Goal: Task Accomplishment & Management: Use online tool/utility

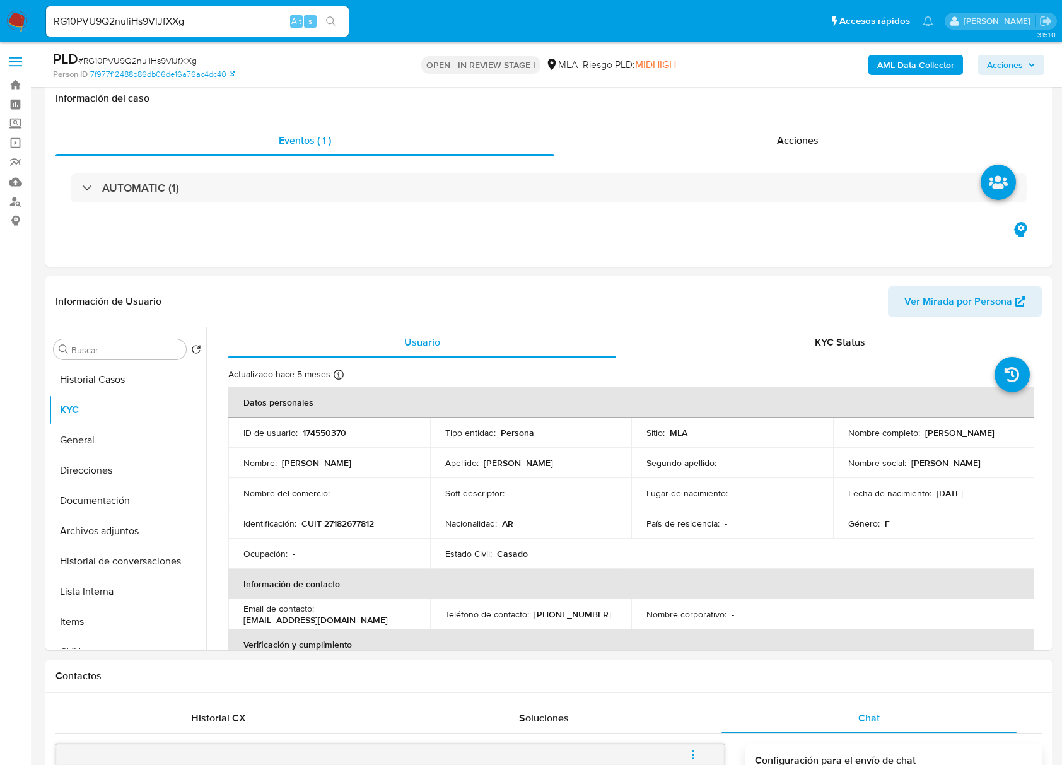
select select "10"
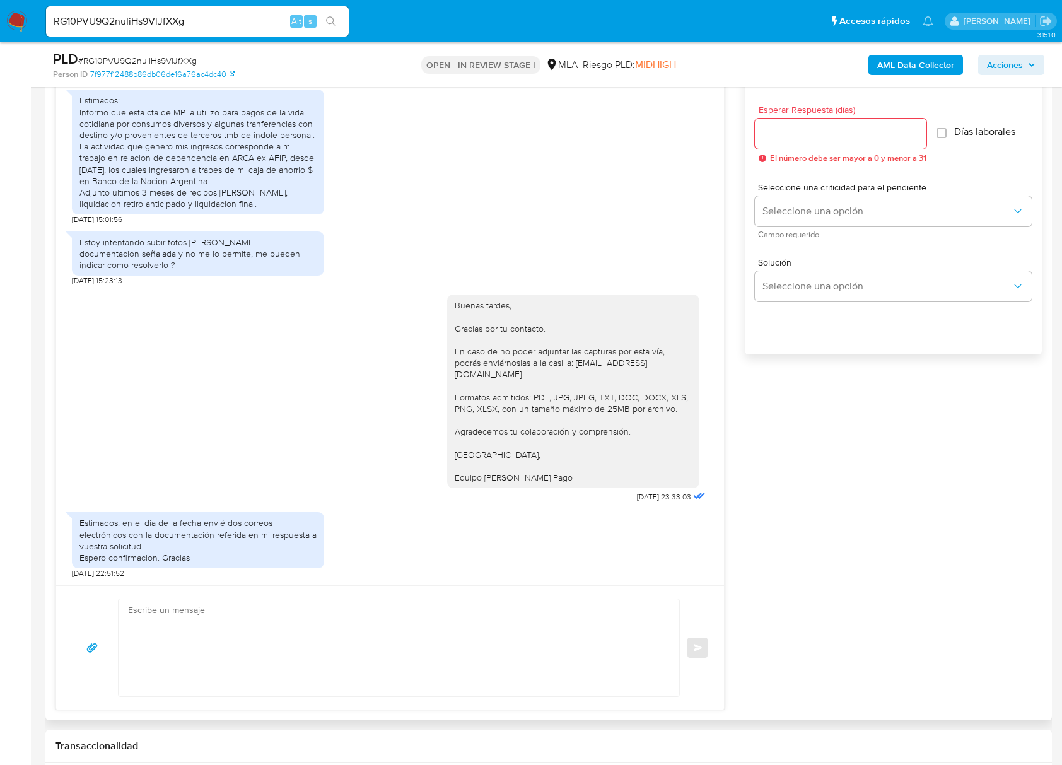
scroll to position [924, 0]
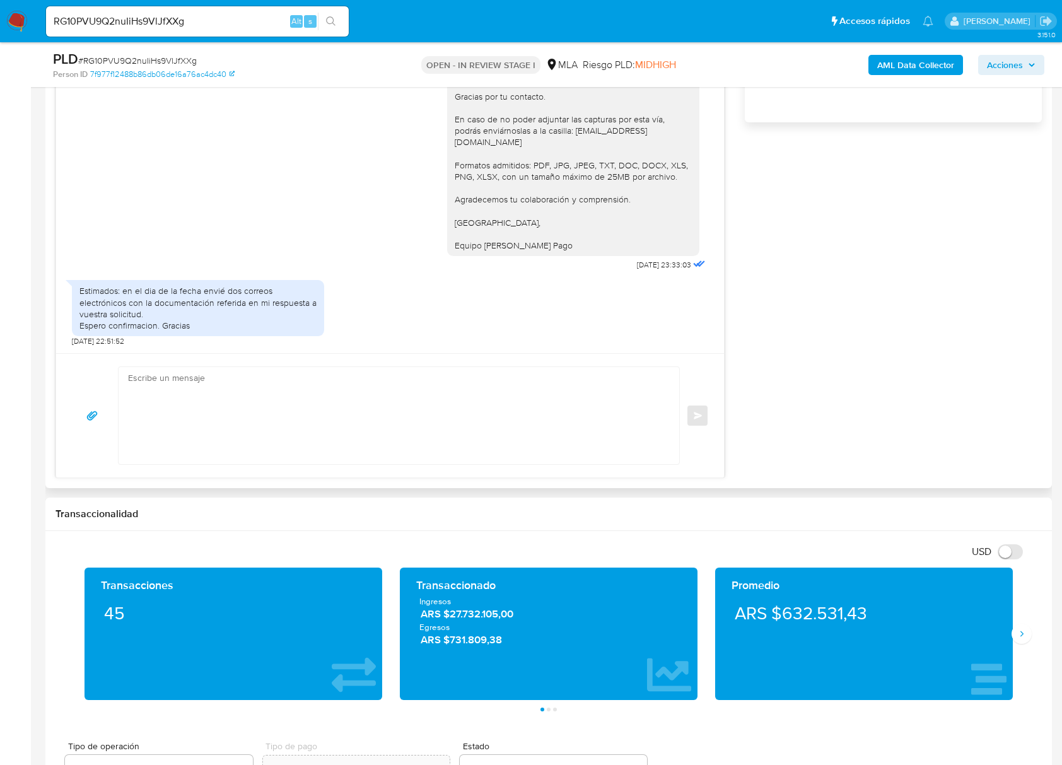
click at [850, 250] on div "17/07/2025 19:52:46 Estimados: Informo que esta cta de MP la utilizo para pagos…" at bounding box center [548, 149] width 986 height 658
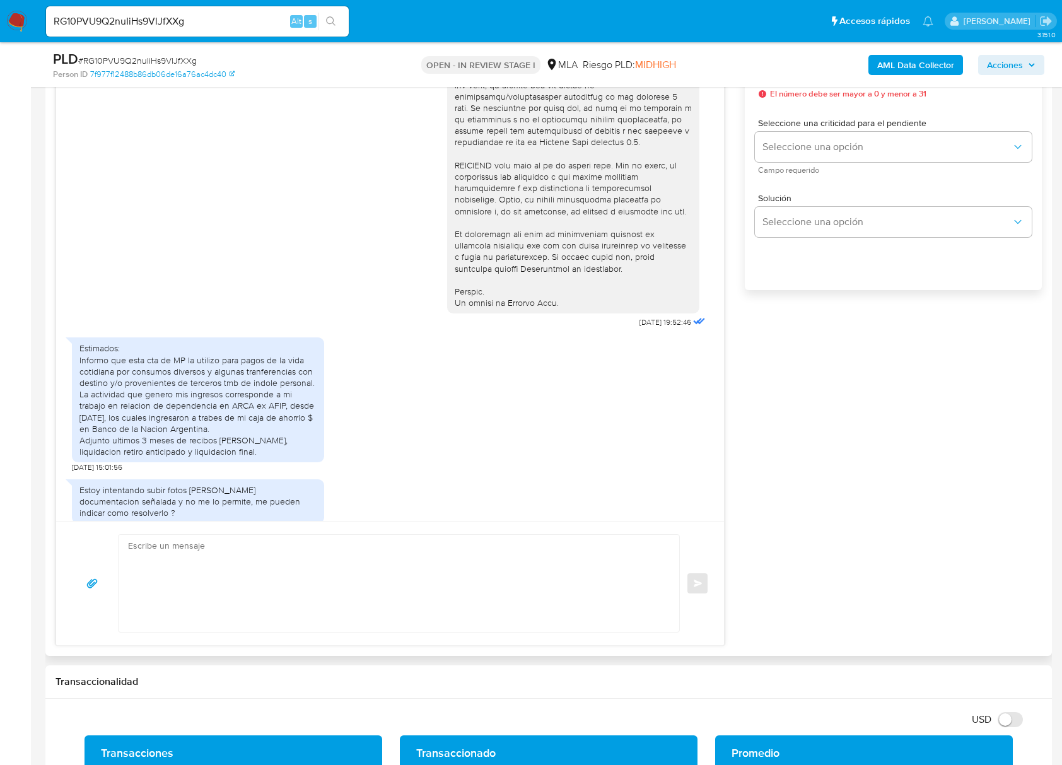
scroll to position [504, 0]
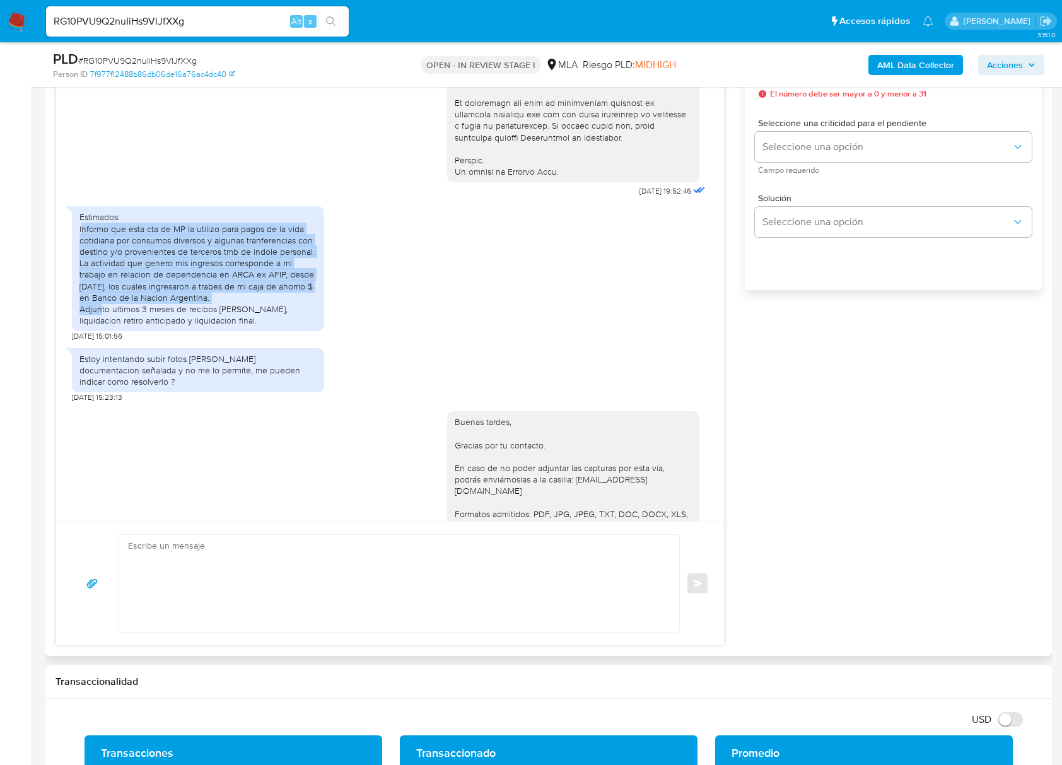
drag, startPoint x: 81, startPoint y: 248, endPoint x: 290, endPoint y: 319, distance: 220.9
click at [290, 319] on div "Estimados: Informo que esta cta de MP la utilizo para pagos de la vida cotidian…" at bounding box center [197, 268] width 237 height 115
click at [119, 284] on div "Estimados: Informo que esta cta de MP la utilizo para pagos de la vida cotidian…" at bounding box center [197, 268] width 237 height 115
drag, startPoint x: 76, startPoint y: 253, endPoint x: 259, endPoint y: 326, distance: 196.3
click at [259, 326] on div "Estimados: Informo que esta cta de MP la utilizo para pagos de la vida cotidian…" at bounding box center [198, 268] width 252 height 125
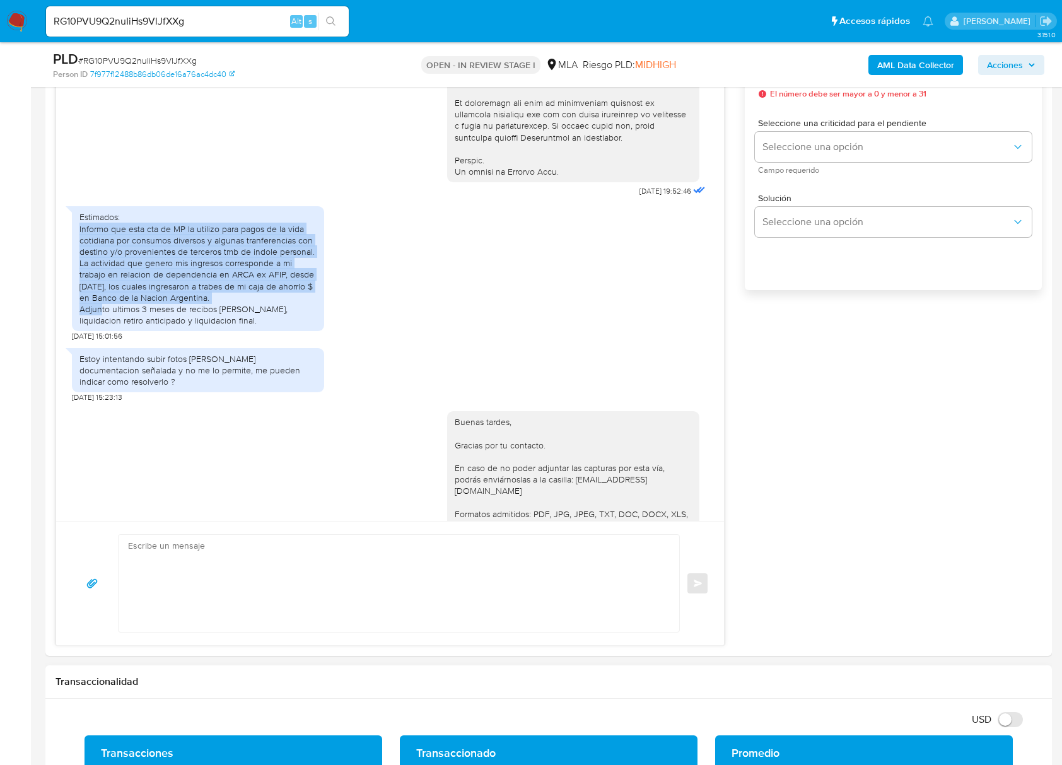
copy div "Informo que esta cta de MP la utilizo para pagos de la vida cotidiana por consu…"
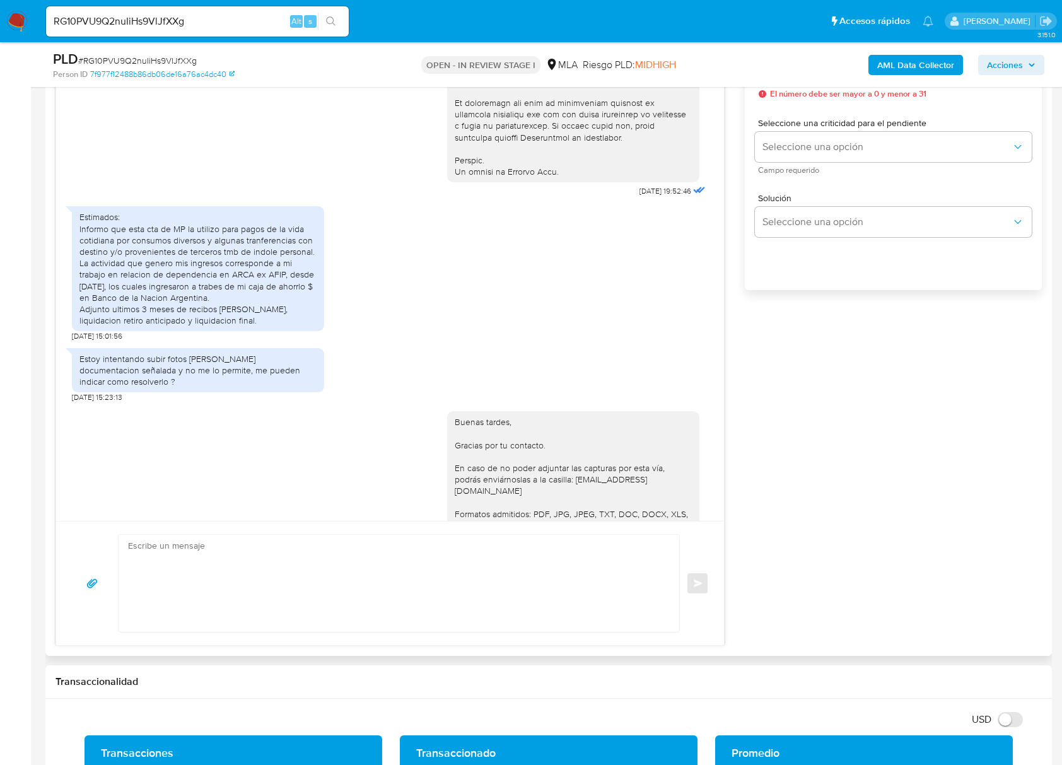
click at [666, 336] on div "Estimados: Informo que esta cta de MP la utilizo para pagos de la vida cotidian…" at bounding box center [390, 270] width 636 height 141
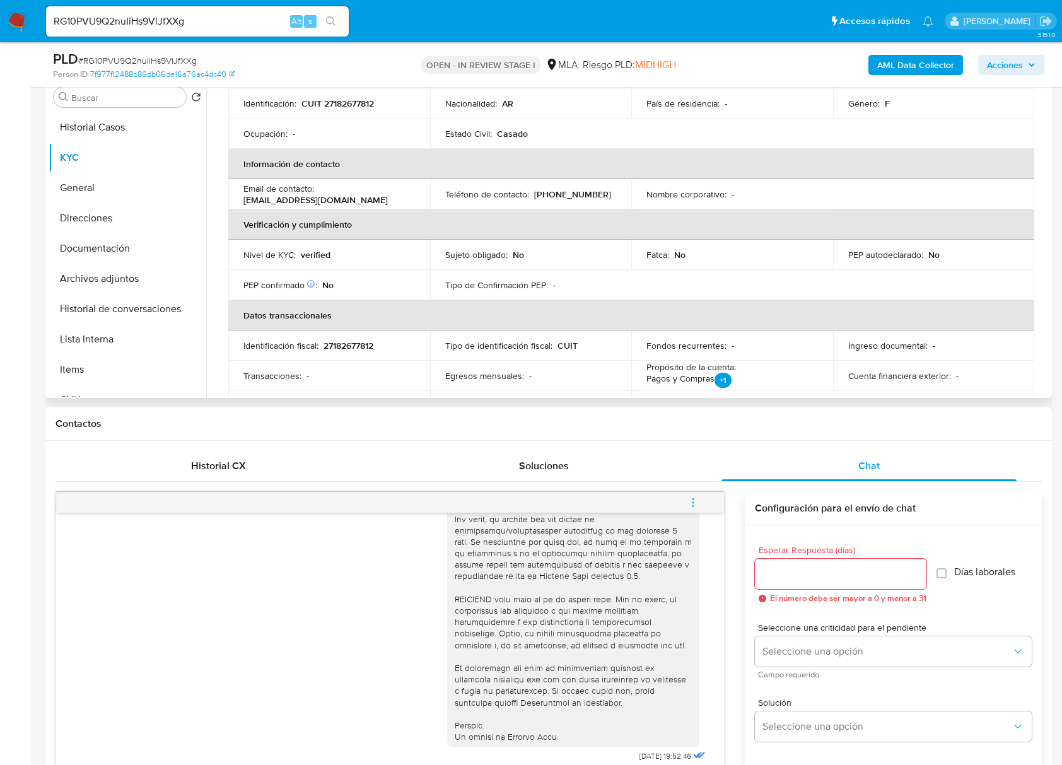
scroll to position [0, 0]
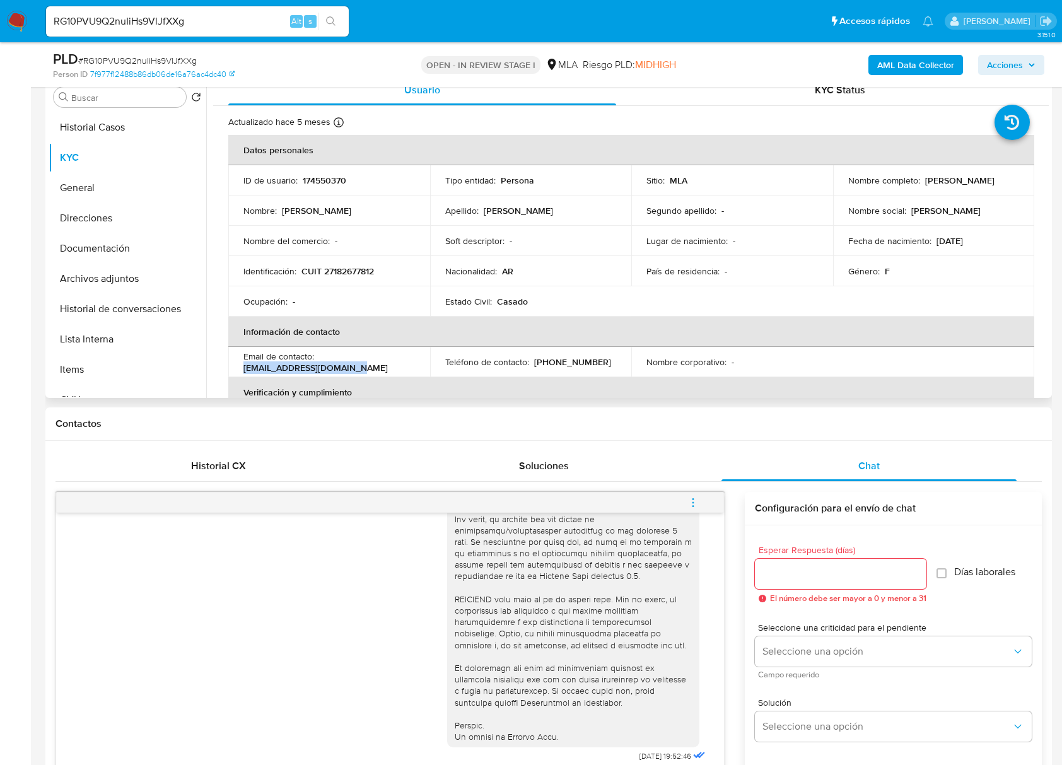
drag, startPoint x: 277, startPoint y: 363, endPoint x: 240, endPoint y: 364, distance: 37.9
click at [240, 364] on td "Email de contacto : vivianapuopolo@gmail.com" at bounding box center [329, 362] width 202 height 30
copy p "vivianapuopolo@gmail.com"
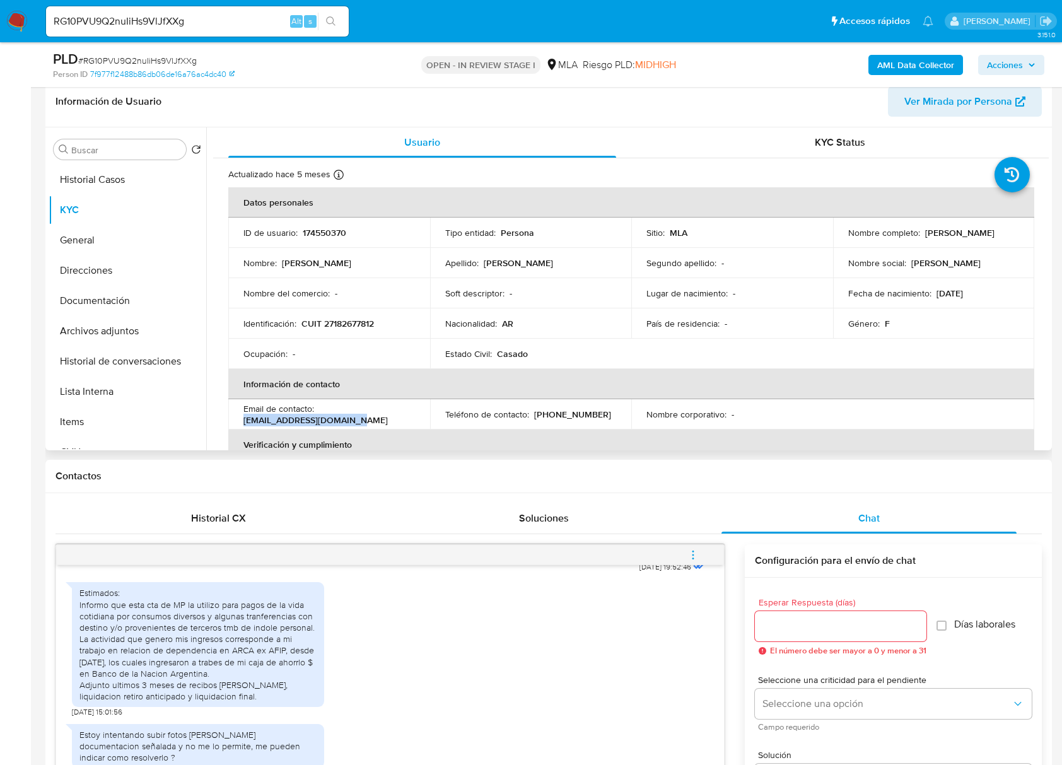
scroll to position [168, 0]
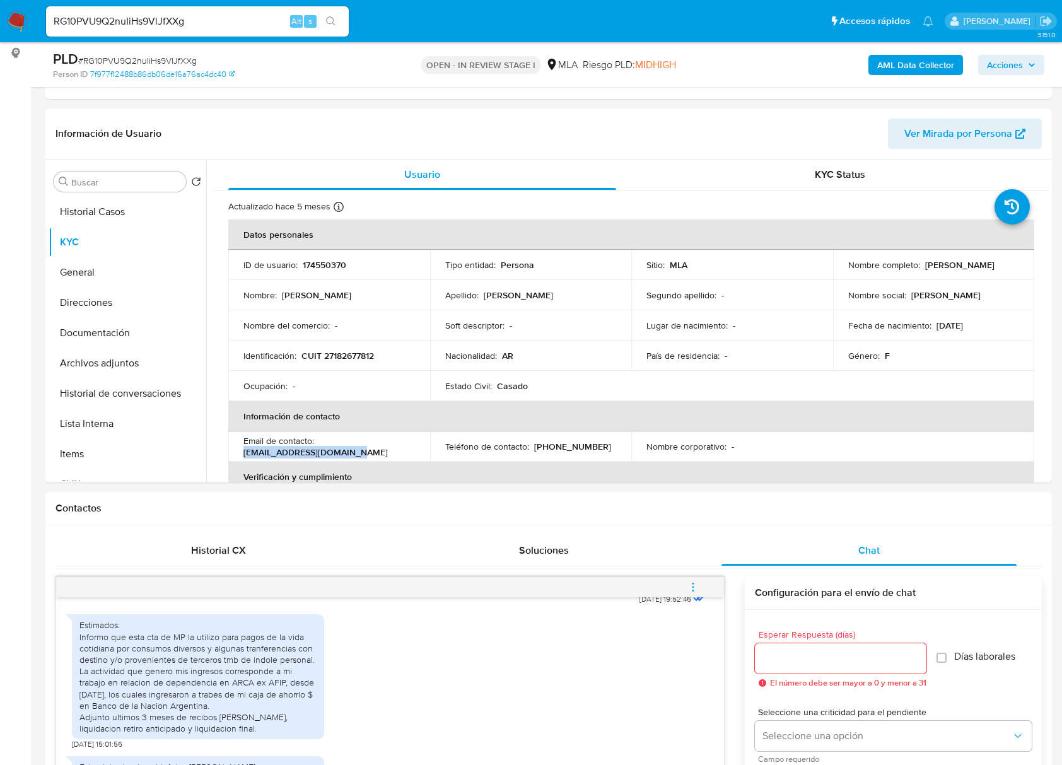
copy p "vivianapuopolo@gmail.com"
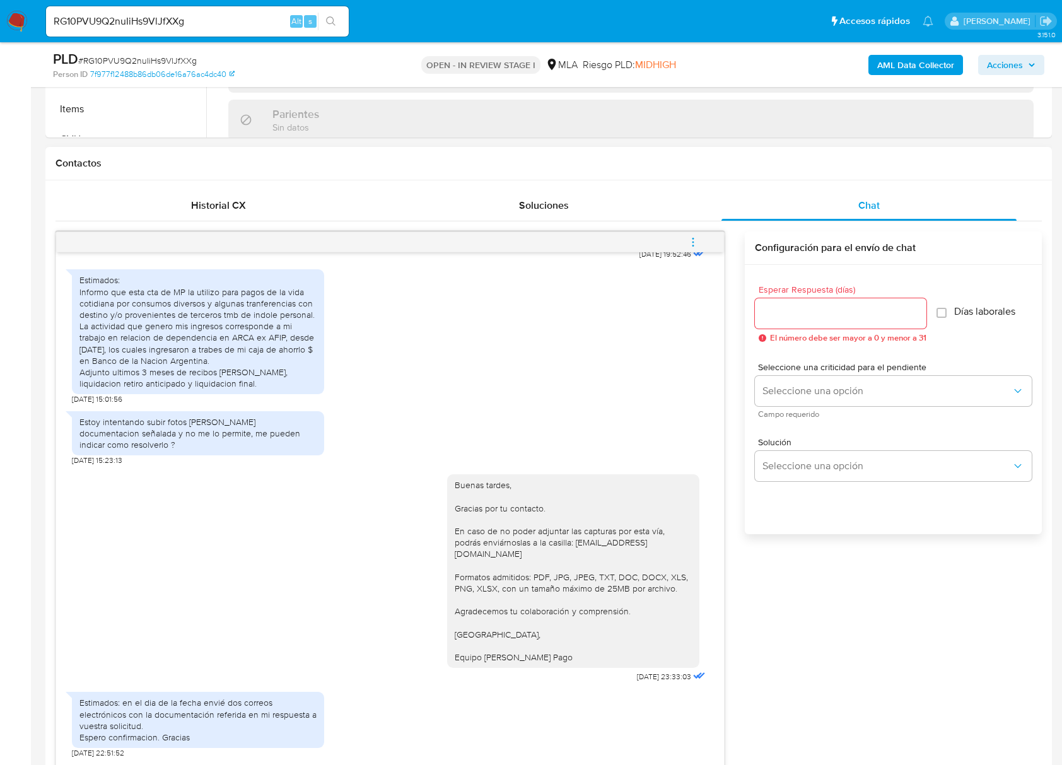
scroll to position [588, 0]
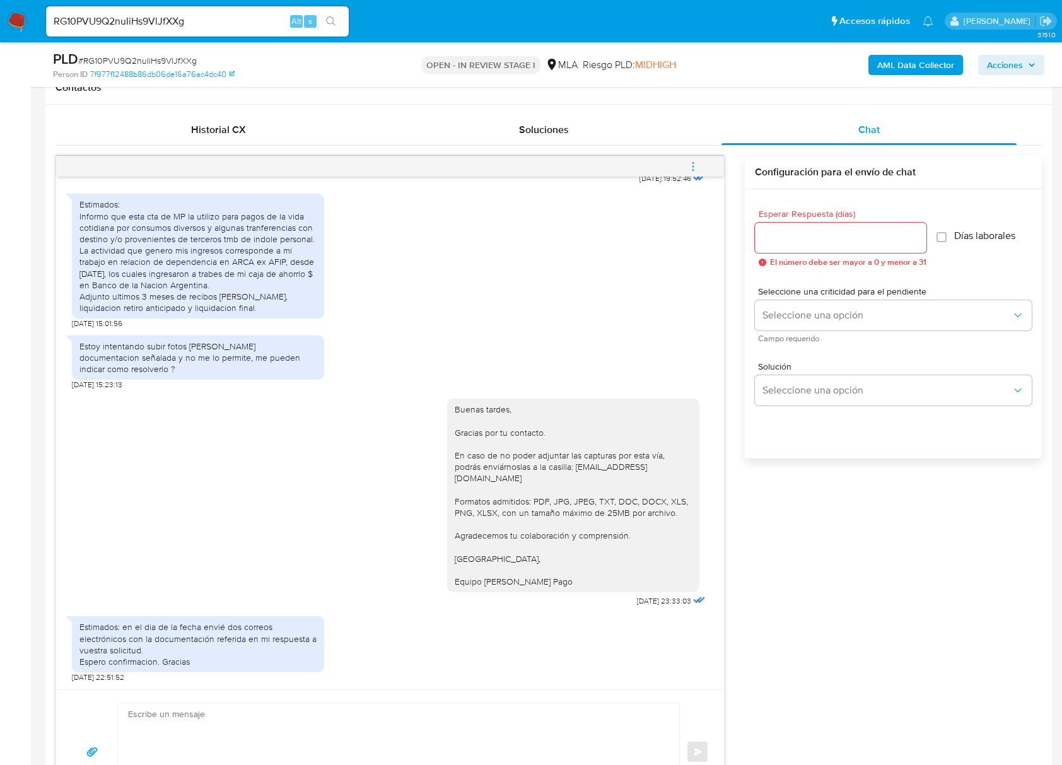
click at [690, 164] on icon "menu-action" at bounding box center [692, 166] width 11 height 11
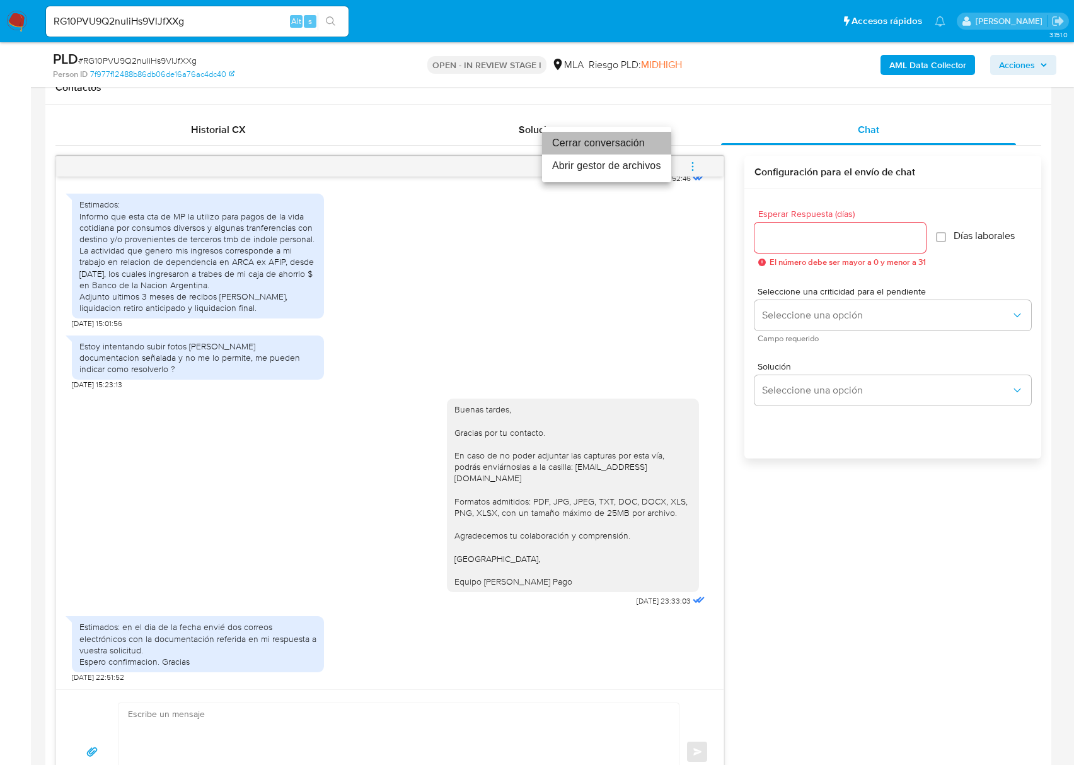
click at [614, 144] on li "Cerrar conversación" at bounding box center [606, 143] width 129 height 23
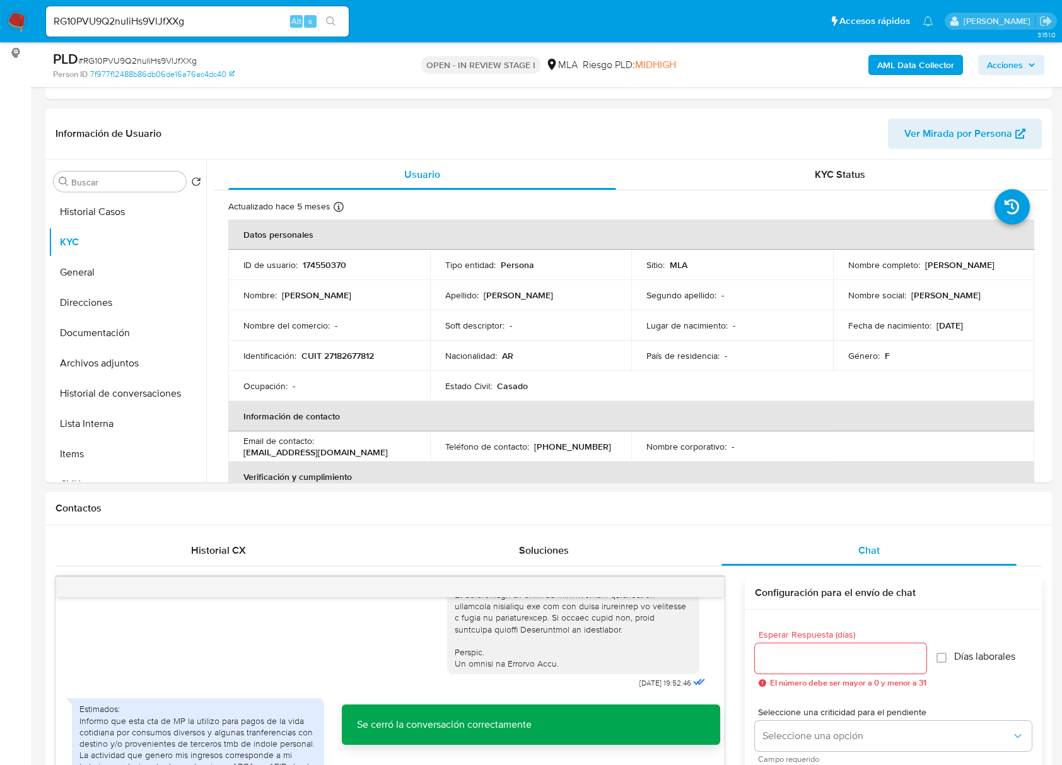
scroll to position [601, 0]
click at [432, 321] on td "Soft descriptor : -" at bounding box center [531, 325] width 202 height 30
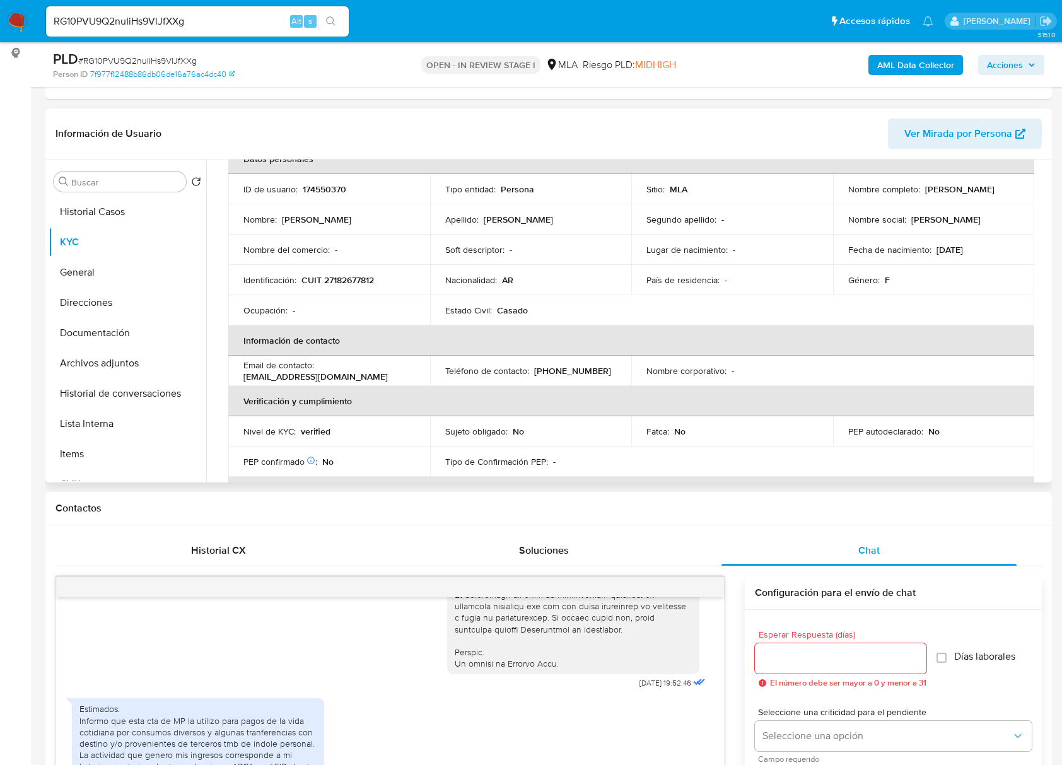
scroll to position [0, 0]
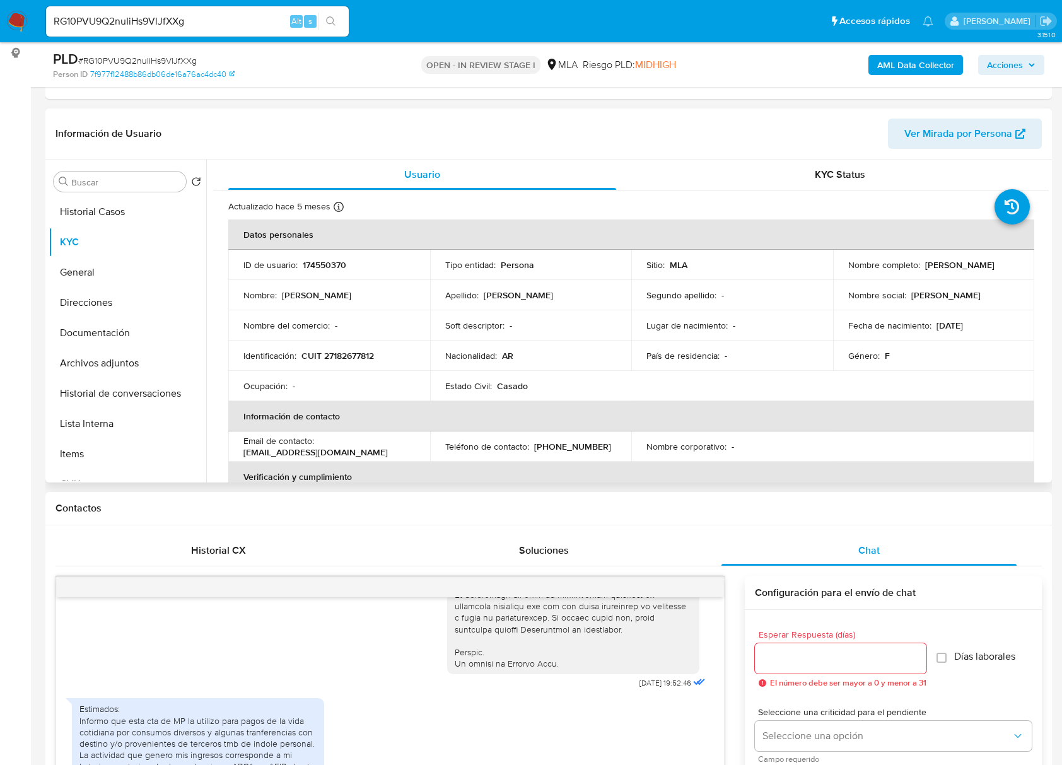
click at [332, 262] on p "174550370" at bounding box center [325, 264] width 44 height 11
copy p "174550370"
click at [160, 63] on span "# RG10PVU9Q2nuIiHs9VlJfXXg" at bounding box center [137, 60] width 119 height 13
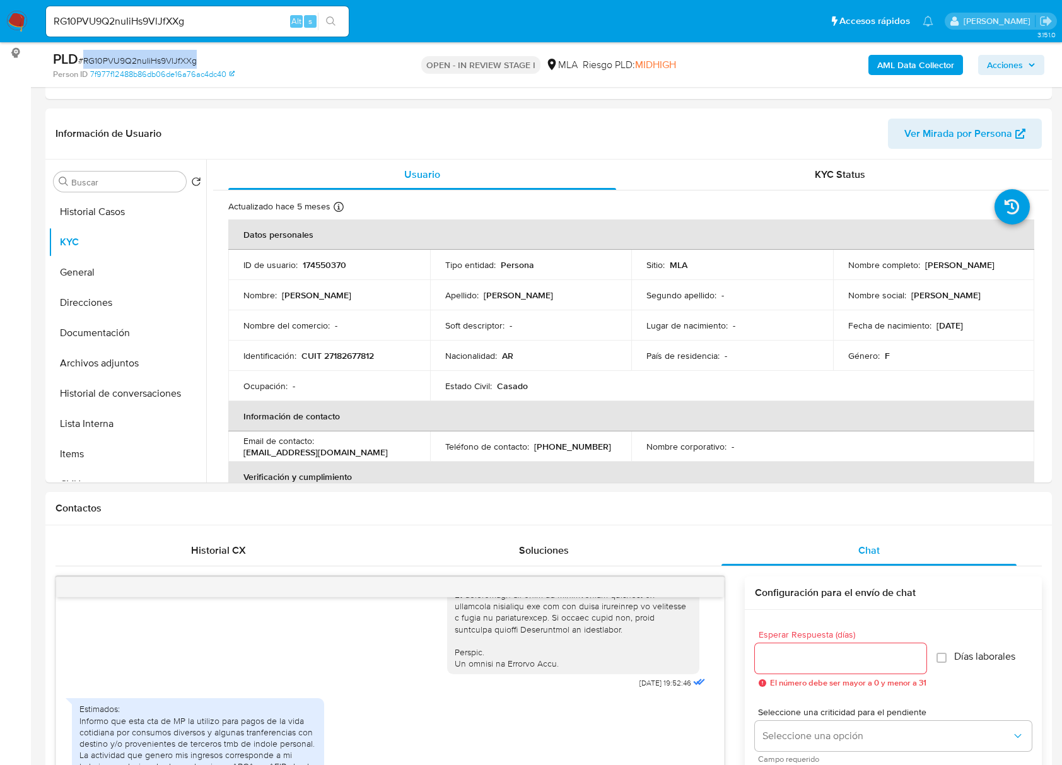
copy span "RG10PVU9Q2nuIiHs9VlJfXXg"
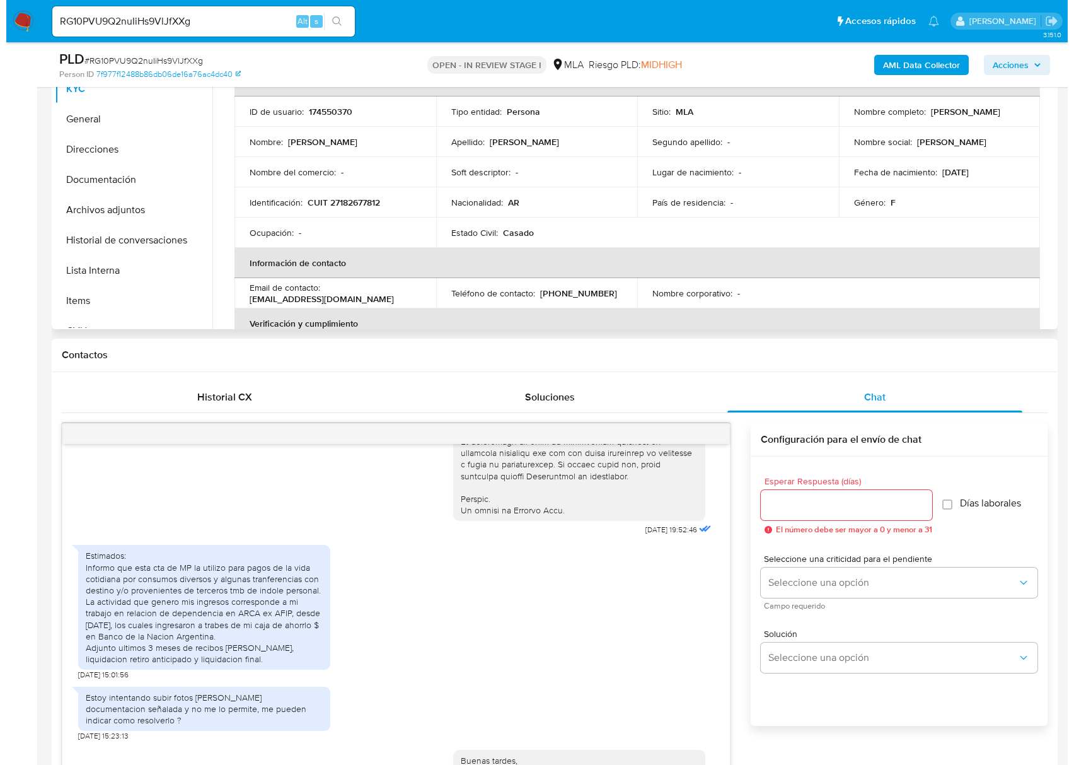
scroll to position [122, 0]
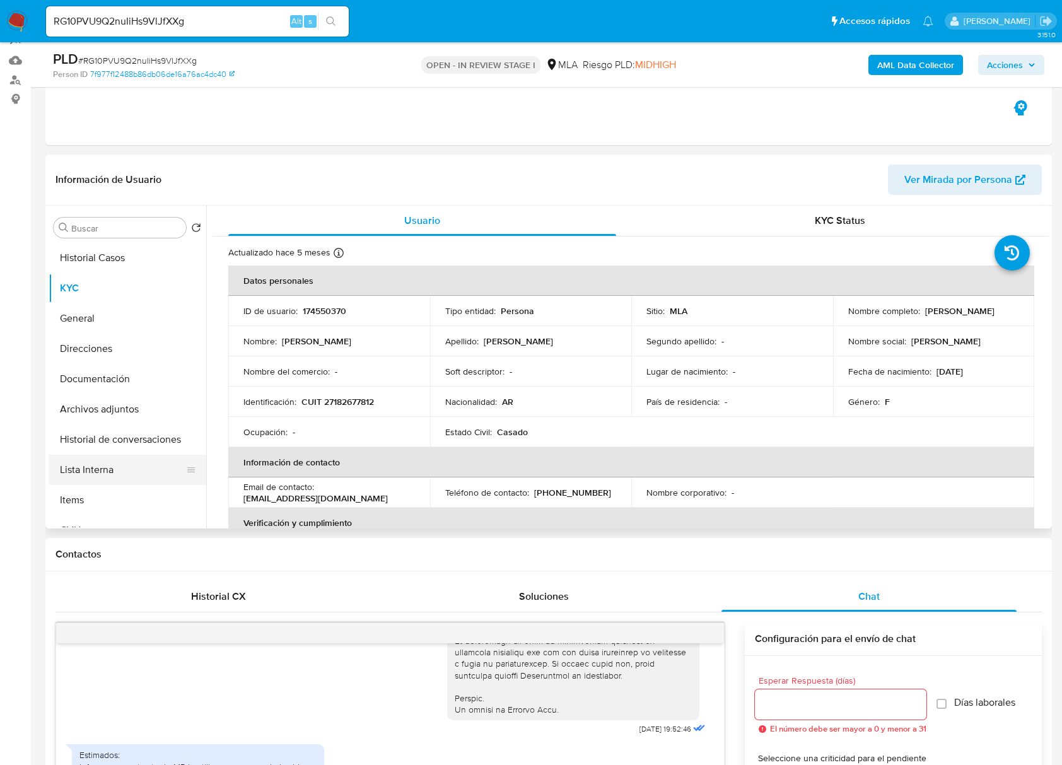
click at [96, 460] on button "Lista Interna" at bounding box center [123, 470] width 148 height 30
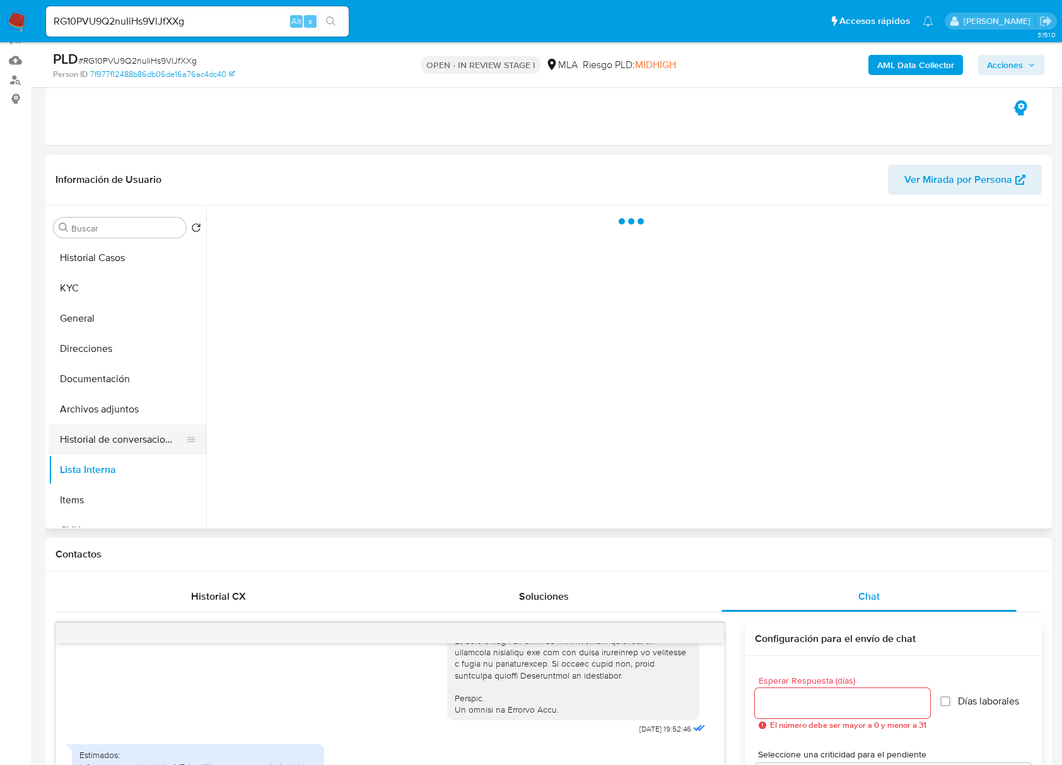
click at [98, 443] on button "Historial de conversaciones" at bounding box center [123, 439] width 148 height 30
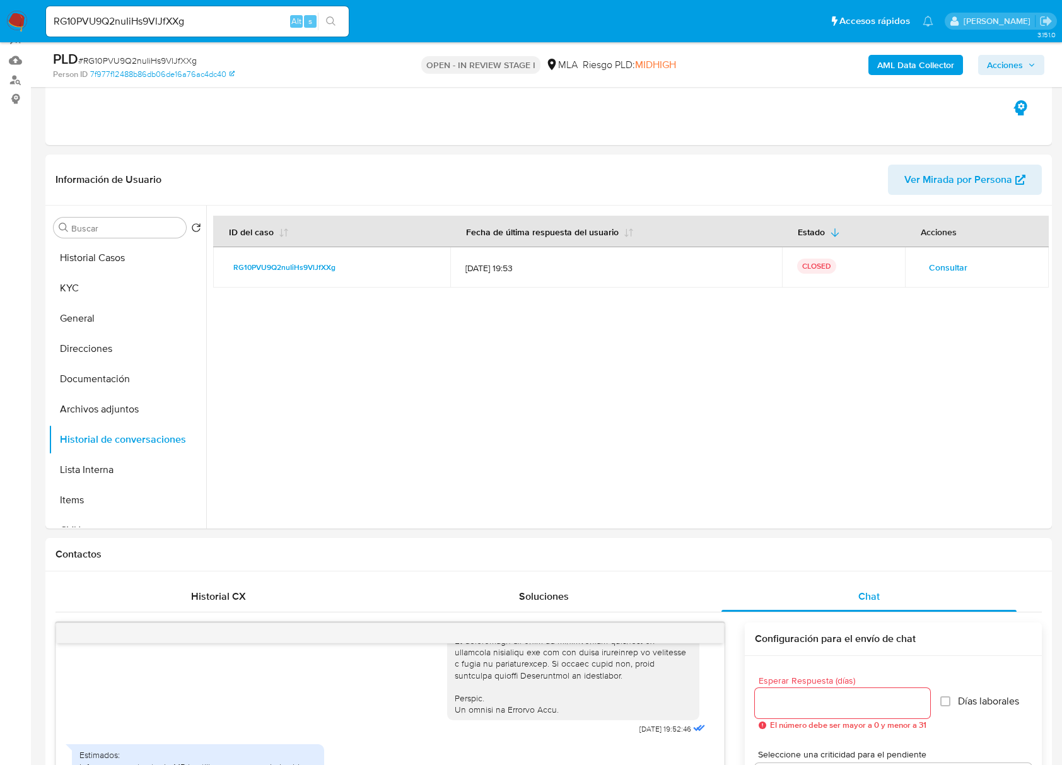
click at [898, 66] on b "AML Data Collector" at bounding box center [915, 65] width 77 height 20
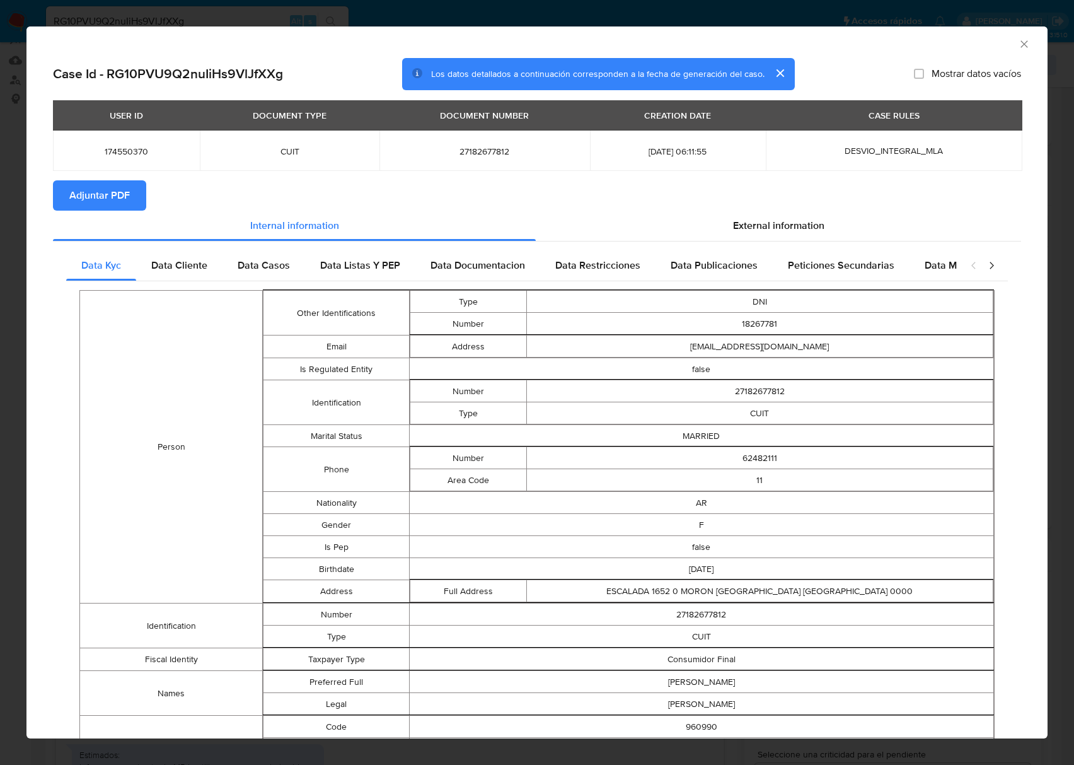
click at [116, 197] on span "Adjuntar PDF" at bounding box center [99, 196] width 61 height 28
click at [1018, 44] on icon "Cerrar ventana" at bounding box center [1024, 44] width 13 height 13
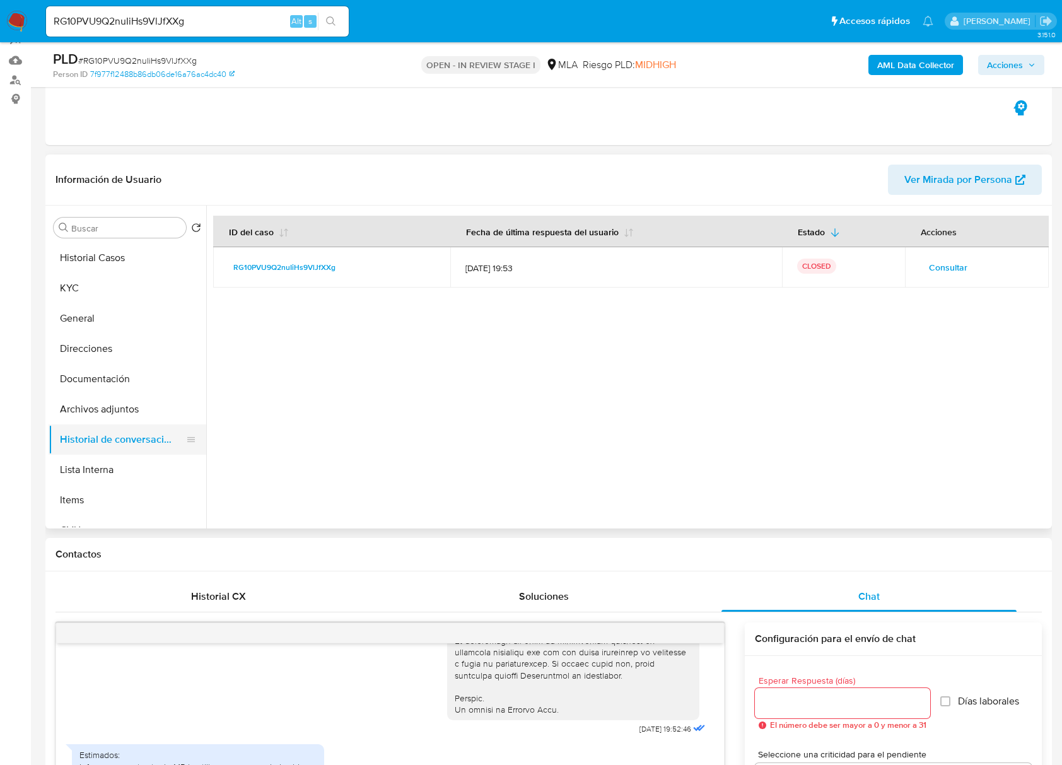
click at [119, 431] on button "Historial de conversaciones" at bounding box center [123, 439] width 148 height 30
click at [117, 419] on button "Archivos adjuntos" at bounding box center [123, 409] width 148 height 30
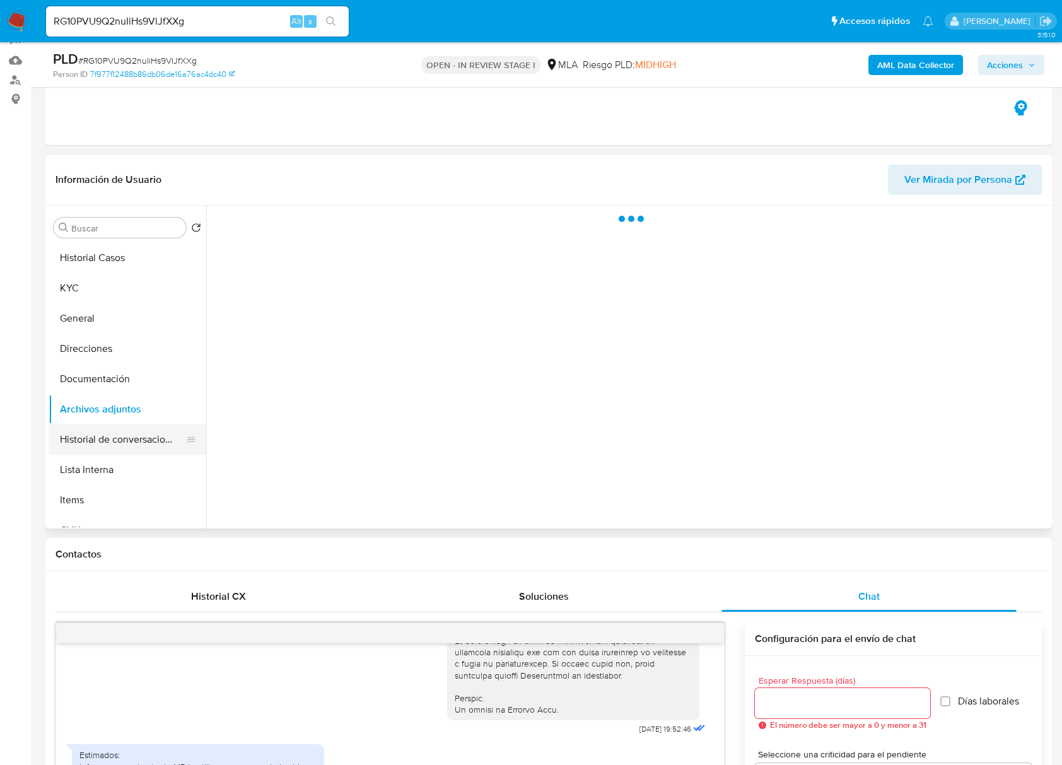
click at [121, 433] on button "Historial de conversaciones" at bounding box center [123, 439] width 148 height 30
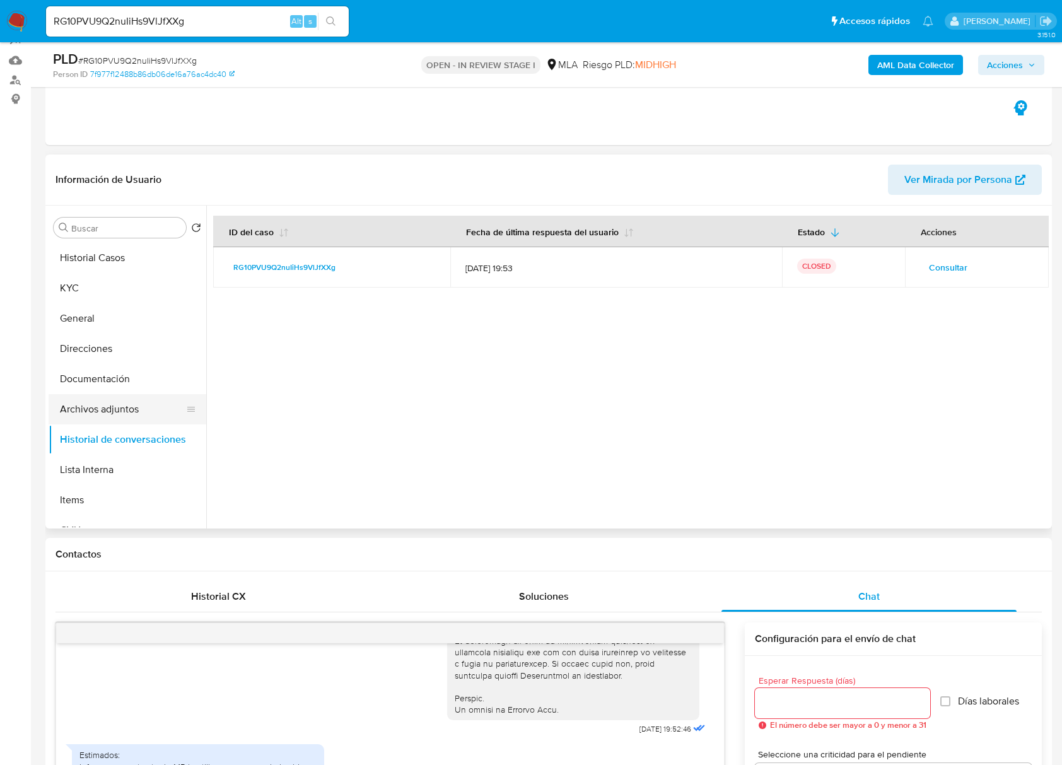
click at [92, 406] on button "Archivos adjuntos" at bounding box center [123, 409] width 148 height 30
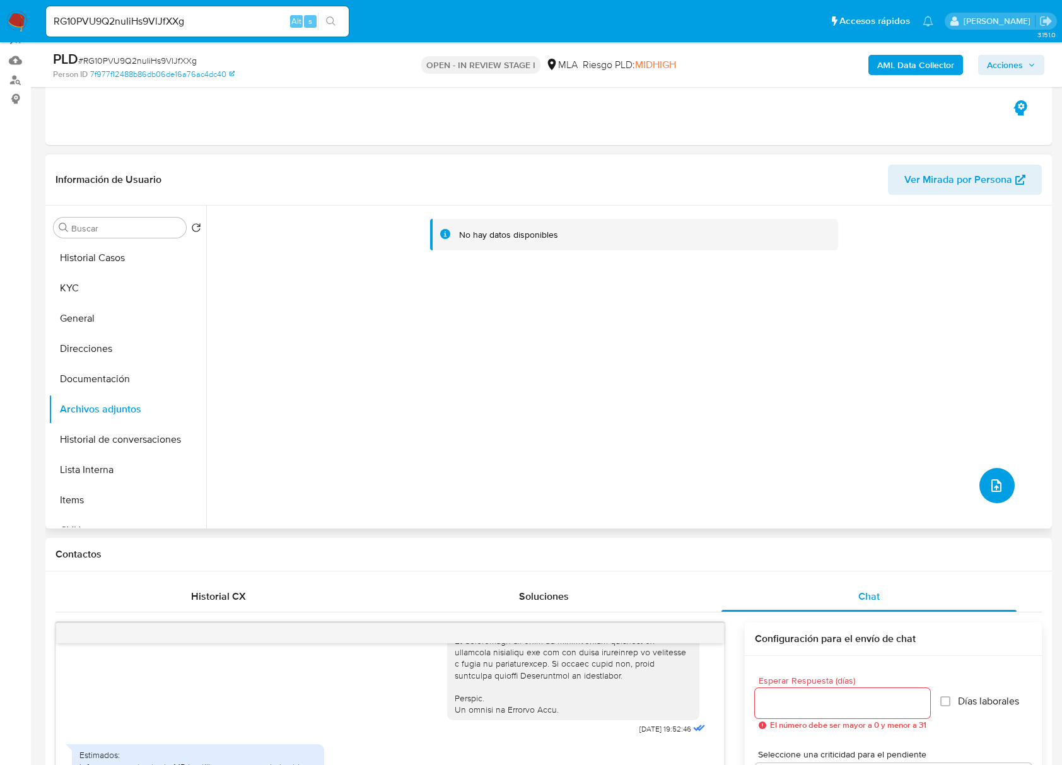
click at [992, 478] on icon "upload-file" at bounding box center [996, 485] width 15 height 15
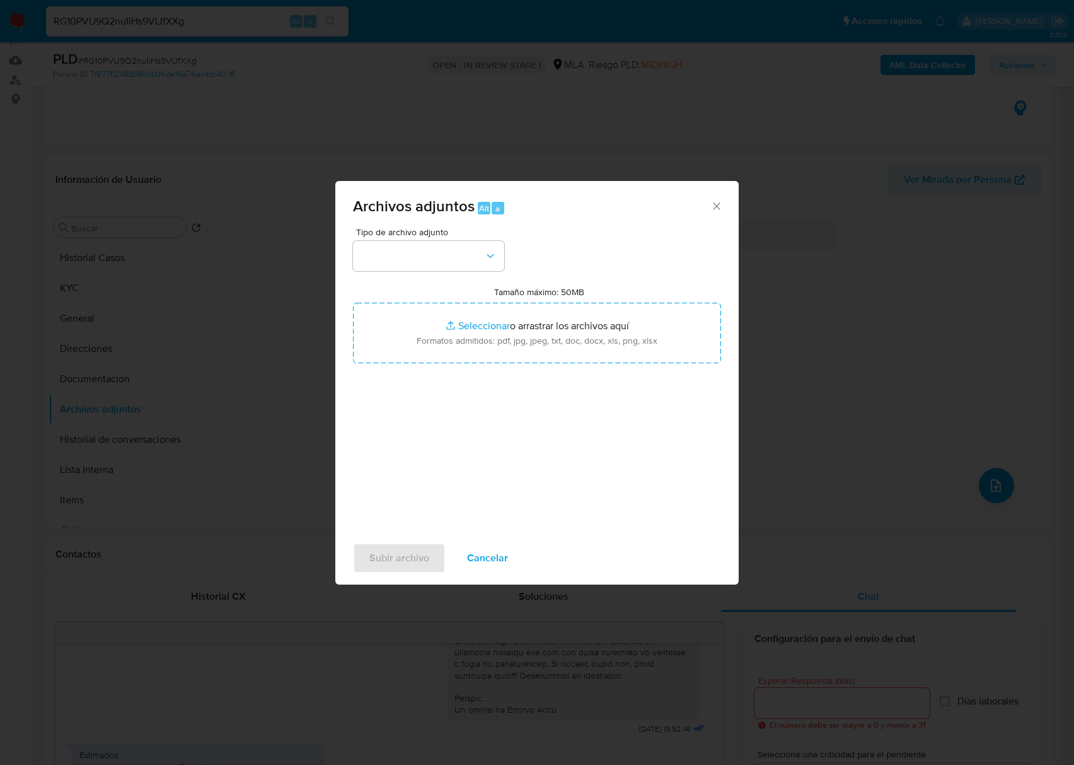
click at [714, 211] on icon "Cerrar" at bounding box center [717, 206] width 13 height 13
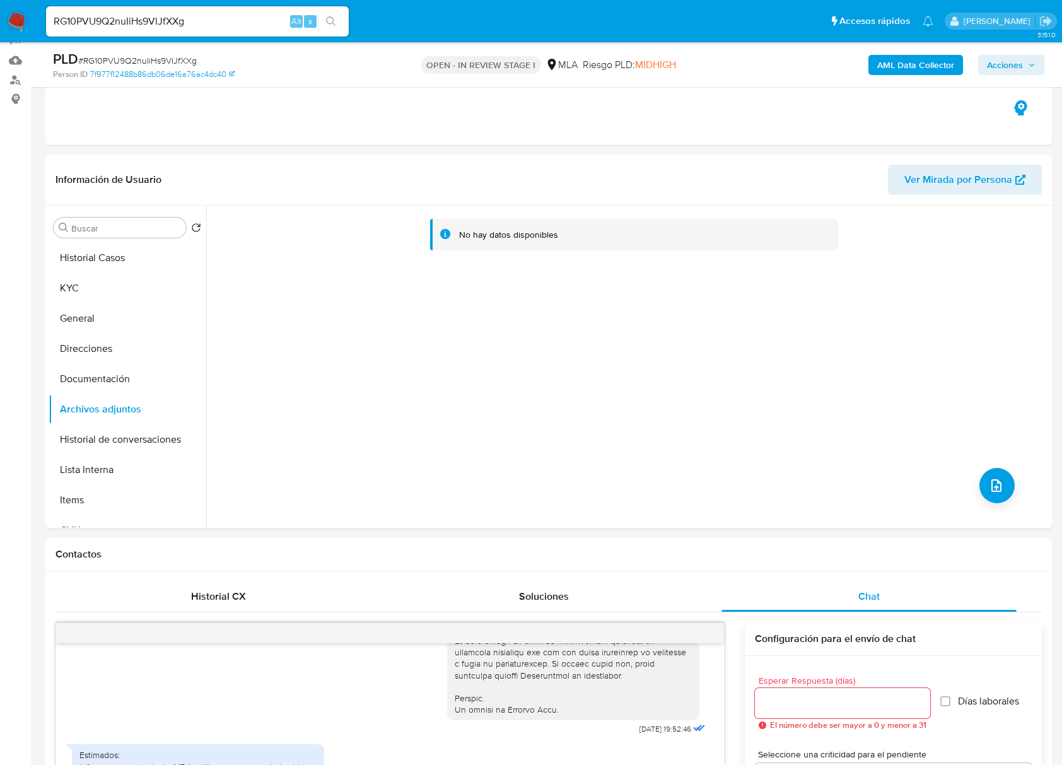
click at [895, 63] on b "AML Data Collector" at bounding box center [915, 65] width 77 height 20
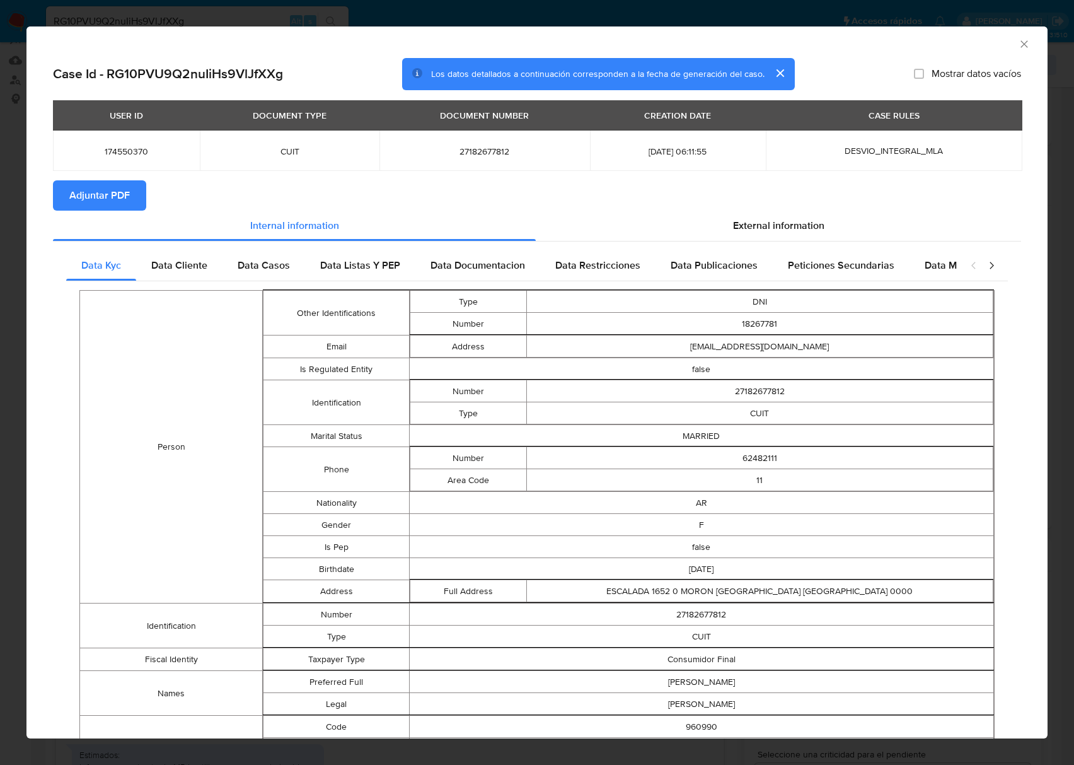
click at [134, 192] on button "Adjuntar PDF" at bounding box center [99, 195] width 93 height 30
click at [1018, 48] on icon "Cerrar ventana" at bounding box center [1024, 44] width 13 height 13
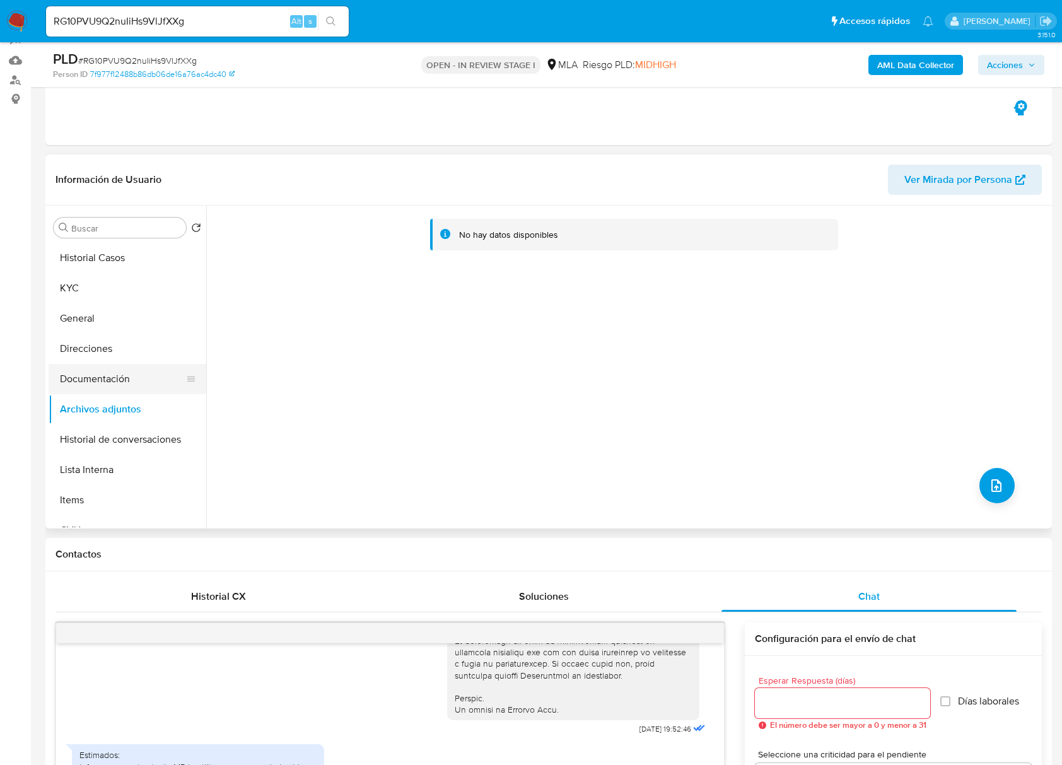
click at [131, 379] on button "Documentación" at bounding box center [123, 379] width 148 height 30
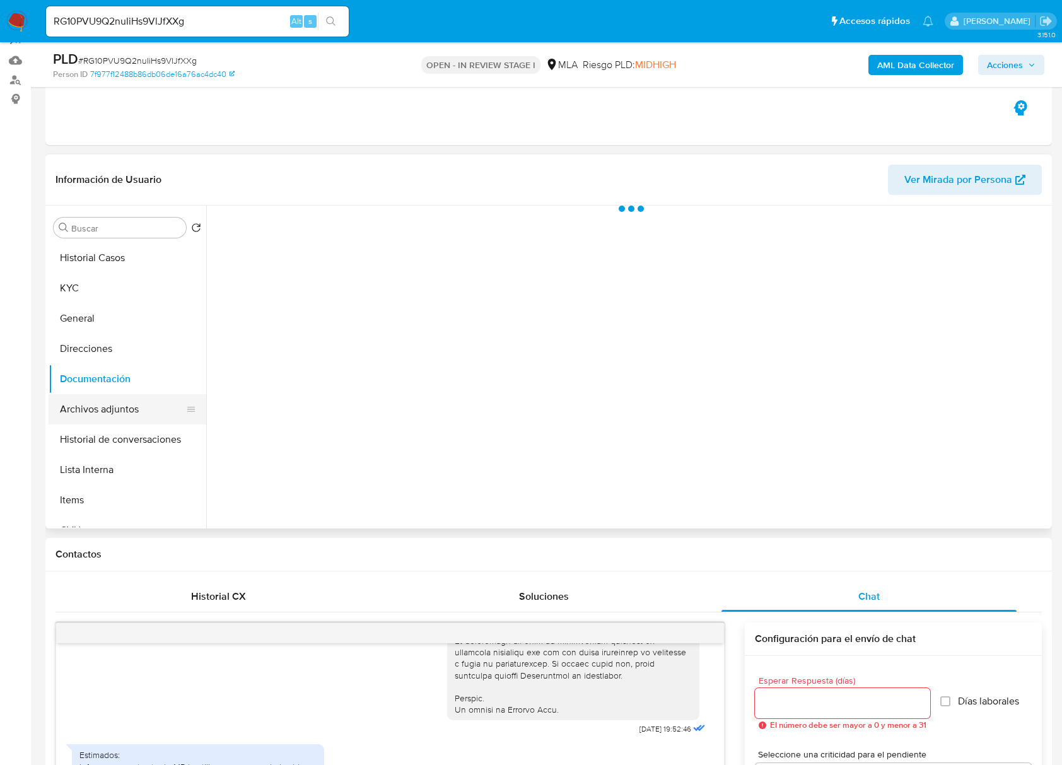
click at [129, 405] on button "Archivos adjuntos" at bounding box center [123, 409] width 148 height 30
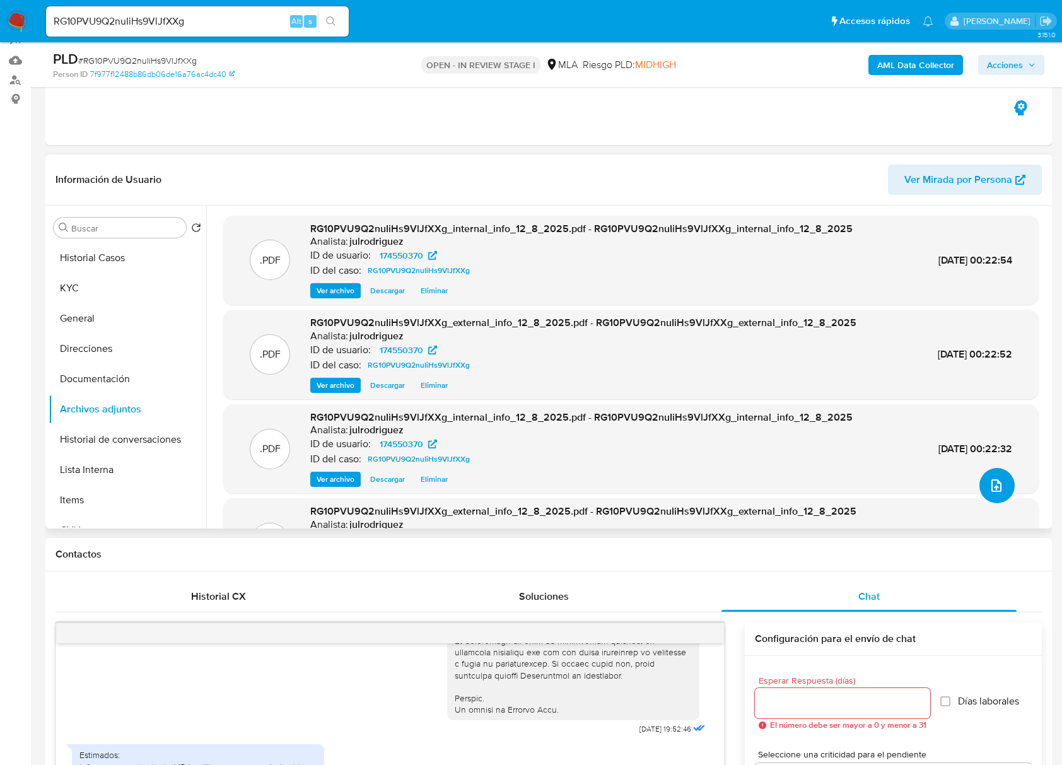
click at [994, 478] on span "upload-file" at bounding box center [996, 485] width 14 height 15
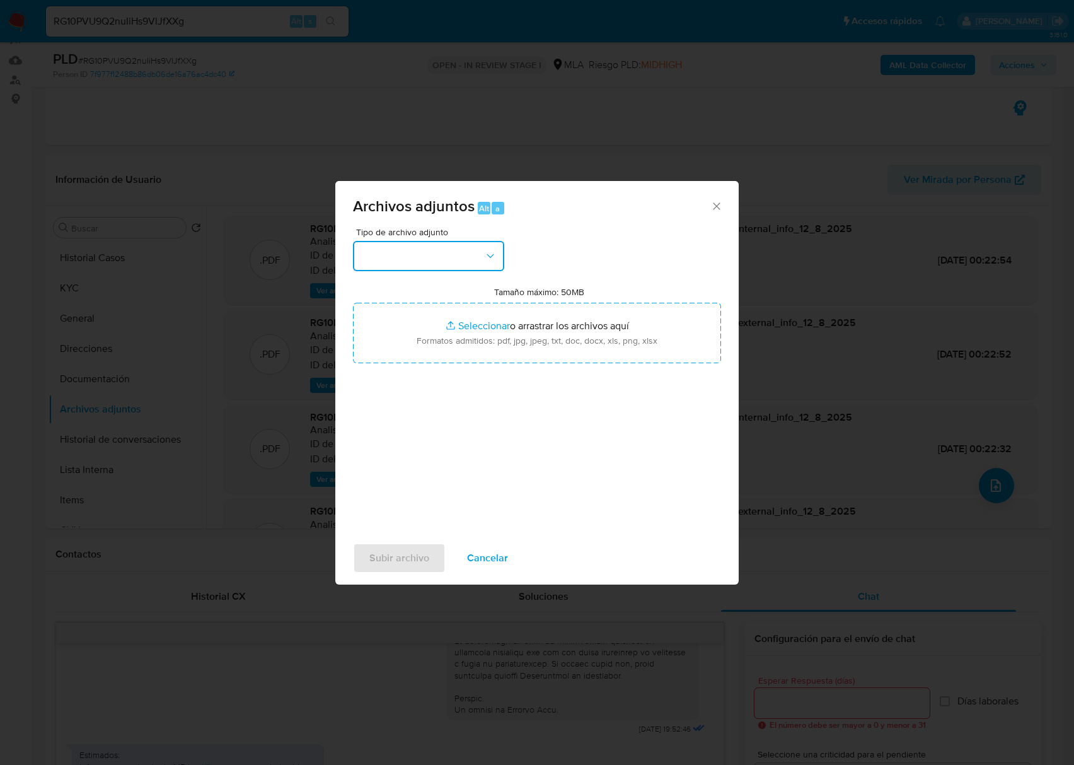
click at [455, 256] on button "button" at bounding box center [428, 256] width 151 height 30
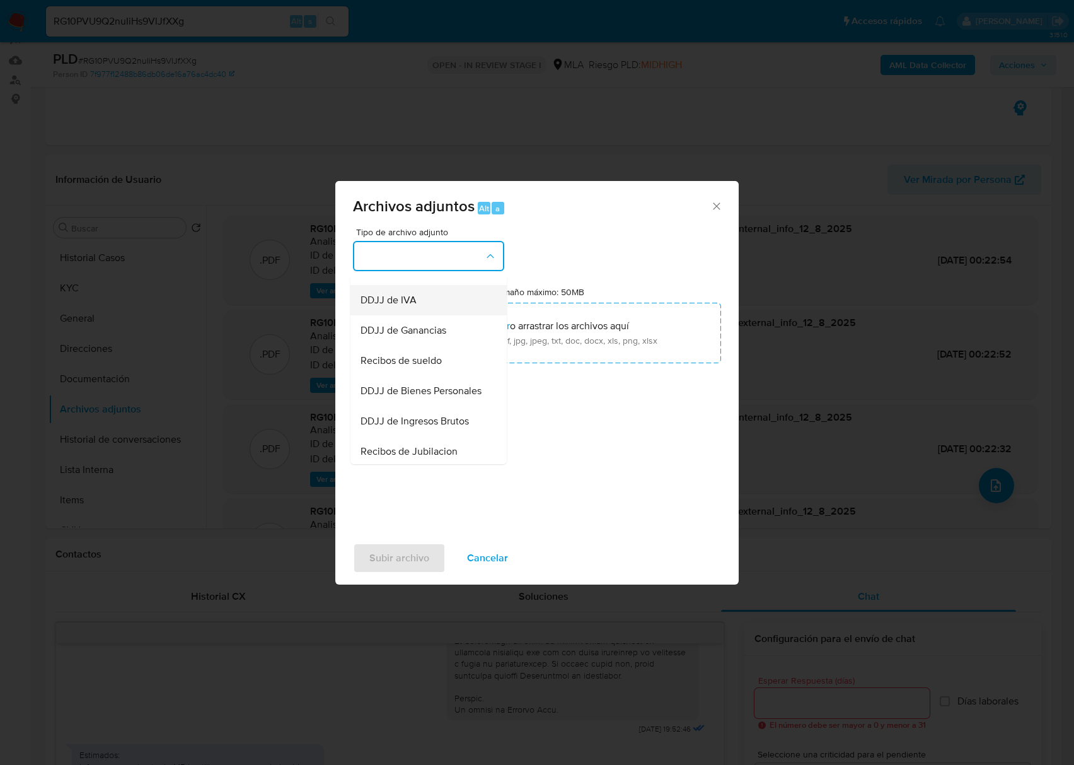
scroll to position [252, 0]
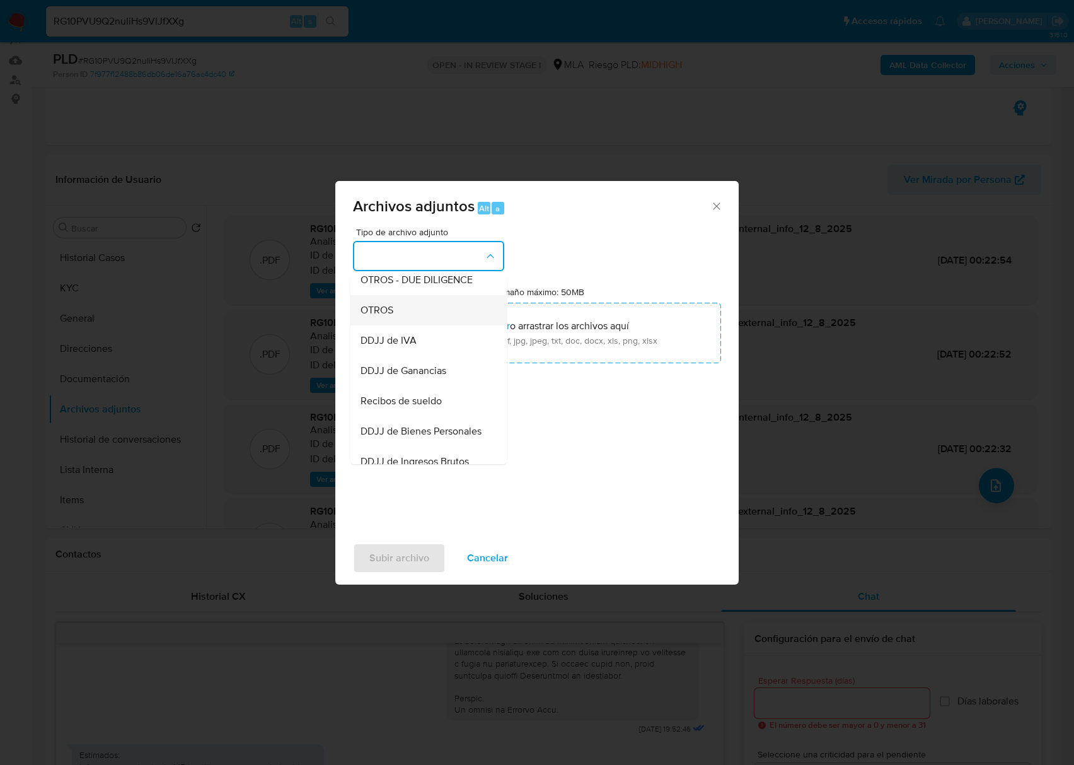
click at [395, 325] on div "OTROS" at bounding box center [425, 310] width 129 height 30
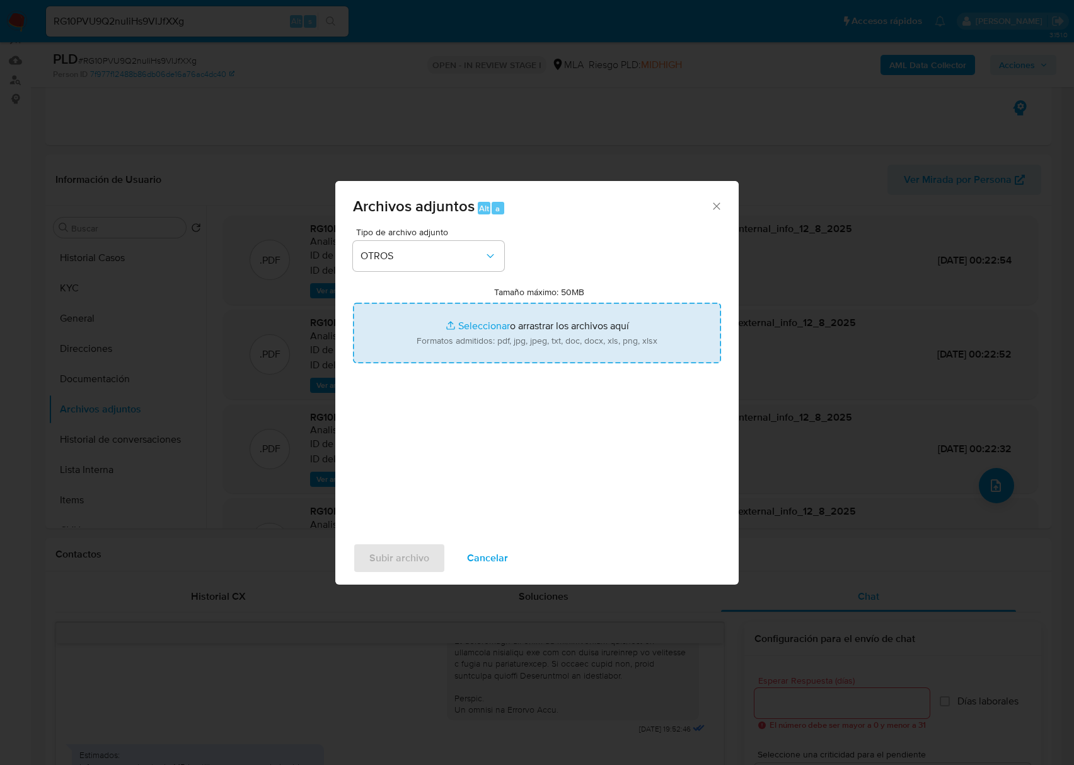
click at [430, 339] on input "Tamaño máximo: 50MB Seleccionar archivos" at bounding box center [537, 333] width 368 height 61
type input "C:\fakepath\Recibo de sueldo Enero 2025 - 174550370 - RG10PVU9Q2nuIiHs9VlJfXXg.…"
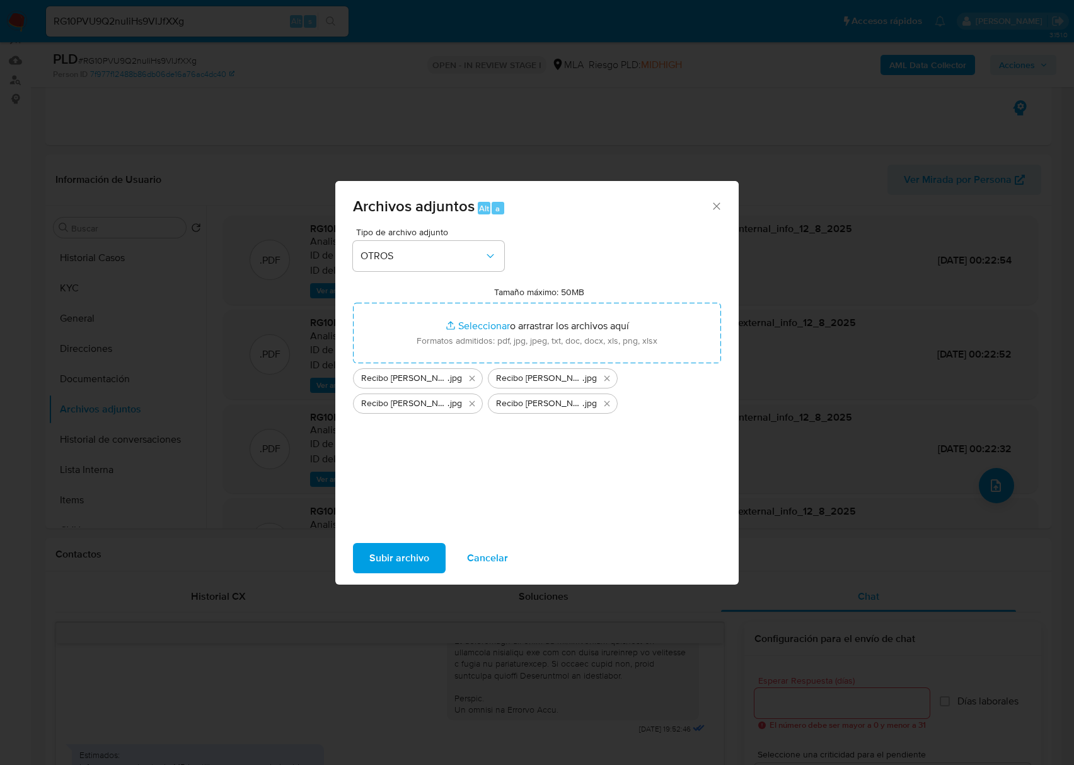
click at [402, 546] on span "Subir archivo" at bounding box center [399, 558] width 60 height 28
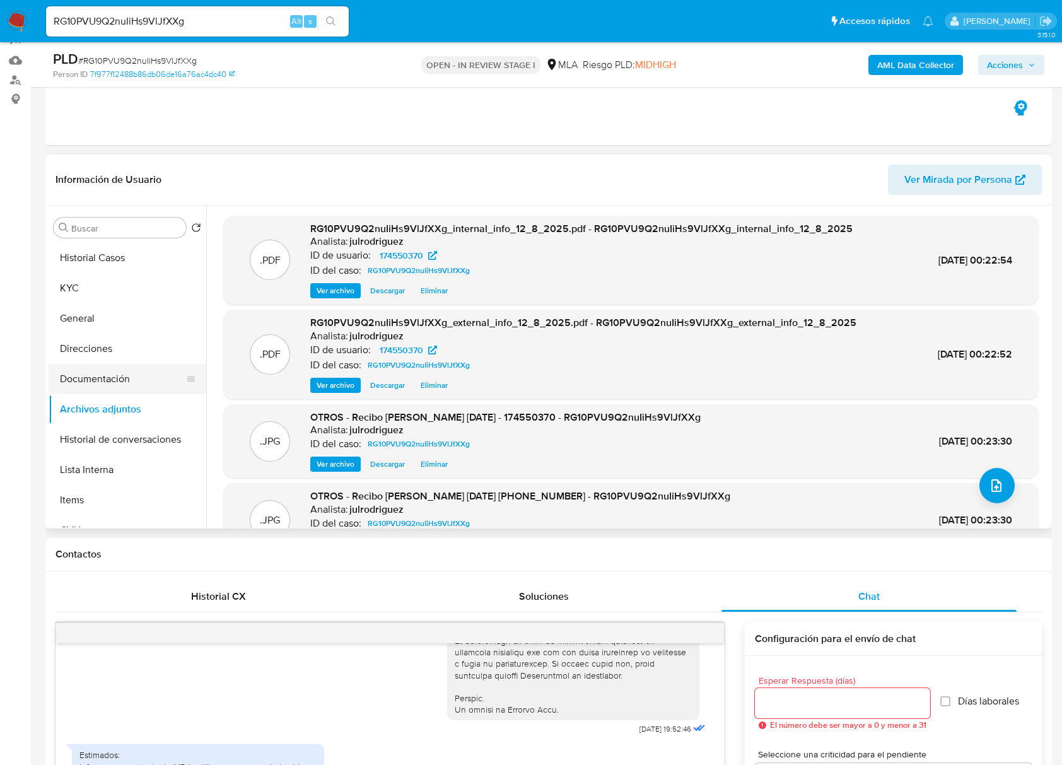
click at [127, 374] on button "Documentación" at bounding box center [123, 379] width 148 height 30
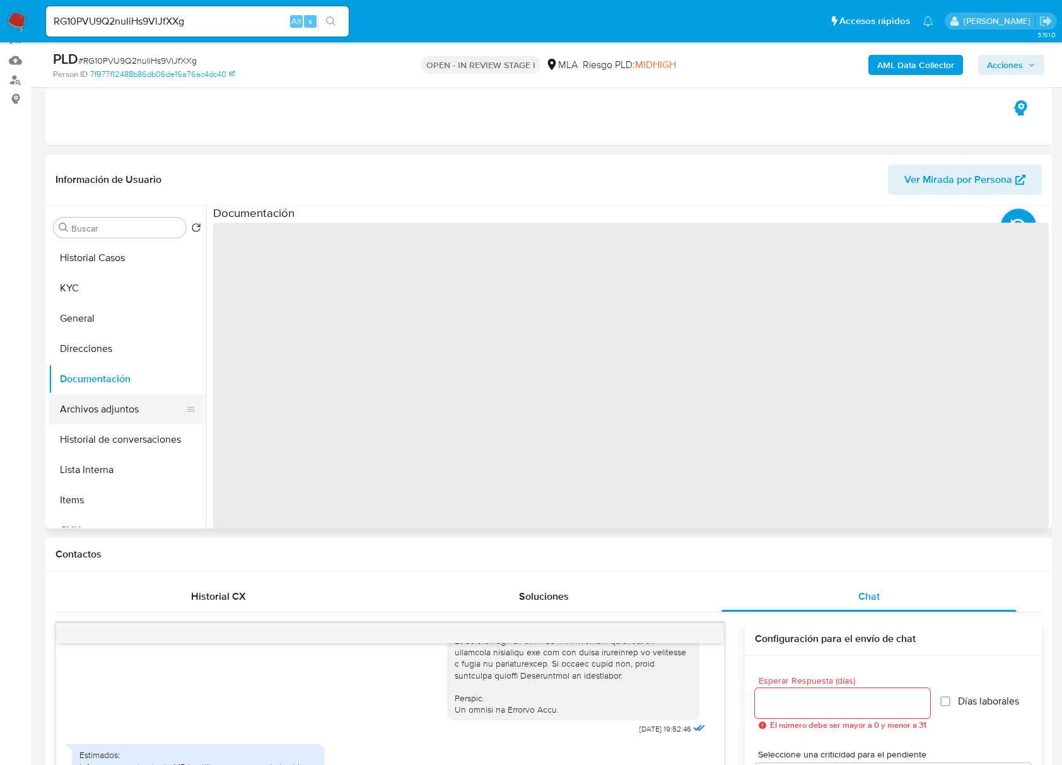
click at [119, 407] on button "Archivos adjuntos" at bounding box center [123, 409] width 148 height 30
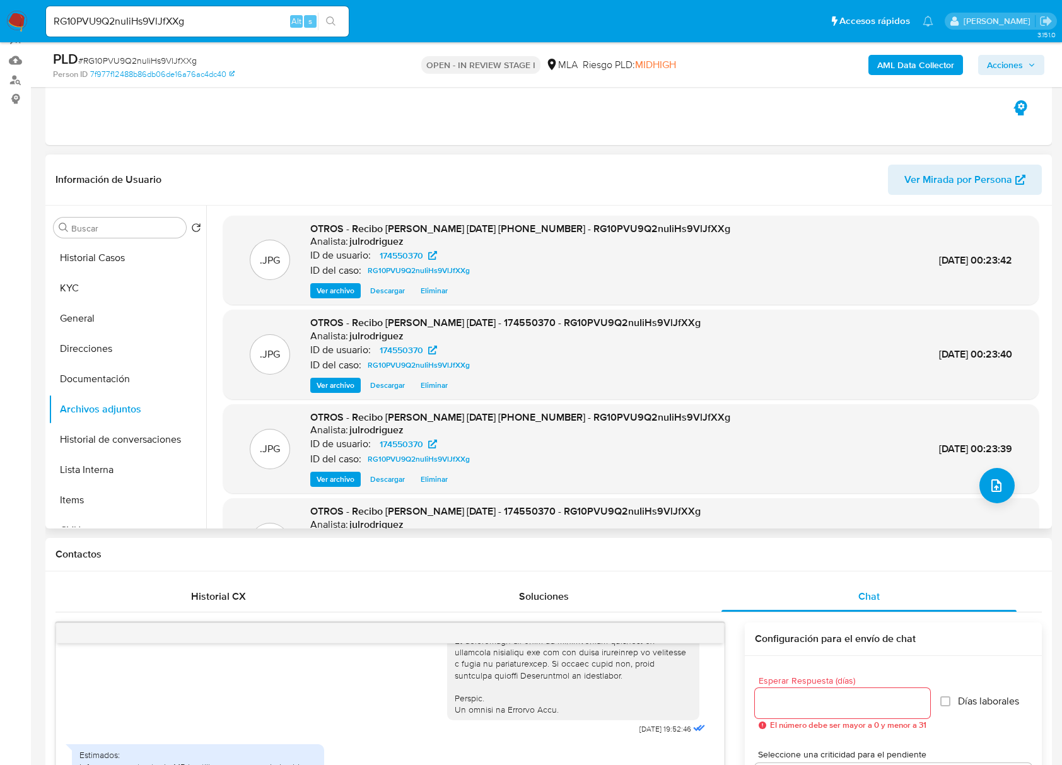
click at [1002, 462] on div ".JPG OTROS - Recibo de sueldo Enero 2025 (2) - 174550370 - RG10PVU9Q2nuIiHs9VlJ…" at bounding box center [631, 448] width 803 height 77
click at [997, 473] on button "upload-file" at bounding box center [996, 485] width 35 height 35
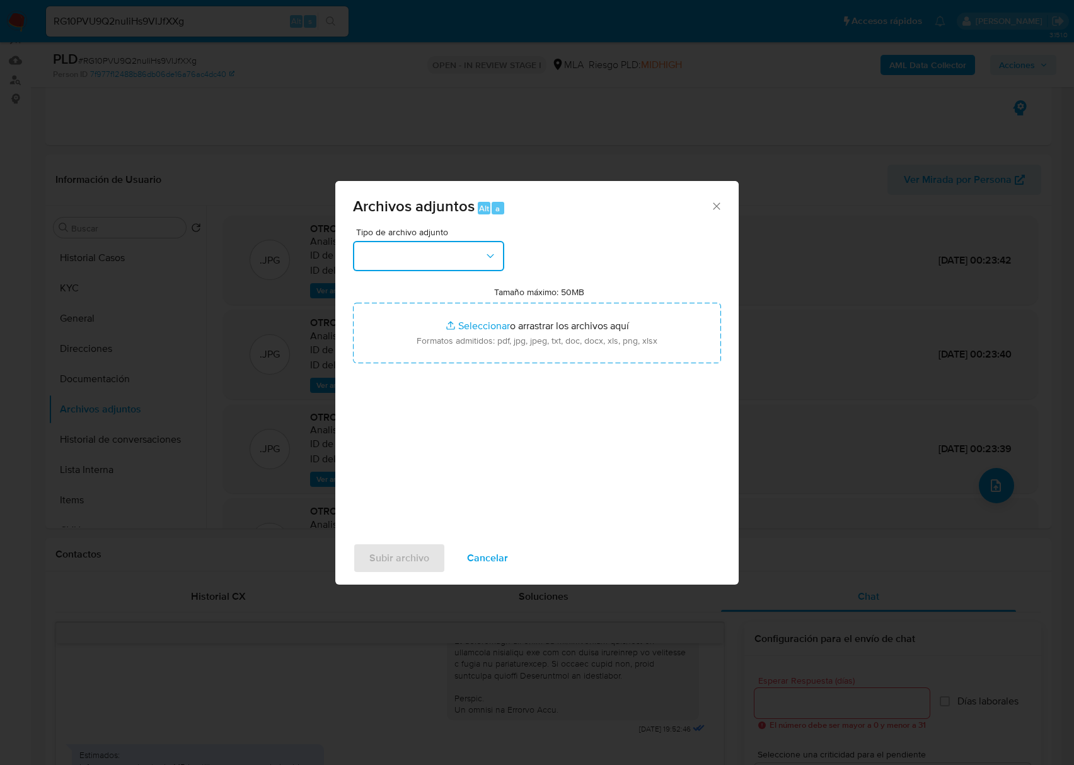
click at [429, 248] on button "button" at bounding box center [428, 256] width 151 height 30
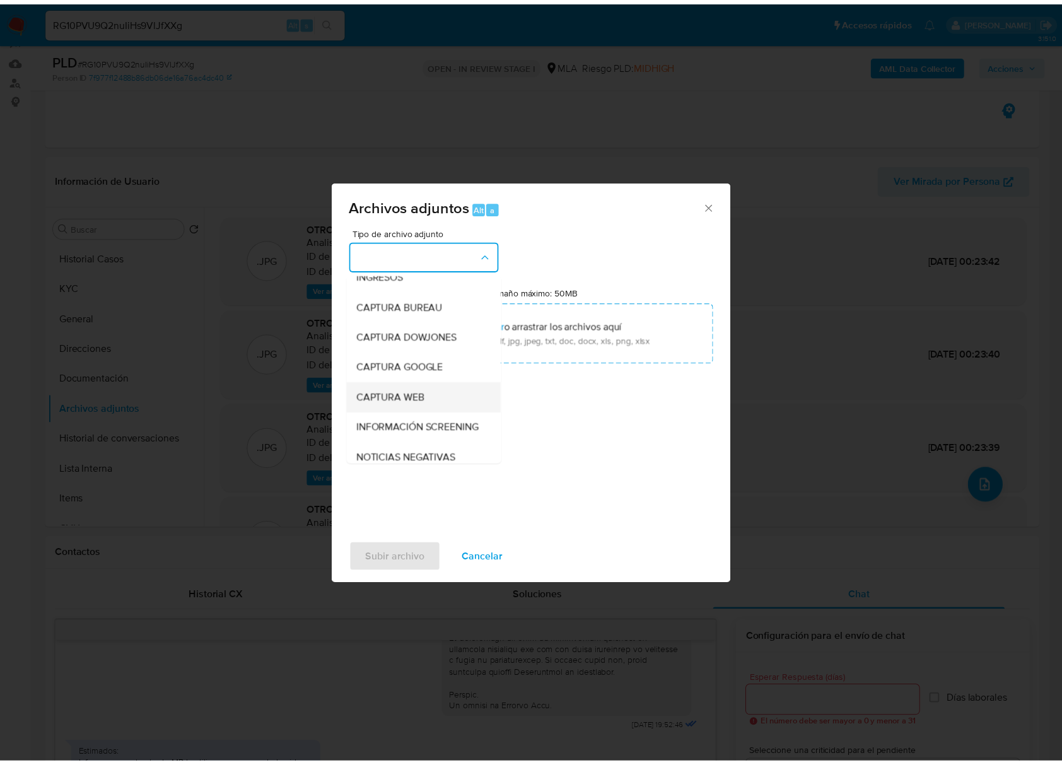
scroll to position [168, 0]
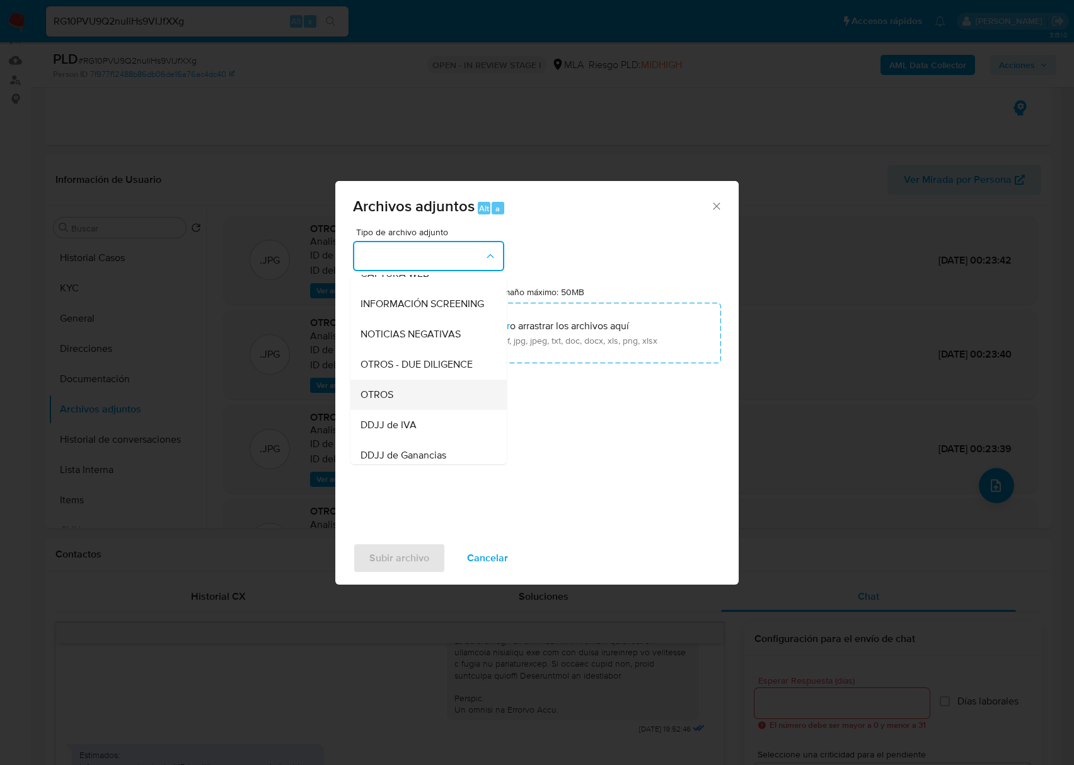
click at [402, 410] on div "OTROS" at bounding box center [425, 395] width 129 height 30
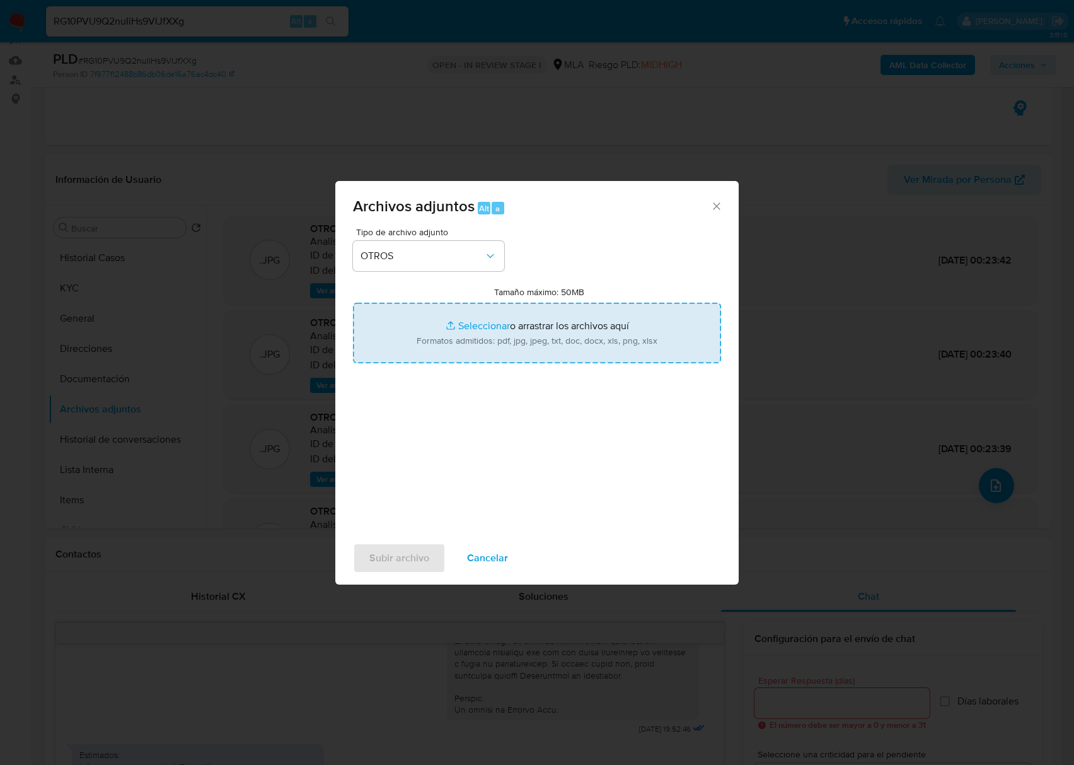
click at [469, 342] on input "Tamaño máximo: 50MB Seleccionar archivos" at bounding box center [537, 333] width 368 height 61
type input "C:\fakepath\Movimientos - 174550370 - RG10PVU9Q2nuIiHs9VlJfXXg.xlsx"
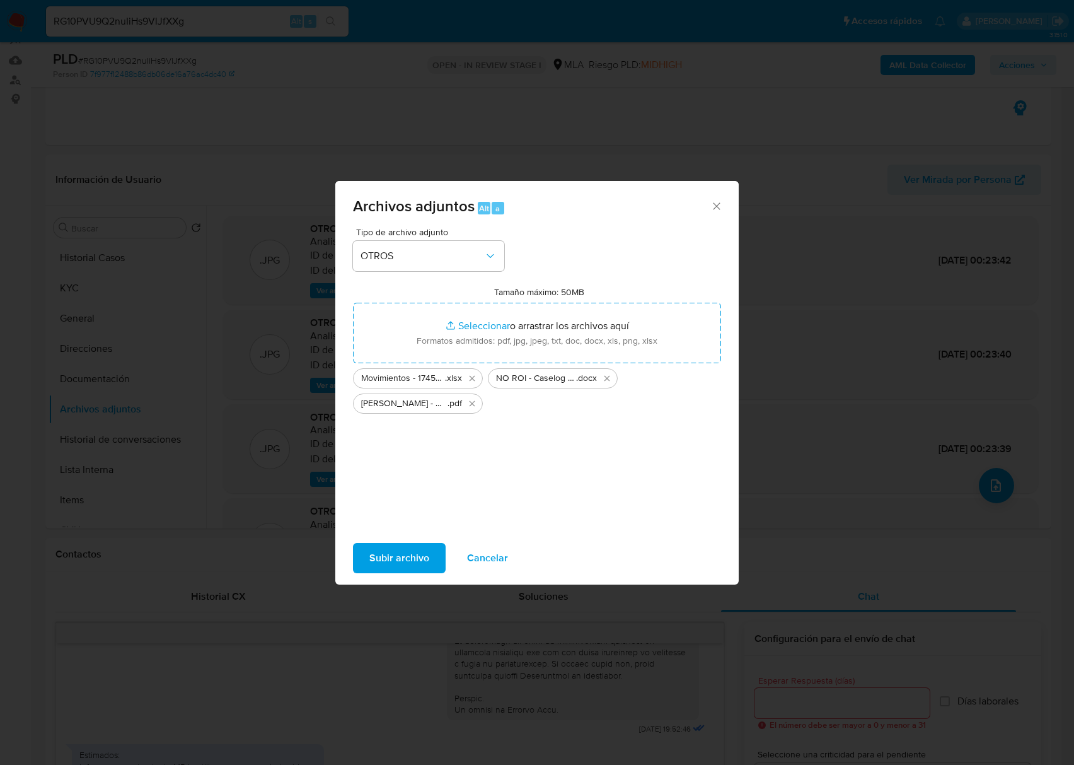
click at [419, 559] on span "Subir archivo" at bounding box center [399, 558] width 60 height 28
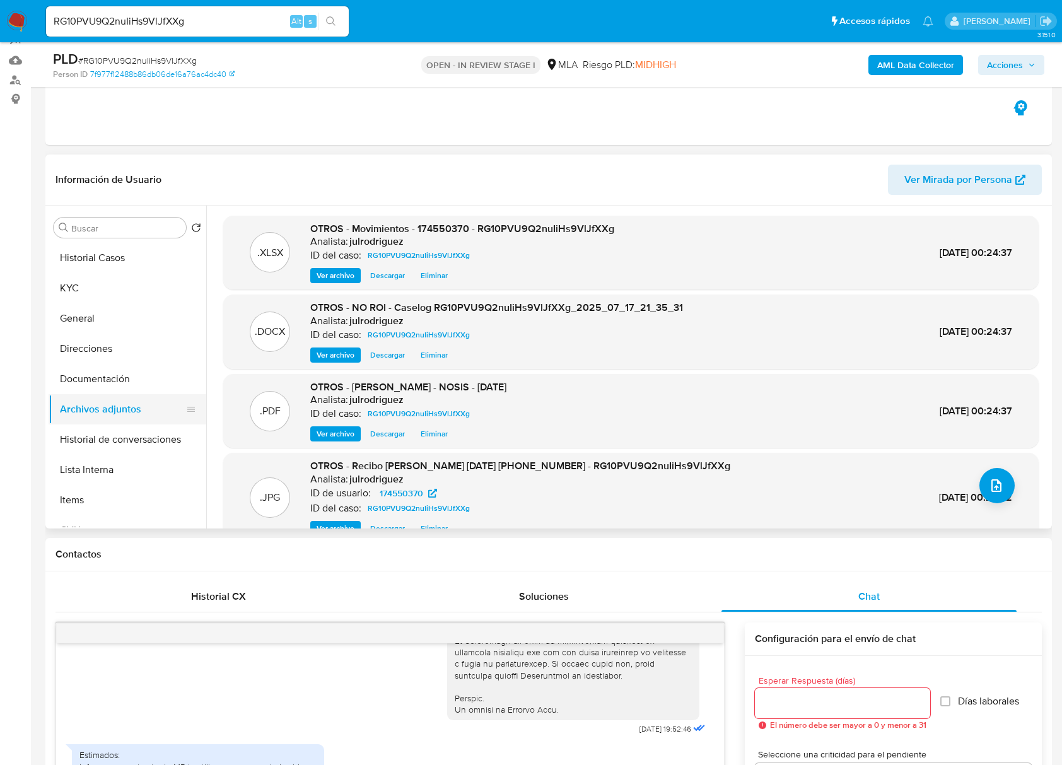
drag, startPoint x: 87, startPoint y: 386, endPoint x: 94, endPoint y: 409, distance: 23.1
click at [87, 386] on button "Documentación" at bounding box center [128, 379] width 158 height 30
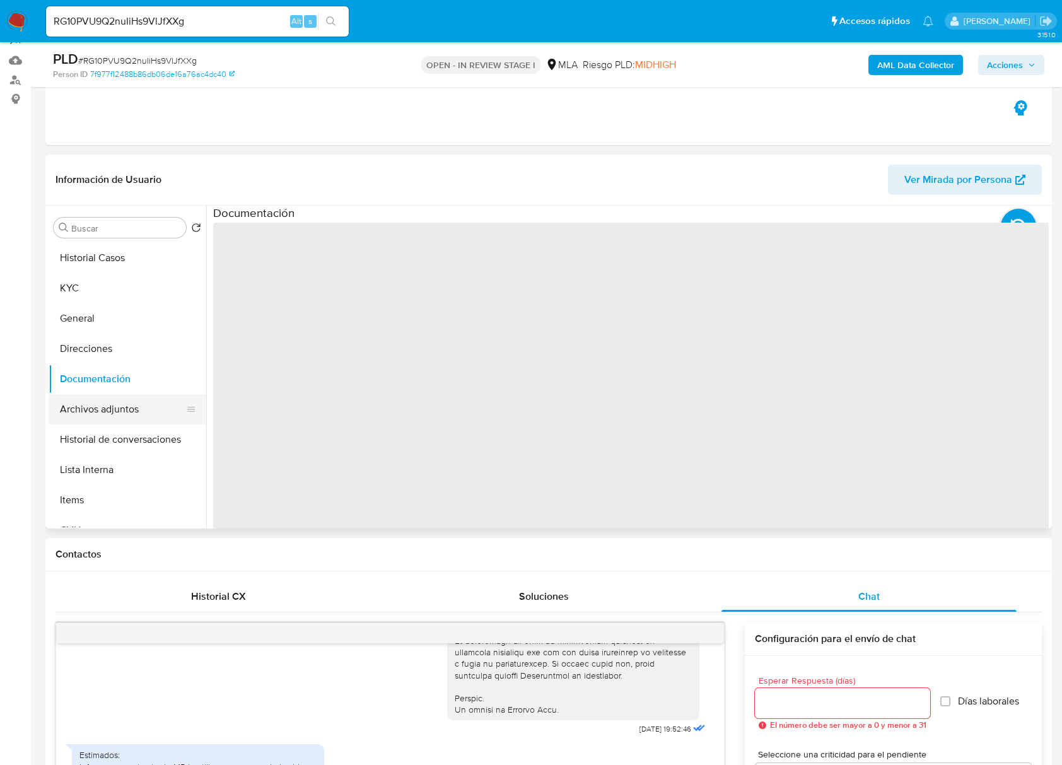
click at [96, 412] on button "Archivos adjuntos" at bounding box center [123, 409] width 148 height 30
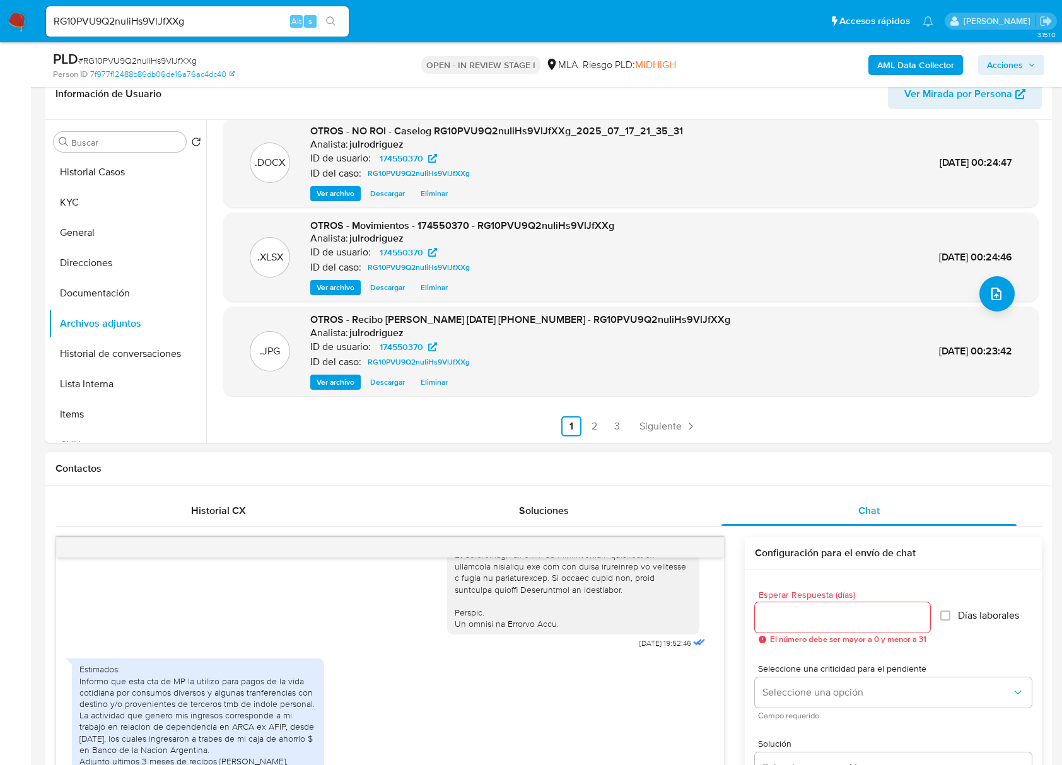
scroll to position [290, 0]
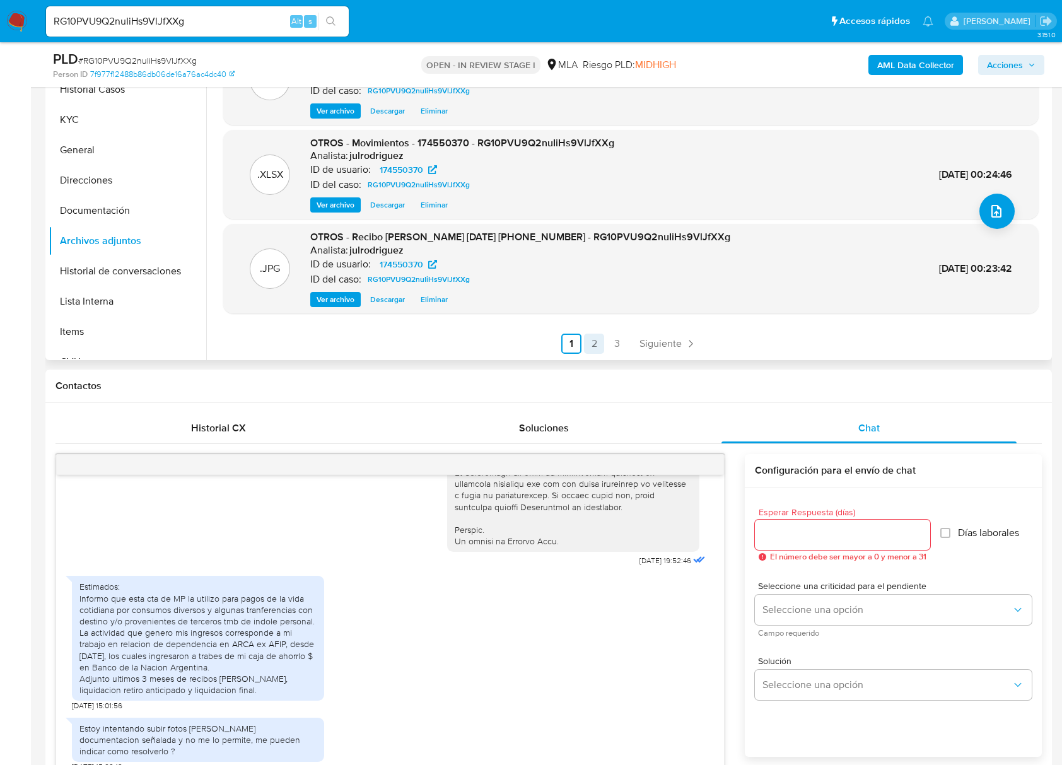
click at [594, 338] on link "2" at bounding box center [594, 344] width 20 height 20
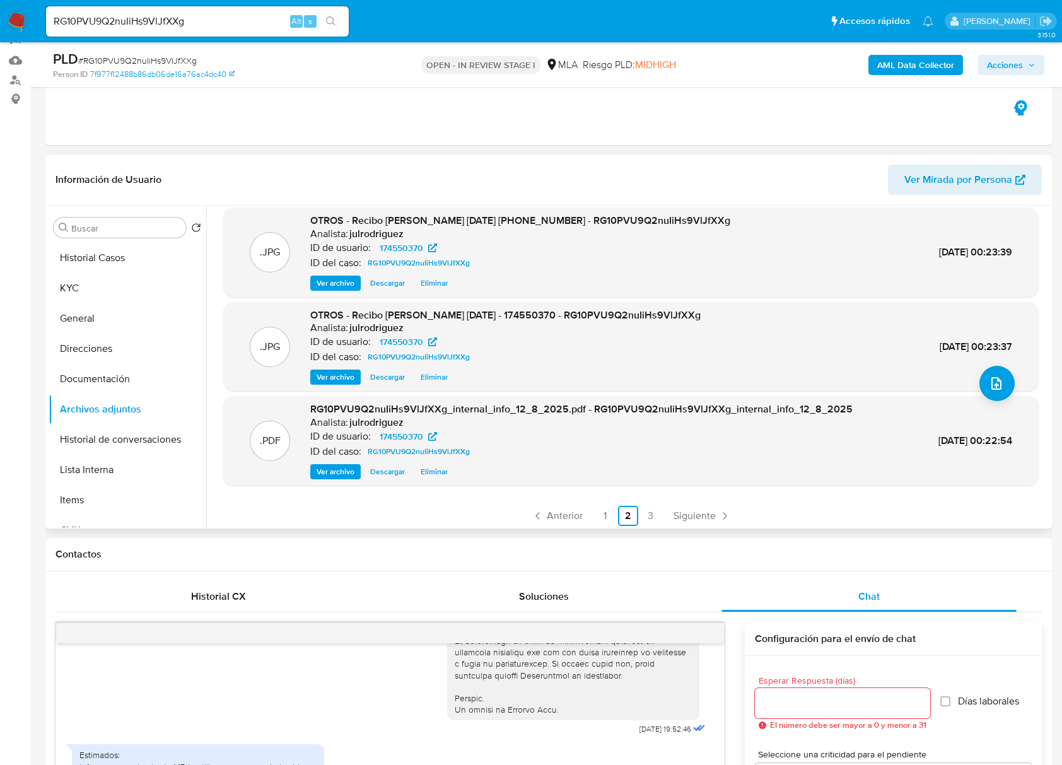
scroll to position [106, 0]
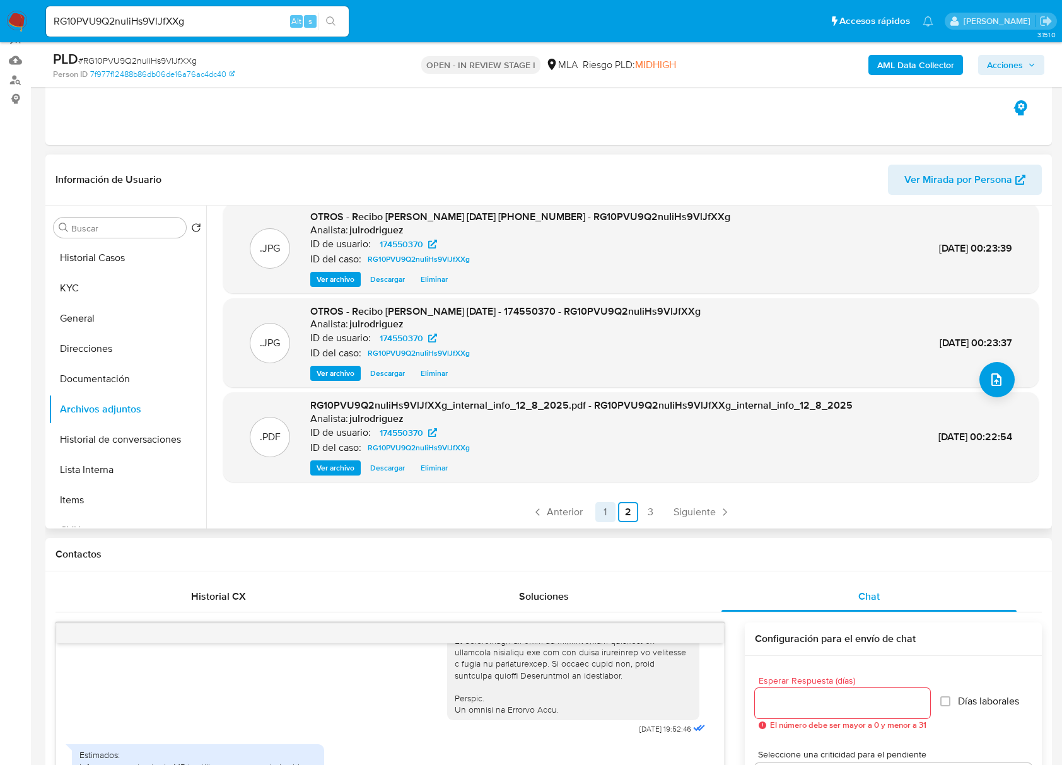
click at [606, 508] on link "1" at bounding box center [605, 512] width 20 height 20
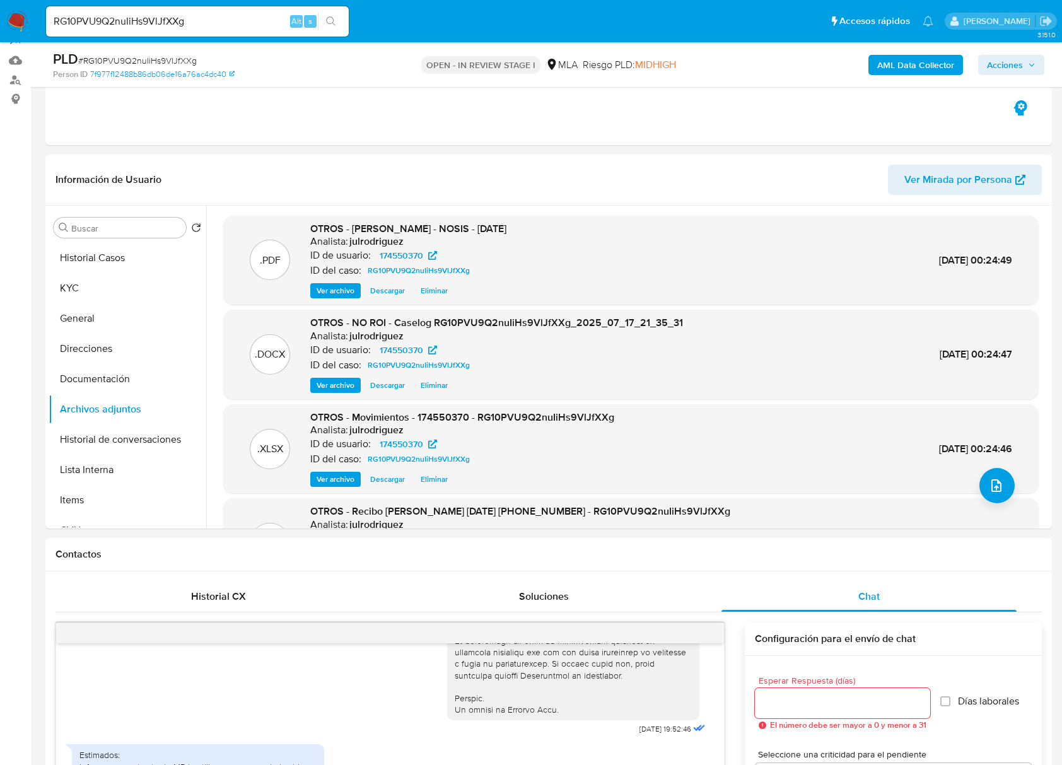
click at [1011, 63] on span "Acciones" at bounding box center [1005, 65] width 36 height 20
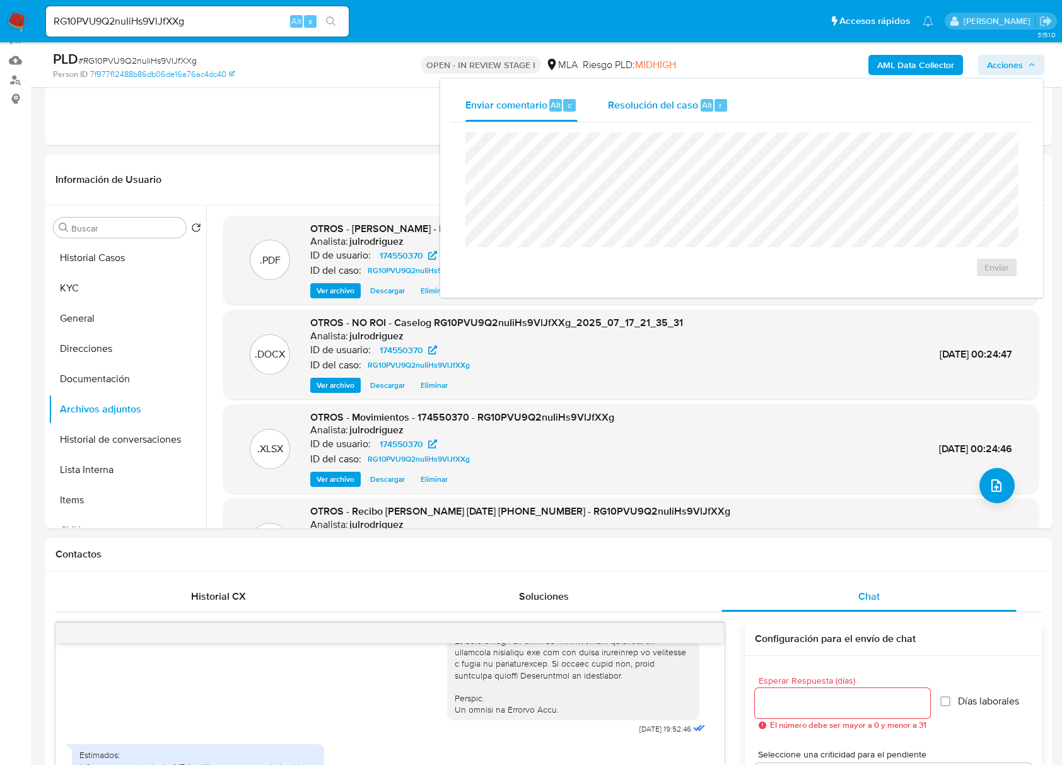
click at [670, 103] on span "Resolución del caso" at bounding box center [653, 104] width 90 height 15
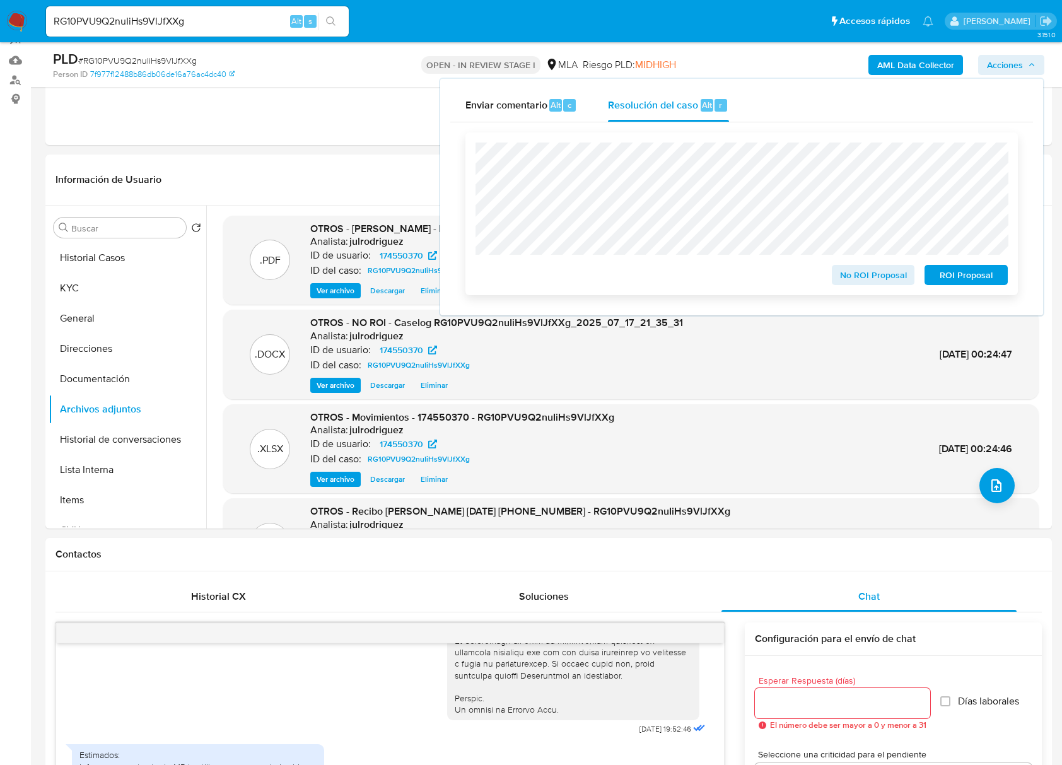
click at [866, 274] on span "No ROI Proposal" at bounding box center [873, 275] width 66 height 18
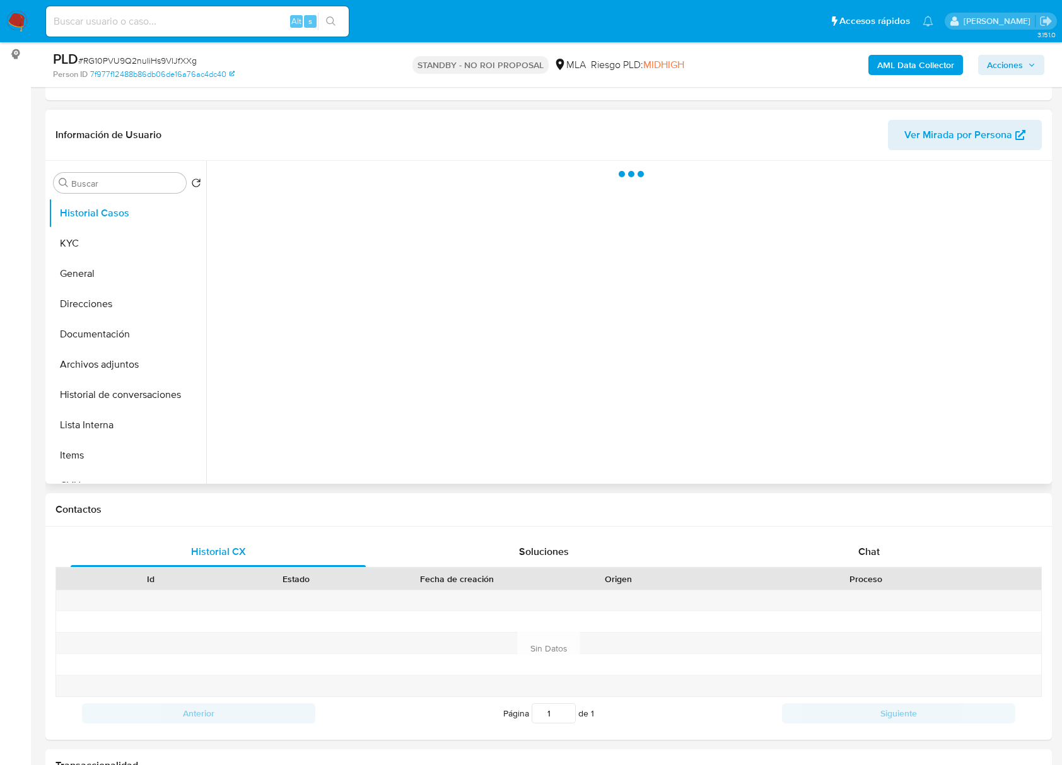
scroll to position [168, 0]
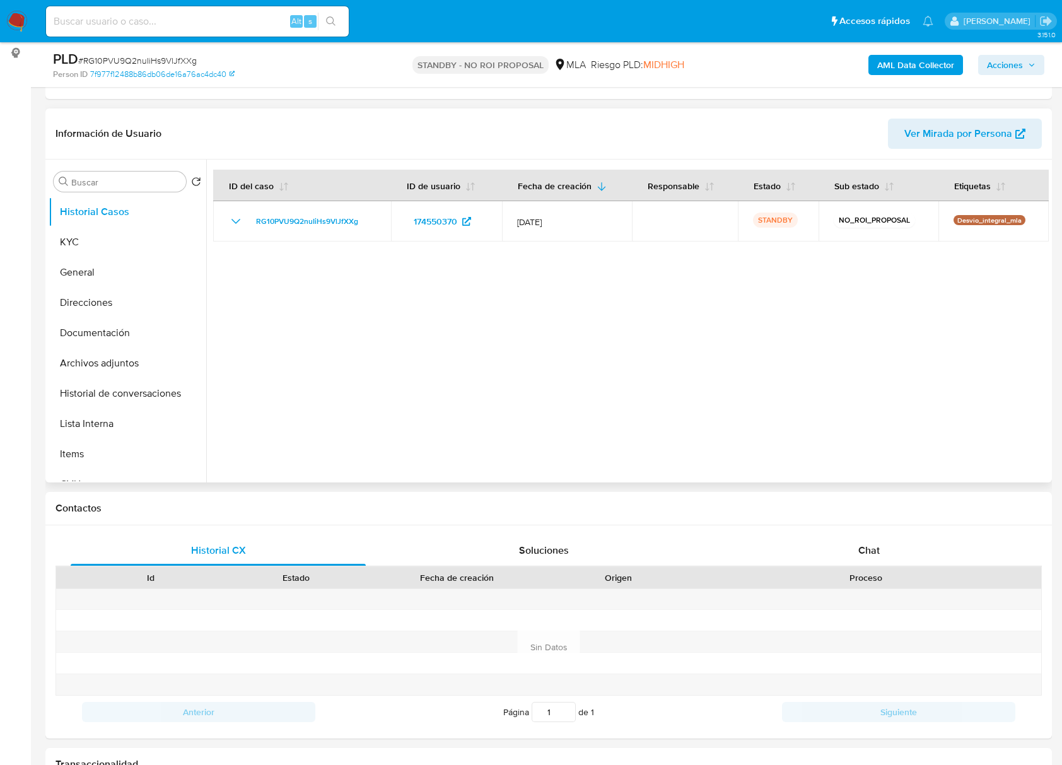
select select "10"
click at [150, 16] on input at bounding box center [197, 21] width 303 height 16
paste input "MdKwFShHHCbTJsTxlqfvsbbz"
type input "MdKwFShHHCbTJsTxlqfvsbbz"
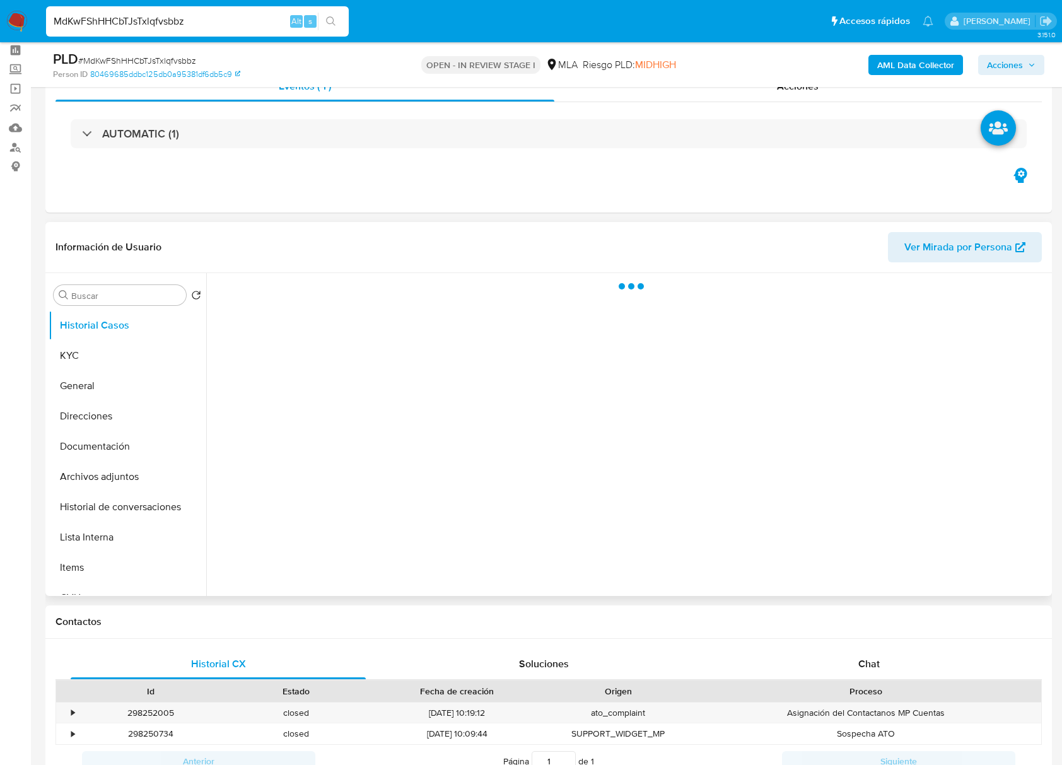
scroll to position [84, 0]
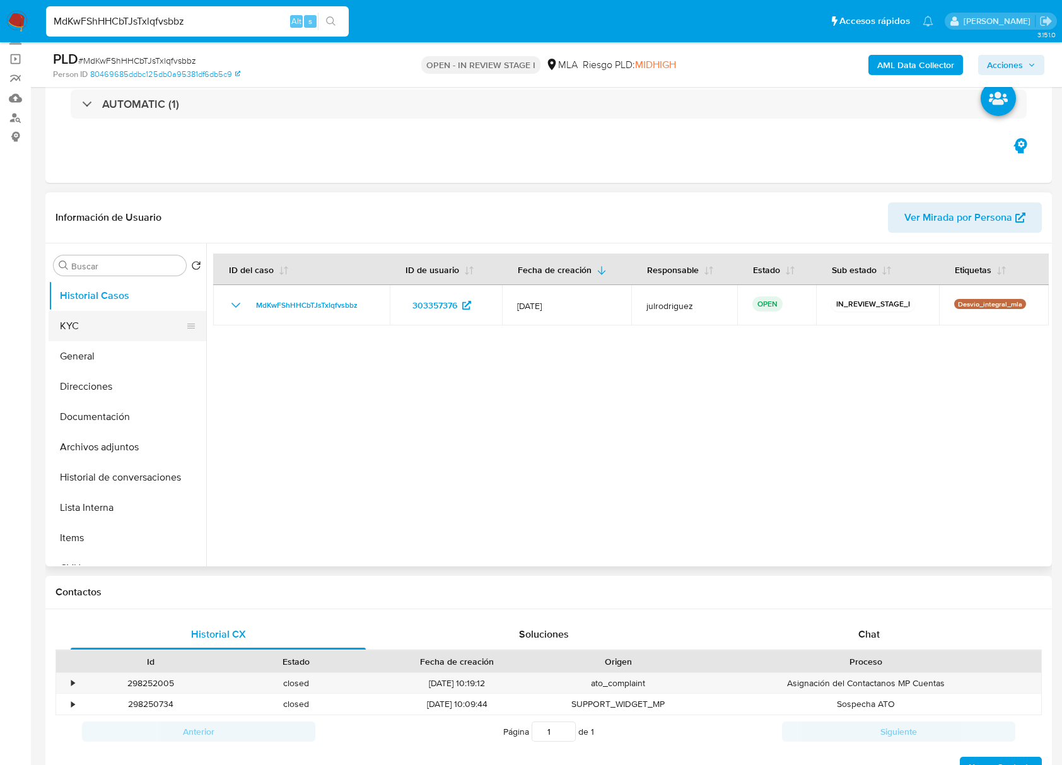
select select "10"
click at [102, 317] on button "KYC" at bounding box center [123, 326] width 148 height 30
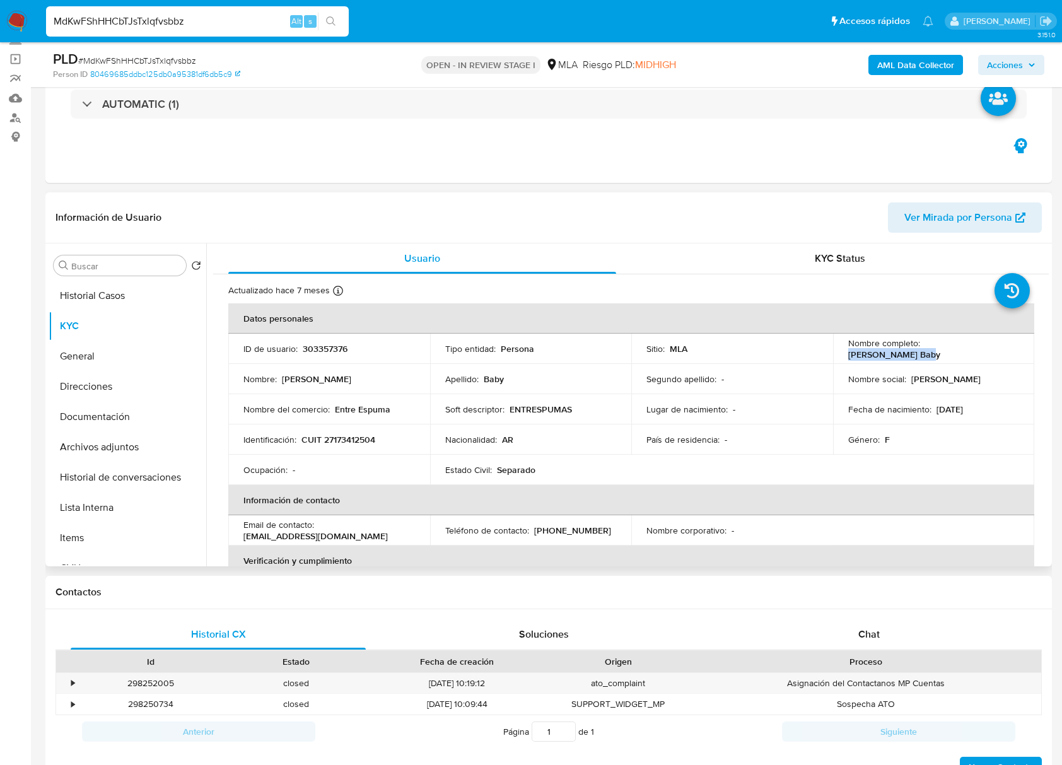
drag, startPoint x: 919, startPoint y: 347, endPoint x: 1020, endPoint y: 347, distance: 100.2
click at [1020, 347] on td "Nombre completo : Myriam Noemi Baby" at bounding box center [934, 349] width 202 height 30
copy p "Myriam Noemi Baby"
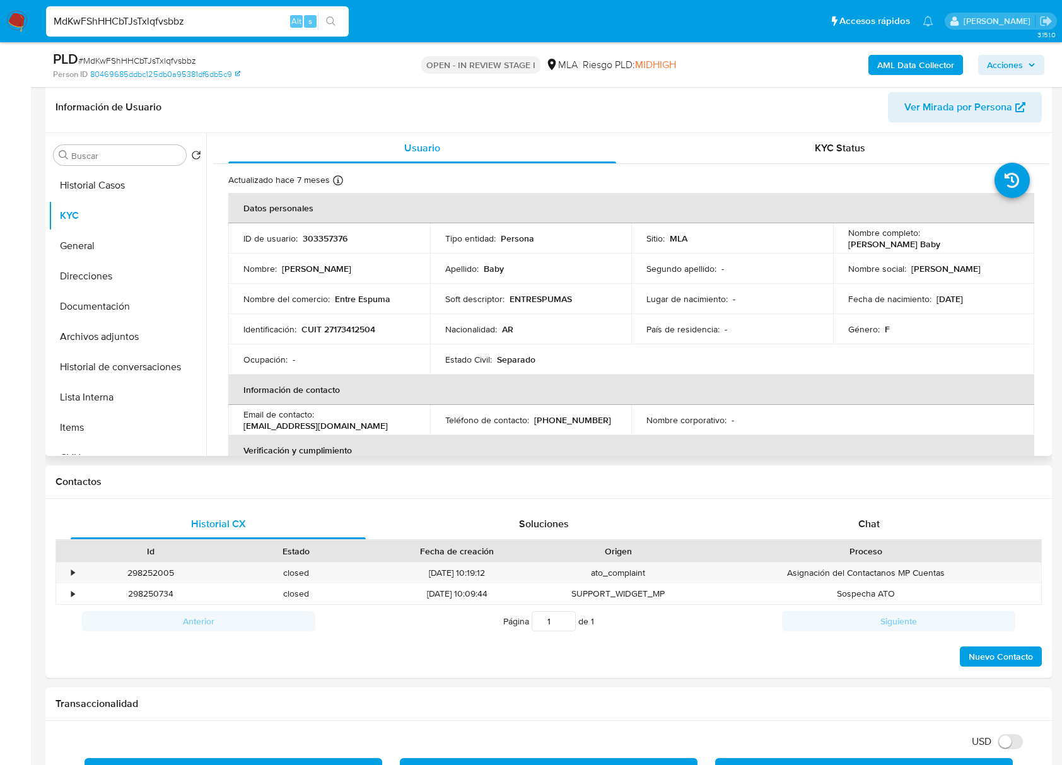
scroll to position [21, 0]
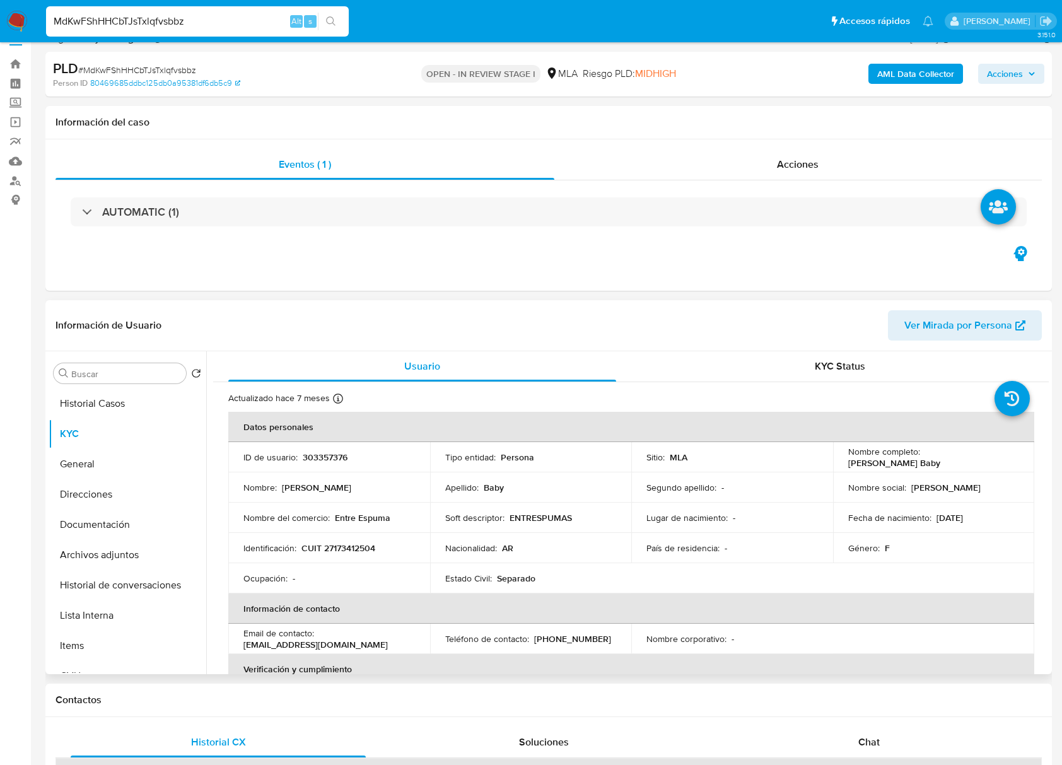
click at [320, 455] on p "303357376" at bounding box center [325, 456] width 45 height 11
copy p "303357376"
click at [141, 64] on span "# MdKwFShHHCbTJsTxlqfvsbbz" at bounding box center [137, 70] width 118 height 13
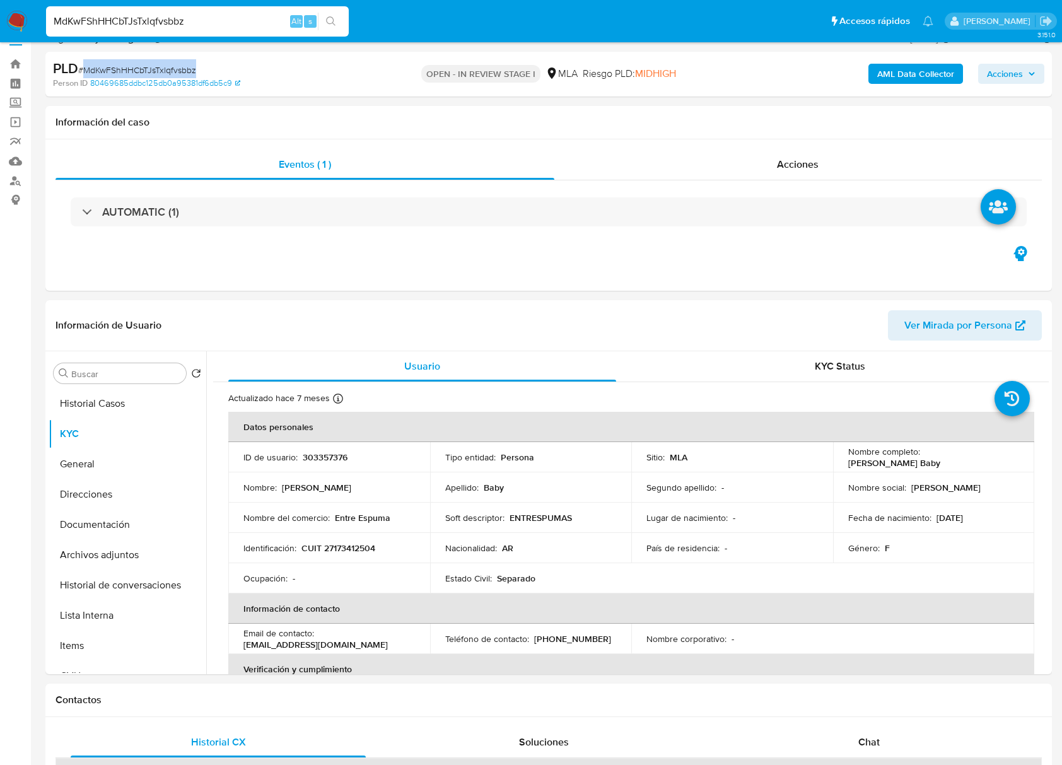
copy span "MdKwFShHHCbTJsTxlqfvsbbz"
click at [336, 516] on div "Nombre del comercio : Entre Espuma" at bounding box center [328, 517] width 171 height 11
click at [106, 520] on button "Documentación" at bounding box center [123, 524] width 148 height 30
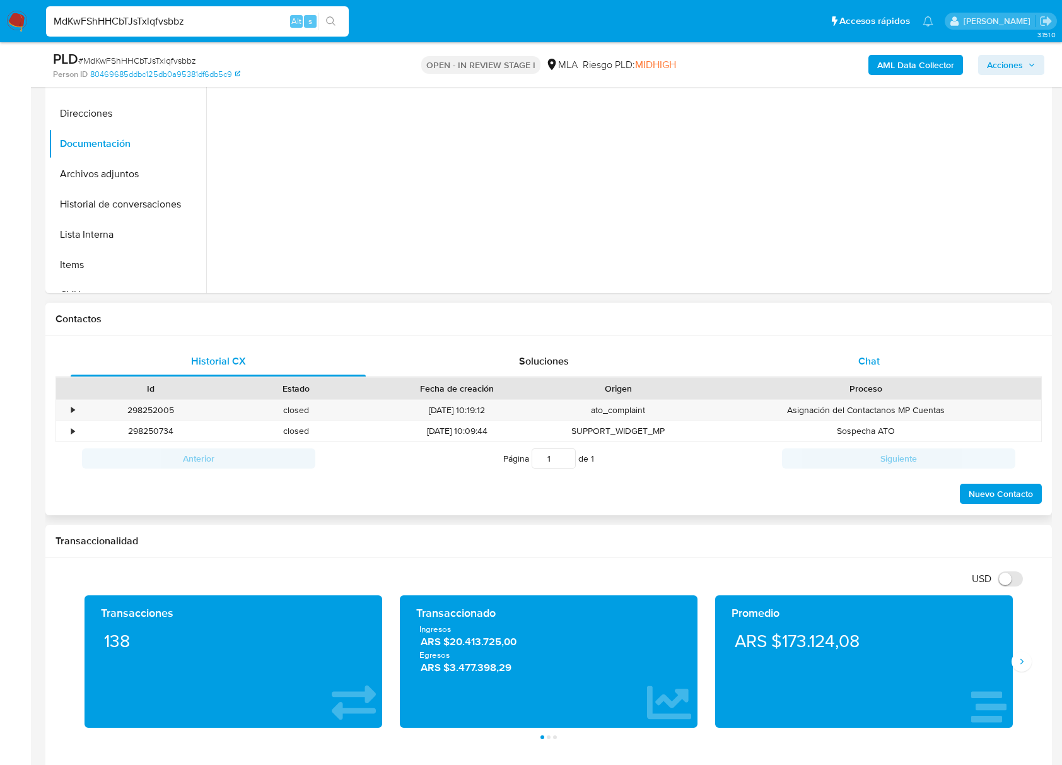
click at [856, 354] on div "Chat" at bounding box center [868, 361] width 295 height 30
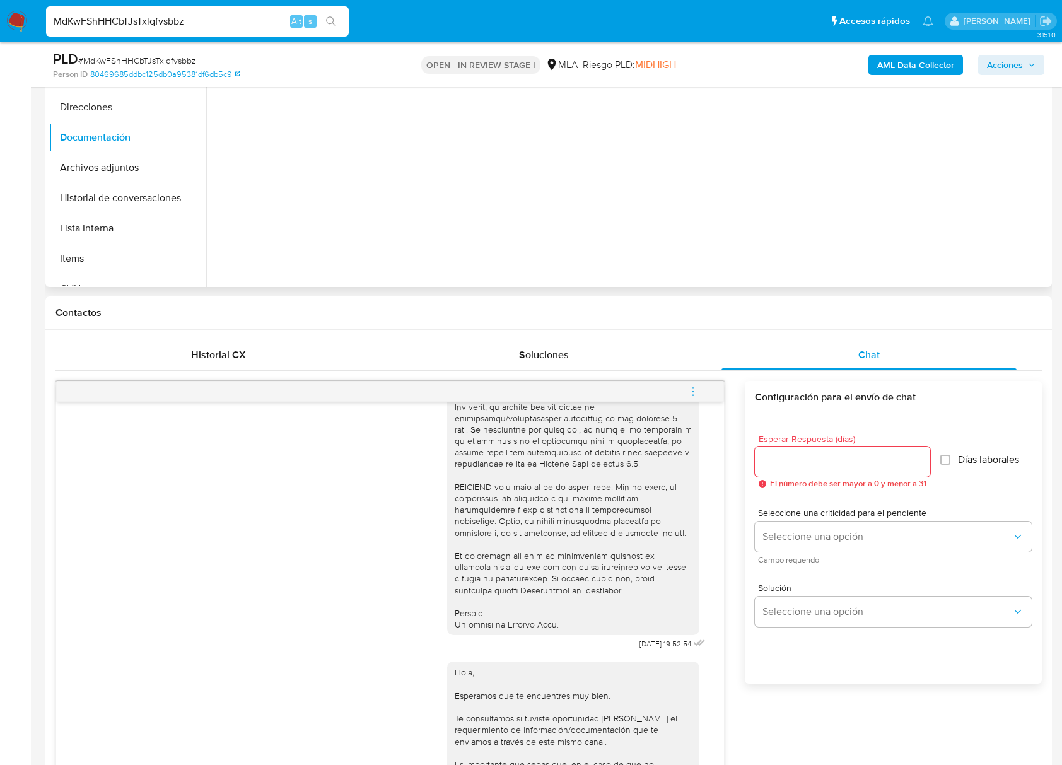
scroll to position [189, 0]
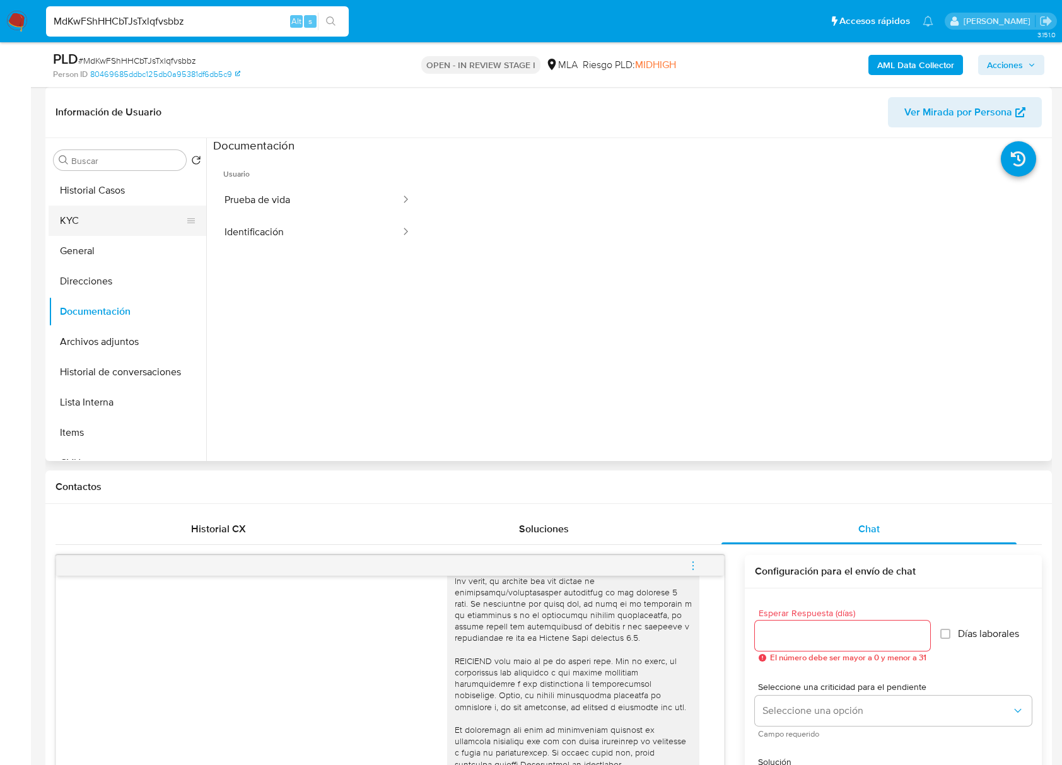
click at [105, 223] on button "KYC" at bounding box center [123, 221] width 148 height 30
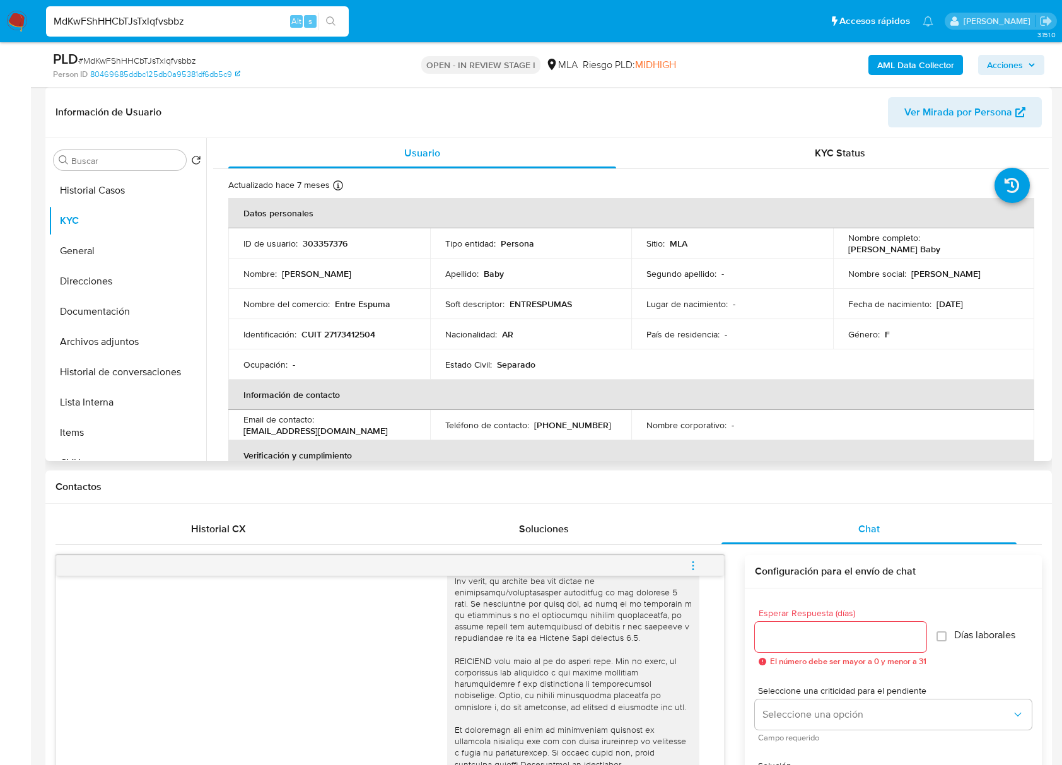
click at [349, 334] on p "CUIT 27173412504" at bounding box center [338, 333] width 74 height 11
copy p "27173412504"
click at [341, 240] on p "303357376" at bounding box center [325, 243] width 45 height 11
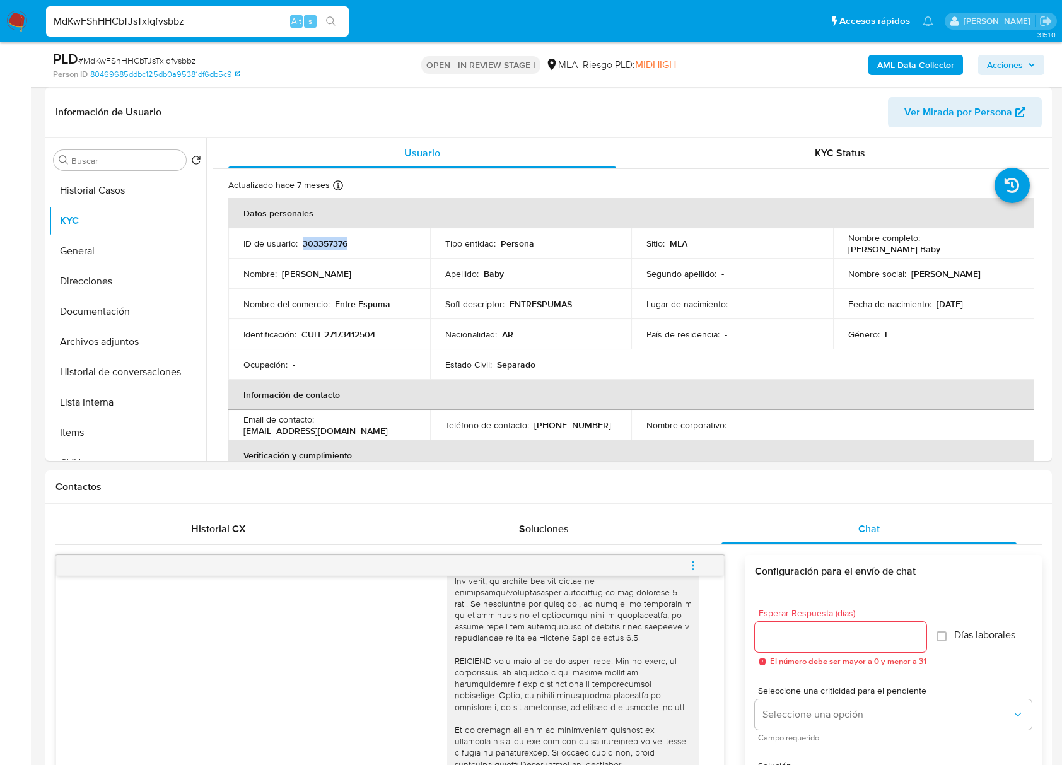
copy p "303357376"
drag, startPoint x: 919, startPoint y: 241, endPoint x: 999, endPoint y: 242, distance: 80.1
click at [999, 242] on div "Nombre completo : Myriam Noemi Baby" at bounding box center [933, 243] width 171 height 23
copy div "Myriam Noemi Baby"
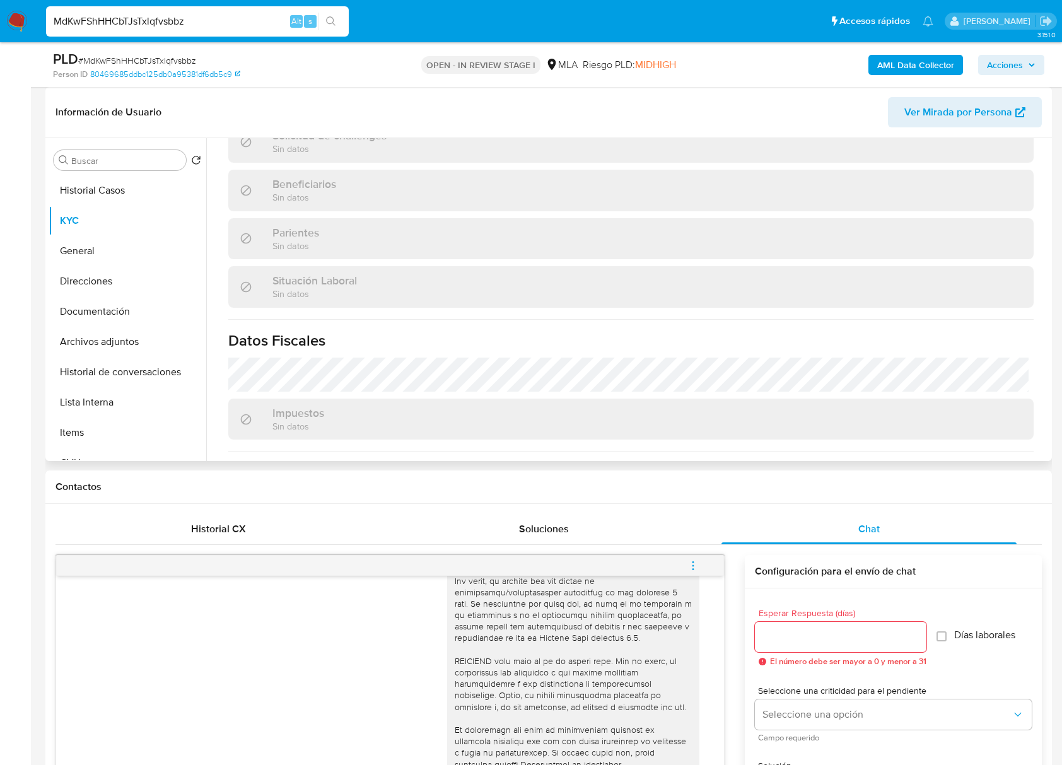
scroll to position [709, 0]
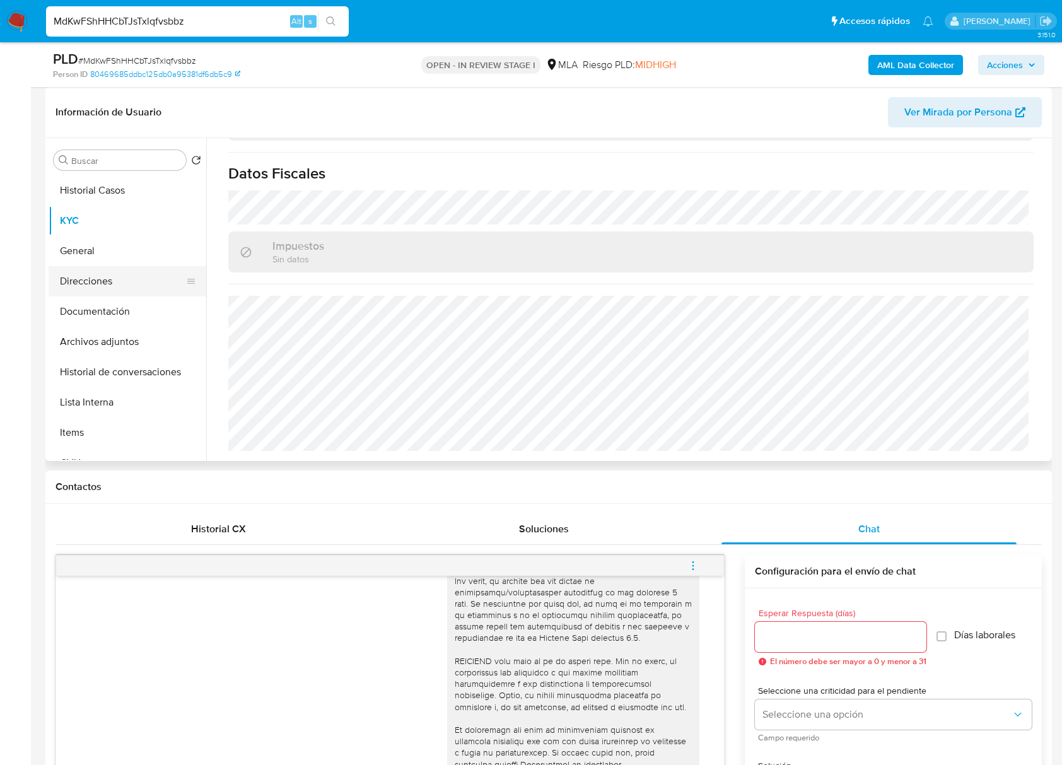
click at [107, 276] on button "Direcciones" at bounding box center [123, 281] width 148 height 30
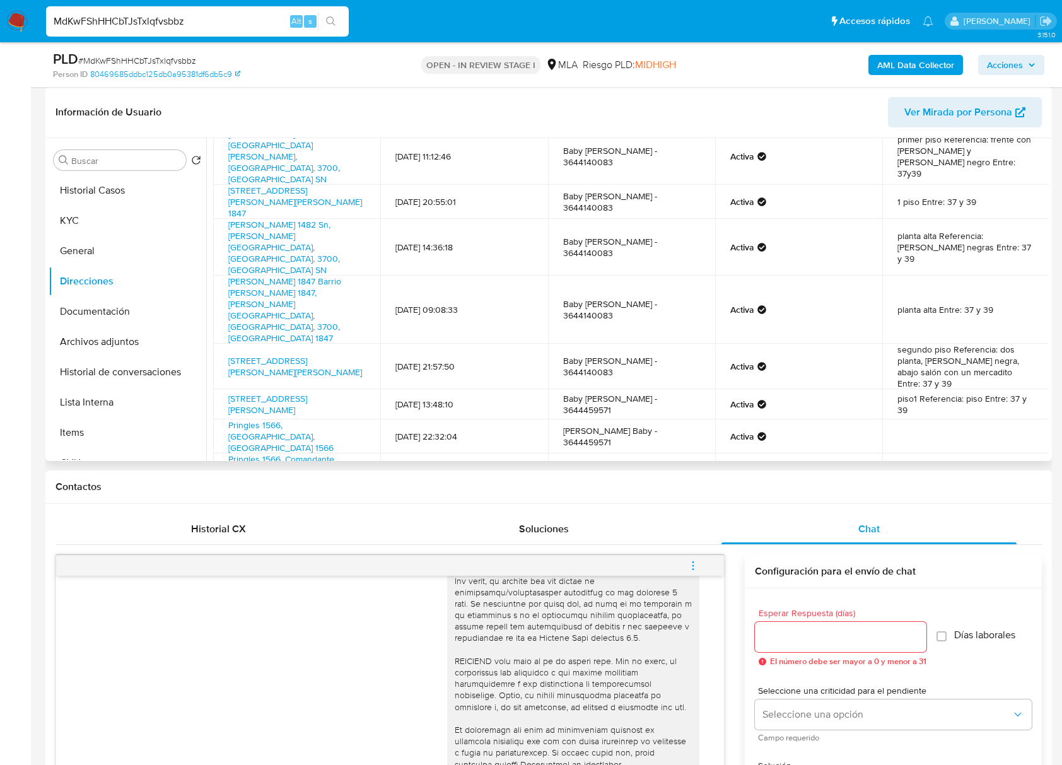
scroll to position [1, 0]
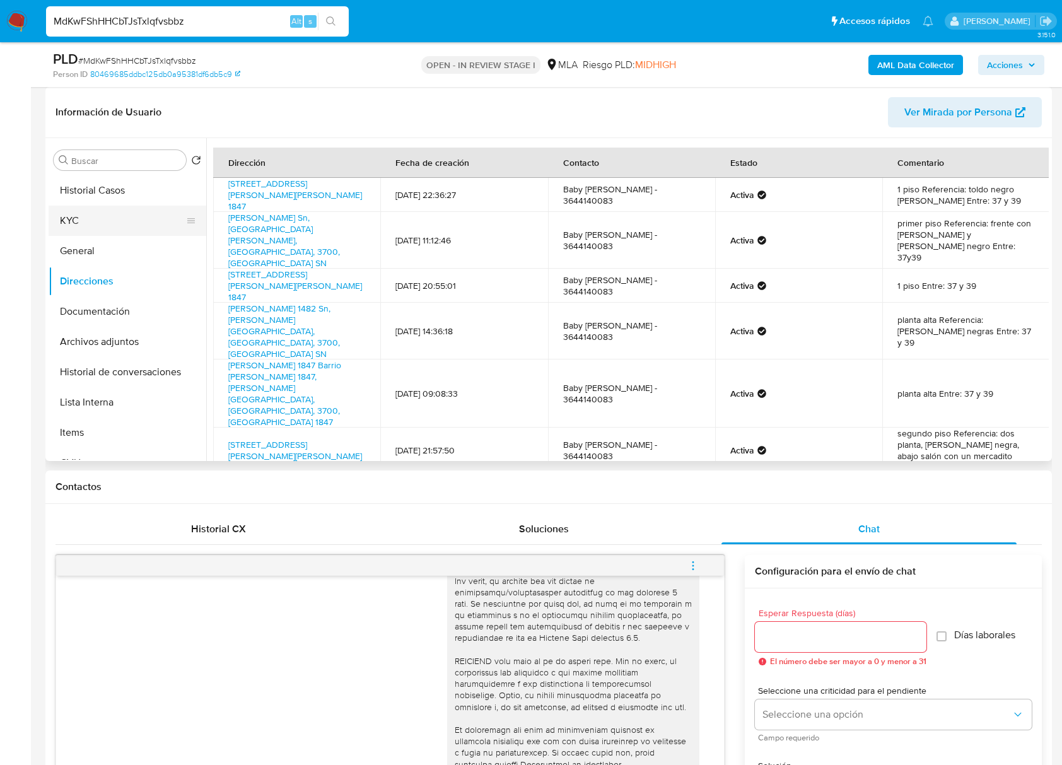
click at [139, 218] on button "KYC" at bounding box center [123, 221] width 148 height 30
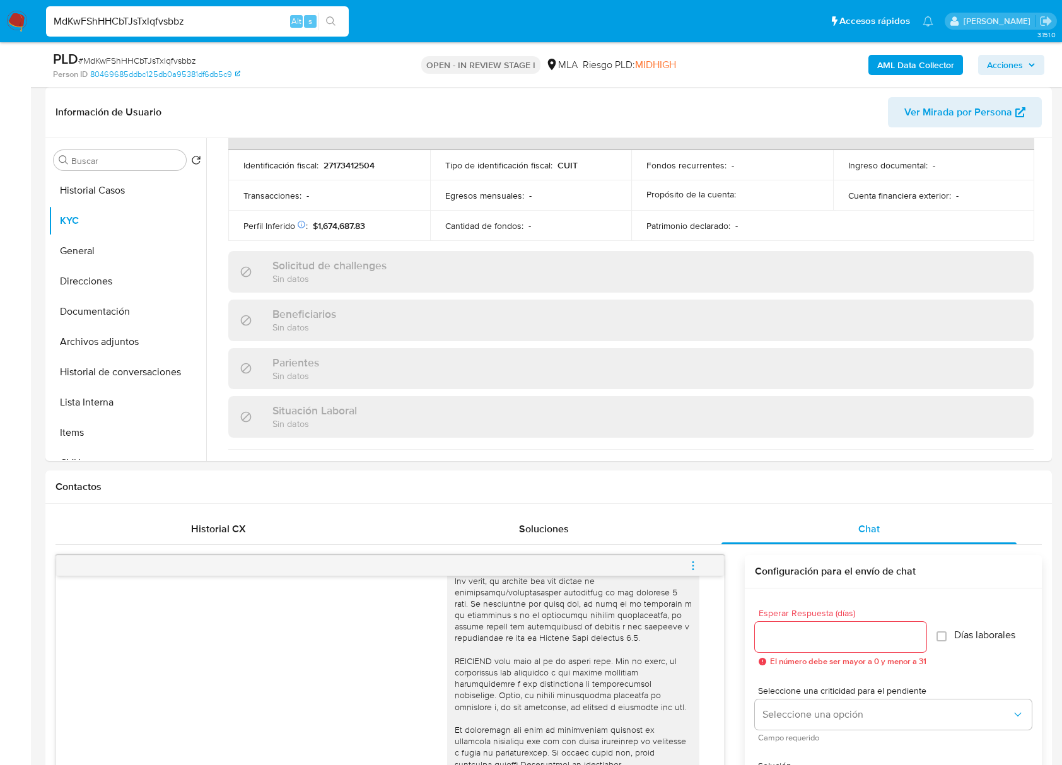
scroll to position [709, 0]
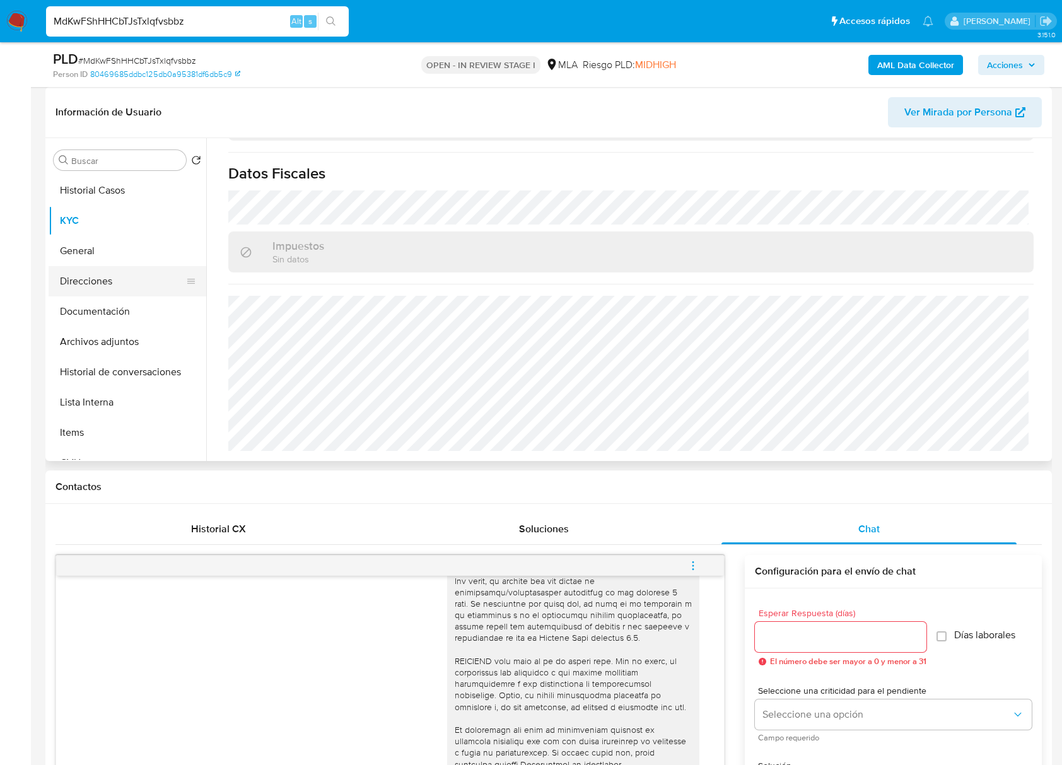
click at [109, 288] on button "Direcciones" at bounding box center [123, 281] width 148 height 30
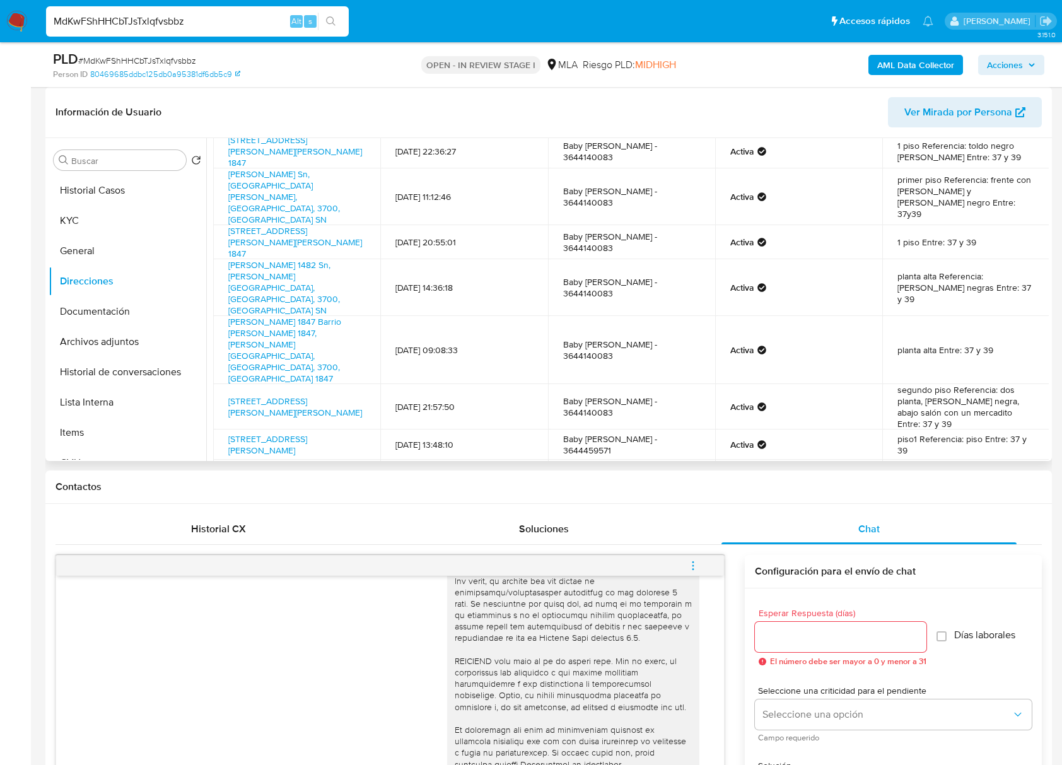
scroll to position [84, 0]
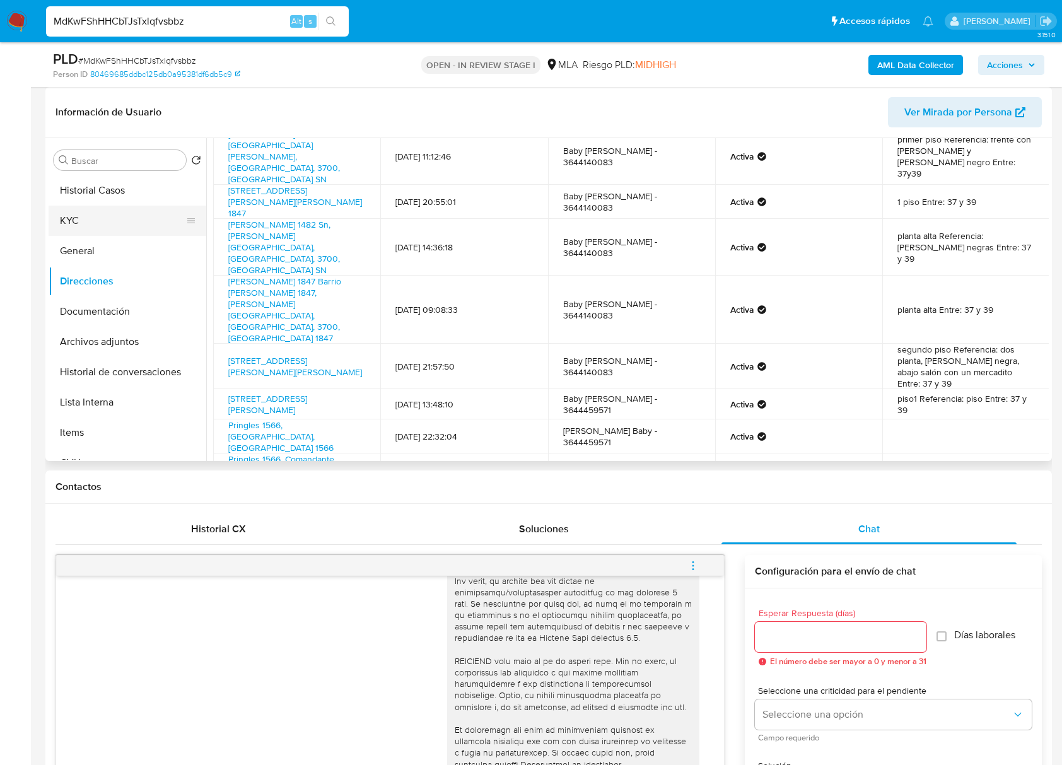
click at [92, 218] on button "KYC" at bounding box center [123, 221] width 148 height 30
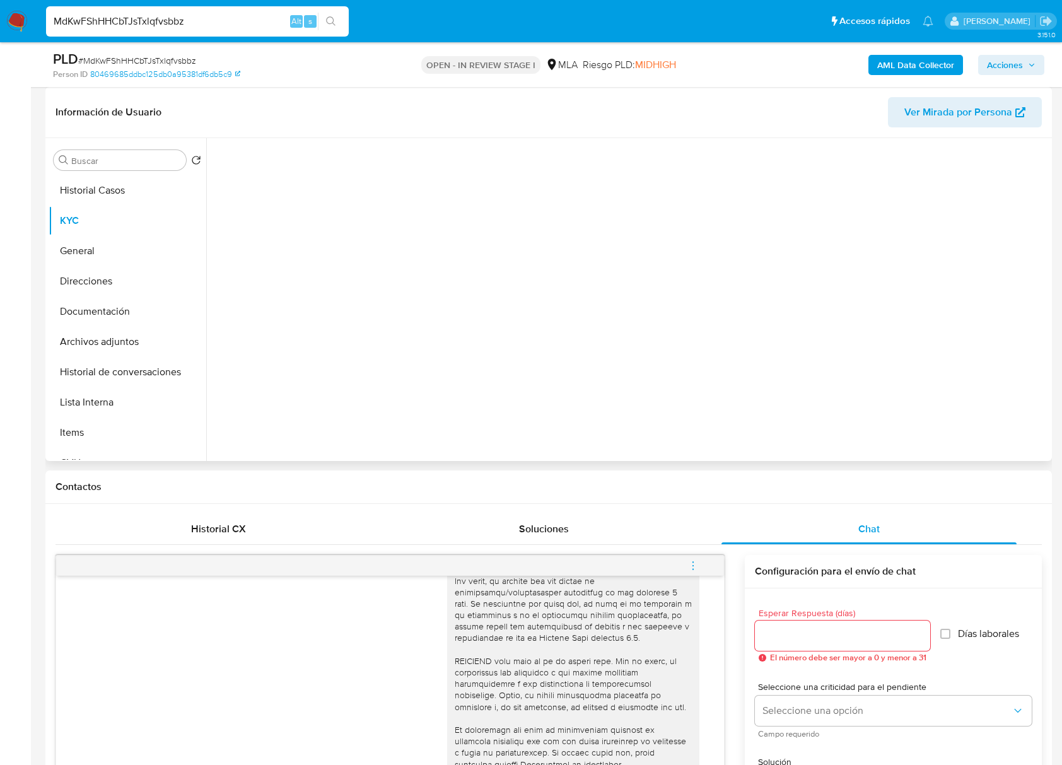
scroll to position [0, 0]
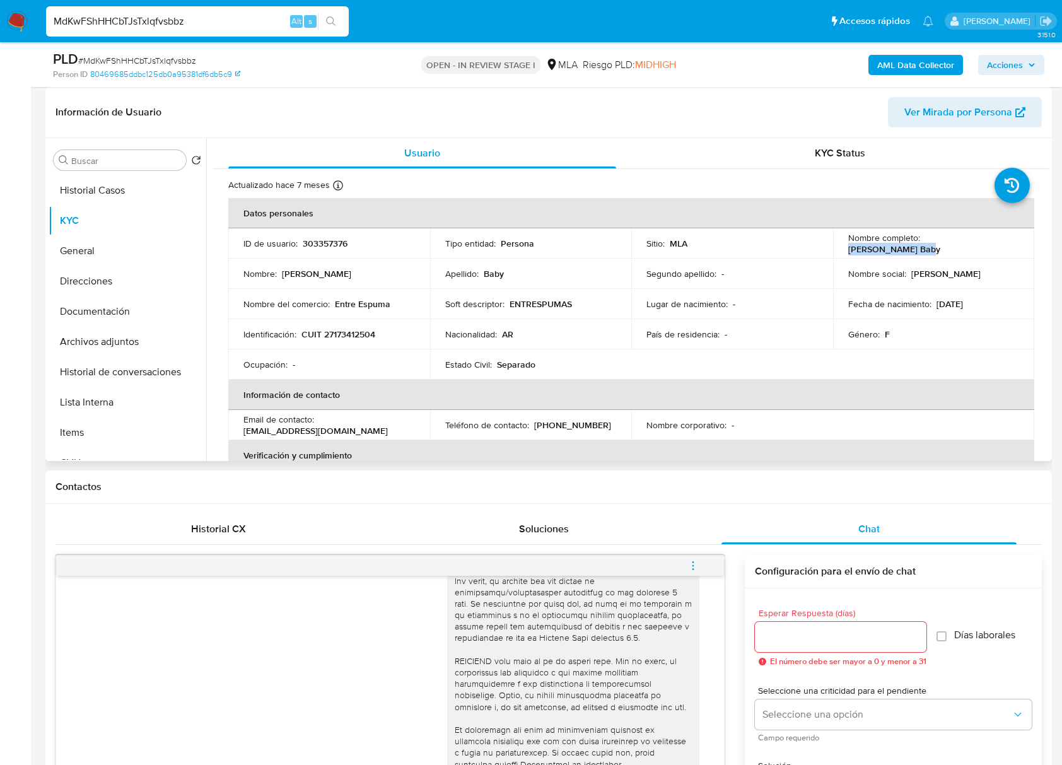
drag, startPoint x: 919, startPoint y: 240, endPoint x: 1004, endPoint y: 243, distance: 84.5
click at [1004, 243] on div "Nombre completo : Myriam Noemi Baby" at bounding box center [933, 243] width 171 height 23
copy p "Myriam Noemi Baby"
drag, startPoint x: 330, startPoint y: 303, endPoint x: 407, endPoint y: 303, distance: 76.9
click at [402, 308] on div "Nombre del comercio : Entre Espuma" at bounding box center [328, 303] width 171 height 11
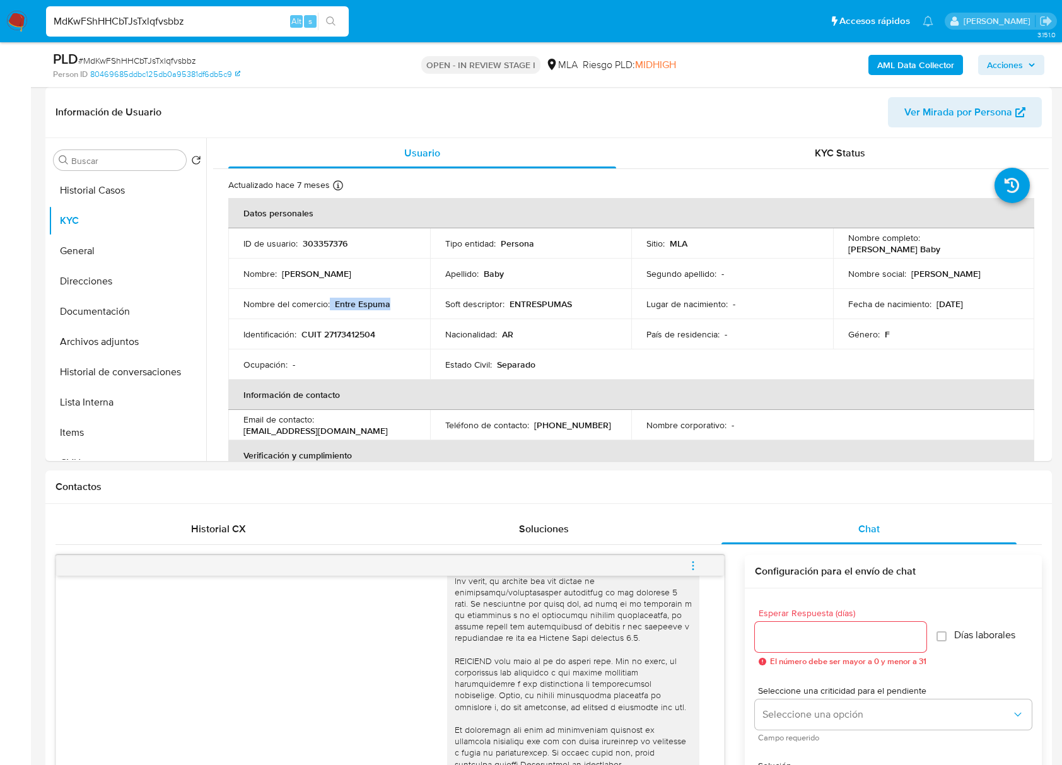
copy div "Entre Espuma"
click at [354, 332] on p "CUIT 27173412504" at bounding box center [338, 333] width 74 height 11
copy p "27173412504"
drag, startPoint x: 284, startPoint y: 429, endPoint x: 243, endPoint y: 432, distance: 41.1
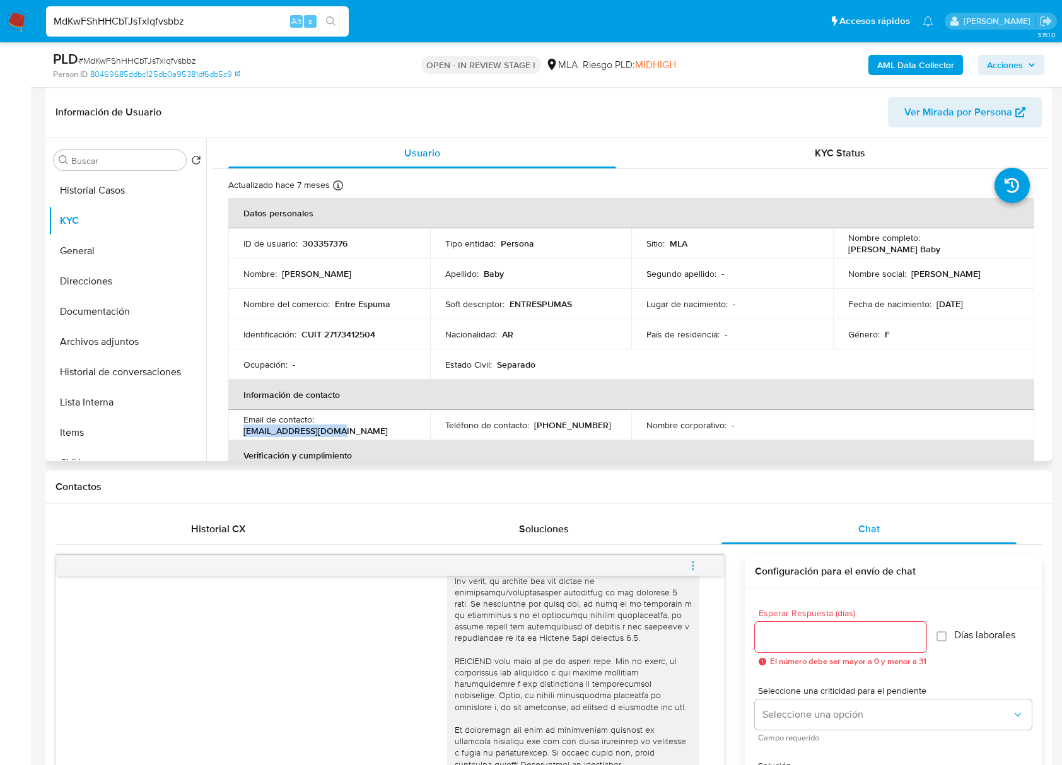
click at [243, 432] on div "Email de contacto : kokybrisa4@gmail.com" at bounding box center [328, 425] width 171 height 23
click at [536, 424] on p "(364) 4140083" at bounding box center [572, 424] width 77 height 11
click at [566, 422] on p "(364) 4140083" at bounding box center [572, 424] width 77 height 11
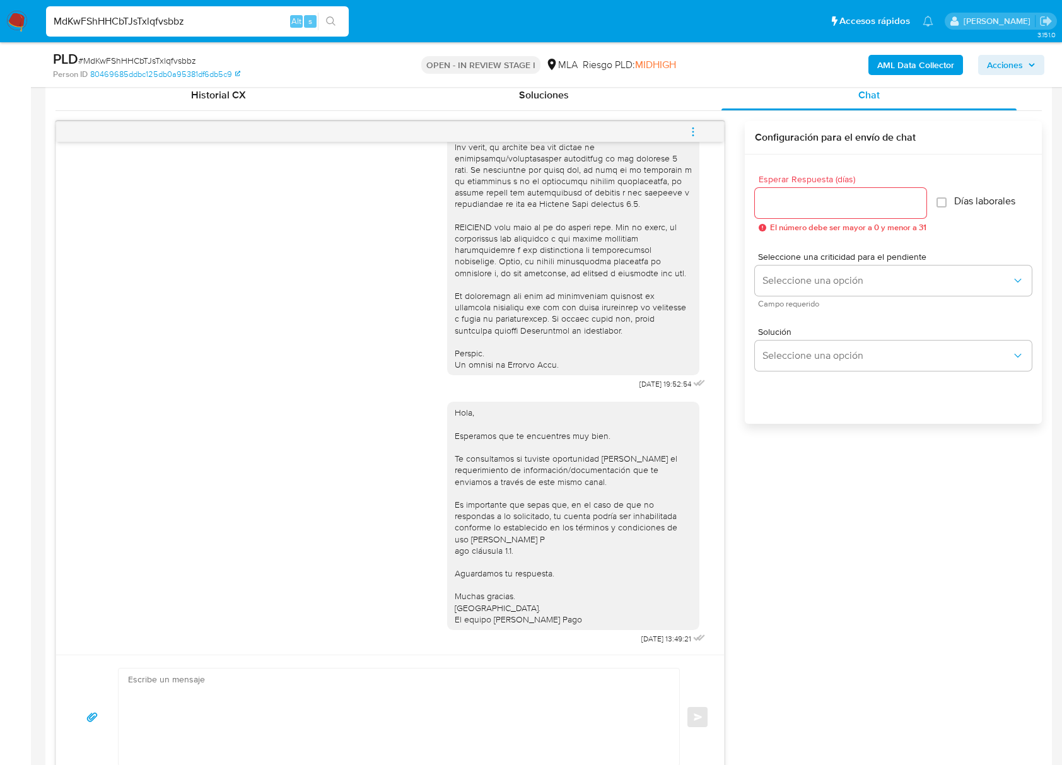
scroll to position [525, 0]
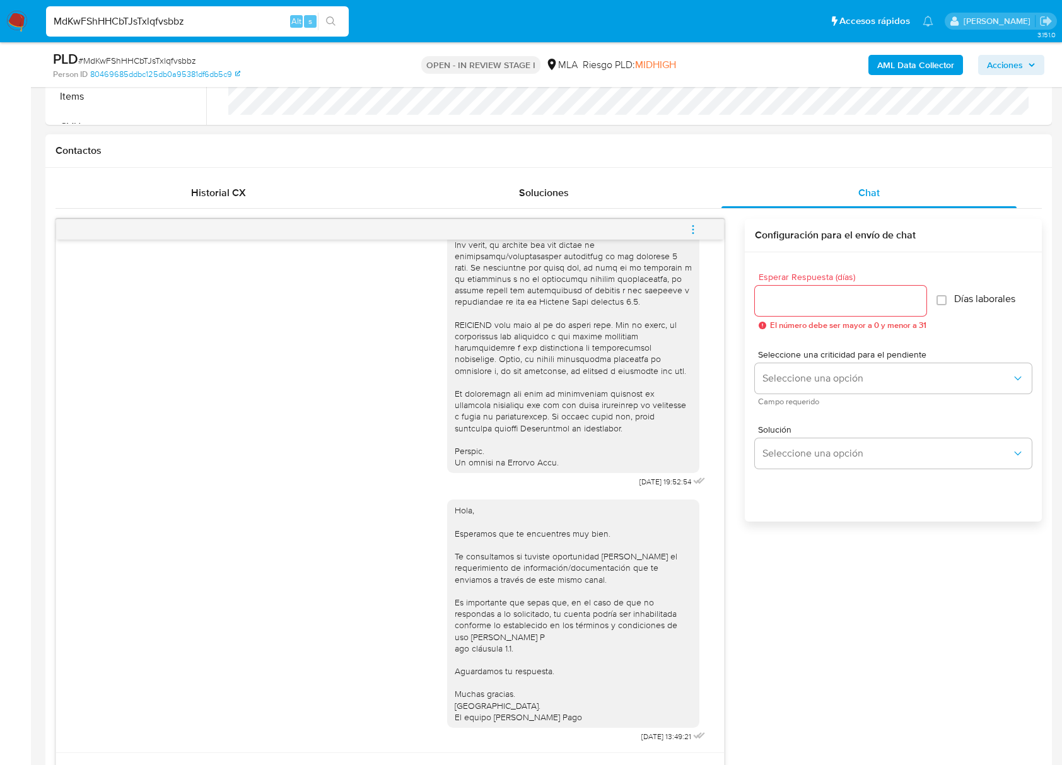
click at [697, 235] on icon "menu-action" at bounding box center [692, 229] width 11 height 11
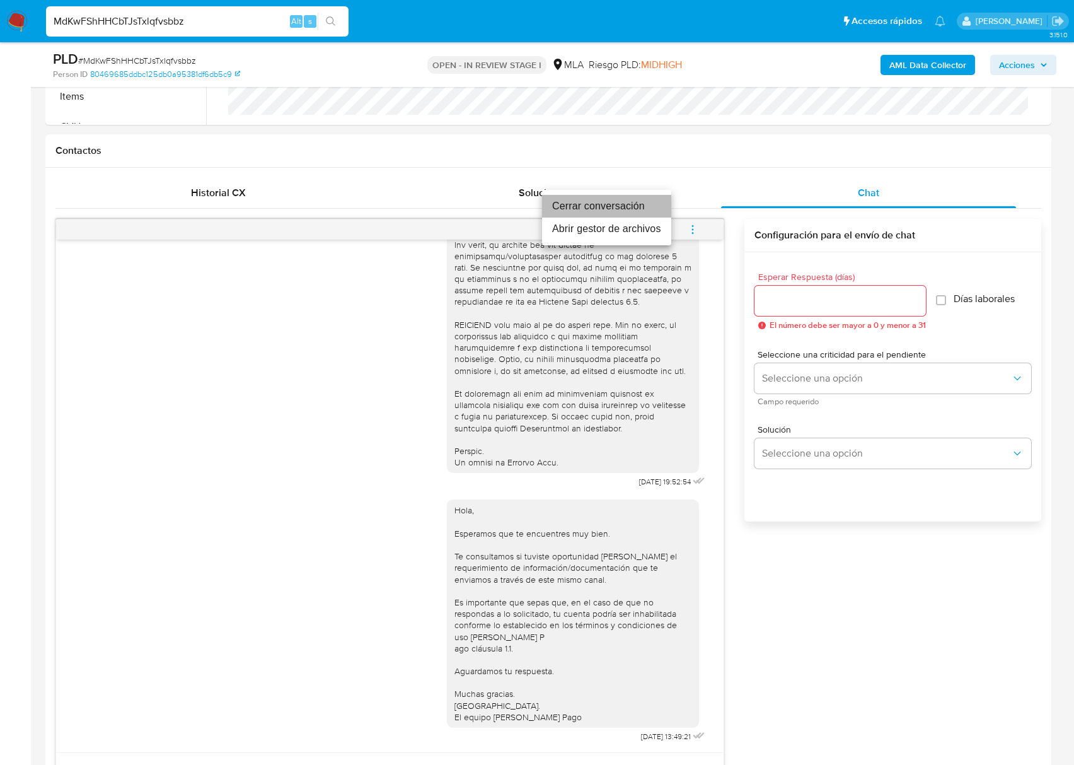
click at [591, 206] on li "Cerrar conversación" at bounding box center [606, 206] width 129 height 23
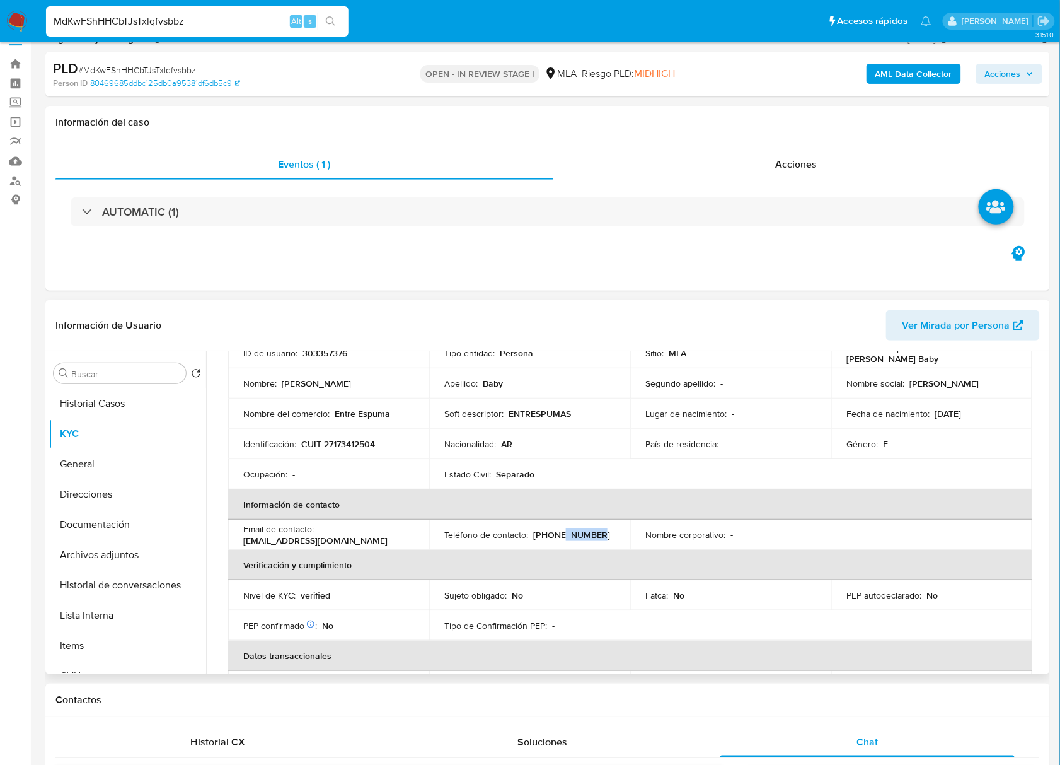
scroll to position [0, 0]
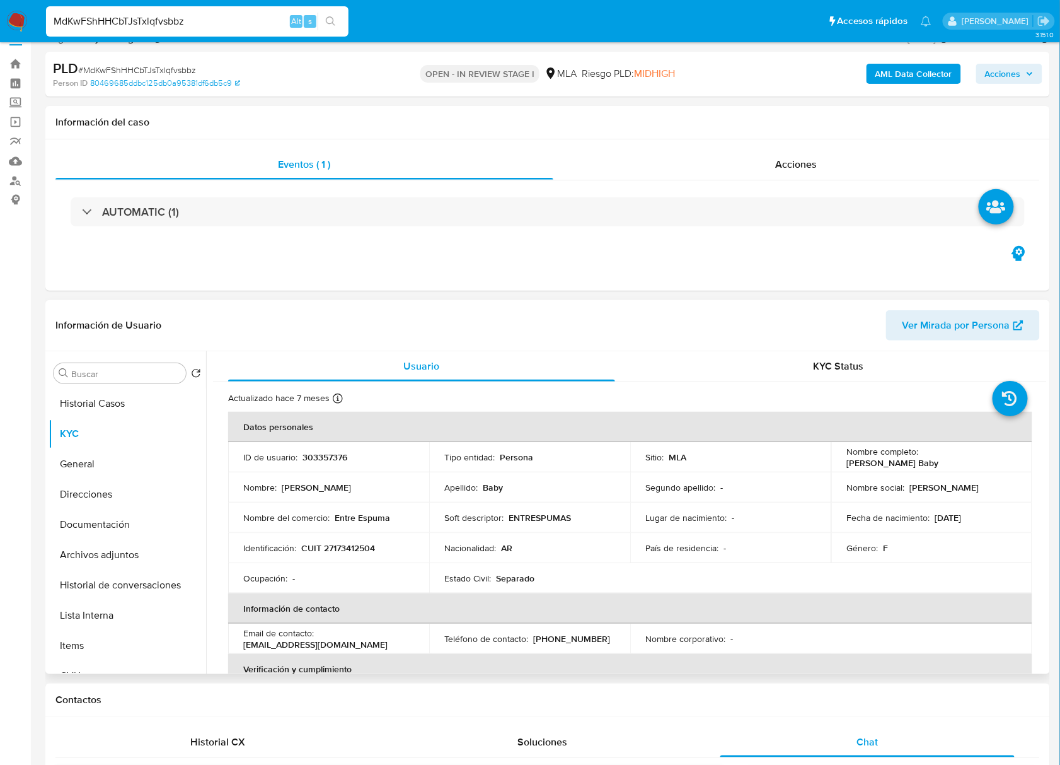
click at [341, 456] on p "303357376" at bounding box center [325, 456] width 45 height 11
click at [308, 455] on p "303357376" at bounding box center [325, 456] width 45 height 11
click at [144, 68] on span "# MdKwFShHHCbTJsTxlqfvsbbz" at bounding box center [137, 70] width 118 height 13
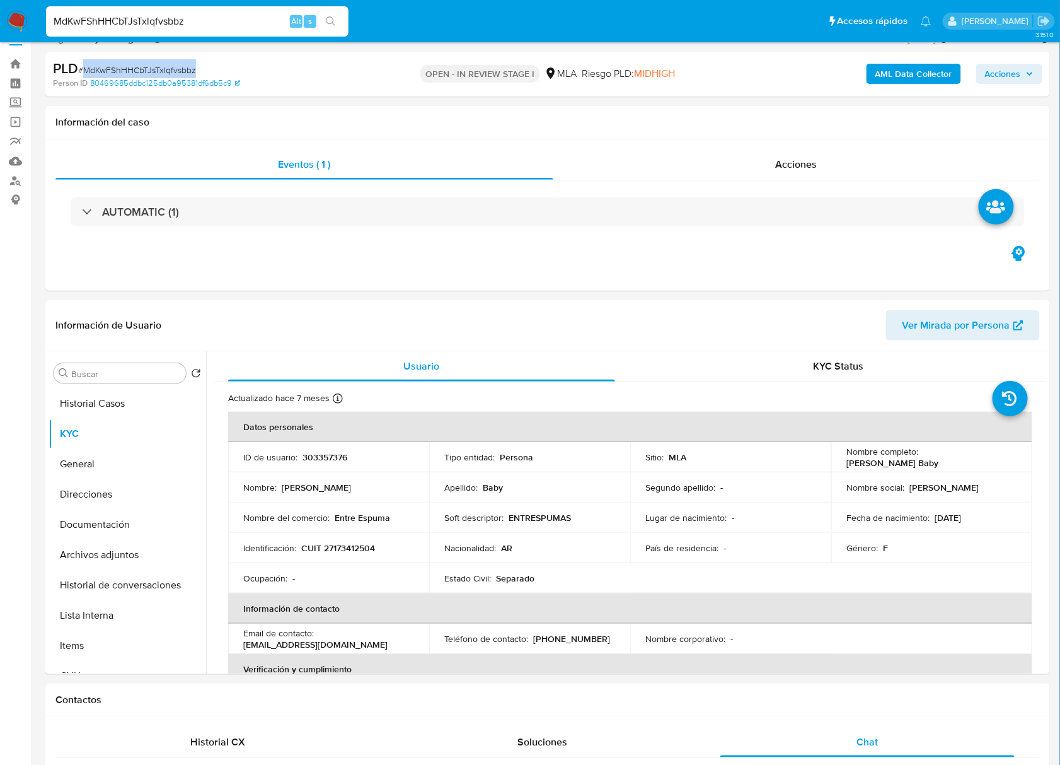
click at [144, 68] on span "# MdKwFShHHCbTJsTxlqfvsbbz" at bounding box center [137, 70] width 118 height 13
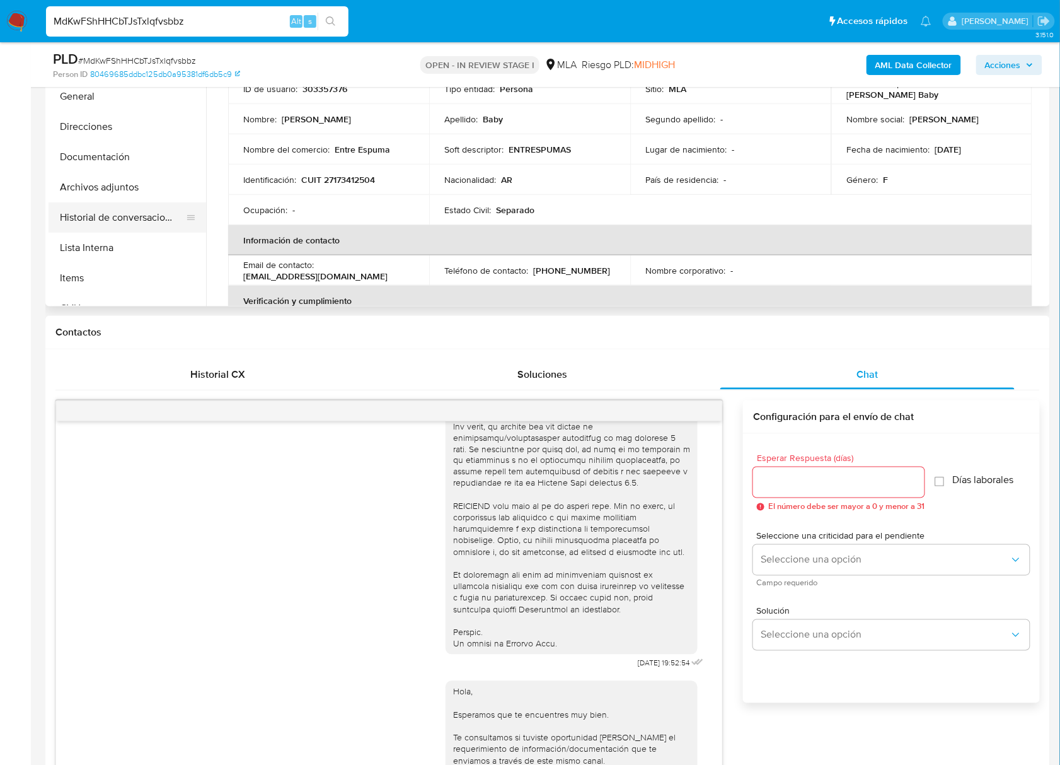
click at [120, 217] on button "Historial de conversaciones" at bounding box center [123, 217] width 148 height 30
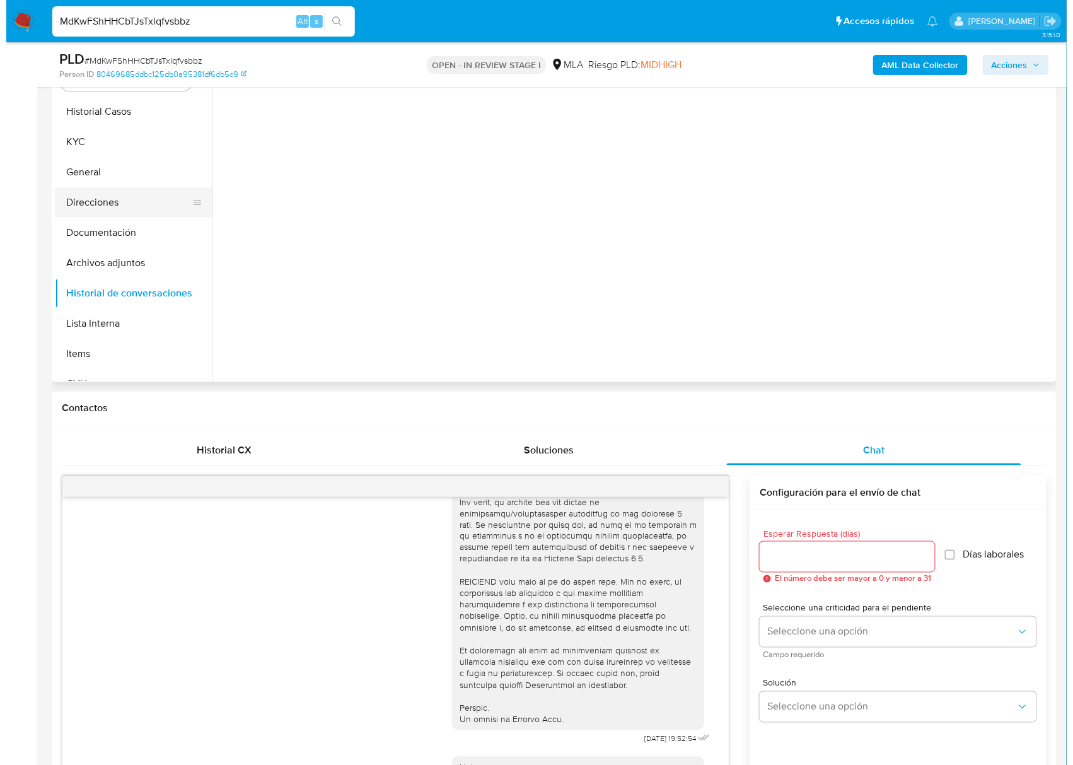
scroll to position [175, 0]
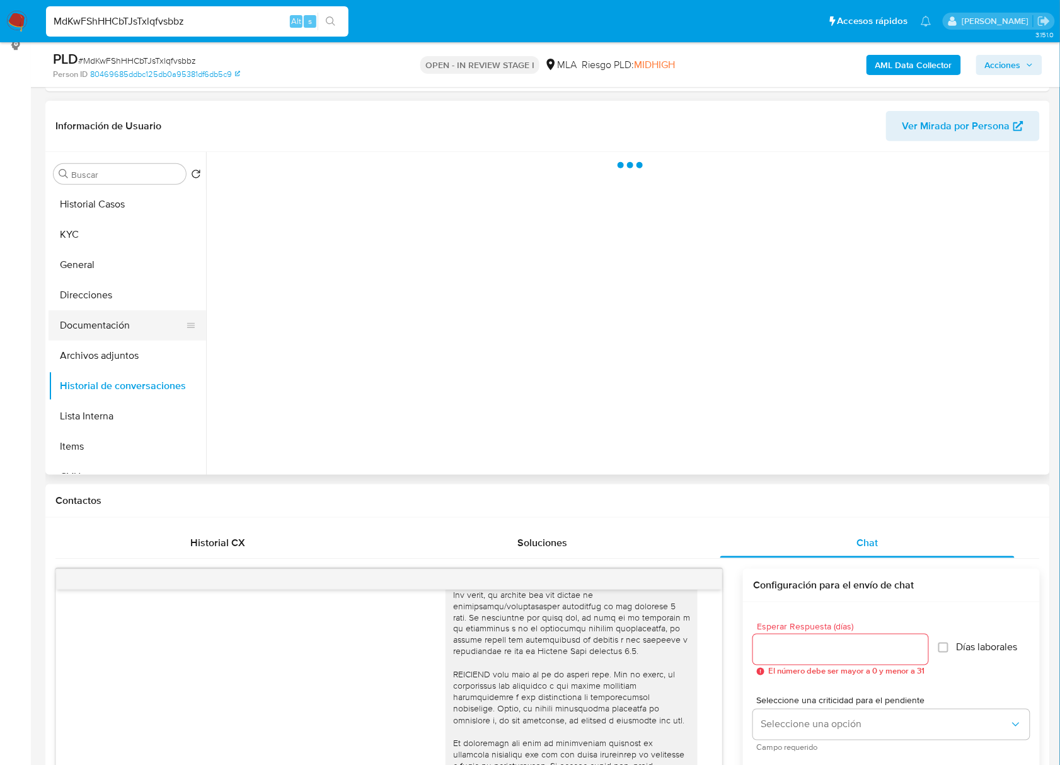
click at [84, 336] on button "Documentación" at bounding box center [123, 325] width 148 height 30
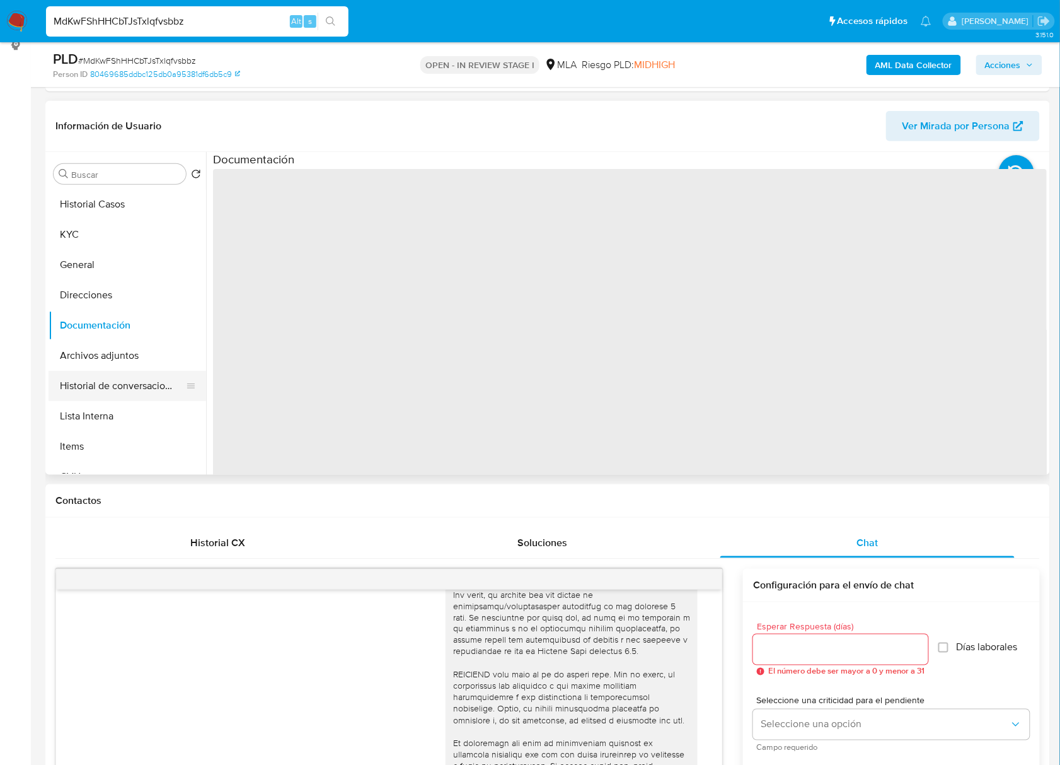
click at [116, 382] on button "Historial de conversaciones" at bounding box center [123, 386] width 148 height 30
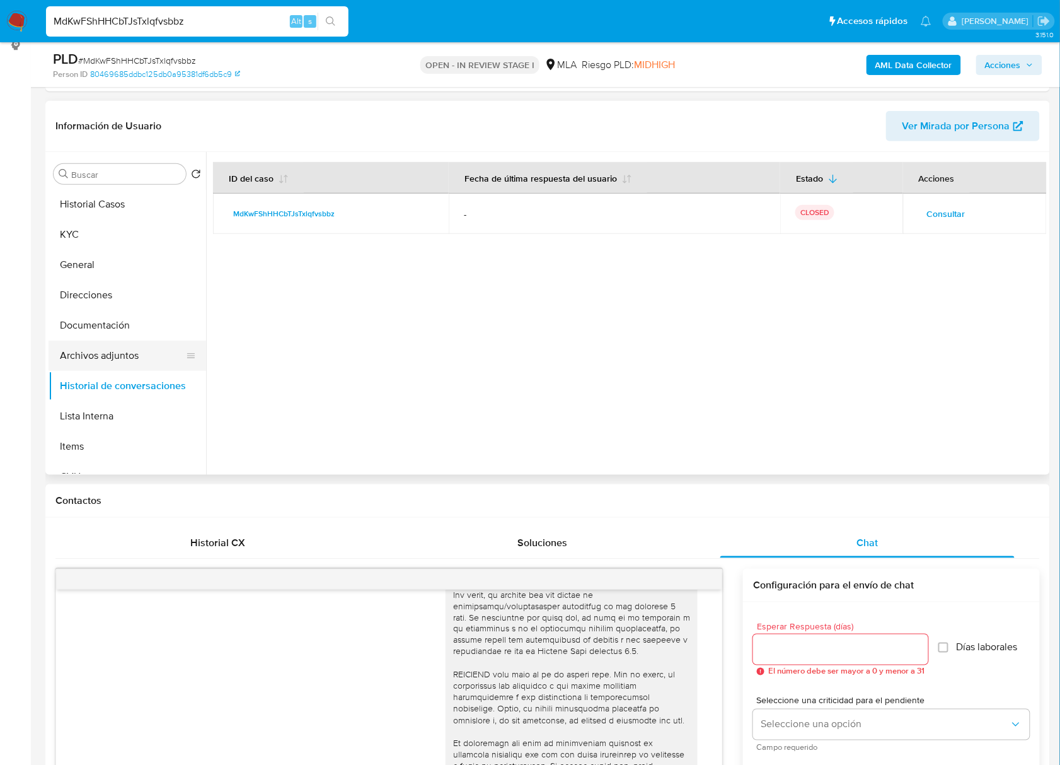
click at [120, 356] on button "Archivos adjuntos" at bounding box center [123, 355] width 148 height 30
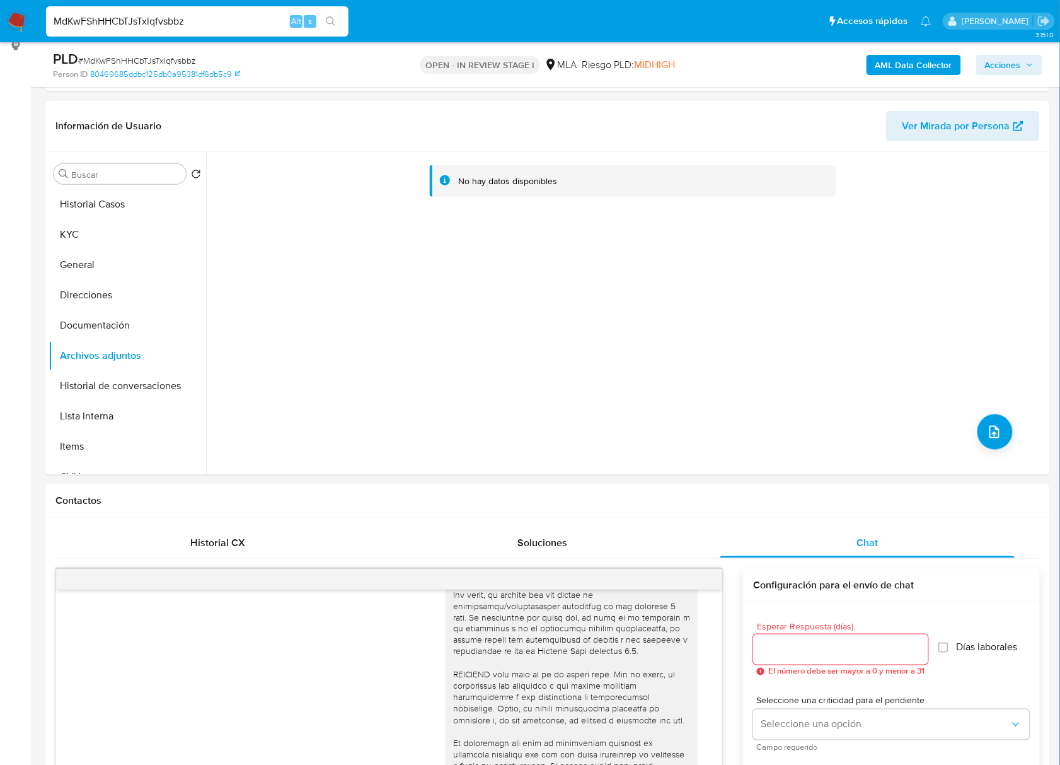
click at [889, 64] on b "AML Data Collector" at bounding box center [914, 65] width 77 height 20
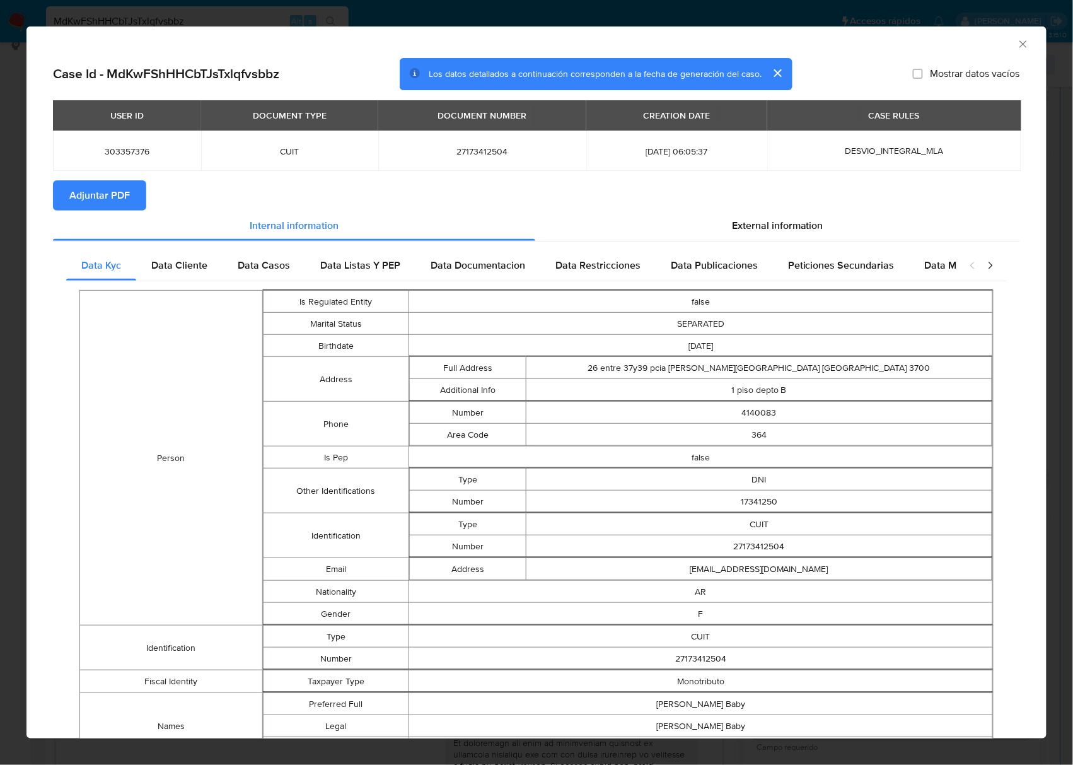
click at [81, 187] on span "Adjuntar PDF" at bounding box center [99, 196] width 61 height 28
click at [1017, 48] on icon "Cerrar ventana" at bounding box center [1023, 44] width 13 height 13
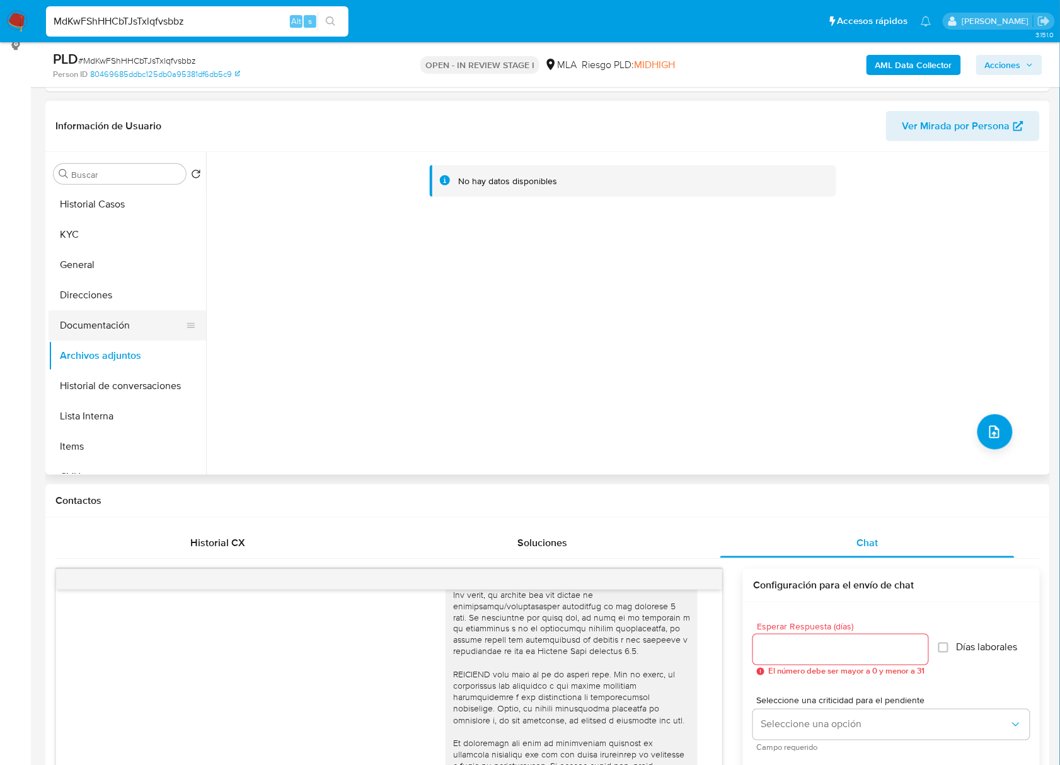
click at [98, 329] on button "Documentación" at bounding box center [123, 325] width 148 height 30
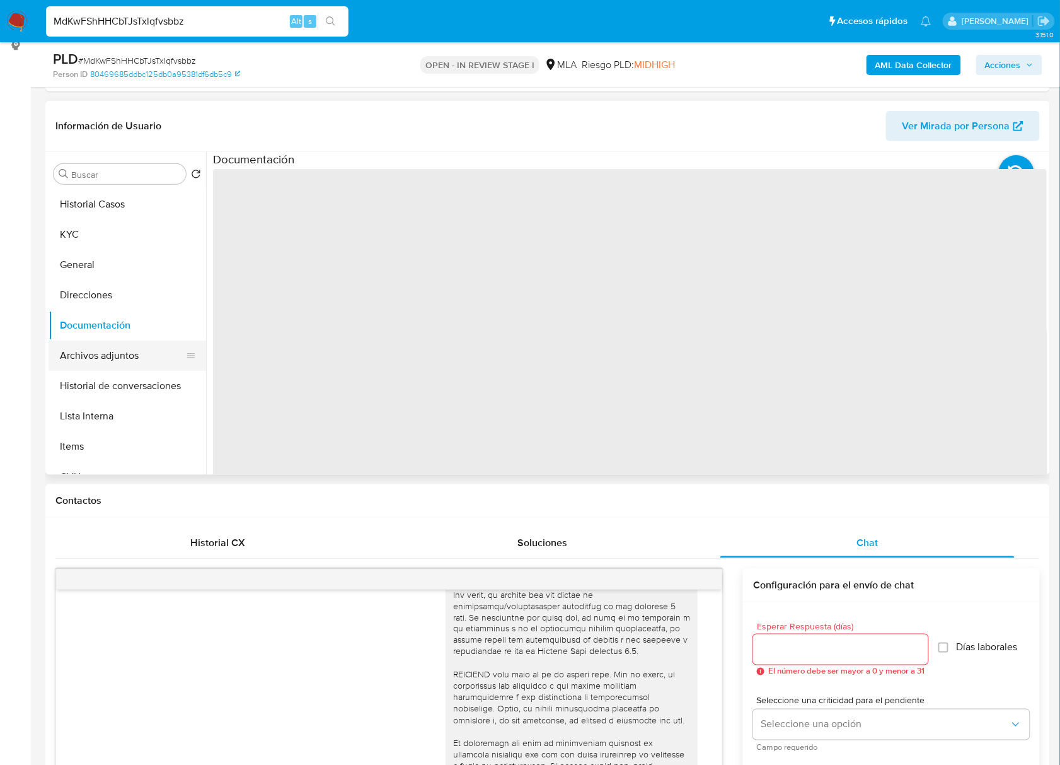
click at [110, 357] on button "Archivos adjuntos" at bounding box center [123, 355] width 148 height 30
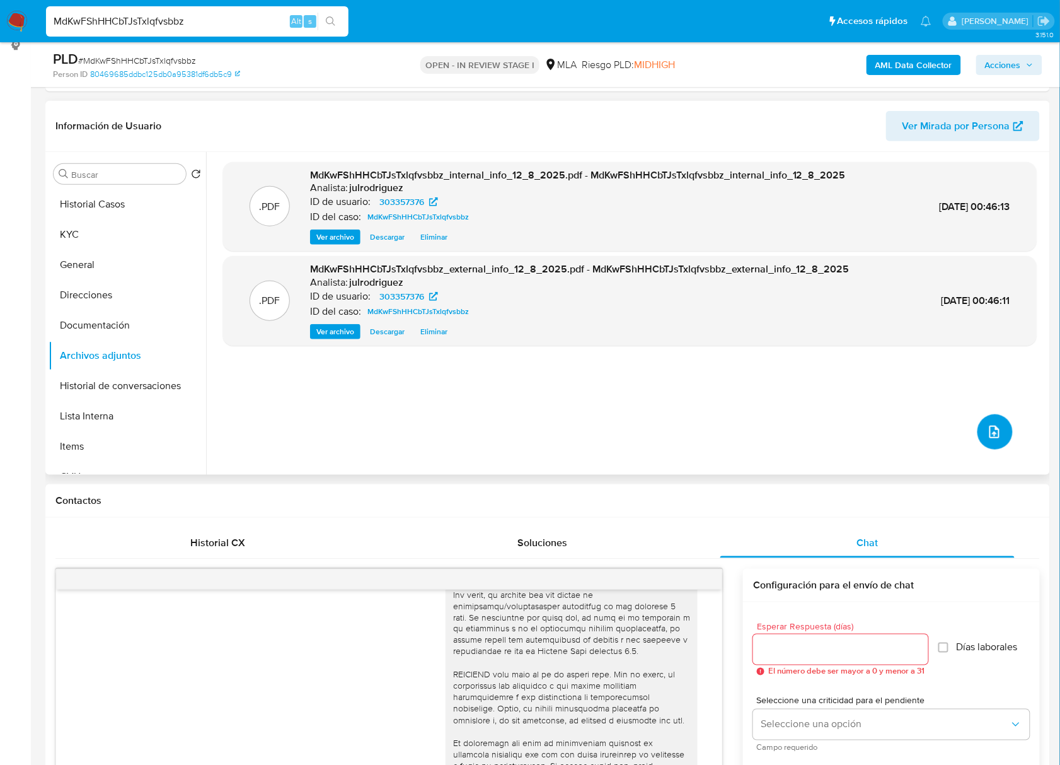
click at [986, 422] on button "upload-file" at bounding box center [995, 431] width 35 height 35
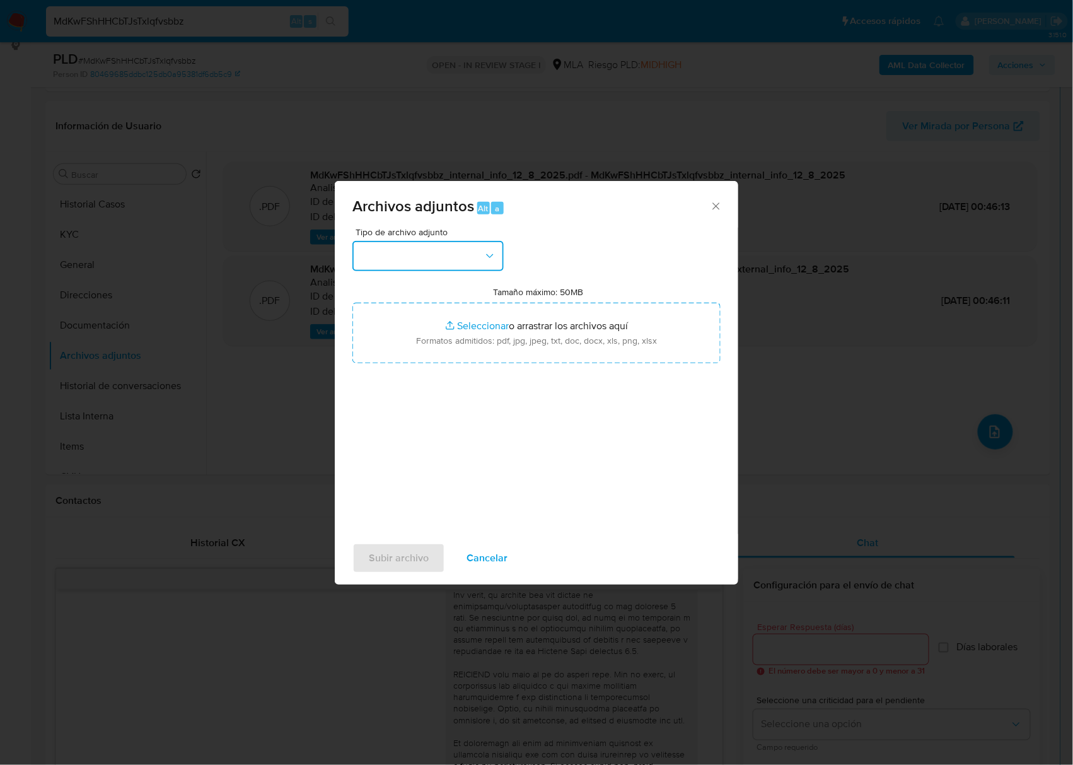
click at [435, 248] on button "button" at bounding box center [427, 256] width 151 height 30
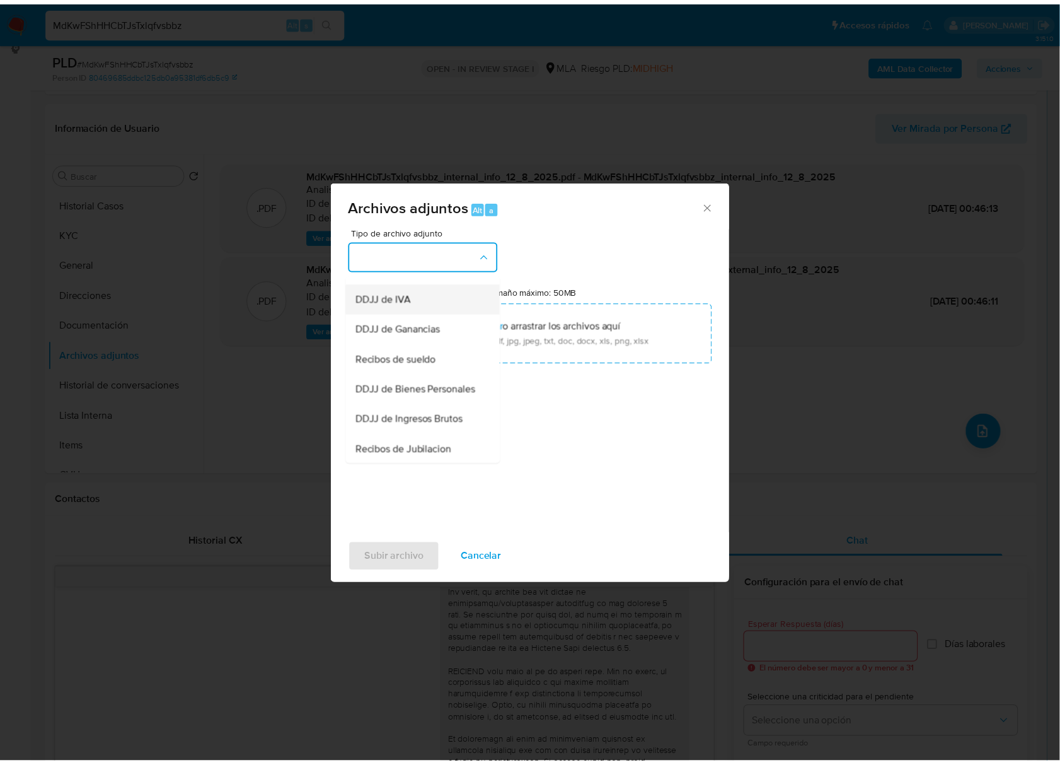
scroll to position [252, 0]
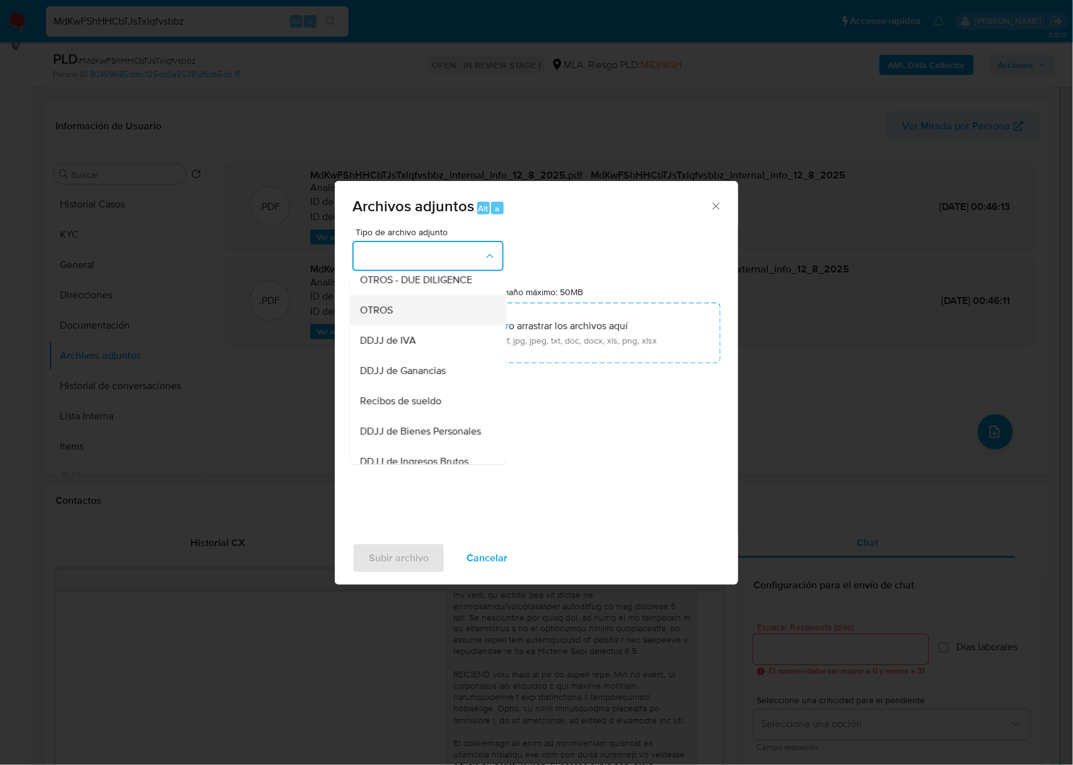
click at [394, 323] on div "OTROS" at bounding box center [424, 310] width 129 height 30
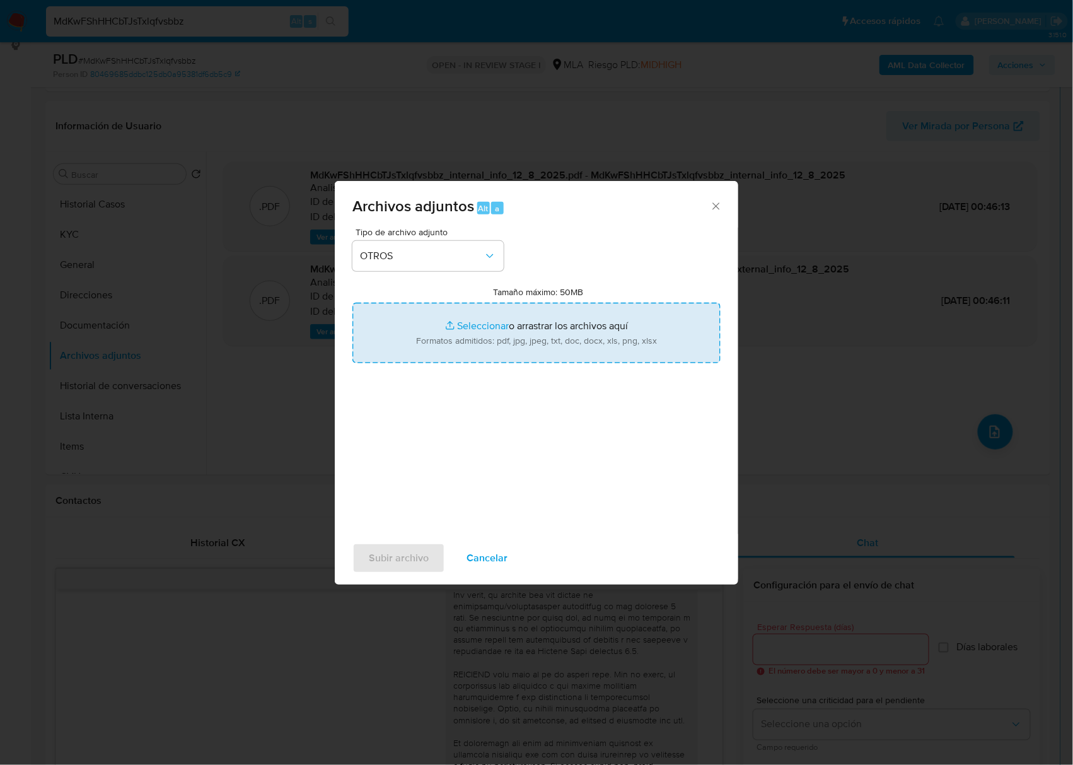
click at [496, 330] on input "Tamaño máximo: 50MB Seleccionar archivos" at bounding box center [536, 333] width 368 height 61
type input "C:\fakepath\Movimientos - 303357376 - MdKwFShHHCbTJsTxlqfvsbbz.xlsx"
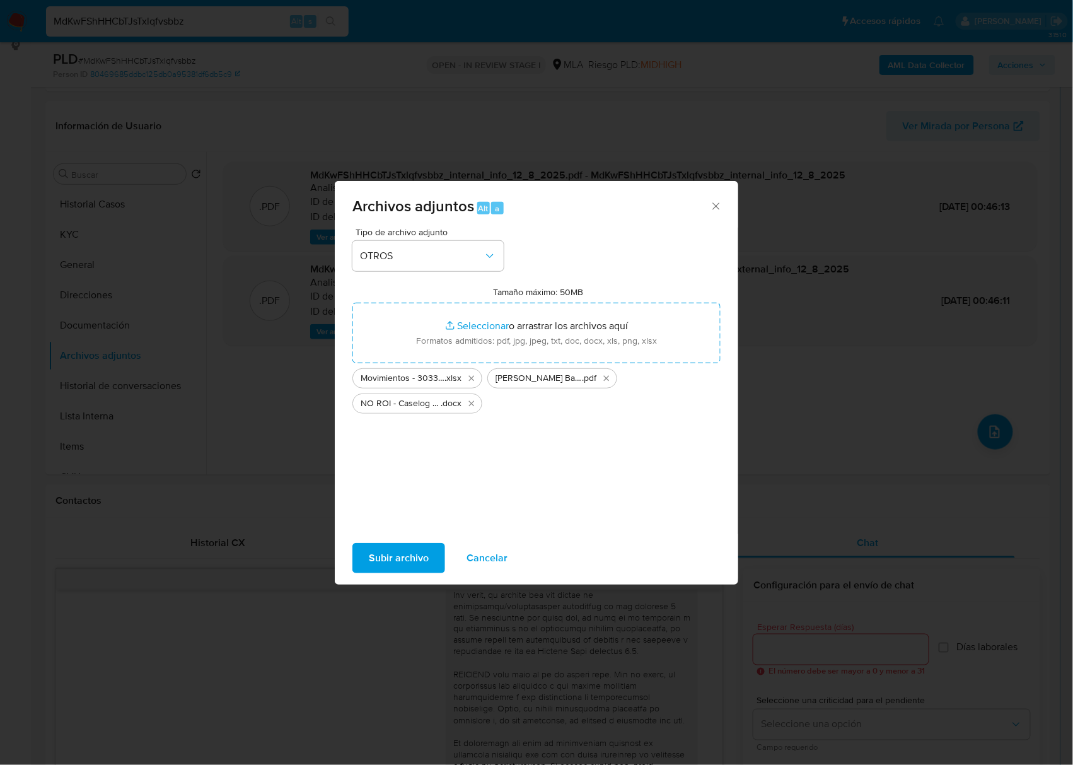
click at [404, 561] on span "Subir archivo" at bounding box center [399, 558] width 60 height 28
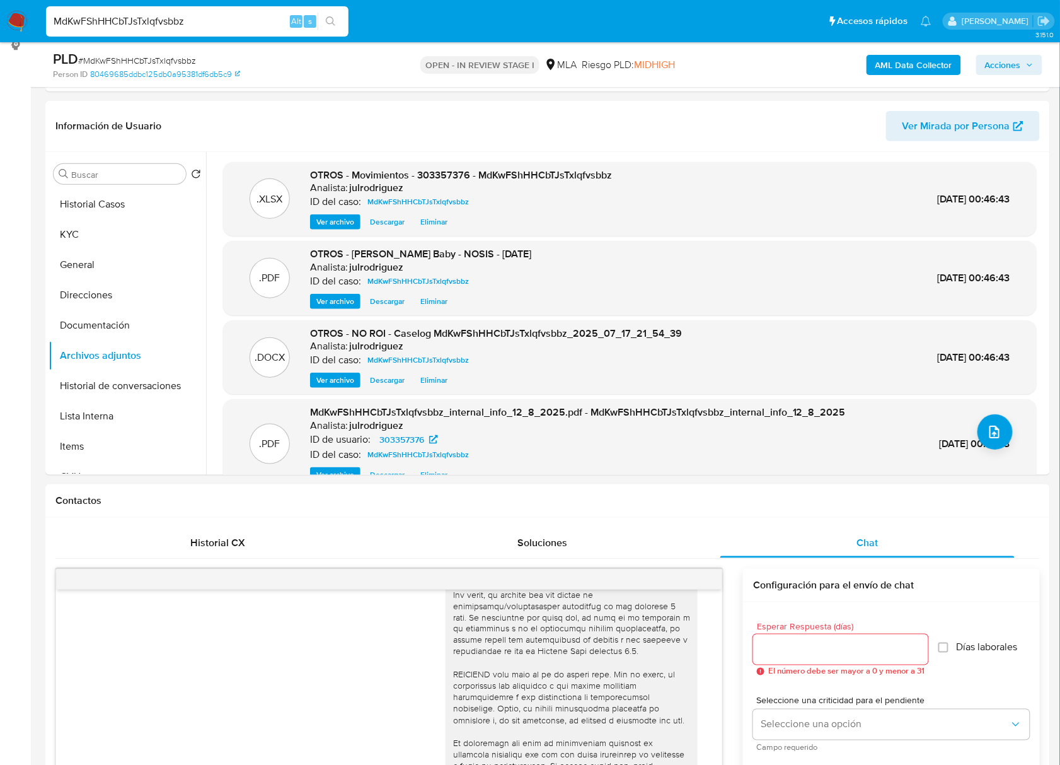
click at [1004, 64] on span "Acciones" at bounding box center [1003, 65] width 36 height 20
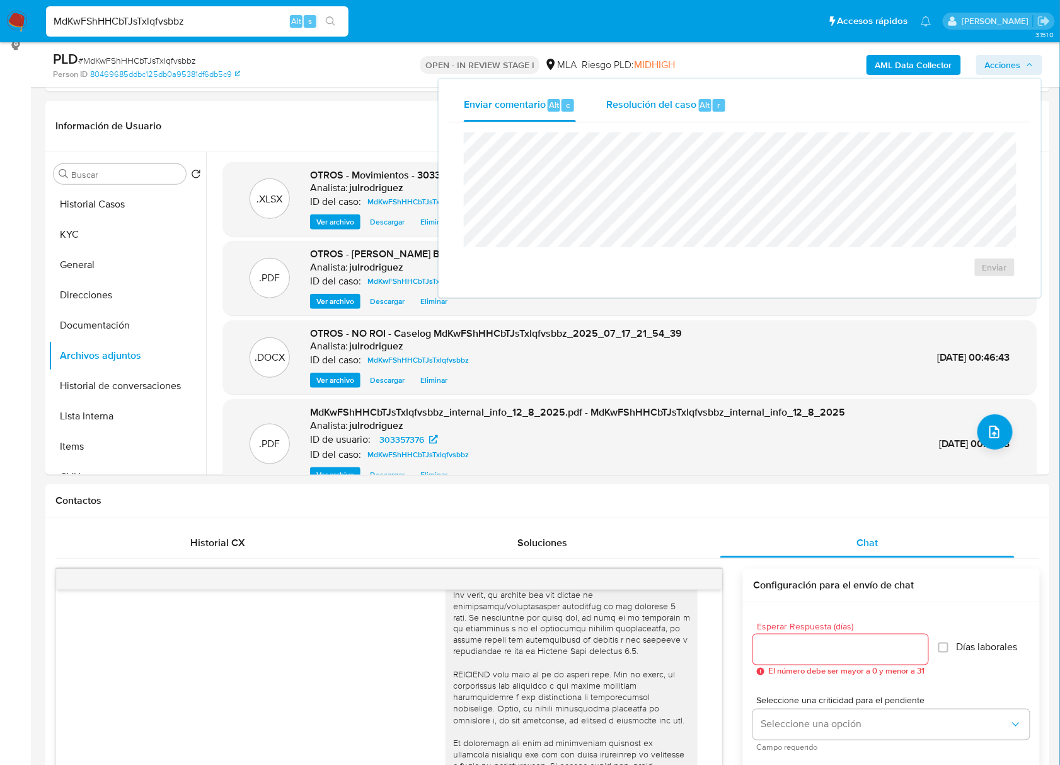
click at [704, 104] on span "Alt" at bounding box center [705, 105] width 10 height 12
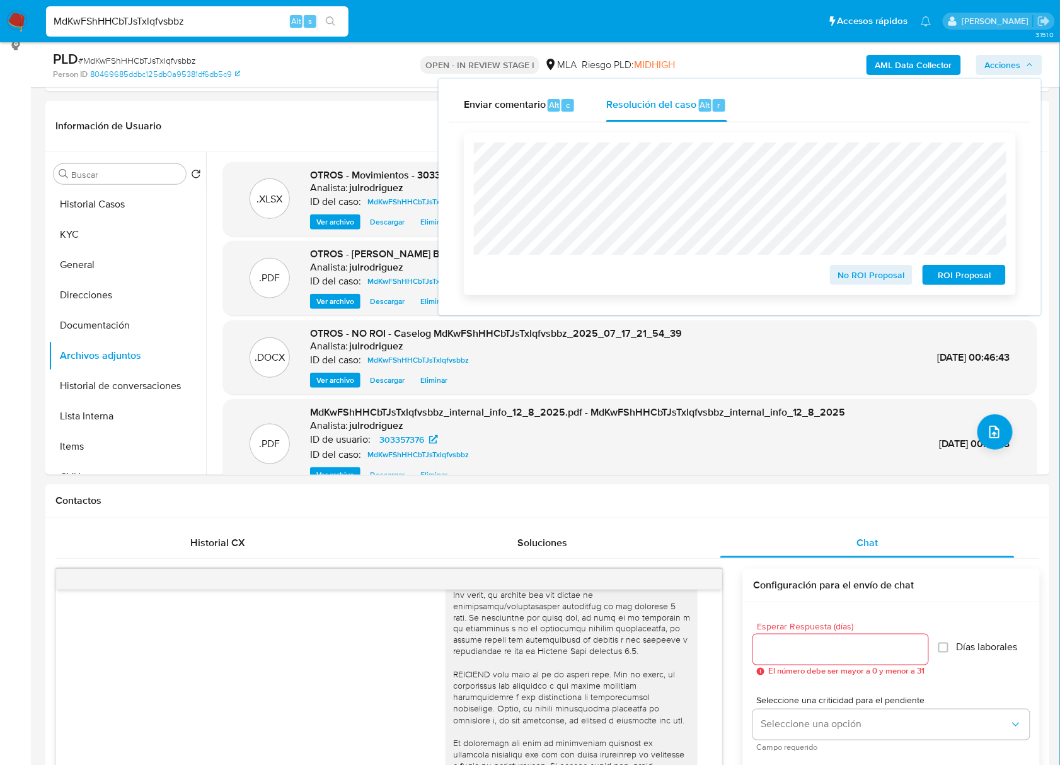
click at [847, 269] on span "No ROI Proposal" at bounding box center [872, 275] width 66 height 18
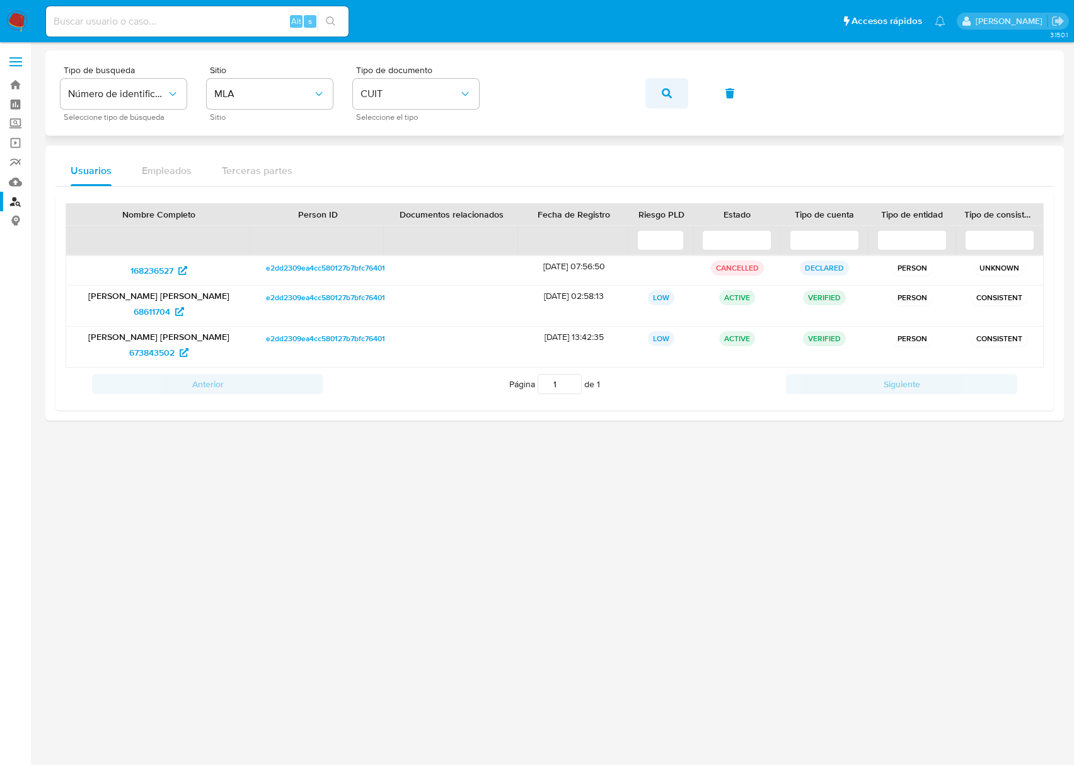
click at [662, 98] on span "button" at bounding box center [667, 93] width 10 height 28
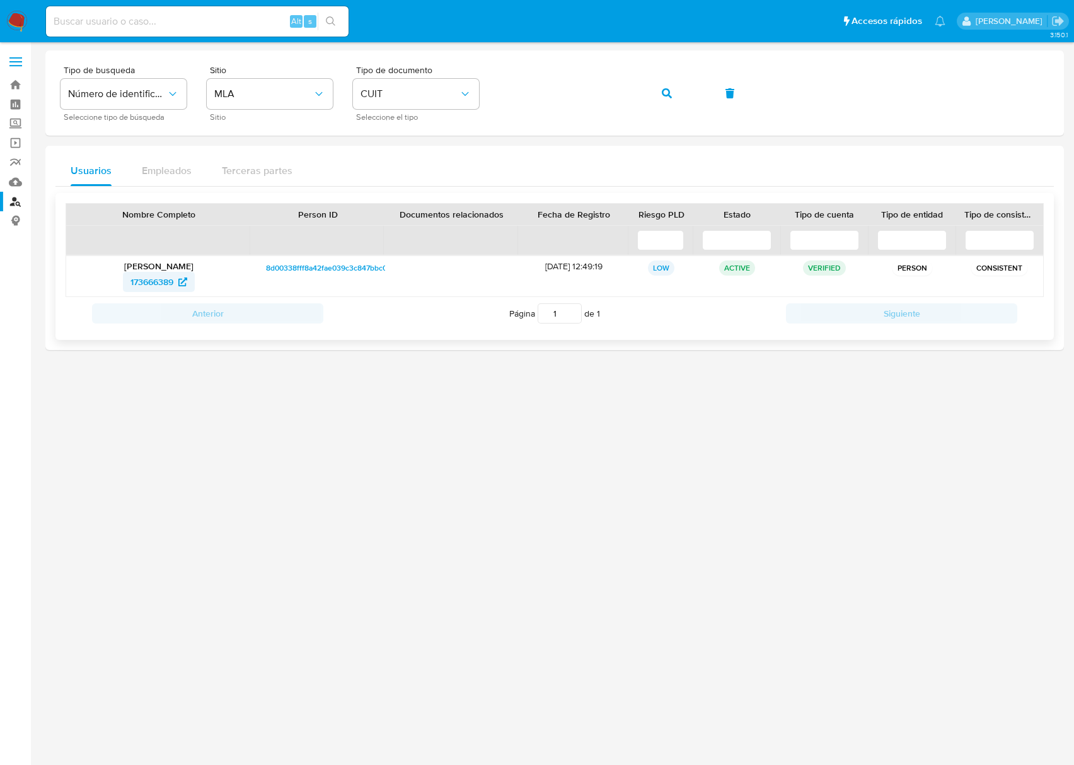
click at [144, 286] on span "173666389" at bounding box center [152, 282] width 43 height 20
click at [664, 89] on icon "button" at bounding box center [667, 93] width 10 height 10
click at [158, 281] on span "333604832" at bounding box center [152, 282] width 46 height 20
click at [665, 91] on icon "button" at bounding box center [667, 93] width 10 height 10
click at [157, 281] on span "142069907" at bounding box center [152, 282] width 44 height 20
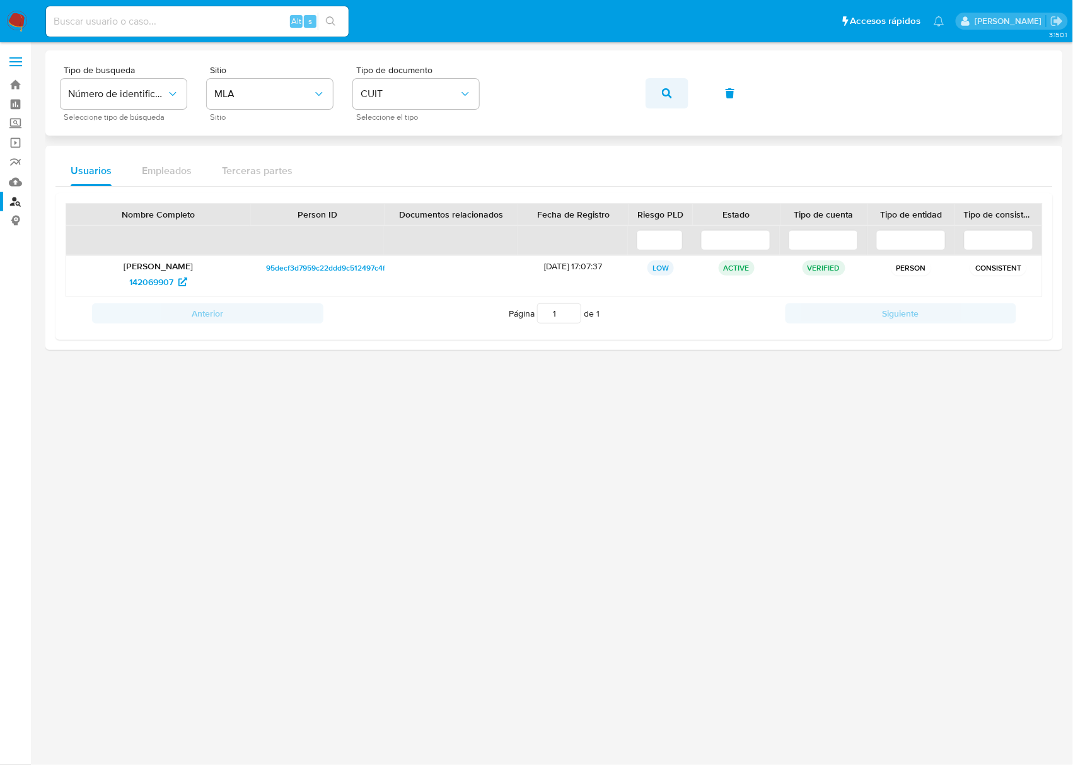
click at [663, 95] on icon "button" at bounding box center [667, 93] width 10 height 10
click at [170, 281] on span "604644652" at bounding box center [152, 282] width 46 height 20
drag, startPoint x: 666, startPoint y: 91, endPoint x: 636, endPoint y: 110, distance: 35.7
click at [667, 91] on icon "button" at bounding box center [667, 93] width 10 height 10
click at [171, 284] on span "72217406" at bounding box center [152, 282] width 38 height 20
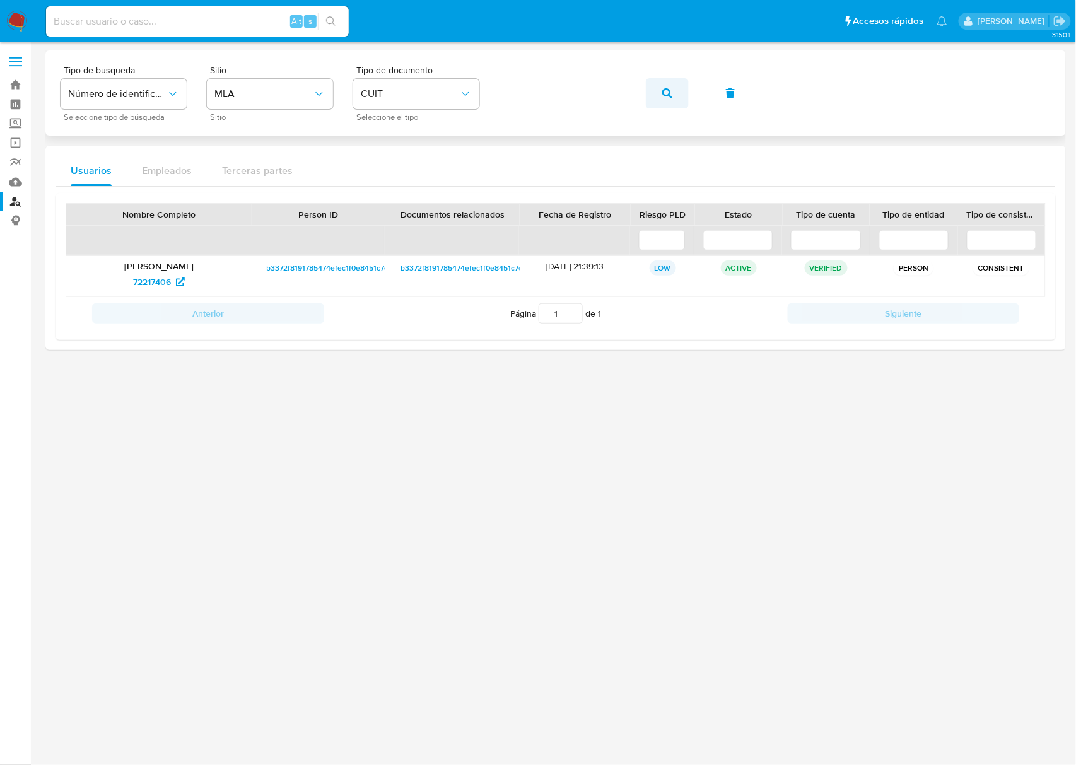
click at [676, 91] on button "button" at bounding box center [667, 93] width 43 height 30
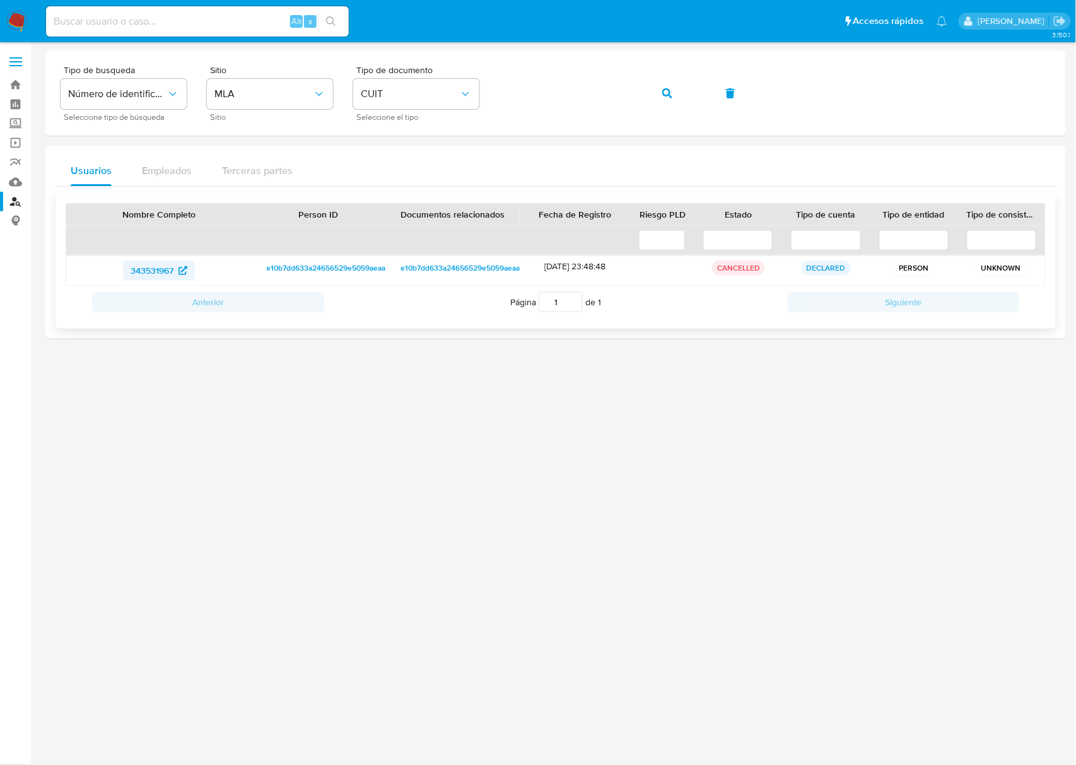
click at [150, 270] on span "343531967" at bounding box center [152, 270] width 43 height 20
click at [663, 92] on icon "button" at bounding box center [667, 93] width 10 height 10
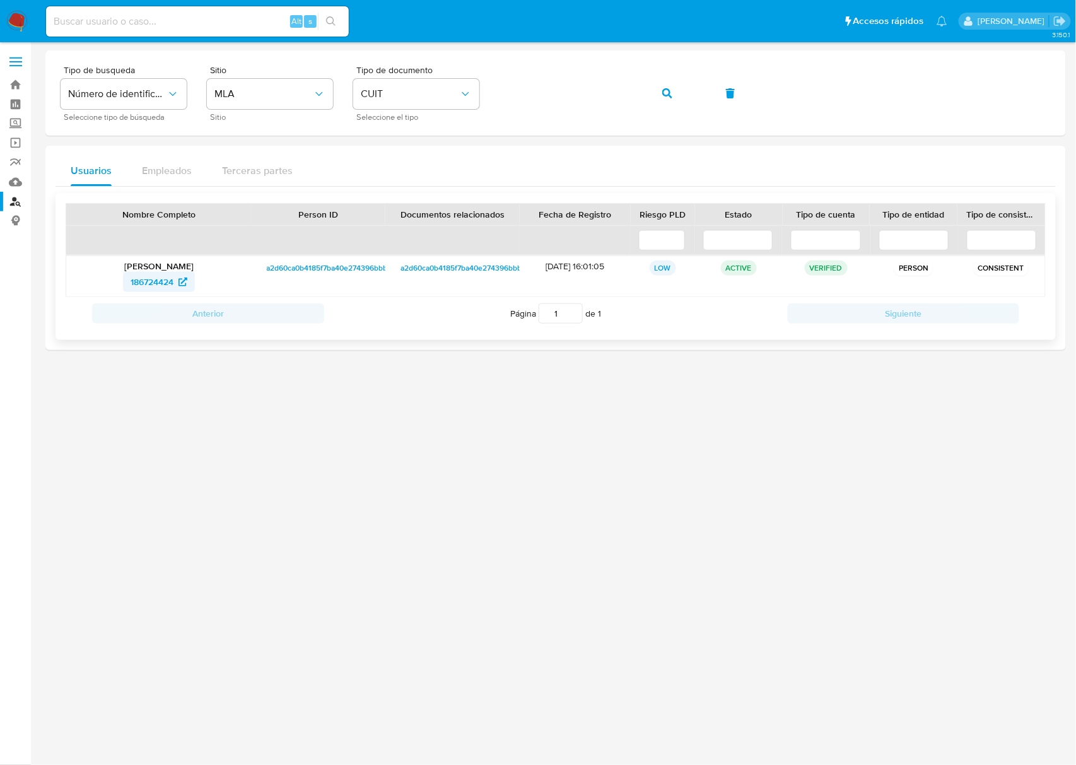
click at [162, 288] on span "186724424" at bounding box center [152, 282] width 43 height 20
click at [648, 97] on button "button" at bounding box center [667, 93] width 43 height 30
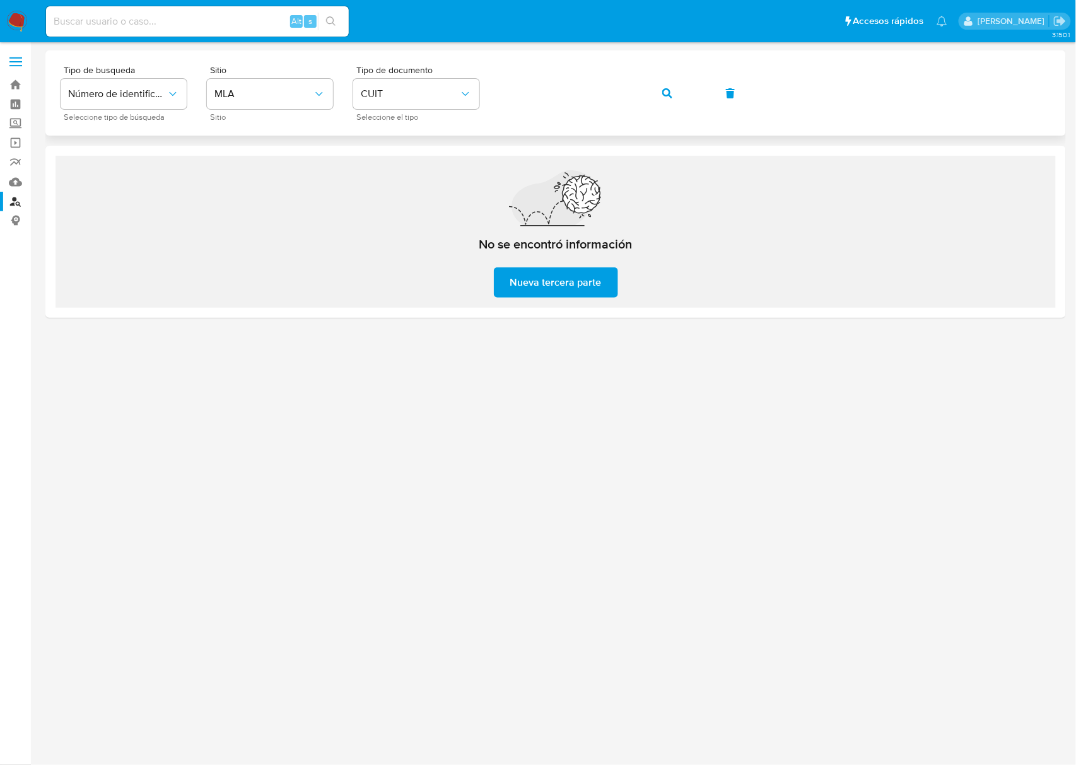
click at [668, 100] on span "button" at bounding box center [667, 93] width 10 height 28
click at [386, 102] on button "CUIT" at bounding box center [416, 94] width 126 height 30
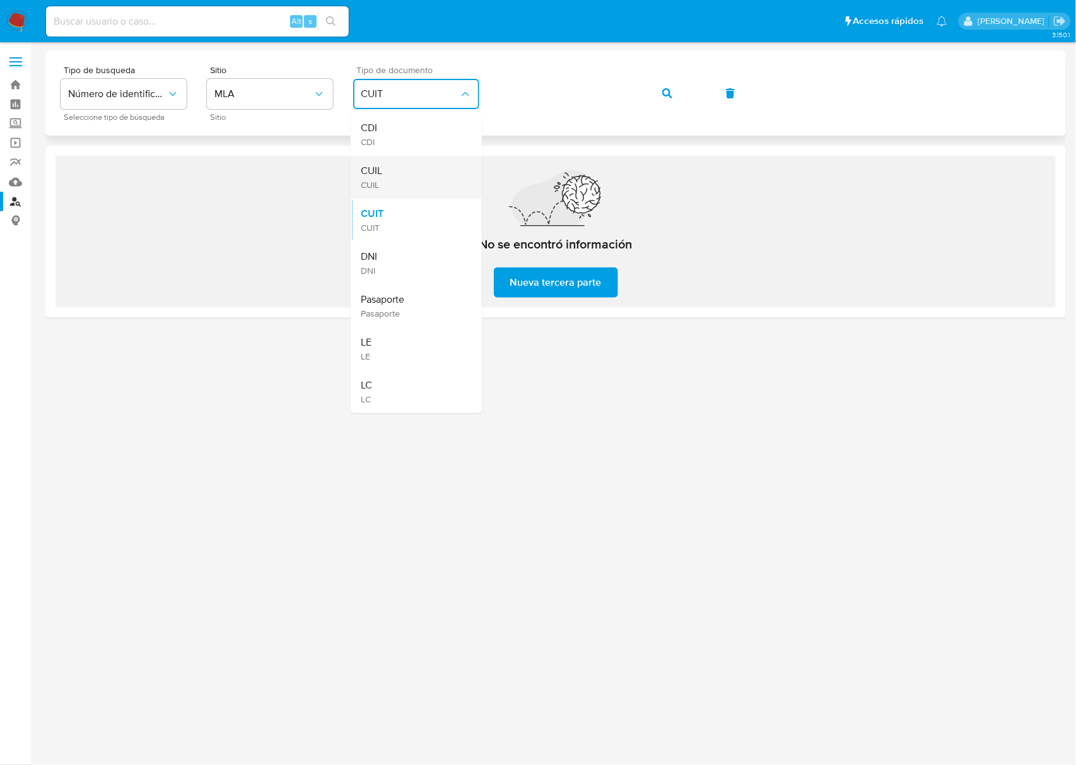
click at [399, 185] on div "CUIL CUIL" at bounding box center [412, 177] width 103 height 43
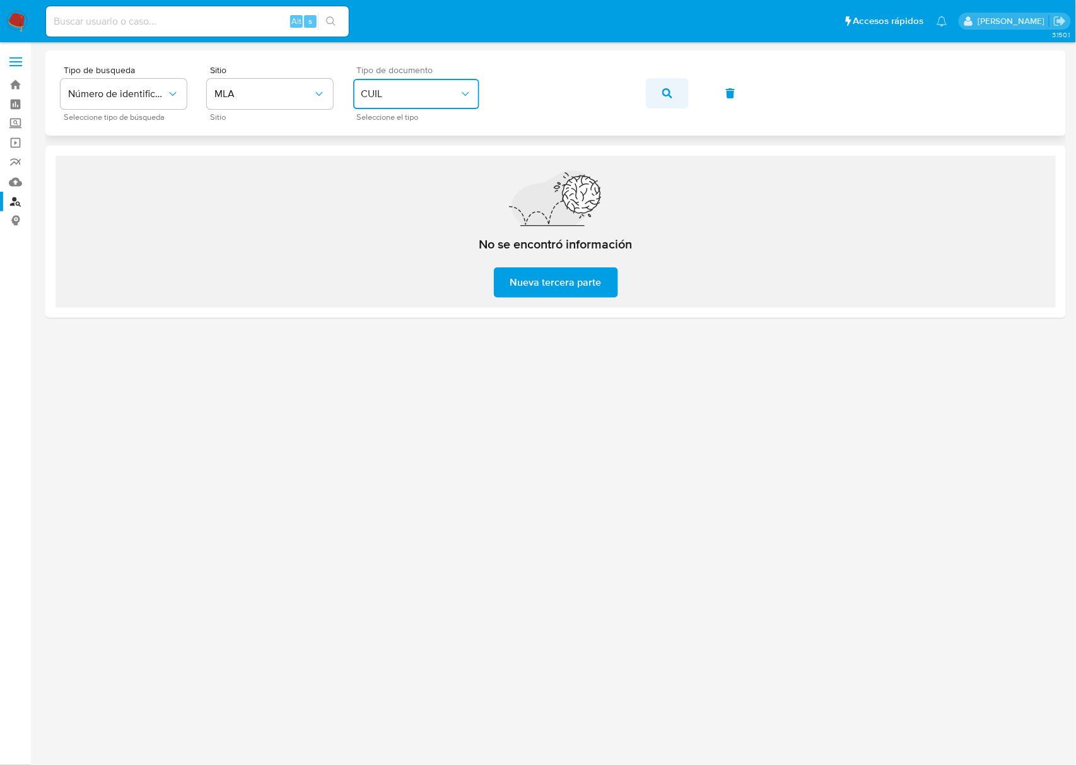
click at [662, 92] on icon "button" at bounding box center [667, 93] width 10 height 10
click at [669, 92] on icon "button" at bounding box center [667, 93] width 10 height 10
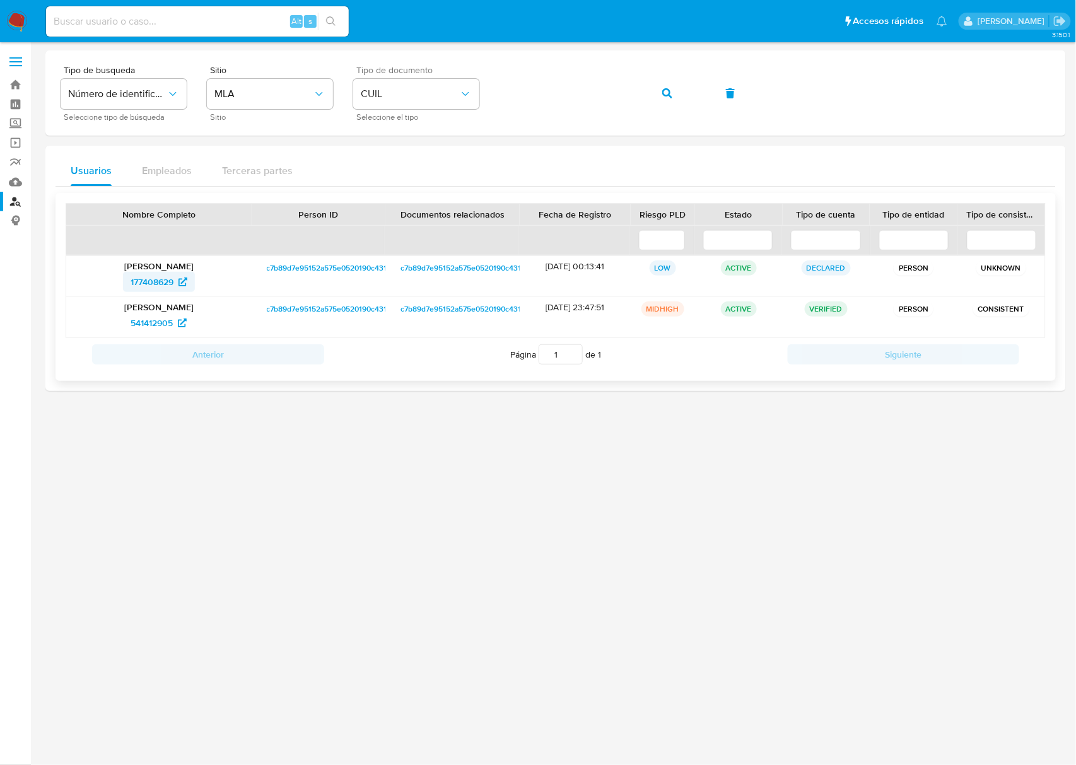
click at [147, 280] on span "177408629" at bounding box center [152, 282] width 43 height 20
click at [152, 319] on span "541412905" at bounding box center [152, 323] width 42 height 20
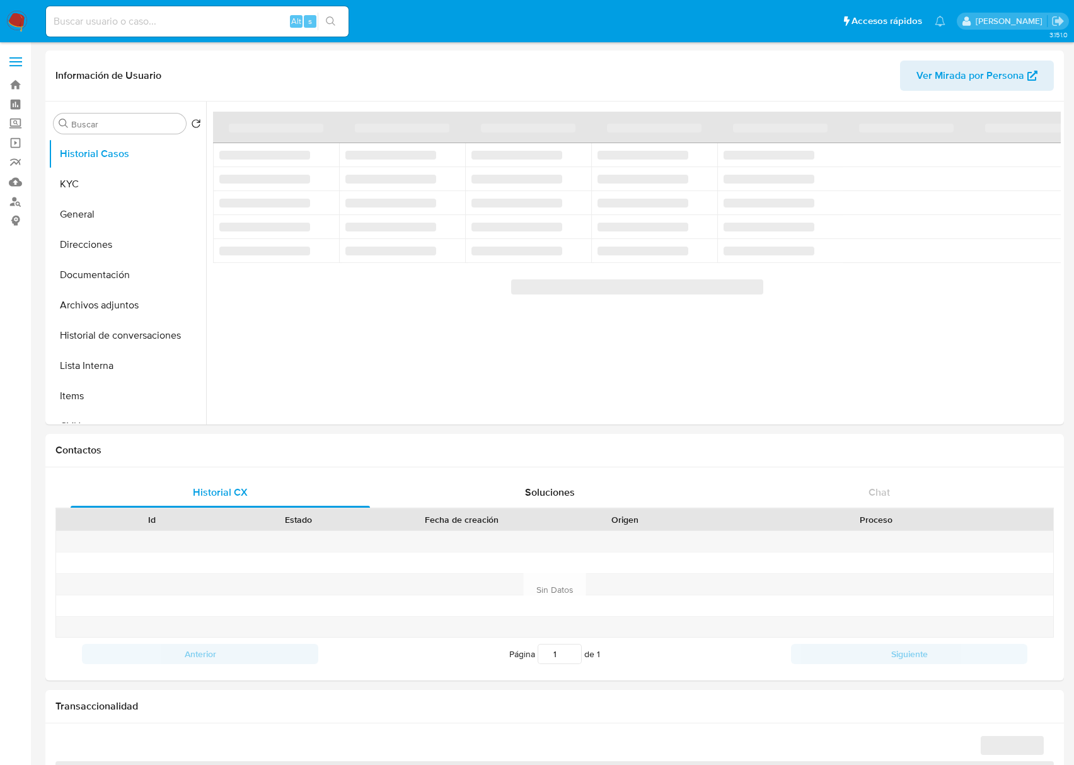
select select "10"
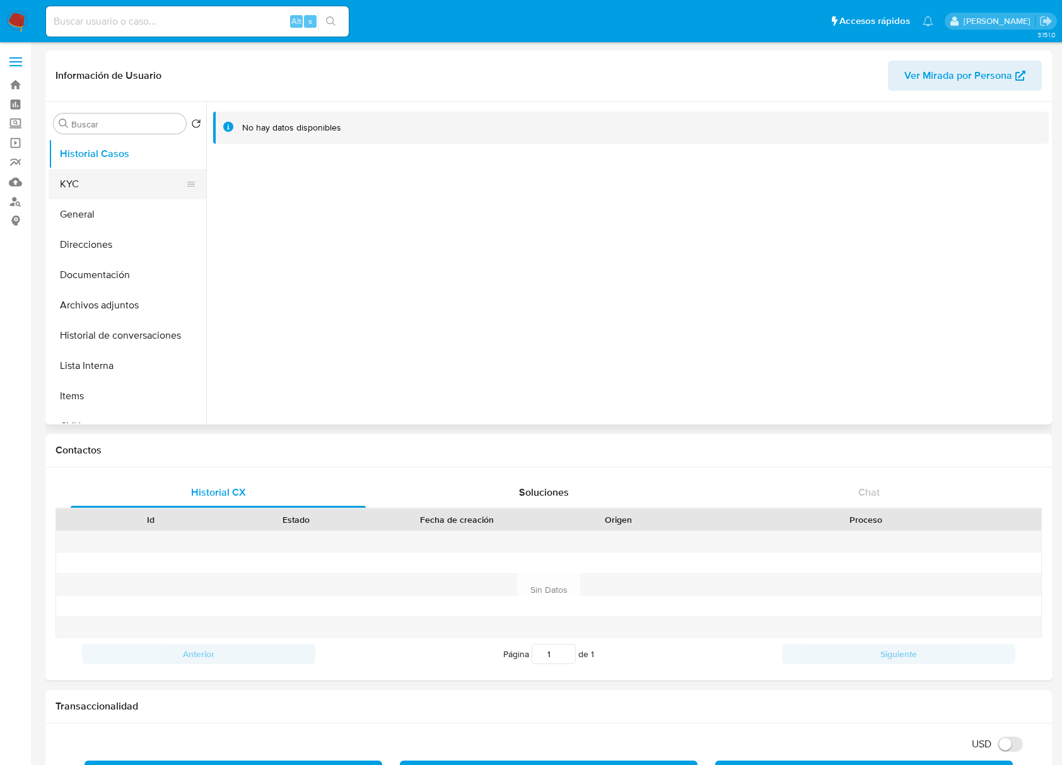
click at [76, 183] on button "KYC" at bounding box center [123, 184] width 148 height 30
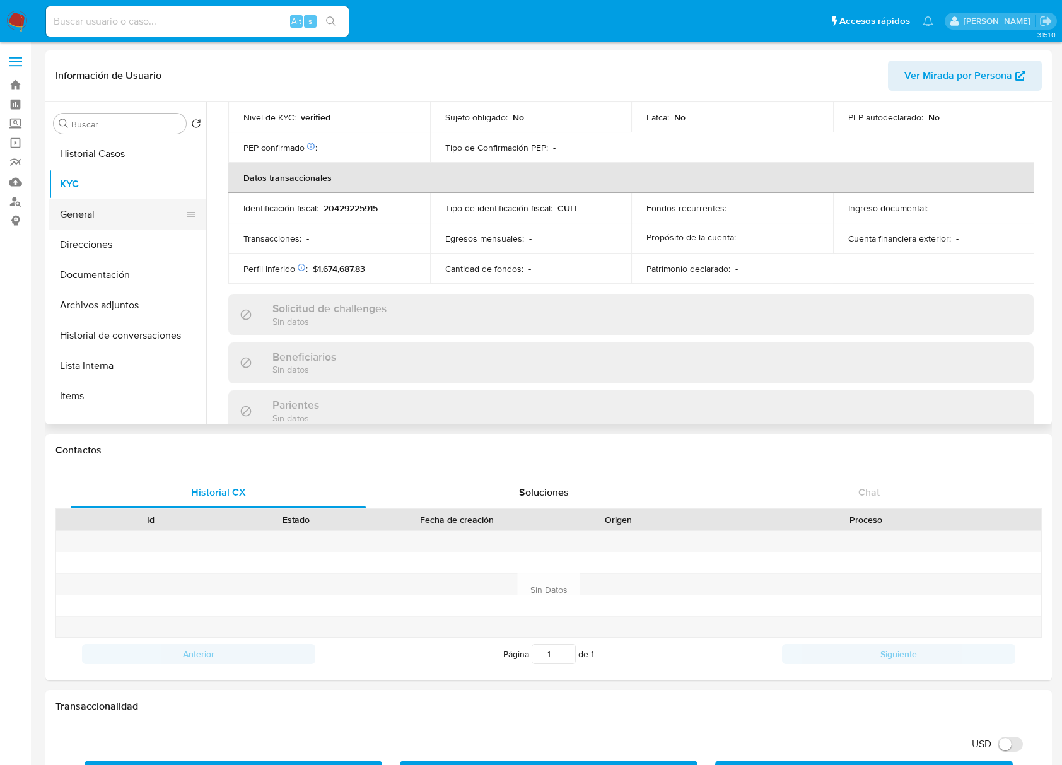
scroll to position [634, 0]
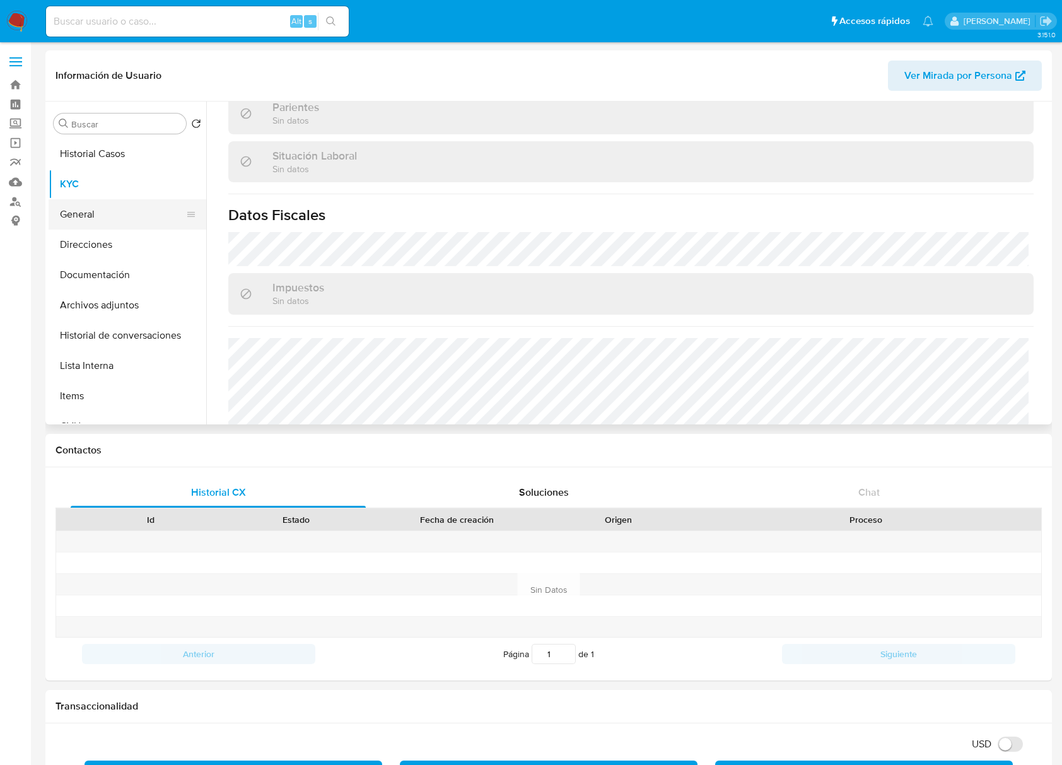
click at [108, 222] on button "General" at bounding box center [123, 214] width 148 height 30
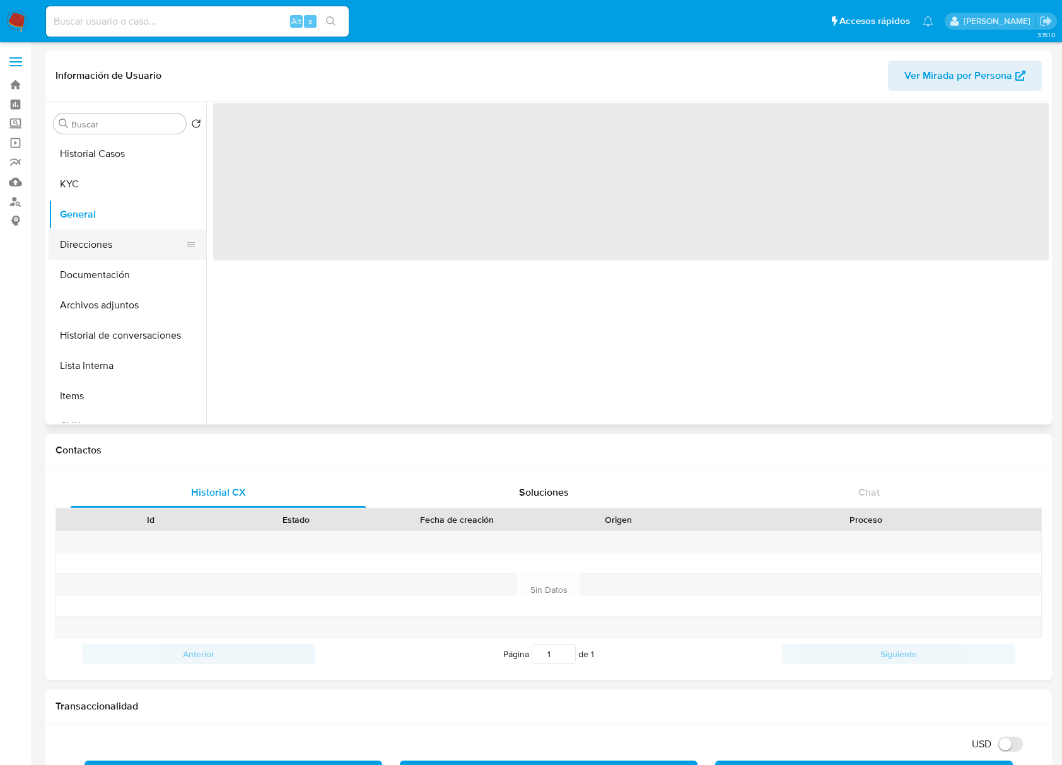
click at [120, 248] on button "Direcciones" at bounding box center [123, 245] width 148 height 30
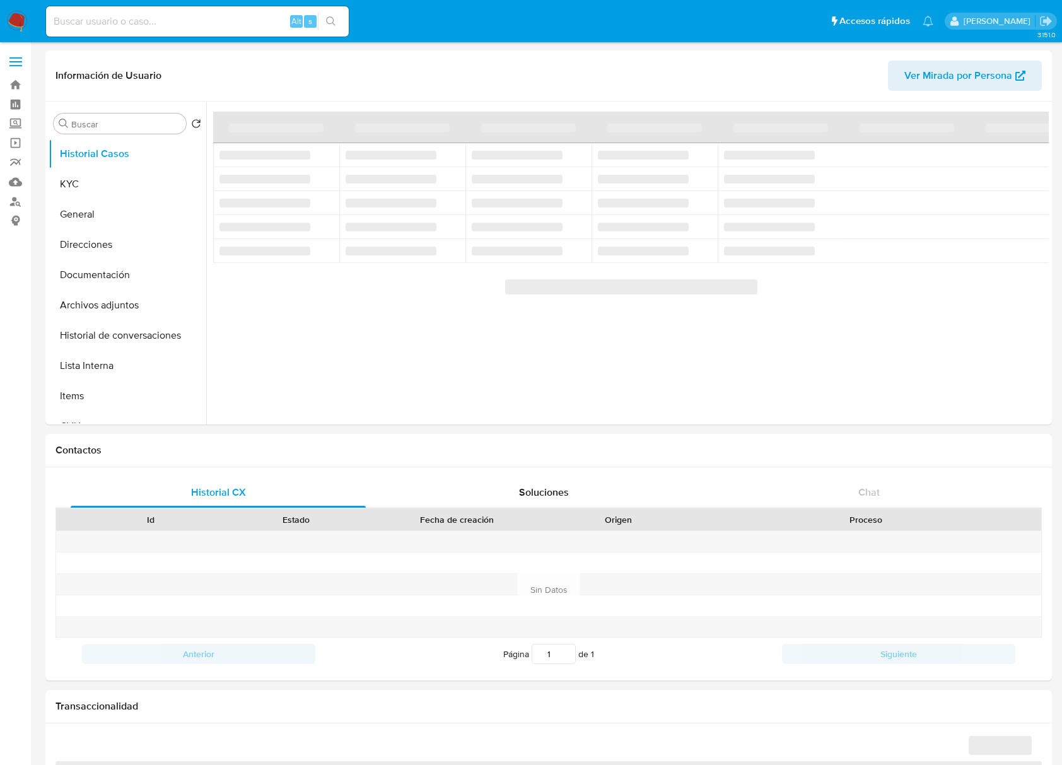
select select "10"
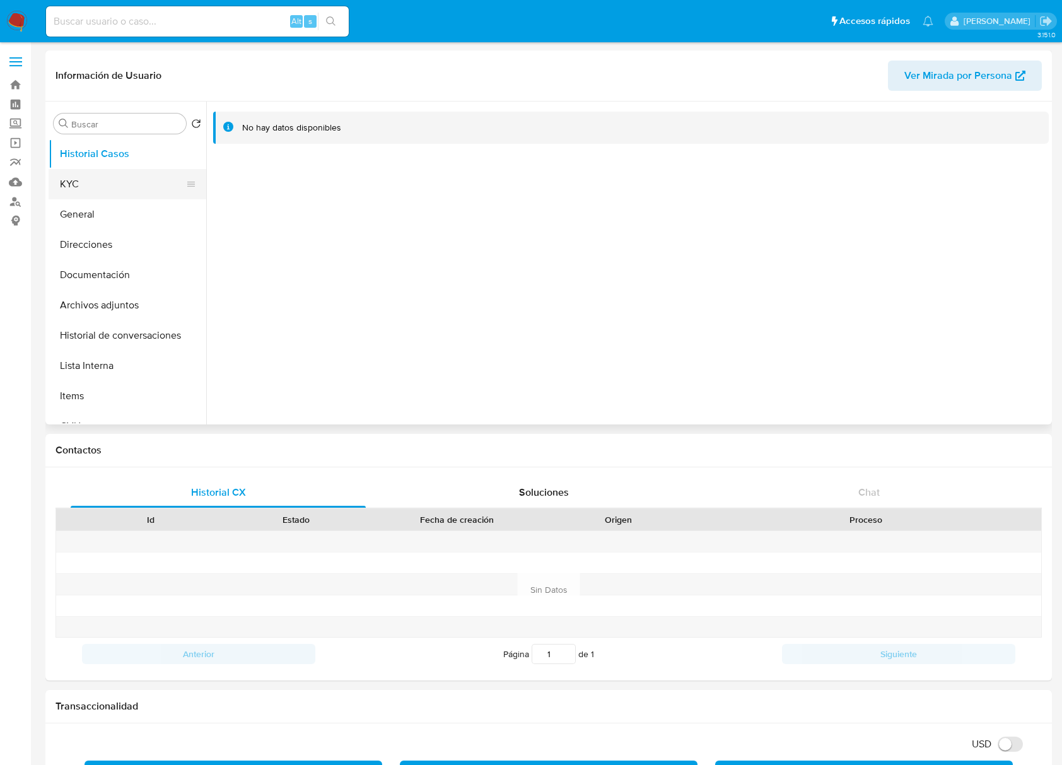
click at [106, 185] on button "KYC" at bounding box center [123, 184] width 148 height 30
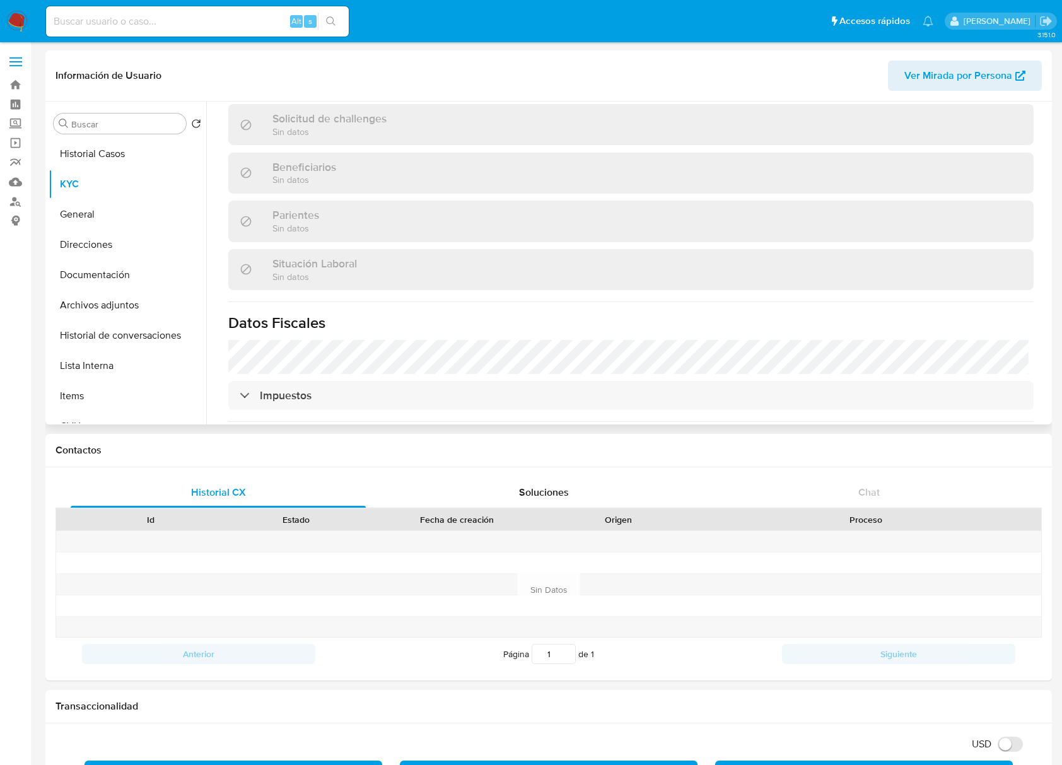
scroll to position [588, 0]
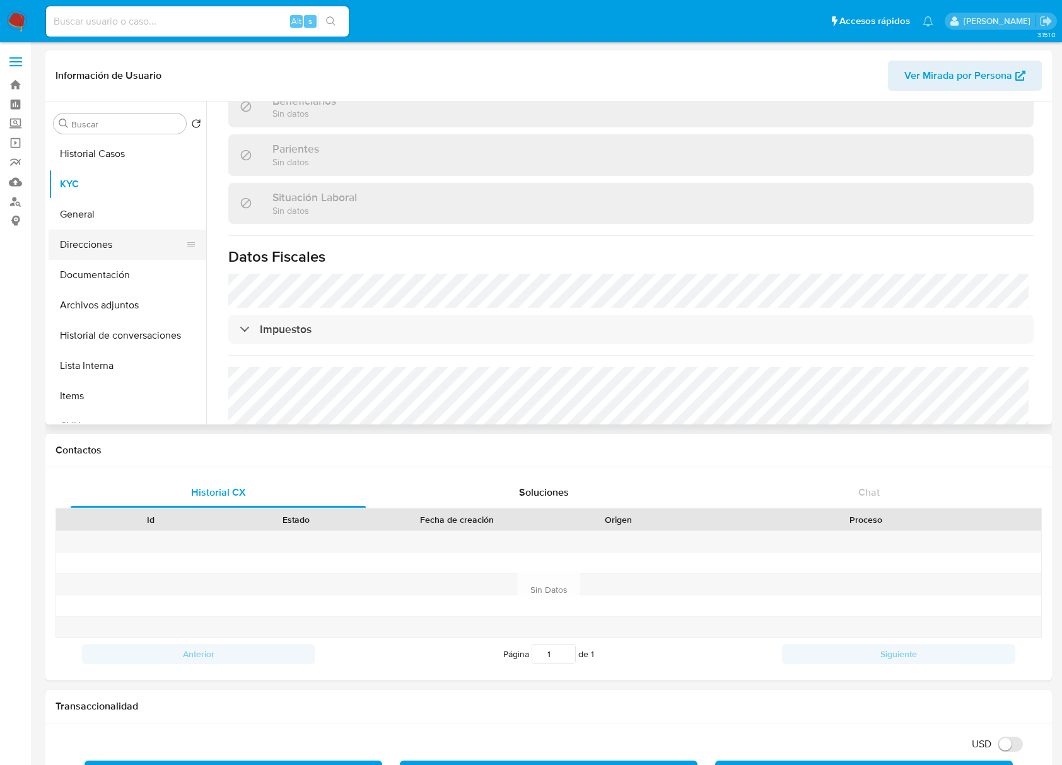
click at [139, 250] on button "Direcciones" at bounding box center [123, 245] width 148 height 30
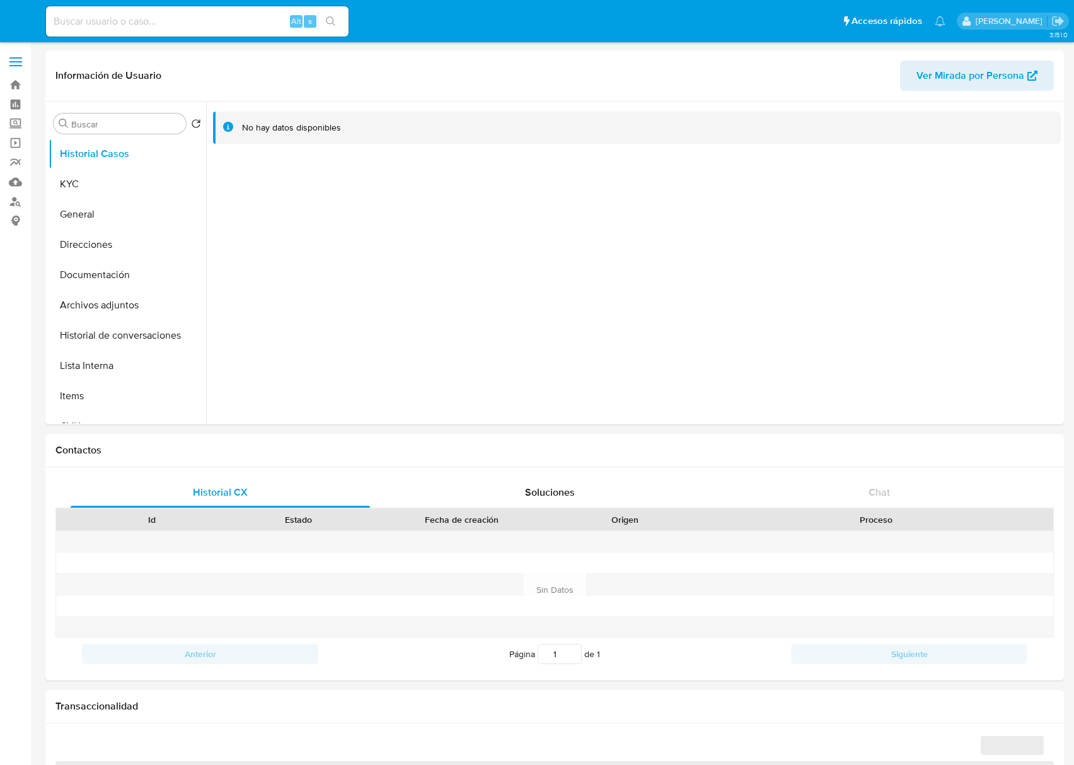
select select "10"
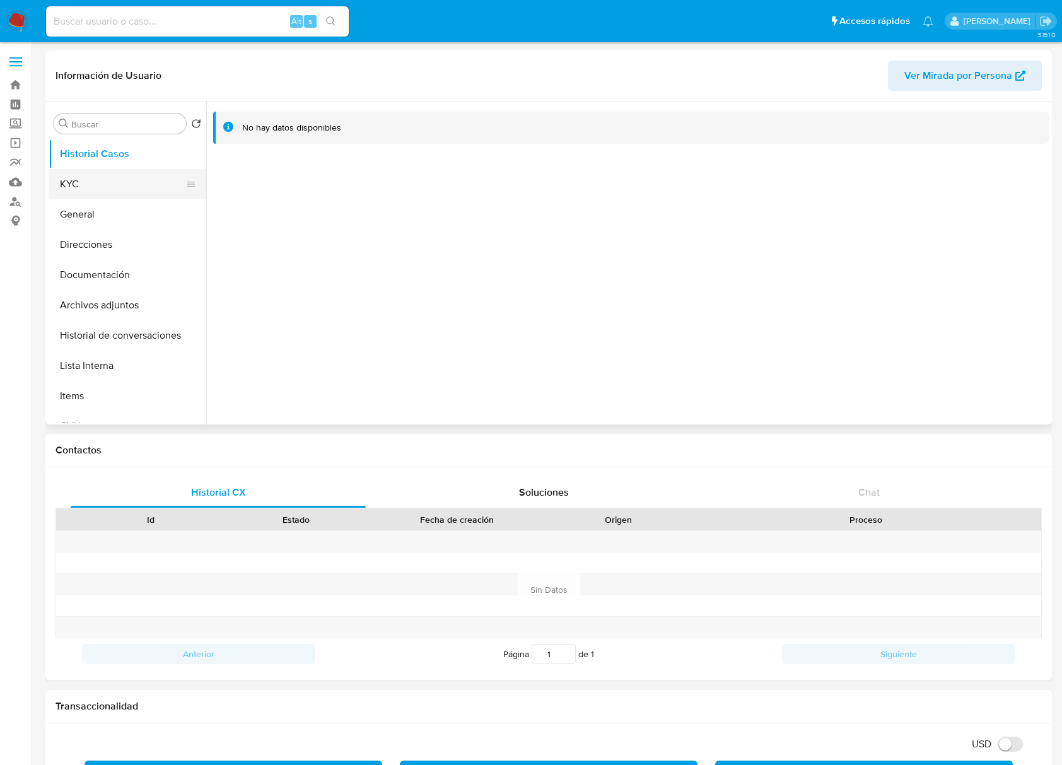
click at [102, 180] on button "KYC" at bounding box center [123, 184] width 148 height 30
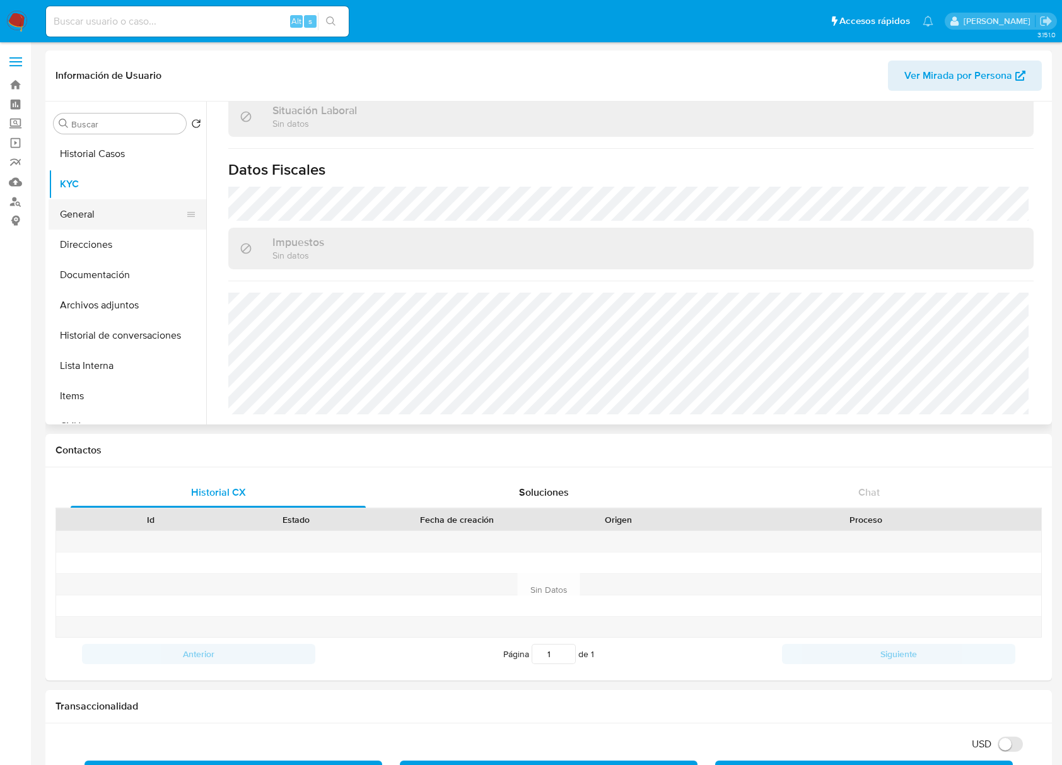
scroll to position [664, 0]
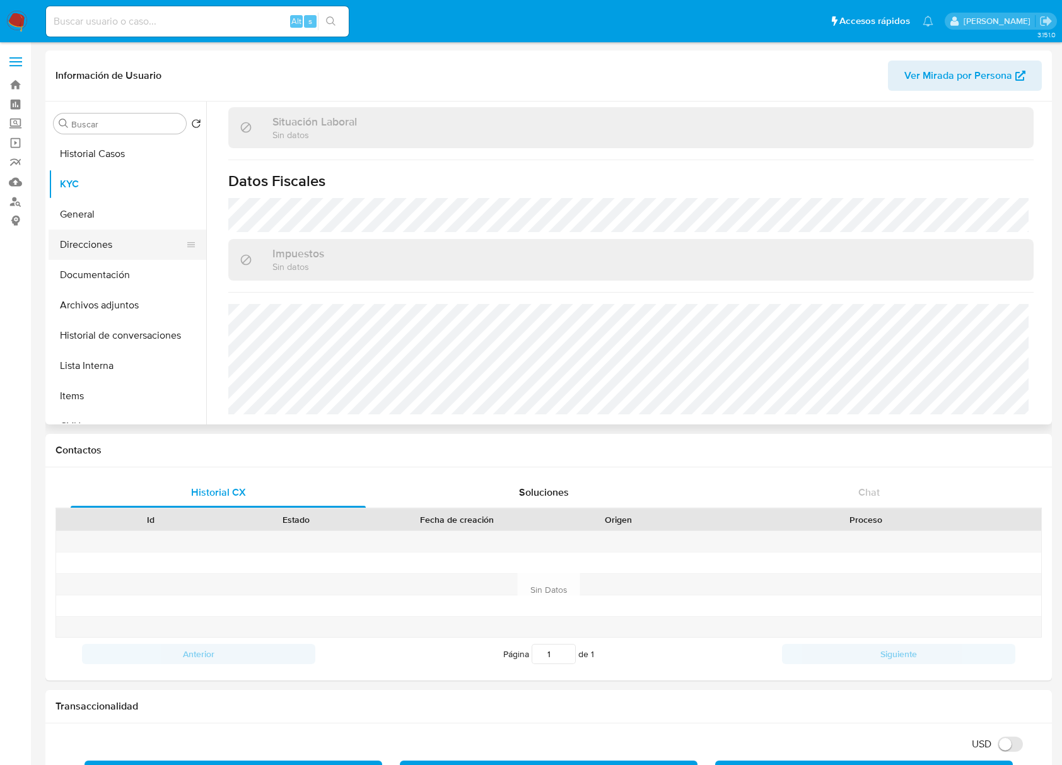
click at [91, 253] on button "Direcciones" at bounding box center [123, 245] width 148 height 30
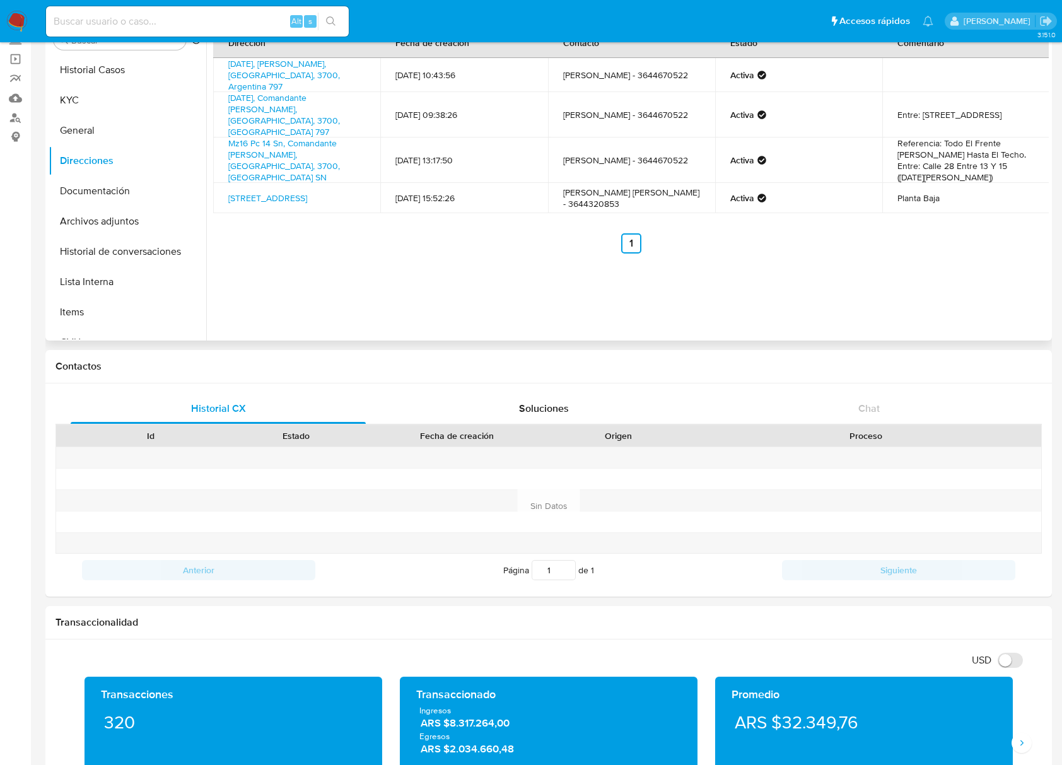
scroll to position [0, 0]
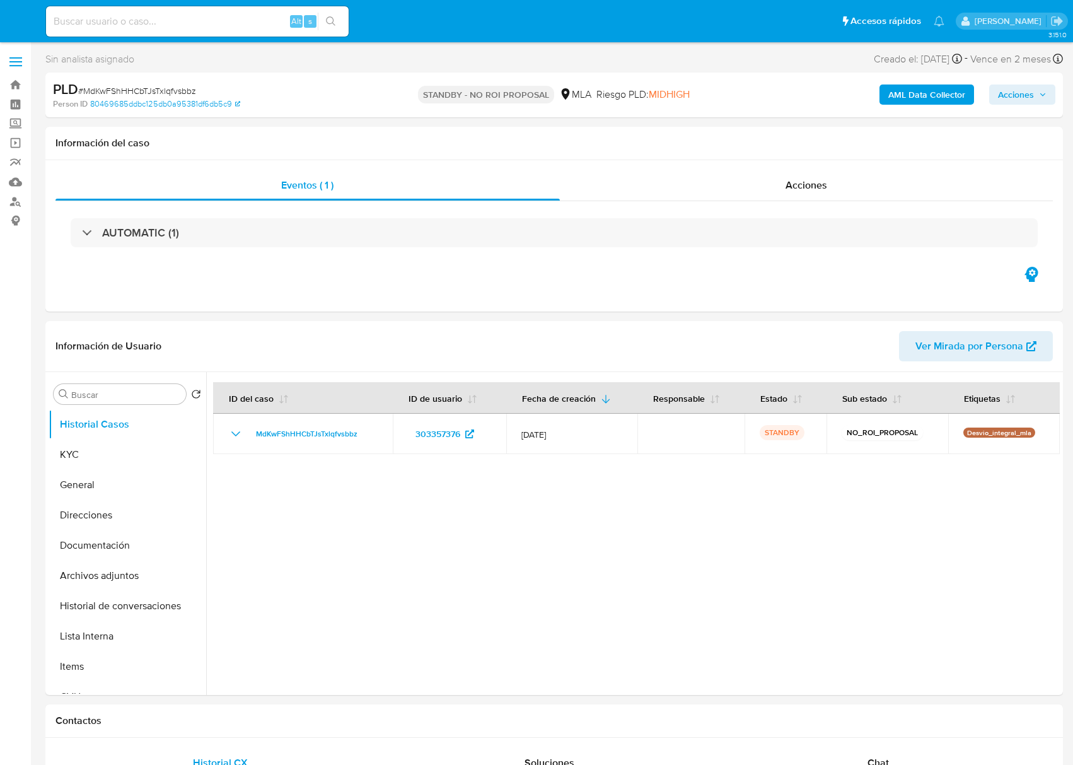
select select "10"
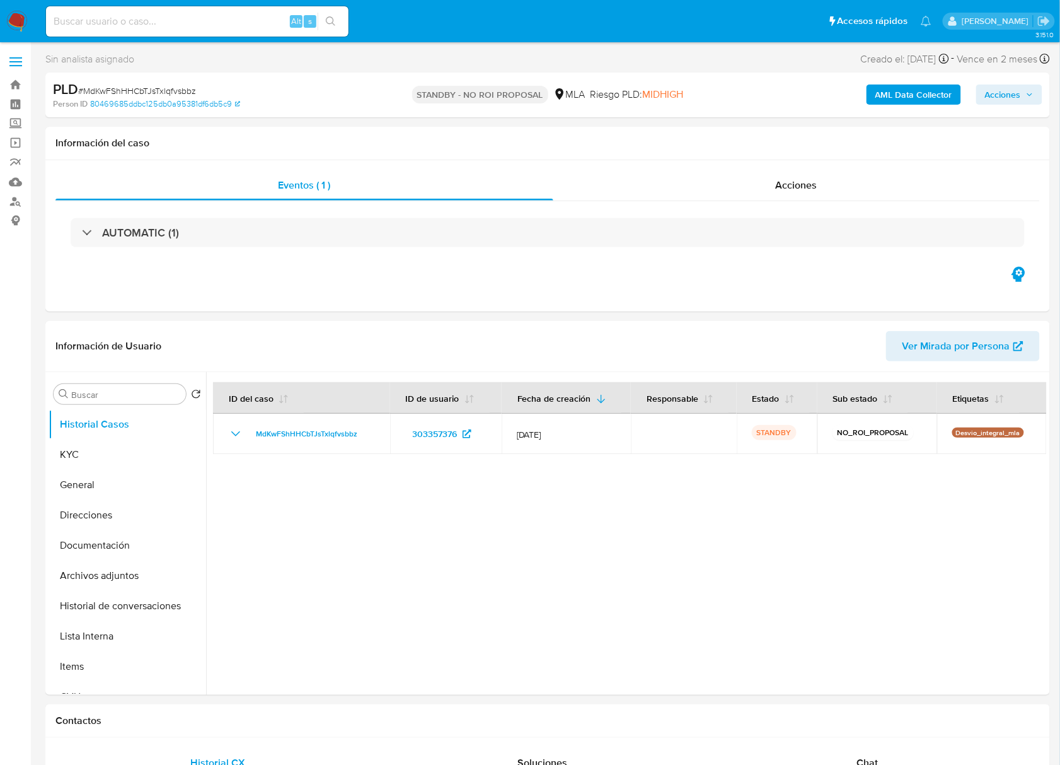
click at [154, 19] on input at bounding box center [197, 21] width 303 height 16
paste input "7b8Yof10GUuIK8o2nMwYBVCO"
type input "7b8Yof10GUuIK8o2nMwYBVCO"
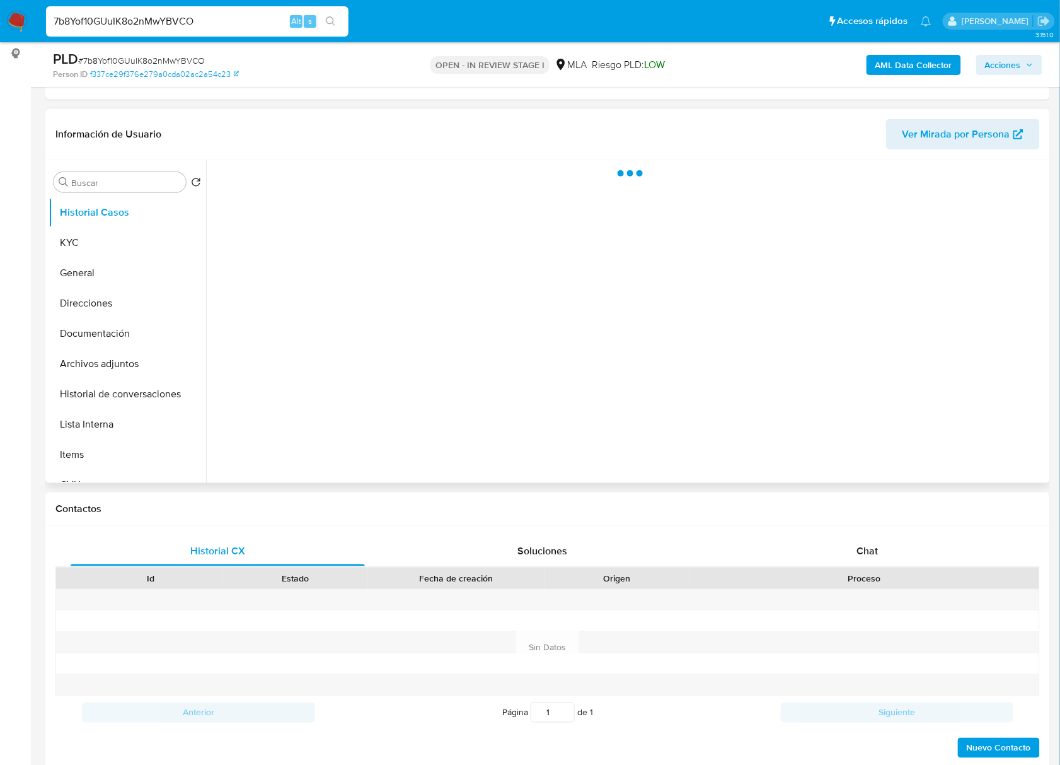
scroll to position [168, 0]
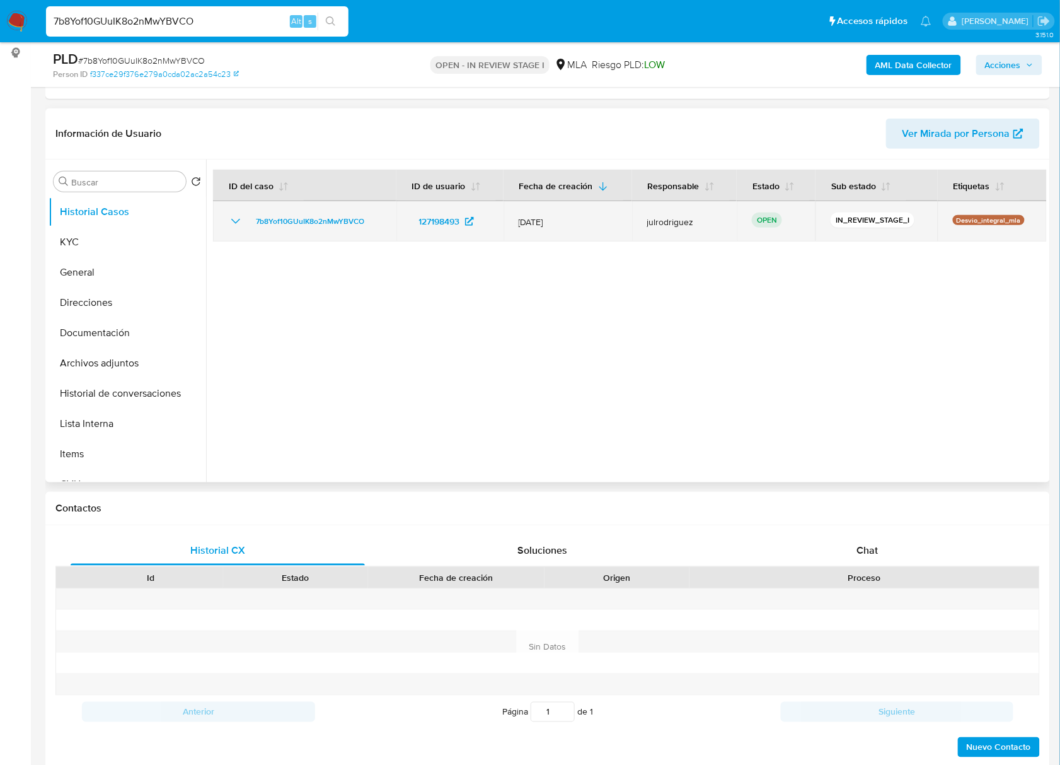
select select "10"
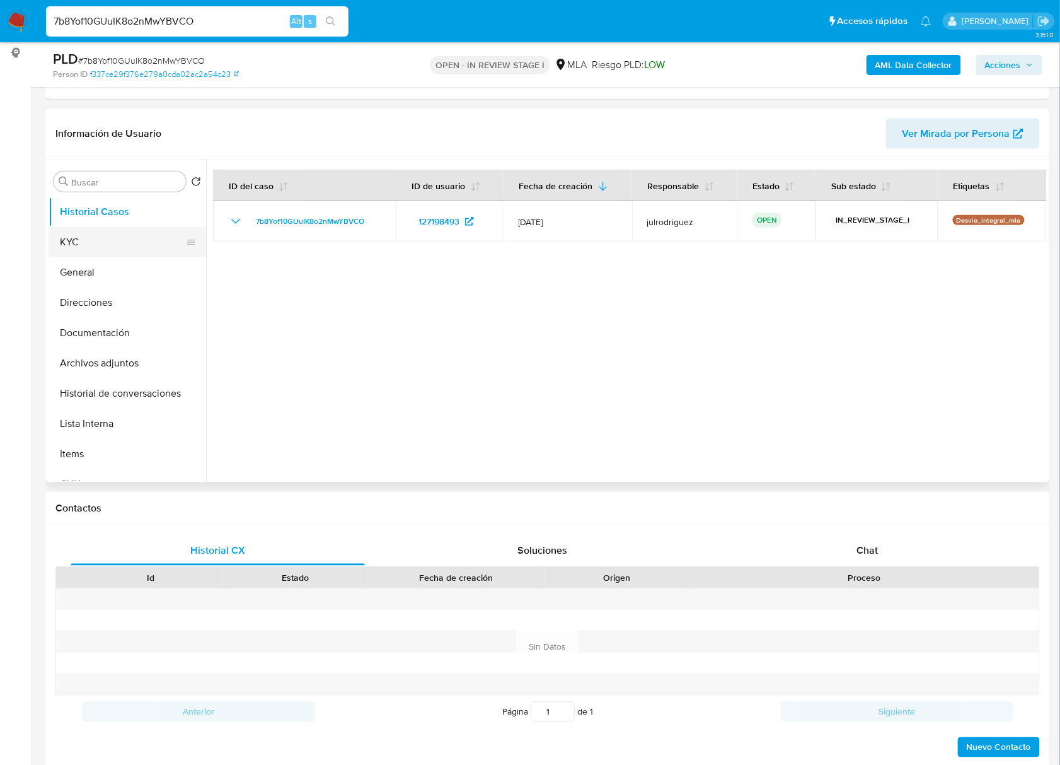
click at [135, 245] on button "KYC" at bounding box center [123, 242] width 148 height 30
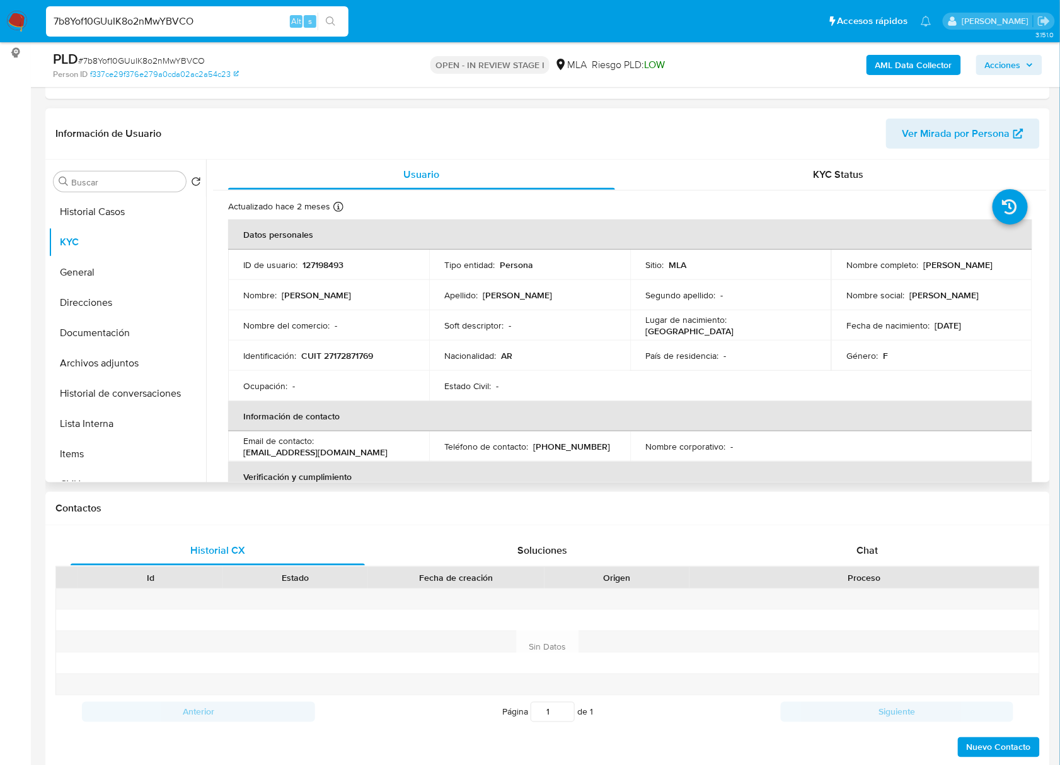
drag, startPoint x: 837, startPoint y: 268, endPoint x: 944, endPoint y: 269, distance: 107.2
click at [944, 269] on td "Nombre completo : [PERSON_NAME]" at bounding box center [932, 265] width 201 height 30
copy p "[PERSON_NAME]"
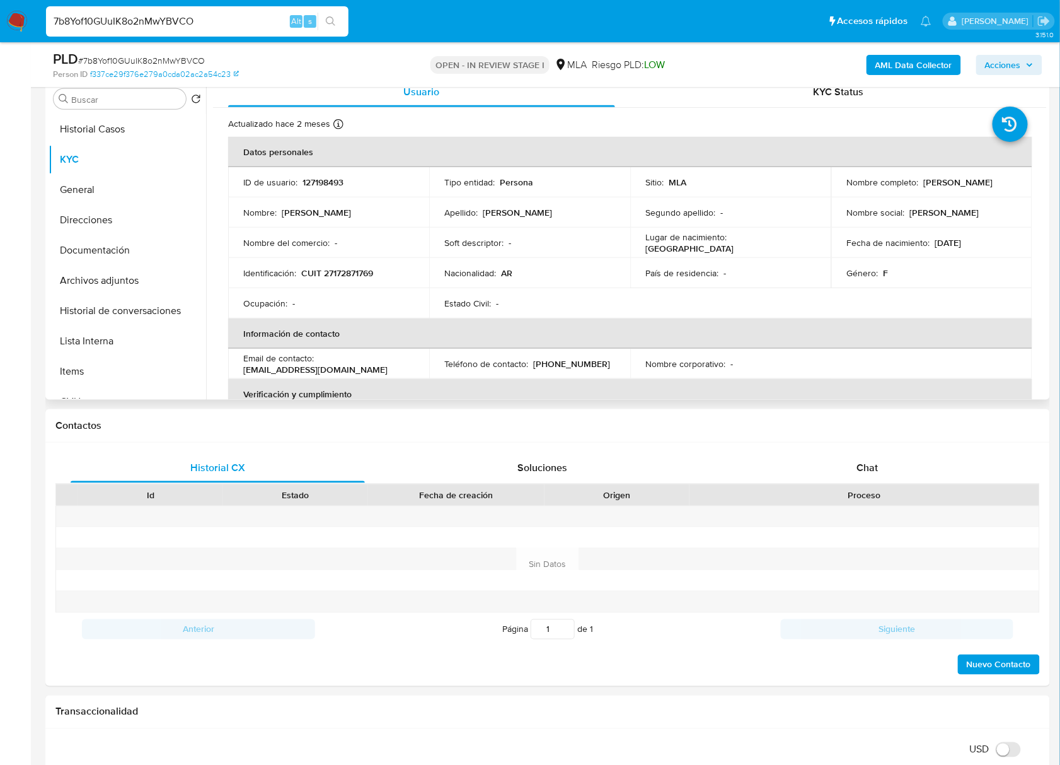
scroll to position [114, 0]
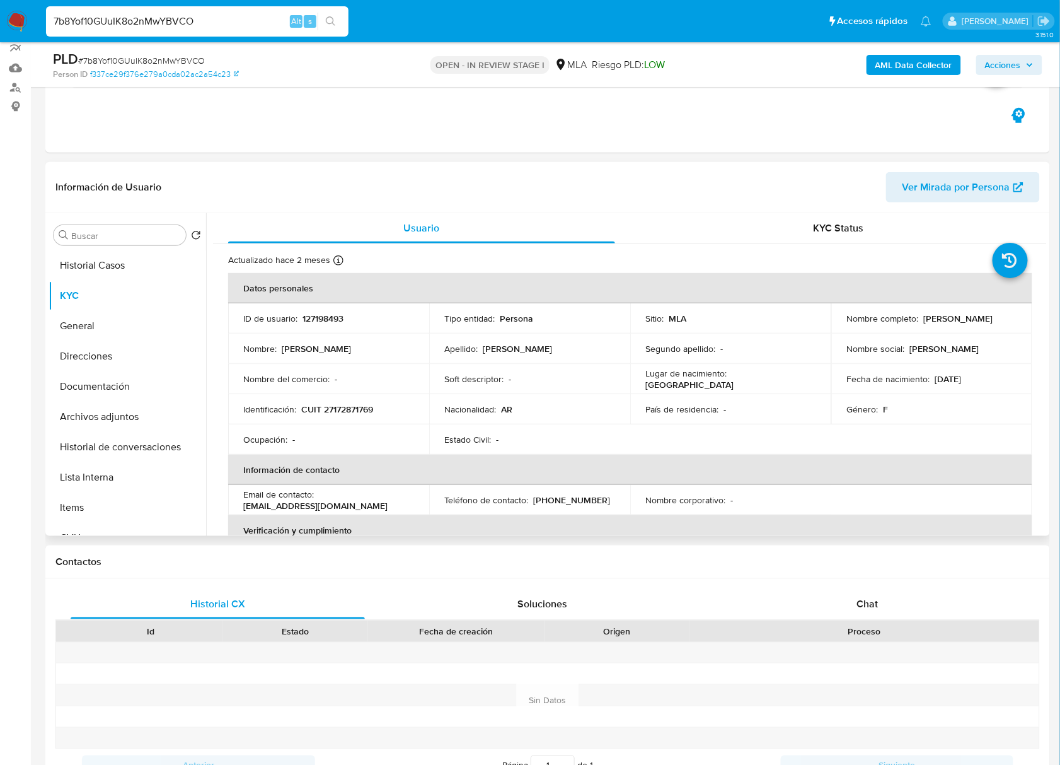
click at [326, 313] on p "127198493" at bounding box center [323, 318] width 41 height 11
copy p "127198493"
click at [168, 64] on span "# 7b8Yof10GUuIK8o2nMwYBVCO" at bounding box center [141, 60] width 127 height 13
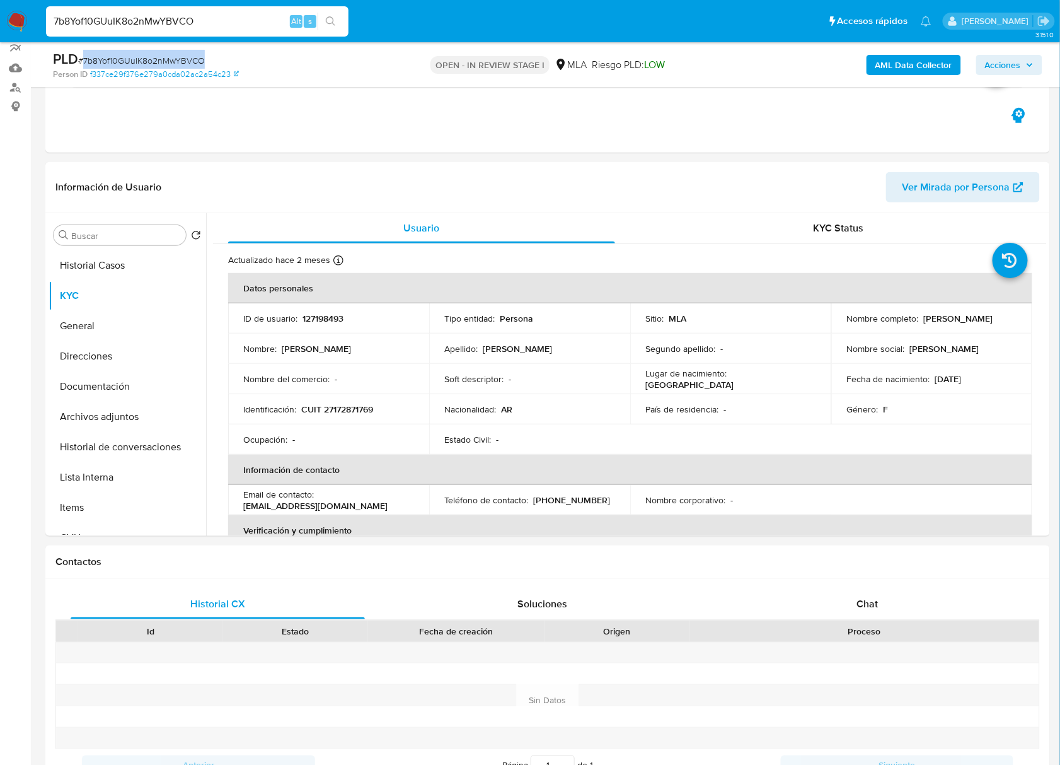
copy span "7b8Yof10GUuIK8o2nMwYBVCO"
click at [100, 384] on button "Documentación" at bounding box center [123, 386] width 148 height 30
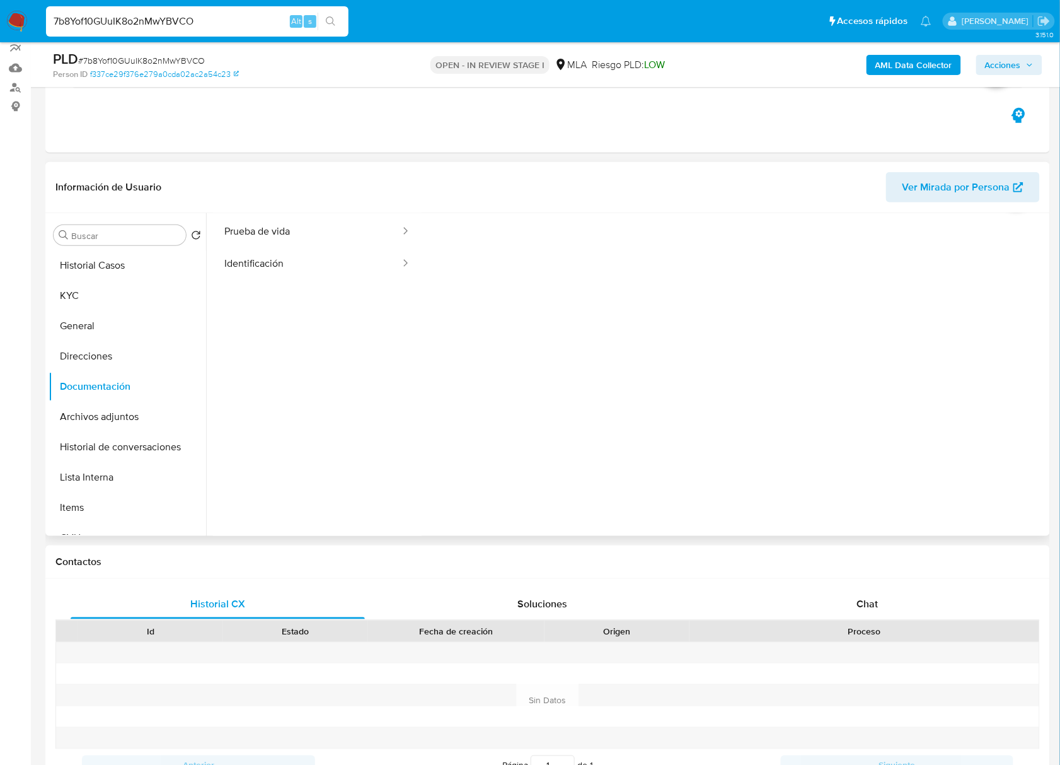
scroll to position [102, 0]
click at [888, 590] on div "Chat" at bounding box center [868, 604] width 294 height 30
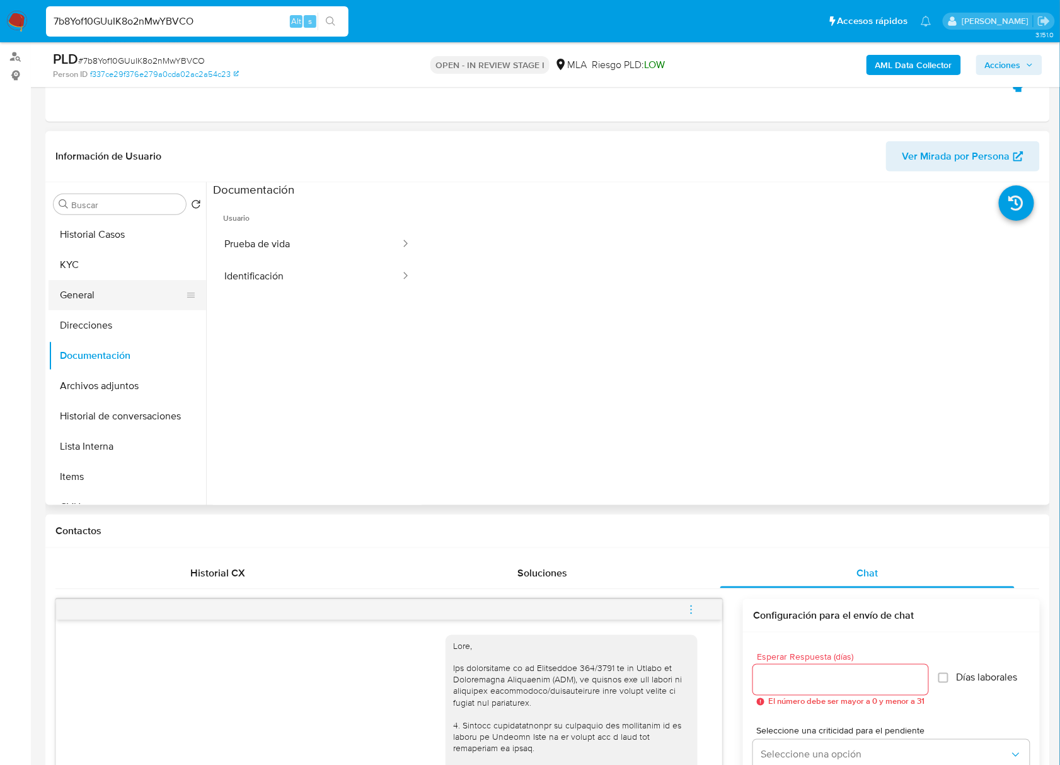
scroll to position [114, 0]
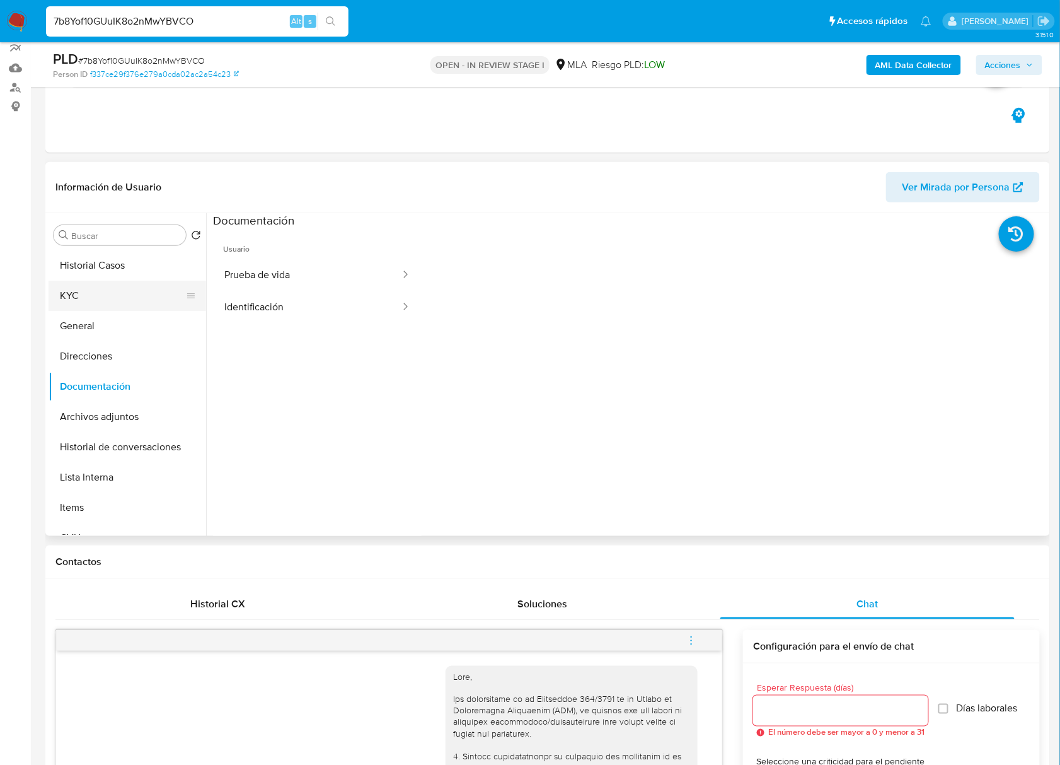
click at [107, 294] on button "KYC" at bounding box center [123, 296] width 148 height 30
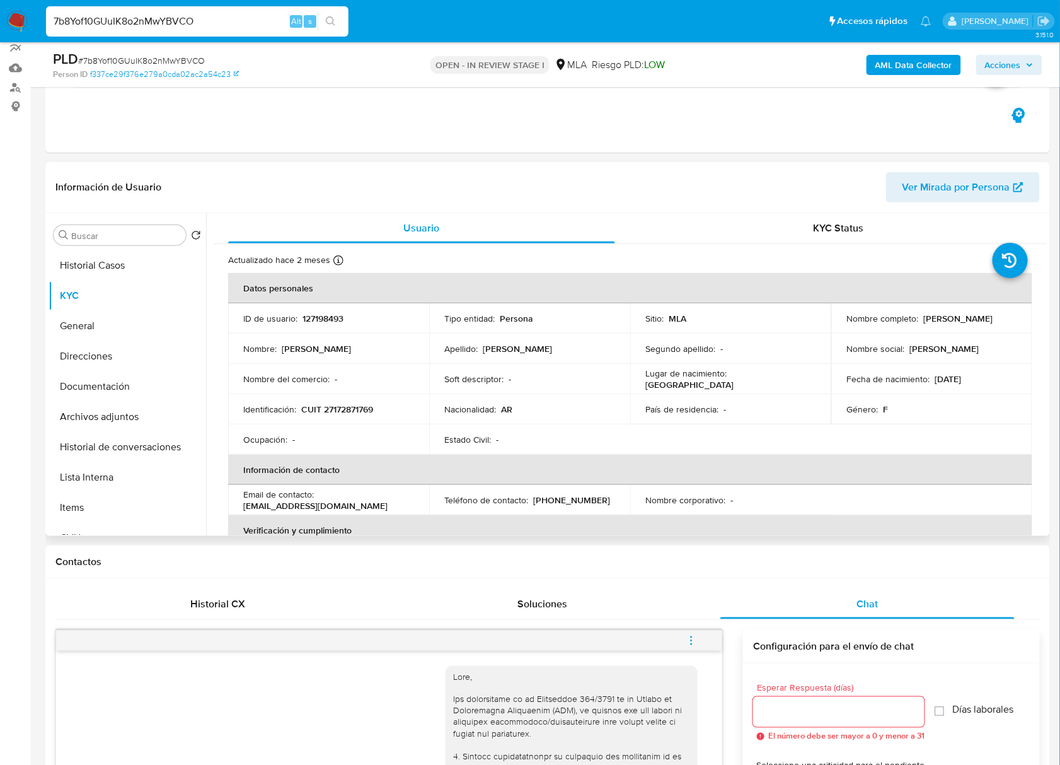
click at [361, 409] on p "CUIT 27172871769" at bounding box center [337, 409] width 72 height 11
copy p "27172871769"
click at [332, 315] on p "127198493" at bounding box center [323, 318] width 41 height 11
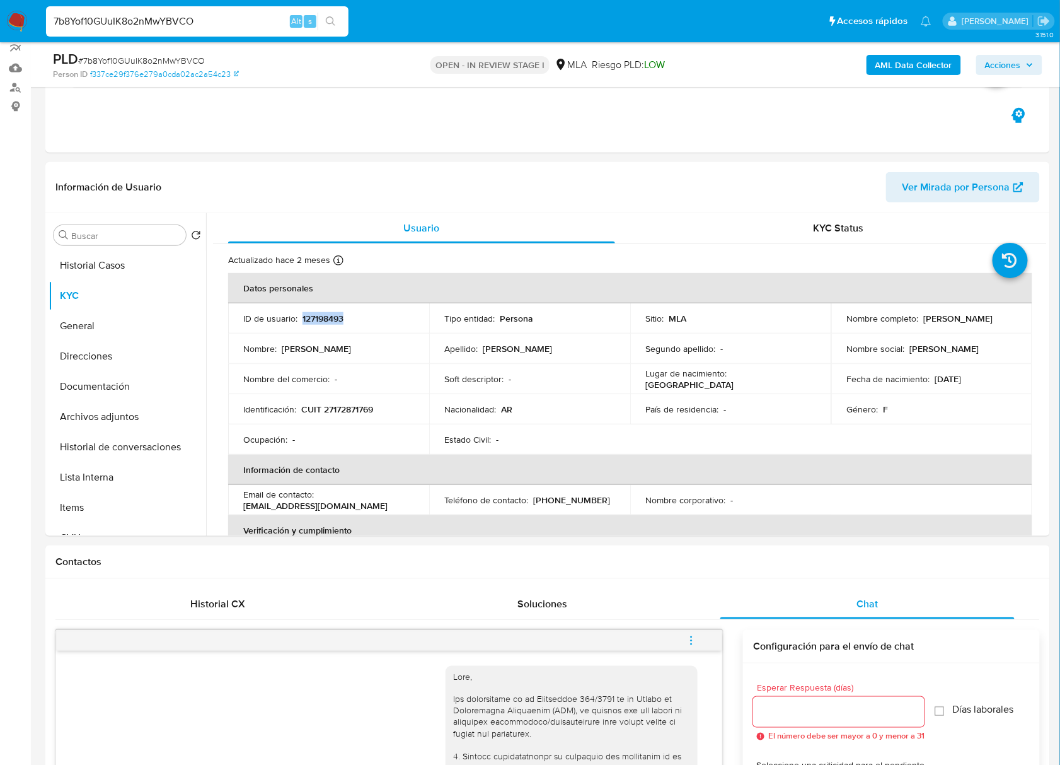
copy p "127198493"
drag, startPoint x: 843, startPoint y: 323, endPoint x: 956, endPoint y: 324, distance: 113.5
click at [956, 324] on div "Nombre completo : [PERSON_NAME]" at bounding box center [932, 318] width 171 height 11
copy p "[PERSON_NAME]"
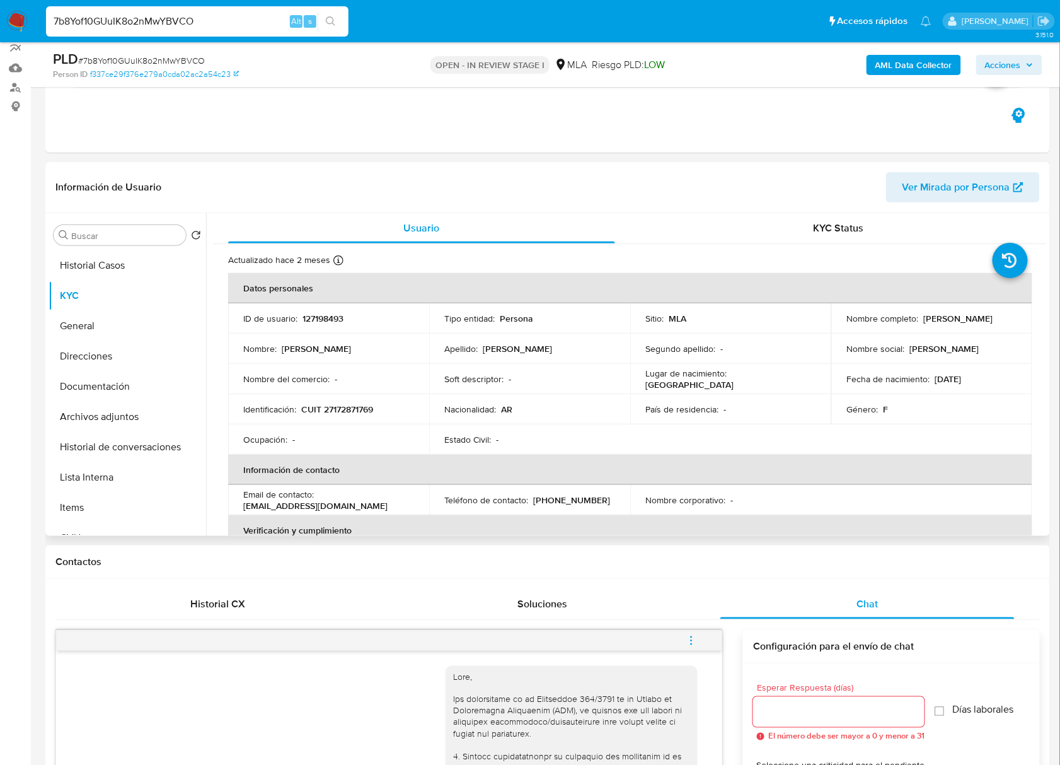
click at [349, 404] on p "CUIT 27172871769" at bounding box center [337, 409] width 72 height 11
copy p "27172871769"
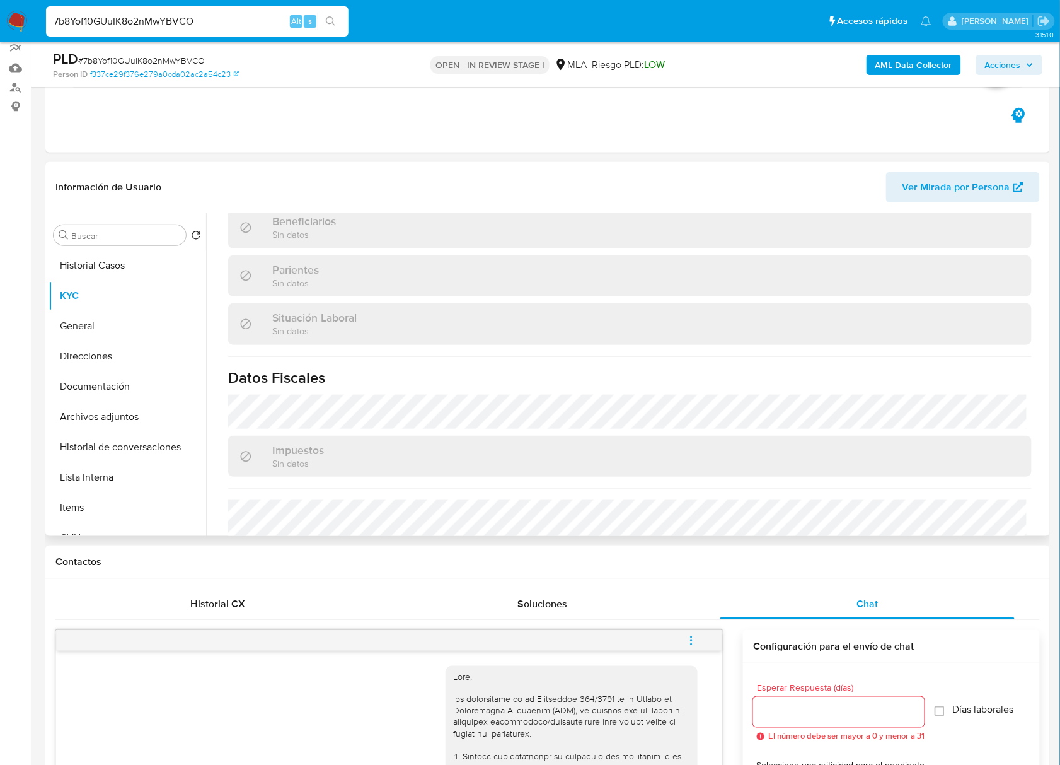
scroll to position [664, 0]
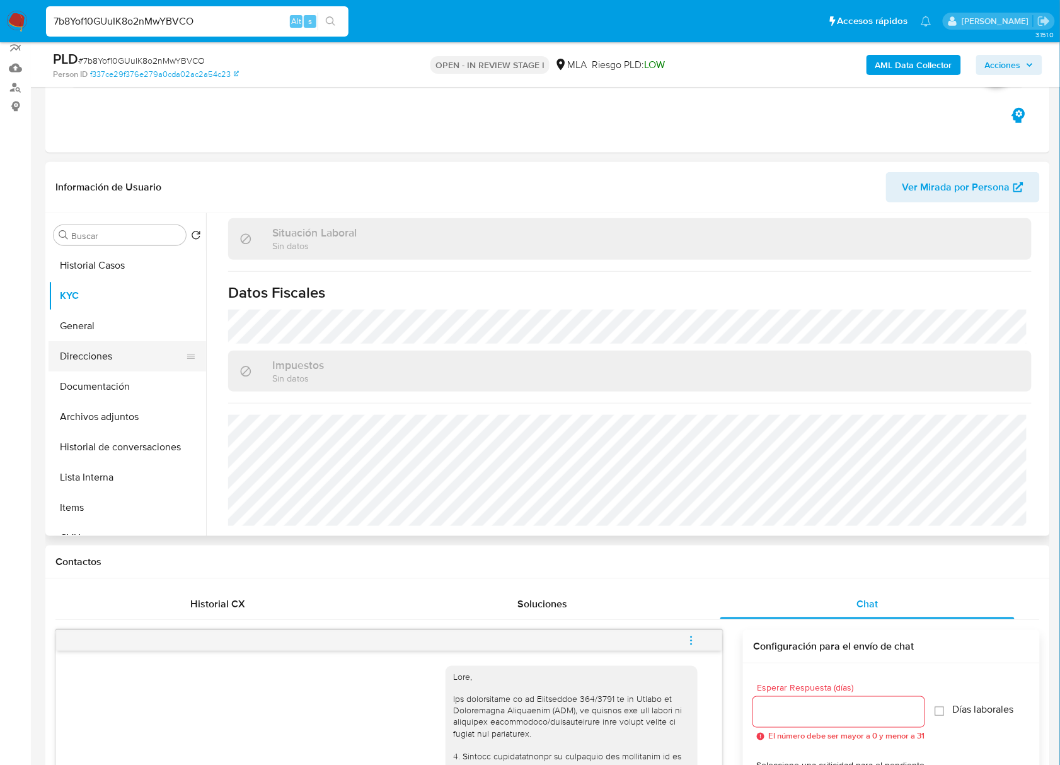
click at [97, 348] on button "Direcciones" at bounding box center [123, 356] width 148 height 30
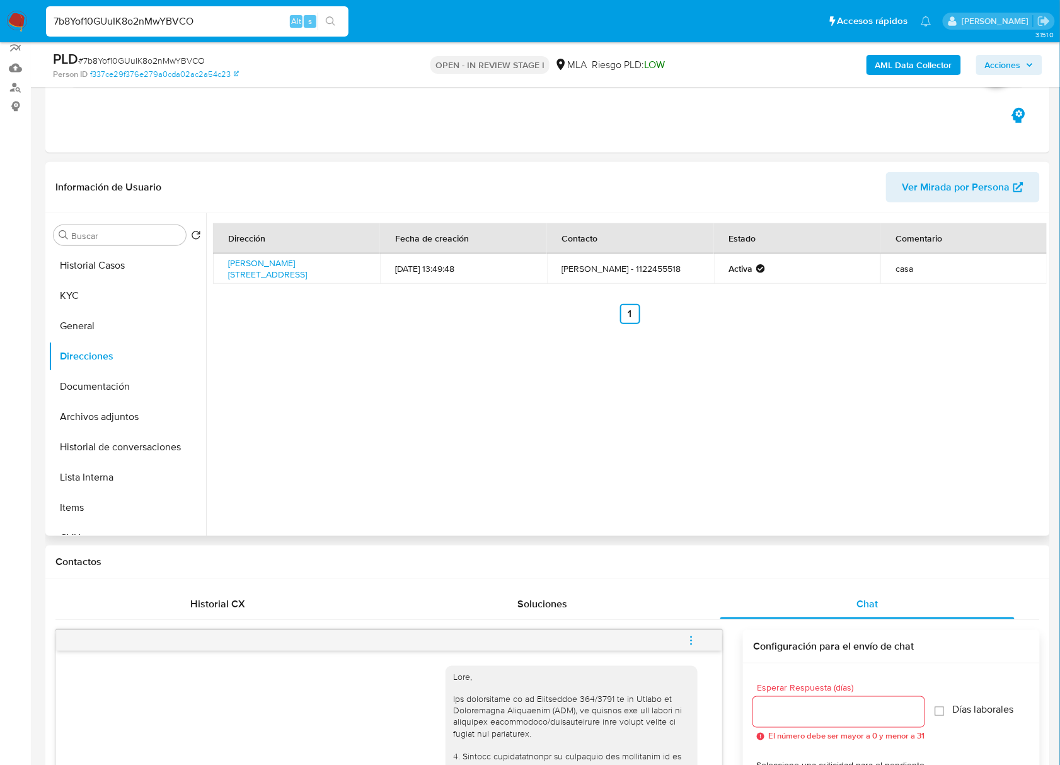
drag, startPoint x: 309, startPoint y: 270, endPoint x: 226, endPoint y: 265, distance: 83.3
click at [226, 265] on td "[PERSON_NAME][STREET_ADDRESS]" at bounding box center [296, 268] width 167 height 30
copy link "[PERSON_NAME][STREET_ADDRESS]"
click at [470, 406] on div "Dirección Fecha de creación Contacto Estado [STREET_ADDRESS][PERSON_NAME] 312 […" at bounding box center [626, 374] width 841 height 323
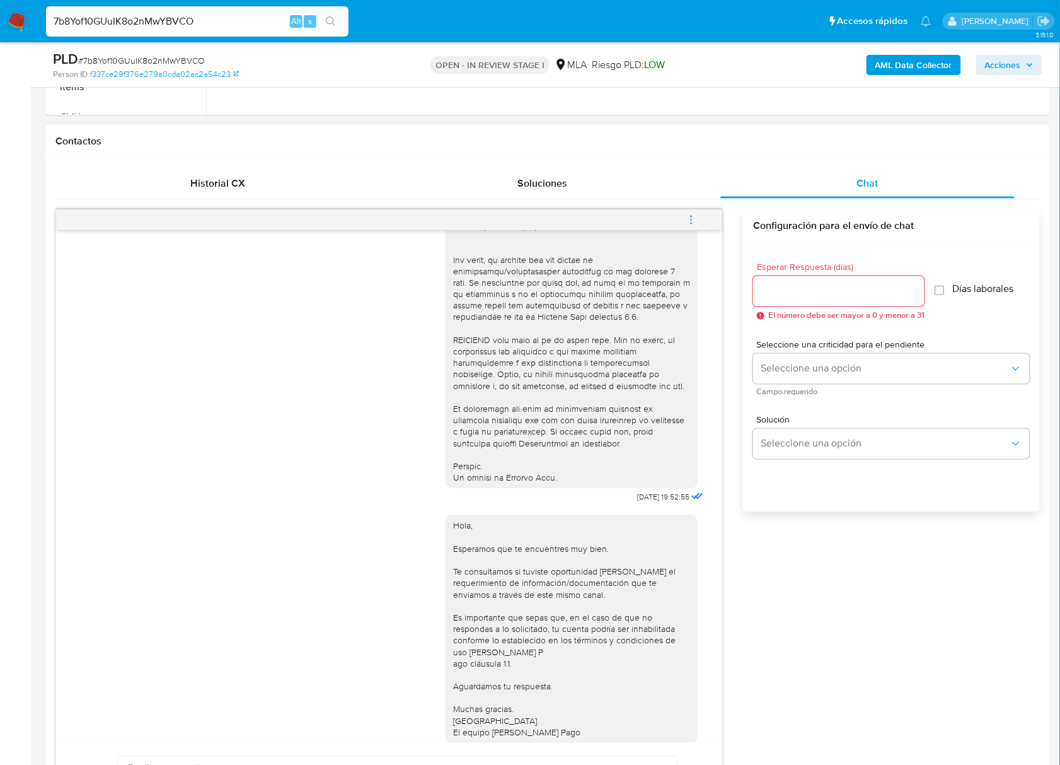
scroll to position [479, 0]
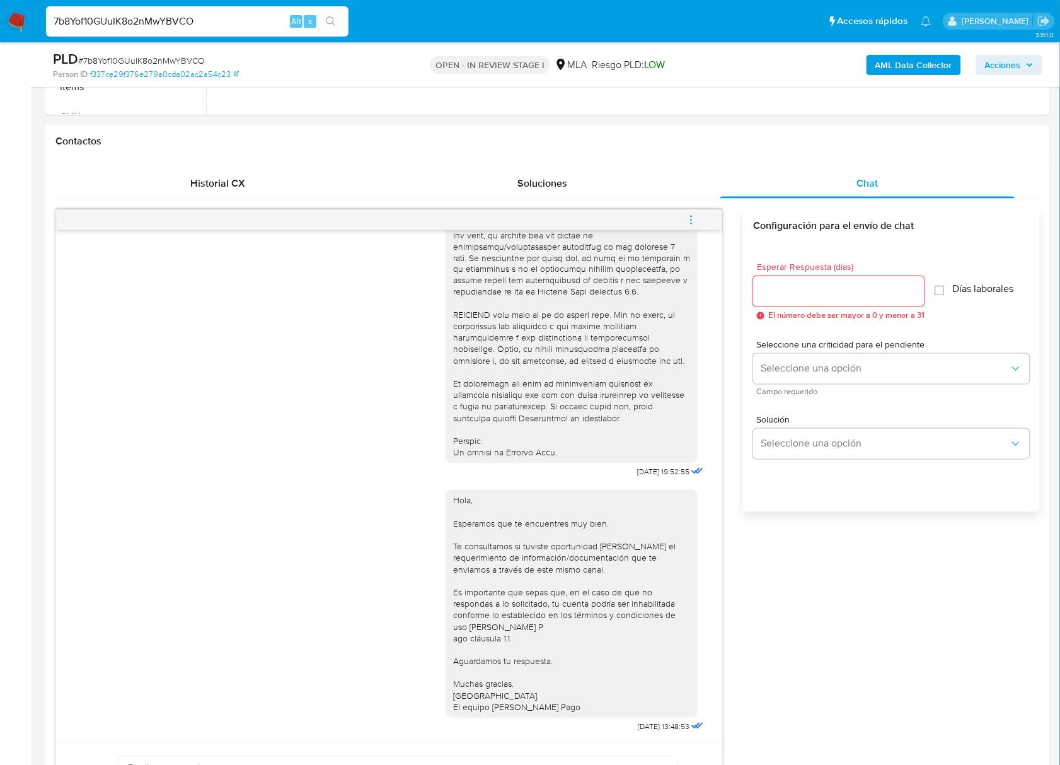
click at [104, 23] on input "7b8Yof10GUuIK8o2nMwYBVCO" at bounding box center [197, 21] width 303 height 16
paste input "4Ymnbb8W0t8WlY3QMPm45TQN"
type input "4Ymnbb8W0t8WlY3QMPm45TQN"
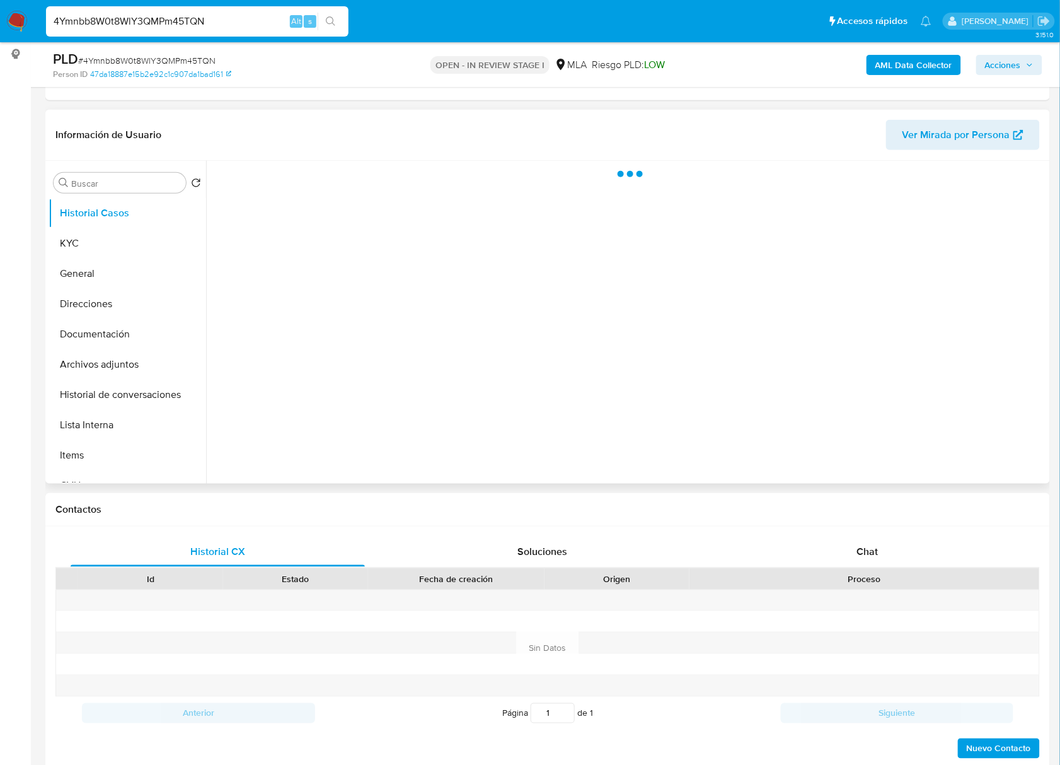
scroll to position [168, 0]
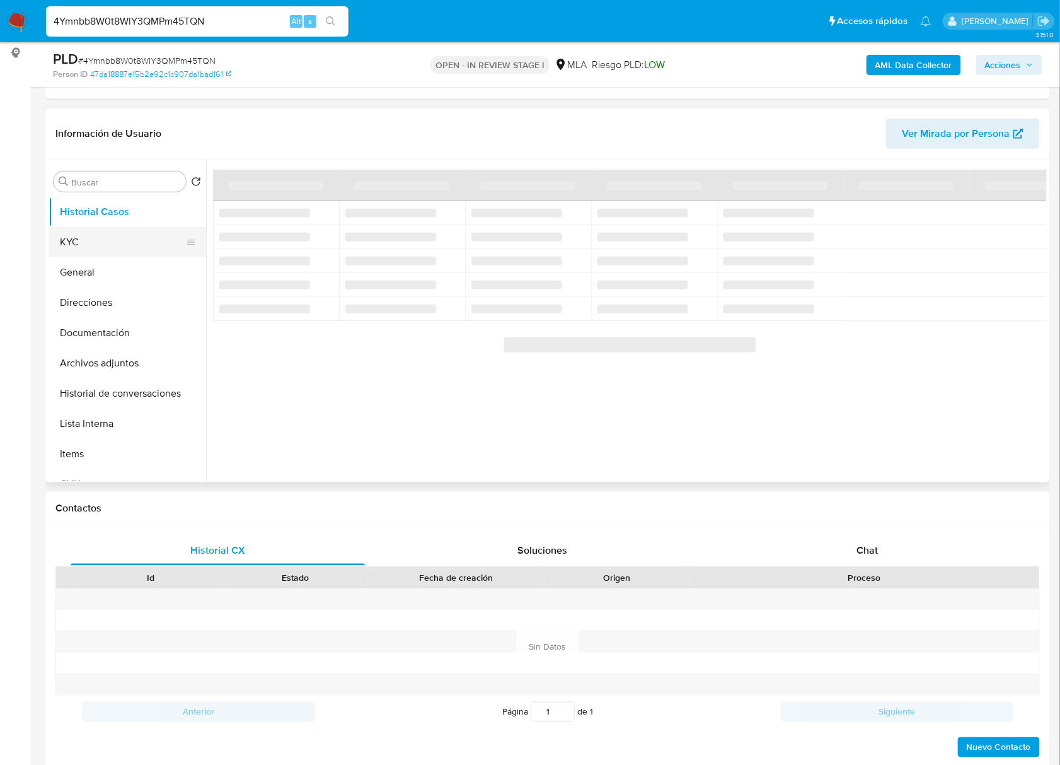
select select "10"
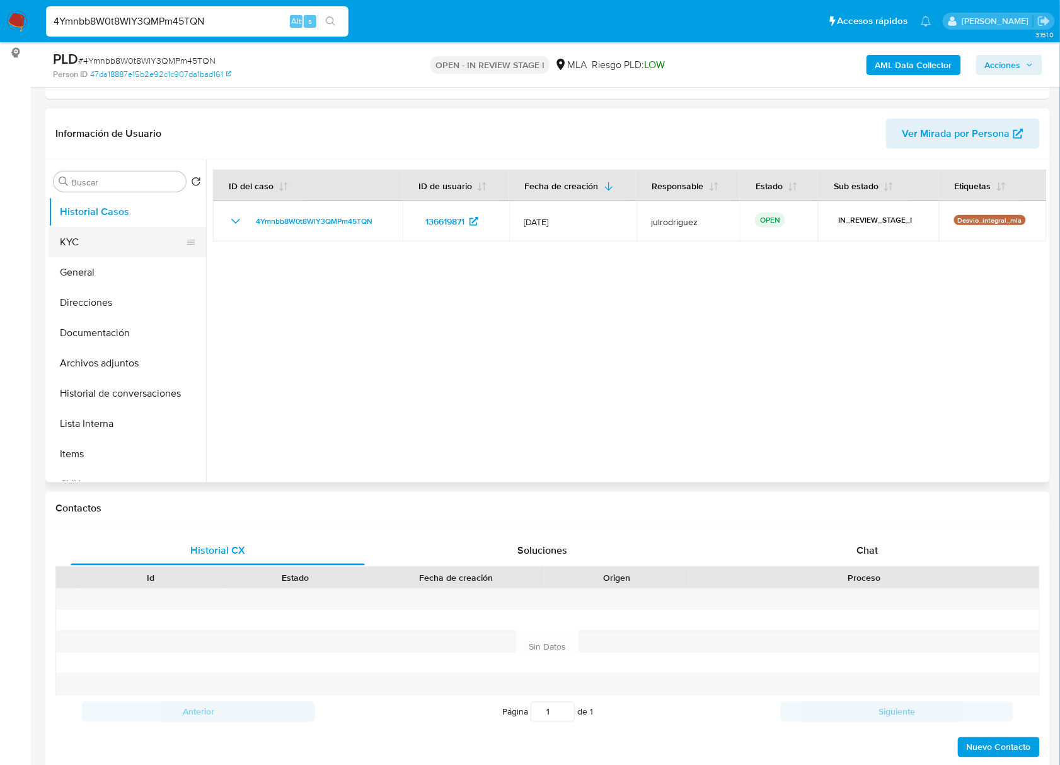
click at [79, 237] on button "KYC" at bounding box center [123, 242] width 148 height 30
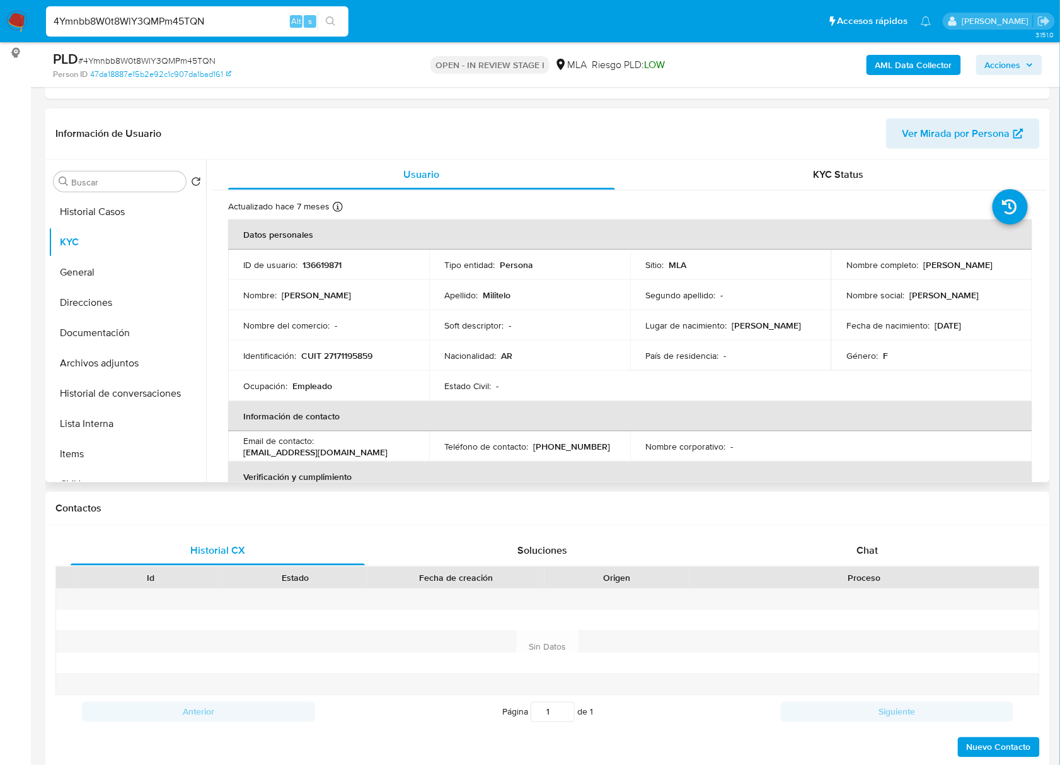
drag, startPoint x: 923, startPoint y: 263, endPoint x: 1009, endPoint y: 263, distance: 85.7
click at [1009, 263] on div "Nombre completo : Nancy Noemi Militelo" at bounding box center [932, 264] width 171 height 11
copy p "Nancy Noemi Militelo"
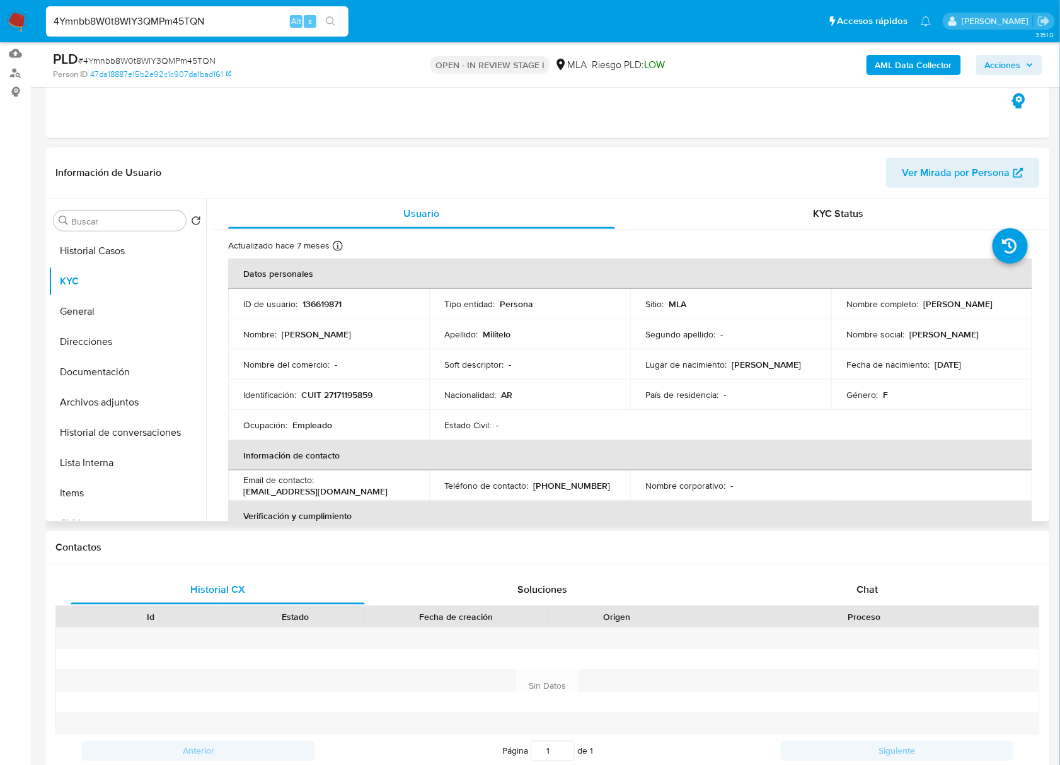
scroll to position [119, 0]
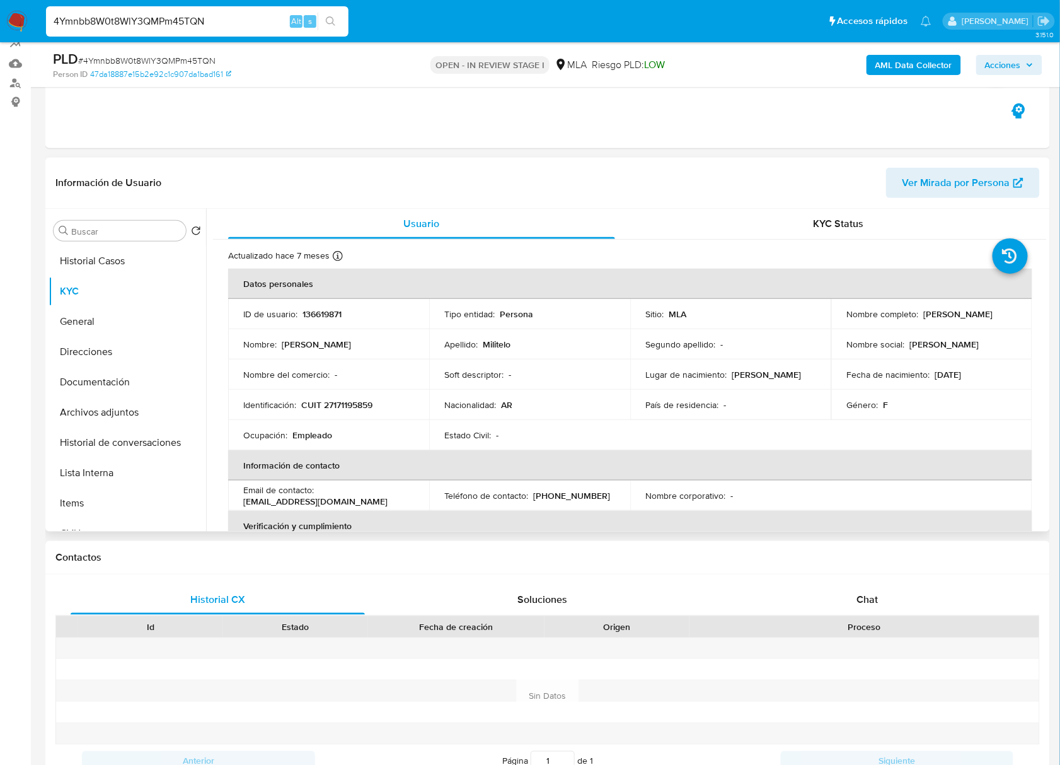
click at [324, 309] on p "136619871" at bounding box center [322, 313] width 39 height 11
click at [147, 59] on span "# 4Ymnbb8W0t8WlY3QMPm45TQN" at bounding box center [146, 60] width 137 height 13
click at [98, 384] on button "Documentación" at bounding box center [123, 382] width 148 height 30
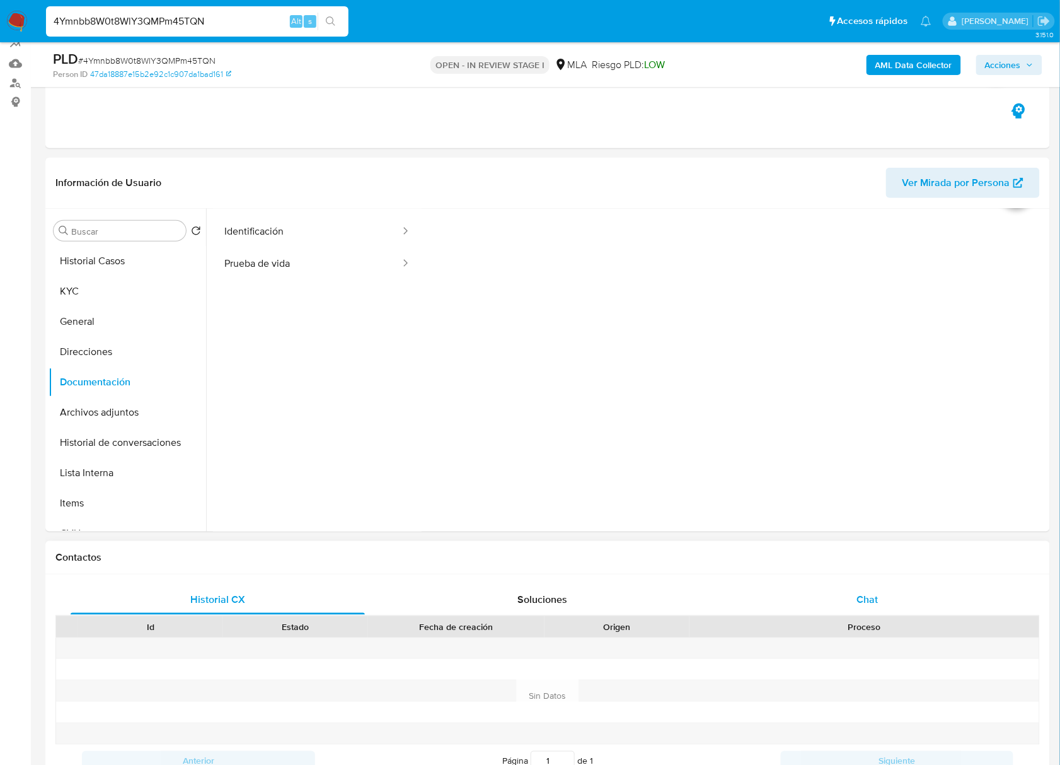
scroll to position [102, 0]
click at [866, 590] on div "Chat" at bounding box center [868, 599] width 294 height 30
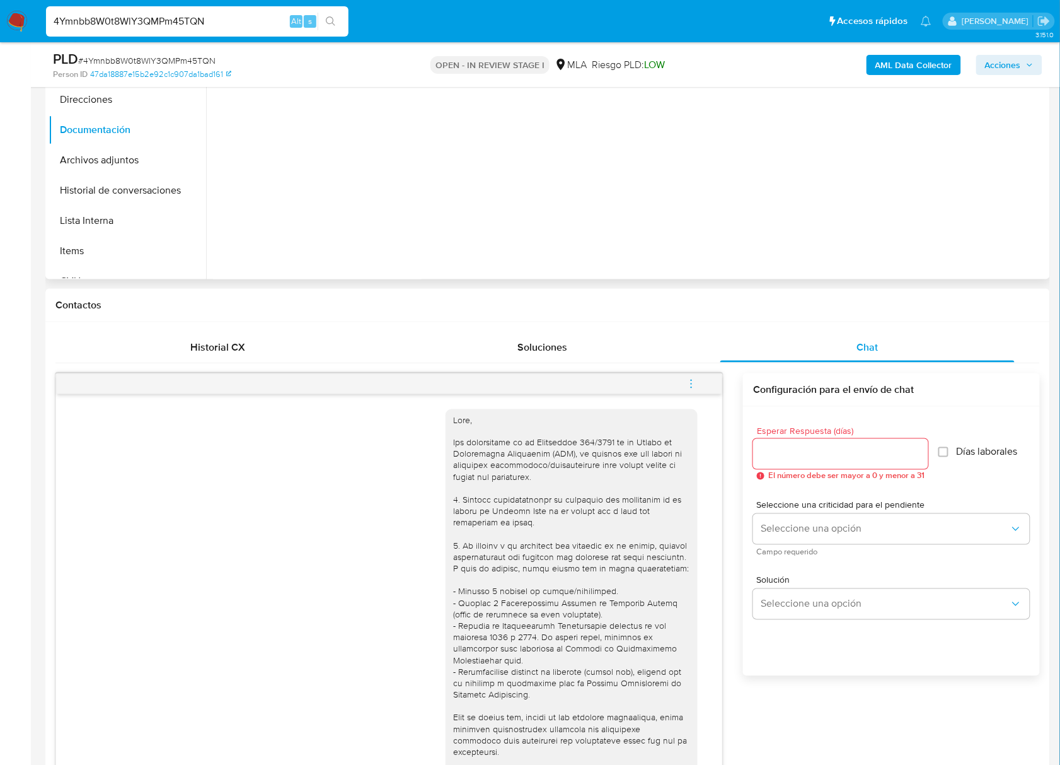
scroll to position [34, 0]
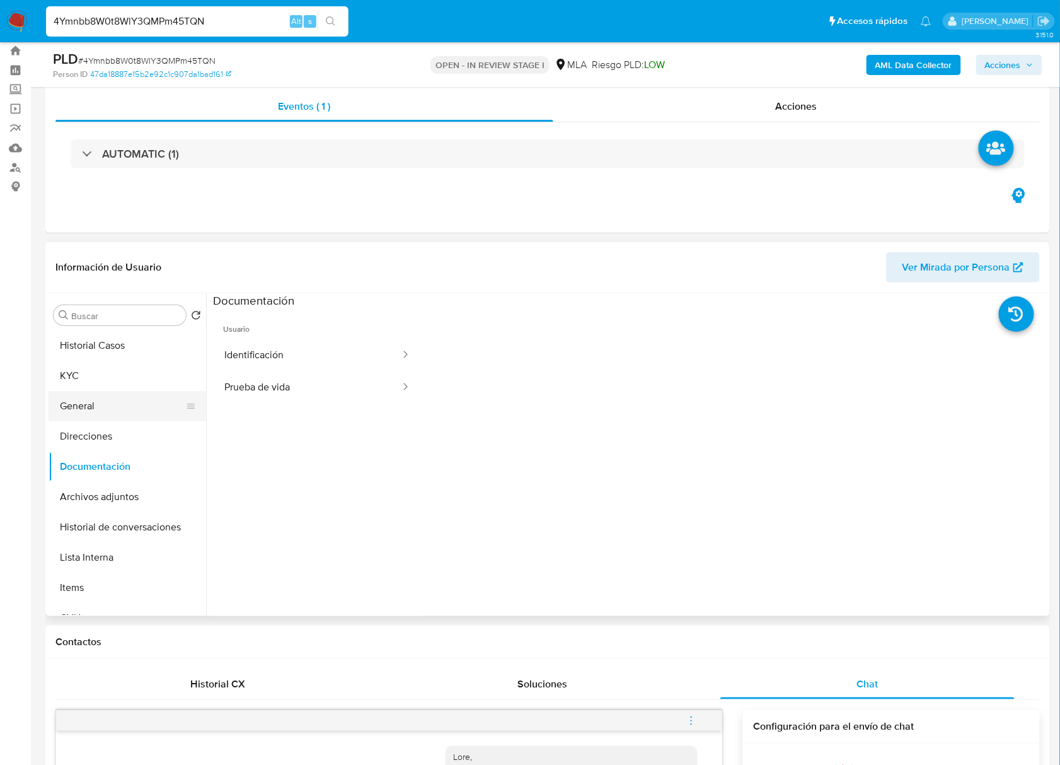
click at [57, 393] on button "General" at bounding box center [123, 406] width 148 height 30
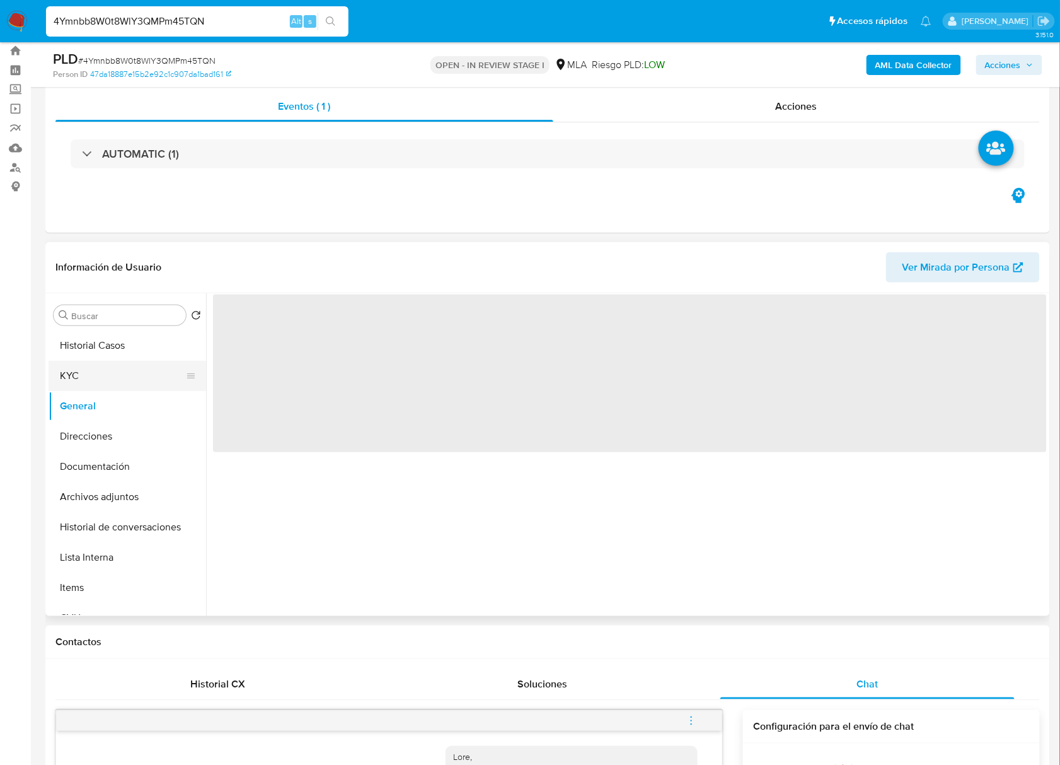
click at [82, 366] on button "KYC" at bounding box center [123, 376] width 148 height 30
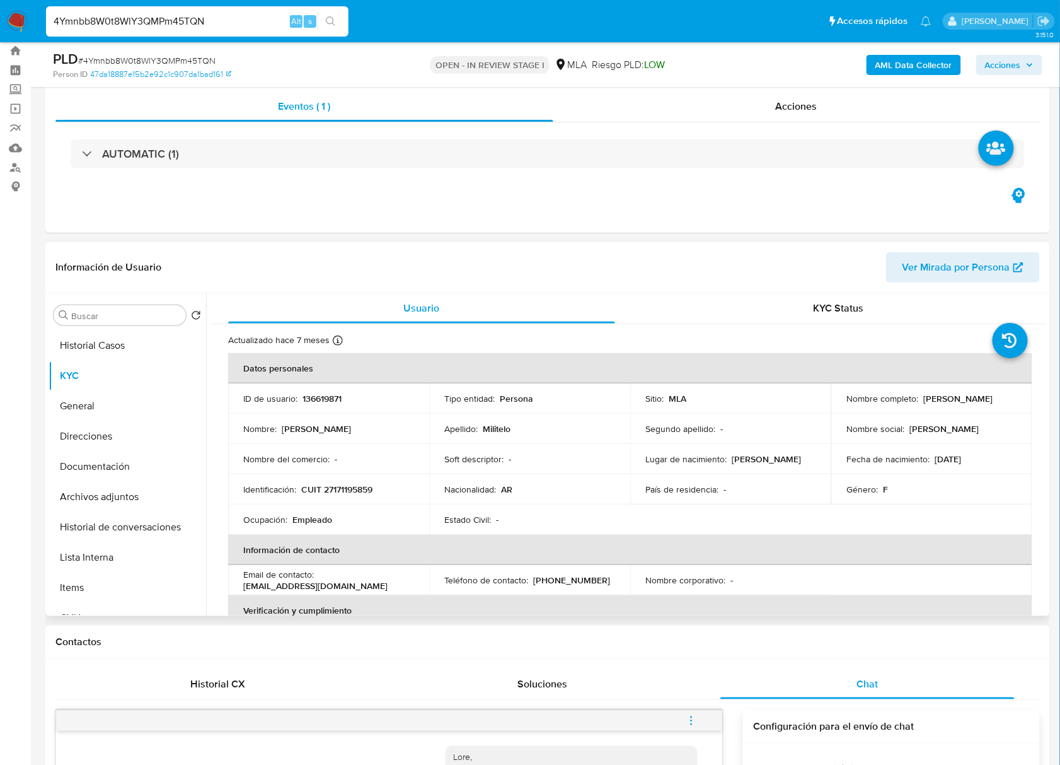
click at [341, 487] on p "CUIT 27171195859" at bounding box center [336, 489] width 71 height 11
click at [316, 399] on p "136619871" at bounding box center [322, 398] width 39 height 11
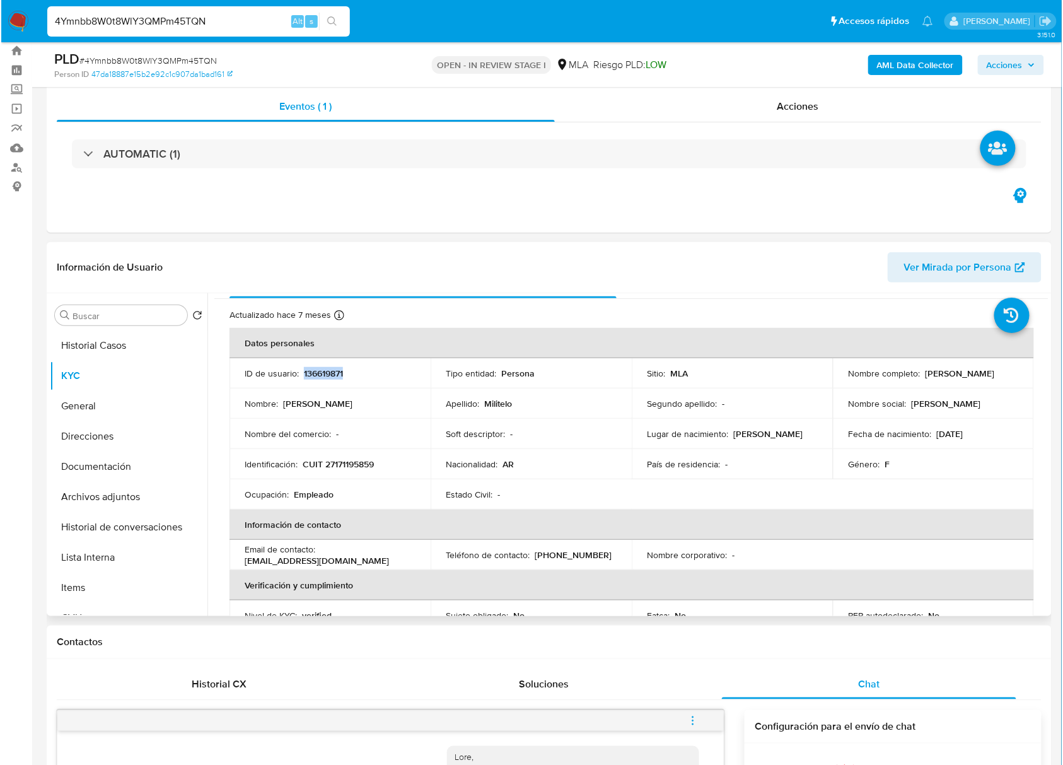
scroll to position [0, 0]
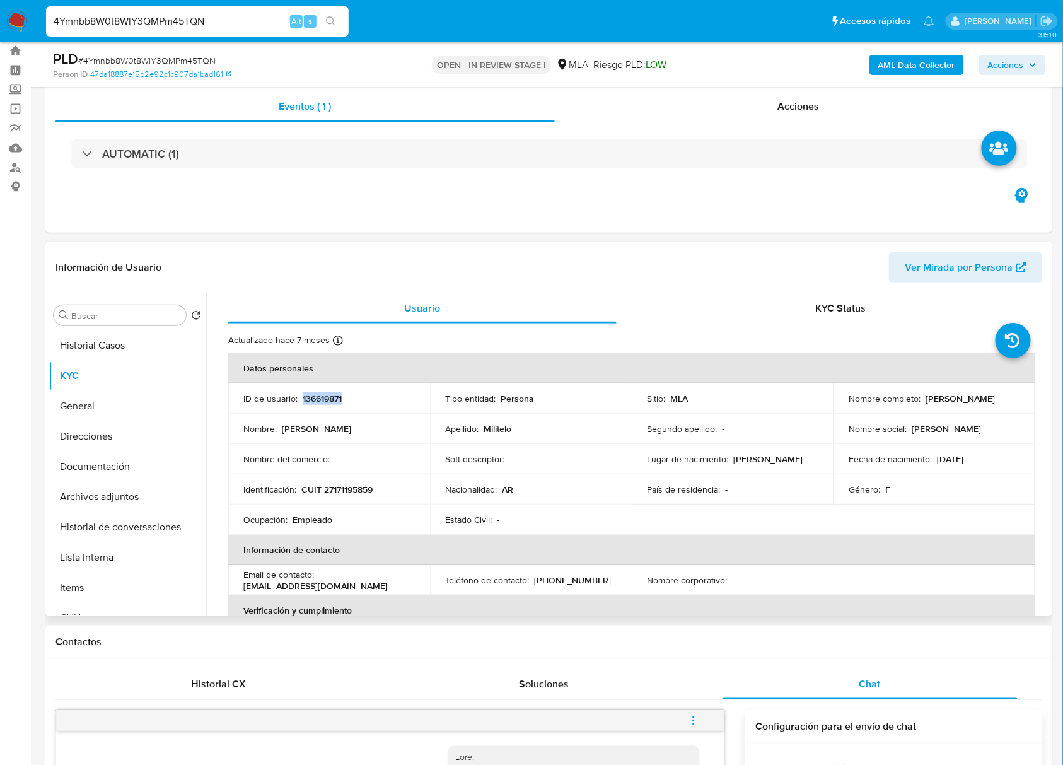
drag, startPoint x: 972, startPoint y: 401, endPoint x: 1002, endPoint y: 401, distance: 30.3
click at [1002, 401] on div "Nombre completo : Nancy Noemi Militelo" at bounding box center [934, 398] width 171 height 11
drag, startPoint x: 989, startPoint y: 401, endPoint x: 929, endPoint y: 390, distance: 61.6
click at [932, 393] on p "Nancy Noemi Militelo" at bounding box center [960, 398] width 69 height 11
drag, startPoint x: 921, startPoint y: 397, endPoint x: 1011, endPoint y: 398, distance: 90.2
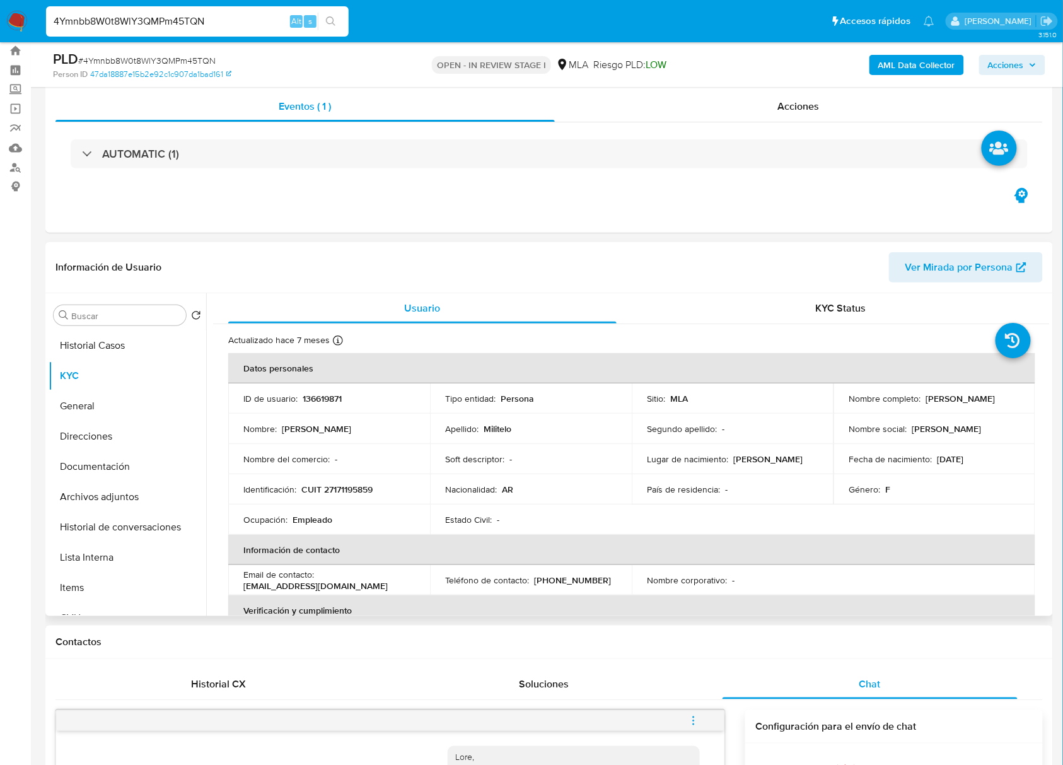
click at [1011, 398] on div "Nombre completo : Nancy Noemi Militelo" at bounding box center [934, 398] width 171 height 11
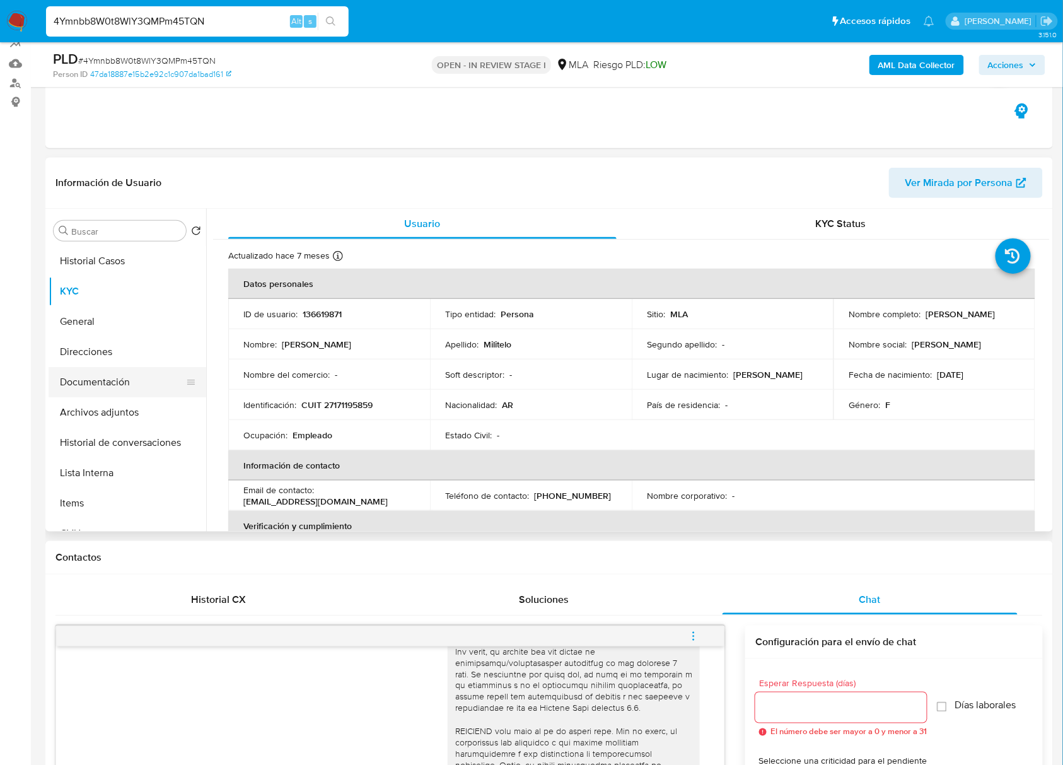
click at [103, 376] on button "Documentación" at bounding box center [123, 382] width 148 height 30
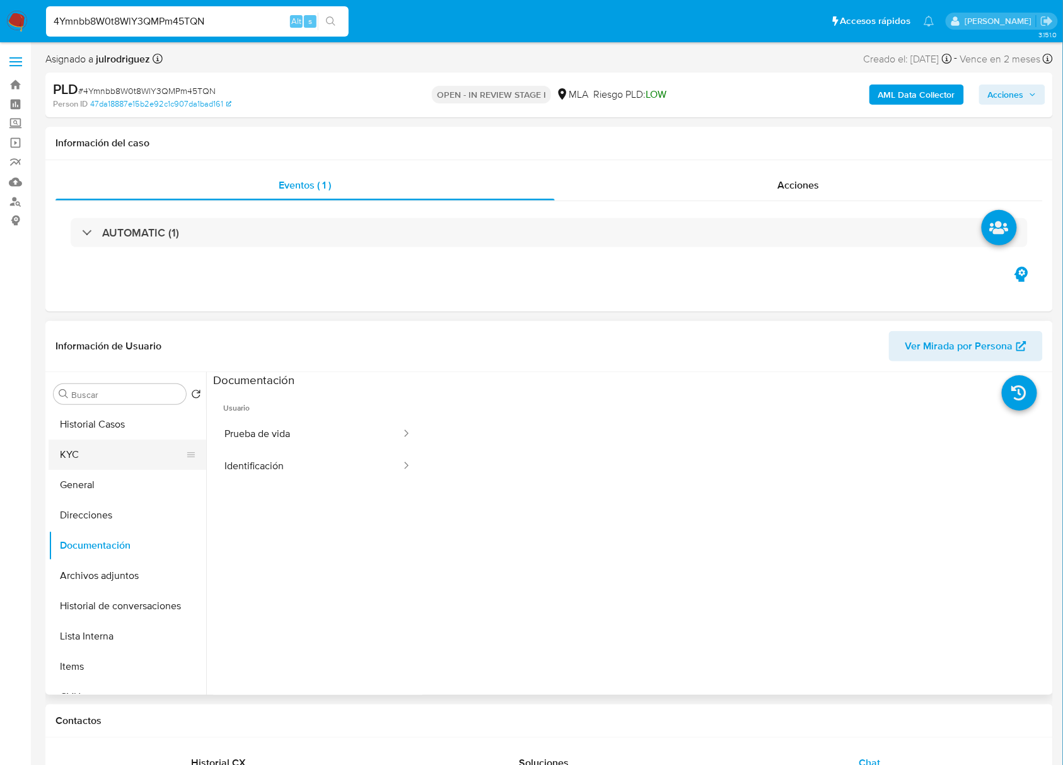
click at [95, 450] on button "KYC" at bounding box center [123, 454] width 148 height 30
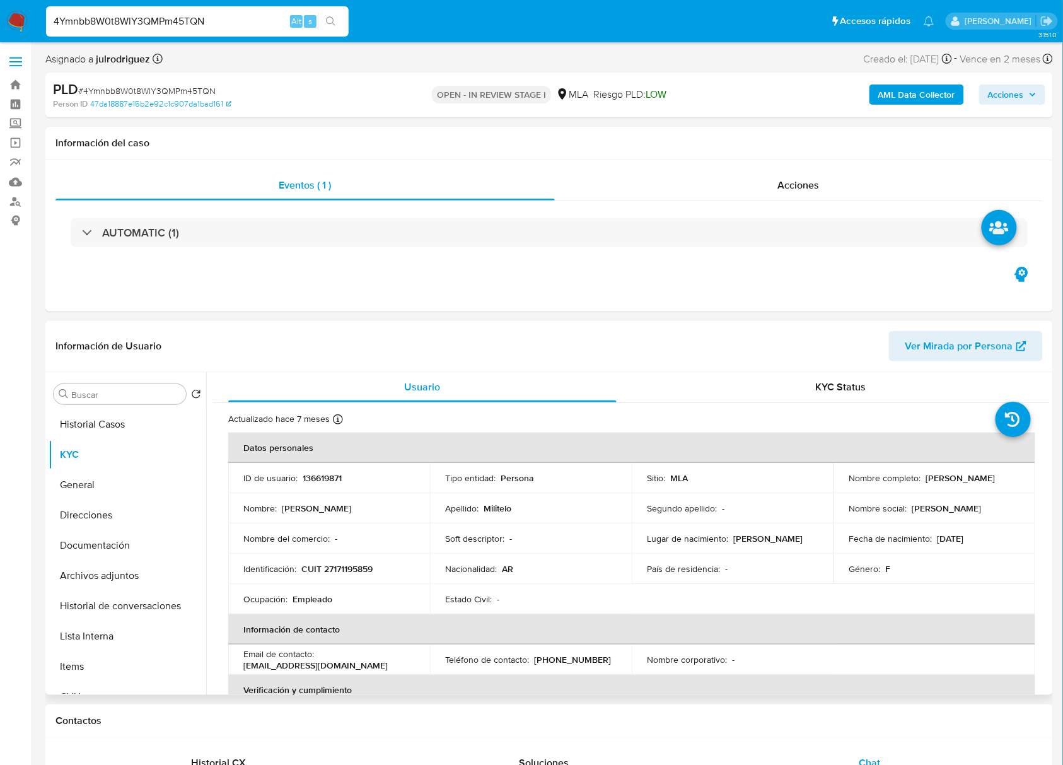
click at [361, 564] on p "CUIT 27171195859" at bounding box center [336, 568] width 71 height 11
click at [346, 576] on td "Identificación : CUIT 27171195859" at bounding box center [329, 569] width 202 height 30
click at [344, 574] on p "CUIT 27171195859" at bounding box center [336, 568] width 71 height 11
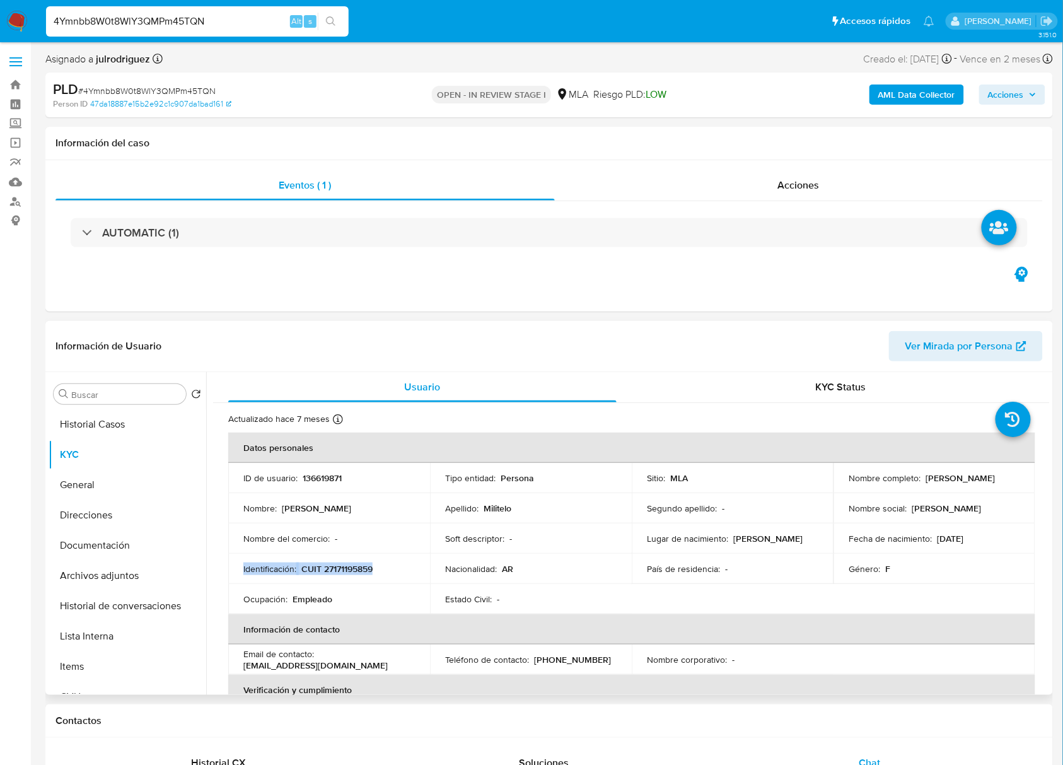
click at [340, 574] on p "CUIT 27171195859" at bounding box center [336, 568] width 71 height 11
click at [341, 578] on td "Identificación : CUIT 27171195859" at bounding box center [329, 569] width 202 height 30
click at [347, 566] on p "CUIT 27171195859" at bounding box center [336, 568] width 71 height 11
click at [405, 549] on td "Nombre del comercio : -" at bounding box center [329, 538] width 202 height 30
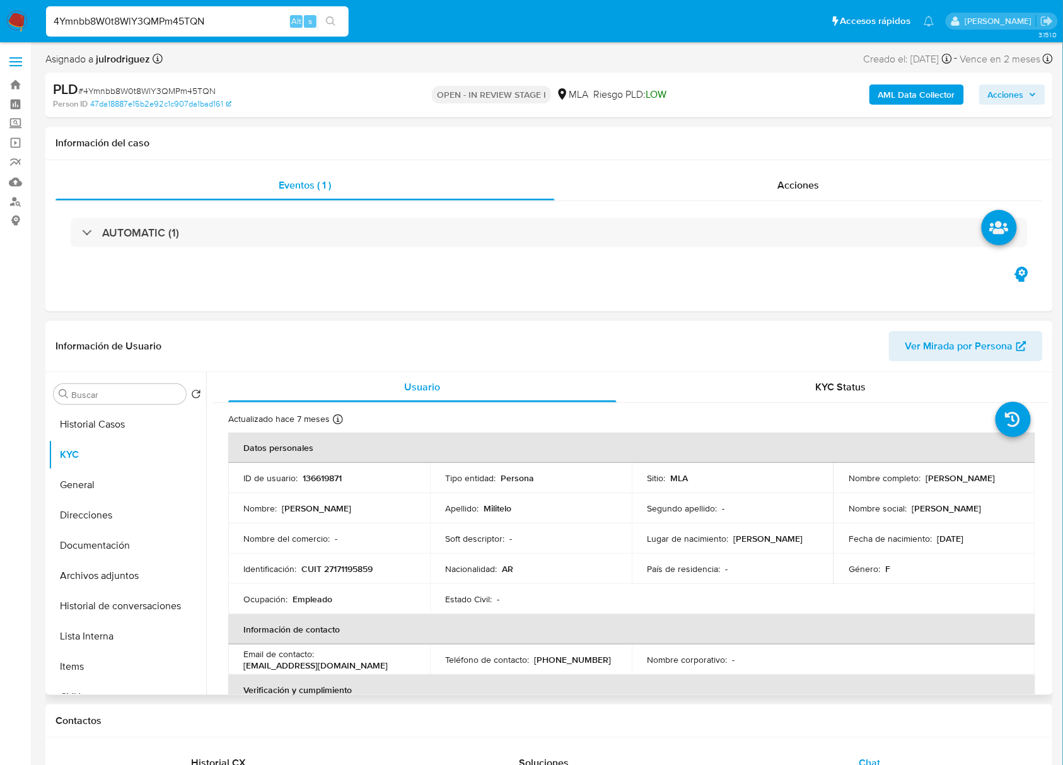
click at [371, 569] on p "CUIT 27171195859" at bounding box center [336, 568] width 71 height 11
click at [489, 281] on div "Eventos ( 1 ) Acciones AUTOMATIC (1)" at bounding box center [549, 235] width 1008 height 151
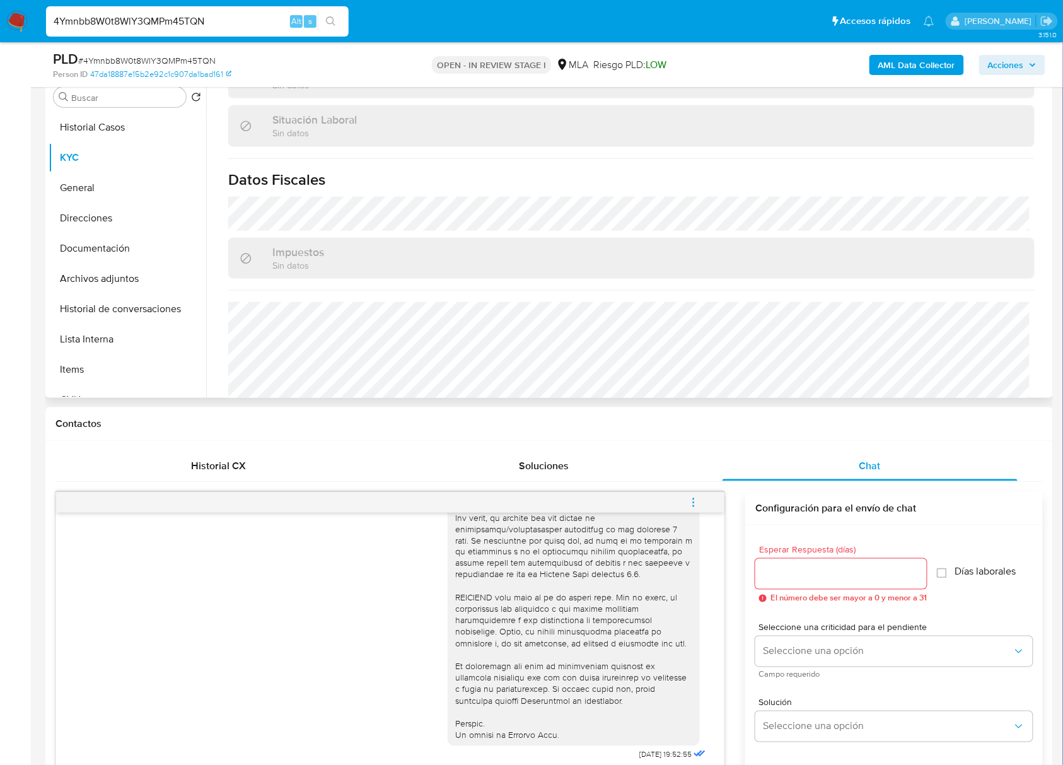
scroll to position [664, 0]
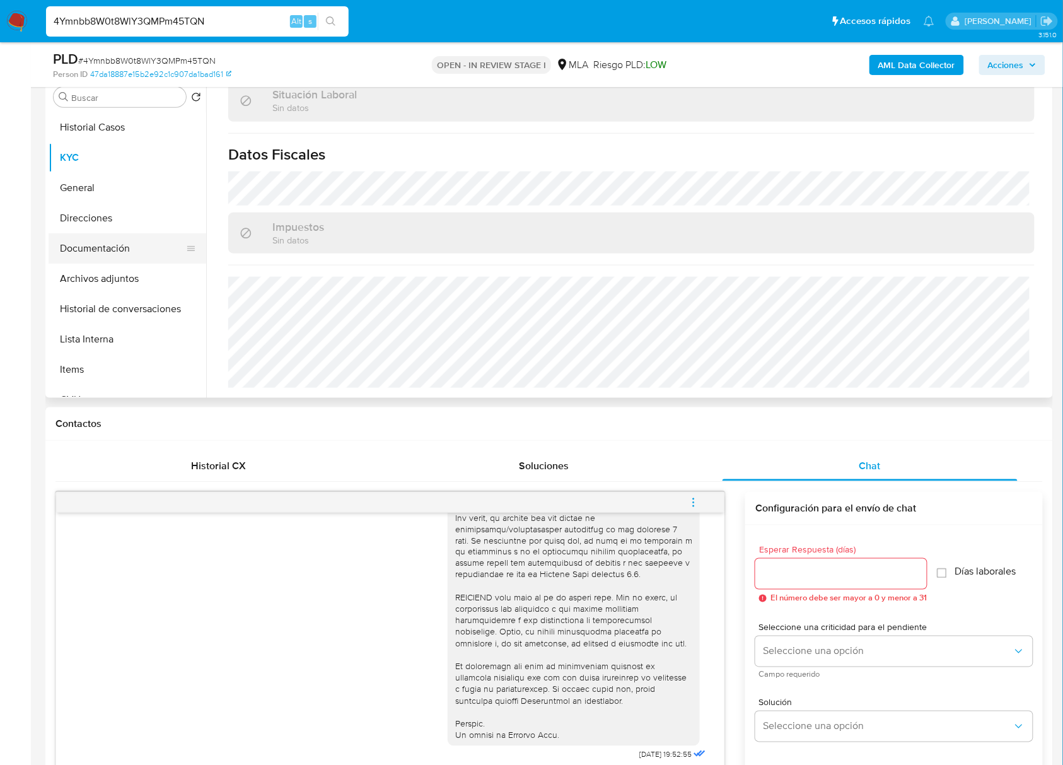
drag, startPoint x: 91, startPoint y: 210, endPoint x: 169, endPoint y: 256, distance: 90.7
click at [91, 210] on button "Direcciones" at bounding box center [128, 218] width 158 height 30
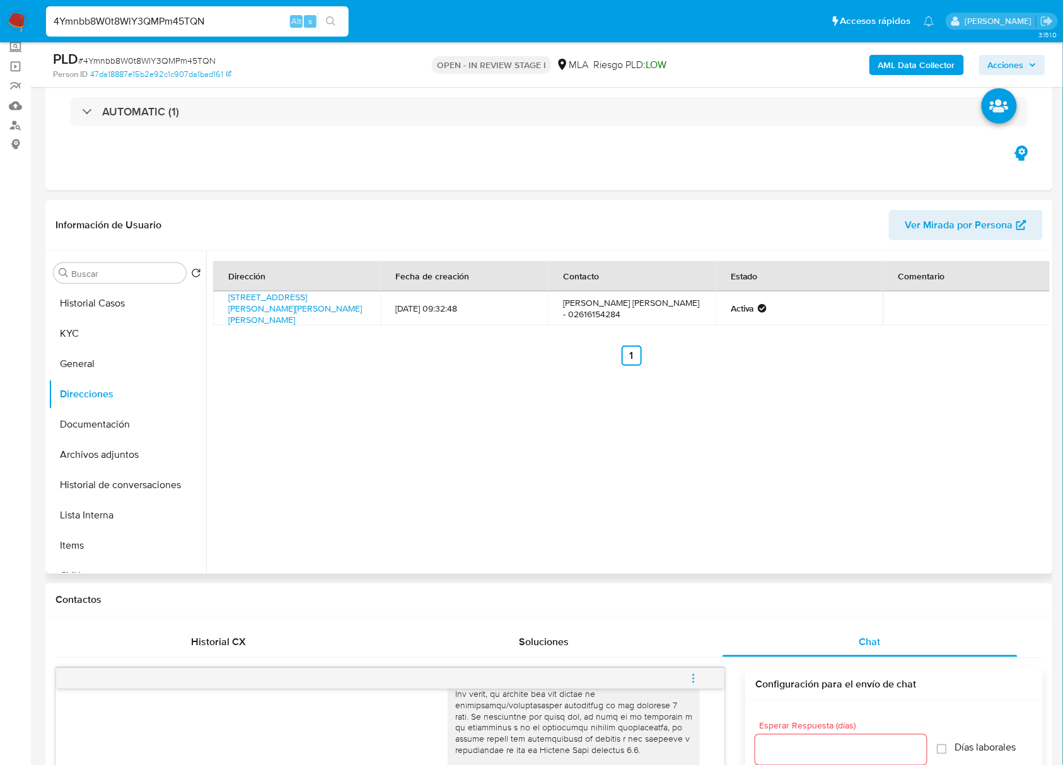
scroll to position [168, 0]
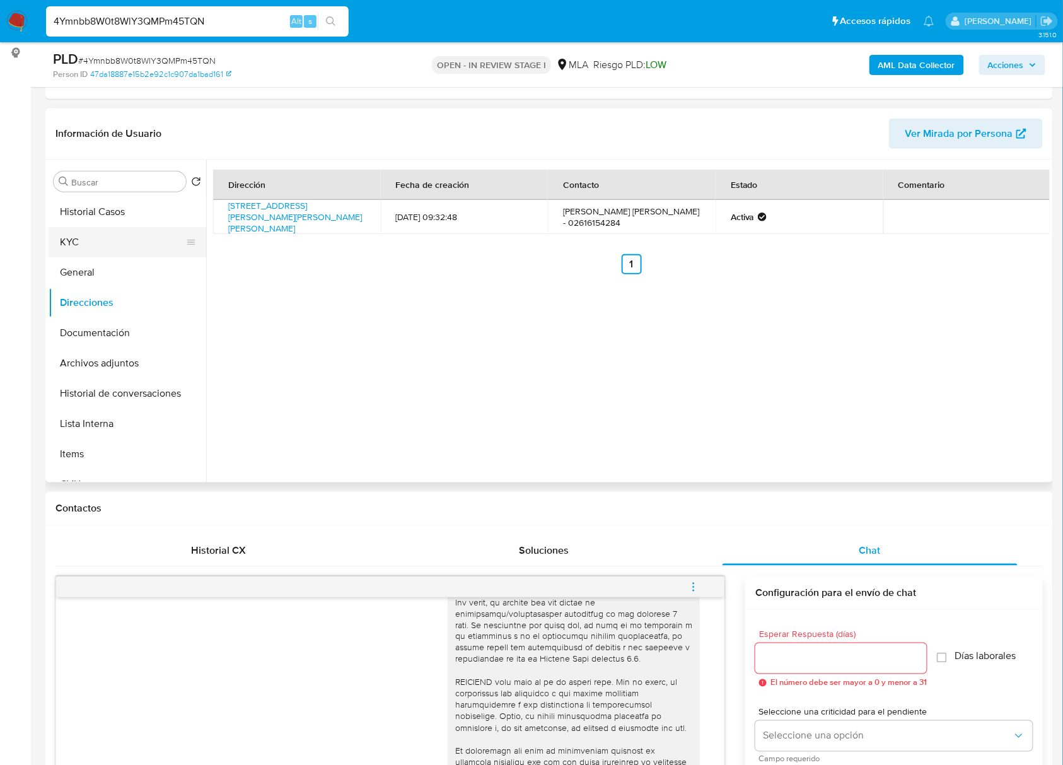
click at [101, 241] on button "KYC" at bounding box center [123, 242] width 148 height 30
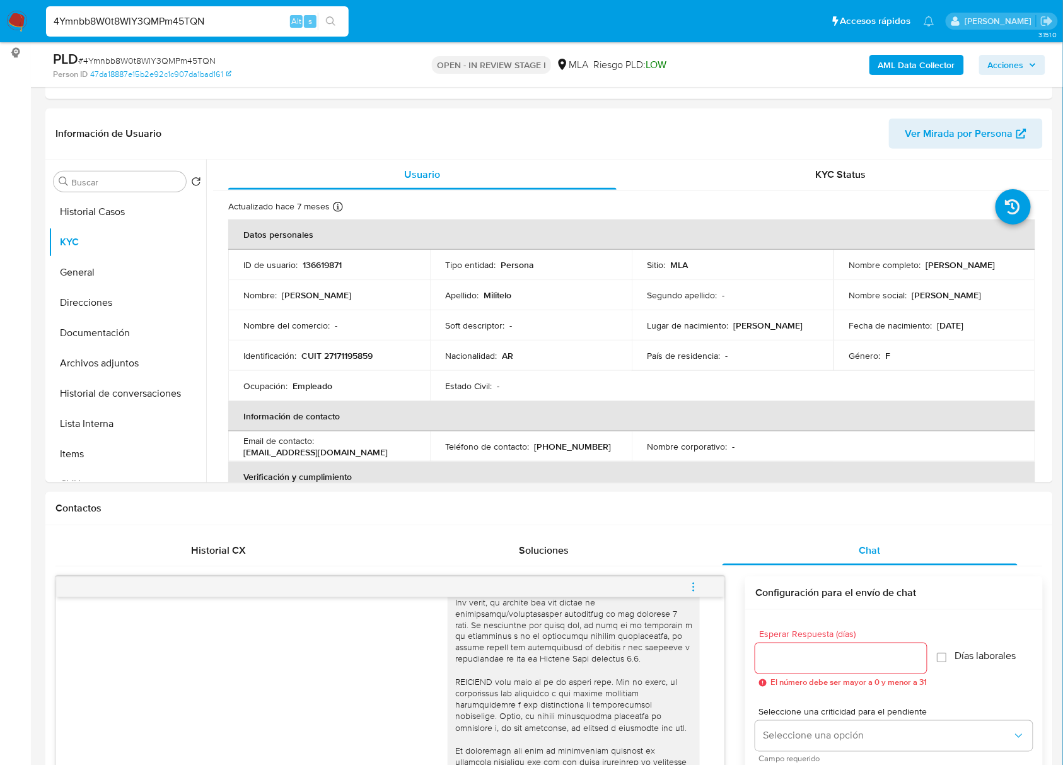
click at [139, 21] on input "4Ymnbb8W0t8WlY3QMPm45TQN" at bounding box center [197, 21] width 303 height 16
paste input "DLw2iMJlSpBlmXZZ5hegGwYK"
type input "DLw2iMJlSpBlmXZZ5hegGwYK"
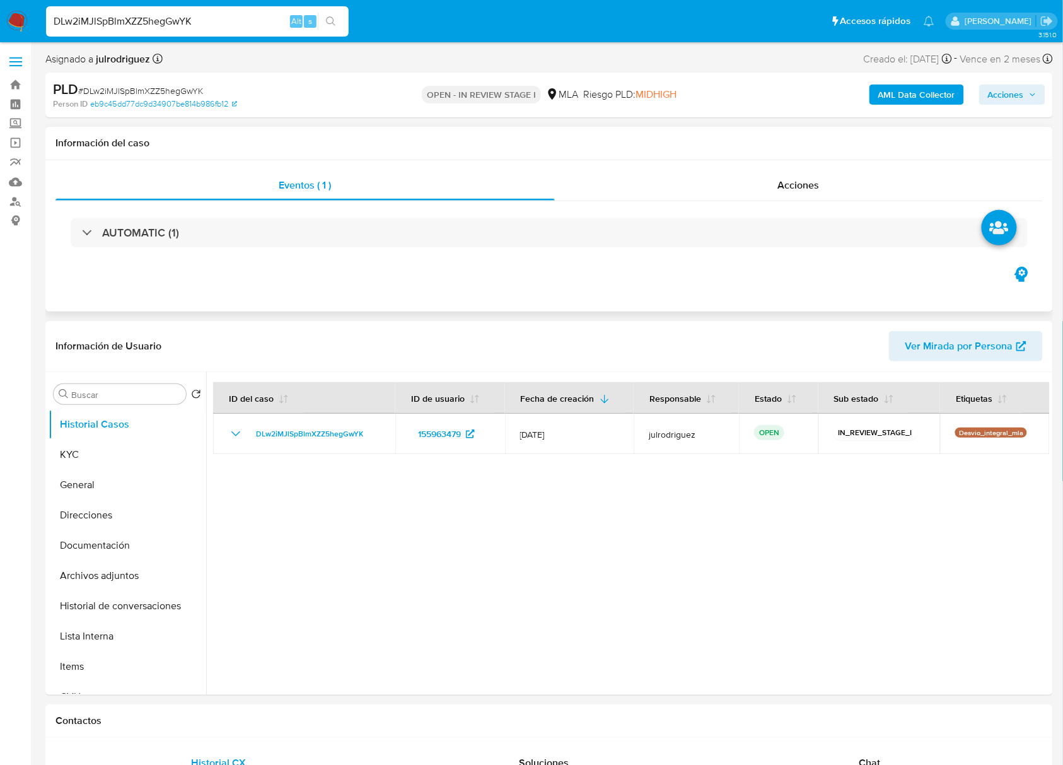
select select "10"
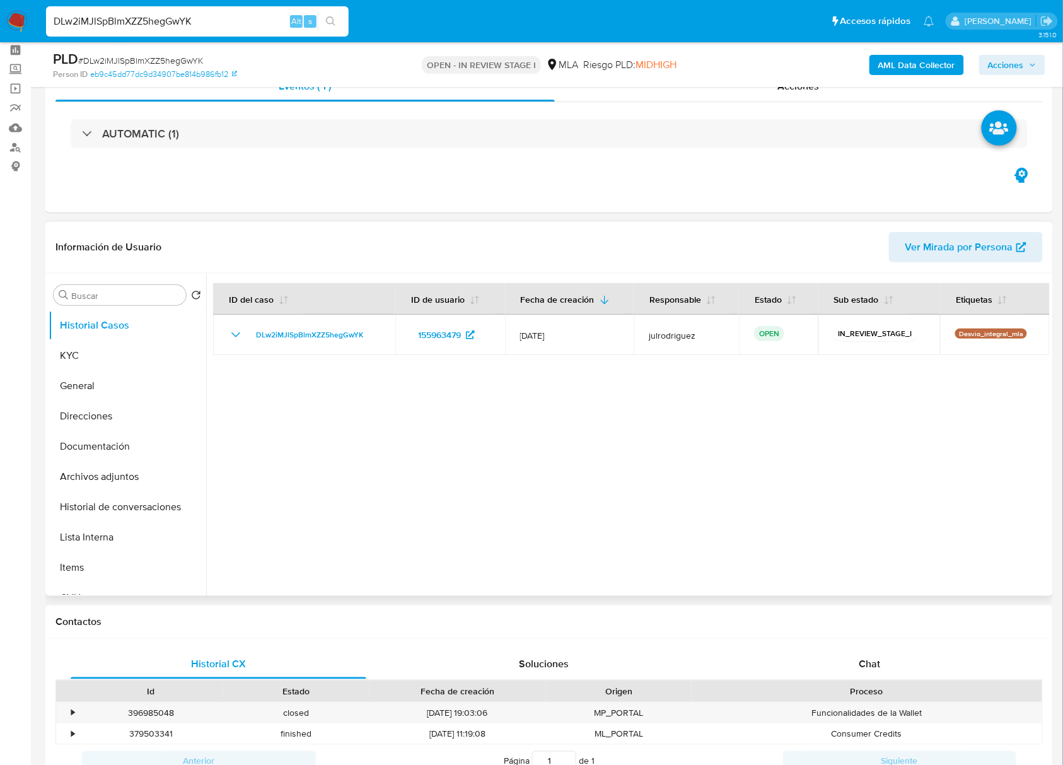
scroll to position [84, 0]
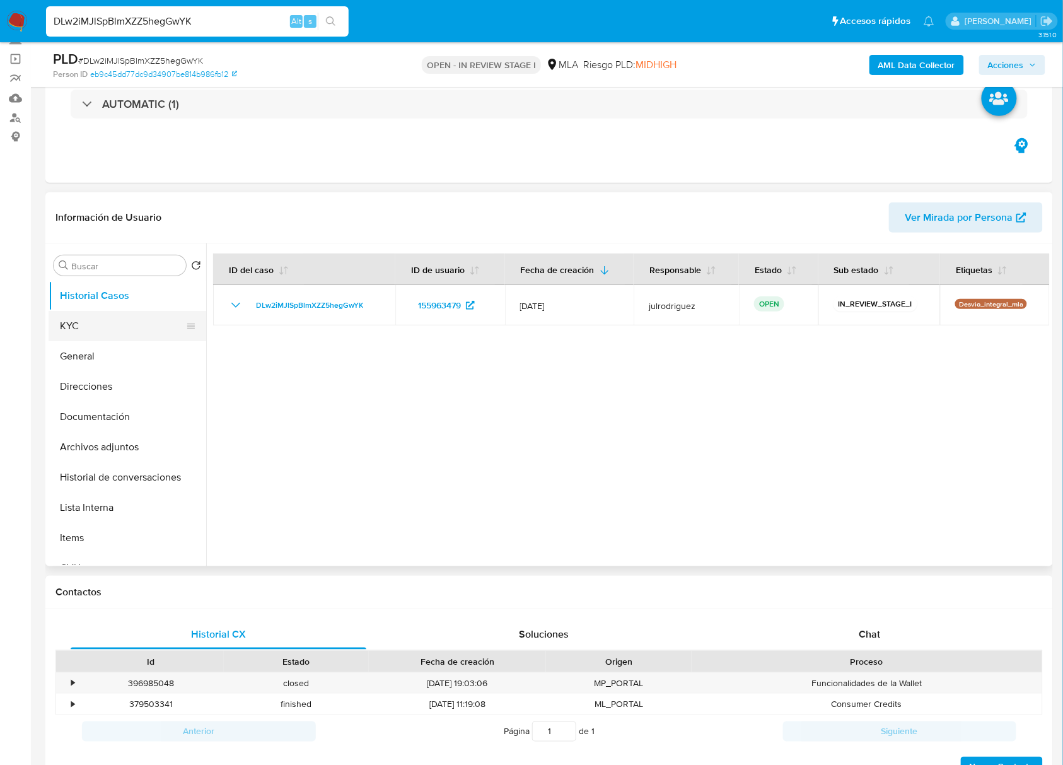
click at [119, 333] on button "KYC" at bounding box center [123, 326] width 148 height 30
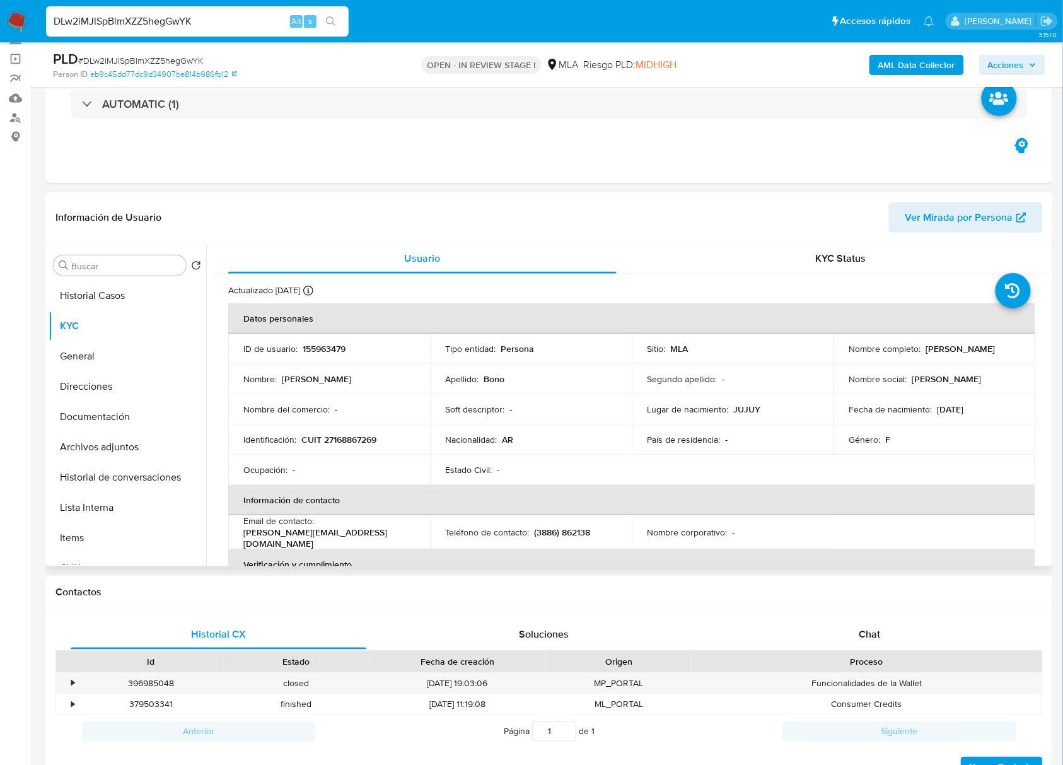
drag, startPoint x: 922, startPoint y: 349, endPoint x: 997, endPoint y: 344, distance: 75.2
click at [996, 344] on div "Nombre completo : Maria Sonia Bono" at bounding box center [934, 348] width 171 height 11
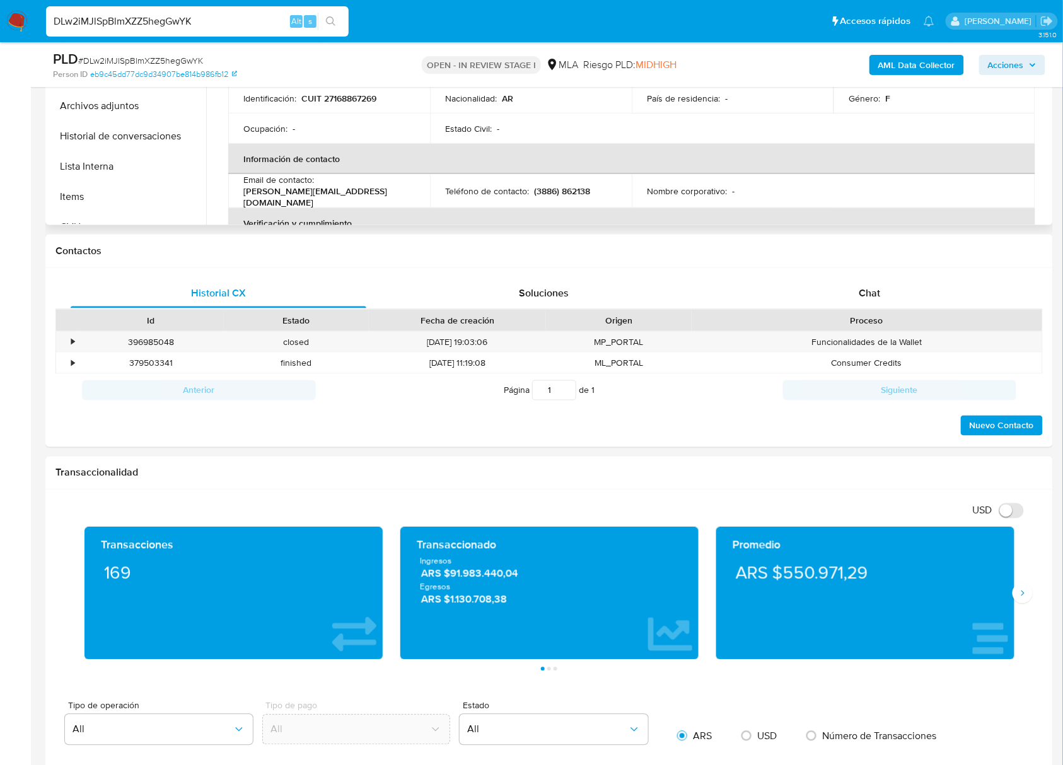
scroll to position [255, 0]
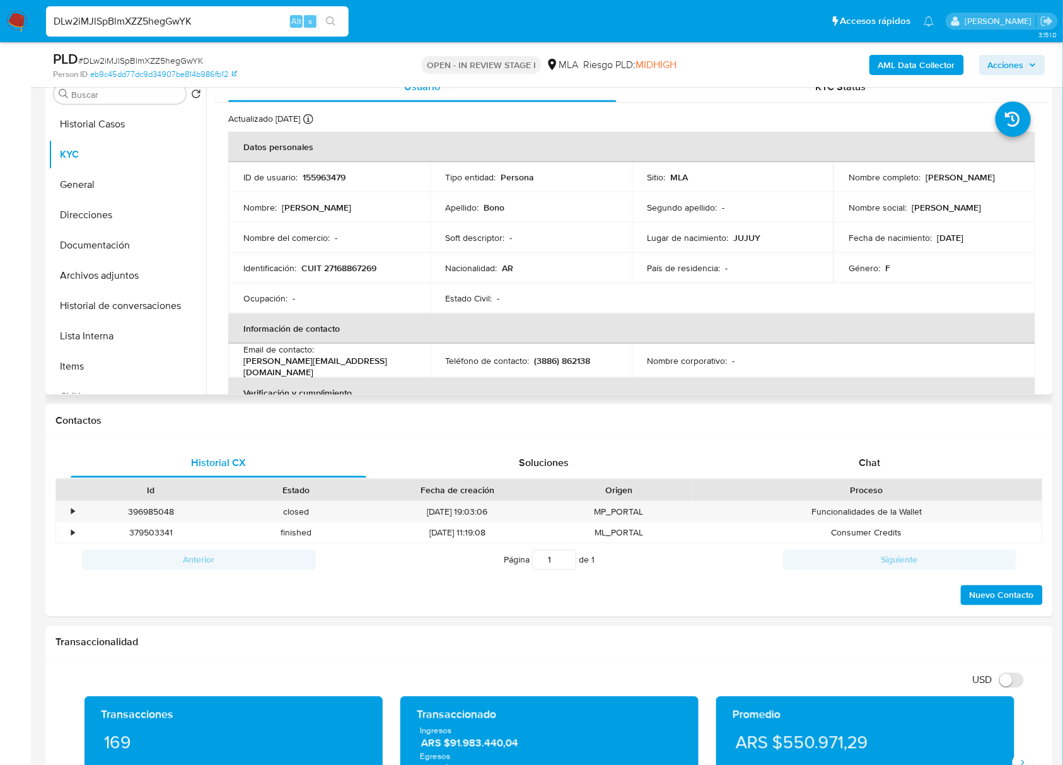
click at [325, 175] on p "155963479" at bounding box center [324, 176] width 43 height 11
click at [127, 55] on span "# DLw2iMJlSpBlmXZZ5hegGwYK" at bounding box center [140, 60] width 125 height 13
drag, startPoint x: 67, startPoint y: 252, endPoint x: 158, endPoint y: 248, distance: 90.9
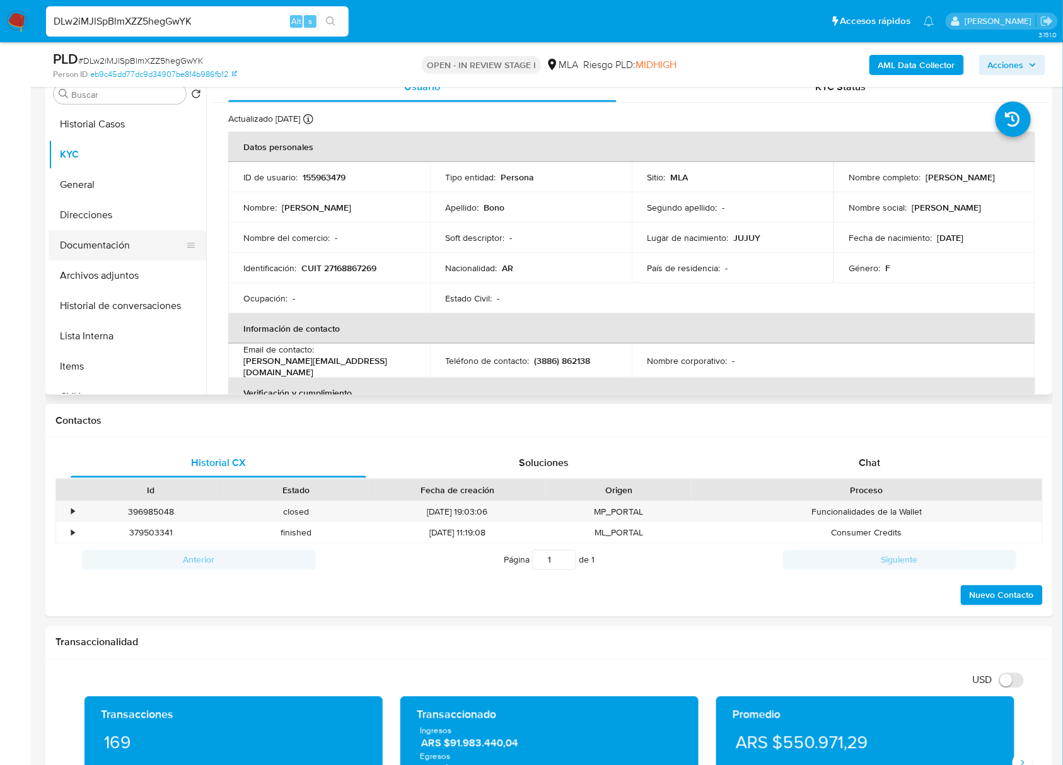
click at [67, 252] on button "Documentación" at bounding box center [123, 245] width 148 height 30
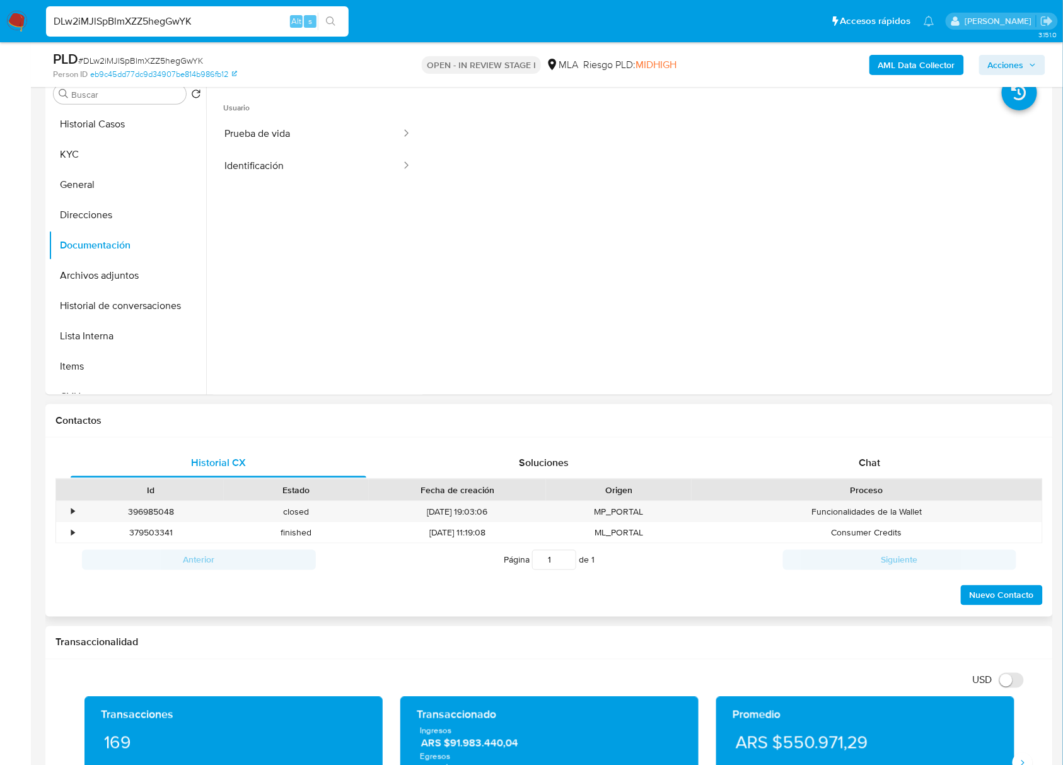
click at [853, 443] on div "Historial CX Soluciones Chat Id Estado Fecha de creación Origen Proceso • 39698…" at bounding box center [549, 528] width 1008 height 180
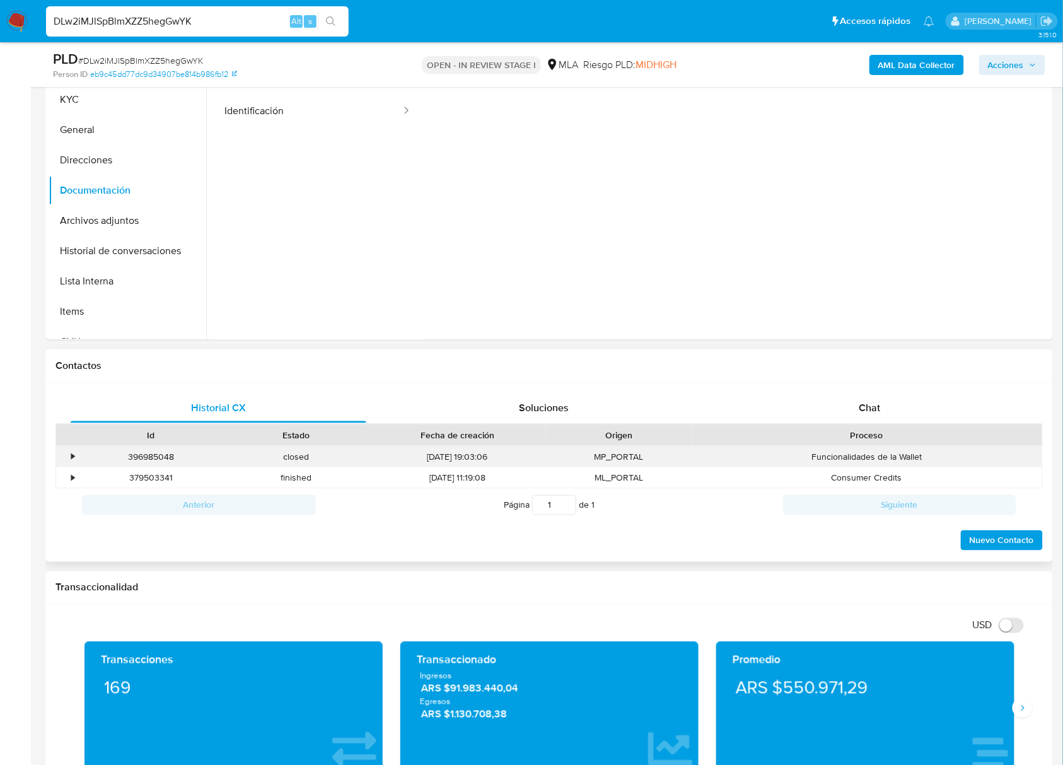
scroll to position [339, 0]
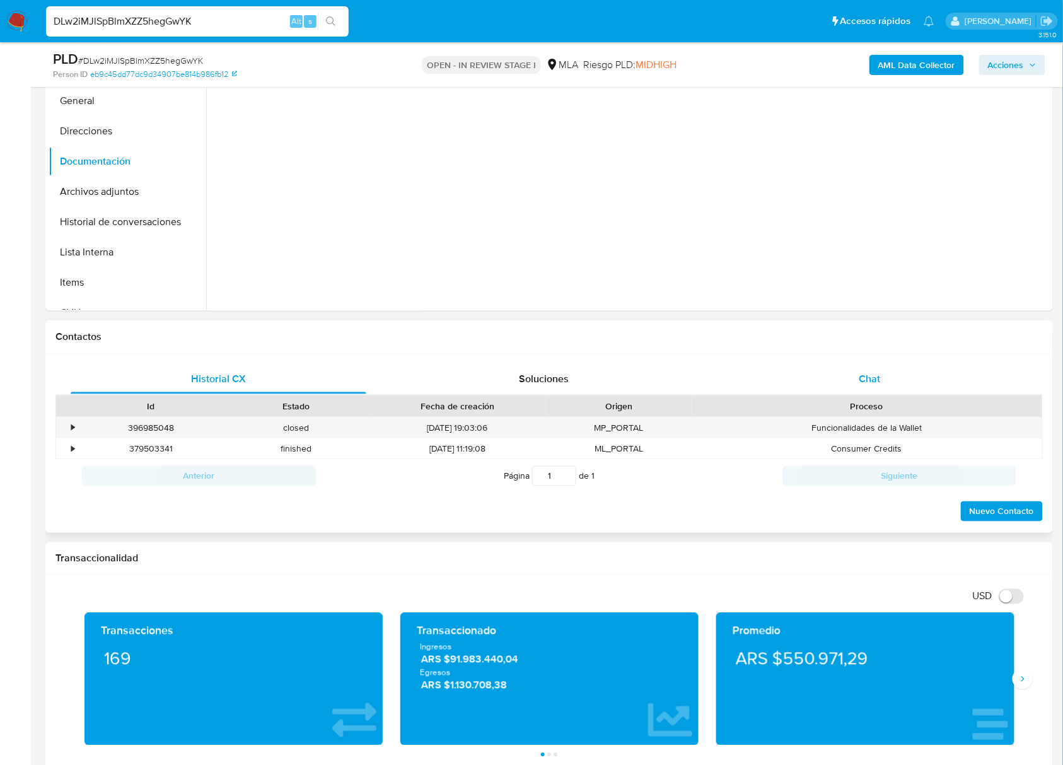
click at [866, 383] on span "Chat" at bounding box center [869, 378] width 21 height 15
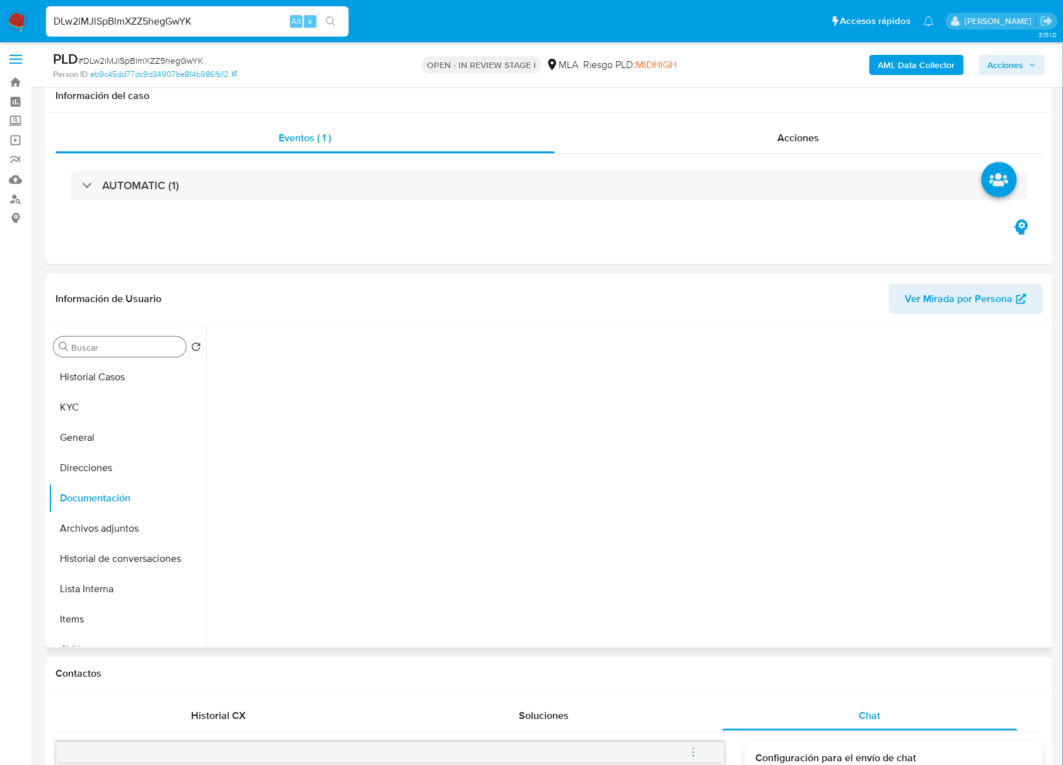
scroll to position [0, 0]
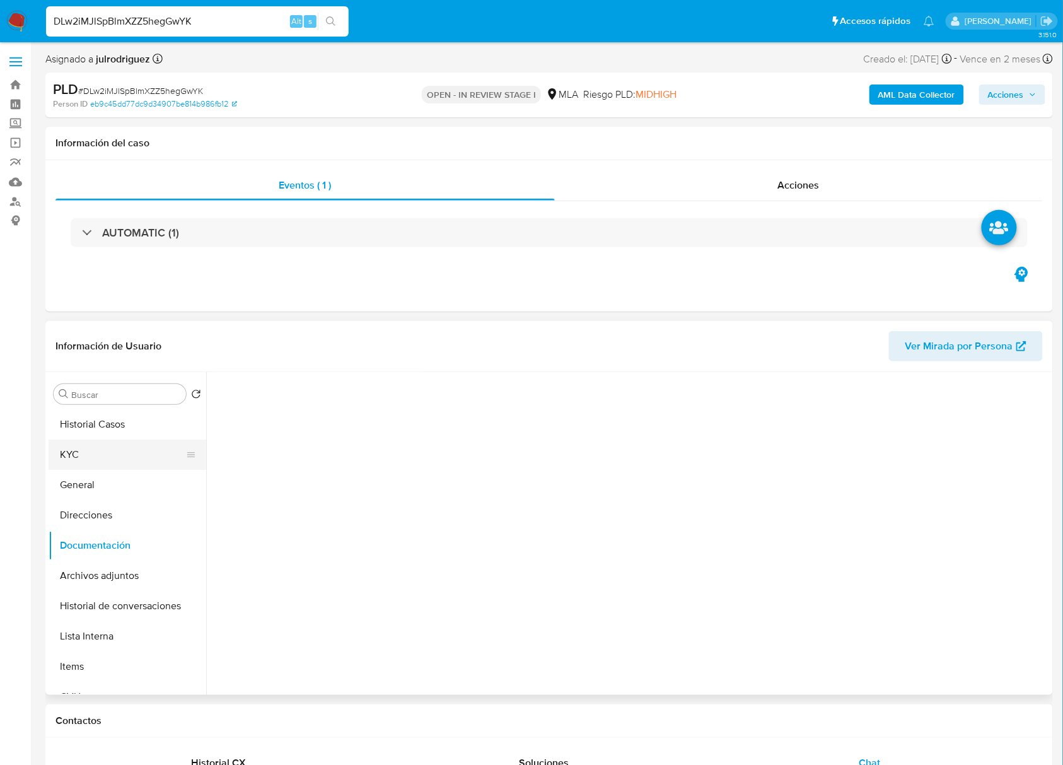
click at [110, 462] on button "KYC" at bounding box center [123, 454] width 148 height 30
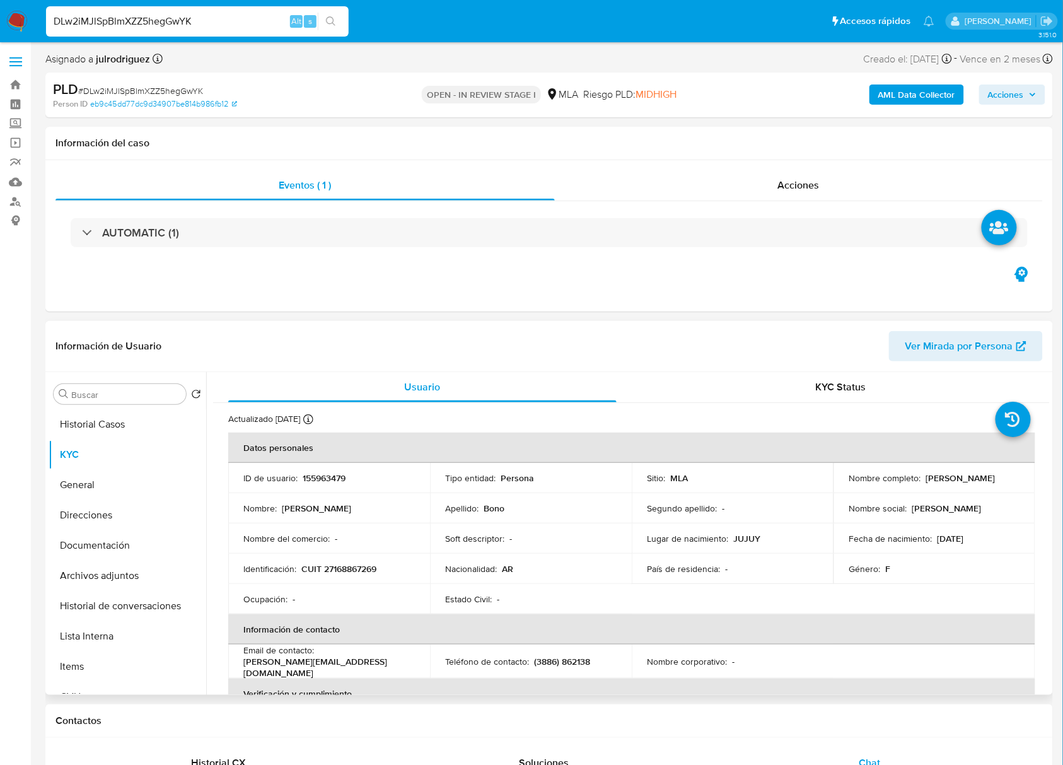
click at [353, 563] on p "CUIT 27168867269" at bounding box center [338, 568] width 75 height 11
drag, startPoint x: 353, startPoint y: 563, endPoint x: 356, endPoint y: 396, distance: 167.1
click at [353, 563] on p "CUIT 27168867269" at bounding box center [338, 568] width 75 height 11
click at [317, 475] on p "155963479" at bounding box center [324, 477] width 43 height 11
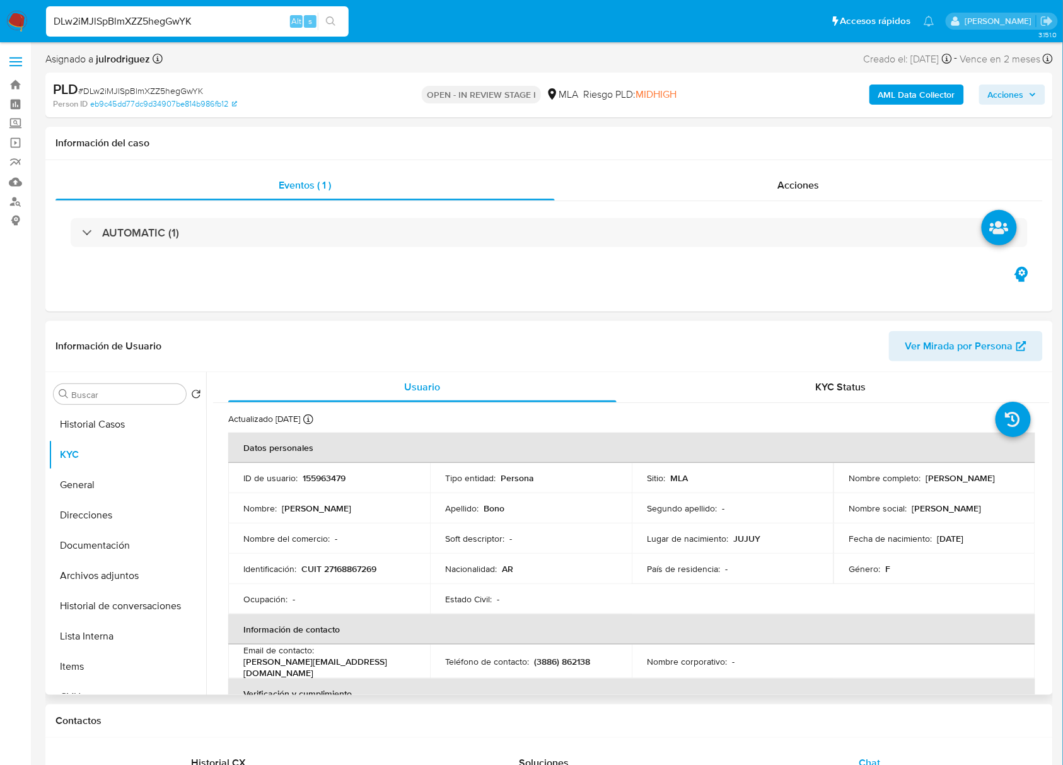
click at [368, 566] on p "CUIT 27168867269" at bounding box center [338, 568] width 75 height 11
drag, startPoint x: 922, startPoint y: 479, endPoint x: 994, endPoint y: 479, distance: 72.5
click at [992, 479] on div "Nombre completo : Maria Sonia Bono" at bounding box center [933, 477] width 171 height 11
click at [704, 343] on header "Información de Usuario Ver Mirada por Persona" at bounding box center [548, 346] width 986 height 30
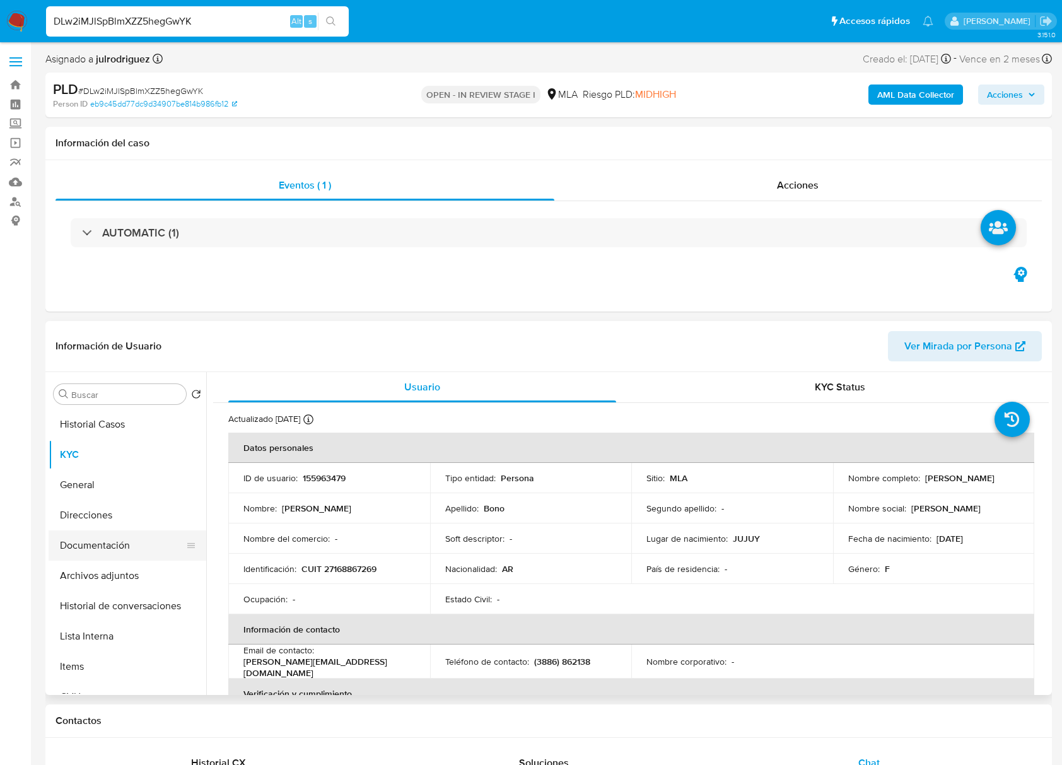
click at [84, 551] on button "Documentación" at bounding box center [123, 545] width 148 height 30
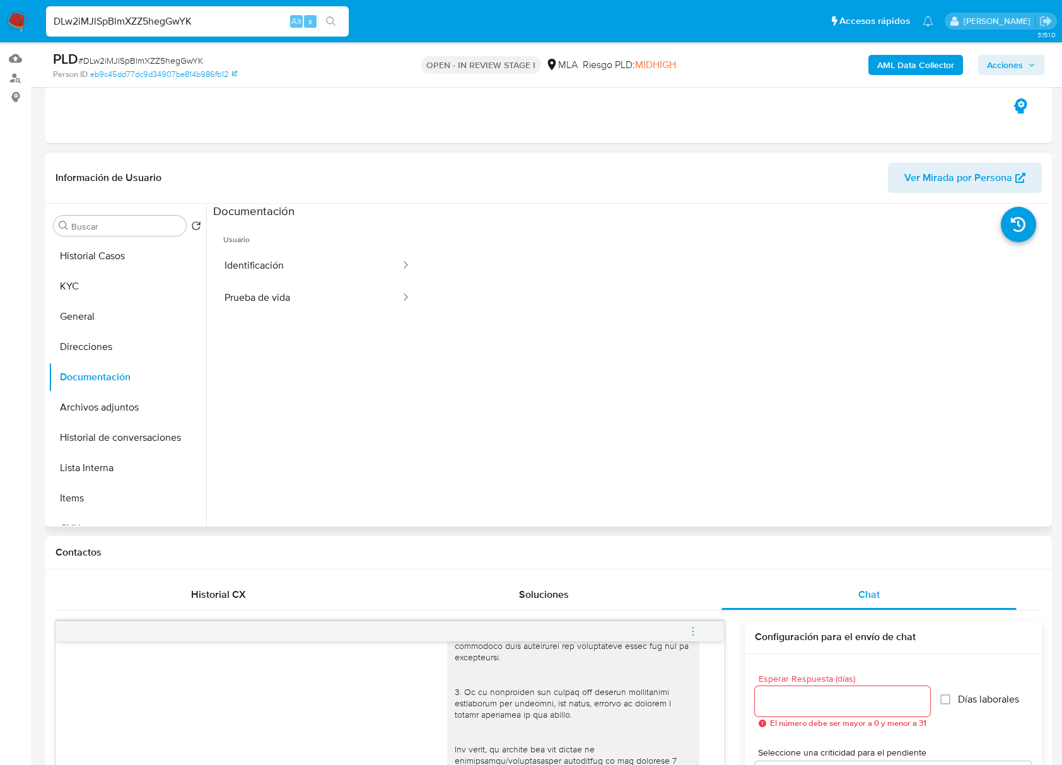
scroll to position [84, 0]
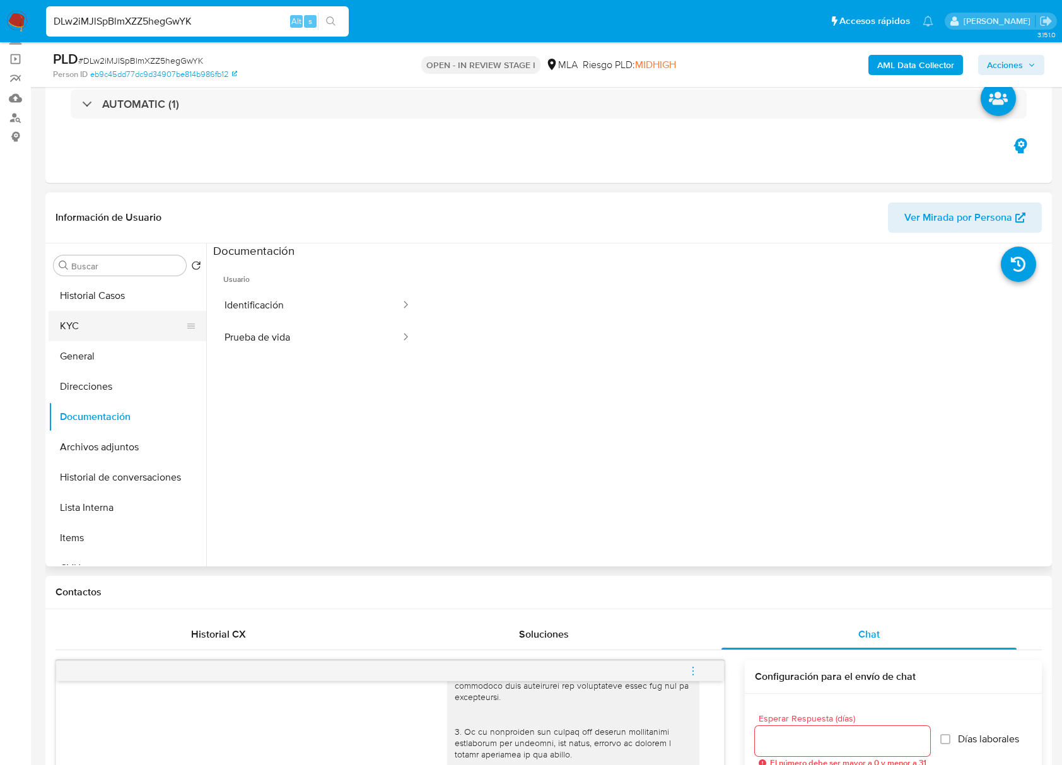
click at [88, 335] on button "KYC" at bounding box center [123, 326] width 148 height 30
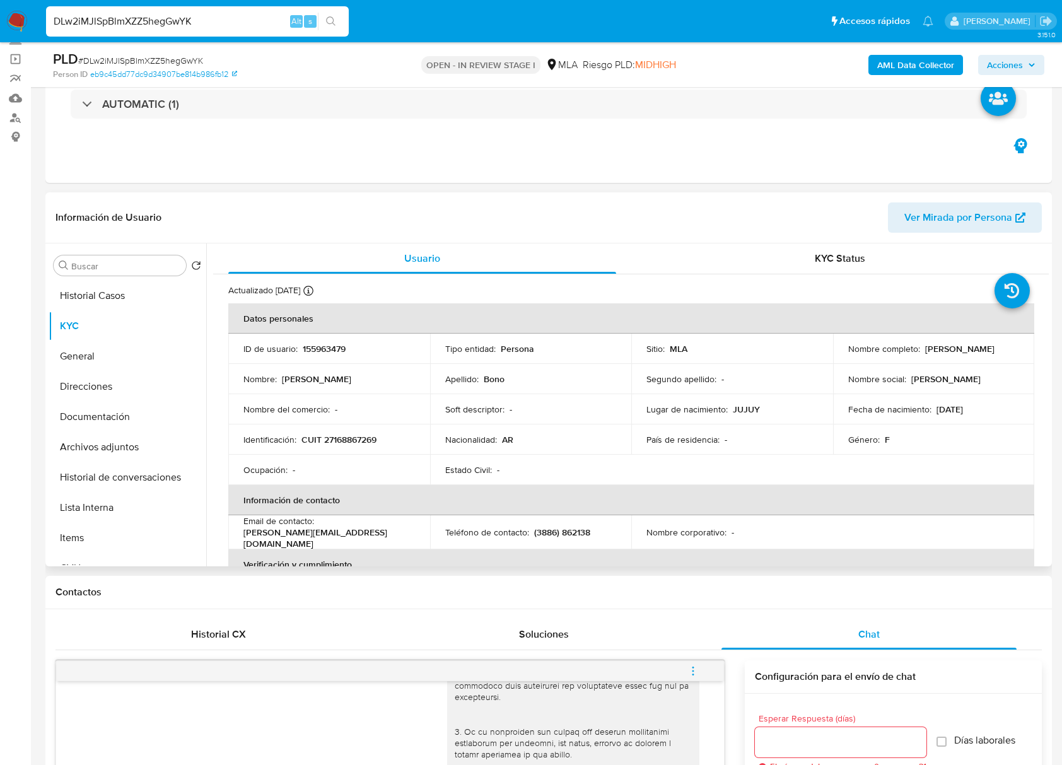
drag, startPoint x: 921, startPoint y: 344, endPoint x: 999, endPoint y: 344, distance: 77.6
click at [999, 344] on div "Nombre completo : Maria Sonia Bono" at bounding box center [933, 348] width 171 height 11
click at [367, 434] on p "CUIT 27168867269" at bounding box center [338, 439] width 75 height 11
click at [104, 415] on button "Documentación" at bounding box center [128, 417] width 158 height 30
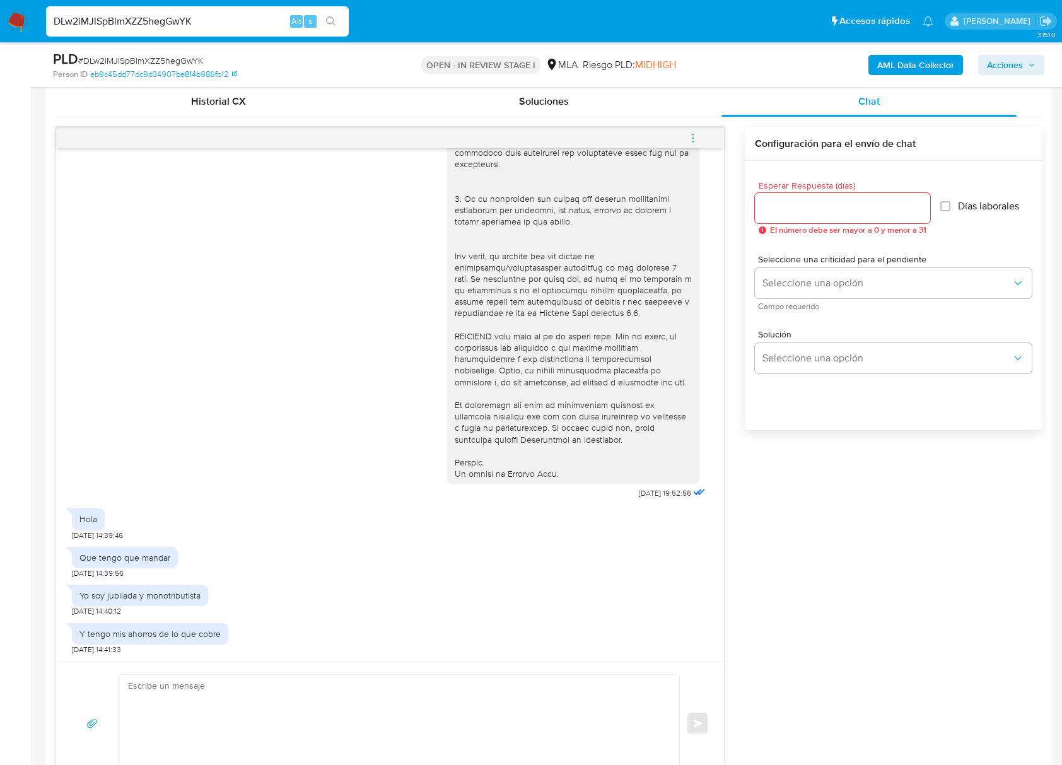
scroll to position [757, 0]
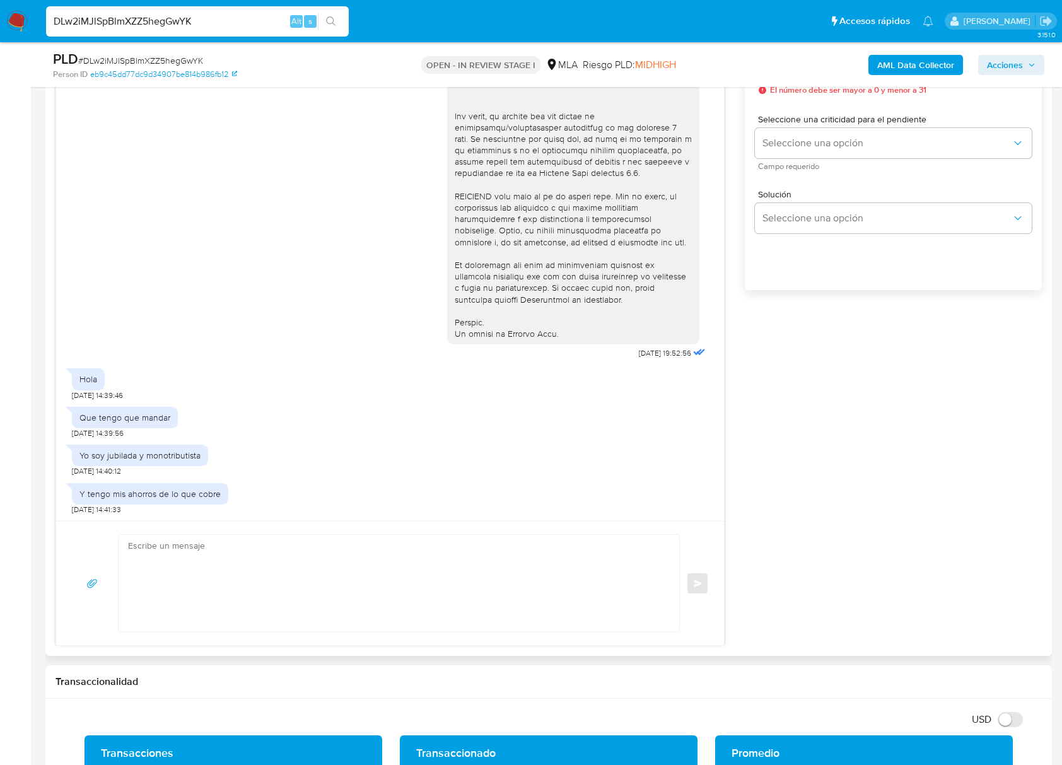
click at [465, 479] on div "Y tengo mis ahorros de lo que cobre 18/07/2025 14:41:33" at bounding box center [390, 496] width 636 height 38
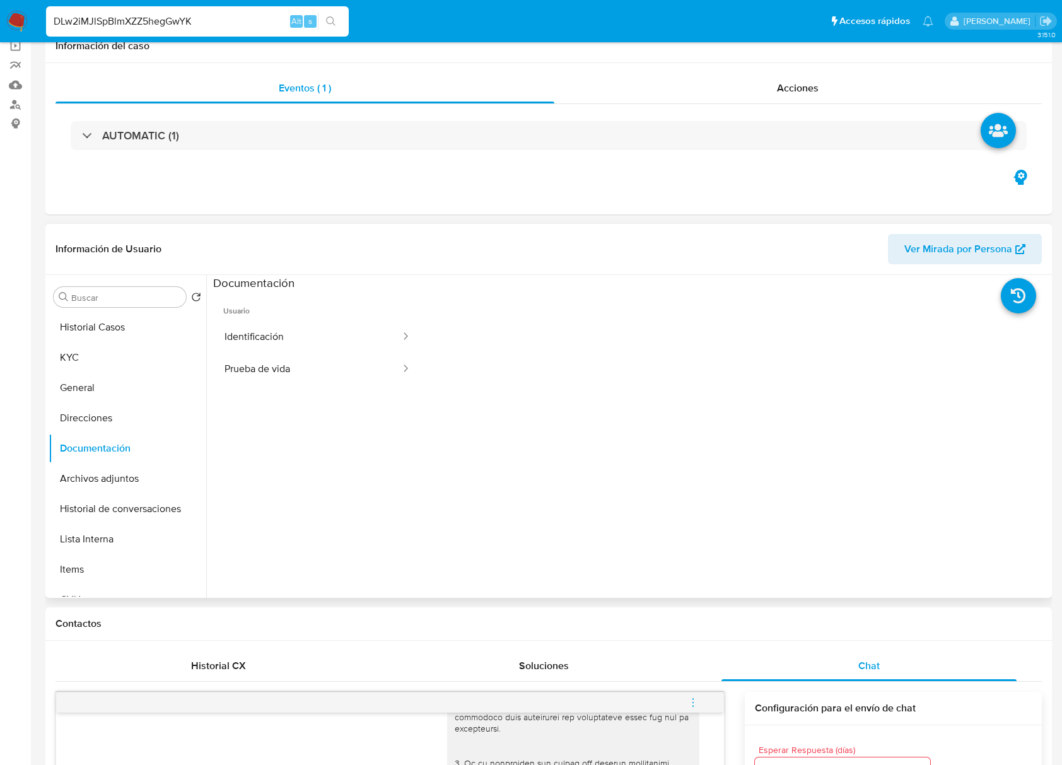
scroll to position [0, 0]
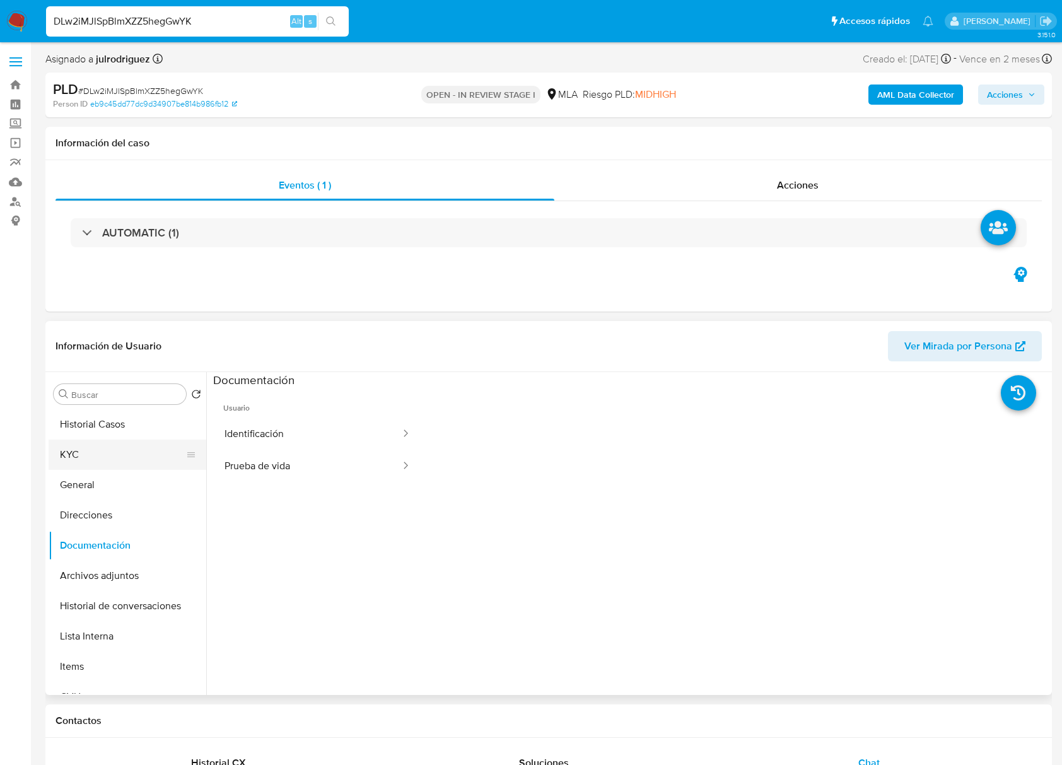
click at [114, 460] on button "KYC" at bounding box center [123, 454] width 148 height 30
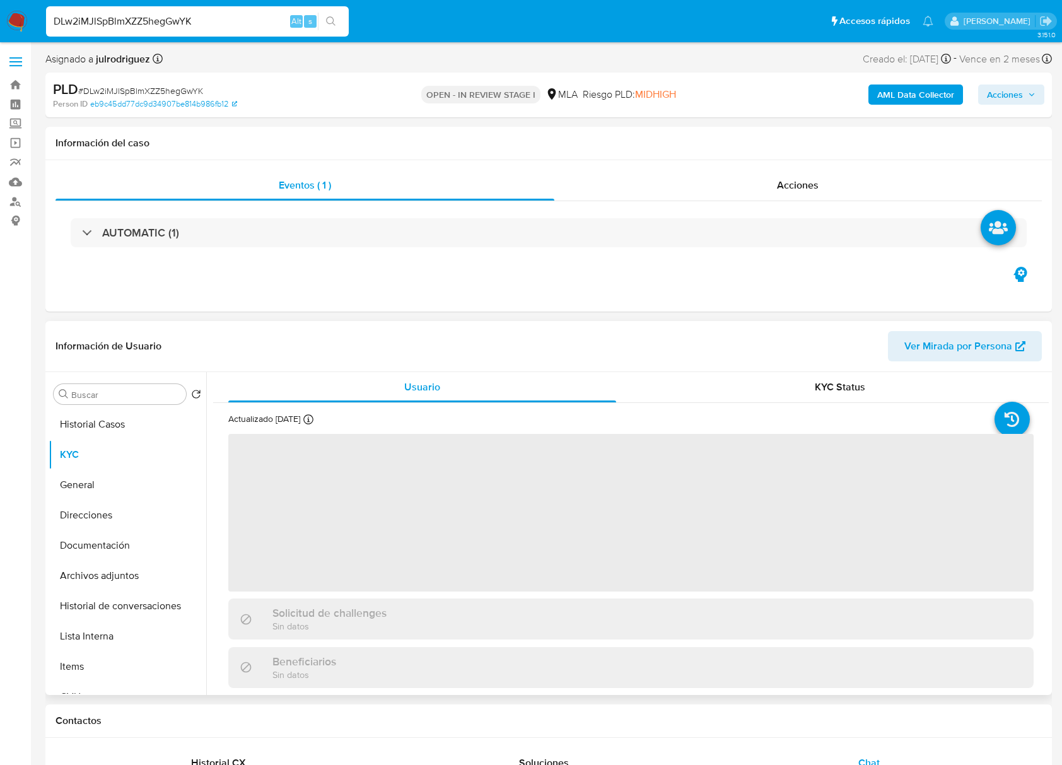
scroll to position [84, 0]
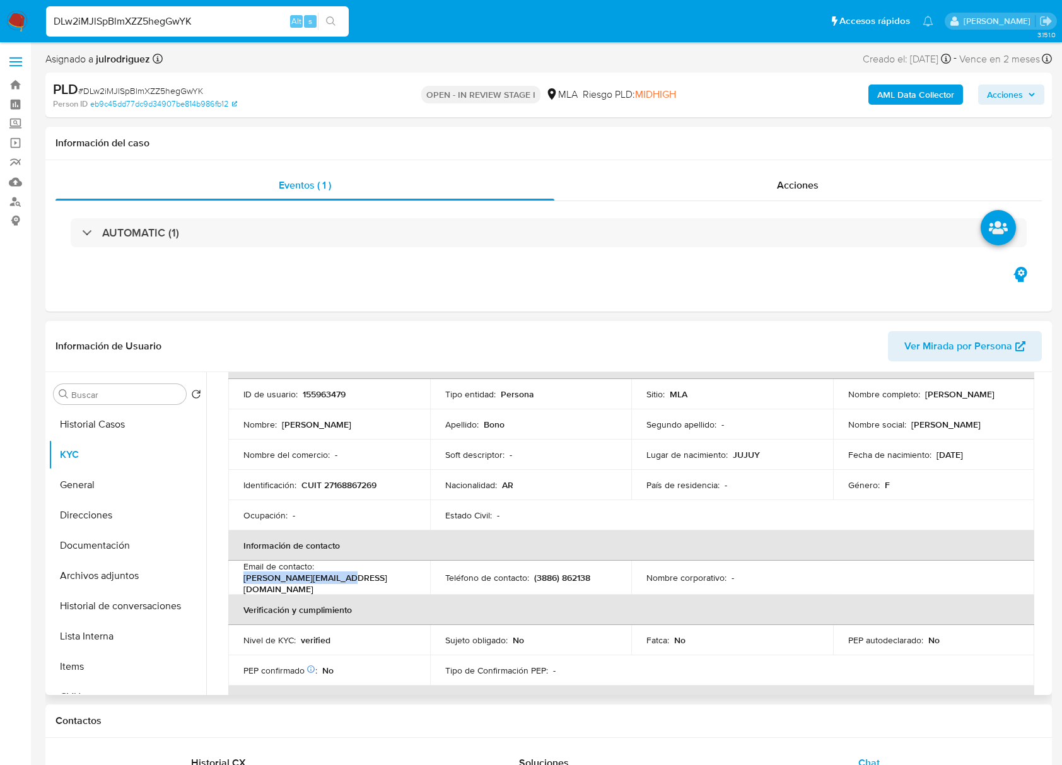
drag, startPoint x: 343, startPoint y: 581, endPoint x: 228, endPoint y: 581, distance: 115.4
click at [228, 581] on td "Email de contacto : sonia_bono@hotmail.com" at bounding box center [329, 578] width 202 height 34
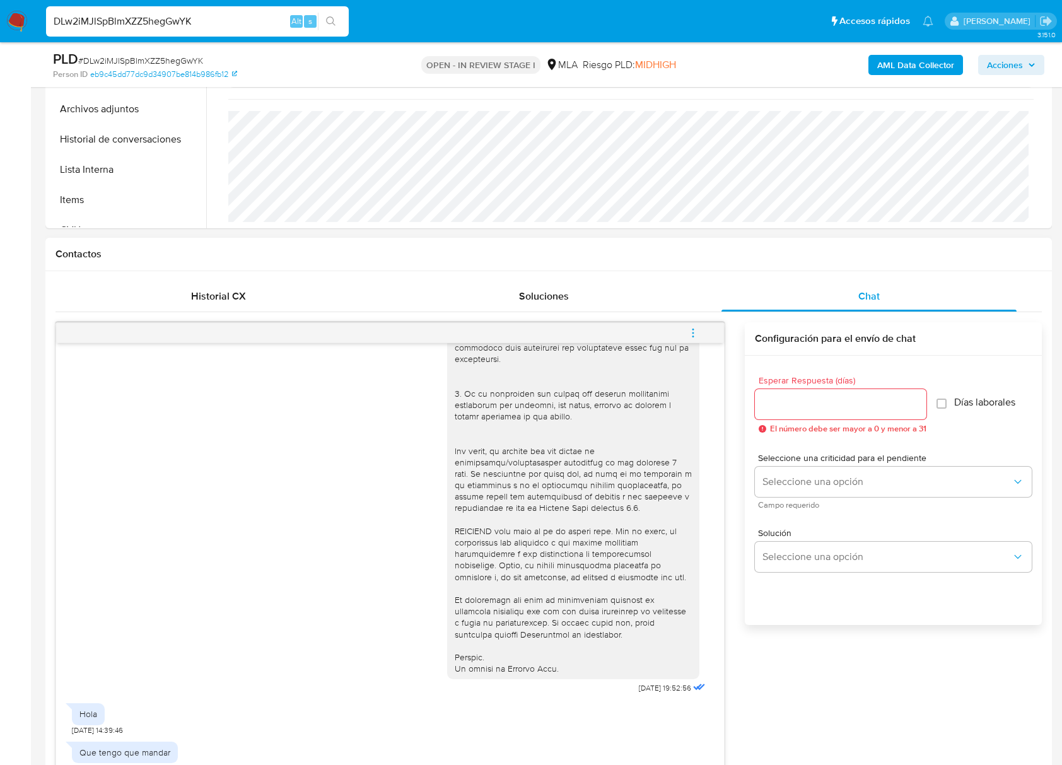
scroll to position [588, 0]
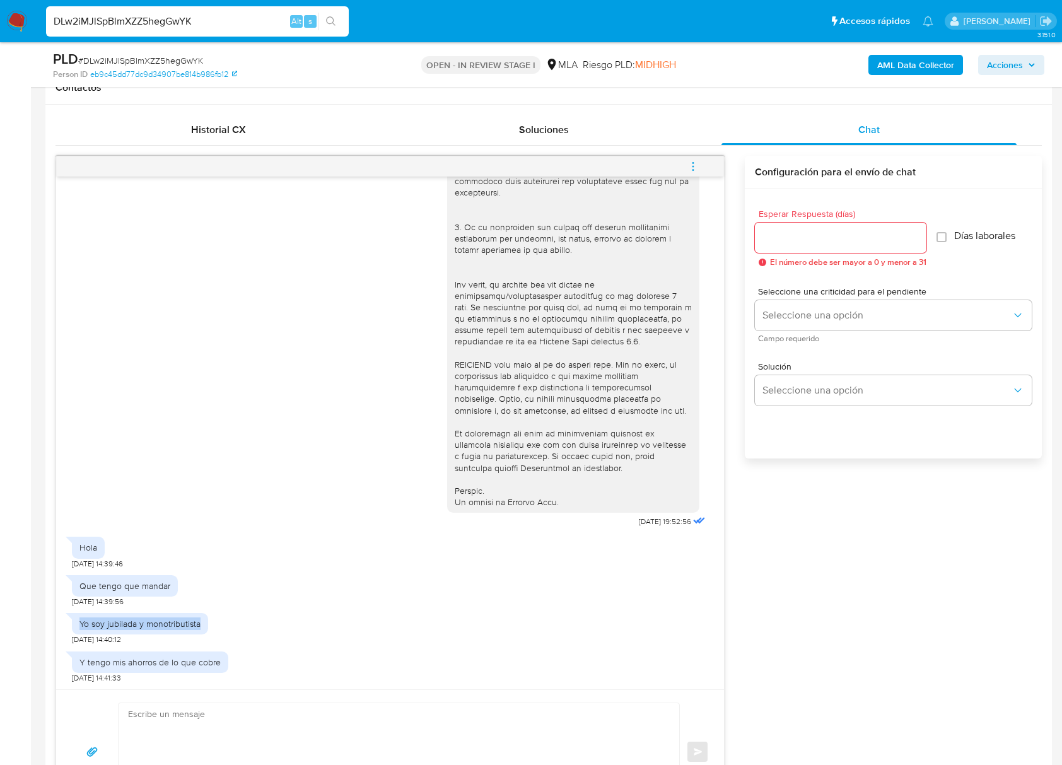
drag, startPoint x: 79, startPoint y: 620, endPoint x: 207, endPoint y: 621, distance: 128.0
click at [207, 621] on div "Yo soy jubilada y monotributista" at bounding box center [140, 623] width 136 height 21
click at [362, 660] on div "Y tengo mis ahorros de lo que cobre 18/07/2025 14:41:33" at bounding box center [390, 664] width 636 height 38
drag, startPoint x: 72, startPoint y: 663, endPoint x: 227, endPoint y: 663, distance: 155.1
click at [227, 663] on div "Y tengo mis ahorros de lo que cobre 18/07/2025 14:41:33" at bounding box center [390, 664] width 636 height 38
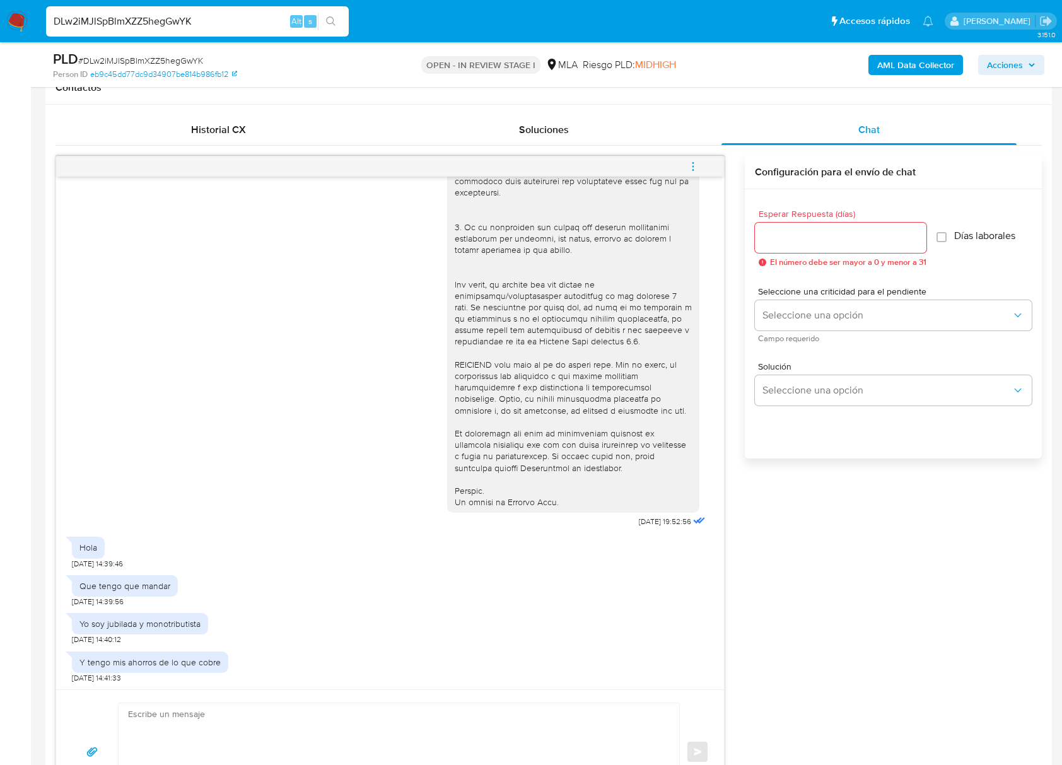
click at [310, 301] on div "17/07/2025 19:52:56" at bounding box center [390, 185] width 636 height 690
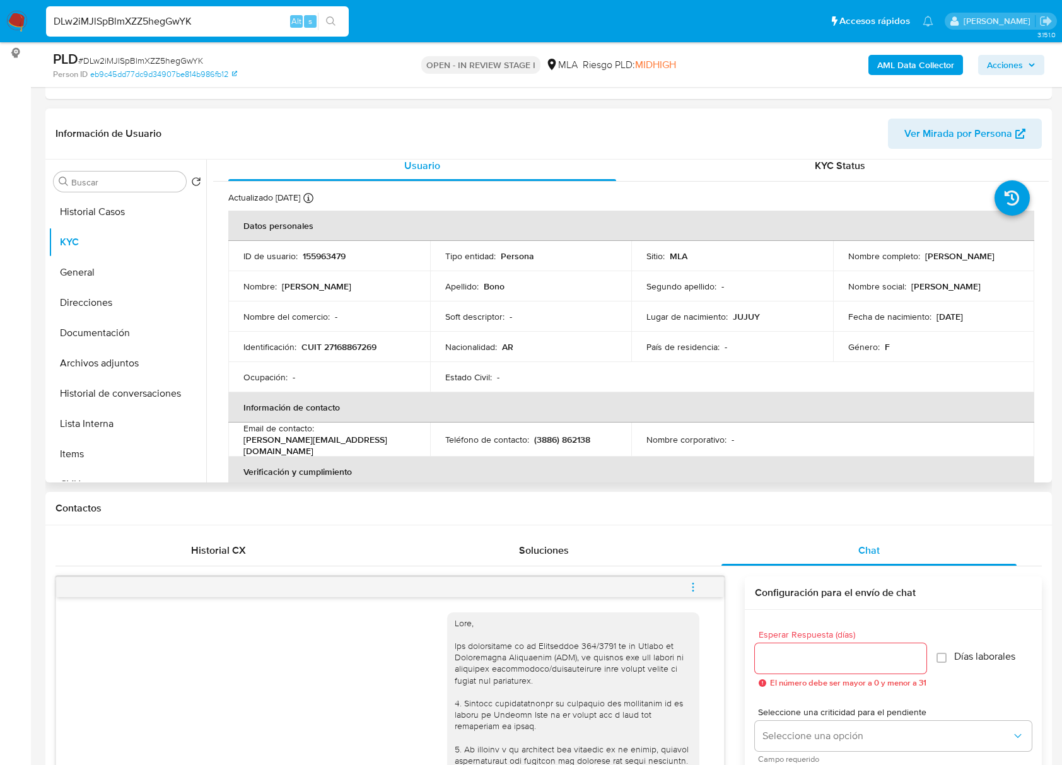
scroll to position [0, 0]
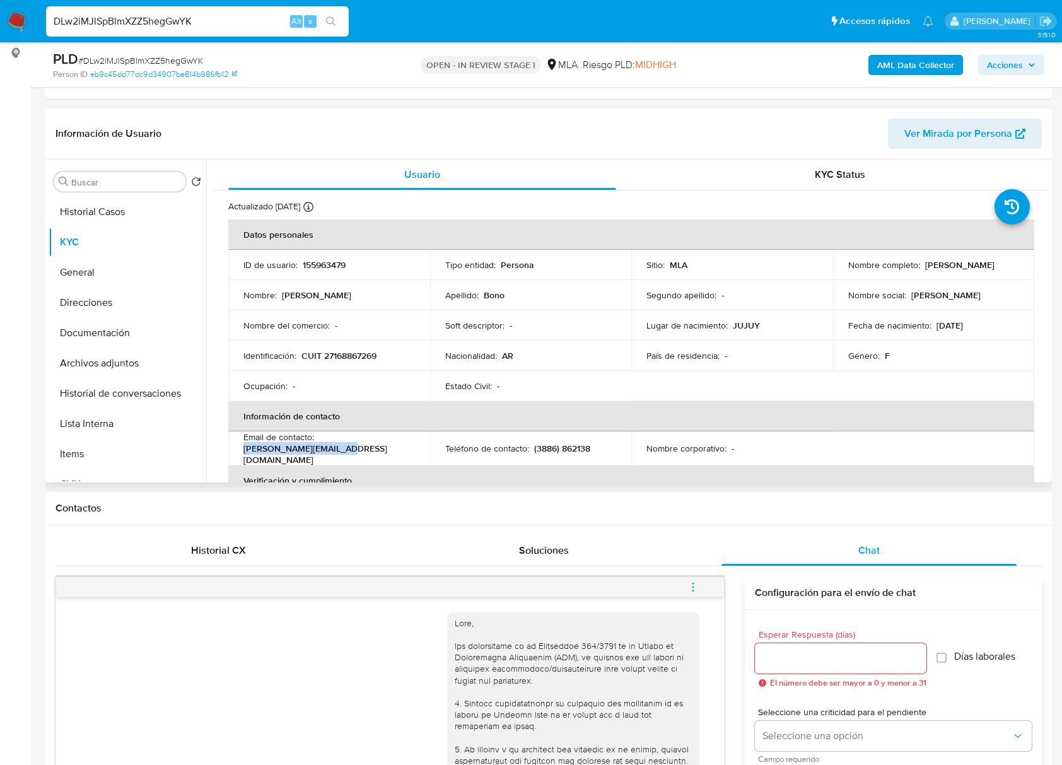
drag, startPoint x: 351, startPoint y: 448, endPoint x: 243, endPoint y: 449, distance: 108.5
click at [243, 449] on div "Email de contacto : sonia_bono@hotmail.com" at bounding box center [328, 448] width 171 height 34
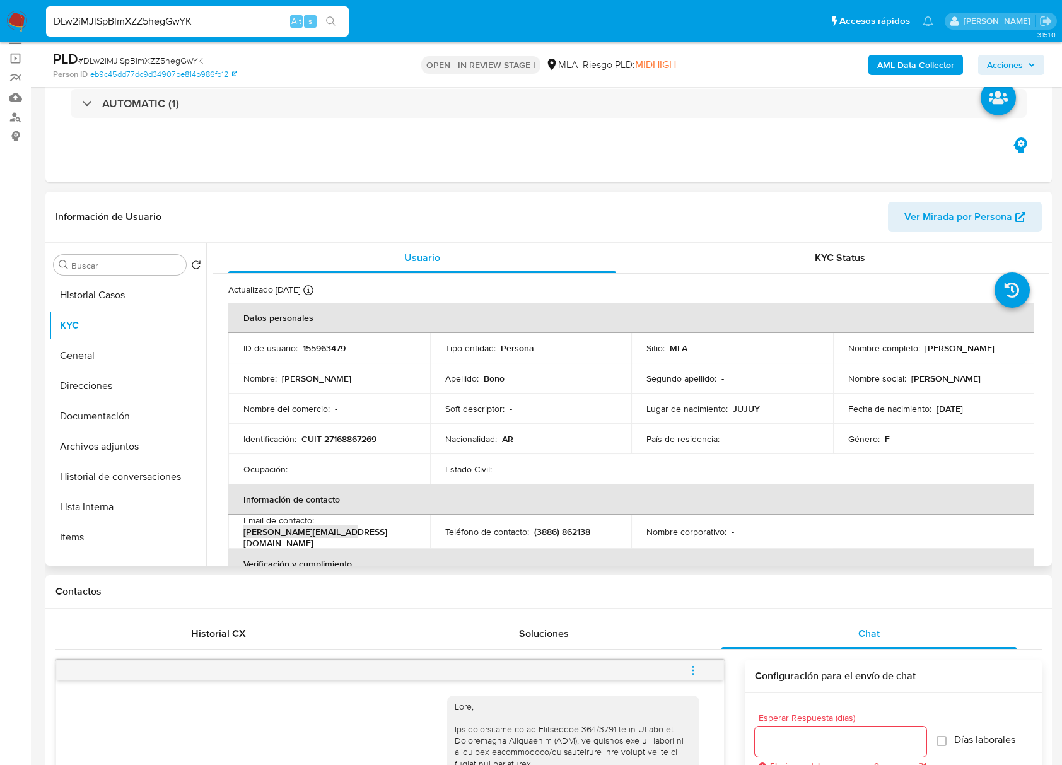
scroll to position [84, 0]
click at [480, 417] on td "Soft descriptor : -" at bounding box center [531, 409] width 202 height 30
click at [330, 340] on td "ID de usuario : 155963479" at bounding box center [329, 349] width 202 height 30
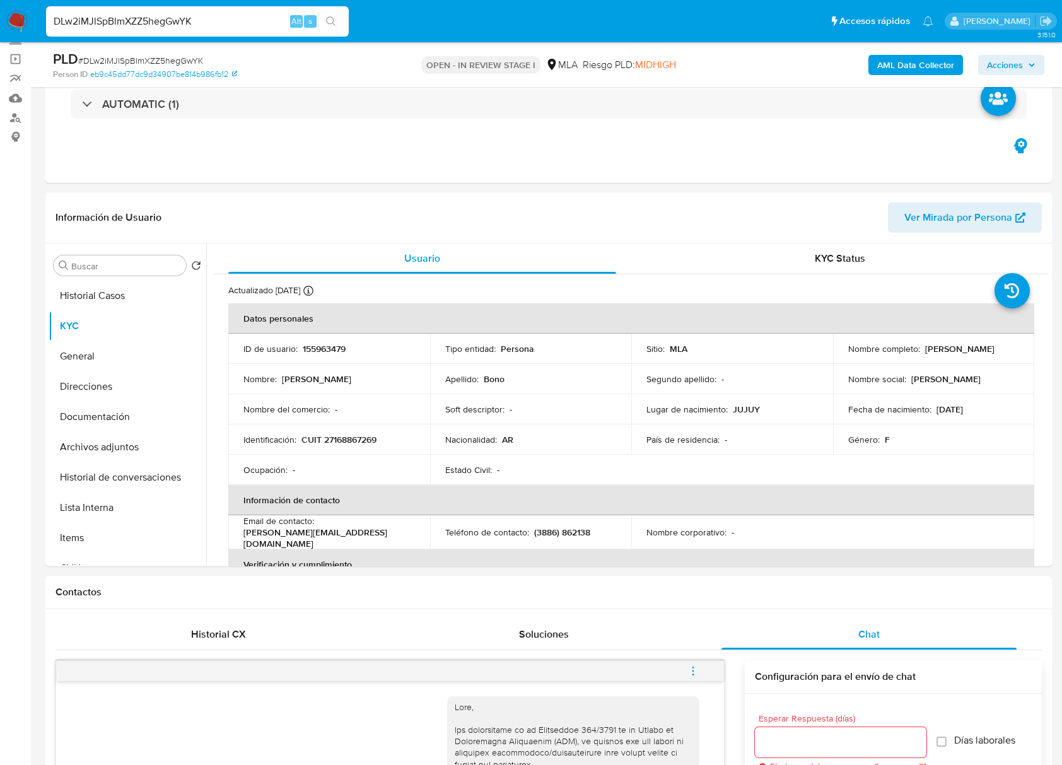
click at [121, 57] on span "# DLw2iMJlSpBlmXZZ5hegGwYK" at bounding box center [140, 60] width 125 height 13
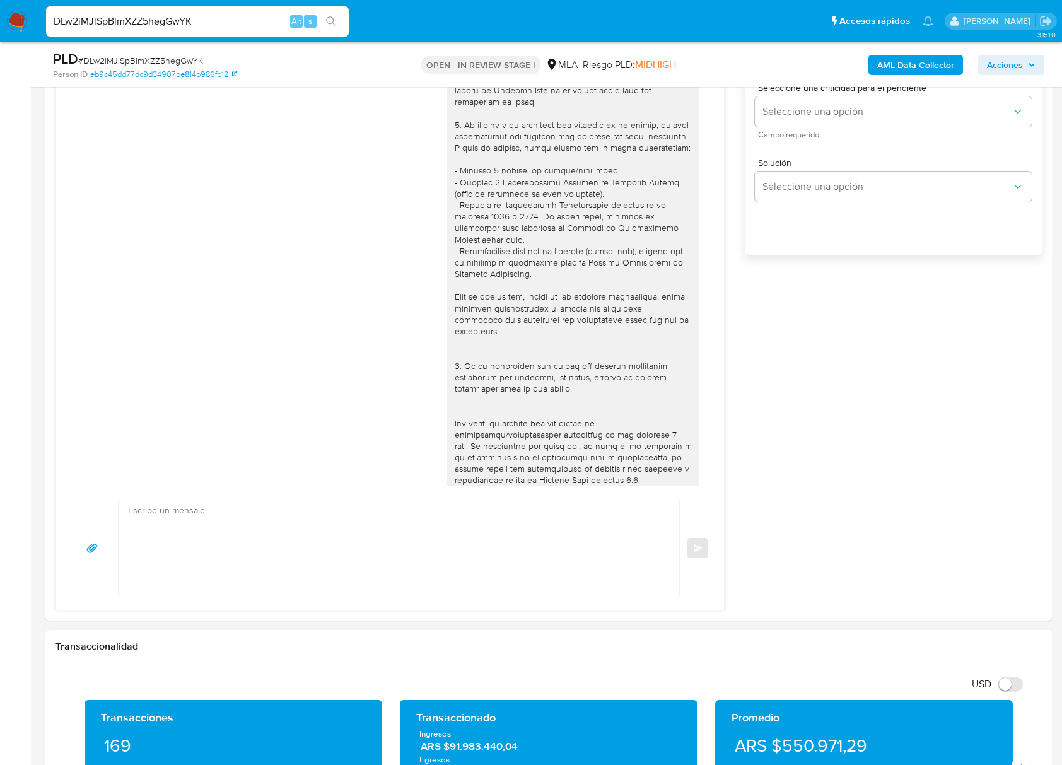
scroll to position [651, 0]
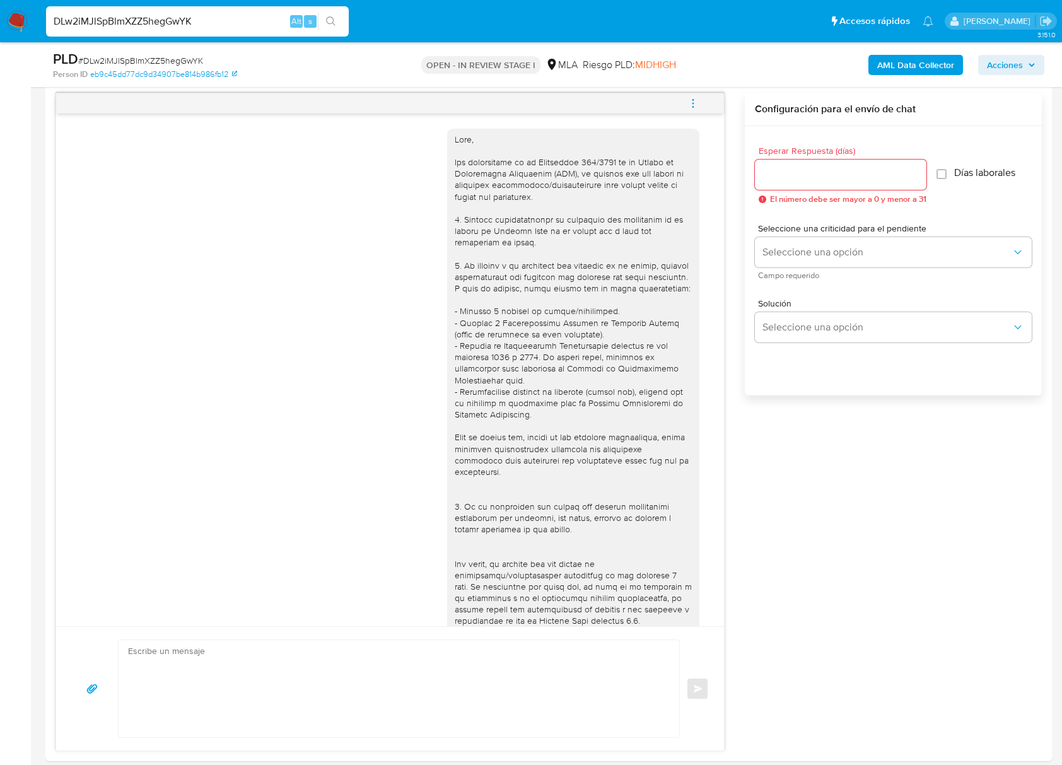
click at [692, 107] on icon "menu-action" at bounding box center [692, 106] width 1 height 1
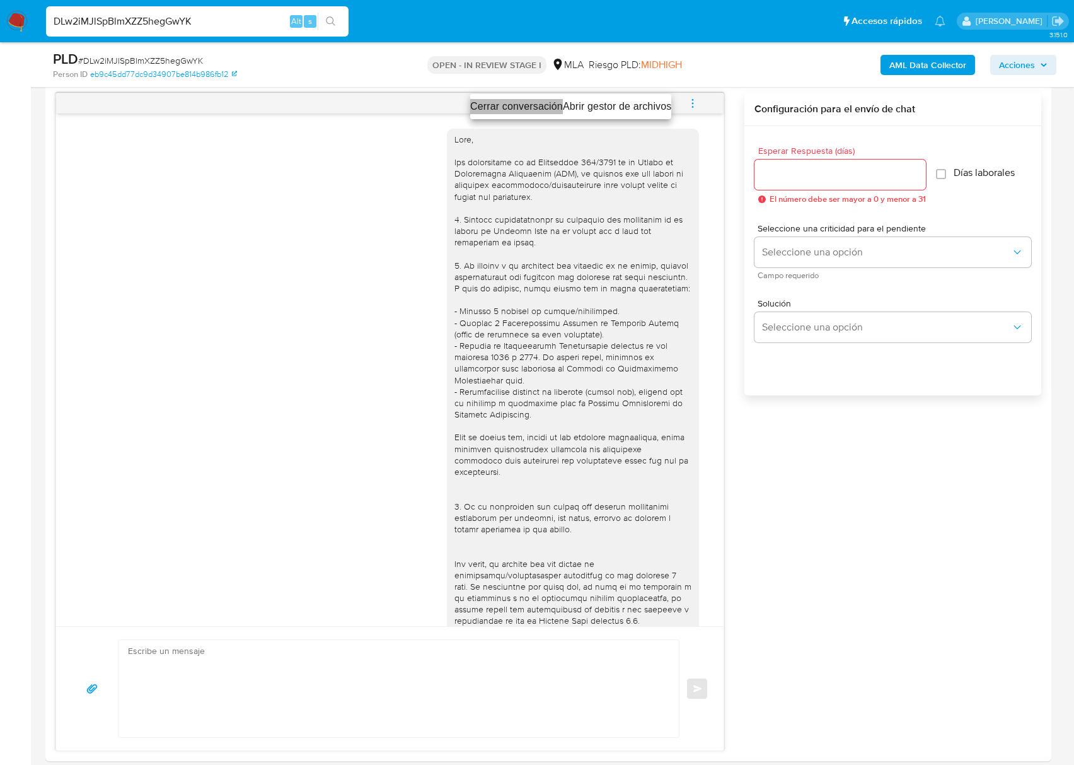
click at [545, 105] on li "Cerrar conversación" at bounding box center [516, 106] width 93 height 15
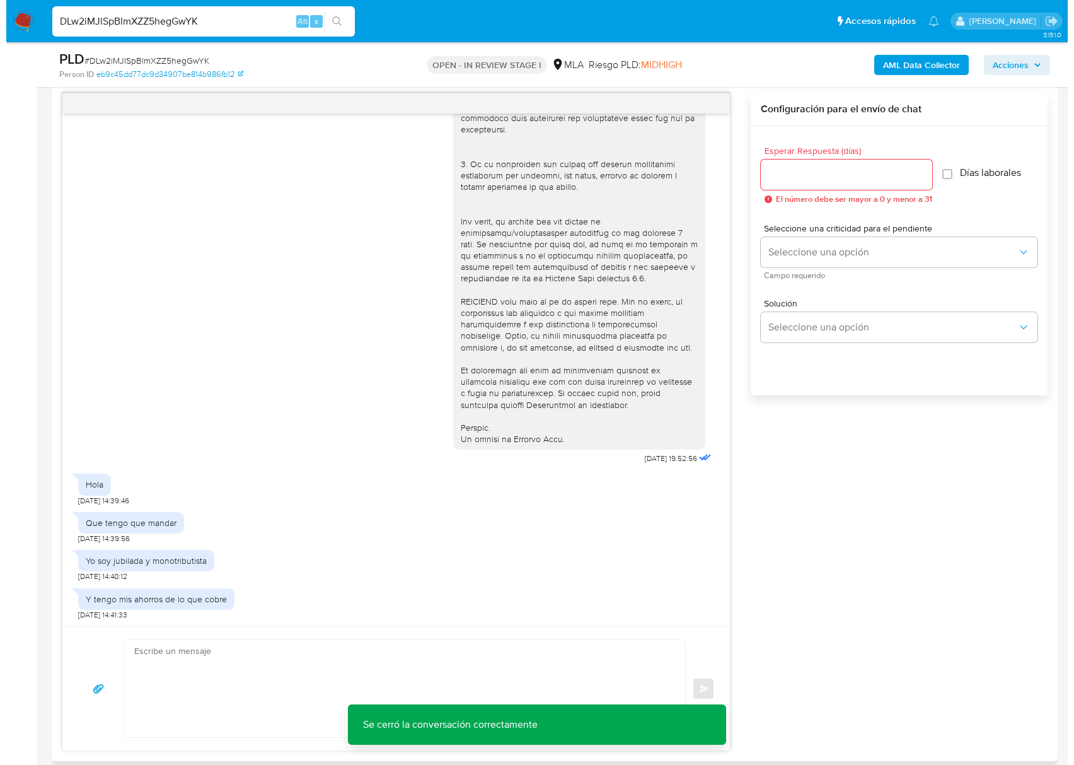
scroll to position [147, 0]
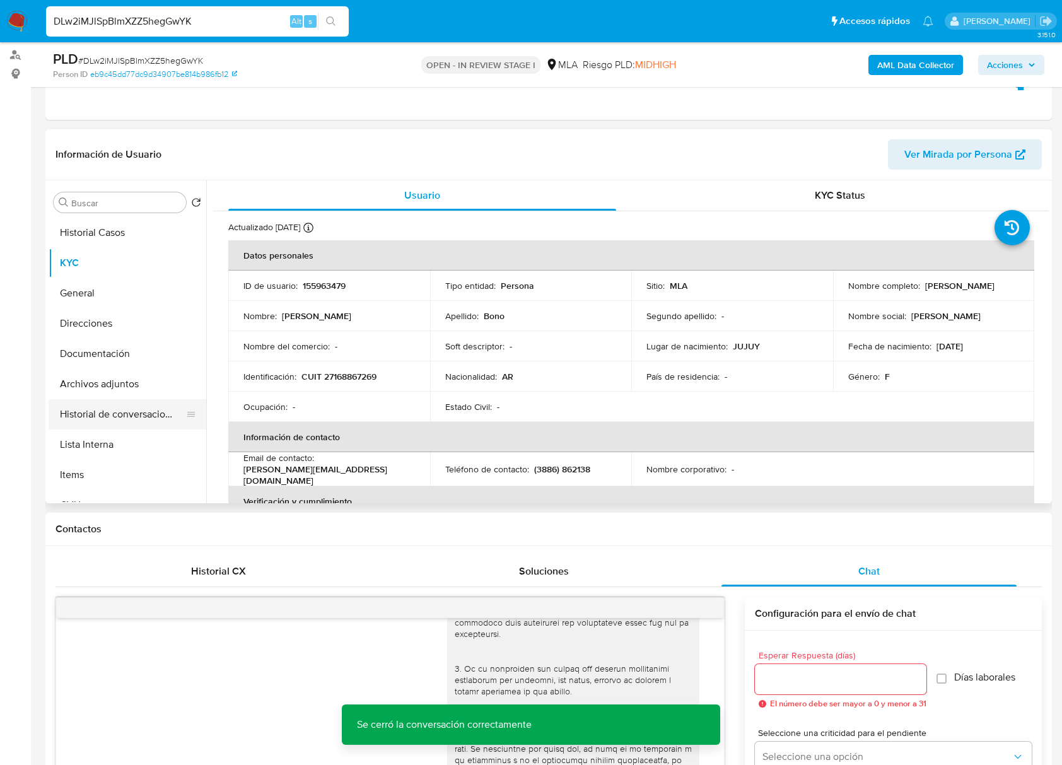
click at [131, 399] on button "Historial de conversaciones" at bounding box center [123, 414] width 148 height 30
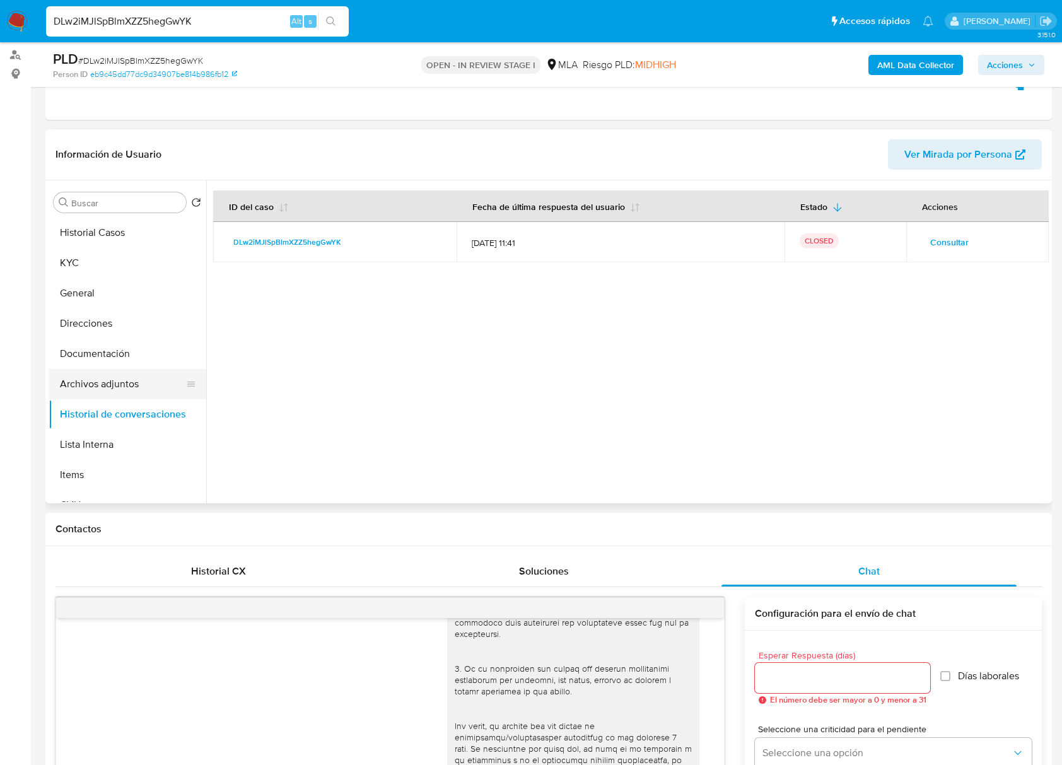
click at [117, 388] on button "Archivos adjuntos" at bounding box center [123, 384] width 148 height 30
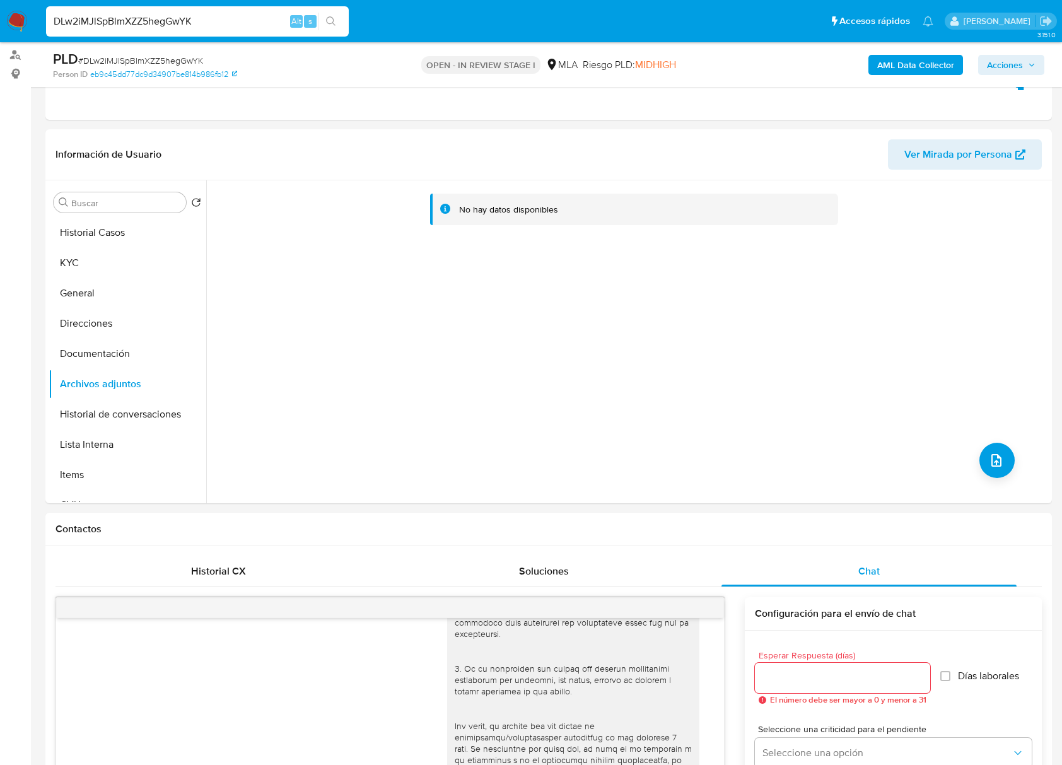
click at [902, 62] on b "AML Data Collector" at bounding box center [915, 65] width 77 height 20
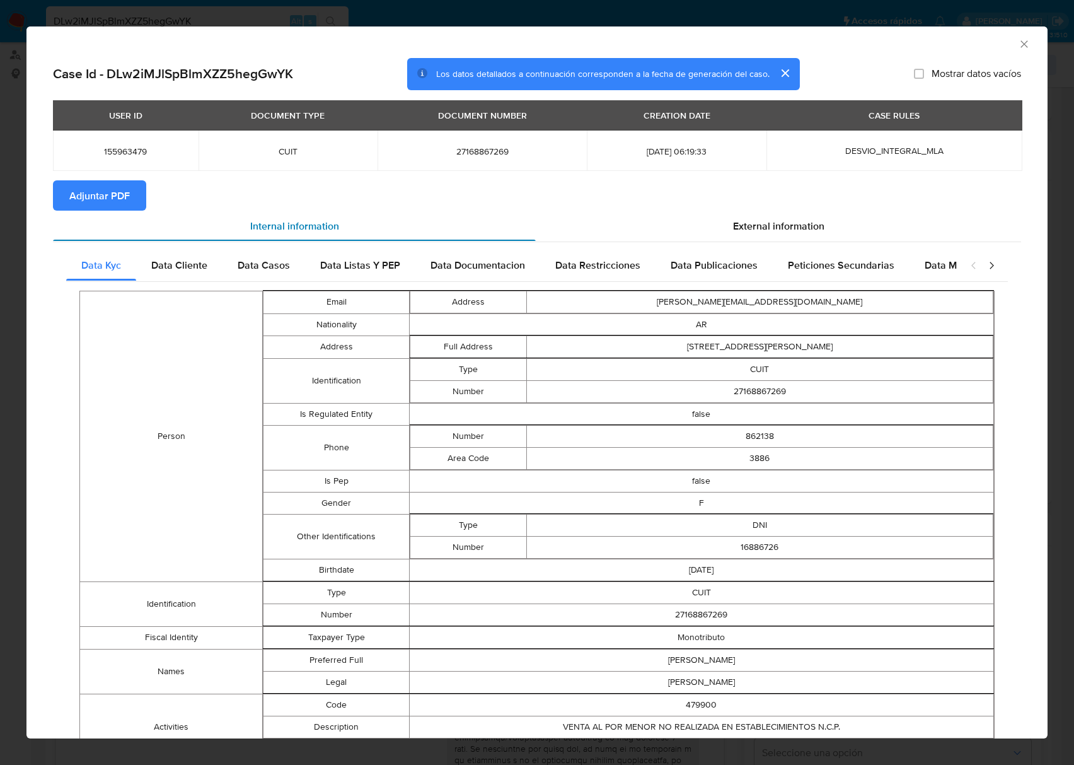
click at [121, 212] on div "Internal information" at bounding box center [294, 226] width 483 height 30
click at [112, 195] on span "Adjuntar PDF" at bounding box center [99, 196] width 61 height 28
click at [1018, 42] on icon "Cerrar ventana" at bounding box center [1024, 44] width 13 height 13
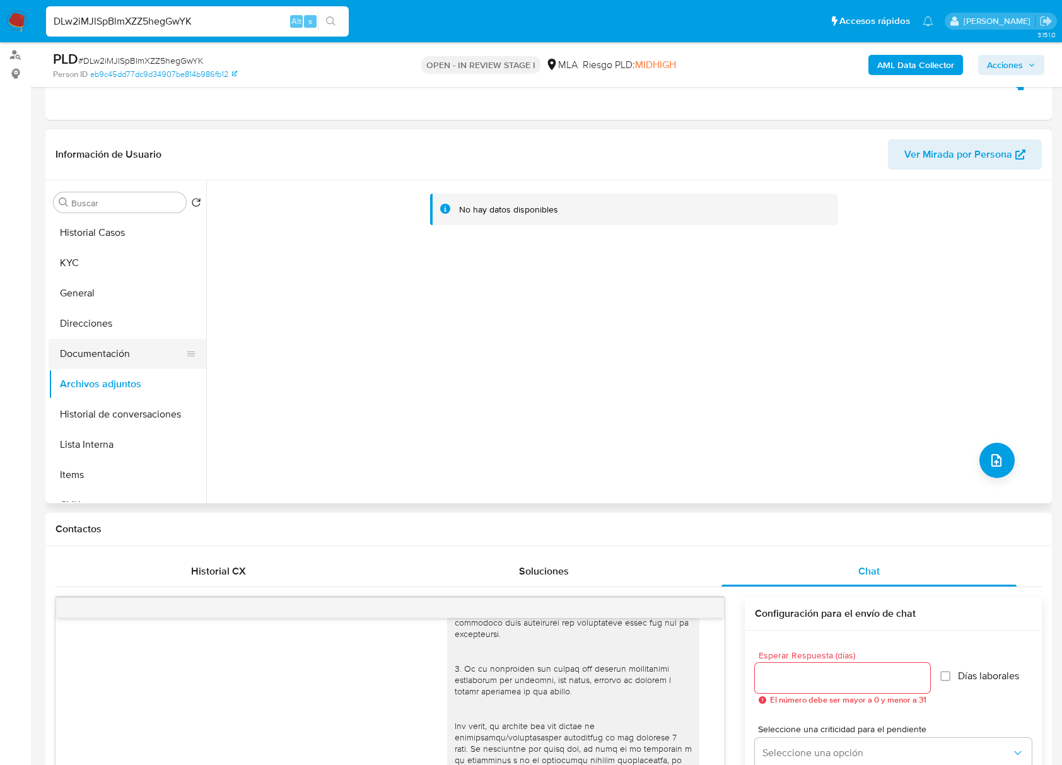
click at [106, 349] on button "Documentación" at bounding box center [123, 354] width 148 height 30
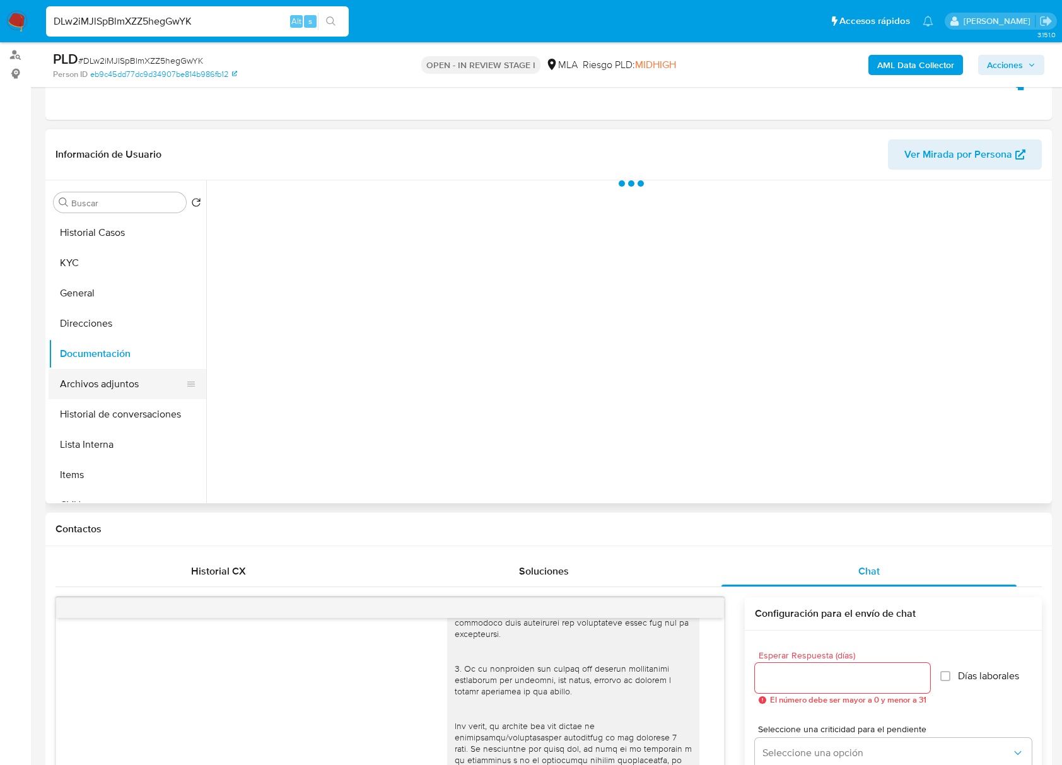
click at [105, 372] on button "Archivos adjuntos" at bounding box center [123, 384] width 148 height 30
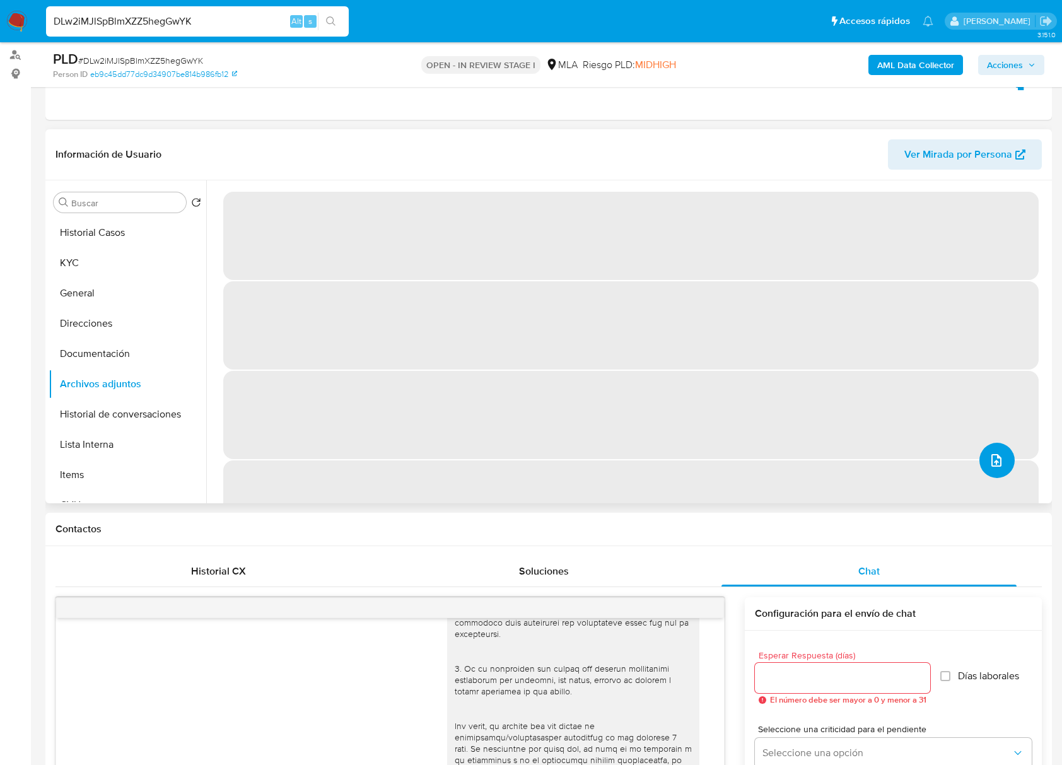
click at [991, 457] on icon "upload-file" at bounding box center [996, 460] width 10 height 13
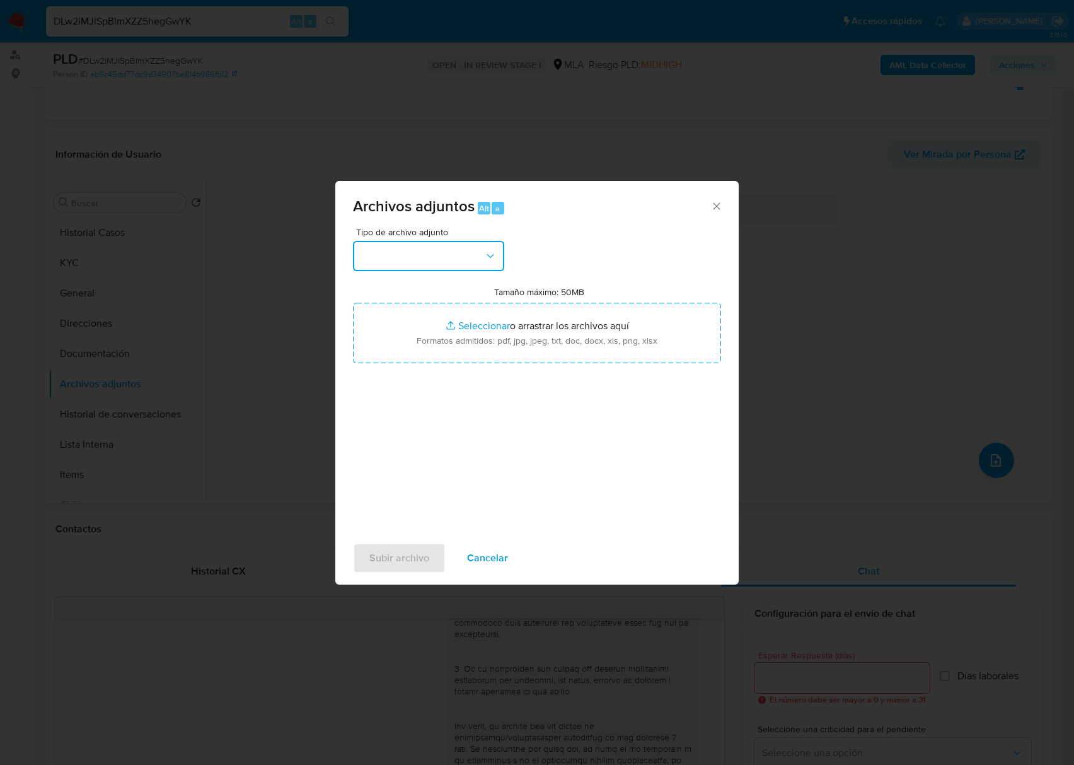
click at [414, 241] on button "button" at bounding box center [428, 256] width 151 height 30
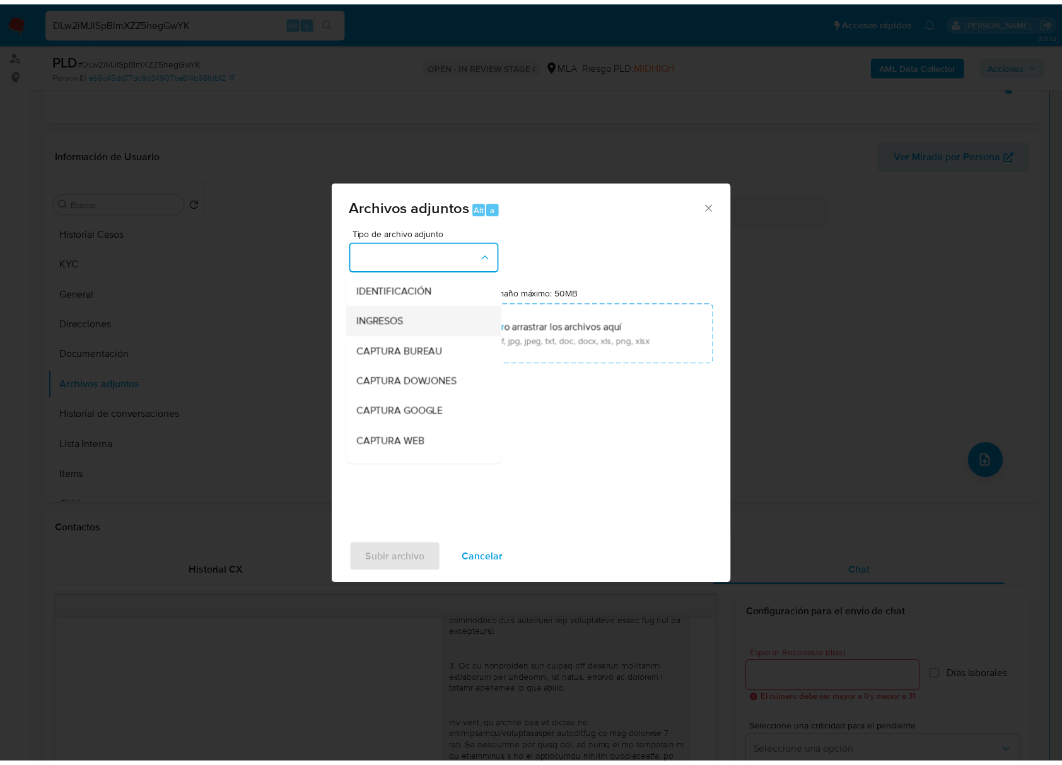
scroll to position [252, 0]
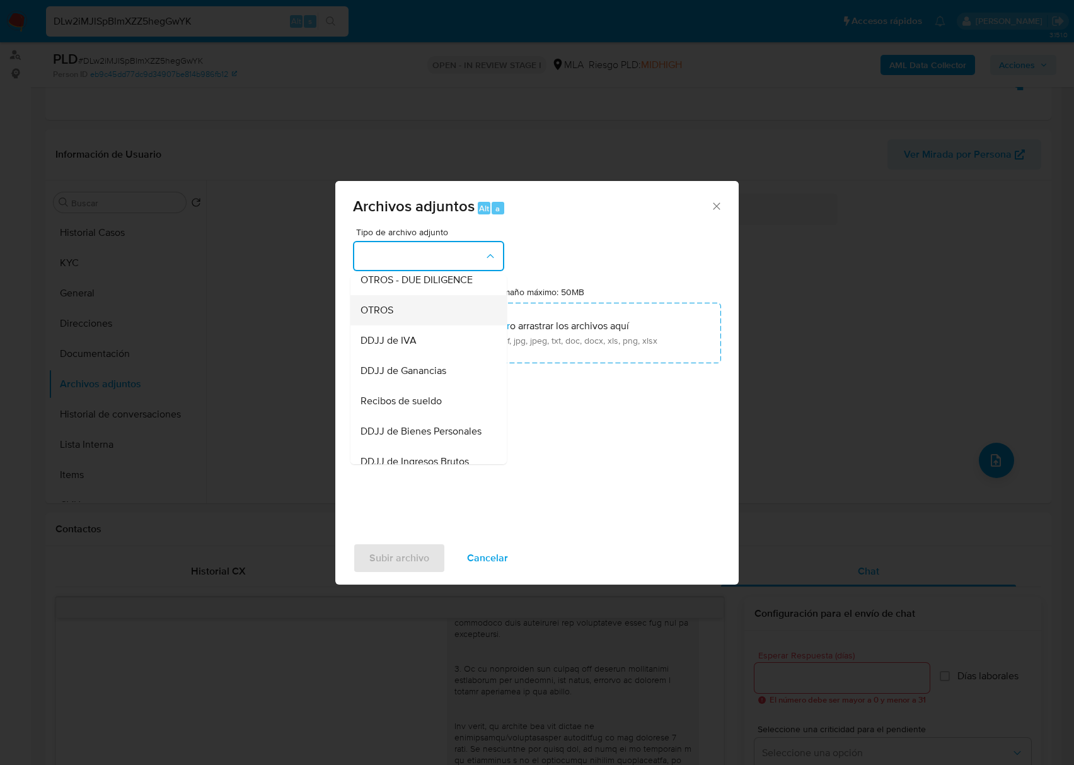
click at [399, 325] on div "OTROS" at bounding box center [425, 310] width 129 height 30
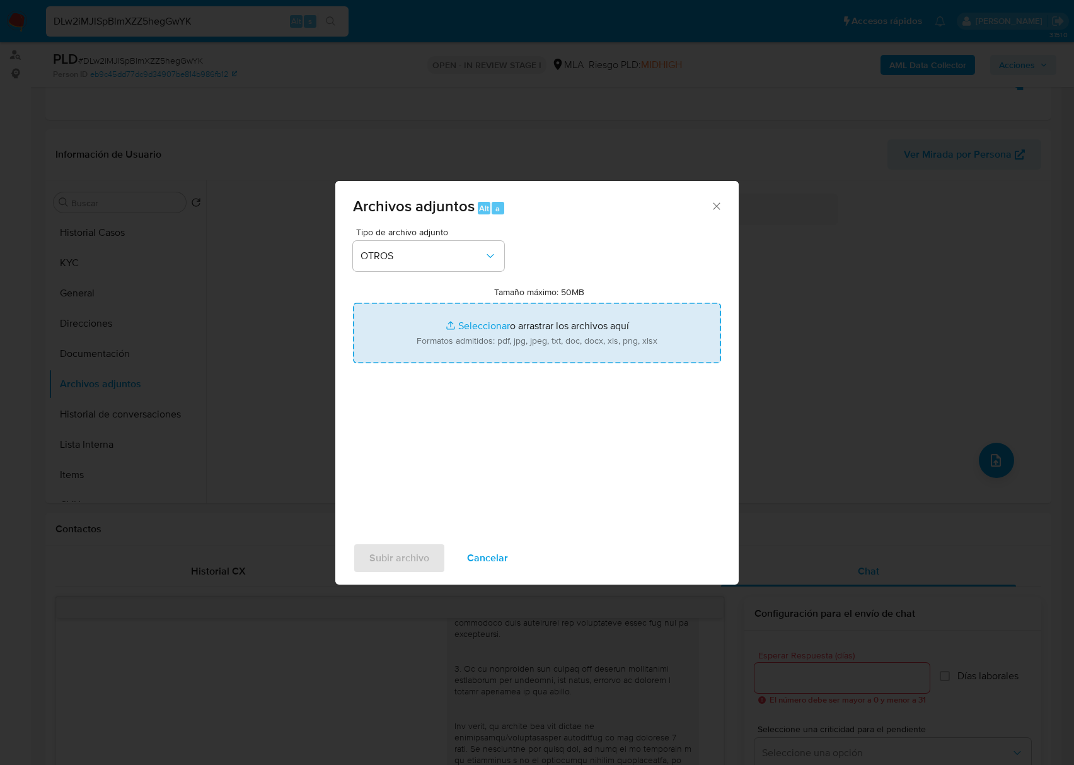
click at [520, 326] on input "Tamaño máximo: 50MB Seleccionar archivos" at bounding box center [537, 333] width 368 height 61
type input "C:\fakepath\Maria Sonia Bono - NOSIS - JUL 2025.pdf"
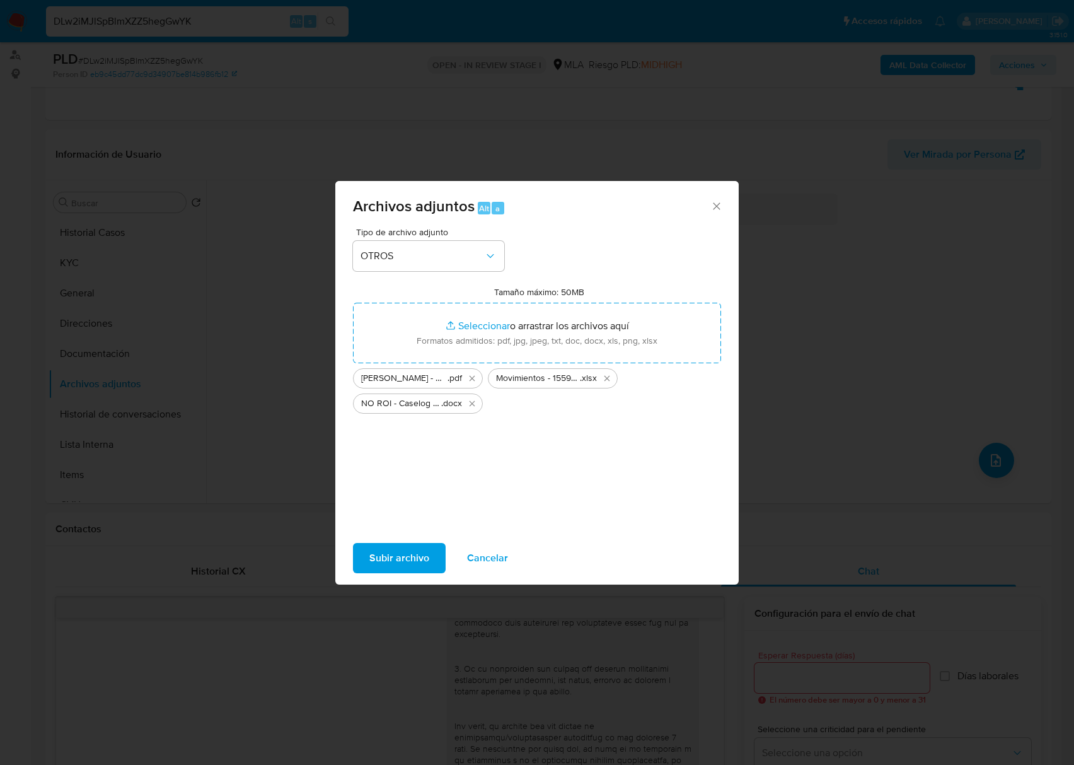
click at [411, 547] on span "Subir archivo" at bounding box center [399, 558] width 60 height 28
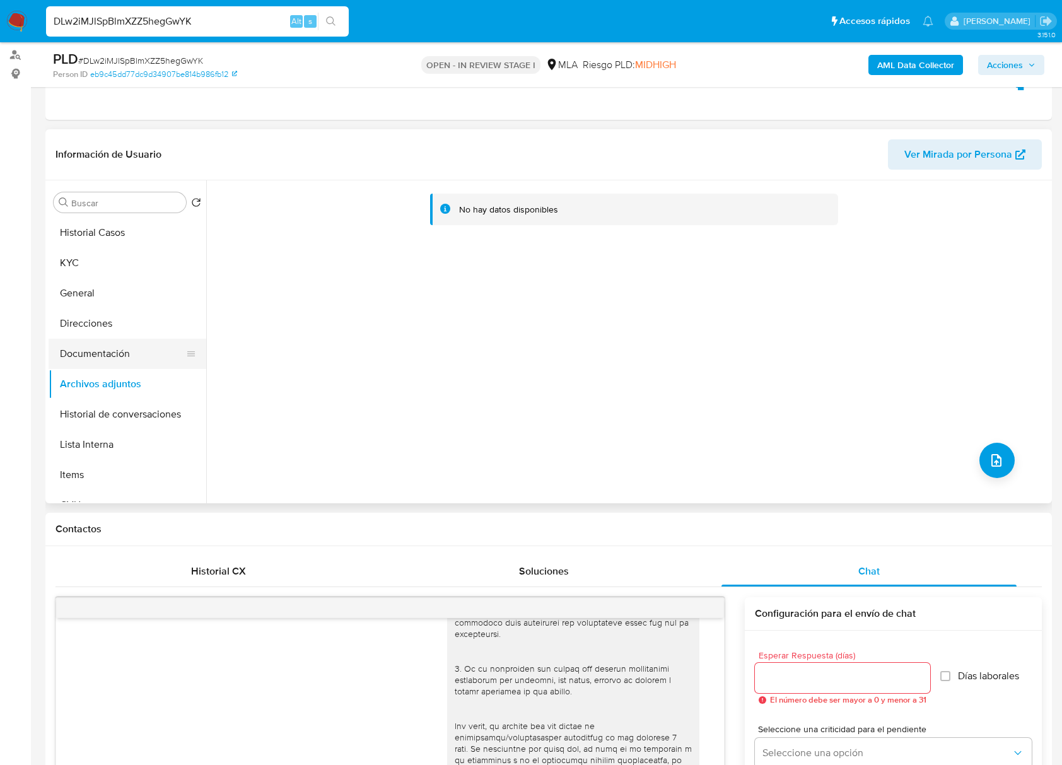
click at [112, 351] on button "Documentación" at bounding box center [123, 354] width 148 height 30
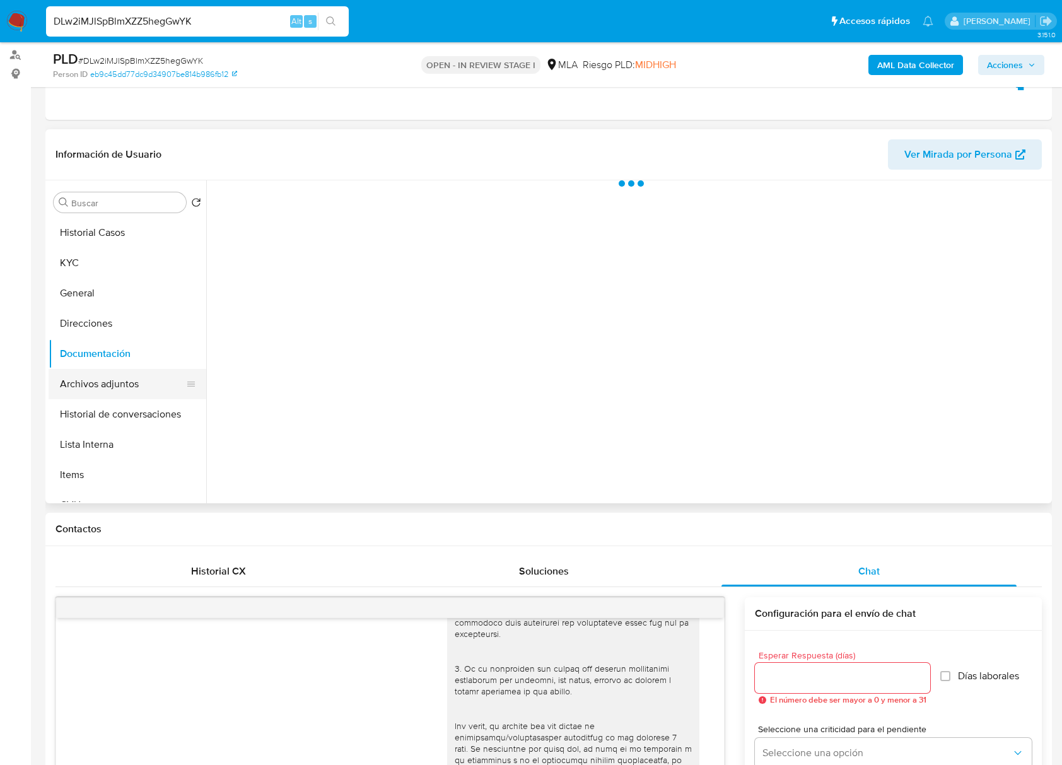
click at [112, 381] on button "Archivos adjuntos" at bounding box center [123, 384] width 148 height 30
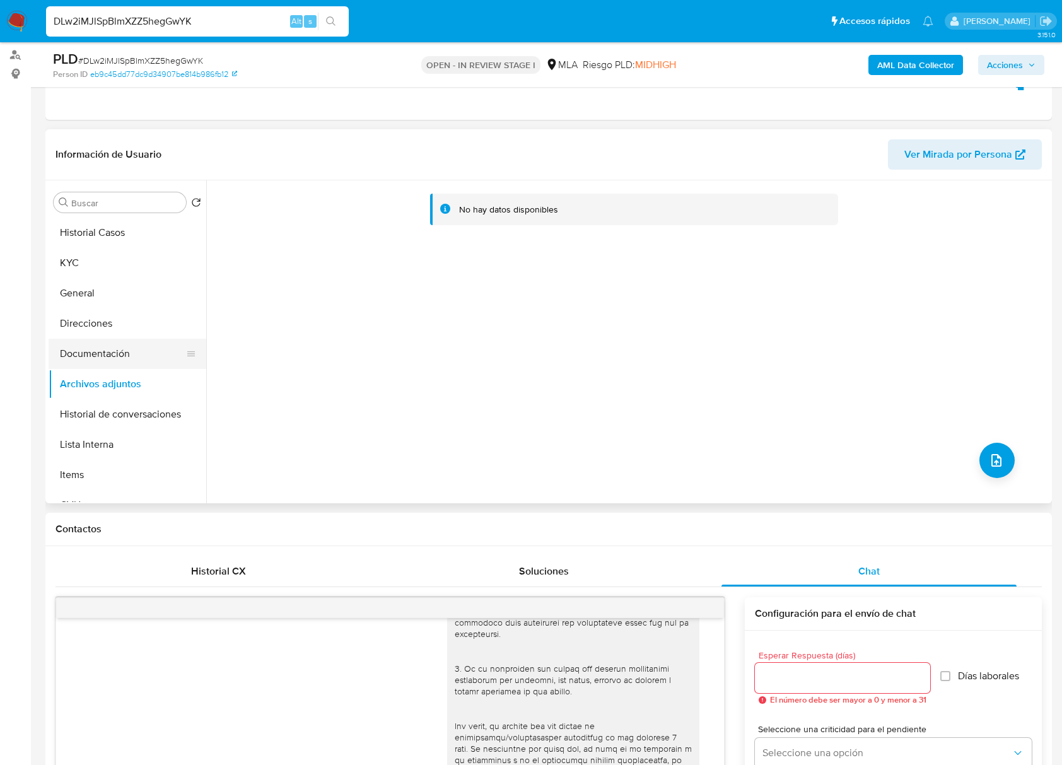
click at [113, 346] on button "Documentación" at bounding box center [123, 354] width 148 height 30
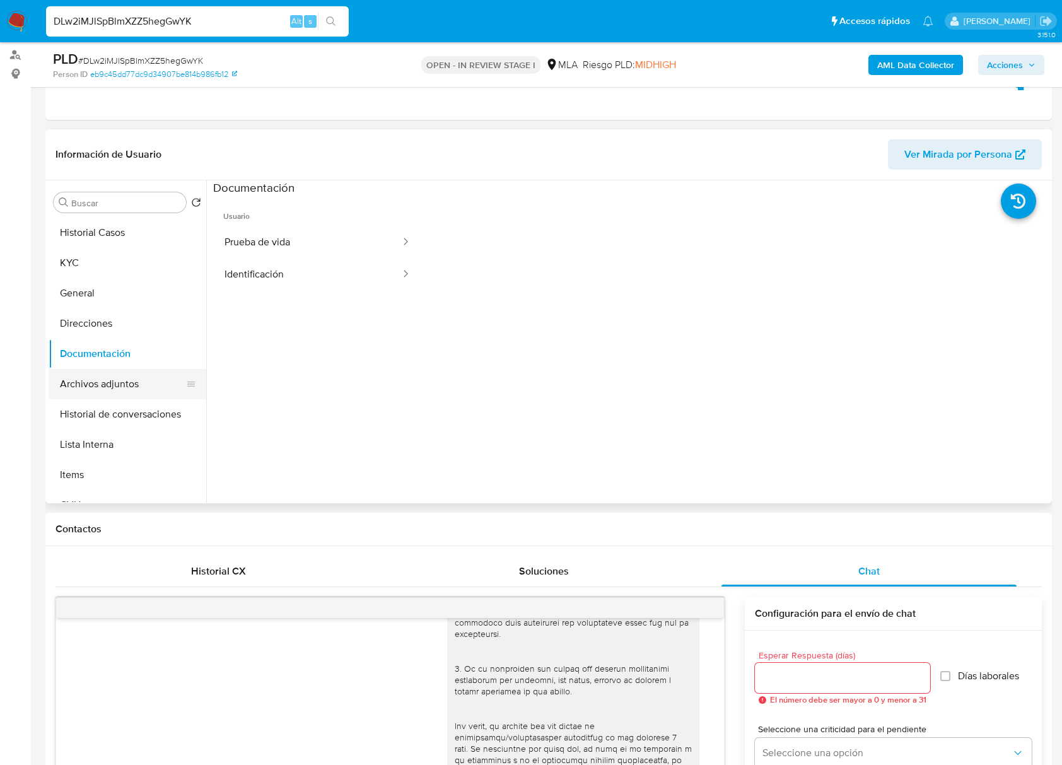
click at [116, 381] on button "Archivos adjuntos" at bounding box center [123, 384] width 148 height 30
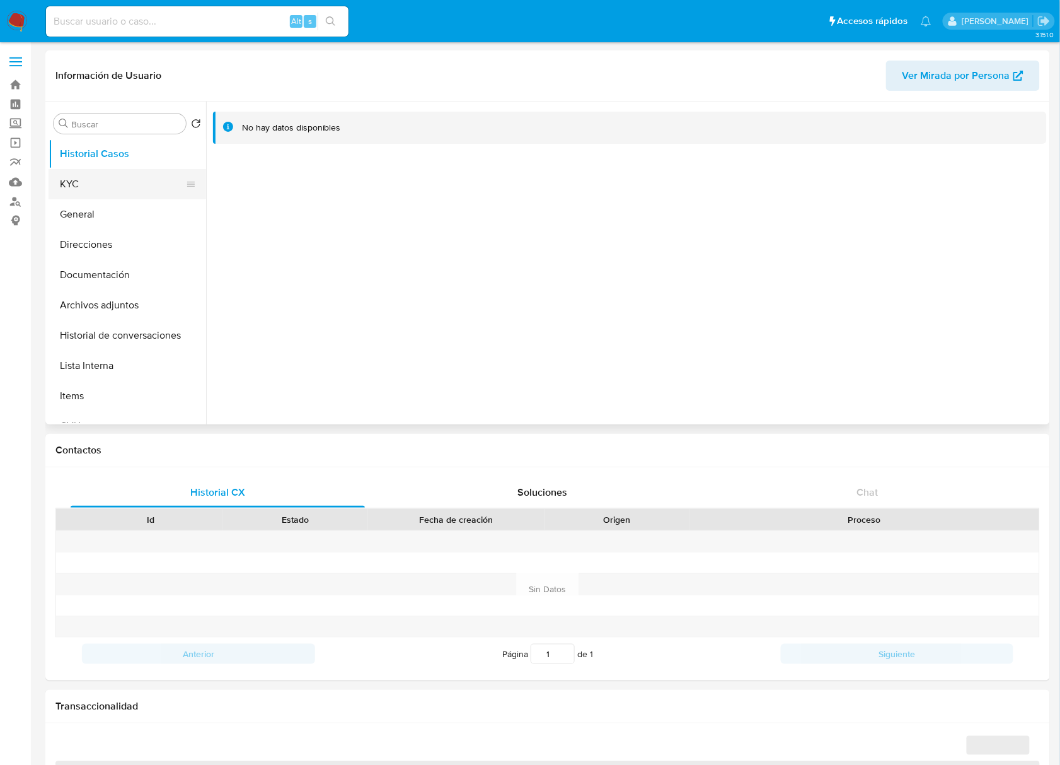
click at [84, 192] on button "KYC" at bounding box center [123, 184] width 148 height 30
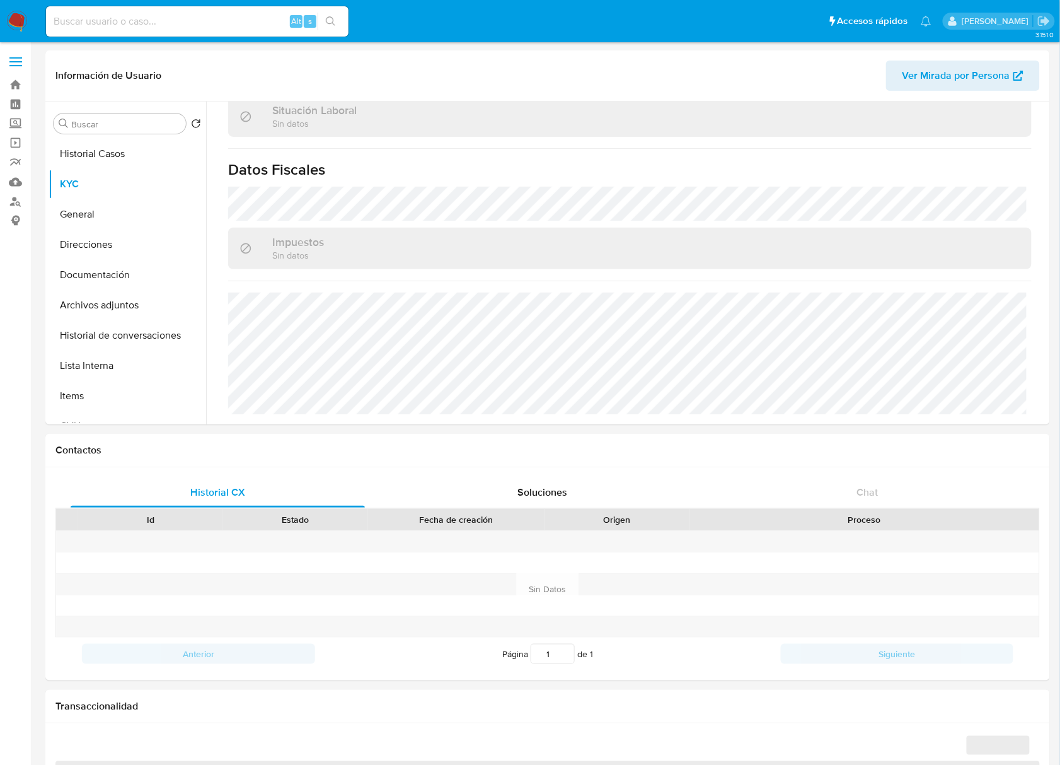
select select "10"
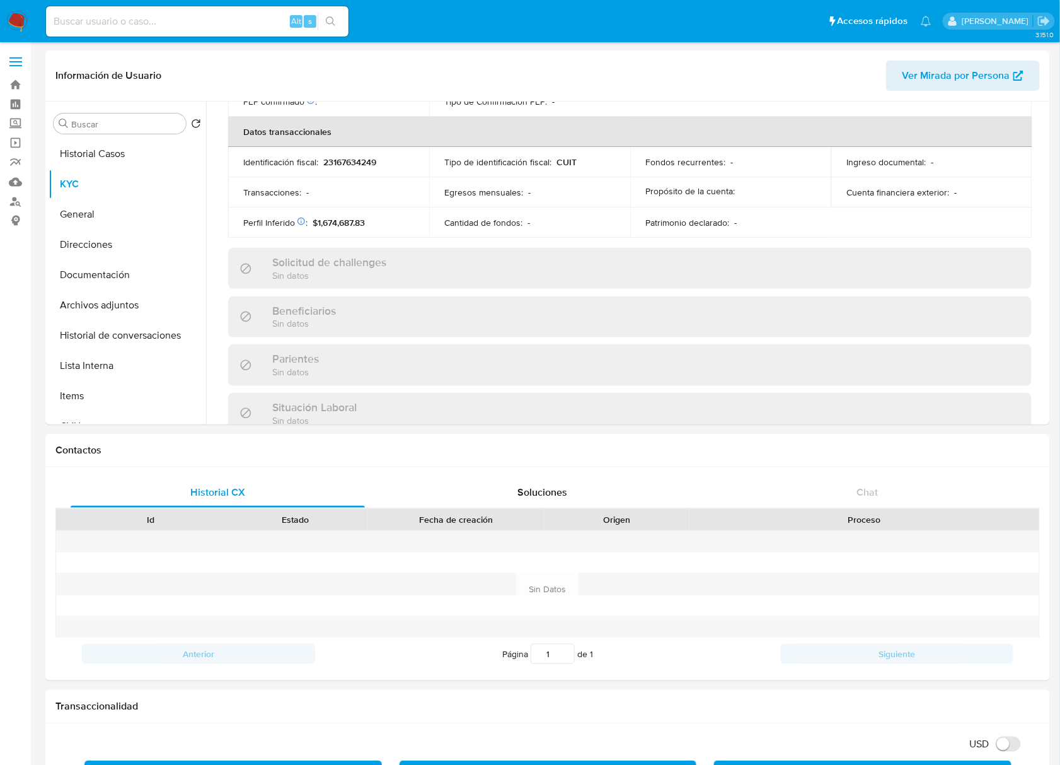
scroll to position [664, 0]
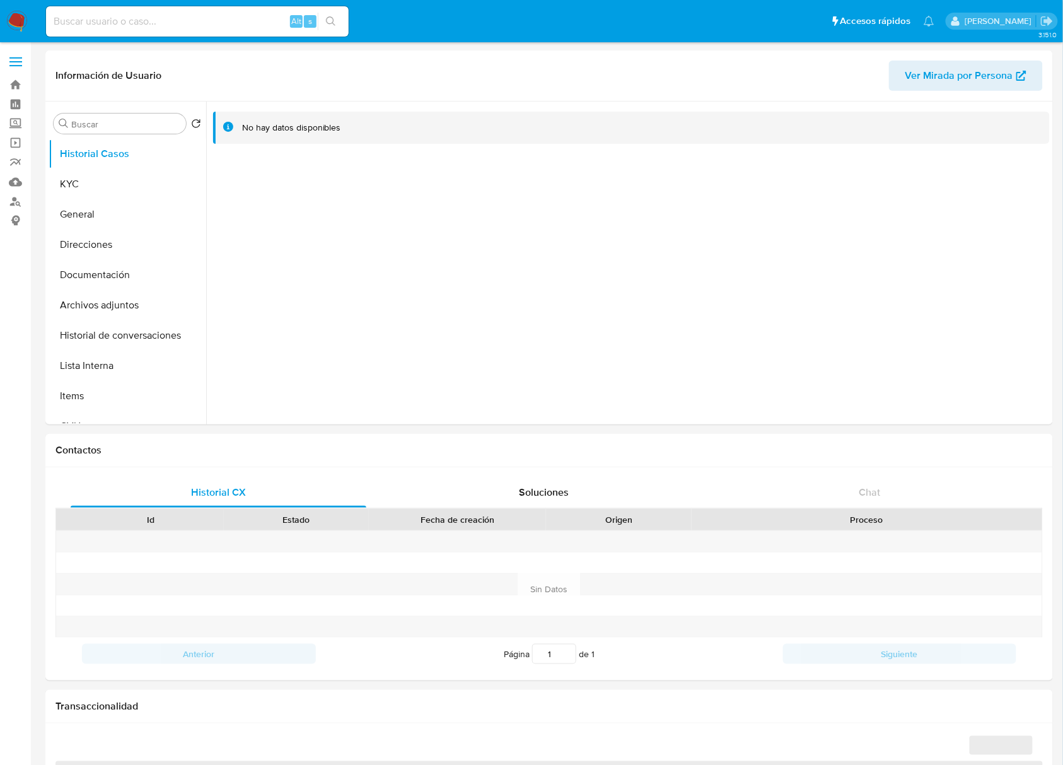
select select "10"
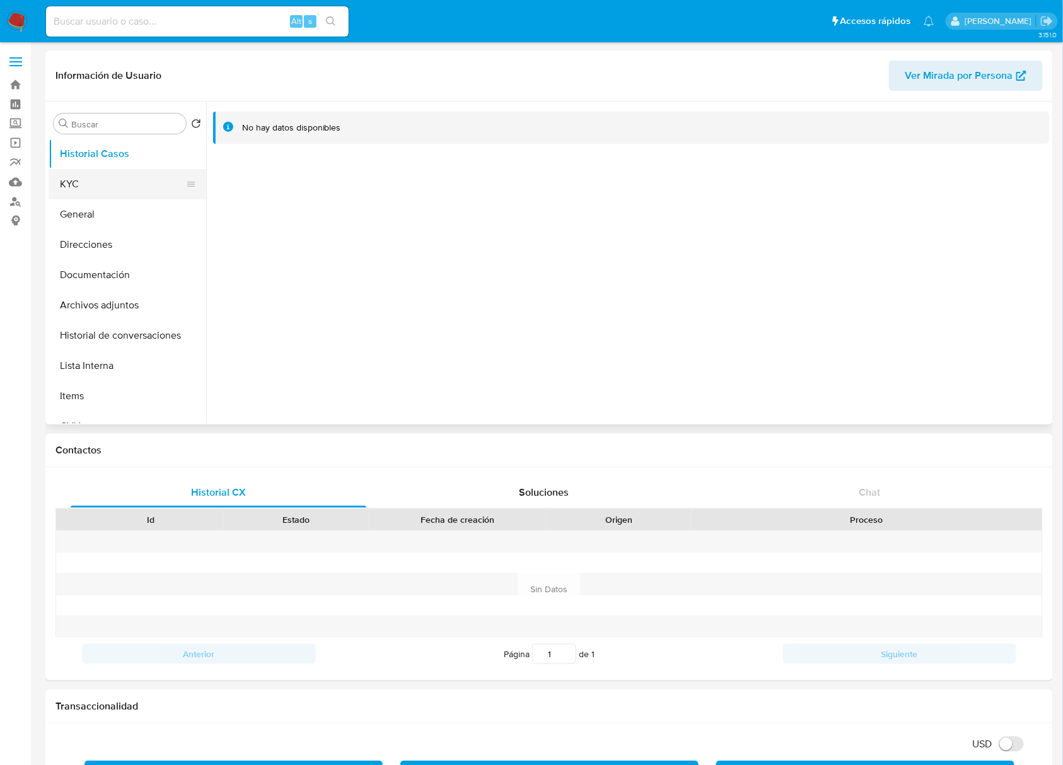
click at [79, 183] on button "KYC" at bounding box center [123, 184] width 148 height 30
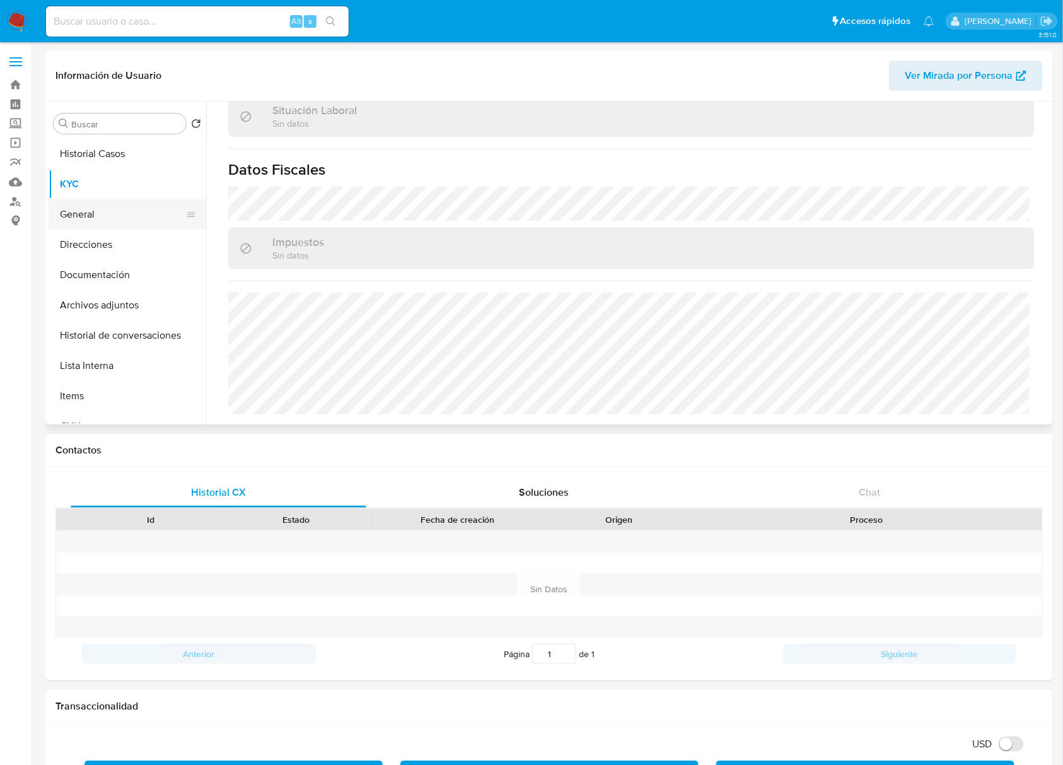
scroll to position [634, 0]
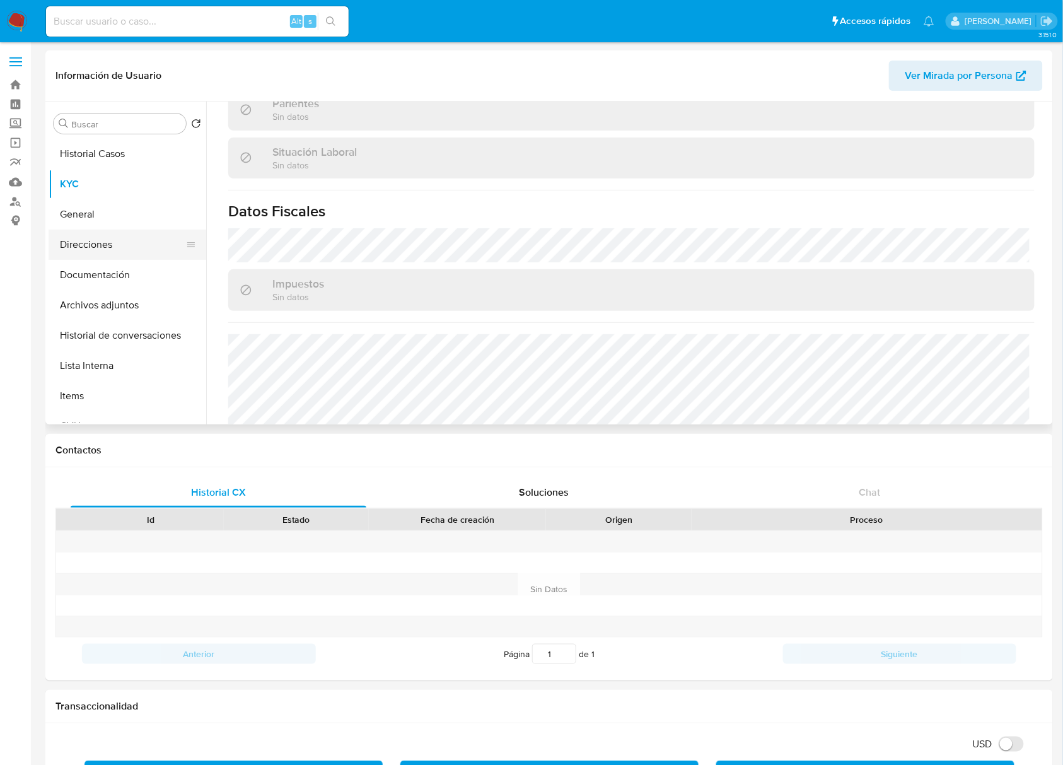
click at [97, 238] on button "Direcciones" at bounding box center [123, 245] width 148 height 30
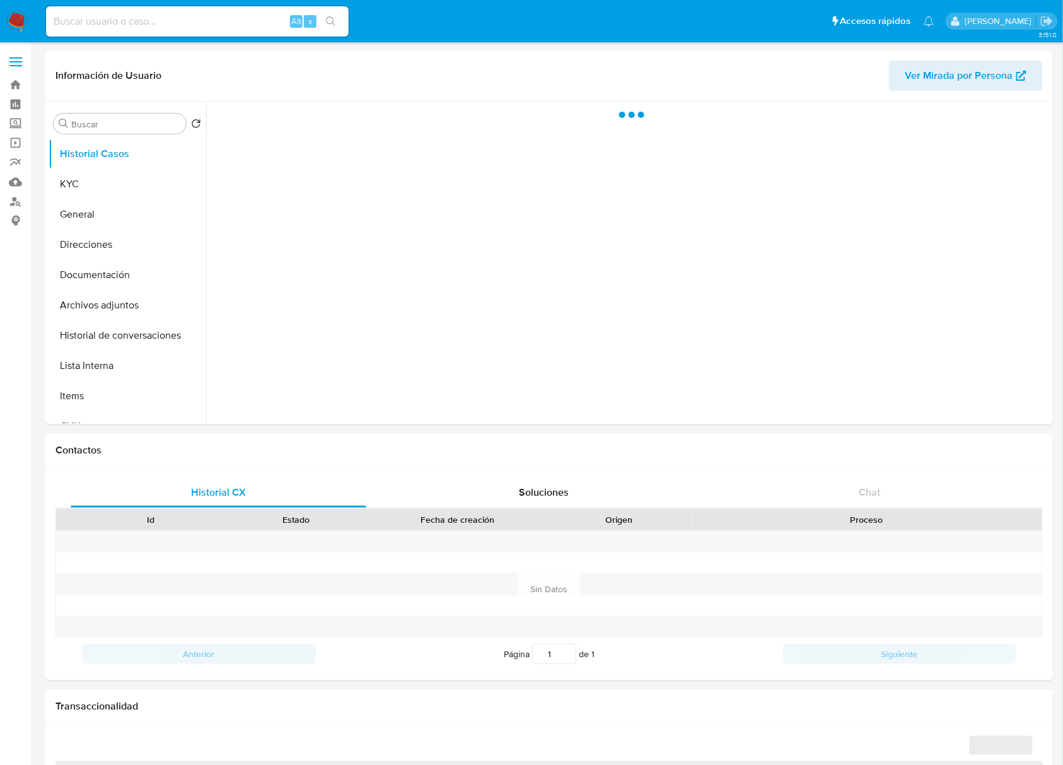
select select "10"
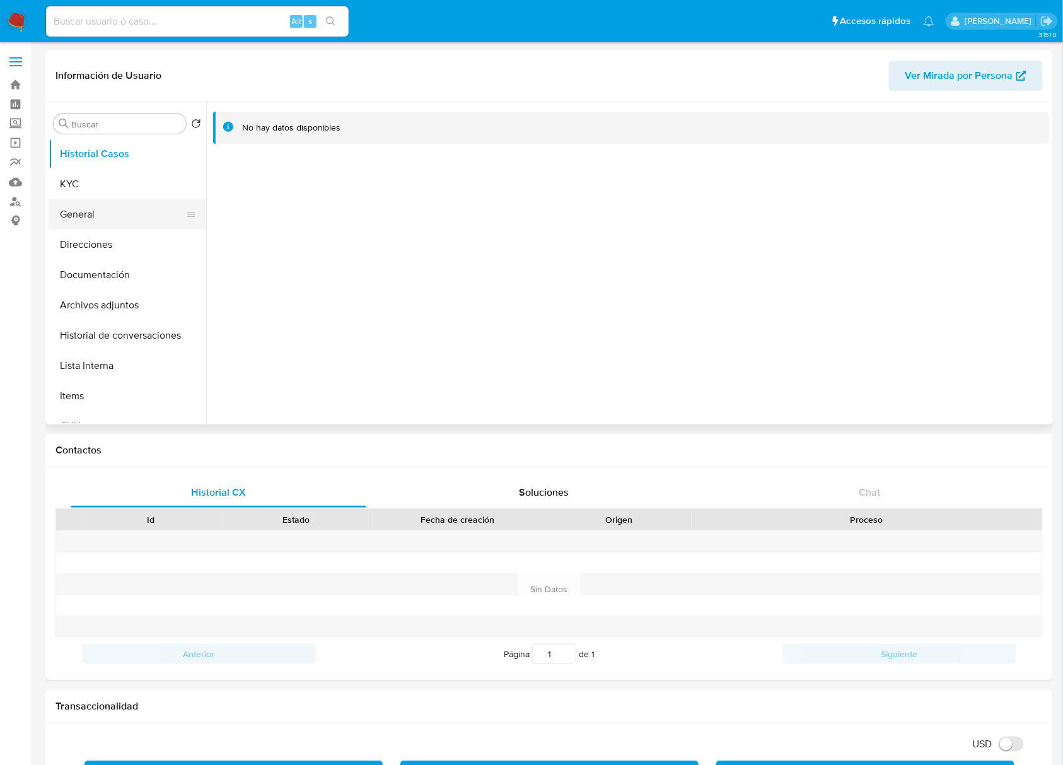
drag, startPoint x: 81, startPoint y: 188, endPoint x: 160, endPoint y: 204, distance: 80.5
click at [82, 190] on button "KYC" at bounding box center [128, 184] width 158 height 30
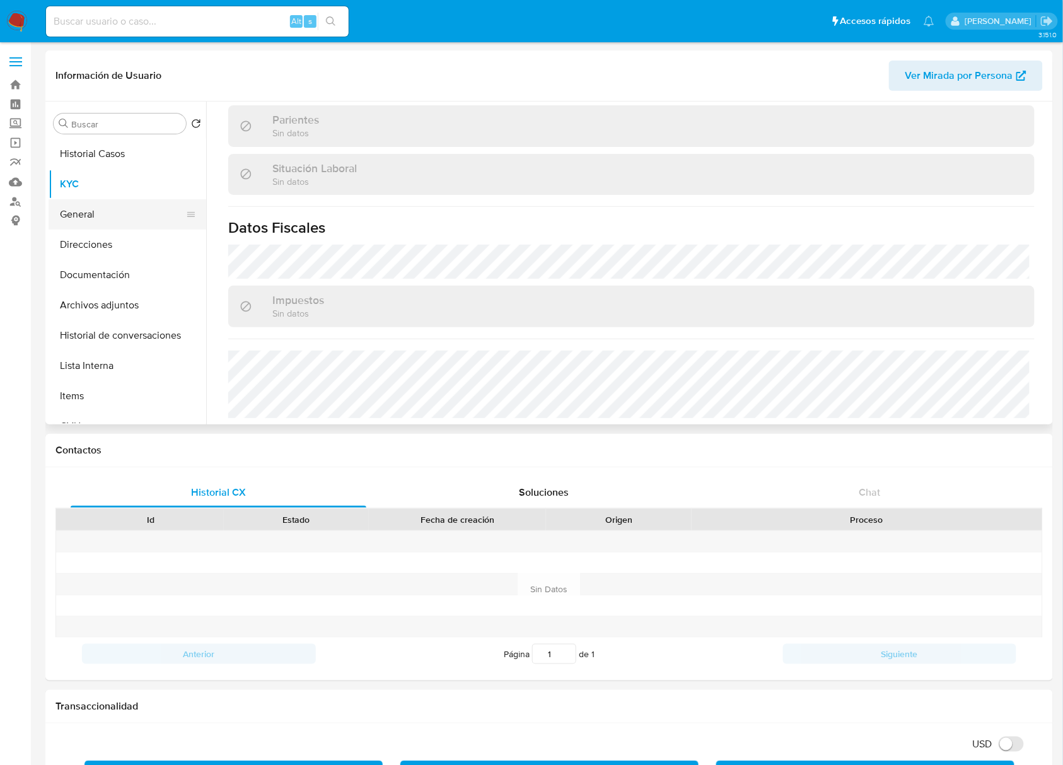
click at [107, 219] on button "General" at bounding box center [123, 214] width 148 height 30
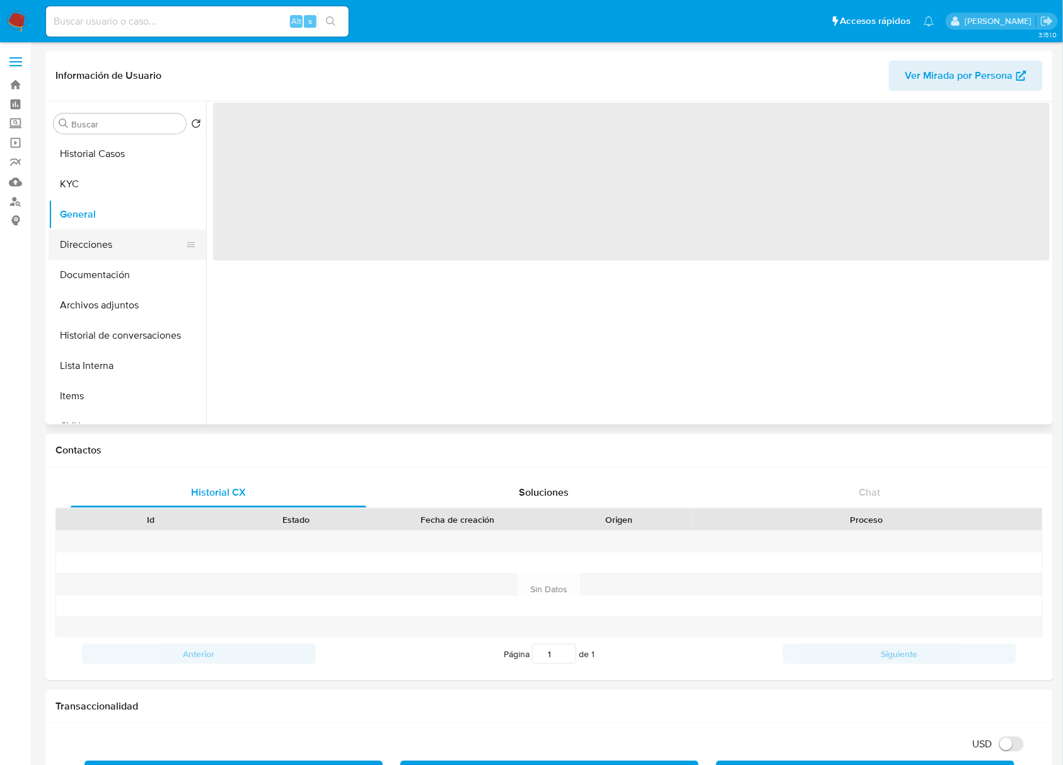
click at [111, 242] on button "Direcciones" at bounding box center [123, 245] width 148 height 30
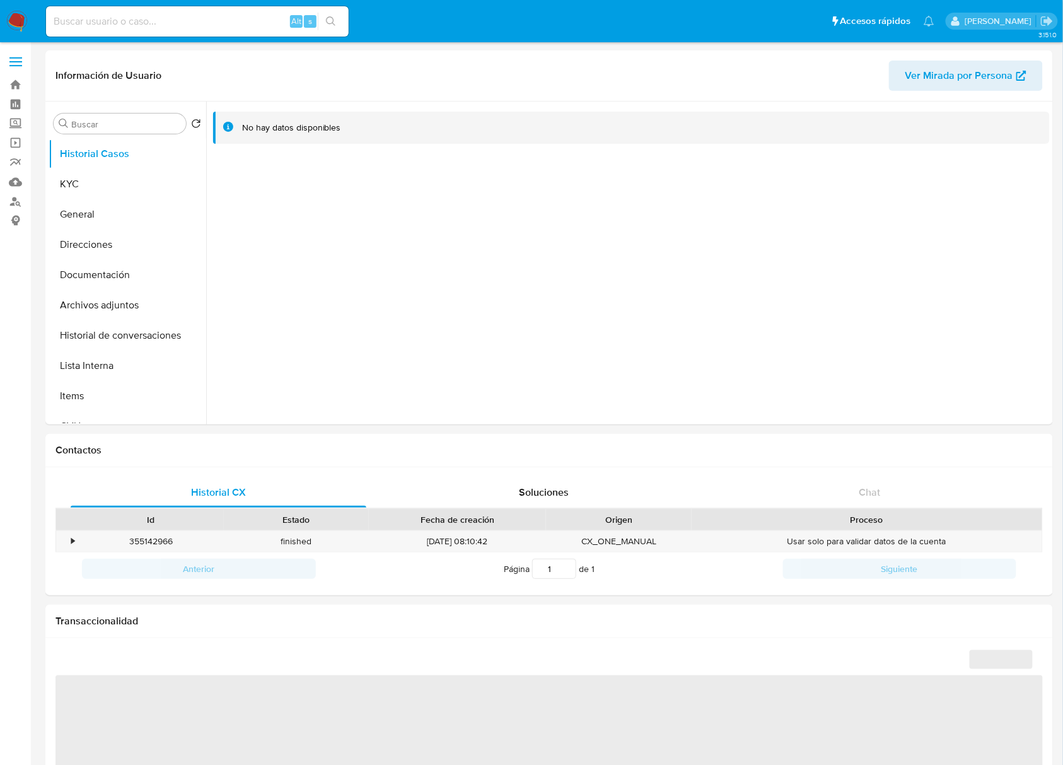
select select "10"
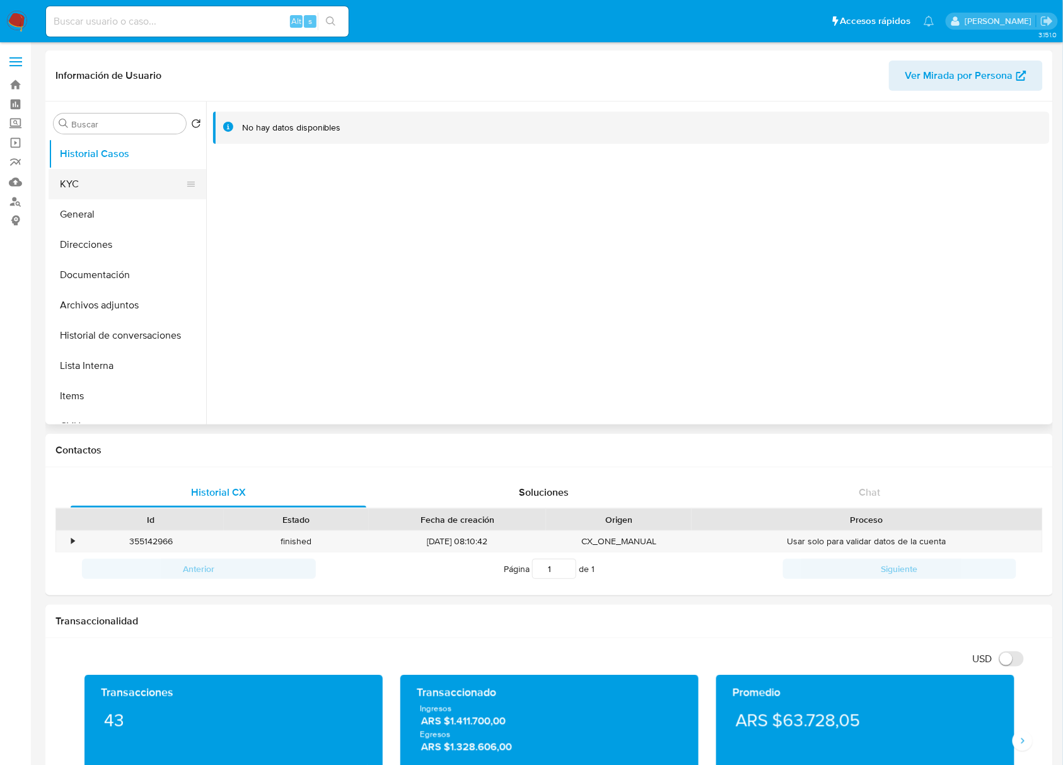
click at [81, 175] on button "KYC" at bounding box center [123, 184] width 148 height 30
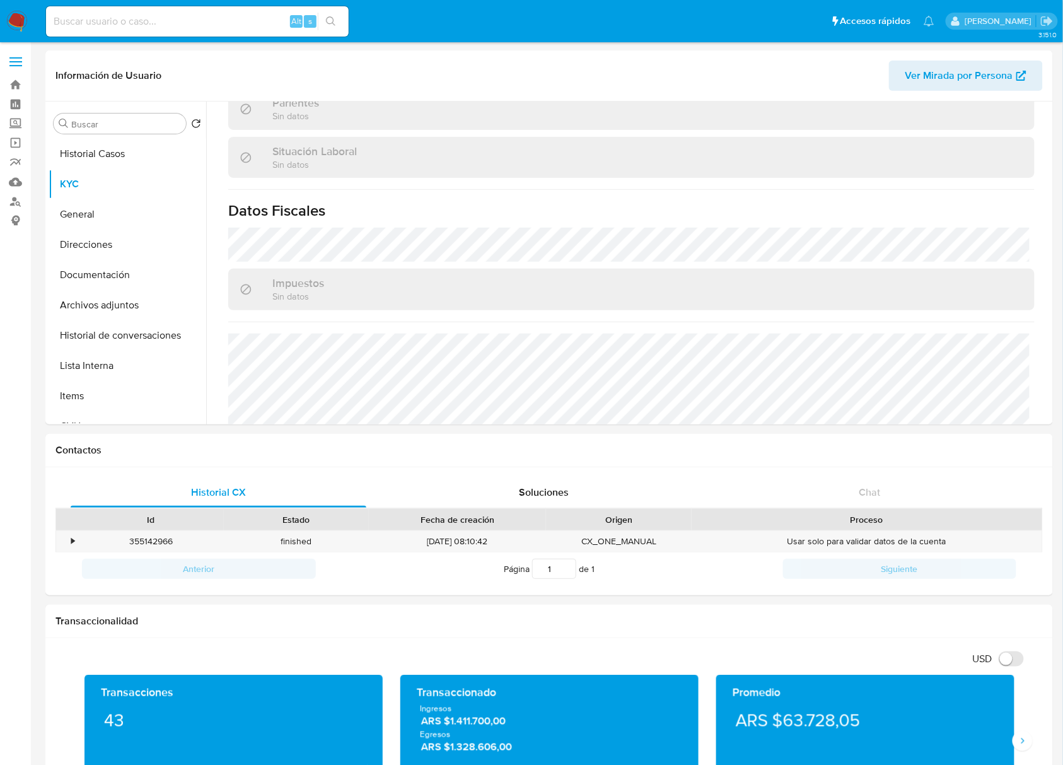
scroll to position [634, 0]
click at [98, 250] on button "Direcciones" at bounding box center [123, 245] width 148 height 30
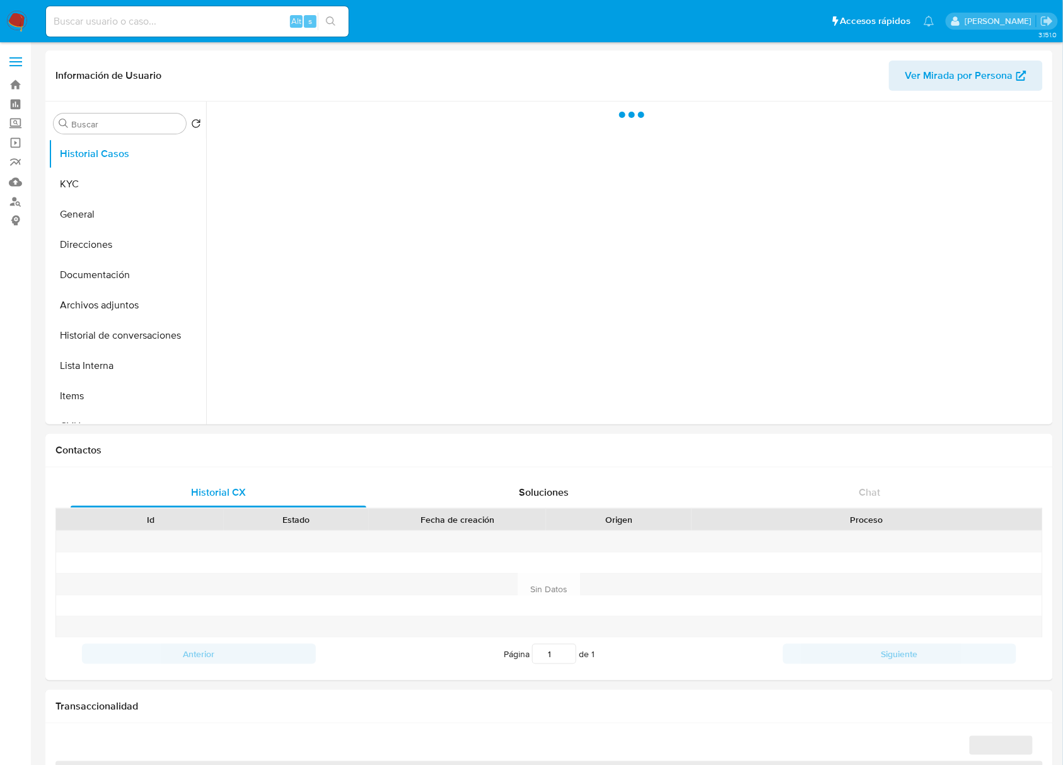
select select "10"
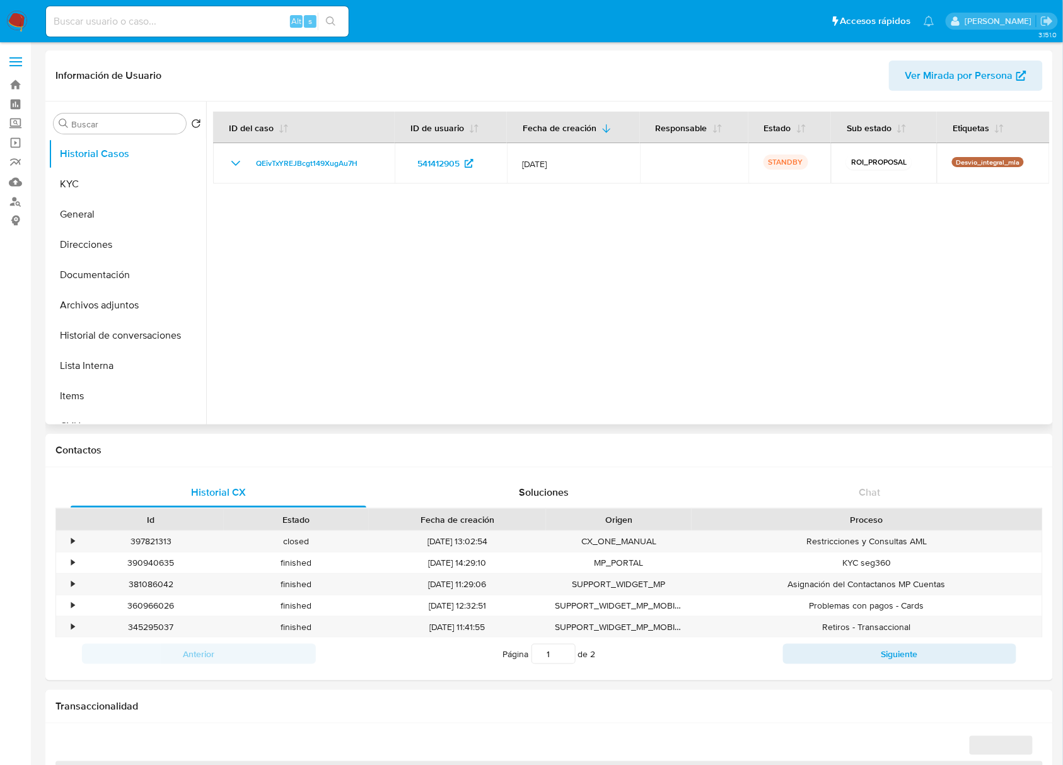
select select "10"
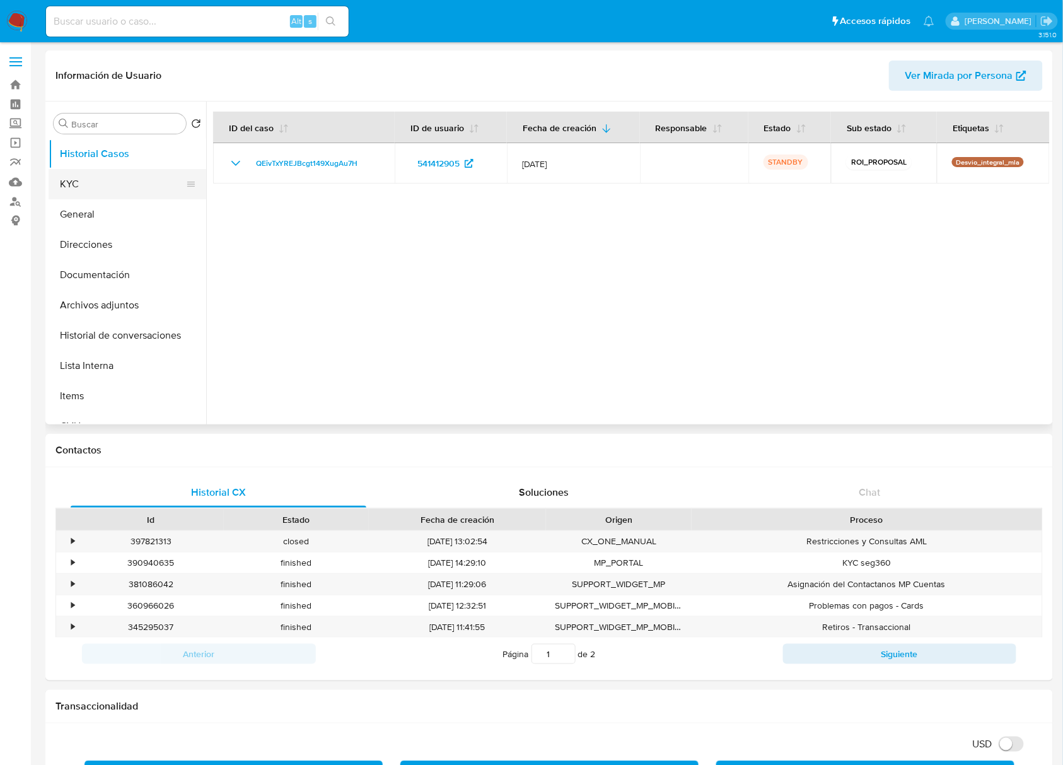
click at [89, 175] on button "KYC" at bounding box center [123, 184] width 148 height 30
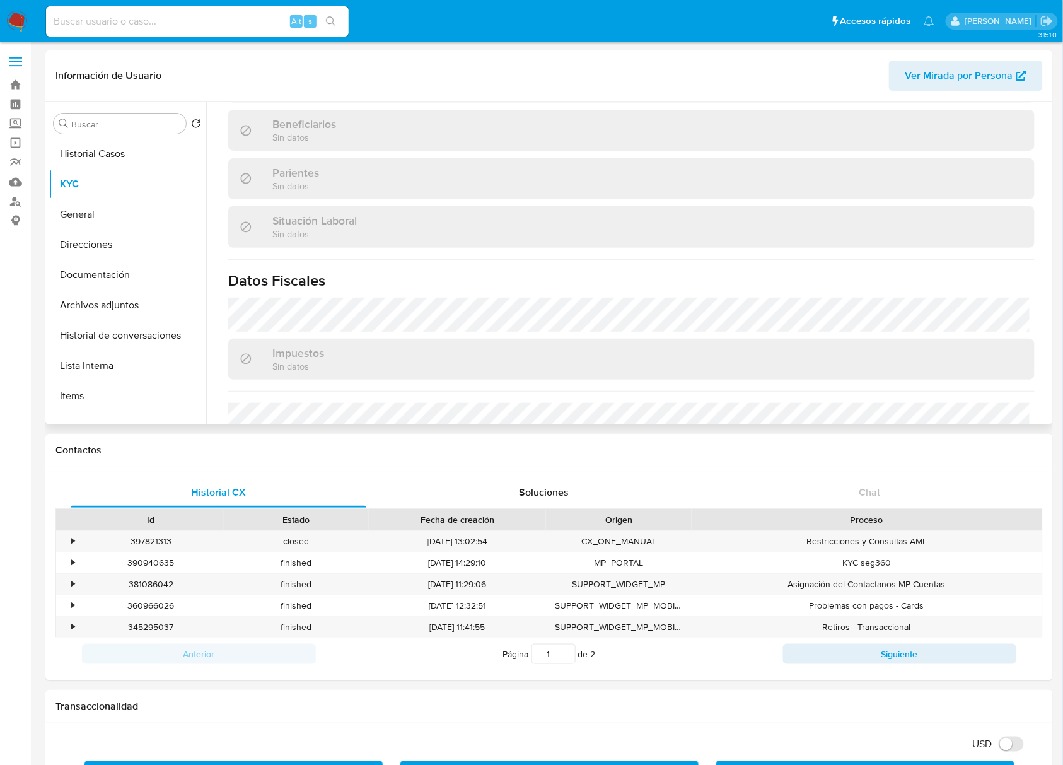
scroll to position [652, 0]
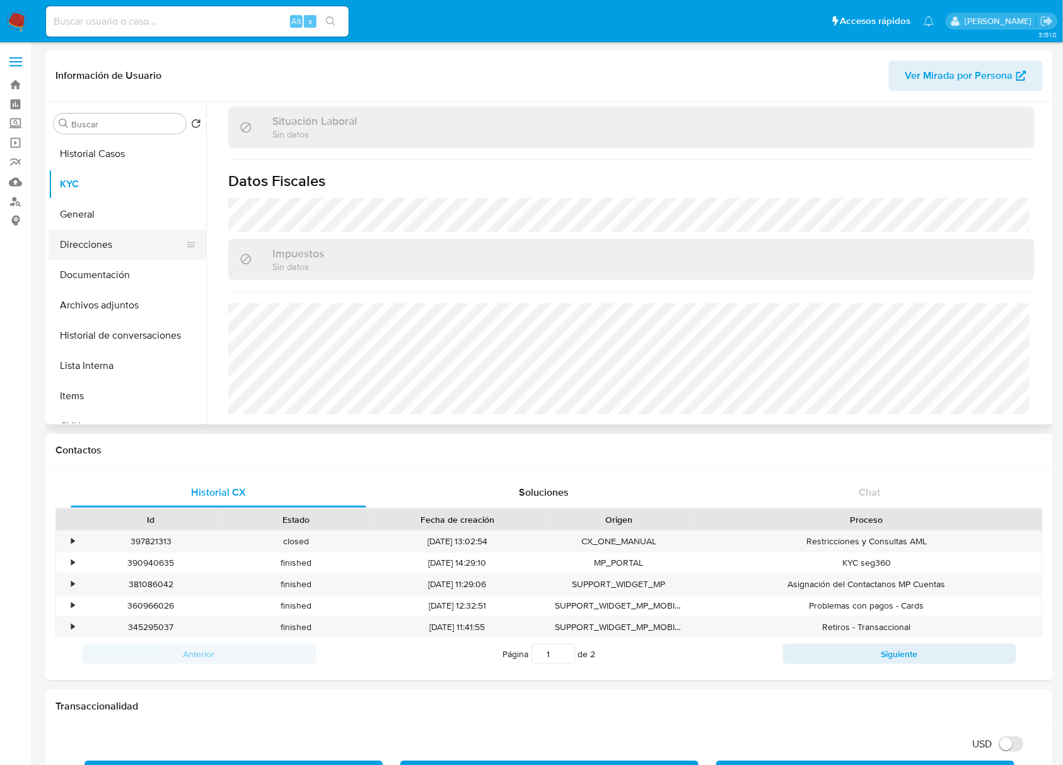
click at [78, 236] on button "Direcciones" at bounding box center [123, 245] width 148 height 30
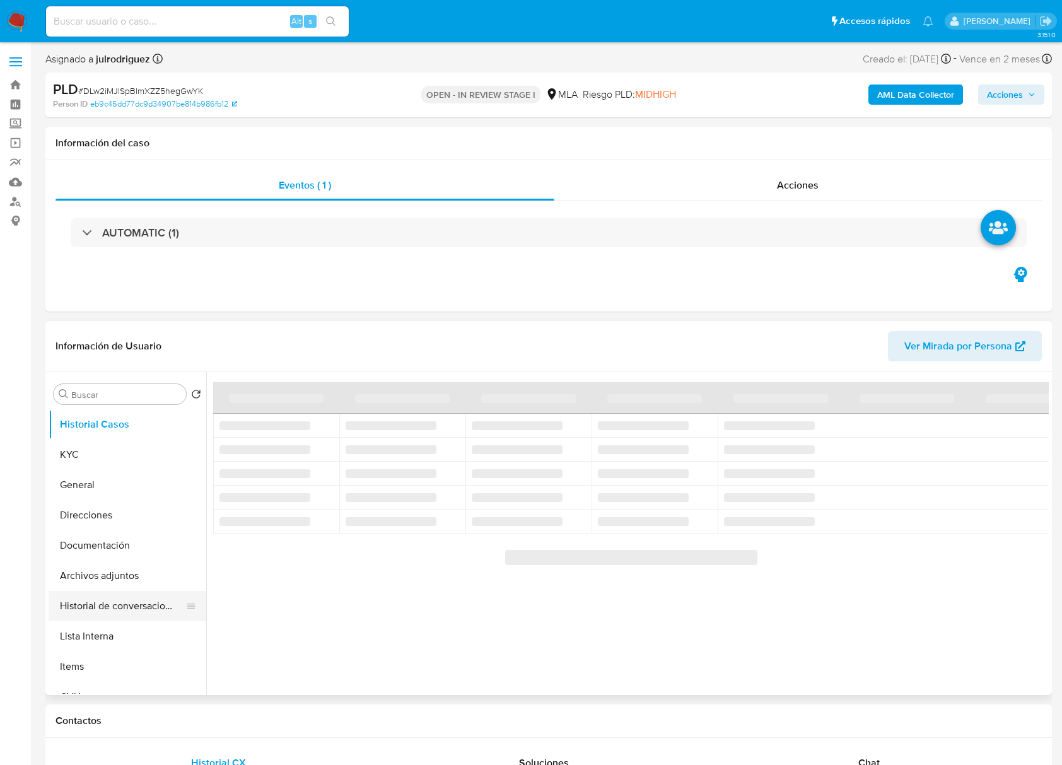
click at [114, 618] on button "Historial de conversaciones" at bounding box center [123, 606] width 148 height 30
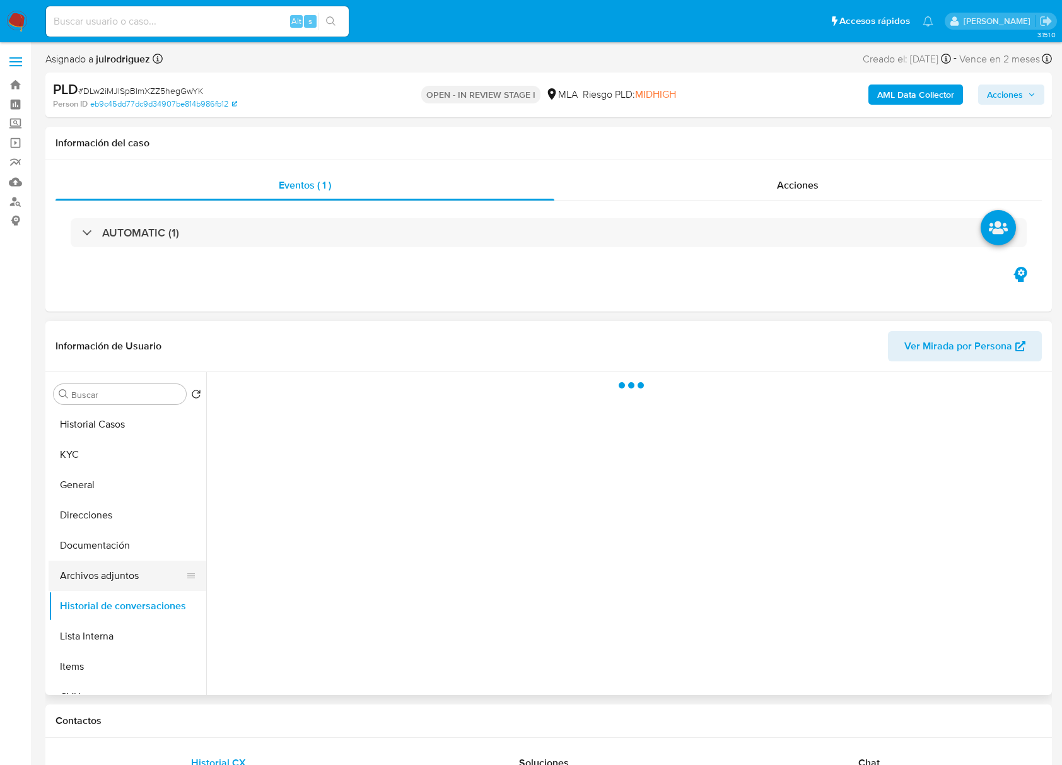
select select "10"
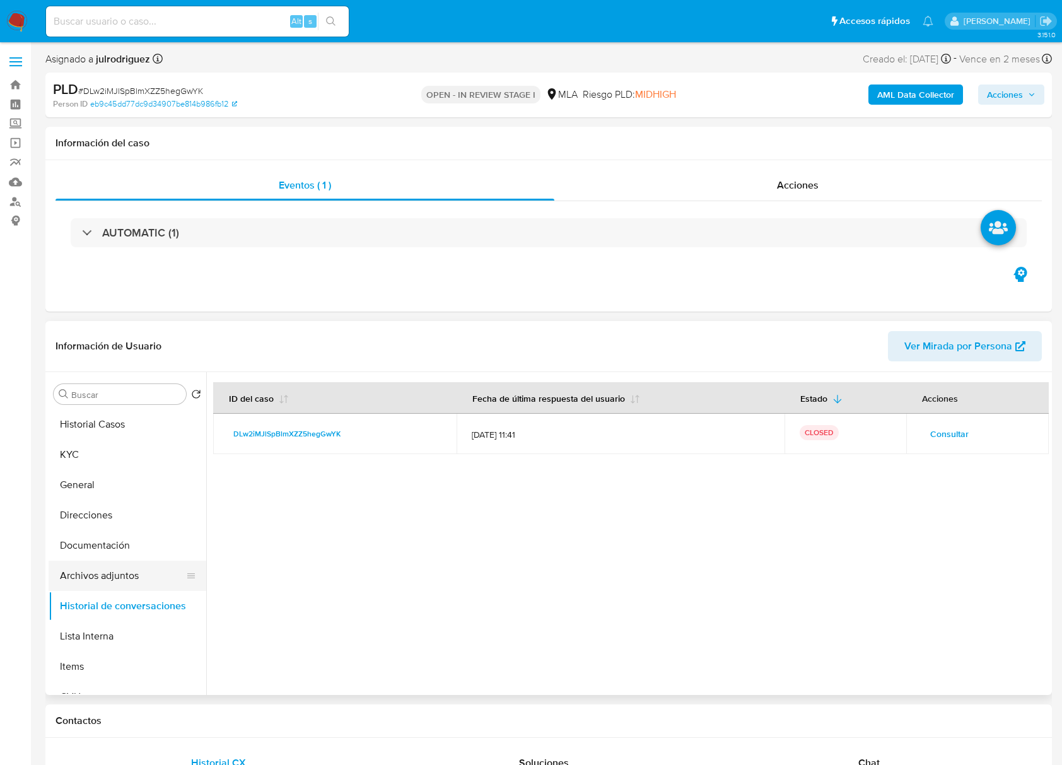
click at [97, 583] on button "Archivos adjuntos" at bounding box center [123, 576] width 148 height 30
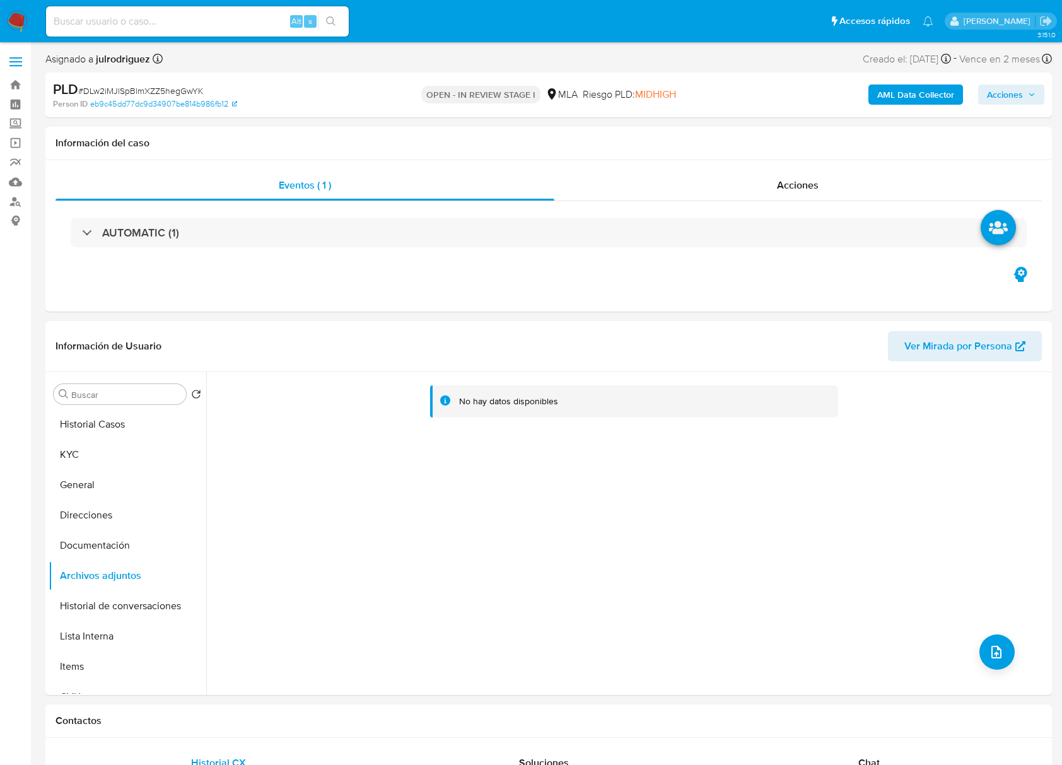
click at [914, 84] on b "AML Data Collector" at bounding box center [915, 94] width 77 height 20
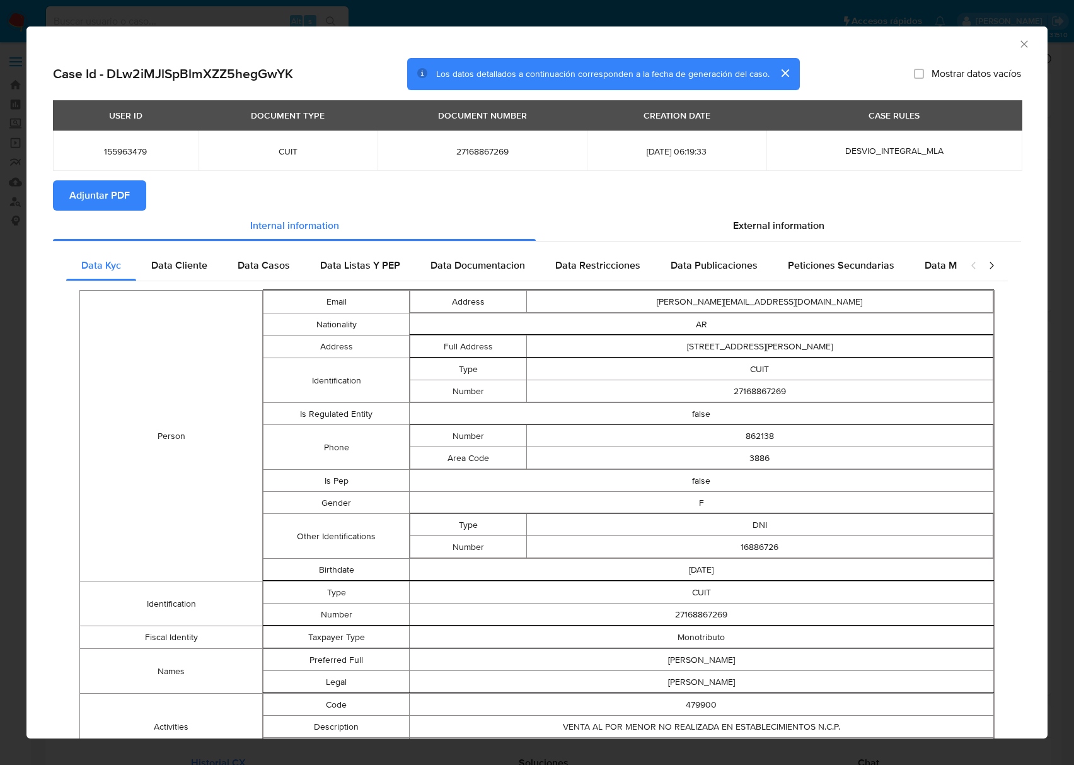
click at [106, 190] on span "Adjuntar PDF" at bounding box center [99, 196] width 61 height 28
click at [1018, 45] on icon "Cerrar ventana" at bounding box center [1024, 44] width 13 height 13
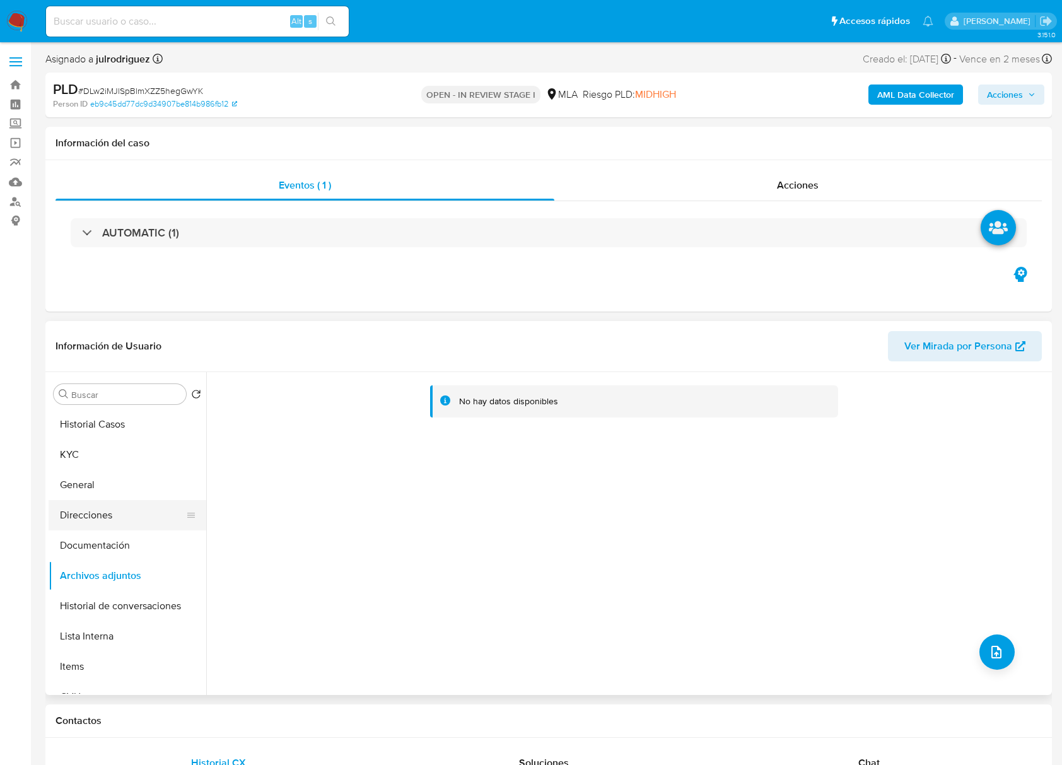
click at [91, 525] on button "Direcciones" at bounding box center [123, 515] width 148 height 30
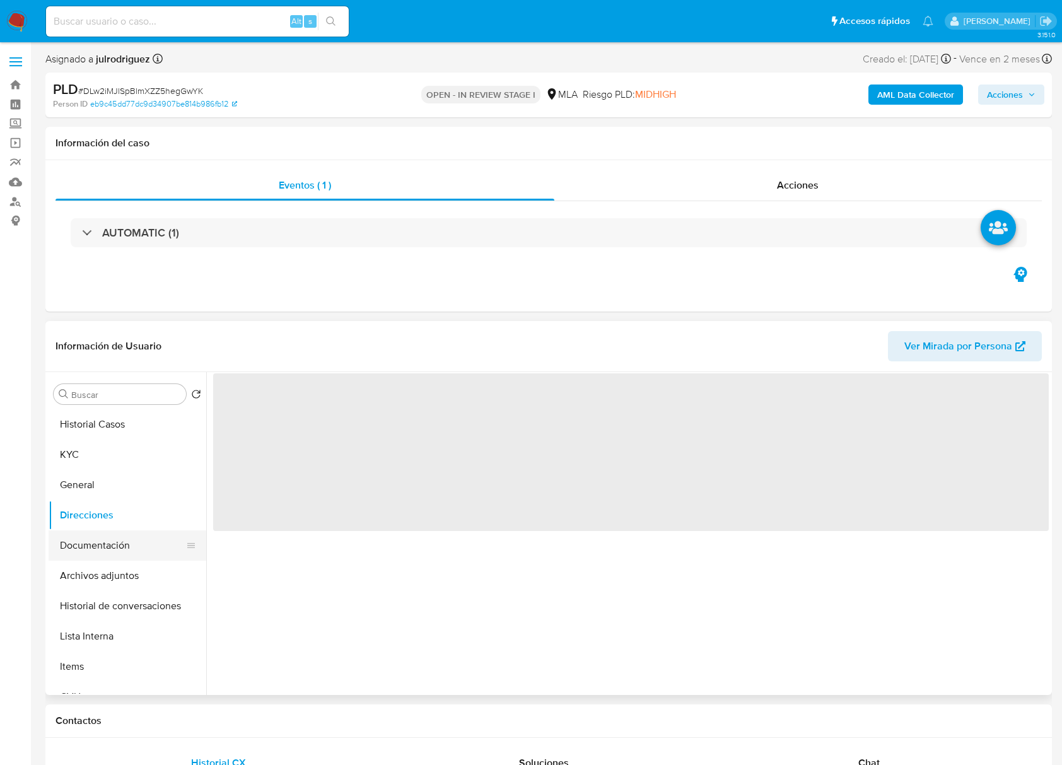
click at [97, 557] on button "Documentación" at bounding box center [123, 545] width 148 height 30
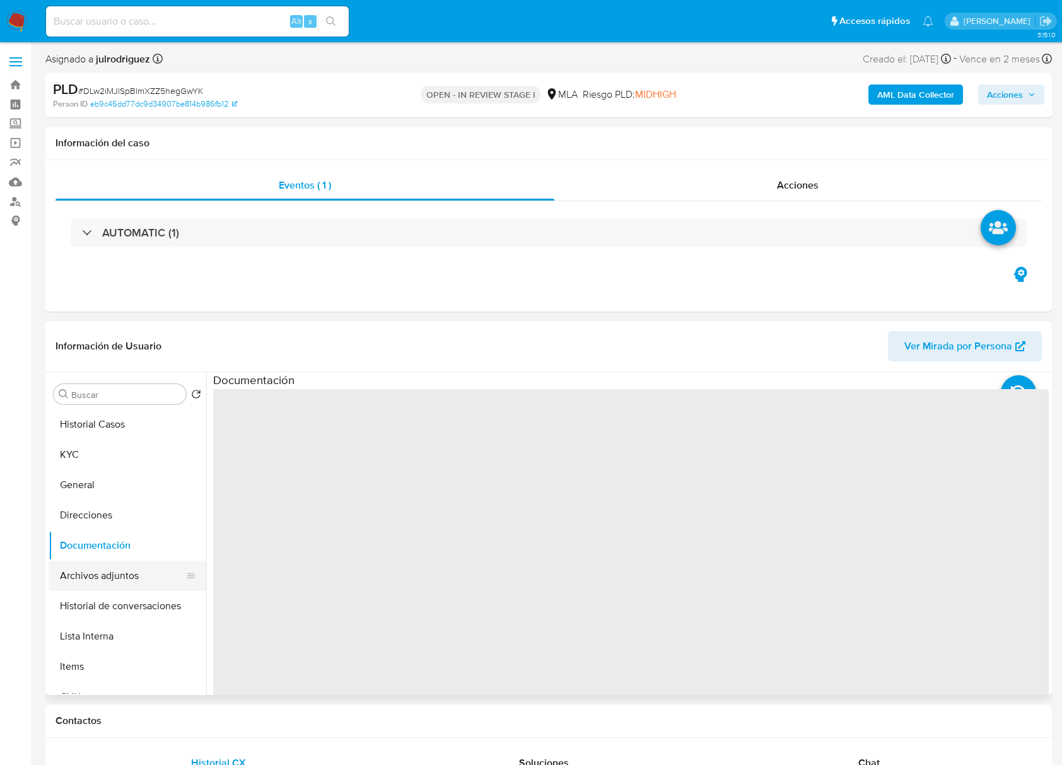
click at [100, 576] on button "Archivos adjuntos" at bounding box center [123, 576] width 148 height 30
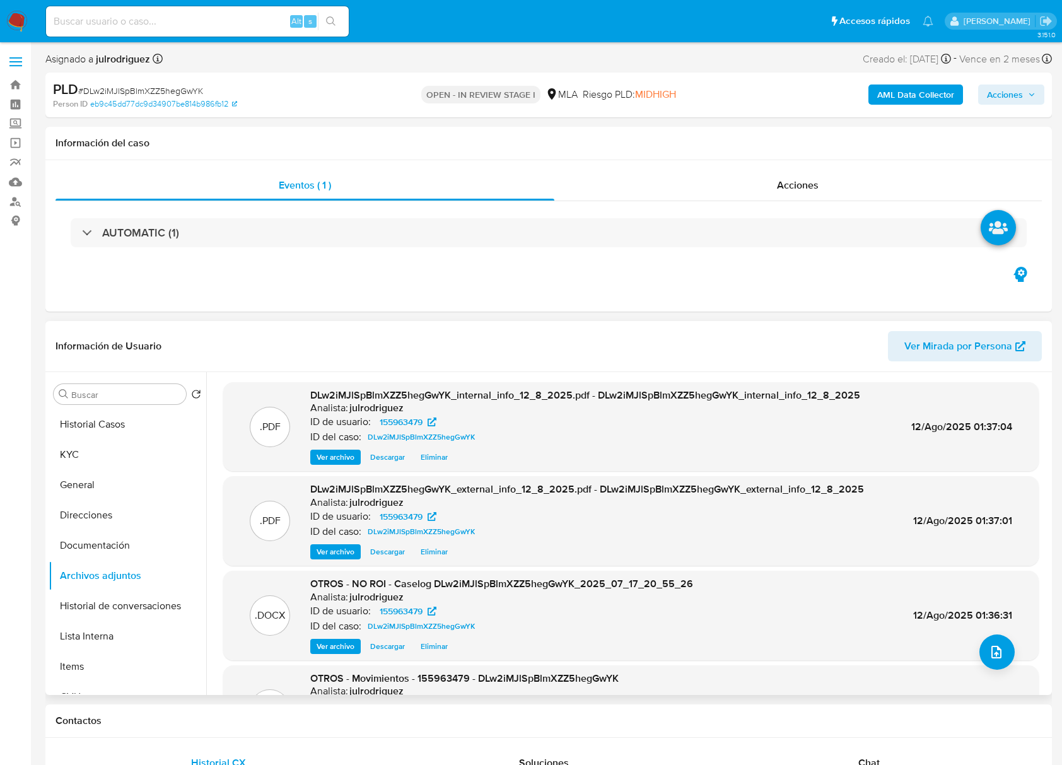
scroll to position [106, 0]
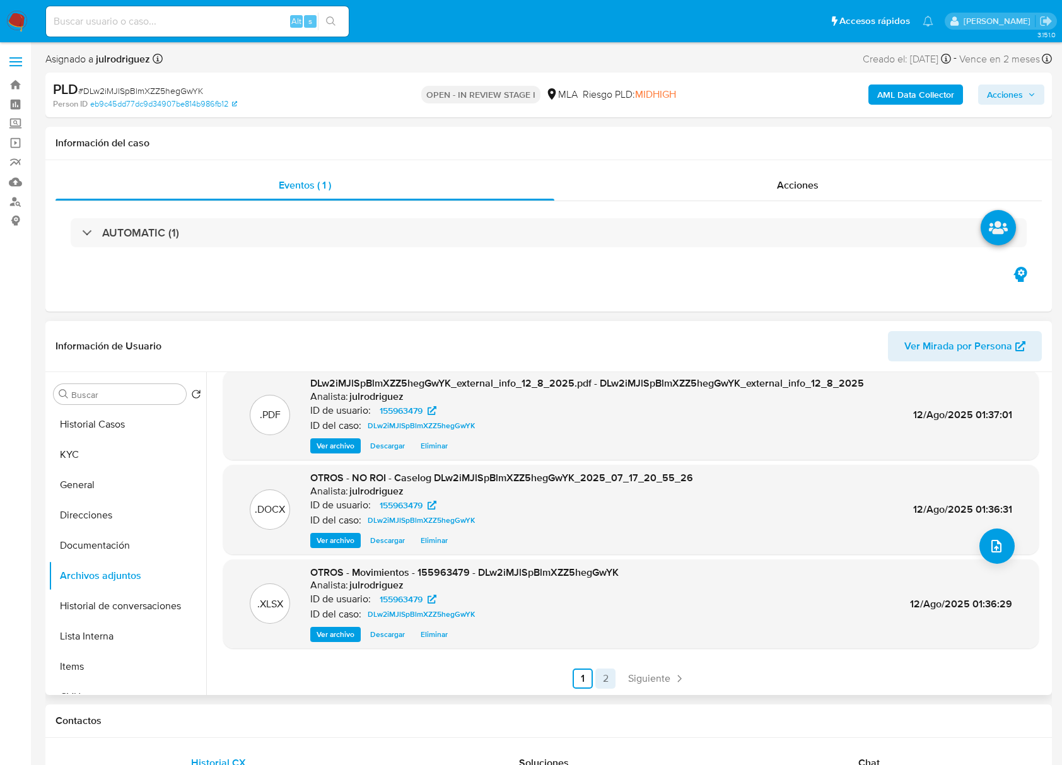
click at [604, 677] on link "2" at bounding box center [605, 678] width 20 height 20
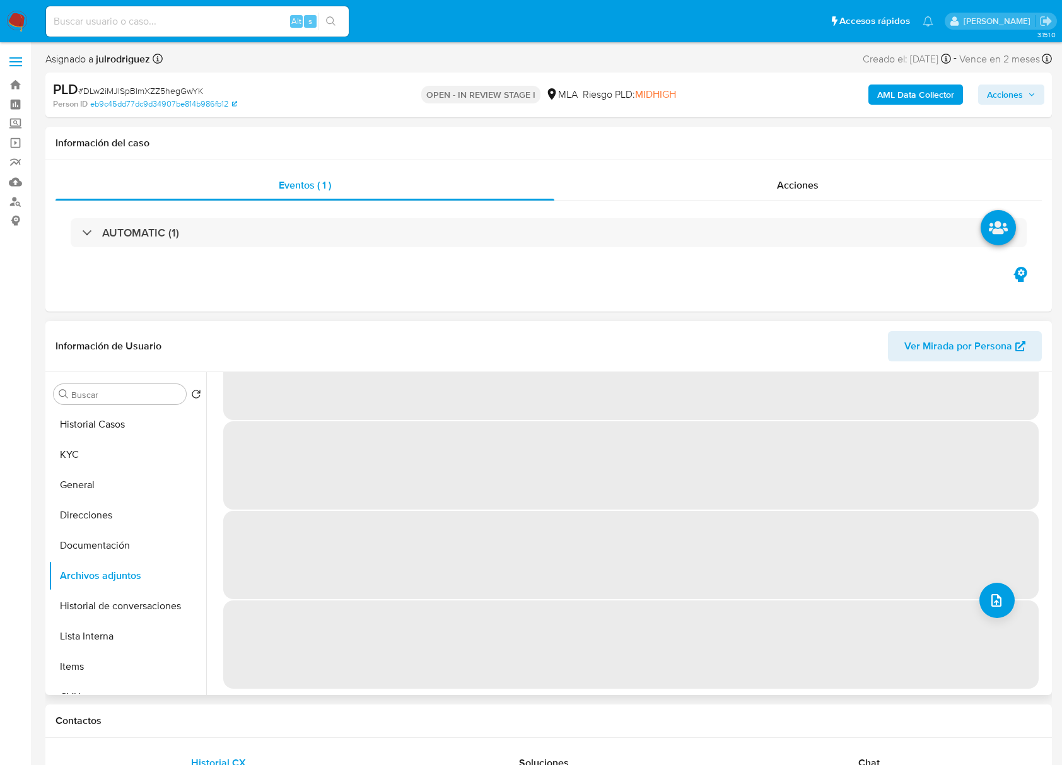
scroll to position [0, 0]
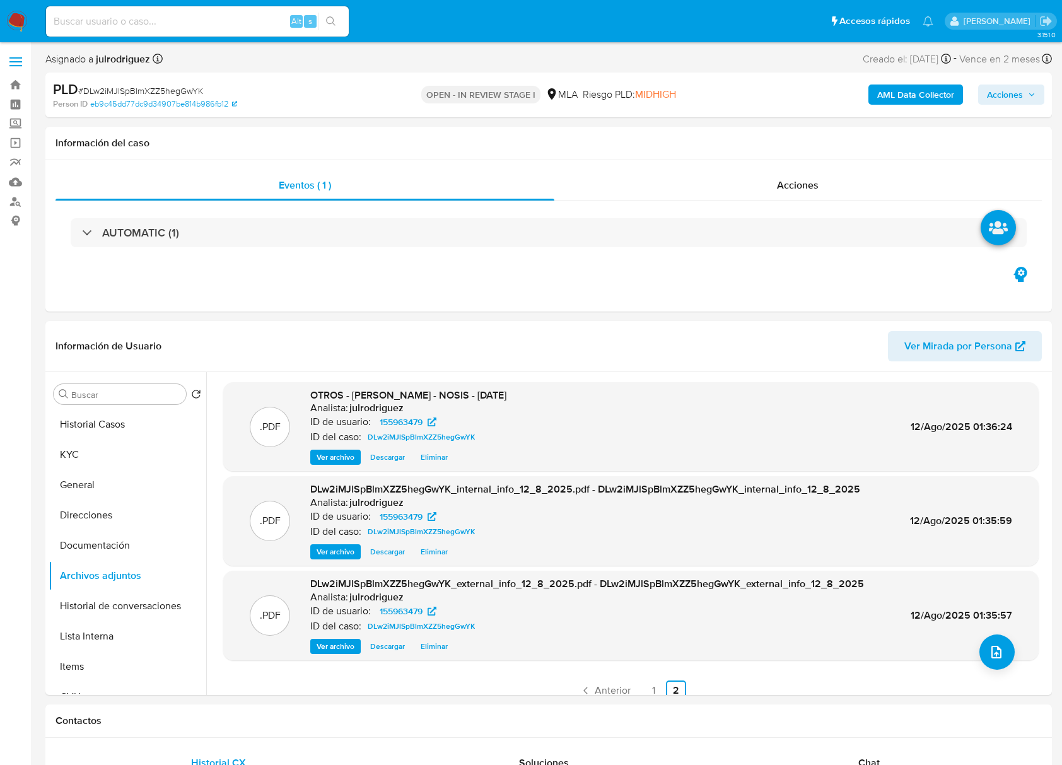
click at [1008, 99] on span "Acciones" at bounding box center [1005, 94] width 36 height 20
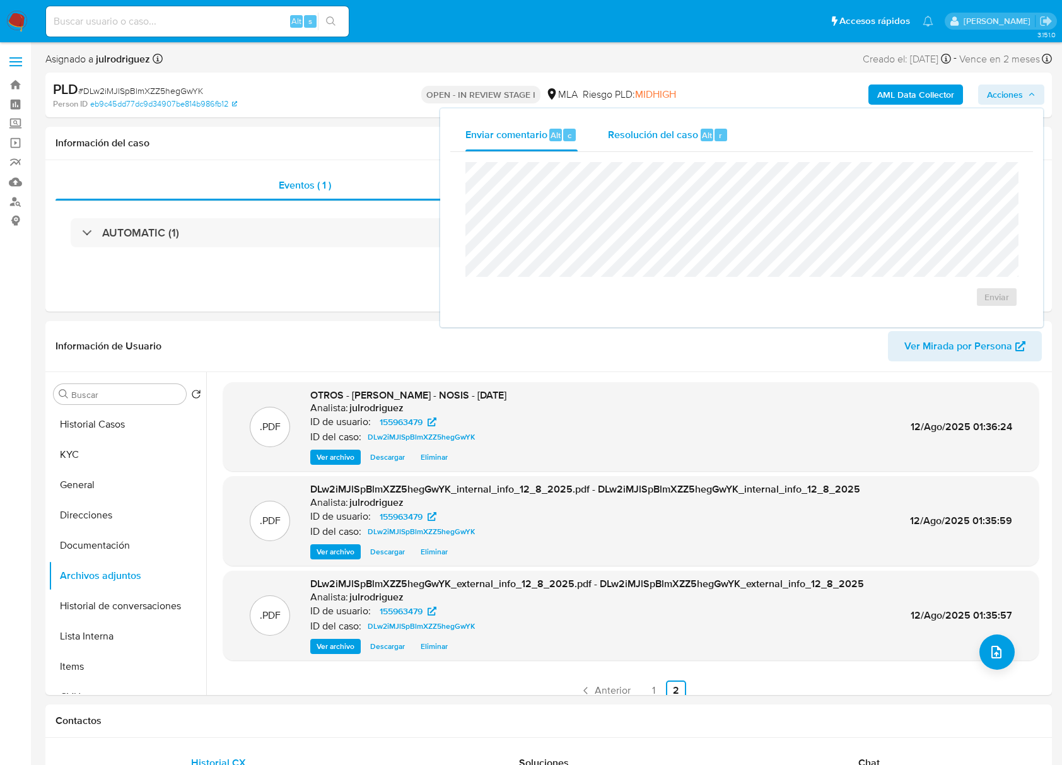
click at [694, 144] on div "Resolución del caso Alt r" at bounding box center [668, 135] width 120 height 33
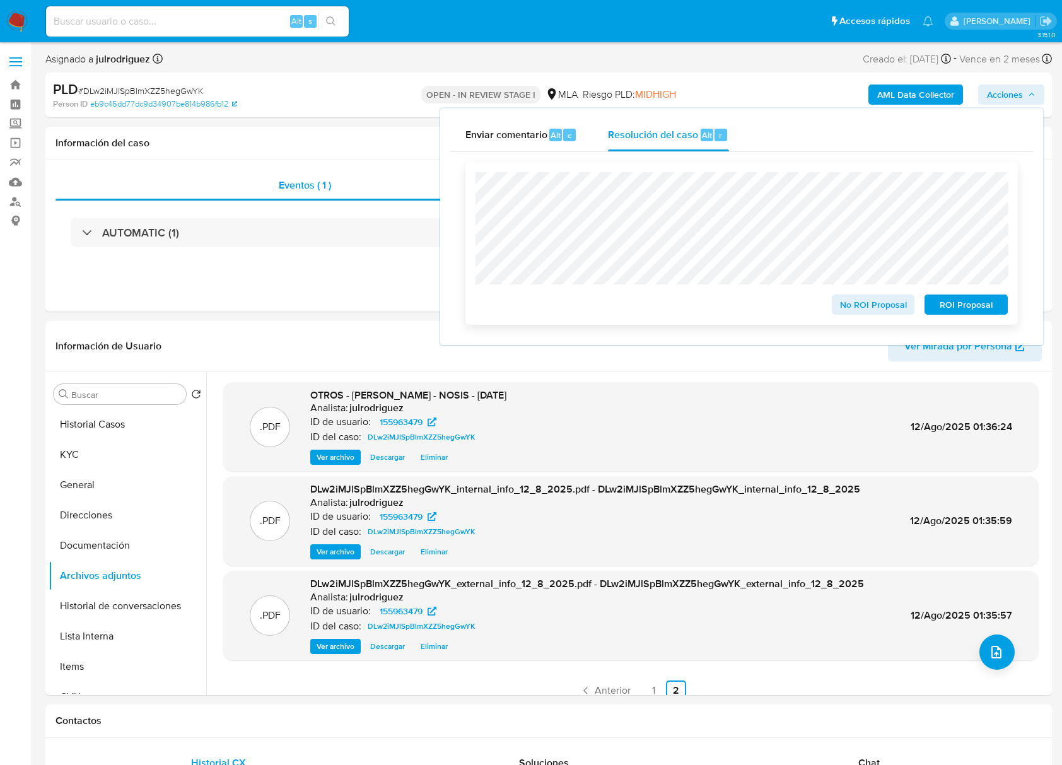
click at [843, 304] on span "No ROI Proposal" at bounding box center [873, 305] width 66 height 18
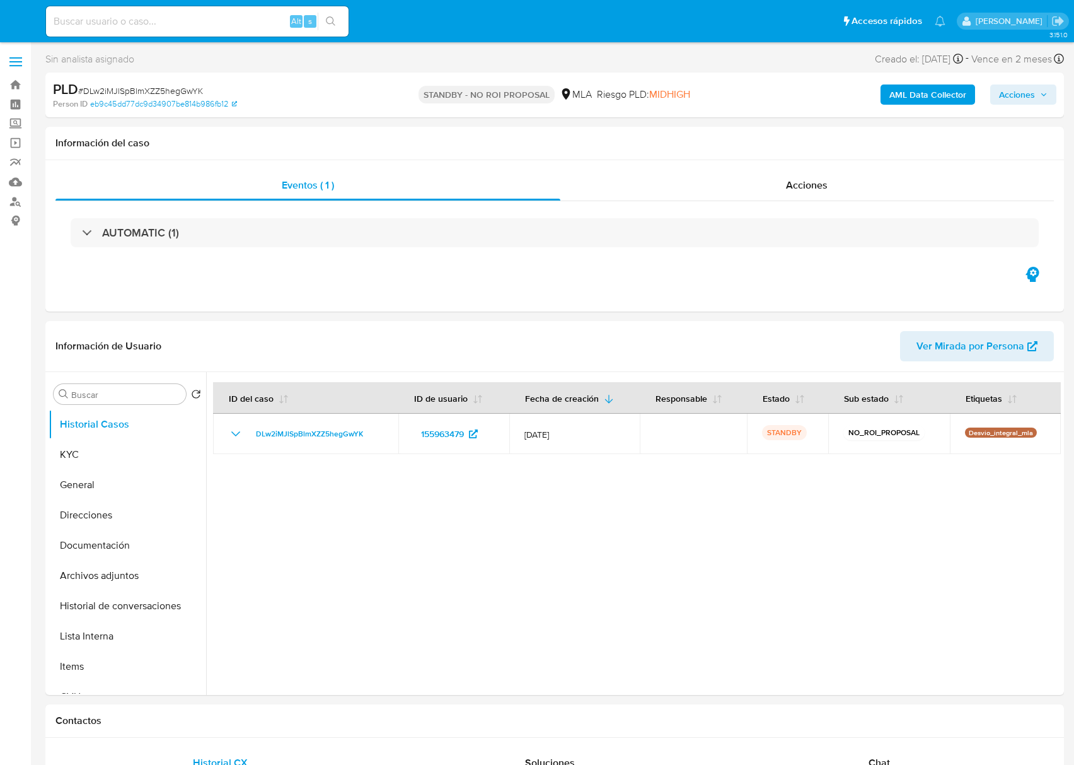
select select "10"
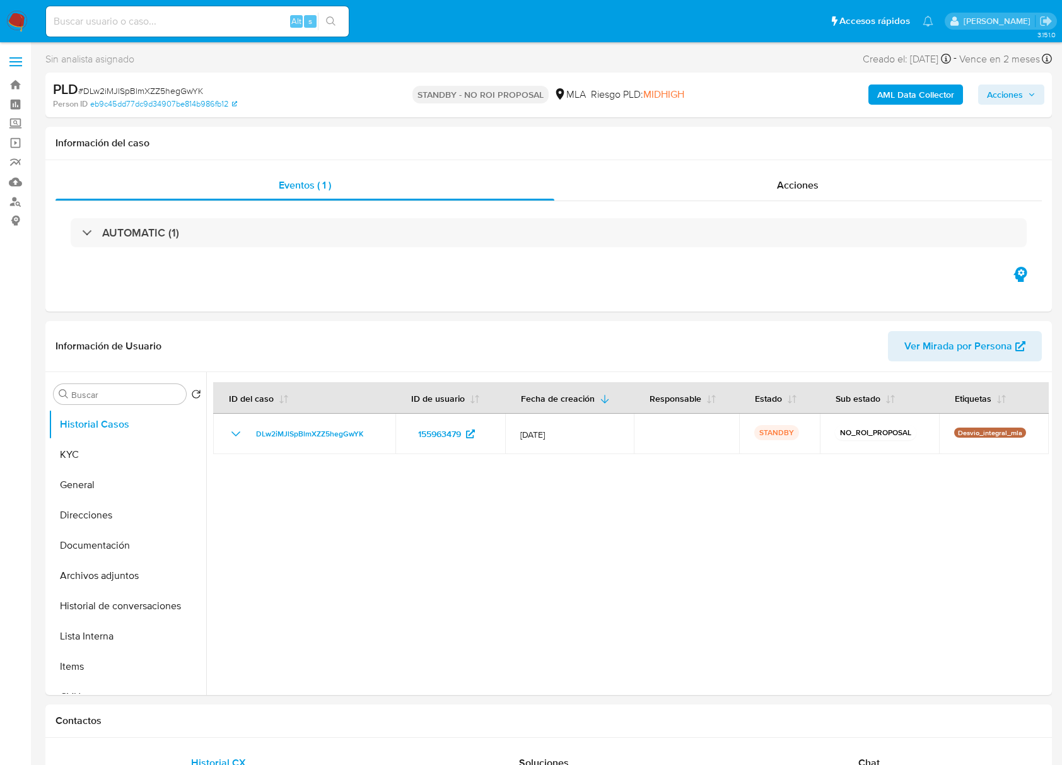
click at [134, 13] on input at bounding box center [197, 21] width 303 height 16
click at [137, 16] on input at bounding box center [197, 21] width 303 height 16
paste input "8GkjwkAYVgKg1h0YQxuVPzYg"
type input "8GkjwkAYVgKg1h0YQxuVPzYg"
select select "10"
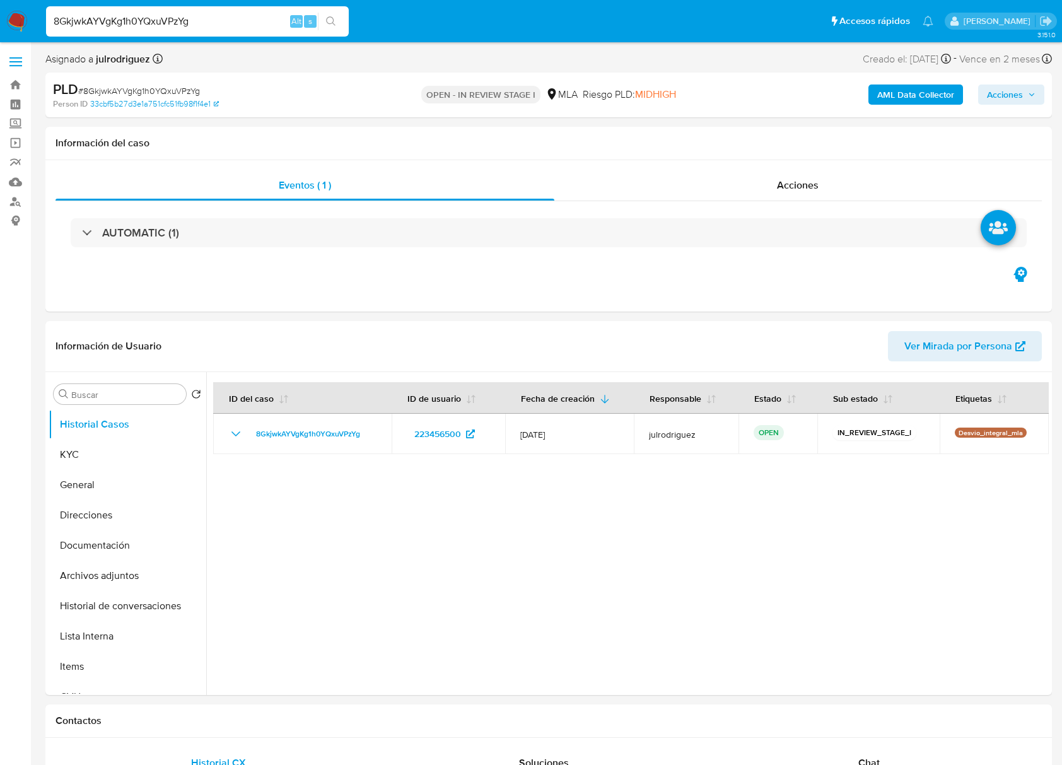
click at [139, 13] on input "8GkjwkAYVgKg1h0YQxuVPzYg" at bounding box center [197, 21] width 303 height 16
click at [71, 449] on button "KYC" at bounding box center [123, 454] width 148 height 30
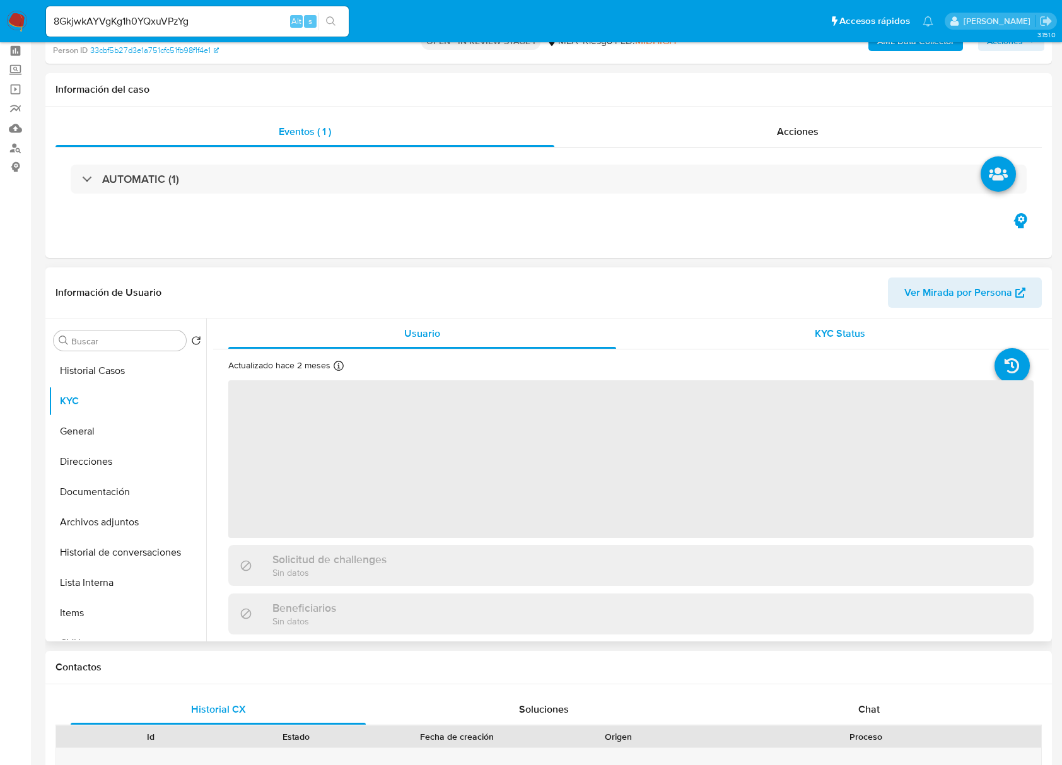
scroll to position [84, 0]
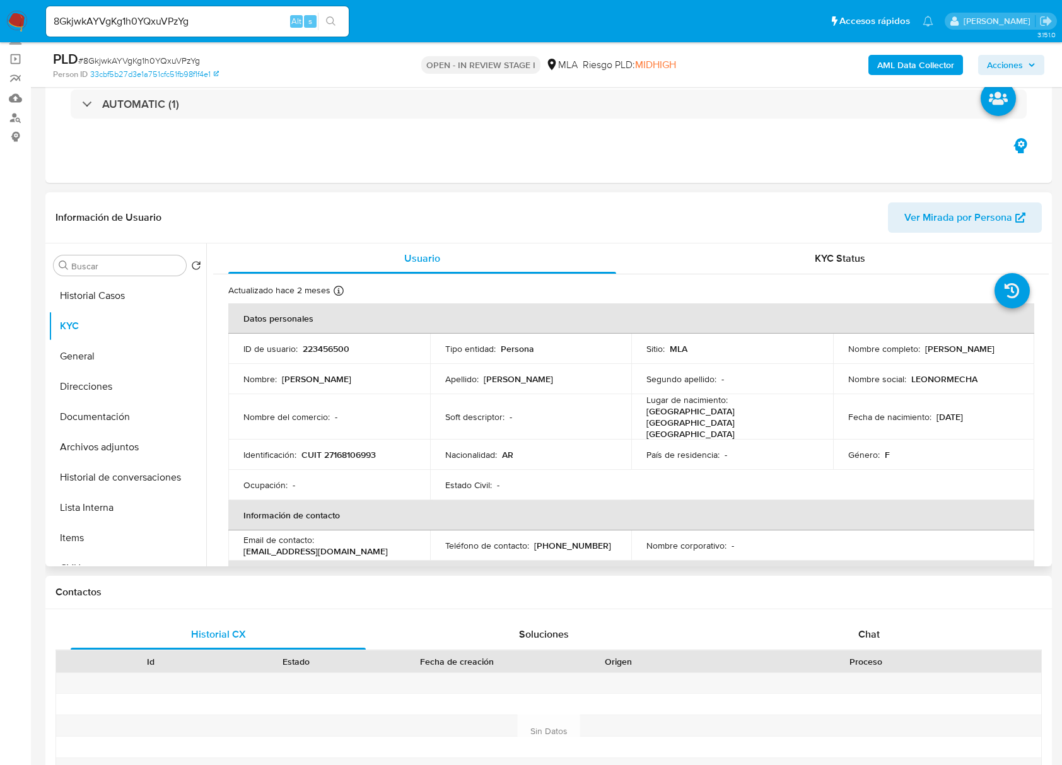
drag, startPoint x: 868, startPoint y: 354, endPoint x: 958, endPoint y: 351, distance: 90.2
click at [958, 351] on div "Nombre completo : [PERSON_NAME]" at bounding box center [933, 348] width 171 height 11
copy p "[PERSON_NAME]"
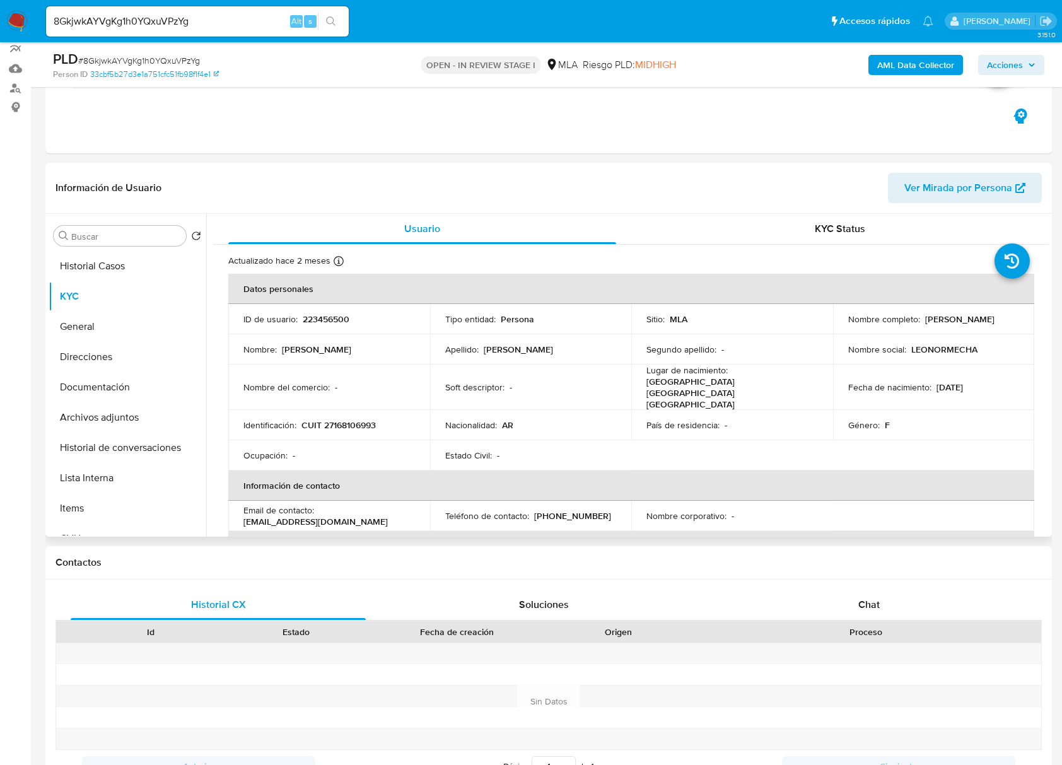
scroll to position [111, 0]
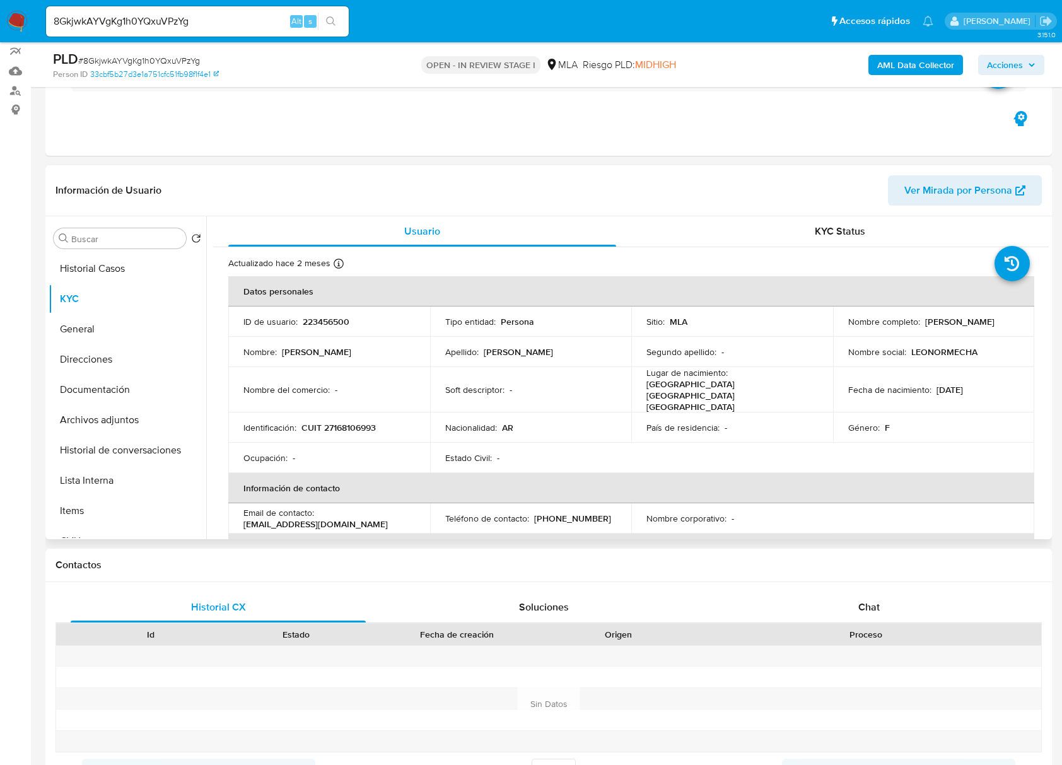
click at [328, 325] on p "223456500" at bounding box center [326, 321] width 47 height 11
copy p "223456500"
click at [169, 66] on span "# 8GkjwkAYVgKg1h0YQxuVPzYg" at bounding box center [139, 60] width 122 height 13
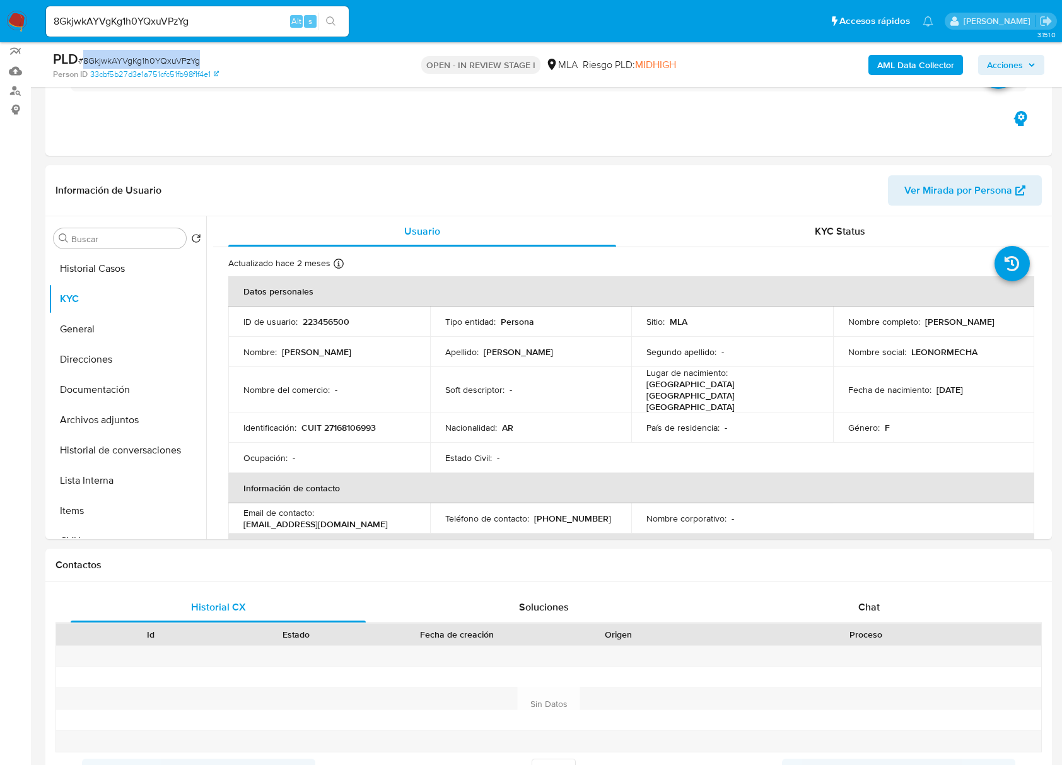
copy span "8GkjwkAYVgKg1h0YQxuVPzYg"
drag, startPoint x: 95, startPoint y: 401, endPoint x: 109, endPoint y: 399, distance: 14.6
click at [95, 401] on button "Documentación" at bounding box center [123, 390] width 148 height 30
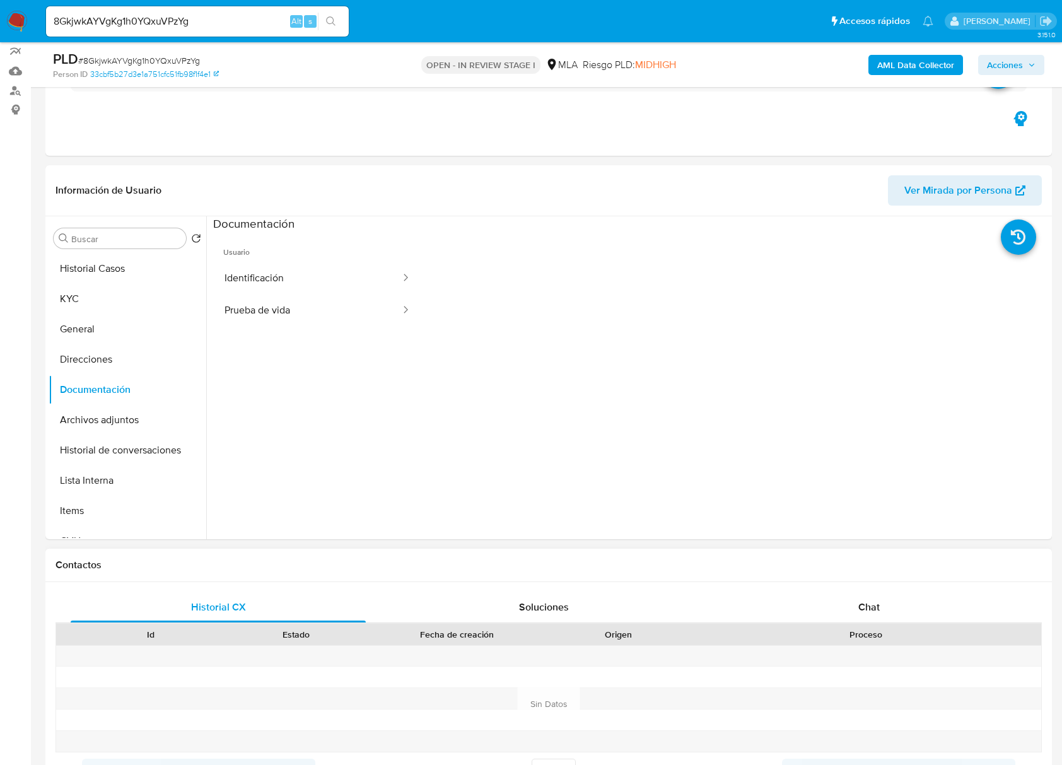
scroll to position [102, 0]
click at [870, 591] on div "Historial CX Soluciones Chat Id Estado Fecha de creación Origen Proceso Anterio…" at bounding box center [548, 703] width 1006 height 243
click at [868, 601] on span "Chat" at bounding box center [868, 607] width 21 height 15
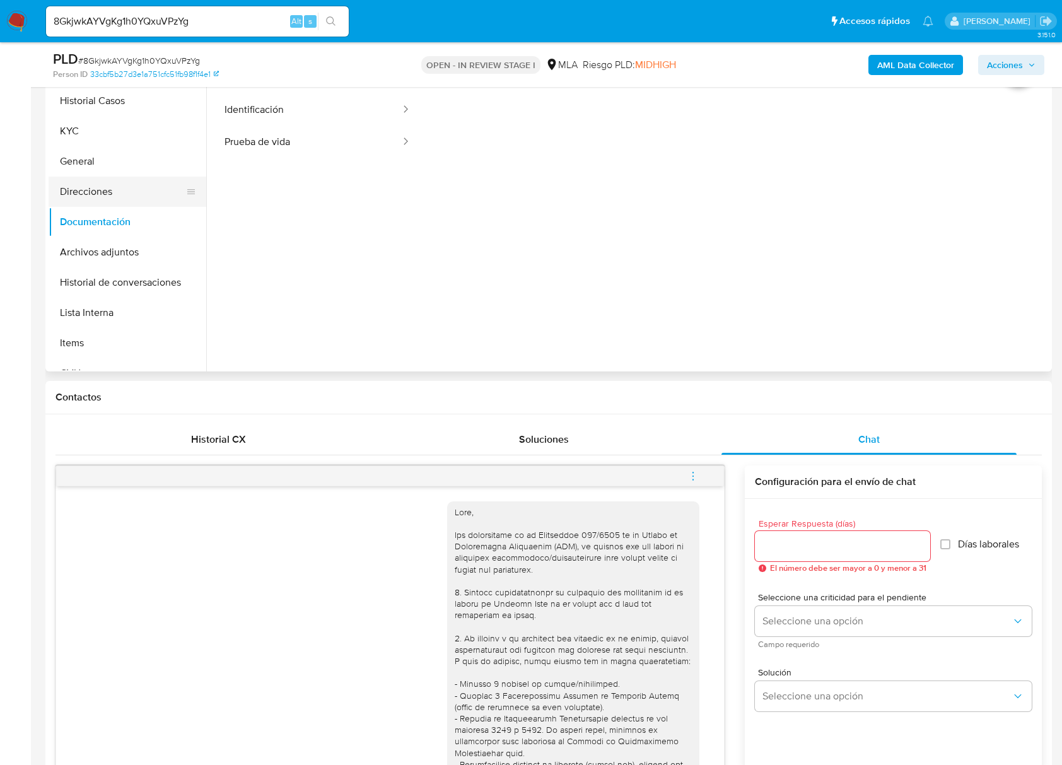
scroll to position [0, 0]
click at [96, 129] on button "KYC" at bounding box center [123, 131] width 148 height 30
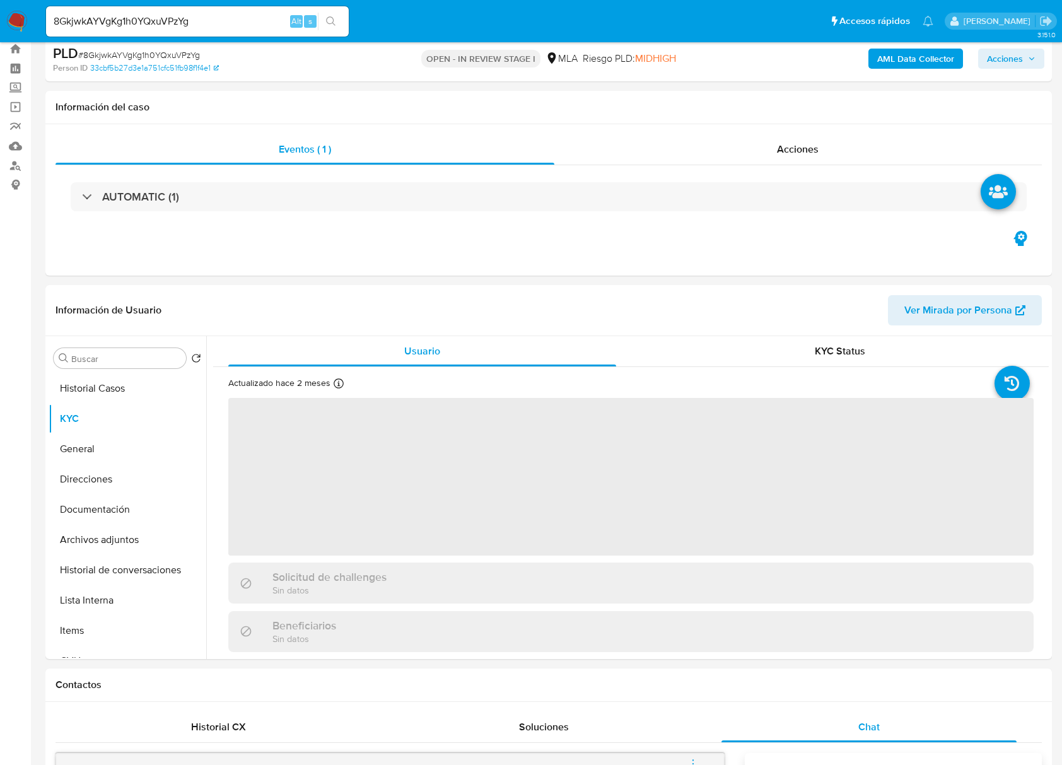
scroll to position [26, 0]
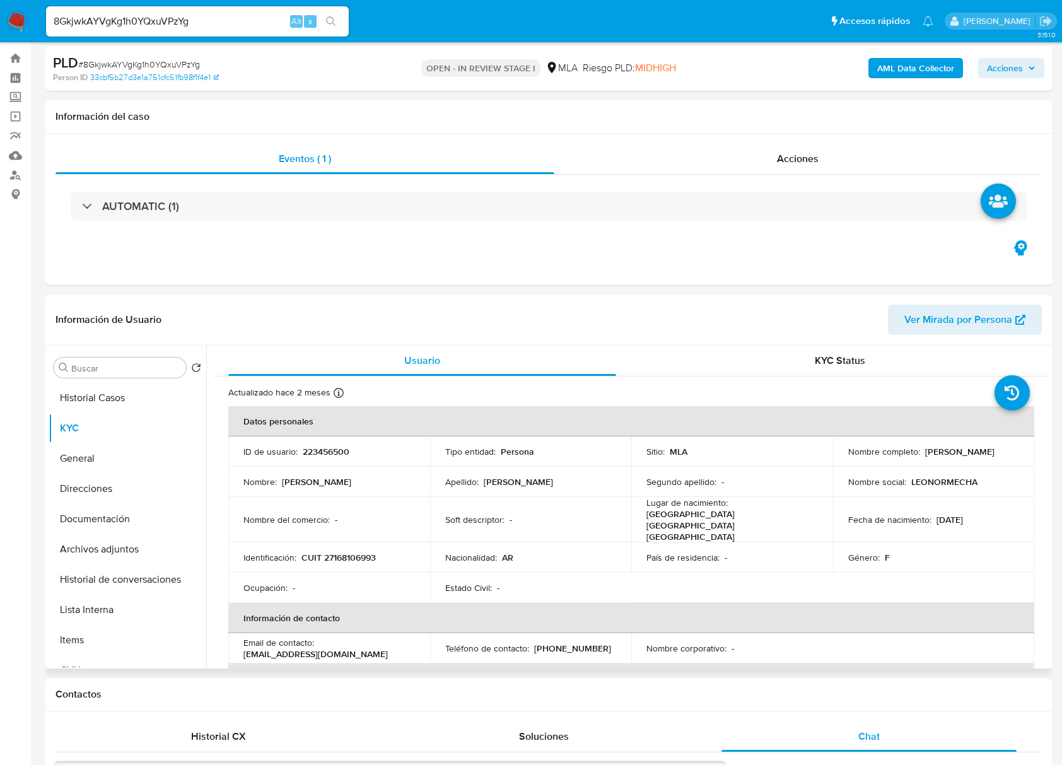
click at [357, 552] on p "CUIT 27168106993" at bounding box center [338, 557] width 74 height 11
copy p "27168106993"
click at [334, 450] on p "223456500" at bounding box center [326, 451] width 47 height 11
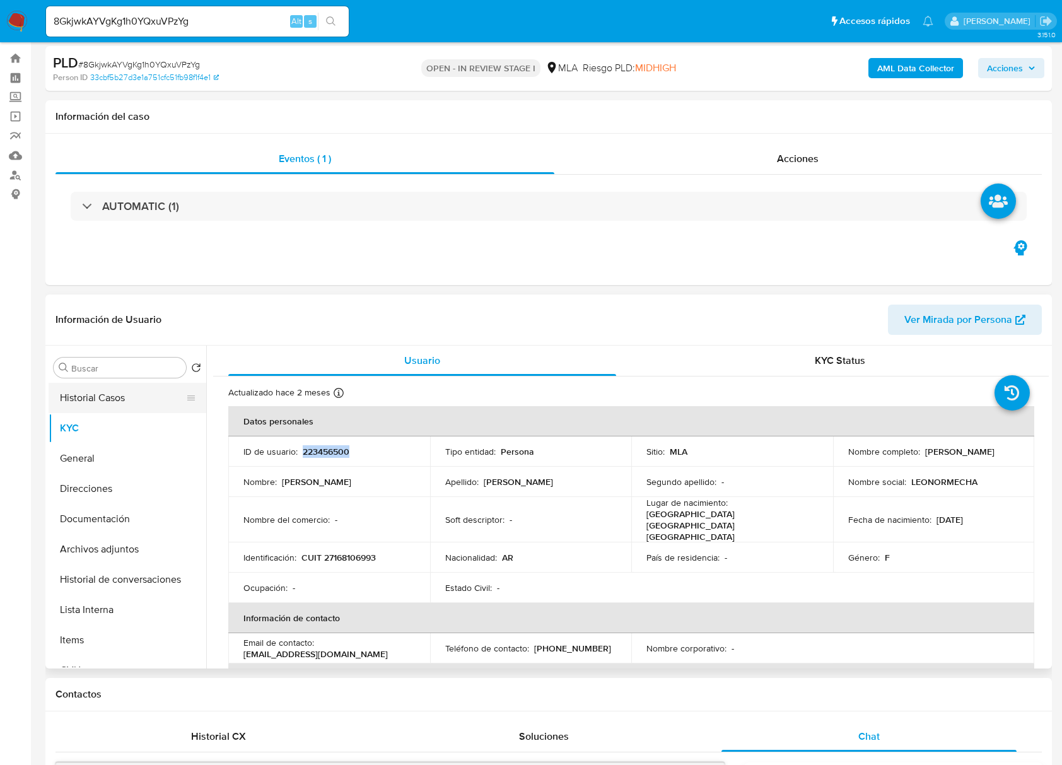
copy p "223456500"
click at [137, 404] on button "Historial Casos" at bounding box center [123, 398] width 148 height 30
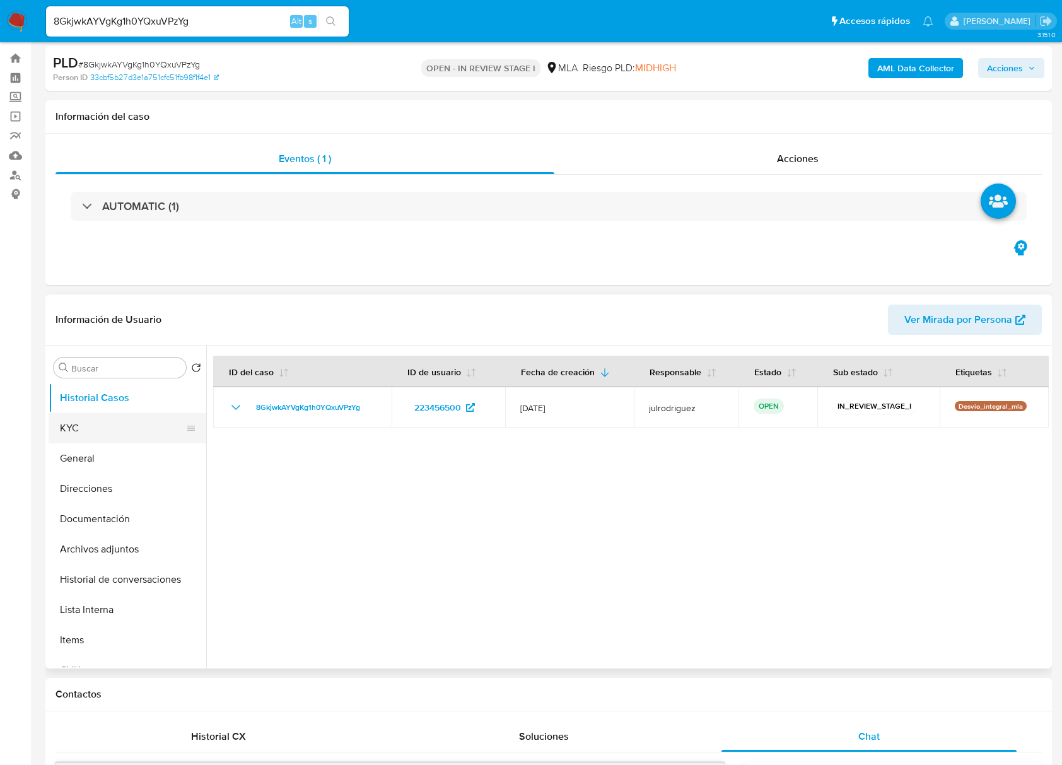
click at [165, 433] on button "KYC" at bounding box center [123, 428] width 148 height 30
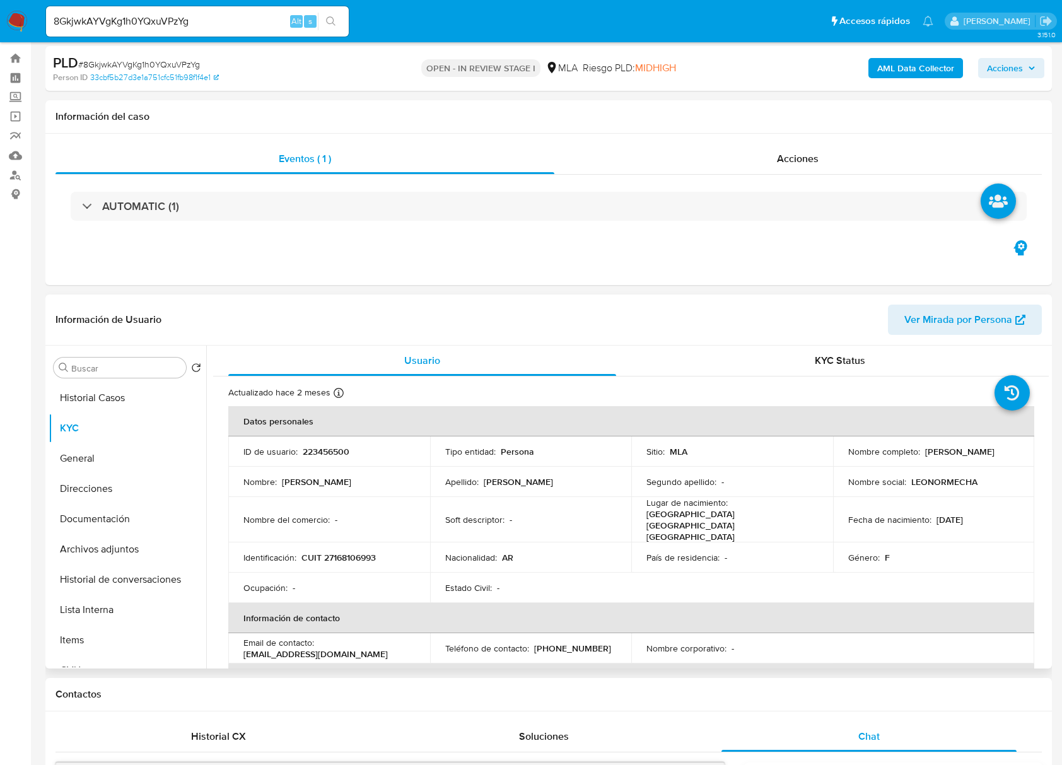
drag, startPoint x: 844, startPoint y: 456, endPoint x: 948, endPoint y: 450, distance: 104.9
click at [949, 452] on div "Nombre completo : [PERSON_NAME]" at bounding box center [933, 451] width 171 height 11
copy p "[PERSON_NAME]"
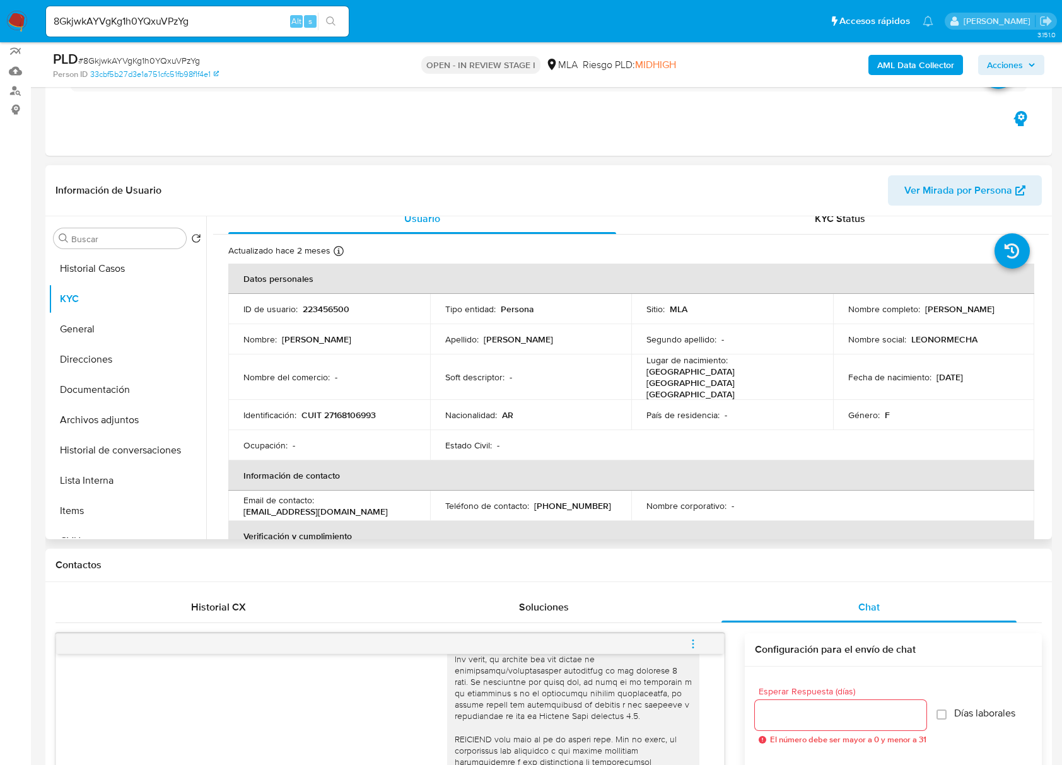
scroll to position [0, 0]
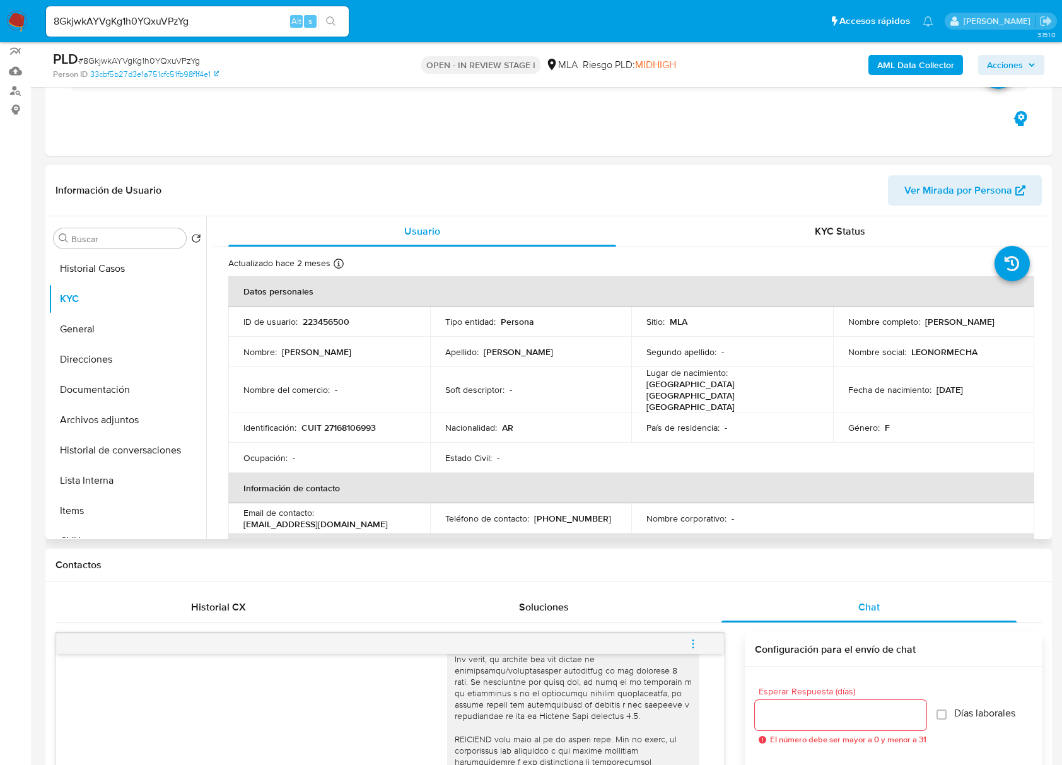
click at [353, 422] on p "CUIT 27168106993" at bounding box center [338, 427] width 74 height 11
copy p "27168106993"
click at [362, 422] on p "CUIT 27168106993" at bounding box center [338, 427] width 74 height 11
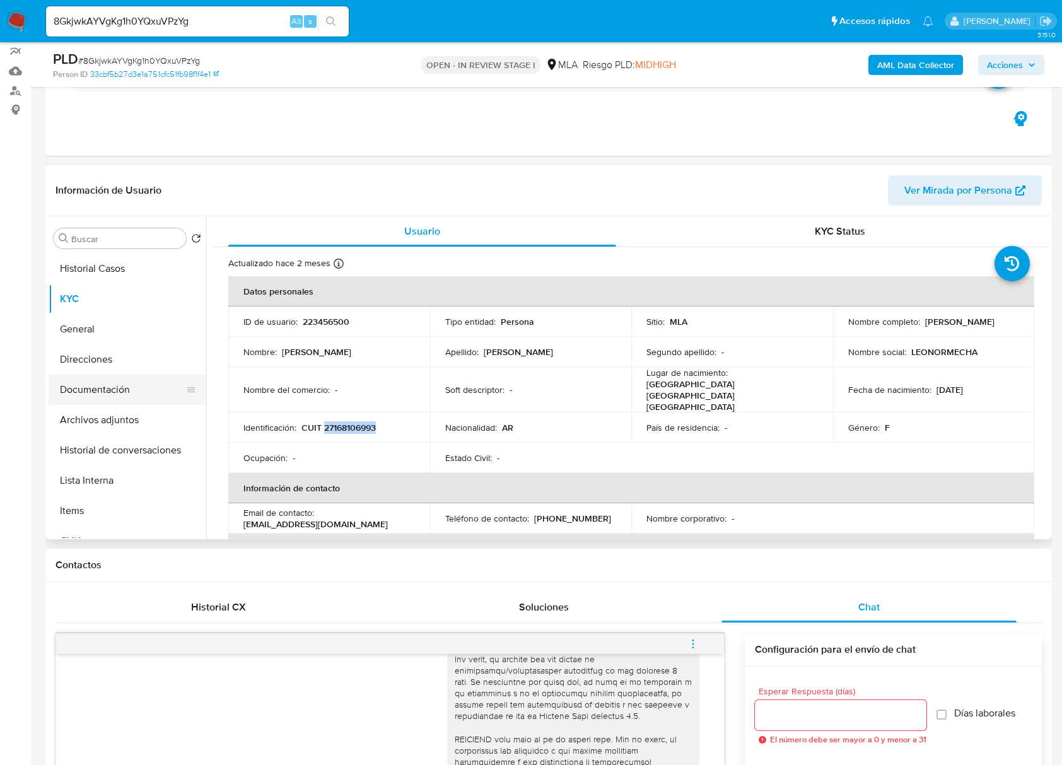
click at [101, 389] on button "Documentación" at bounding box center [123, 390] width 148 height 30
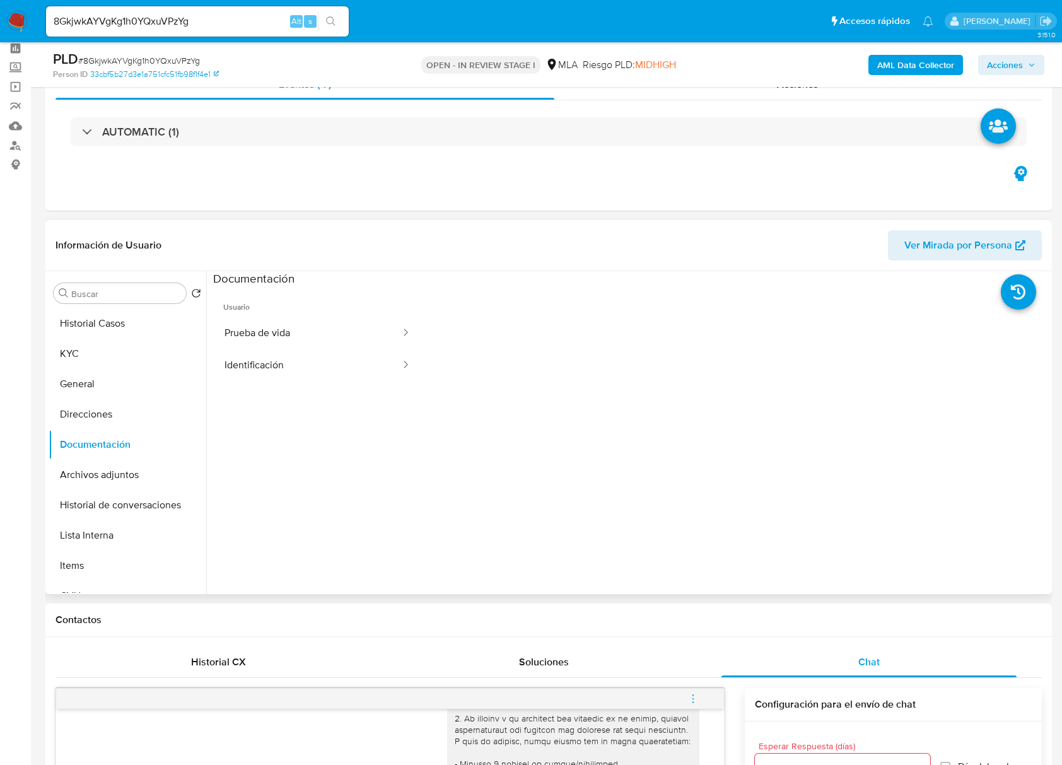
scroll to position [26, 0]
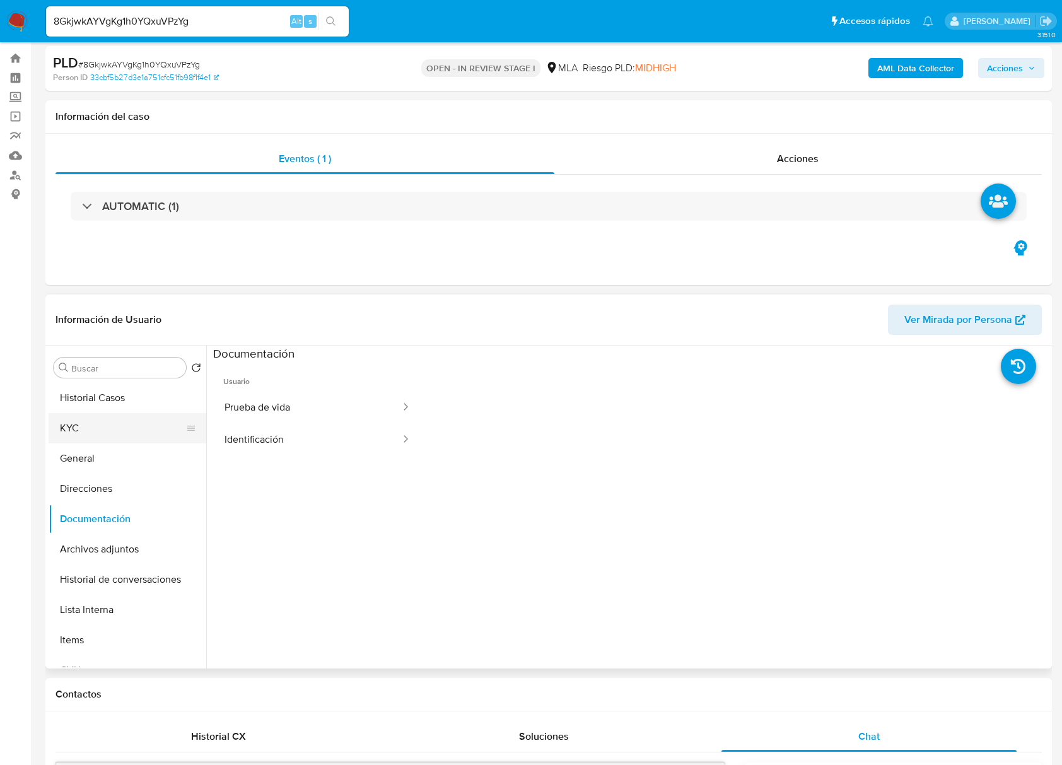
click at [91, 417] on button "KYC" at bounding box center [123, 428] width 148 height 30
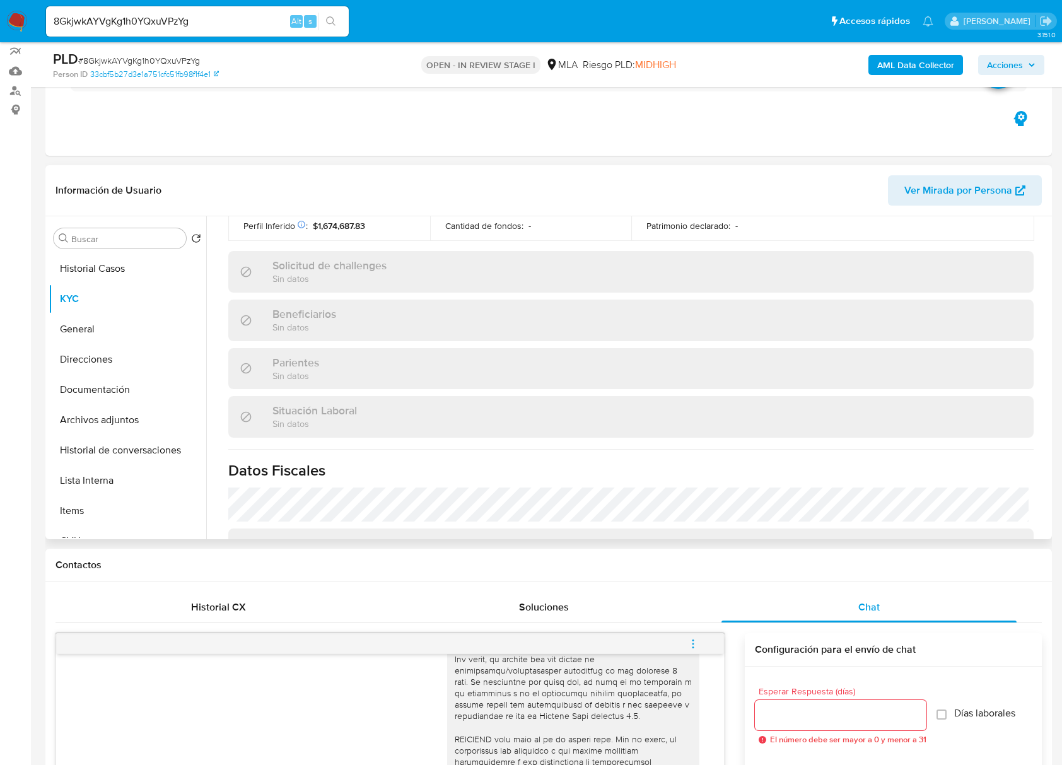
scroll to position [664, 0]
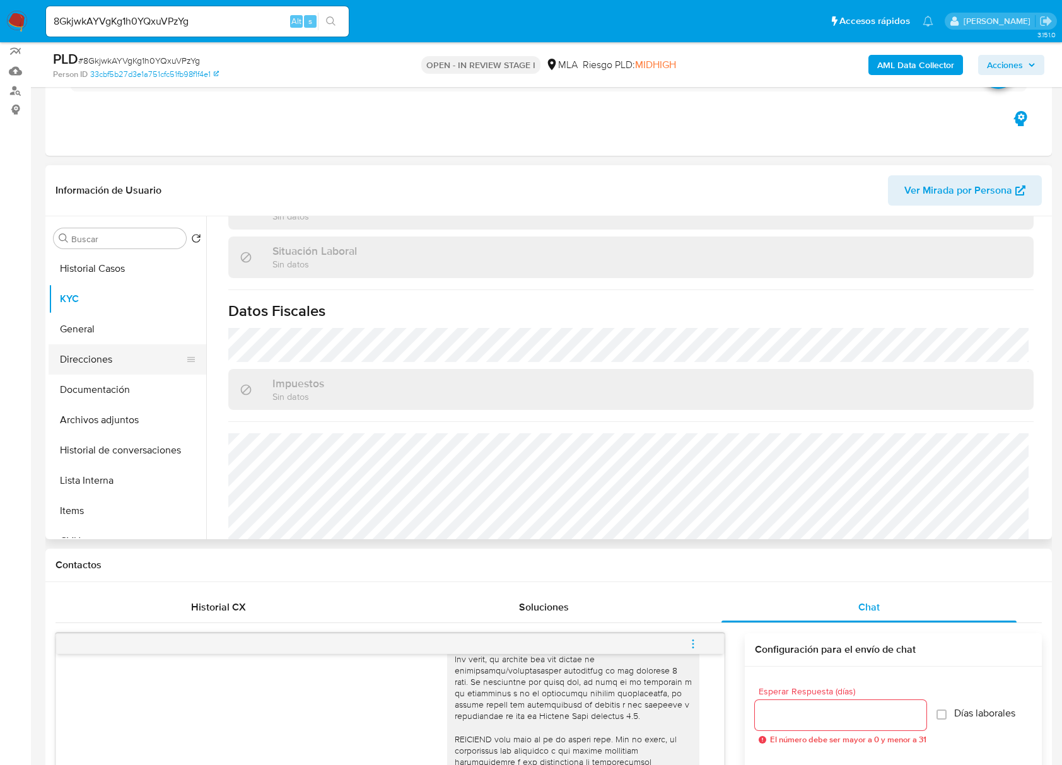
click at [94, 353] on button "Direcciones" at bounding box center [123, 359] width 148 height 30
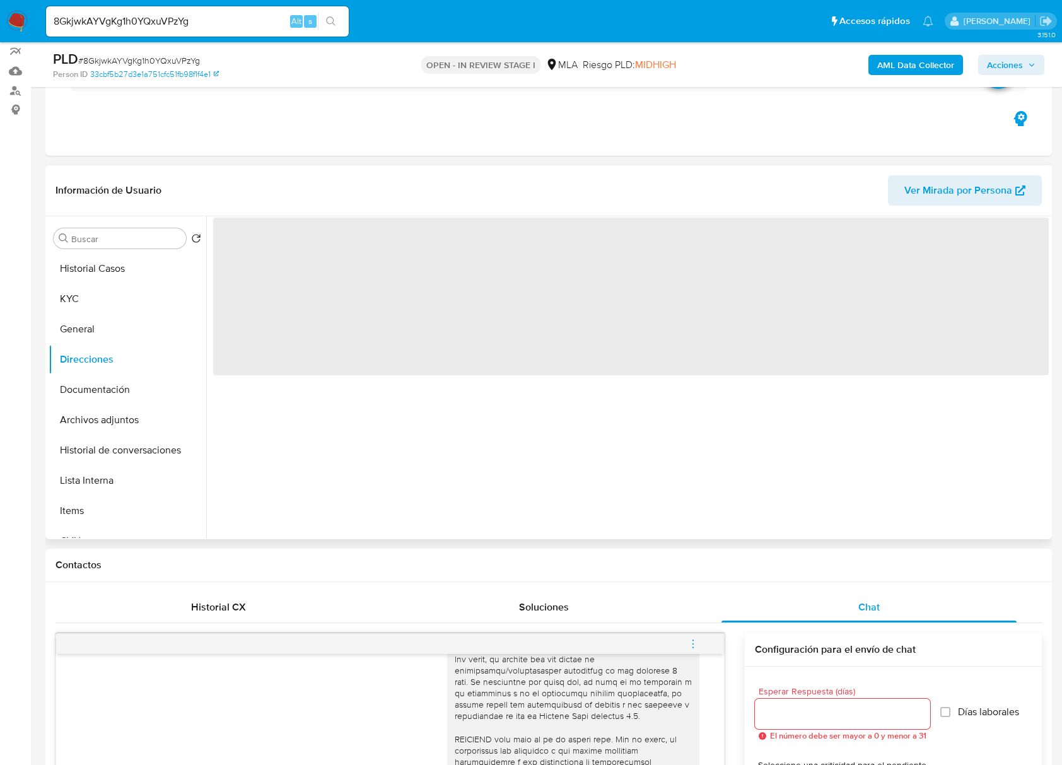
scroll to position [0, 0]
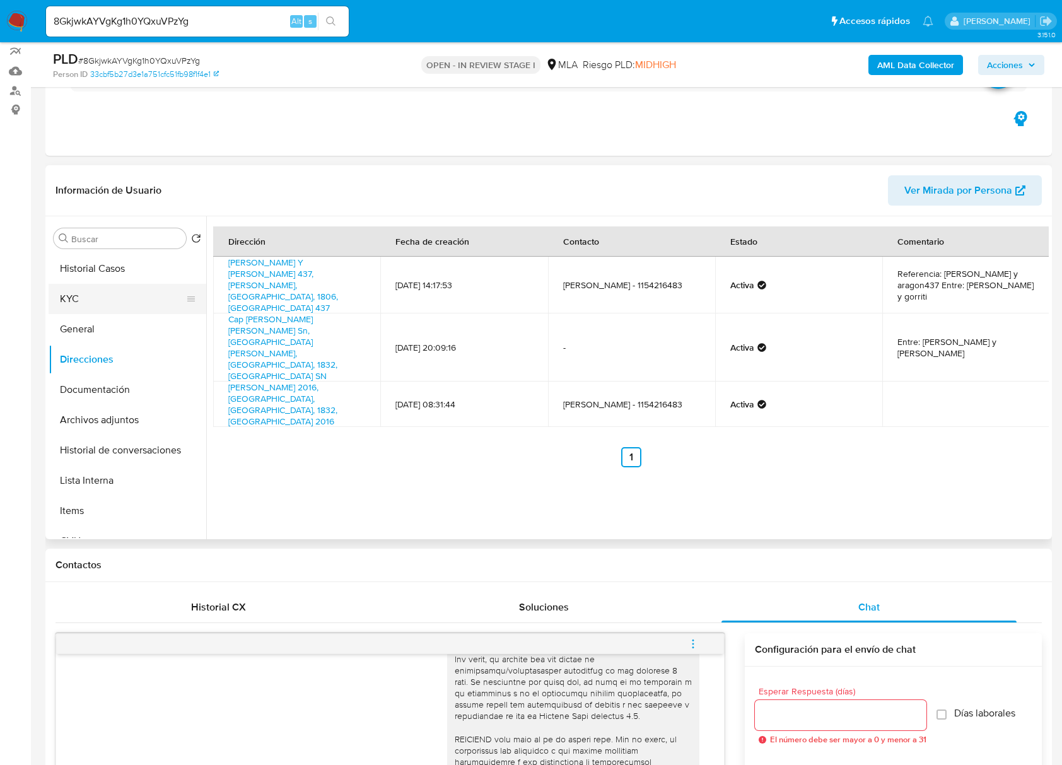
click at [99, 293] on button "KYC" at bounding box center [123, 299] width 148 height 30
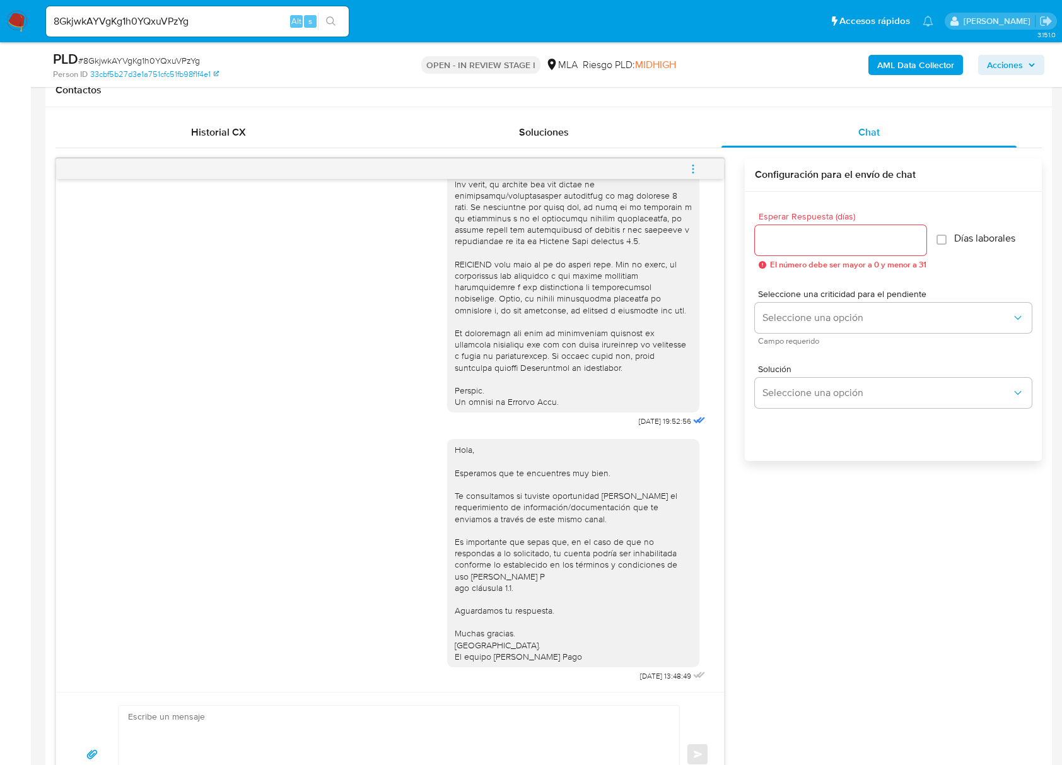
scroll to position [447, 0]
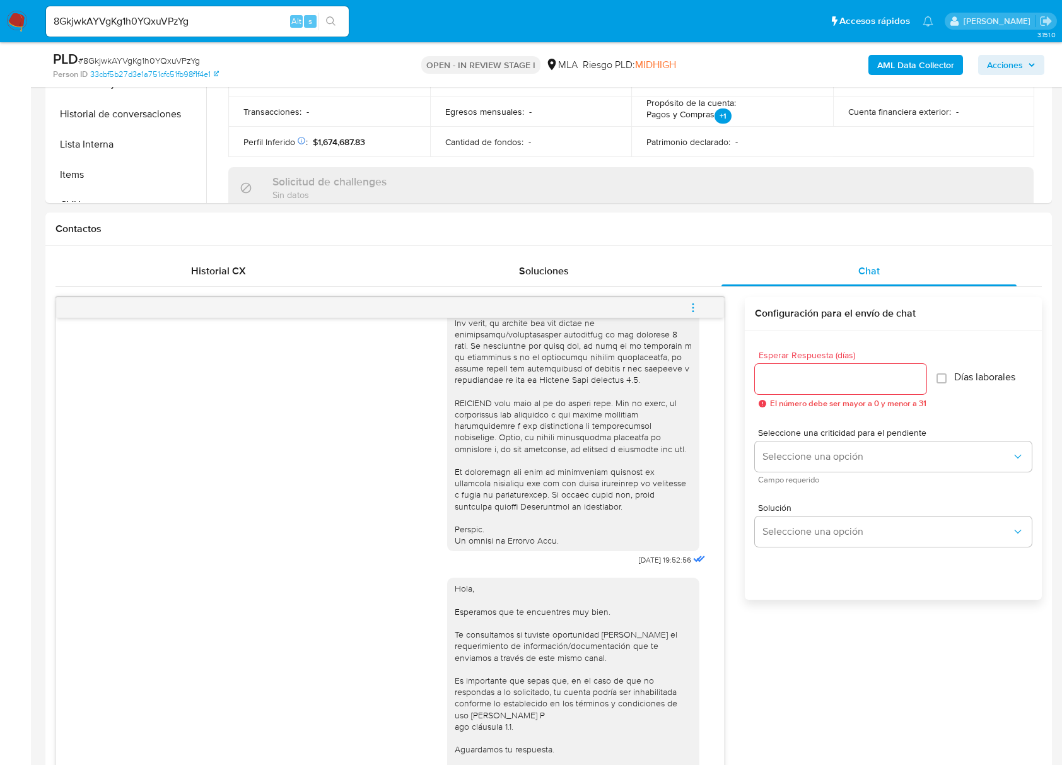
click at [695, 301] on span "menu-action" at bounding box center [692, 308] width 11 height 30
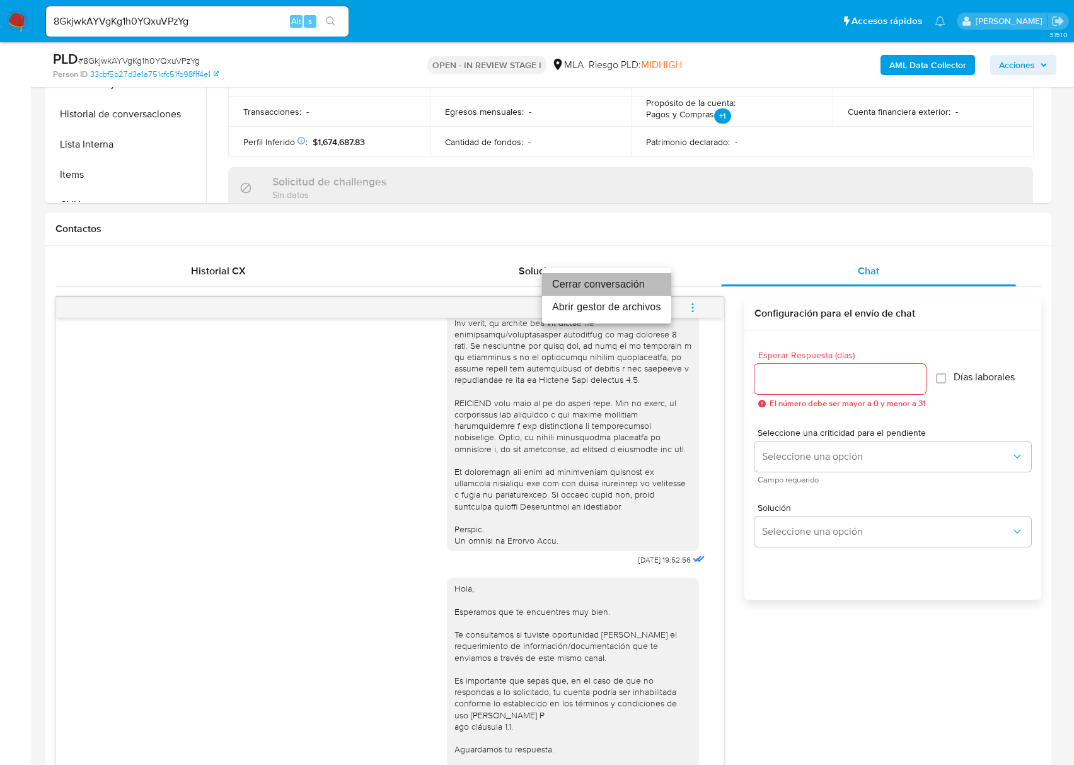
click at [598, 277] on li "Cerrar conversación" at bounding box center [606, 284] width 129 height 23
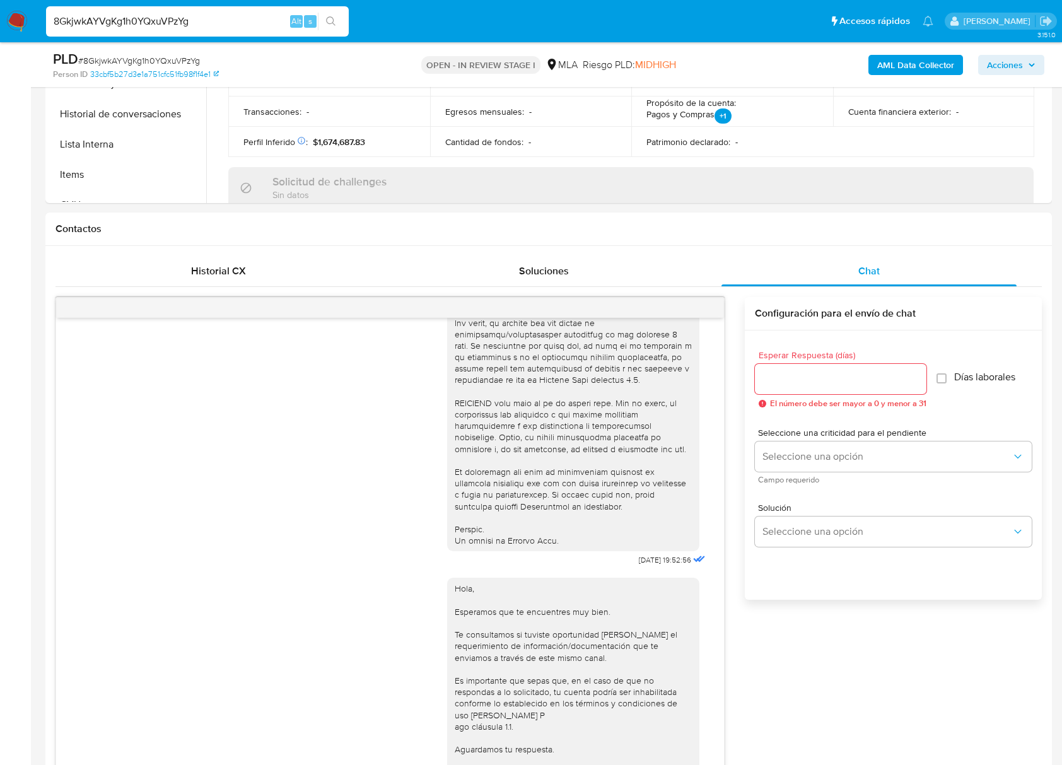
click at [144, 14] on input "8GkjwkAYVgKg1h0YQxuVPzYg" at bounding box center [197, 21] width 303 height 16
paste input "IIFJmrI1IZV1WlB0In3fu3dz"
type input "IIFJmrI1IZV1WlB0In3fu3dz"
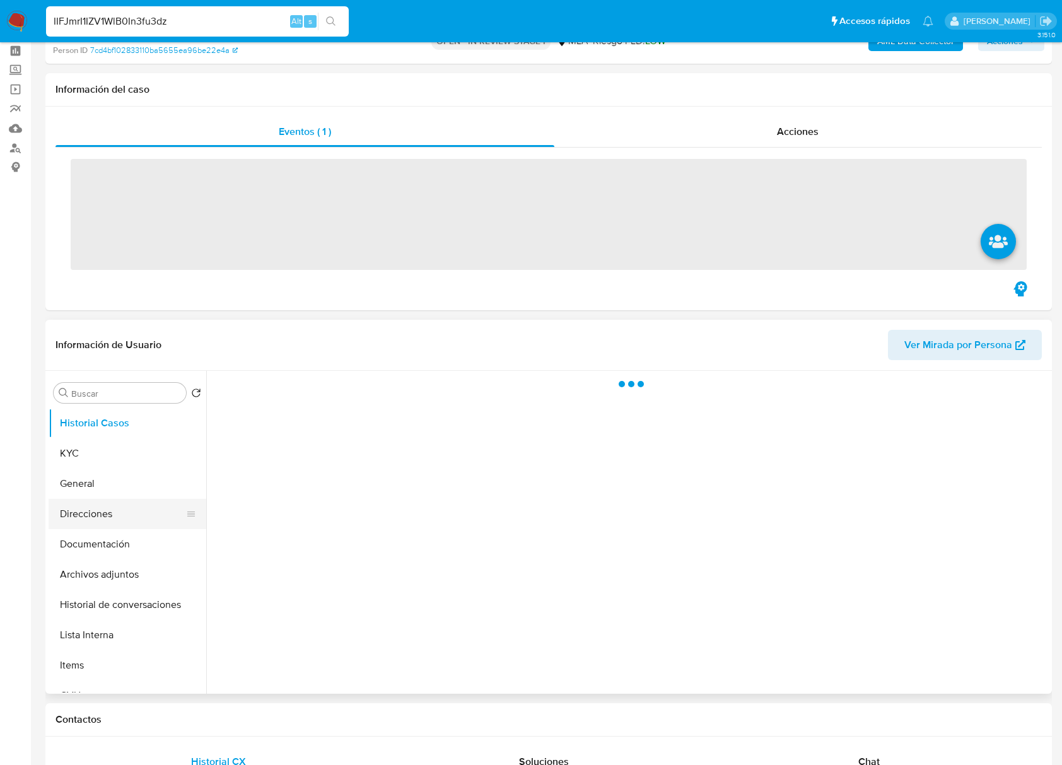
scroll to position [84, 0]
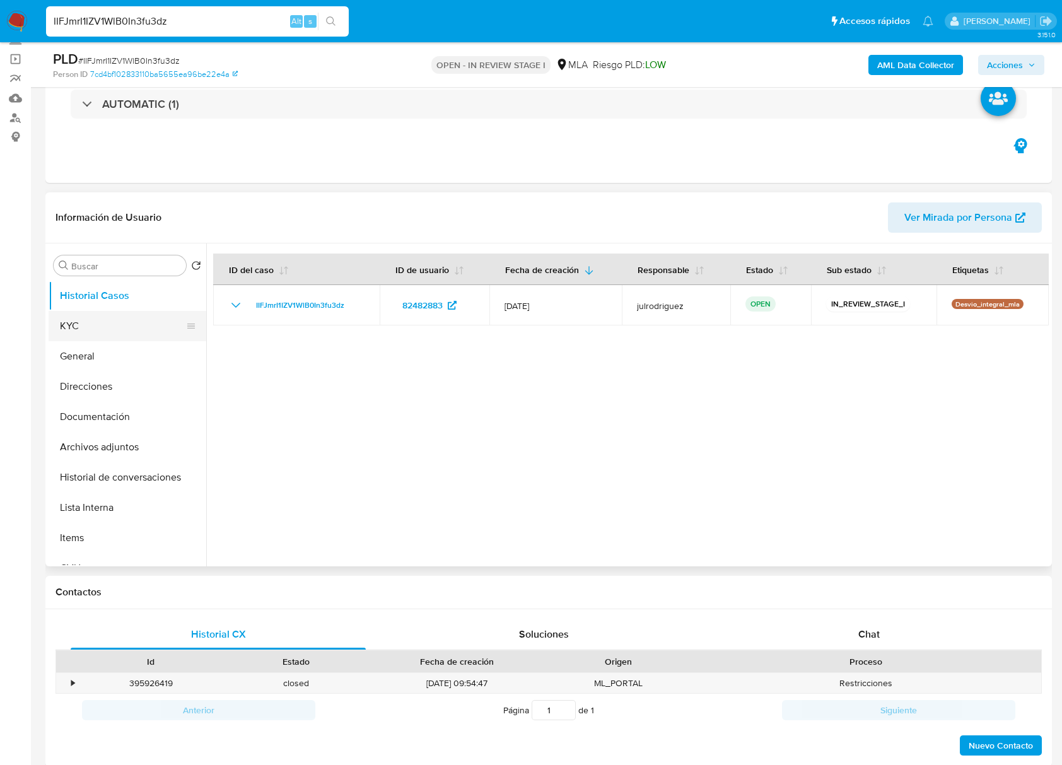
click at [86, 328] on button "KYC" at bounding box center [123, 326] width 148 height 30
select select "10"
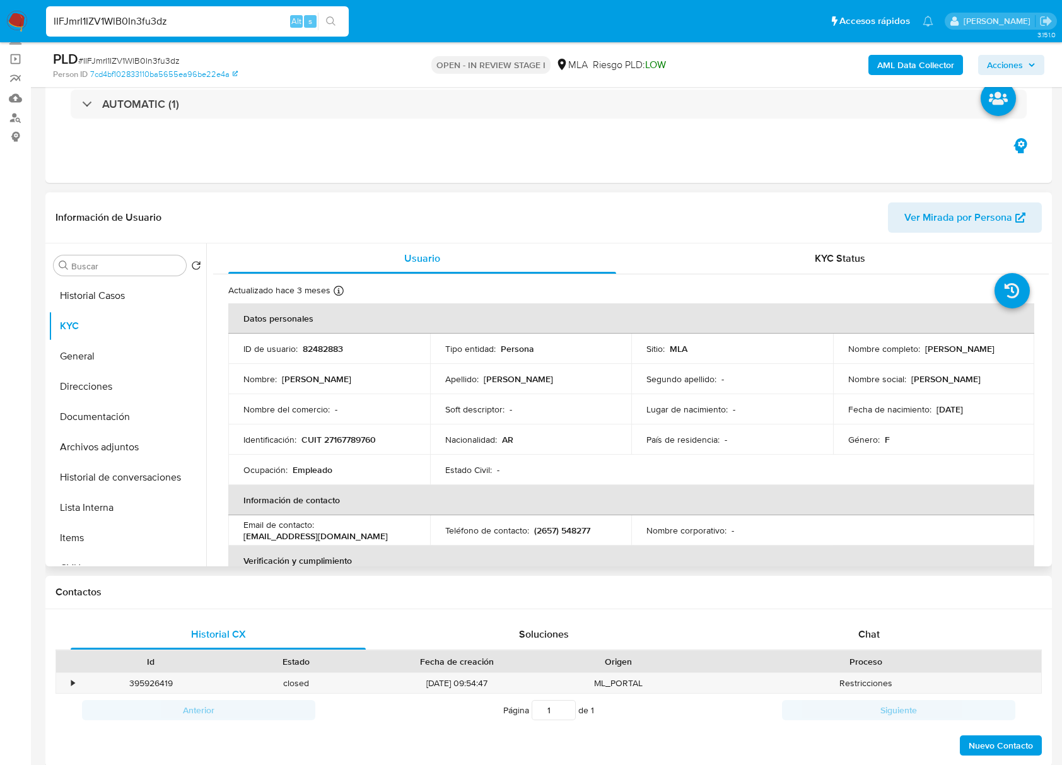
drag, startPoint x: 921, startPoint y: 346, endPoint x: 1008, endPoint y: 346, distance: 86.4
click at [1008, 346] on div "Nombre completo : Miriam Alicia Serra" at bounding box center [933, 348] width 171 height 11
copy p "Miriam Alicia Serra"
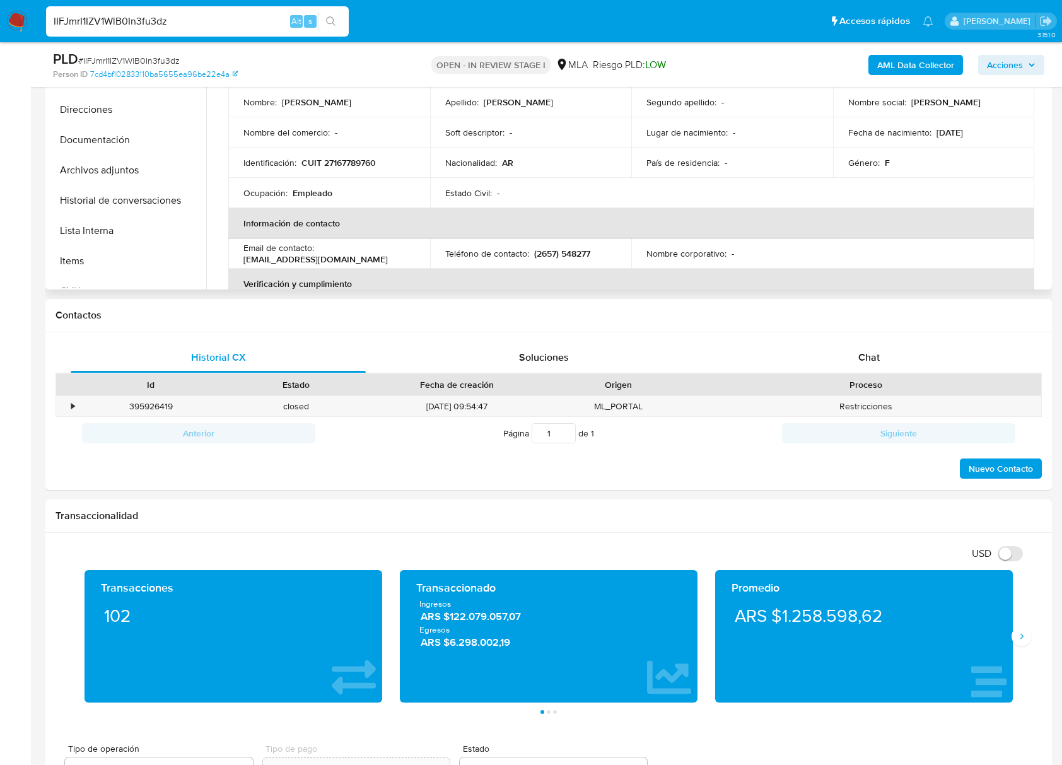
scroll to position [278, 0]
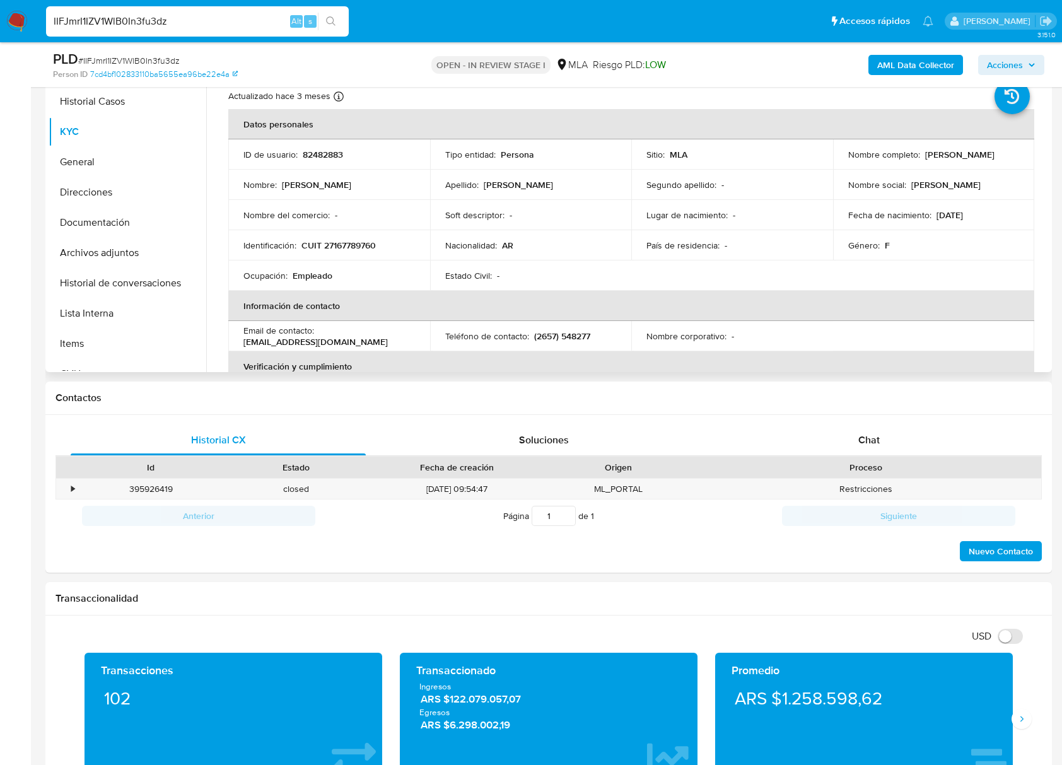
click at [322, 154] on p "82482883" at bounding box center [323, 154] width 40 height 11
click at [165, 63] on span "# IIFJmrI1IZV1WlB0In3fu3dz" at bounding box center [129, 60] width 102 height 13
drag, startPoint x: 126, startPoint y: 226, endPoint x: 219, endPoint y: 242, distance: 94.7
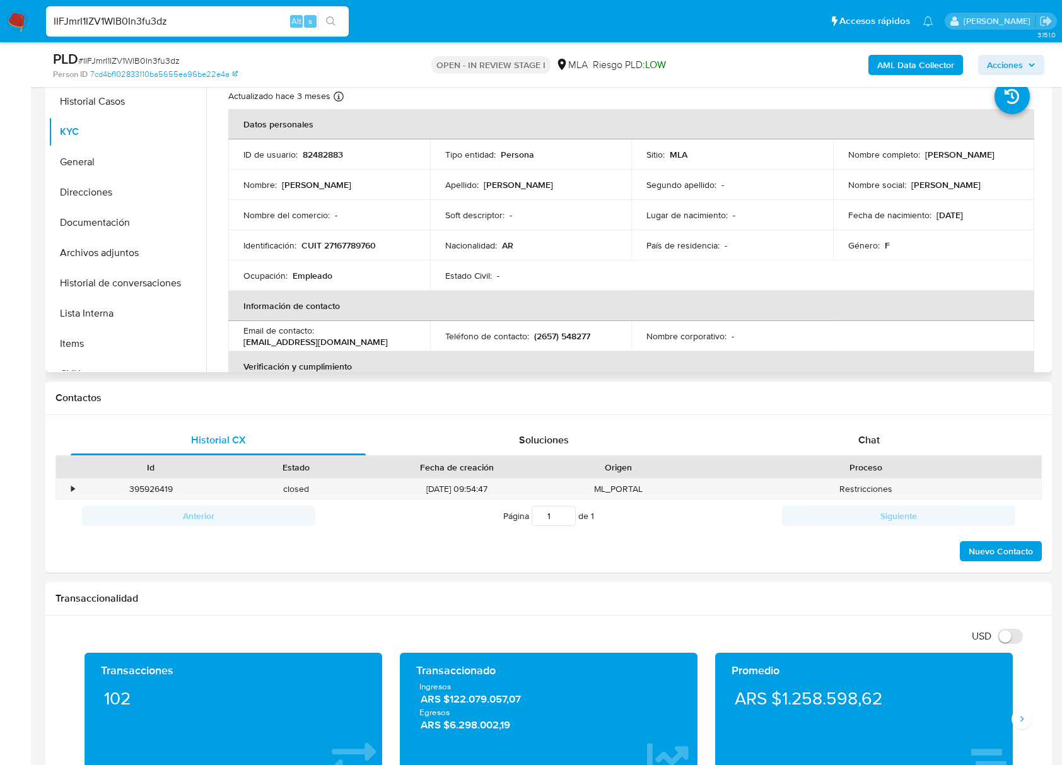
click at [126, 226] on button "Documentación" at bounding box center [128, 222] width 158 height 30
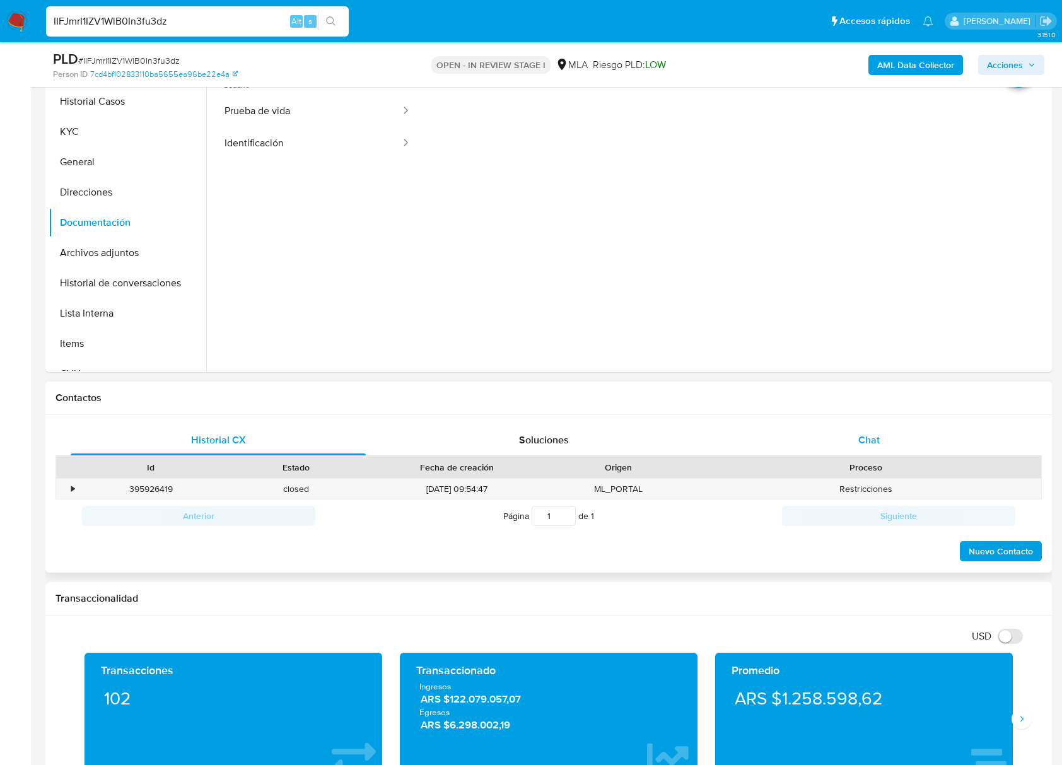
click at [863, 442] on span "Chat" at bounding box center [868, 440] width 21 height 15
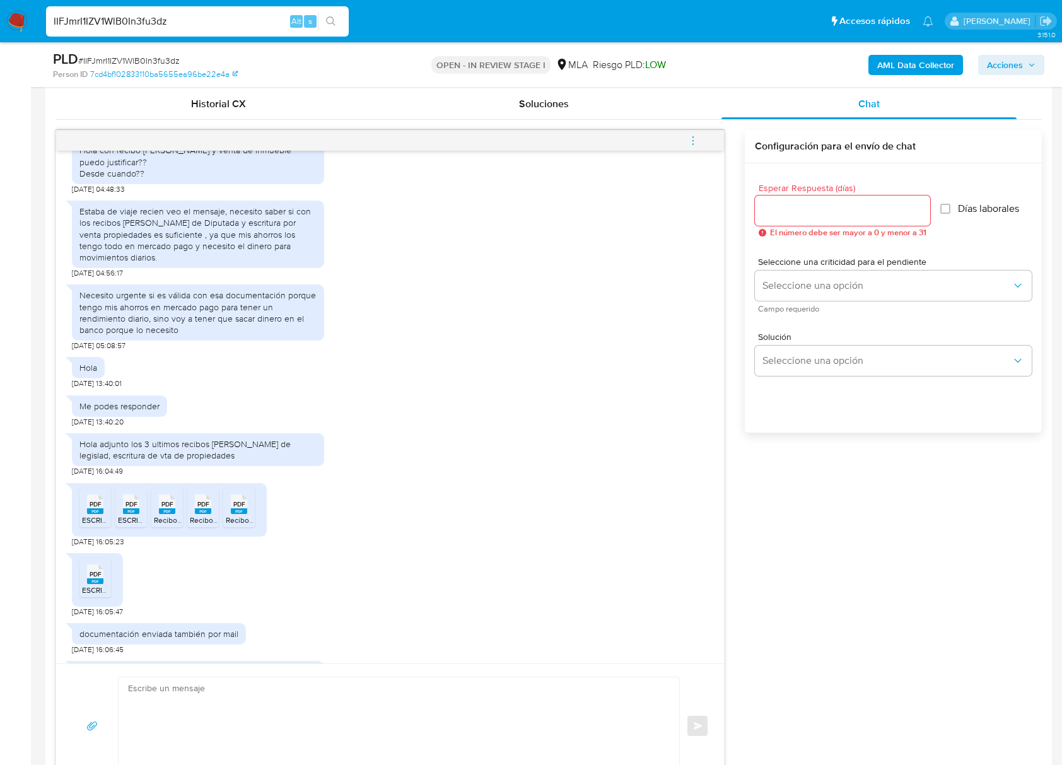
scroll to position [672, 0]
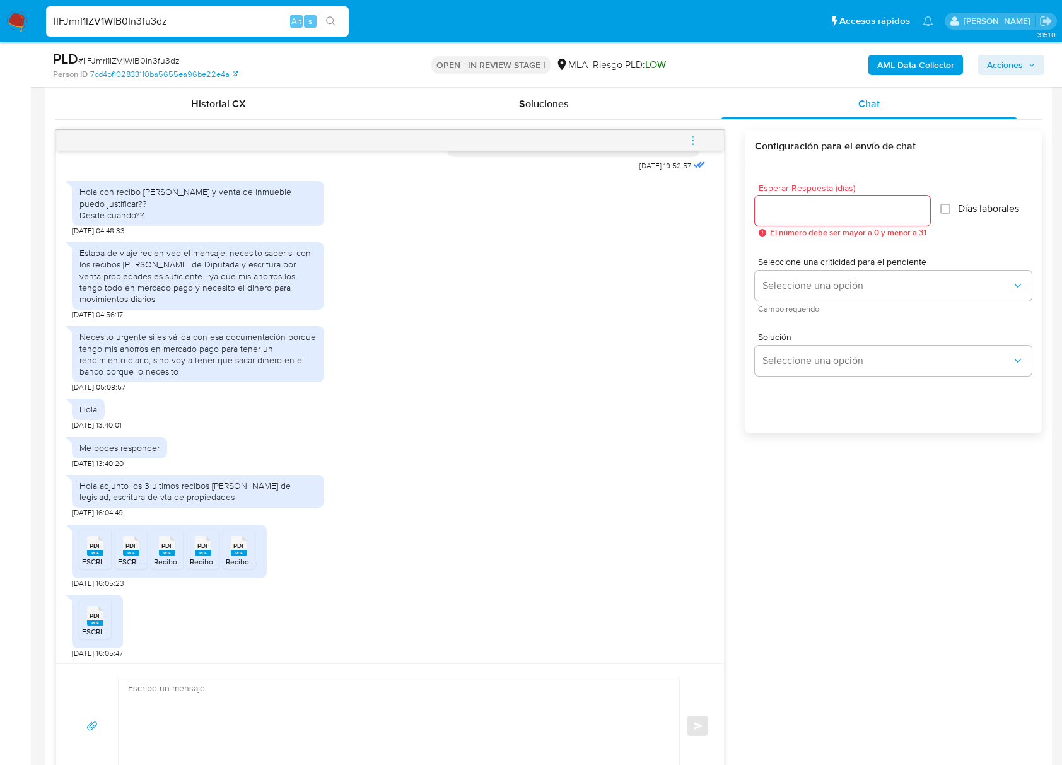
drag, startPoint x: 190, startPoint y: 21, endPoint x: -12, endPoint y: 20, distance: 202.4
paste input "AaJaVlc1SE9waxTaOwXbK0FH"
type input "AaJaVlc1SE9waxTaOwXbK0FH"
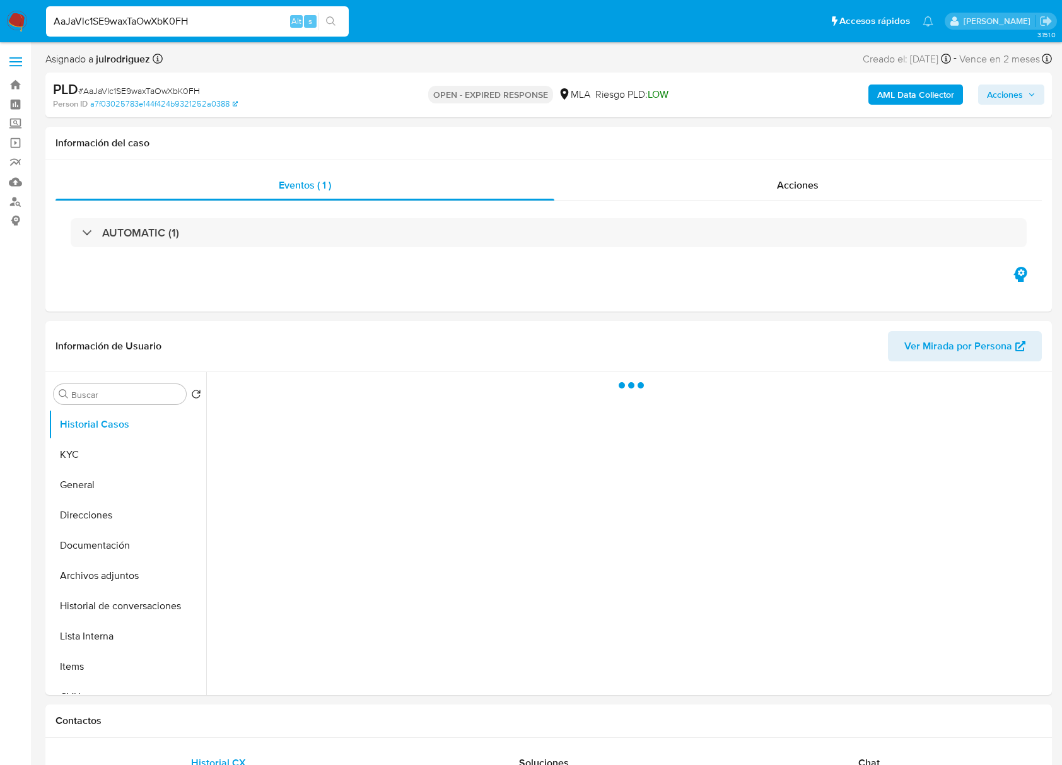
select select "10"
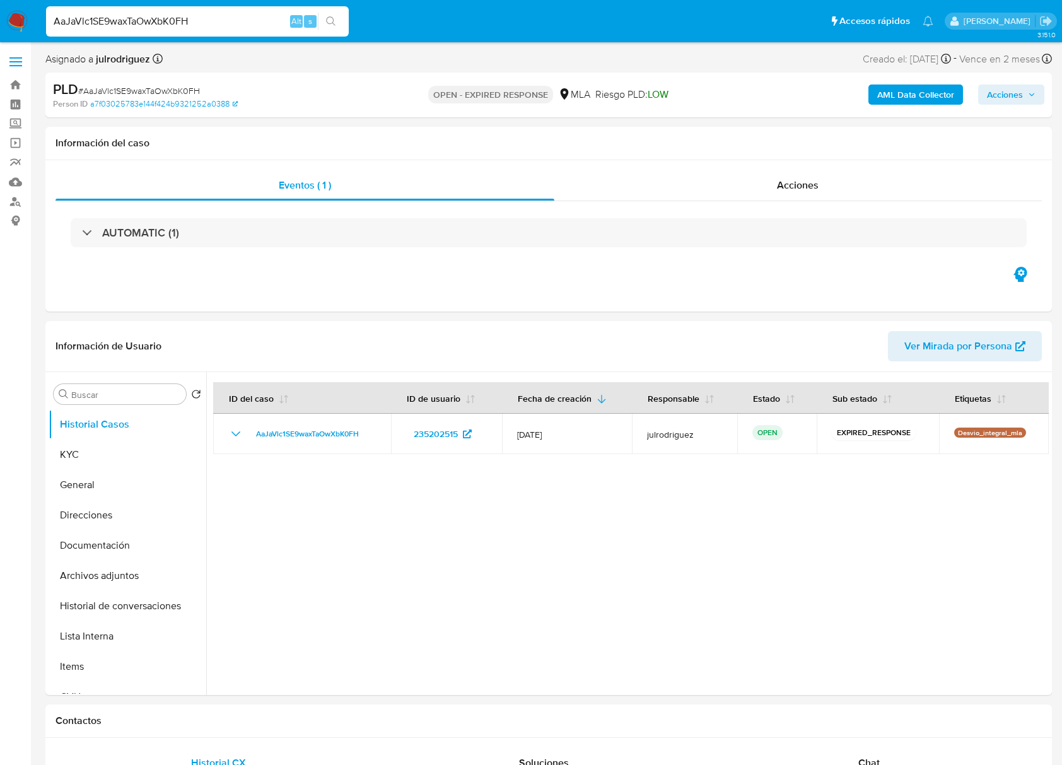
click at [151, 11] on div "AaJaVlc1SE9waxTaOwXbK0FH Alt s" at bounding box center [197, 21] width 303 height 30
click at [157, 21] on input "AaJaVlc1SE9waxTaOwXbK0FH" at bounding box center [197, 21] width 303 height 16
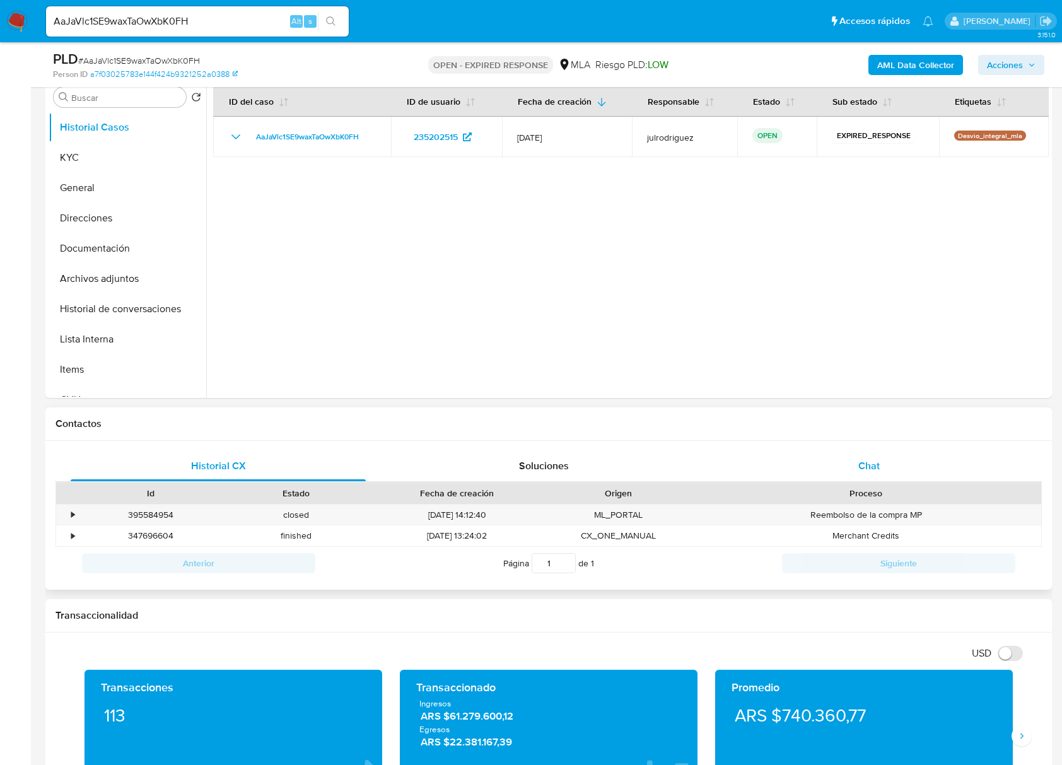
click at [883, 474] on div "Chat" at bounding box center [868, 466] width 295 height 30
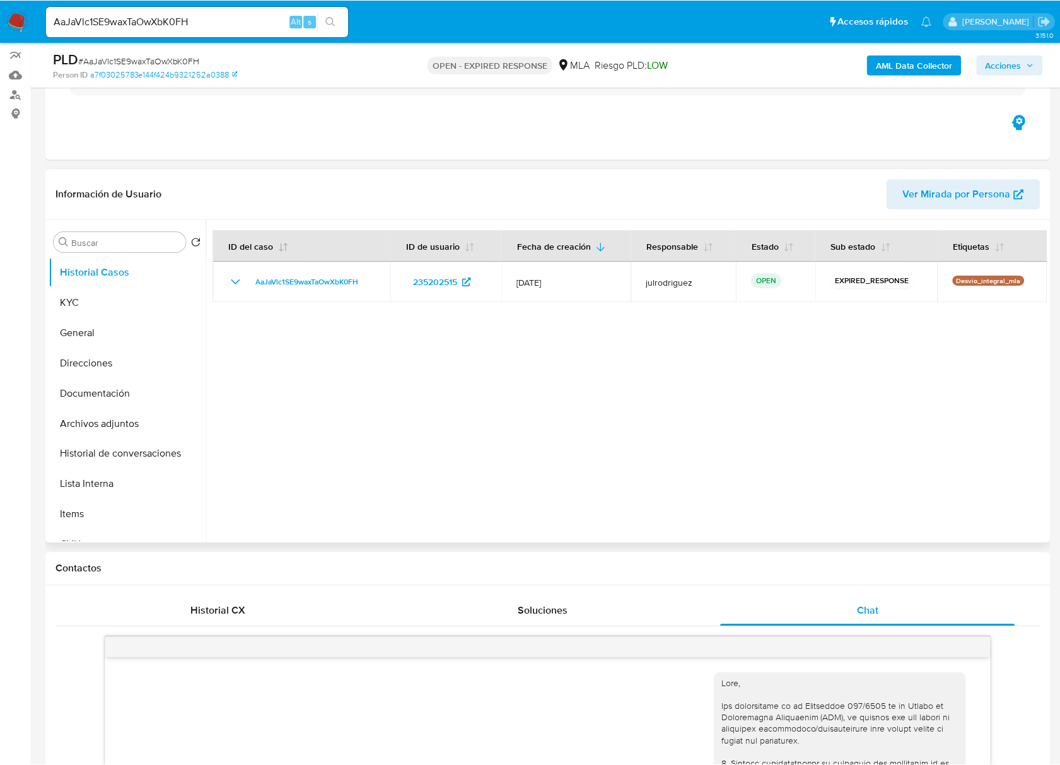
scroll to position [84, 0]
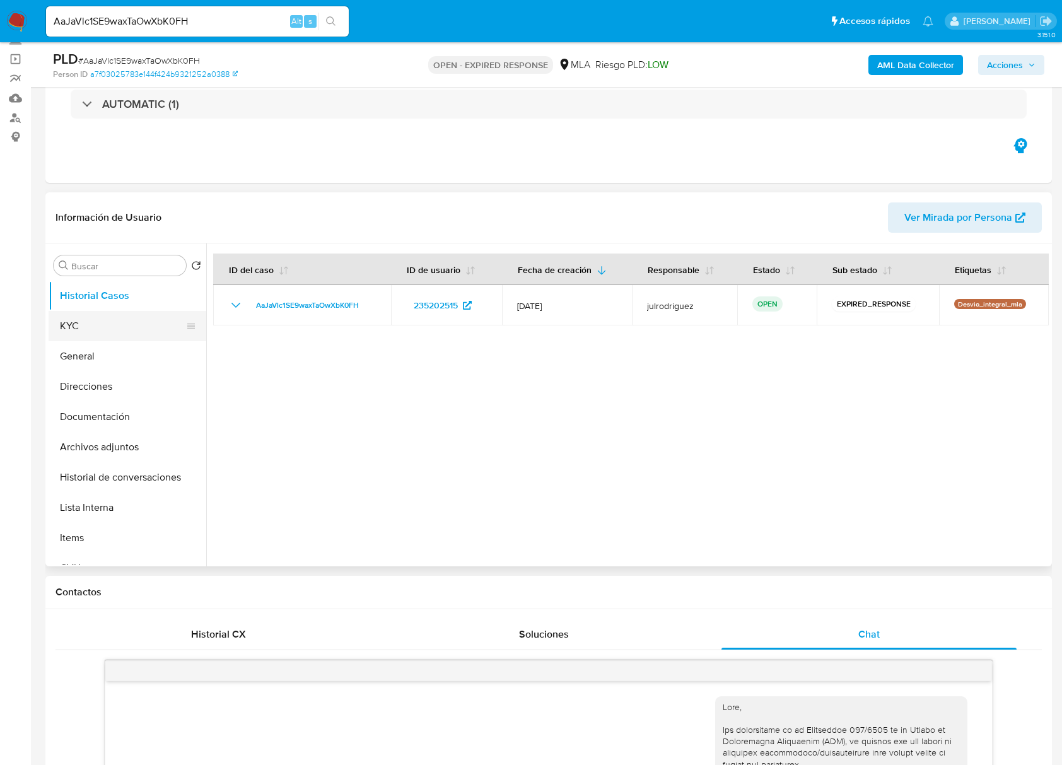
click at [91, 322] on button "KYC" at bounding box center [123, 326] width 148 height 30
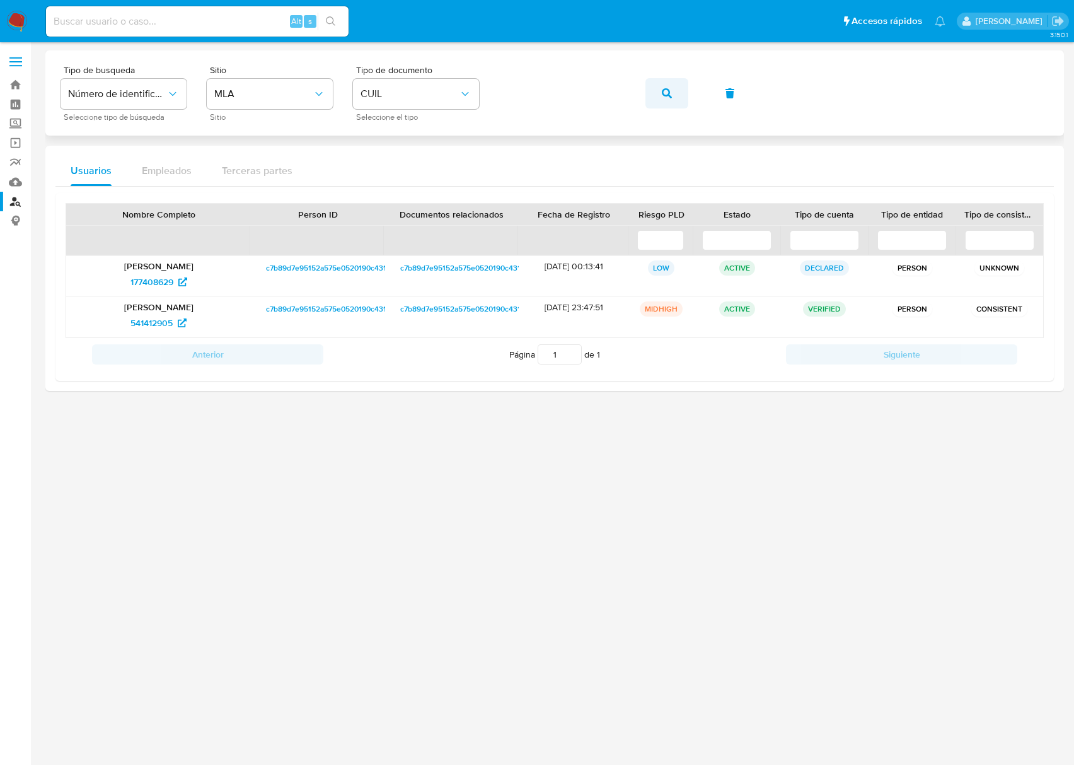
click at [658, 98] on button "button" at bounding box center [667, 93] width 43 height 30
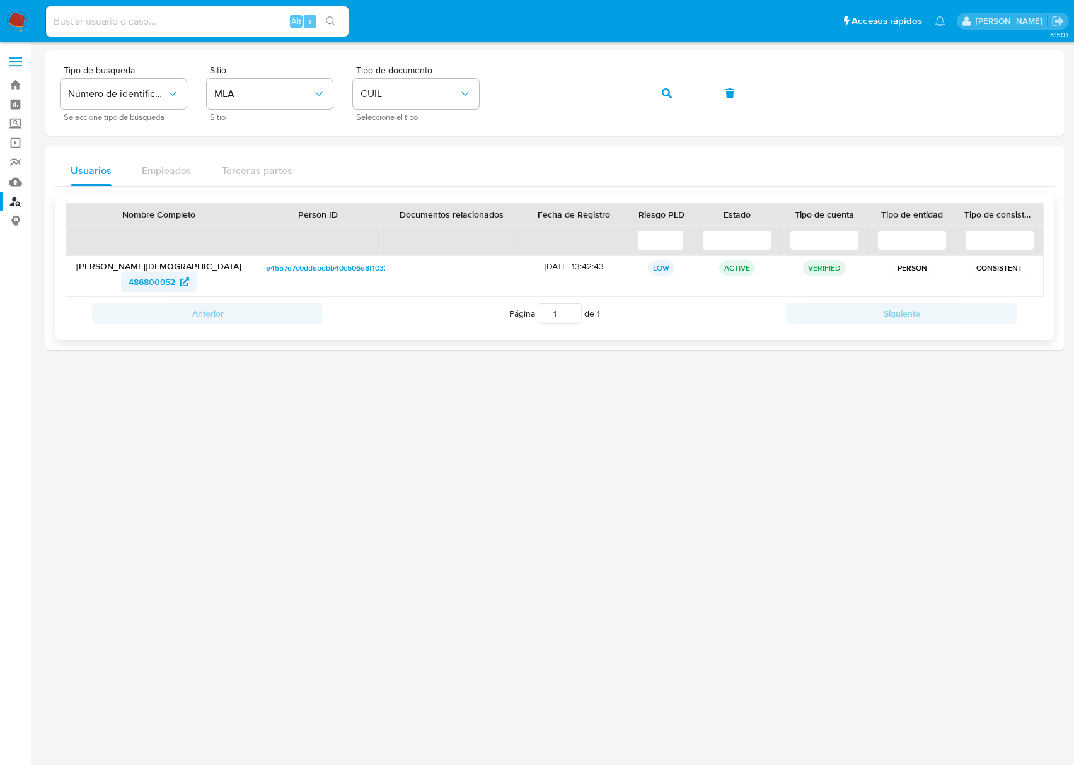
click at [165, 281] on span "486800952" at bounding box center [152, 282] width 47 height 20
click at [672, 93] on button "button" at bounding box center [667, 93] width 43 height 30
click at [144, 284] on span "690561396" at bounding box center [152, 282] width 44 height 20
click at [656, 96] on button "button" at bounding box center [667, 93] width 43 height 30
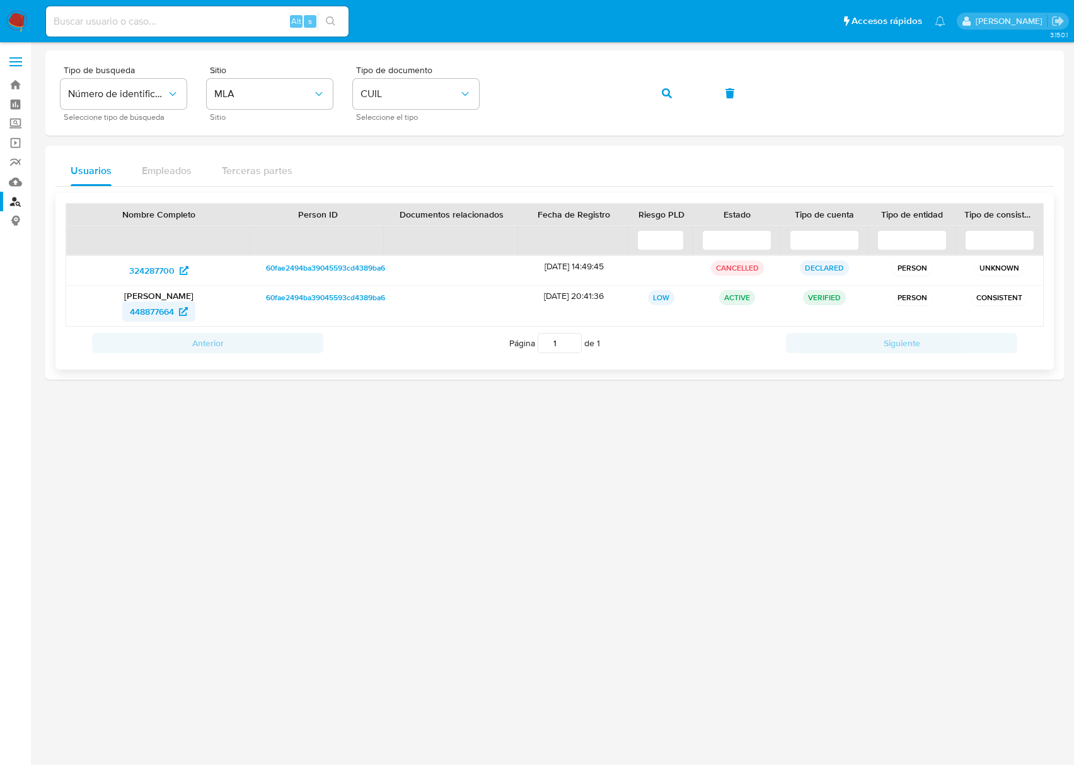
click at [127, 309] on link "448877664" at bounding box center [158, 311] width 73 height 20
click at [656, 91] on button "button" at bounding box center [667, 93] width 43 height 30
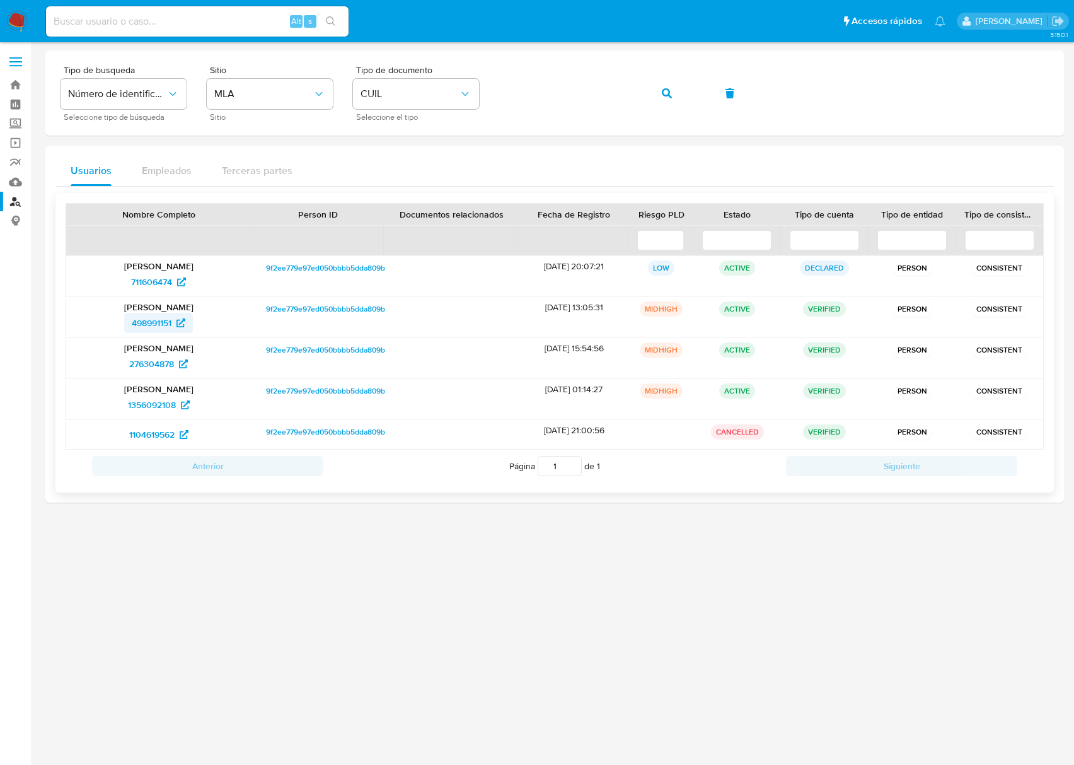
click at [166, 321] on span "498991151" at bounding box center [152, 323] width 40 height 20
click at [671, 93] on icon "button" at bounding box center [667, 93] width 10 height 10
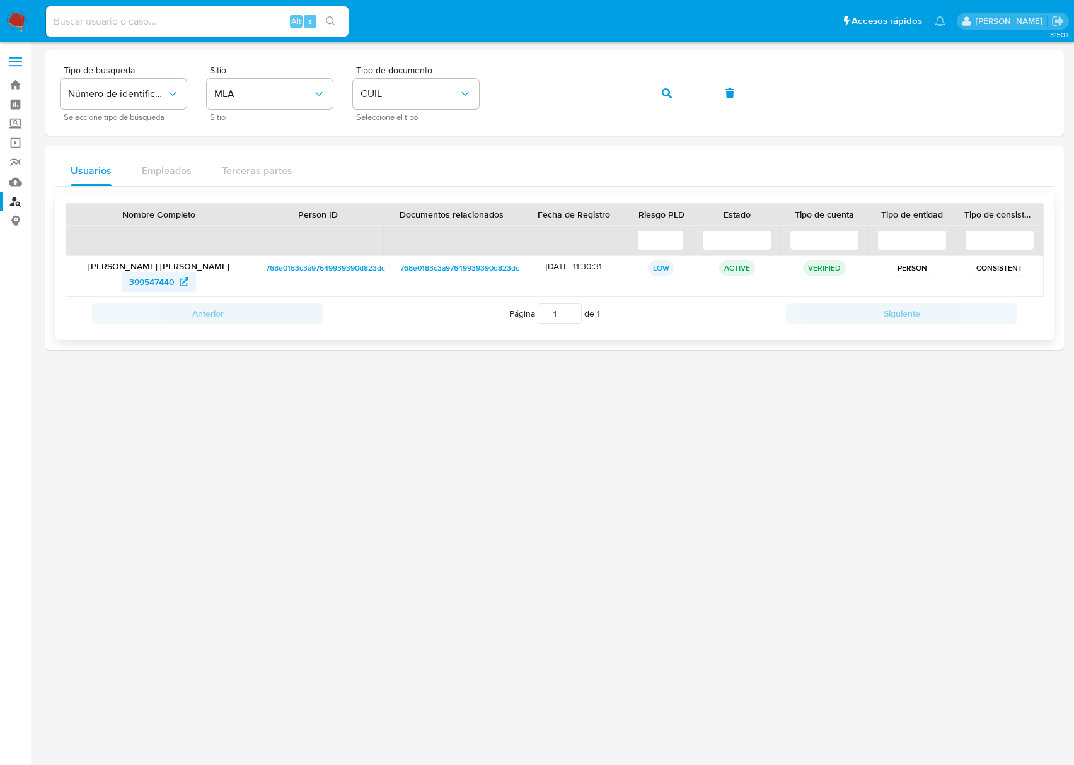
click at [136, 282] on span "399547440" at bounding box center [151, 282] width 45 height 20
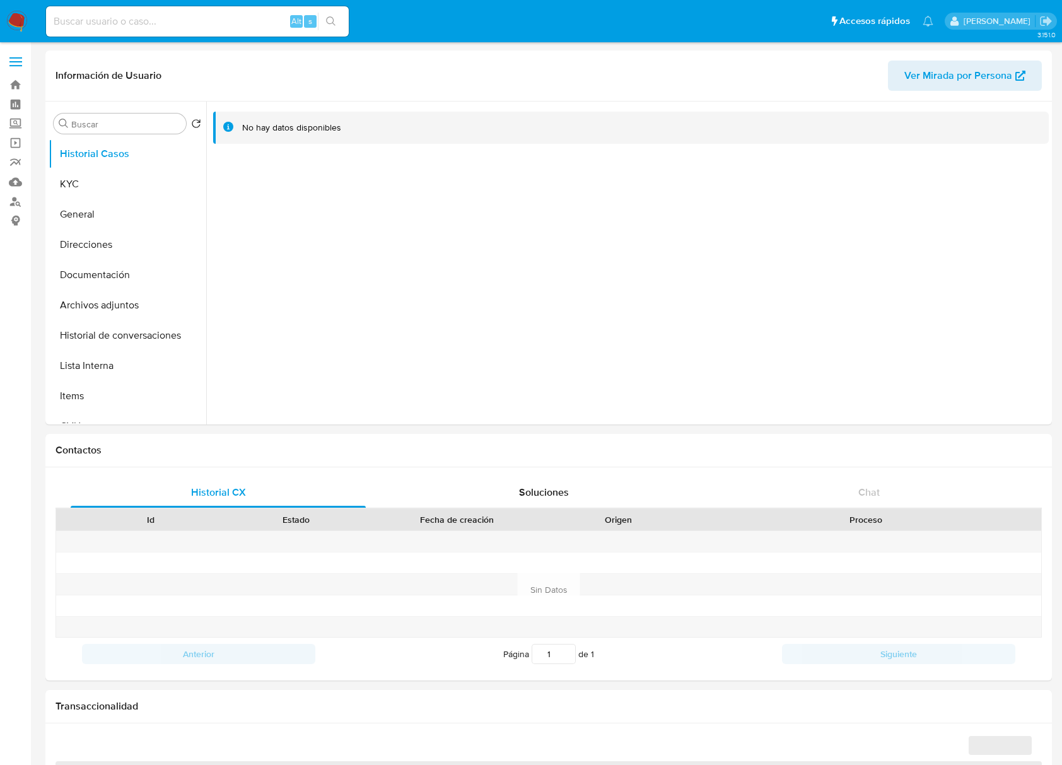
select select "10"
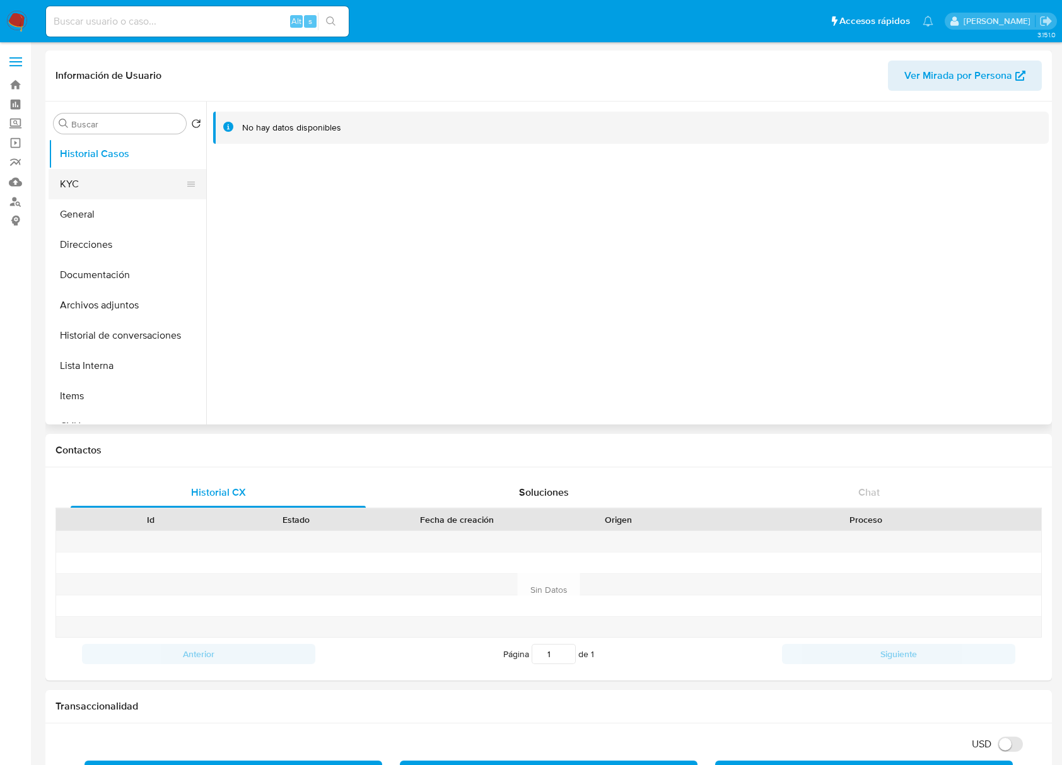
click at [129, 180] on button "KYC" at bounding box center [123, 184] width 148 height 30
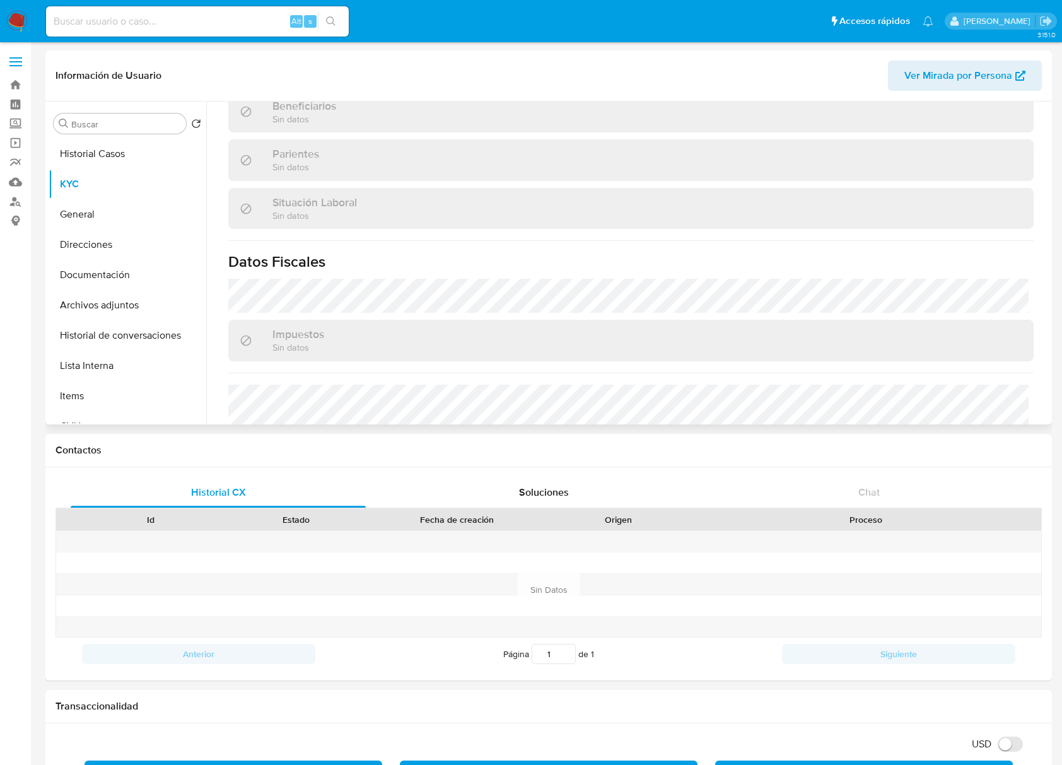
scroll to position [378, 0]
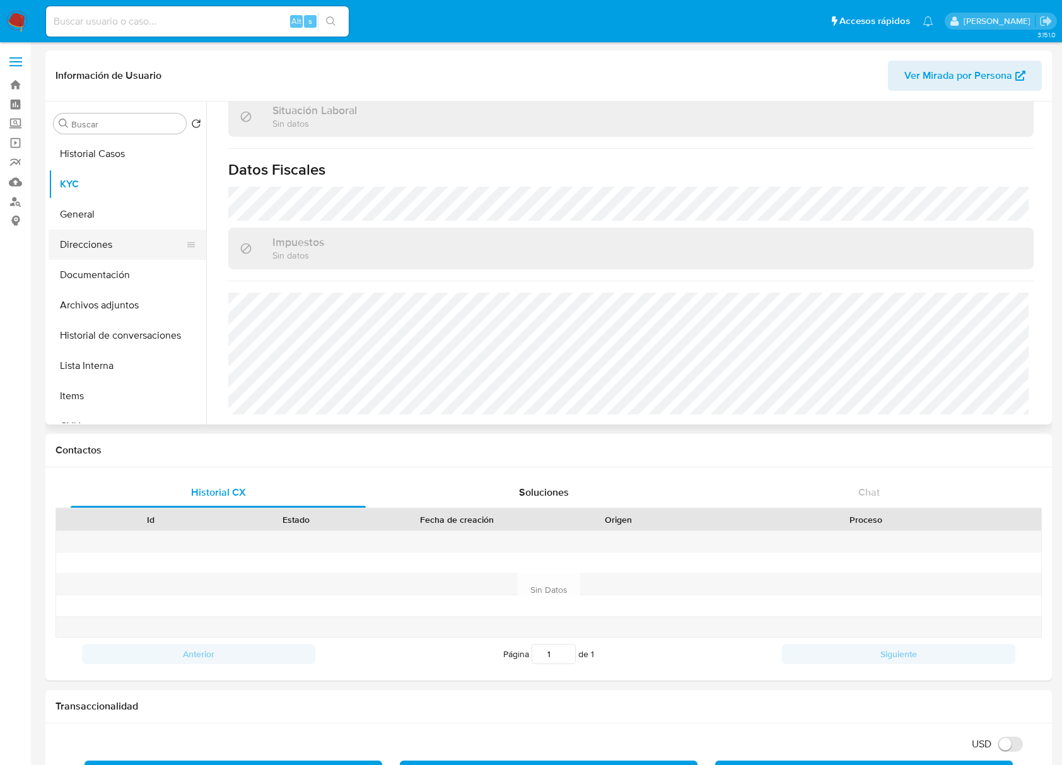
click at [126, 247] on button "Direcciones" at bounding box center [123, 245] width 148 height 30
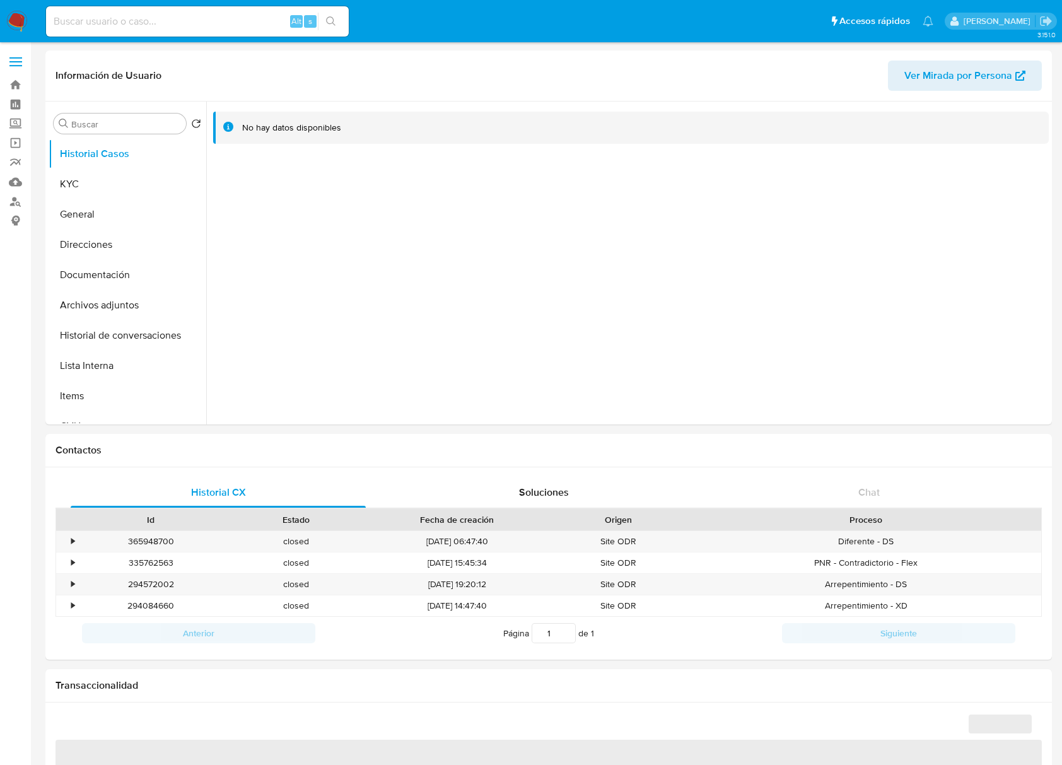
select select "10"
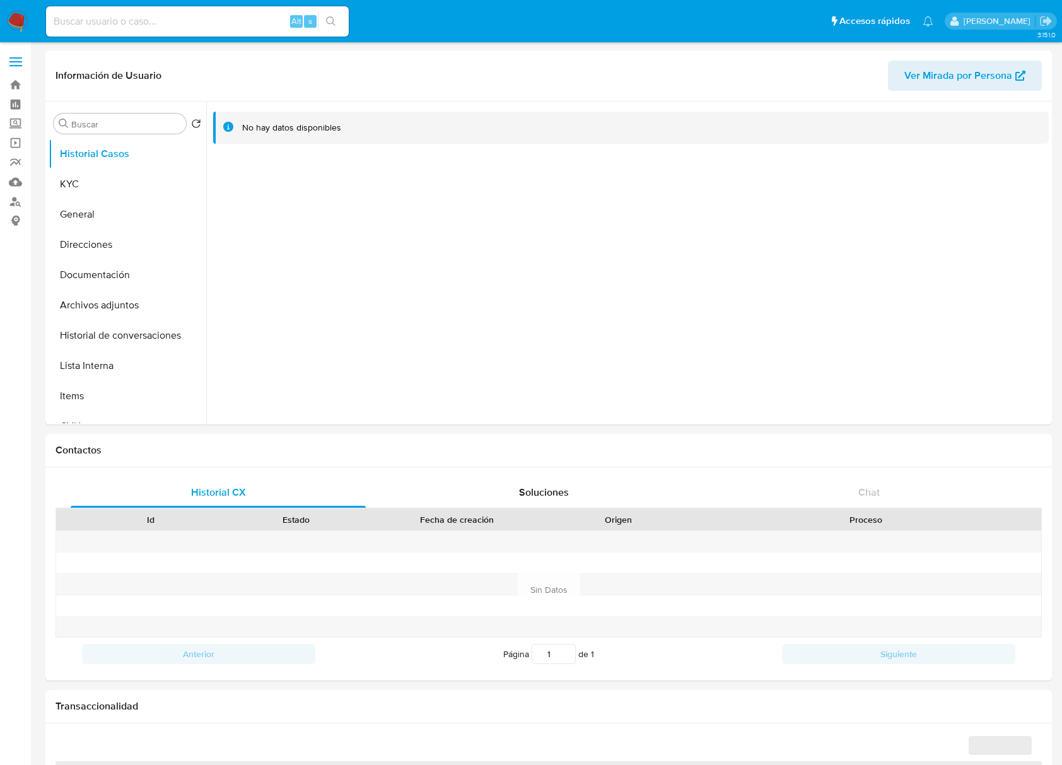
select select "10"
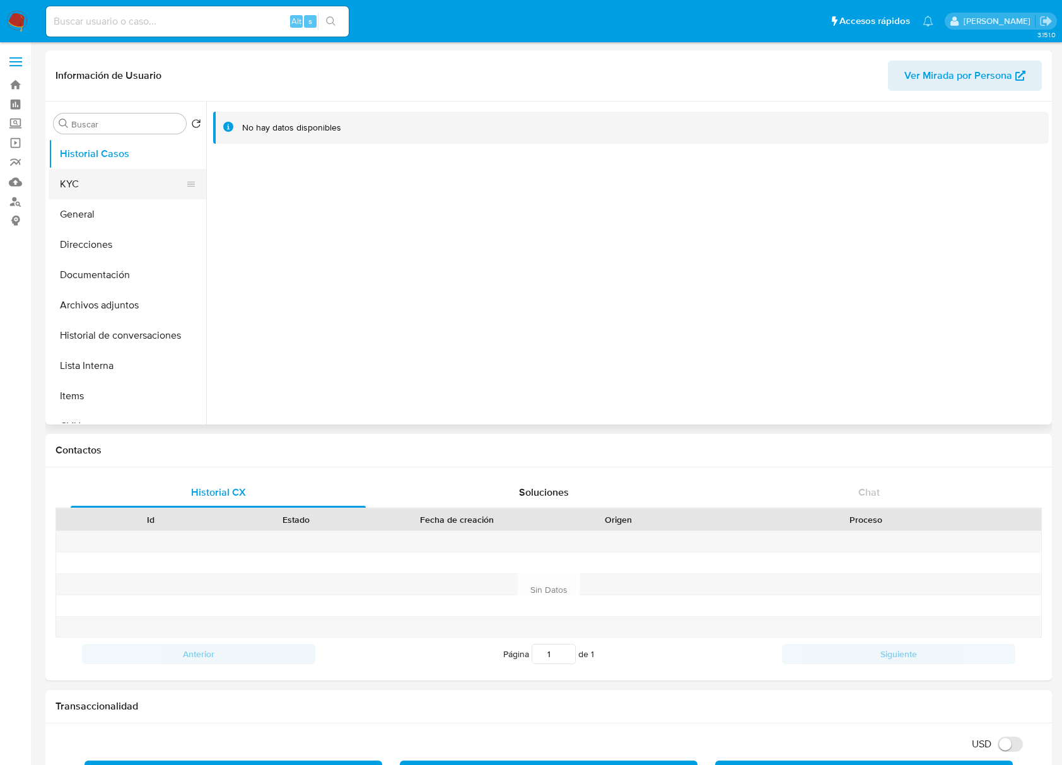
click at [113, 187] on button "KYC" at bounding box center [123, 184] width 148 height 30
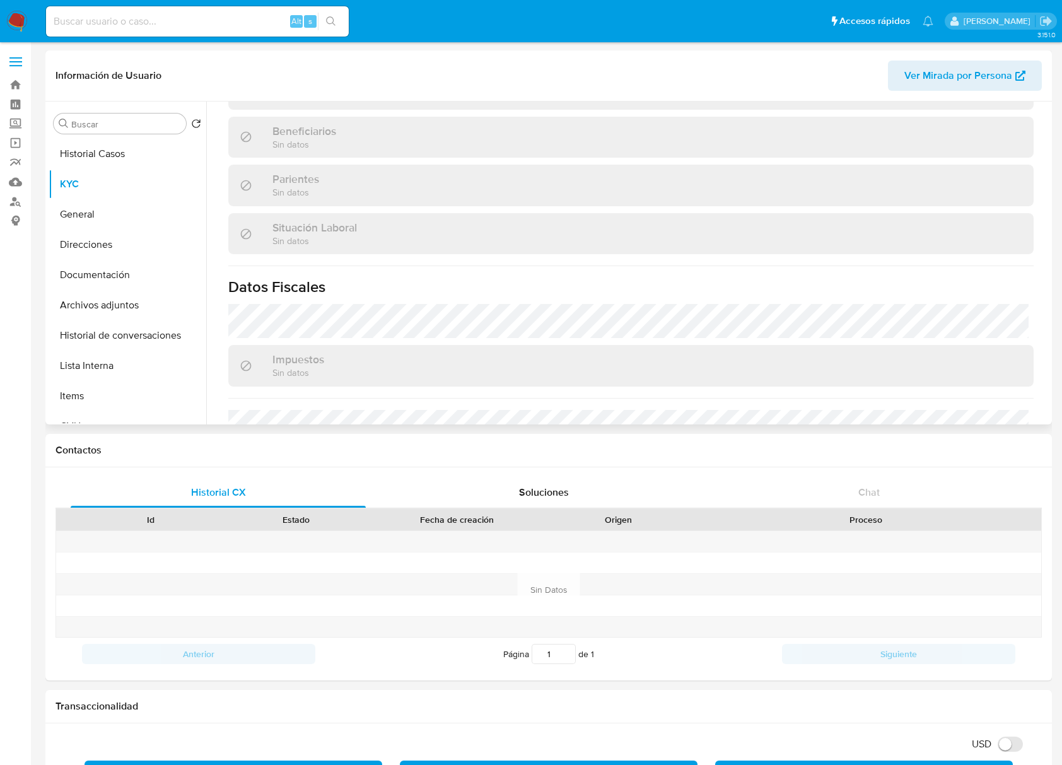
scroll to position [378, 0]
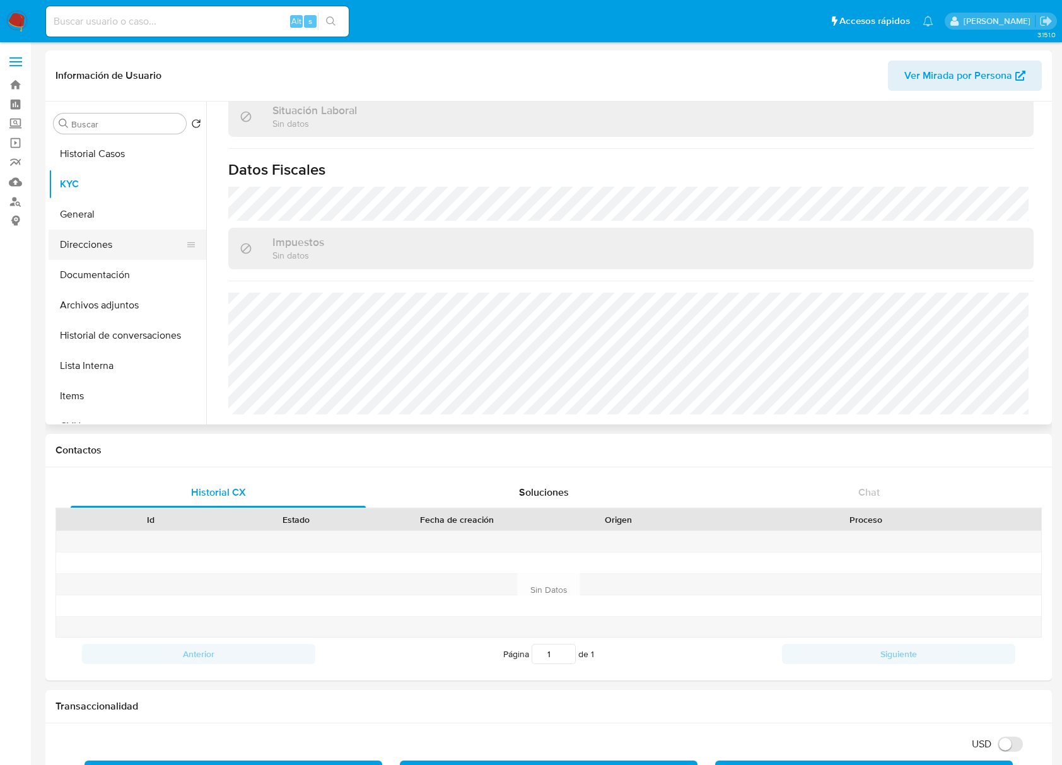
click at [95, 230] on button "Direcciones" at bounding box center [123, 245] width 148 height 30
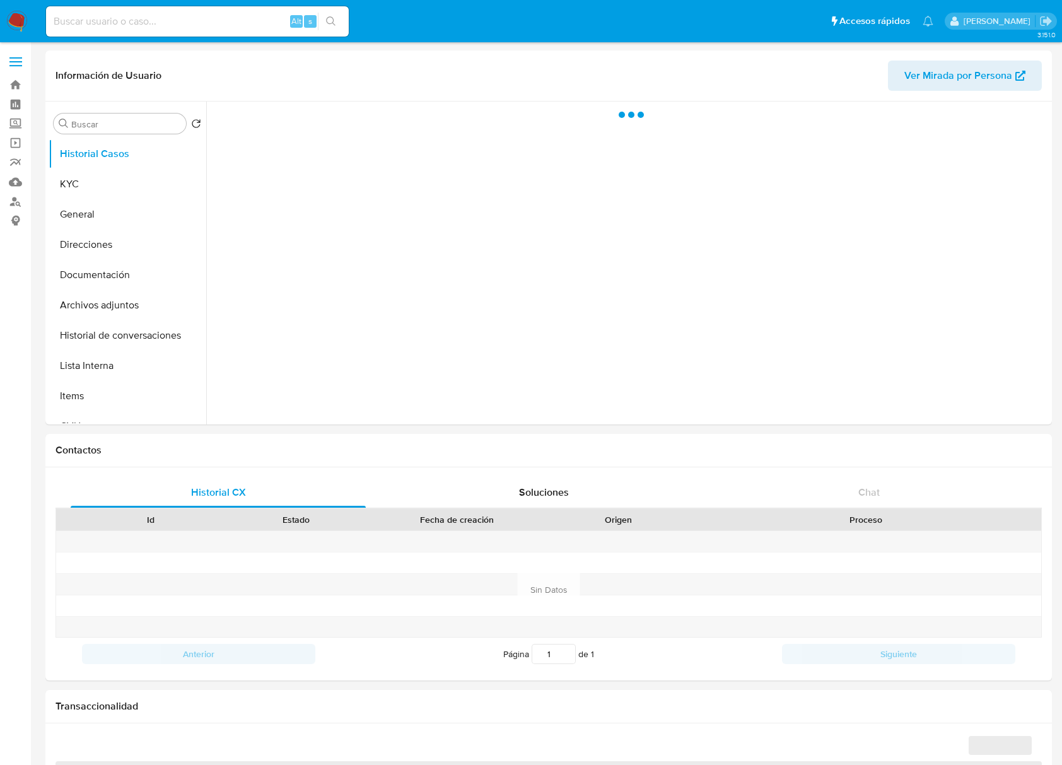
select select "10"
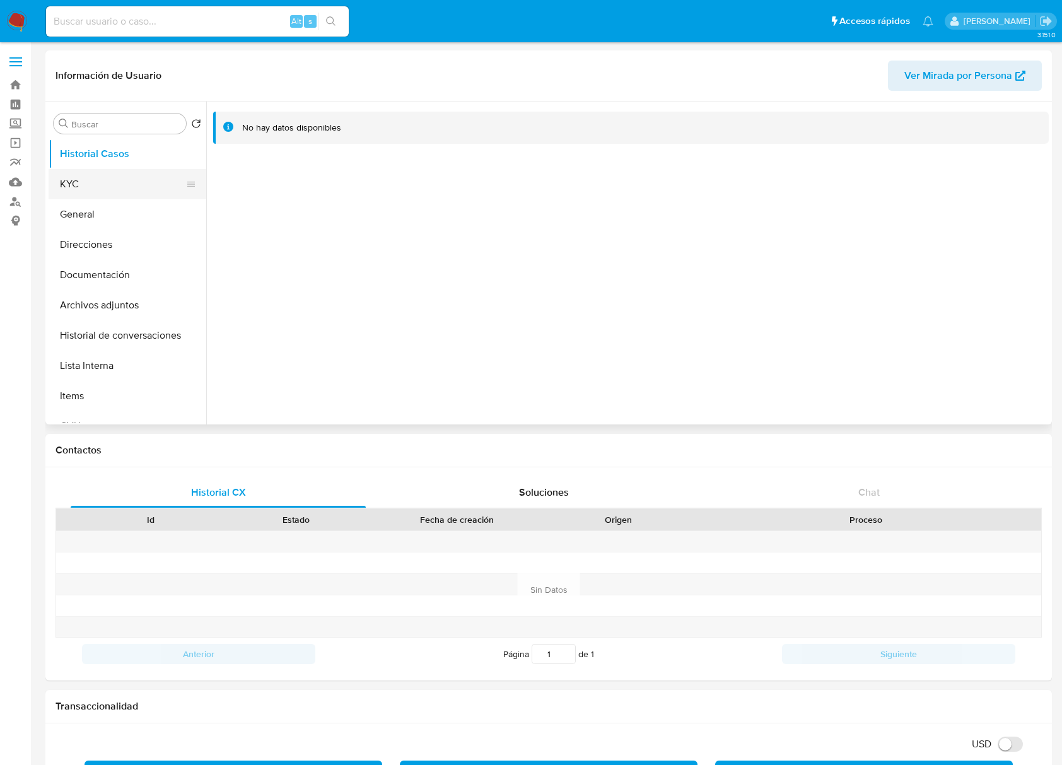
click at [116, 183] on button "KYC" at bounding box center [123, 184] width 148 height 30
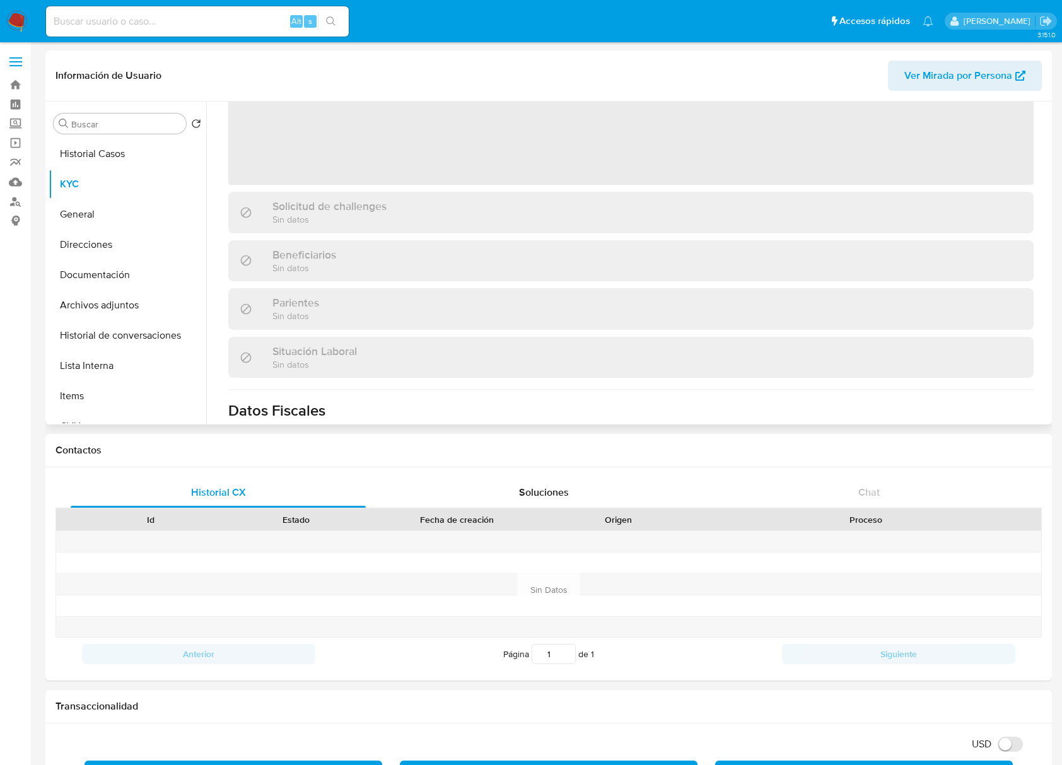
scroll to position [366, 0]
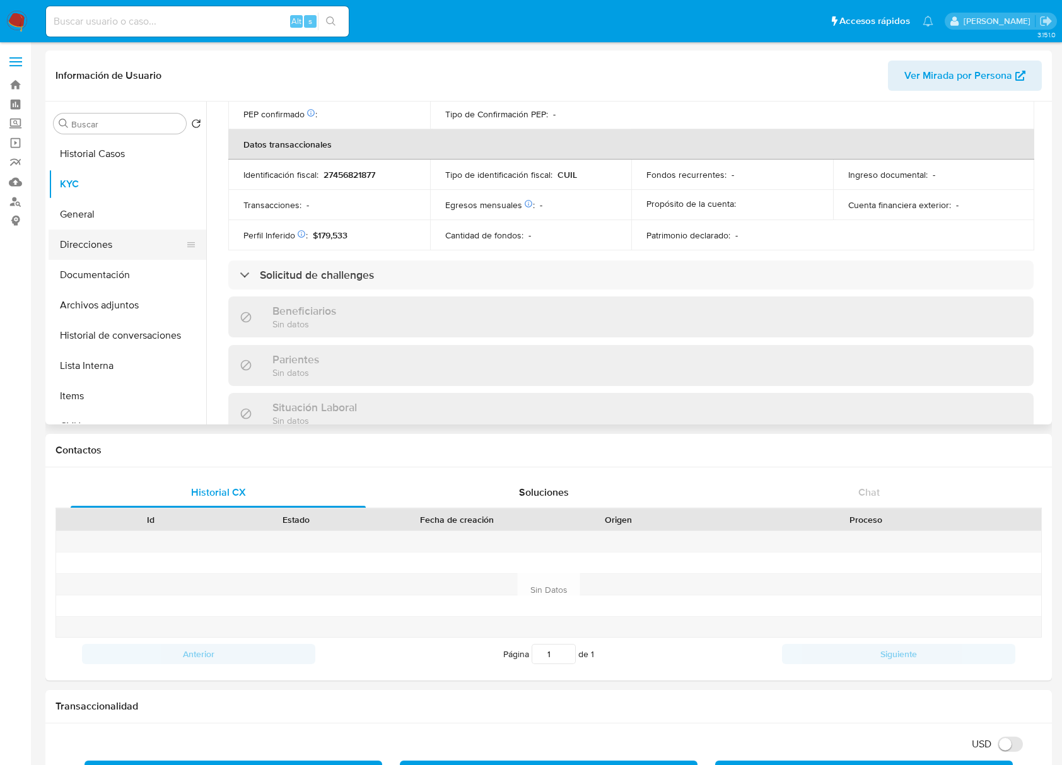
click at [98, 232] on button "Direcciones" at bounding box center [123, 245] width 148 height 30
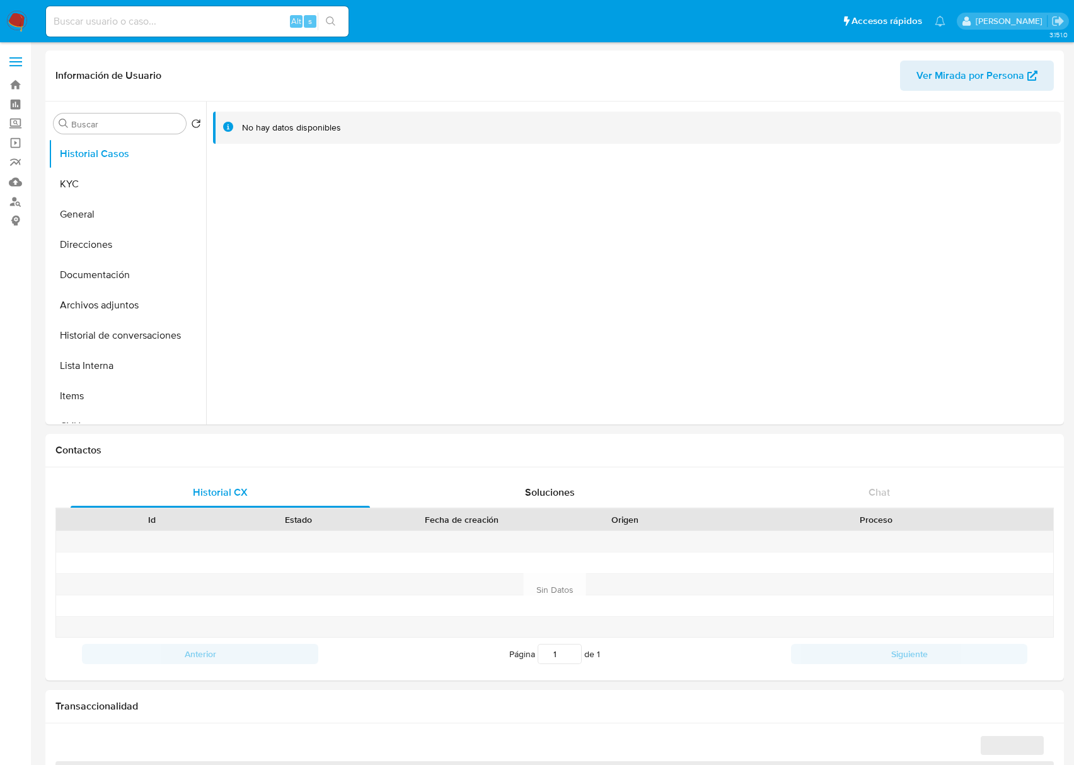
select select "10"
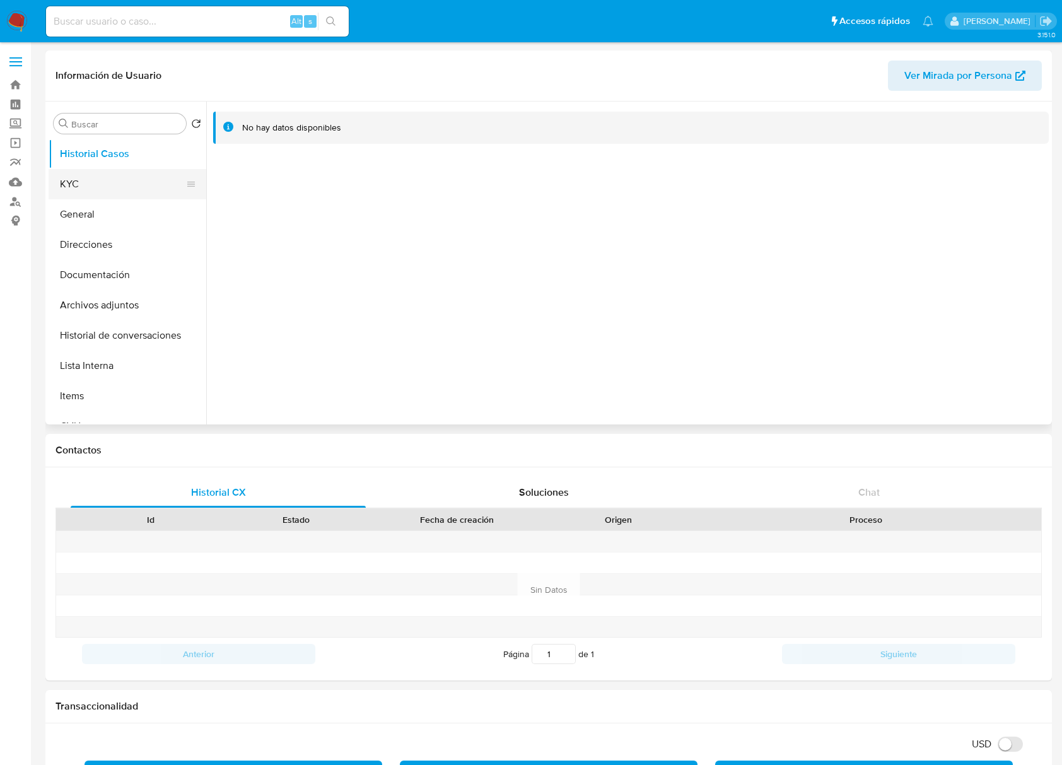
click at [93, 195] on button "KYC" at bounding box center [123, 184] width 148 height 30
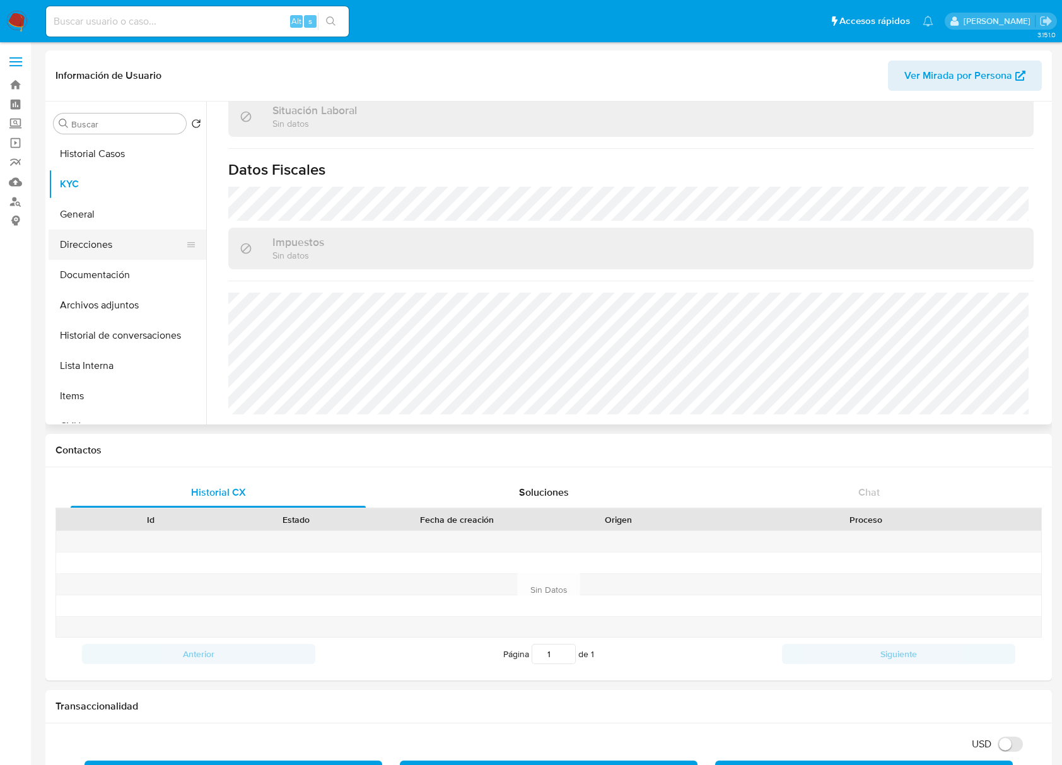
scroll to position [664, 0]
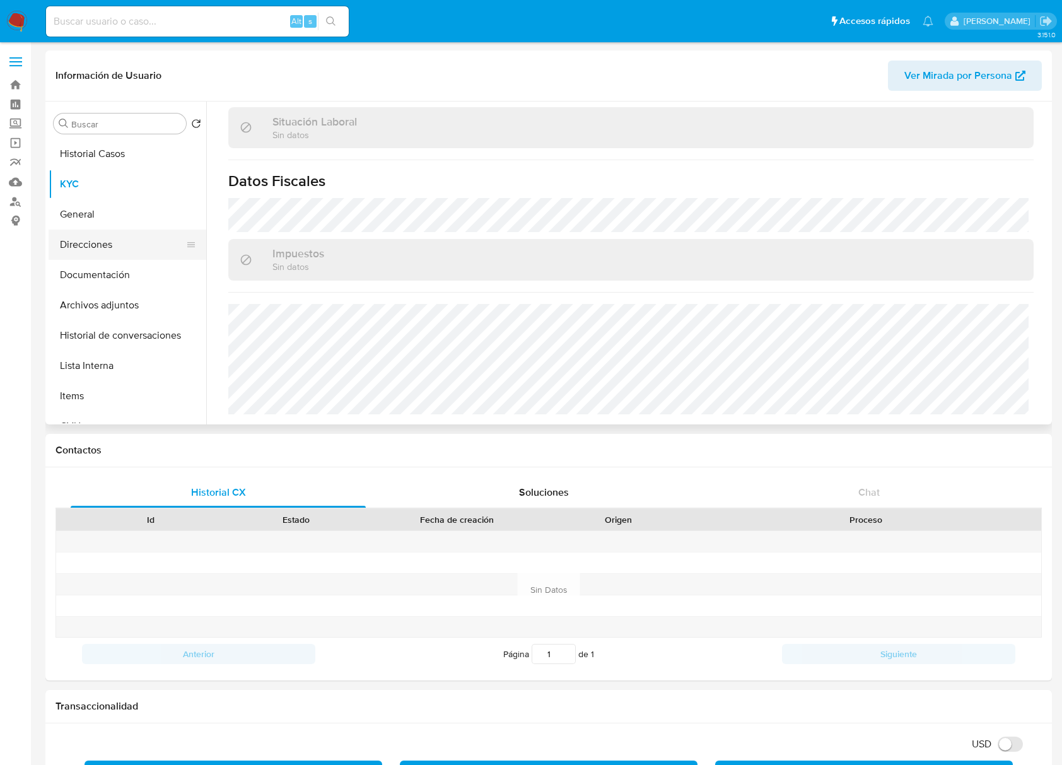
click at [106, 243] on button "Direcciones" at bounding box center [123, 245] width 148 height 30
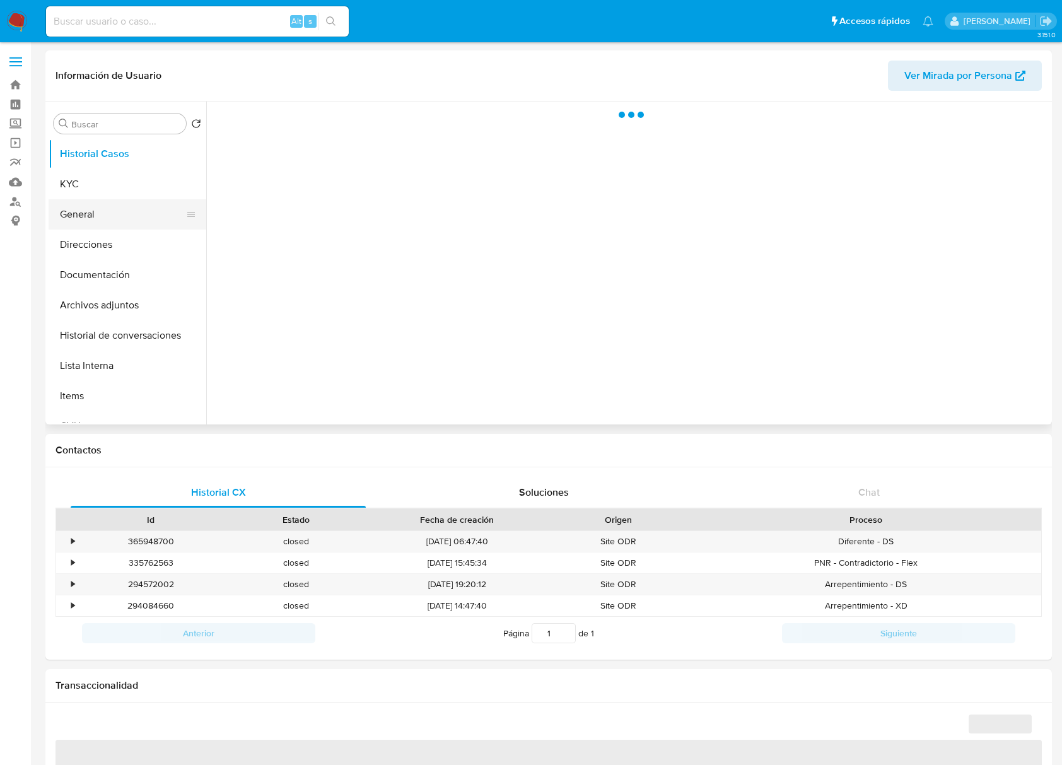
click at [93, 207] on button "General" at bounding box center [123, 214] width 148 height 30
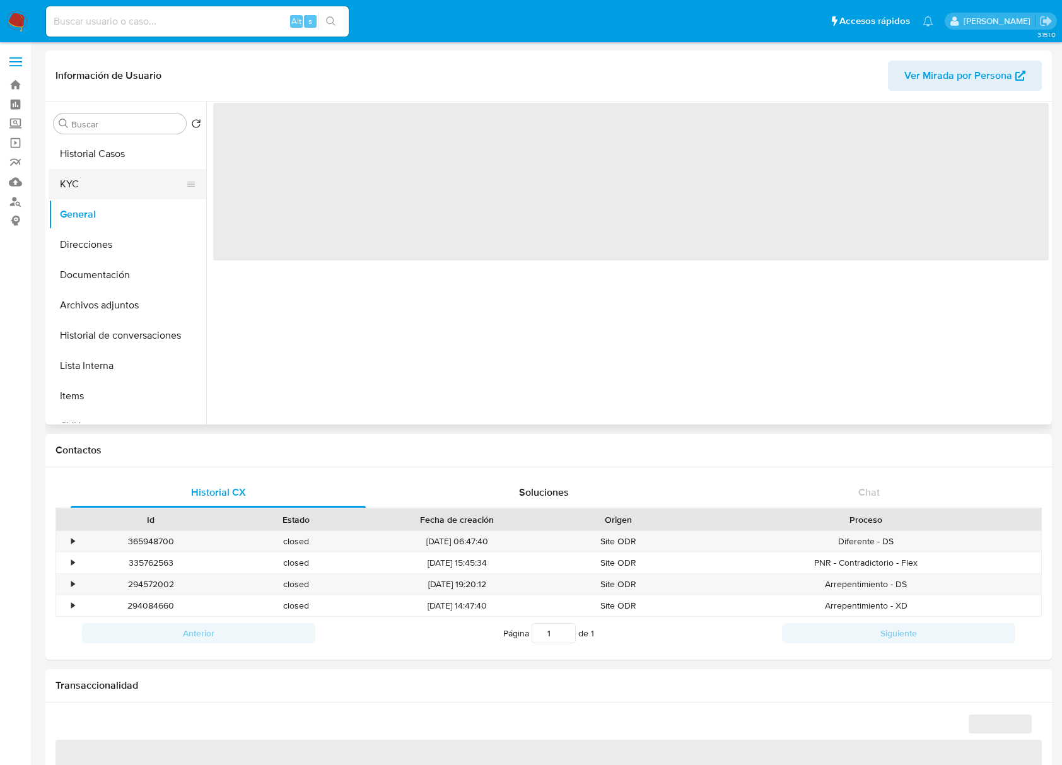
click at [92, 182] on button "KYC" at bounding box center [123, 184] width 148 height 30
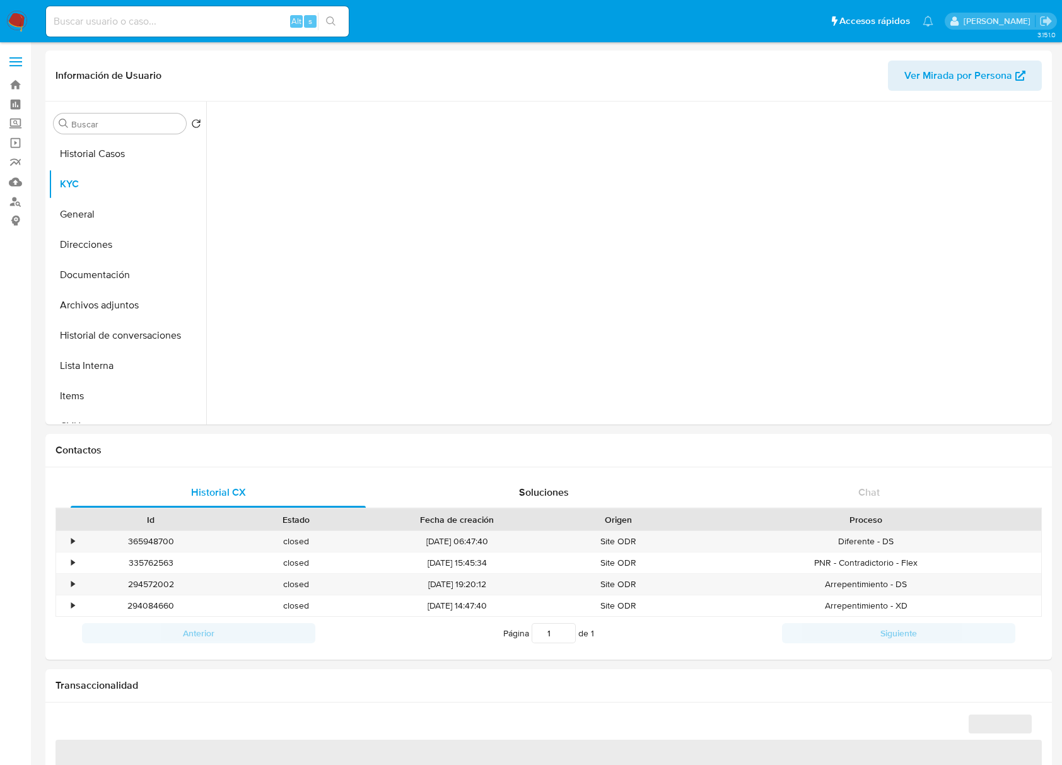
select select "10"
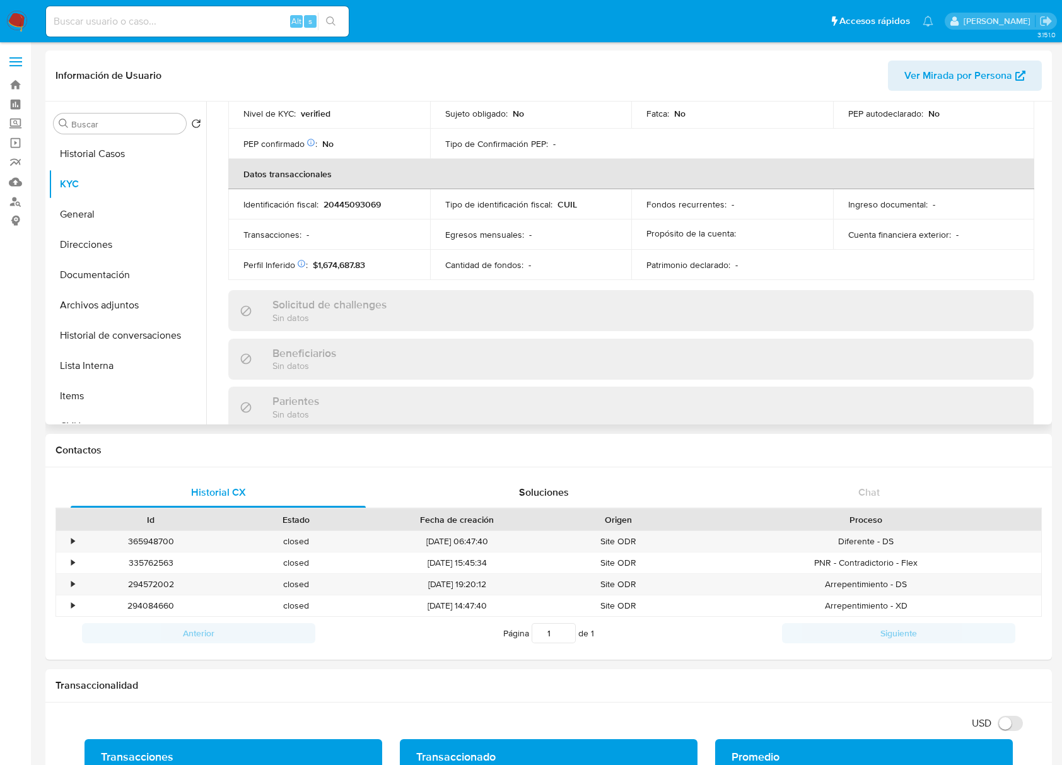
scroll to position [664, 0]
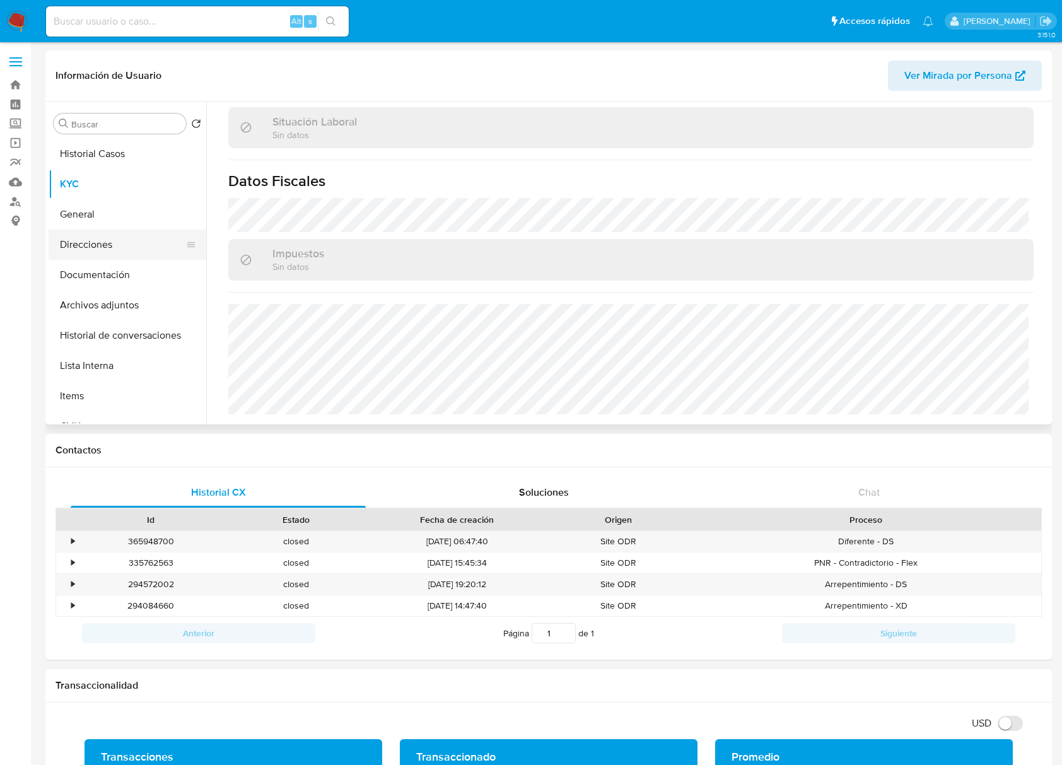
click at [124, 241] on button "Direcciones" at bounding box center [123, 245] width 148 height 30
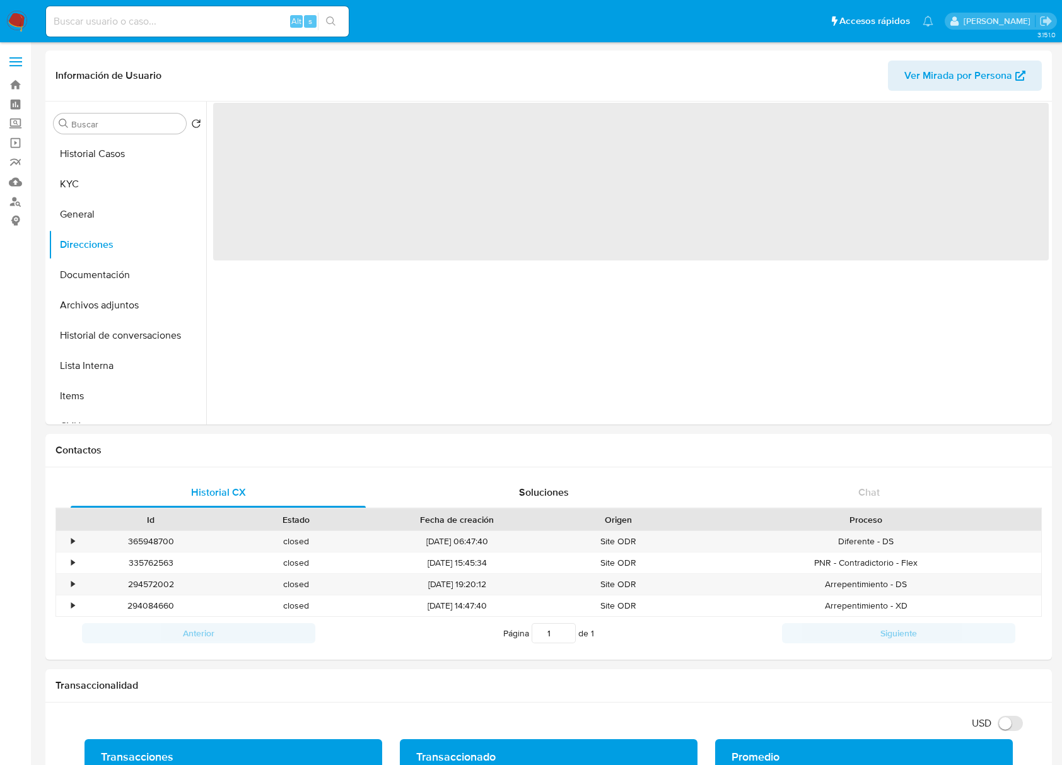
scroll to position [0, 0]
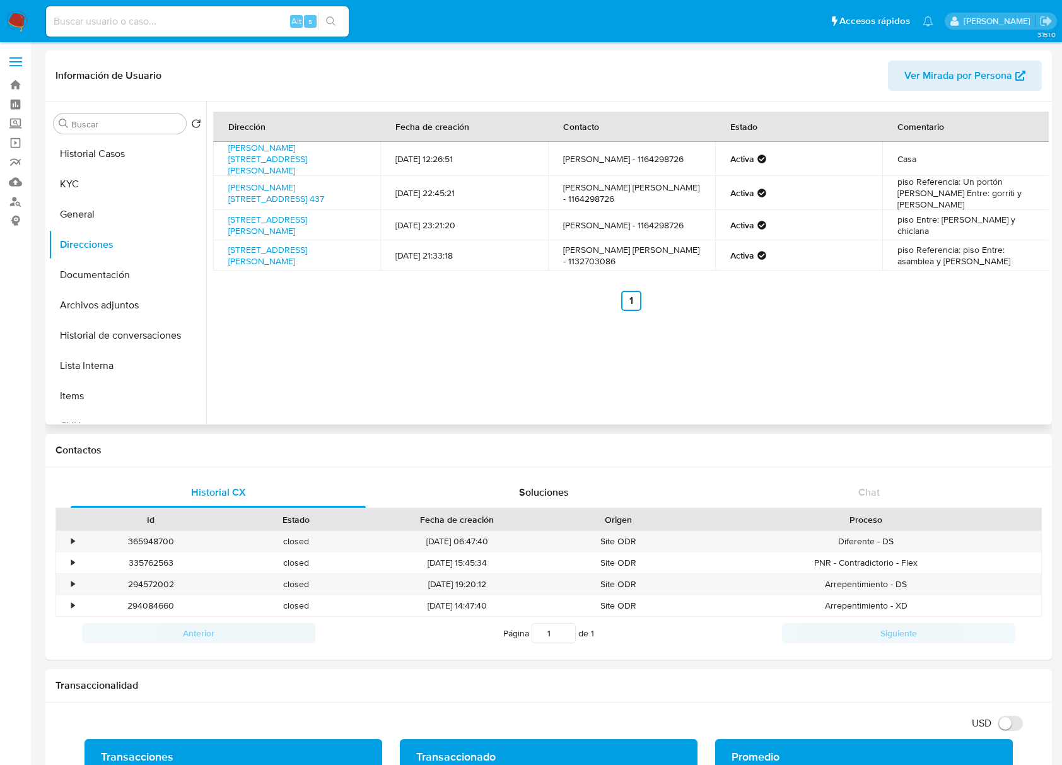
drag, startPoint x: 368, startPoint y: 195, endPoint x: 220, endPoint y: 184, distance: 148.6
click at [220, 184] on td "Gonzales Y Aragón 437, Ezeiza, Buenos Aires, 1806, Argentina 437" at bounding box center [296, 193] width 167 height 34
copy link "Gonzales Y Aragón 437, Ezeiza, Buenos Aires, 1806, Argentina 437"
click at [117, 178] on button "KYC" at bounding box center [123, 184] width 148 height 30
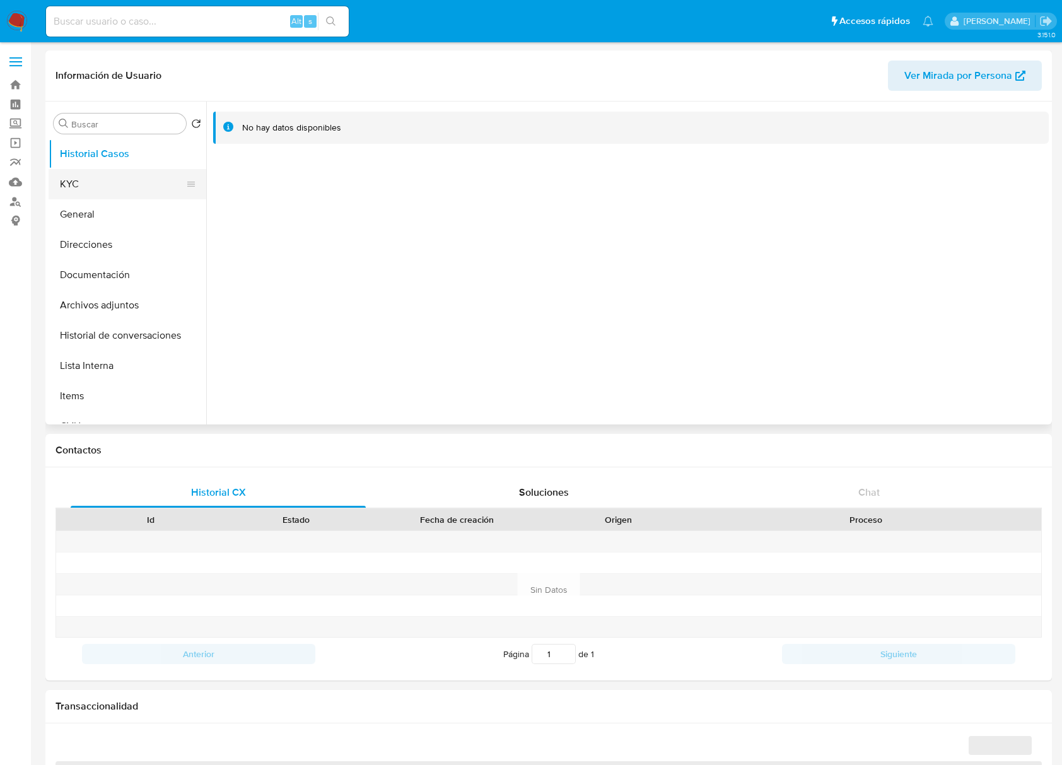
select select "10"
click at [113, 197] on button "KYC" at bounding box center [123, 184] width 148 height 30
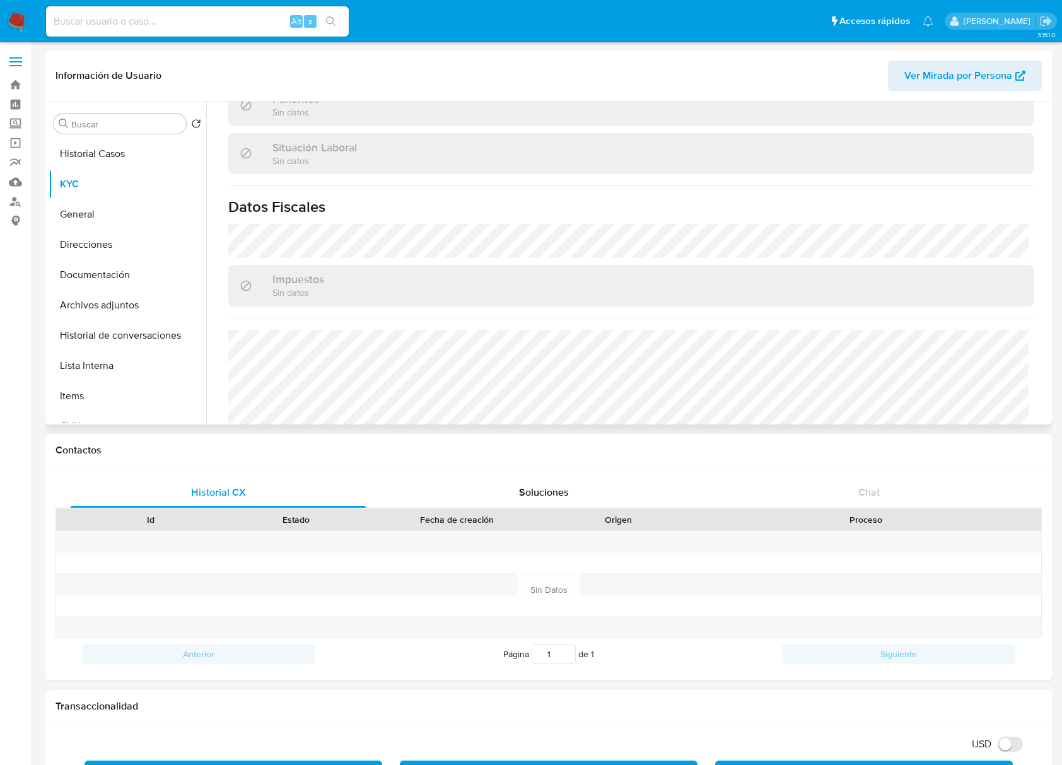
scroll to position [664, 0]
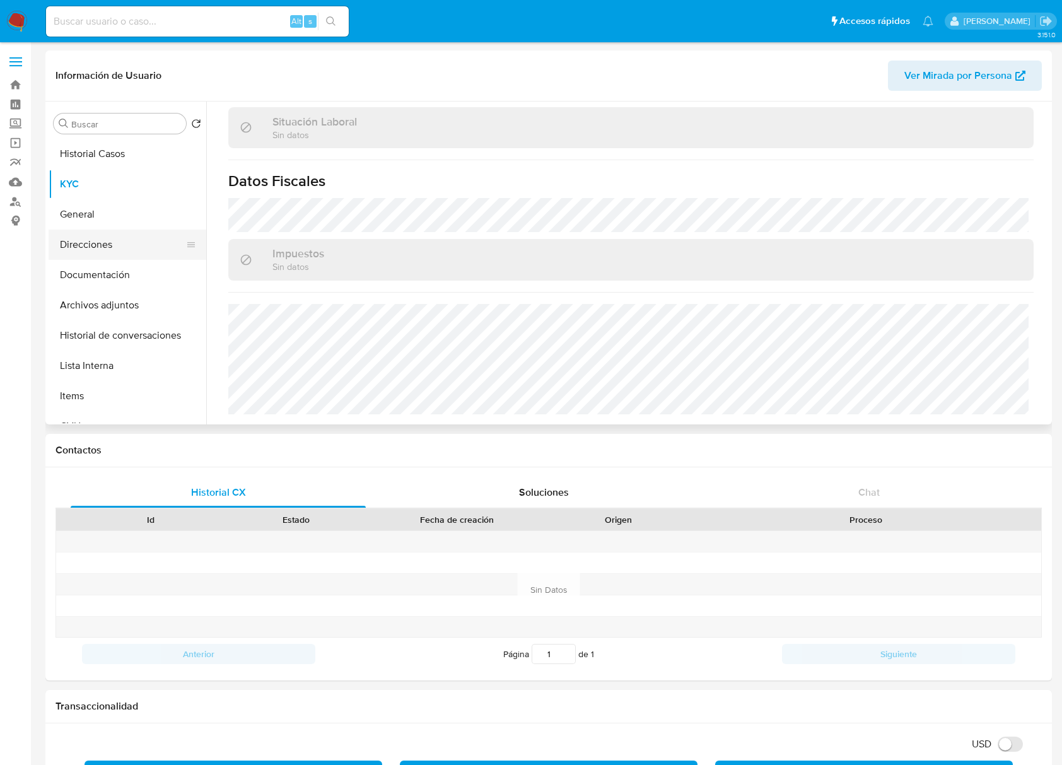
click at [132, 241] on button "Direcciones" at bounding box center [123, 245] width 148 height 30
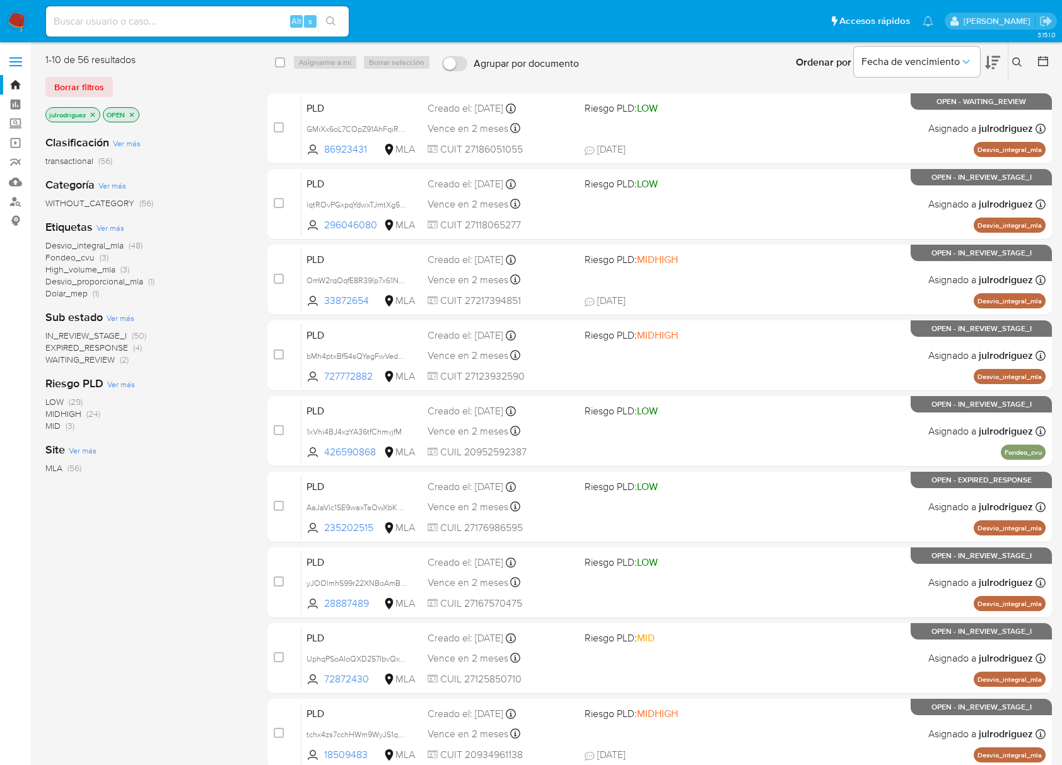
click at [122, 346] on span "EXPIRED_RESPONSE" at bounding box center [86, 347] width 83 height 13
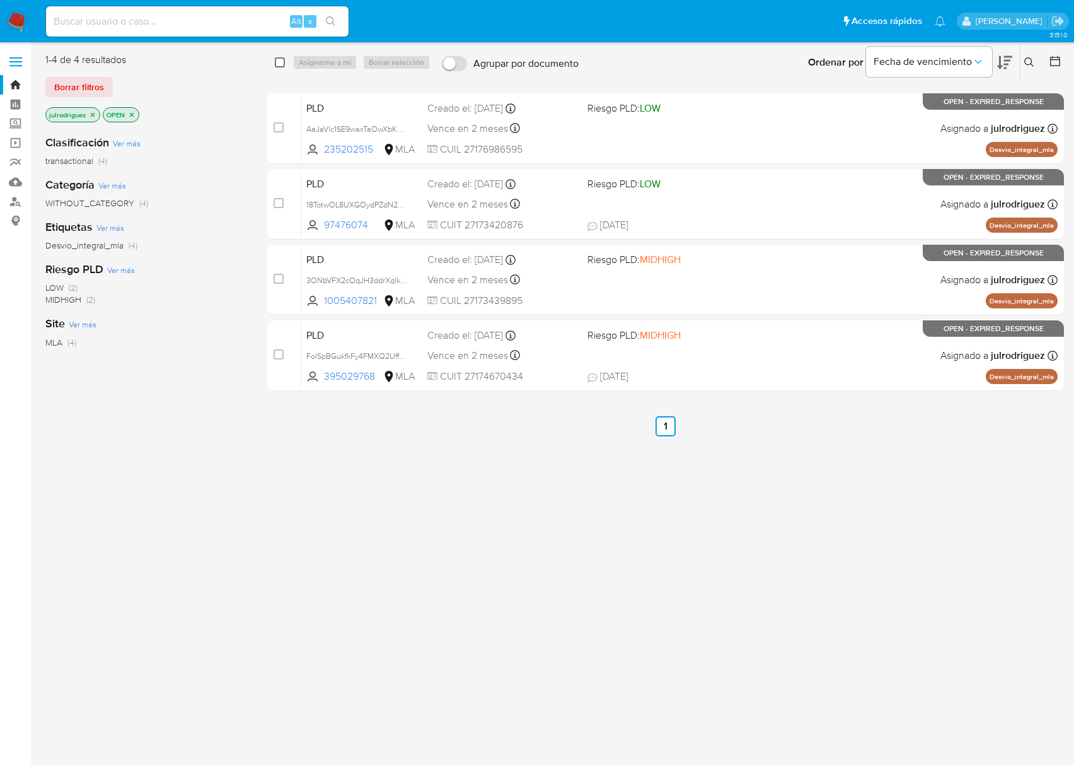
click at [282, 62] on input "checkbox" at bounding box center [280, 62] width 10 height 10
checkbox input "true"
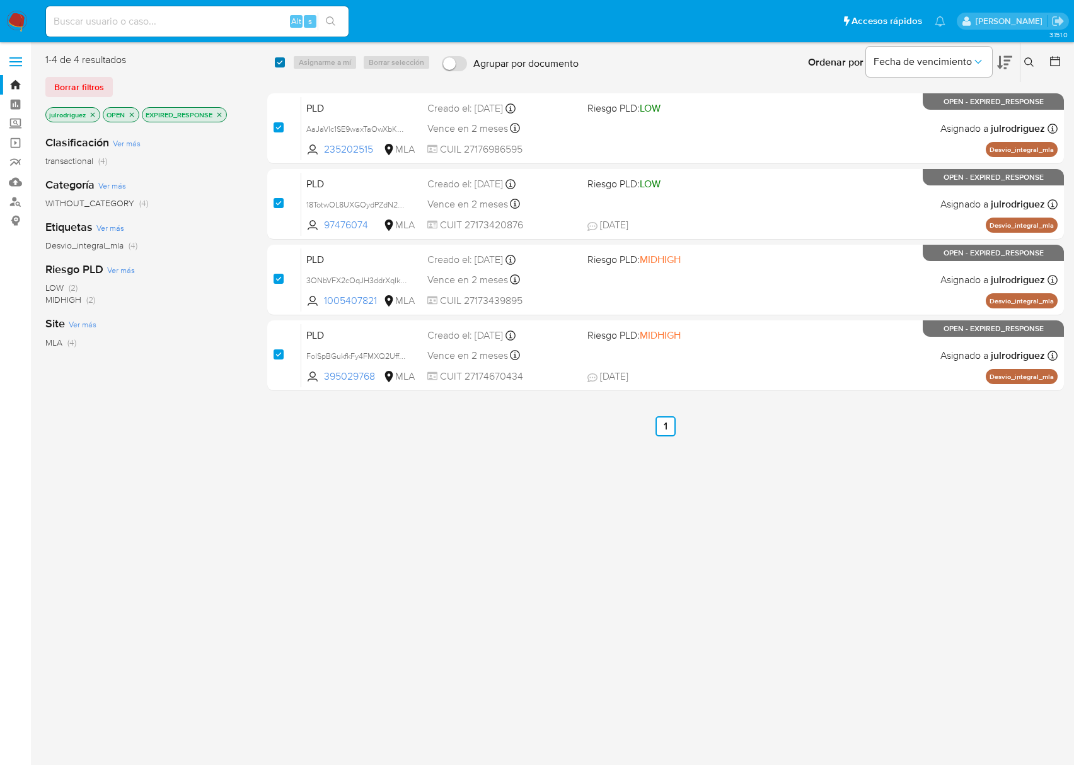
checkbox input "true"
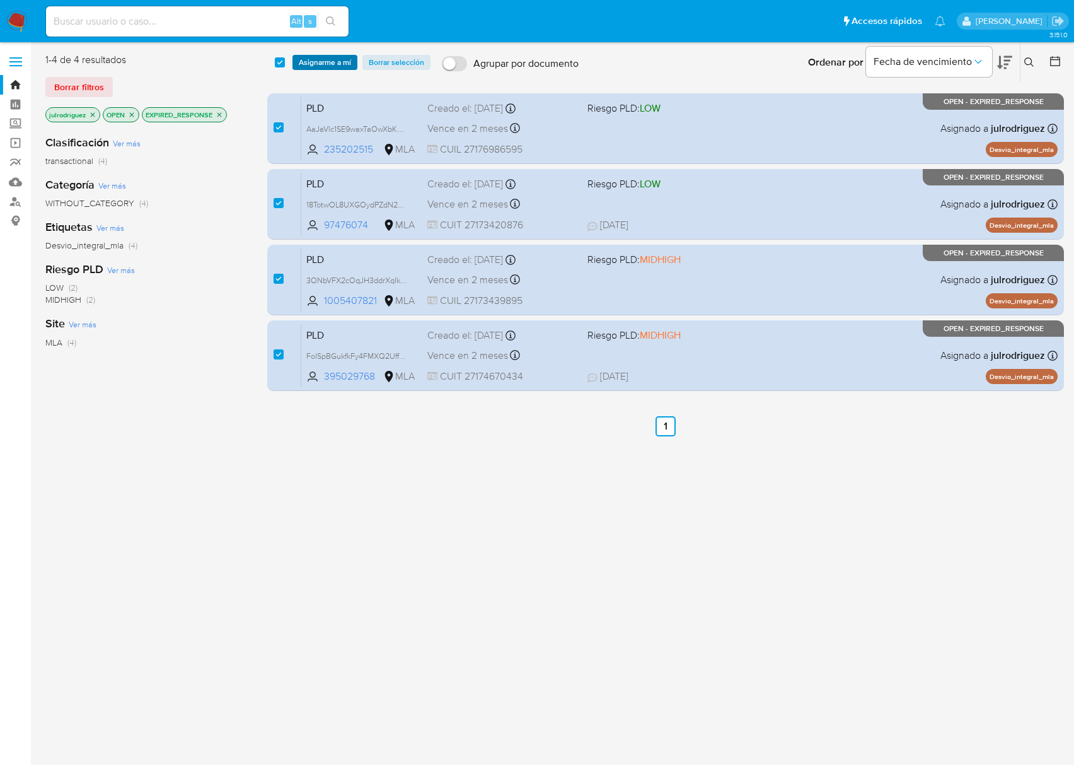
click at [323, 62] on span "Asignarme a mí" at bounding box center [325, 62] width 52 height 13
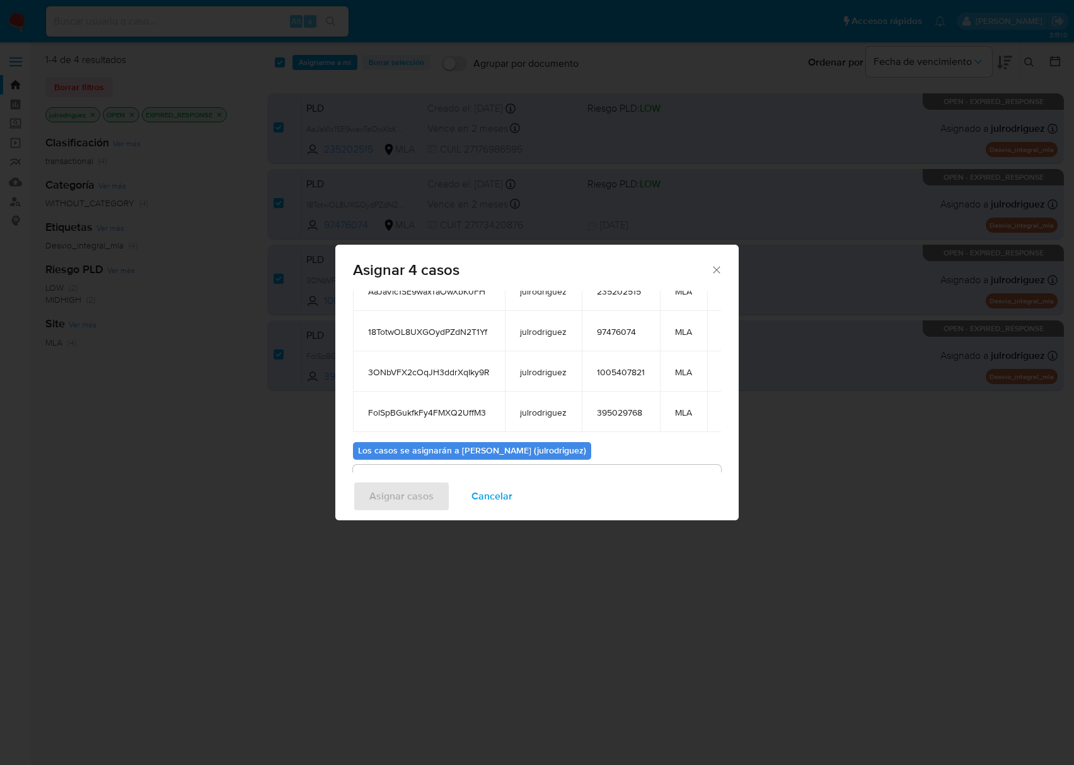
scroll to position [154, 0]
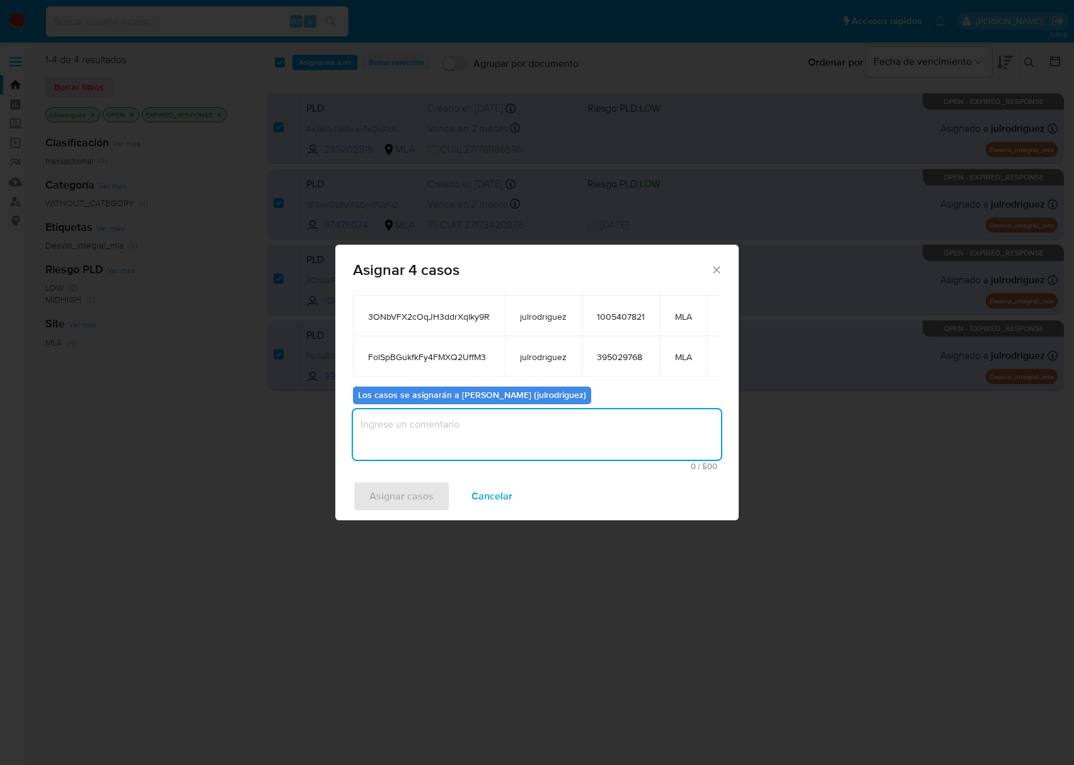
click at [532, 443] on textarea "assign-modal" at bounding box center [537, 434] width 368 height 50
type textarea "."
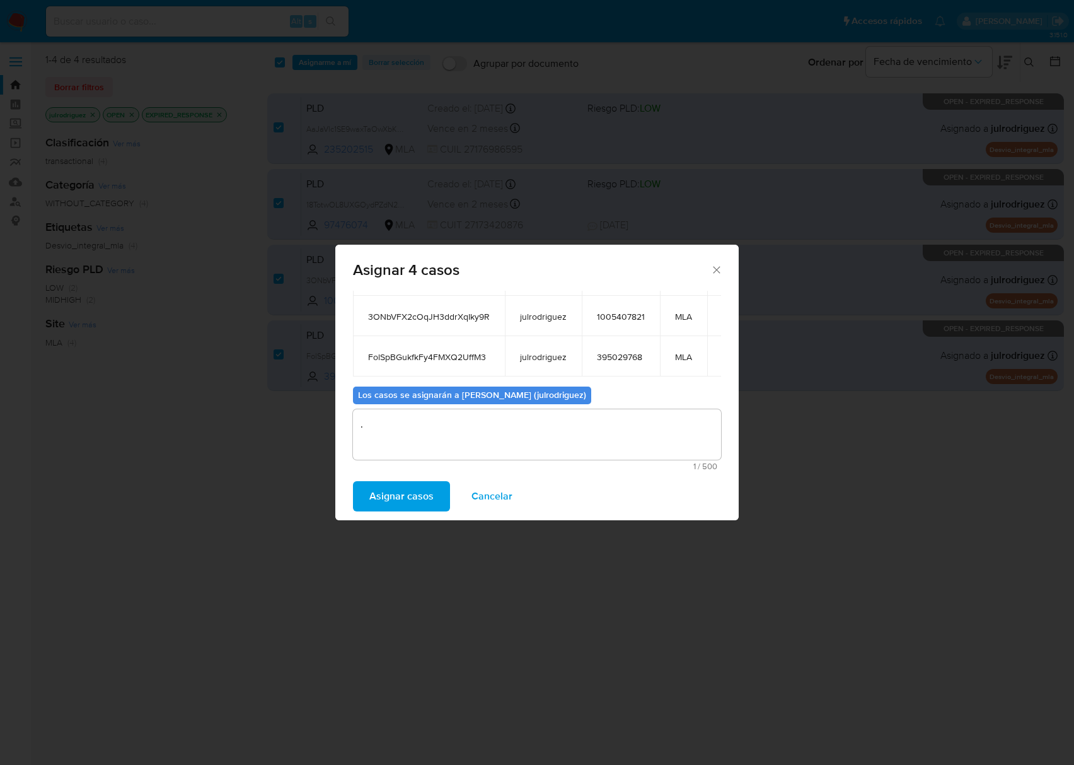
click at [427, 487] on span "Asignar casos" at bounding box center [401, 496] width 64 height 28
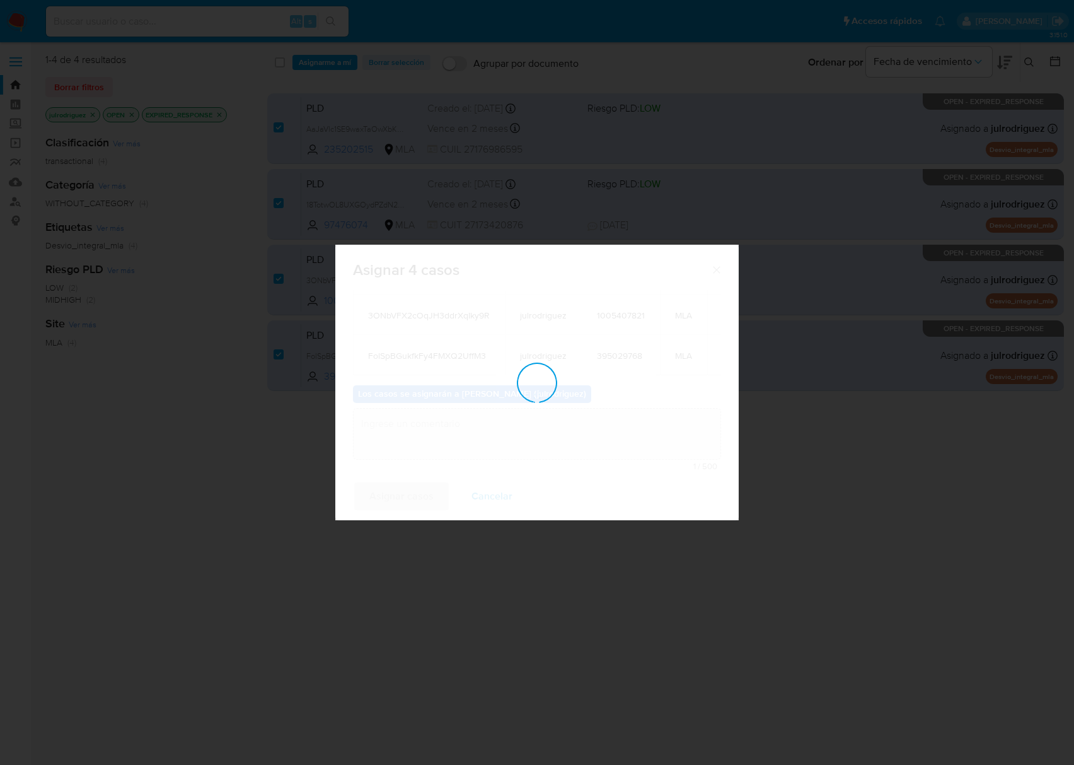
scroll to position [76, 0]
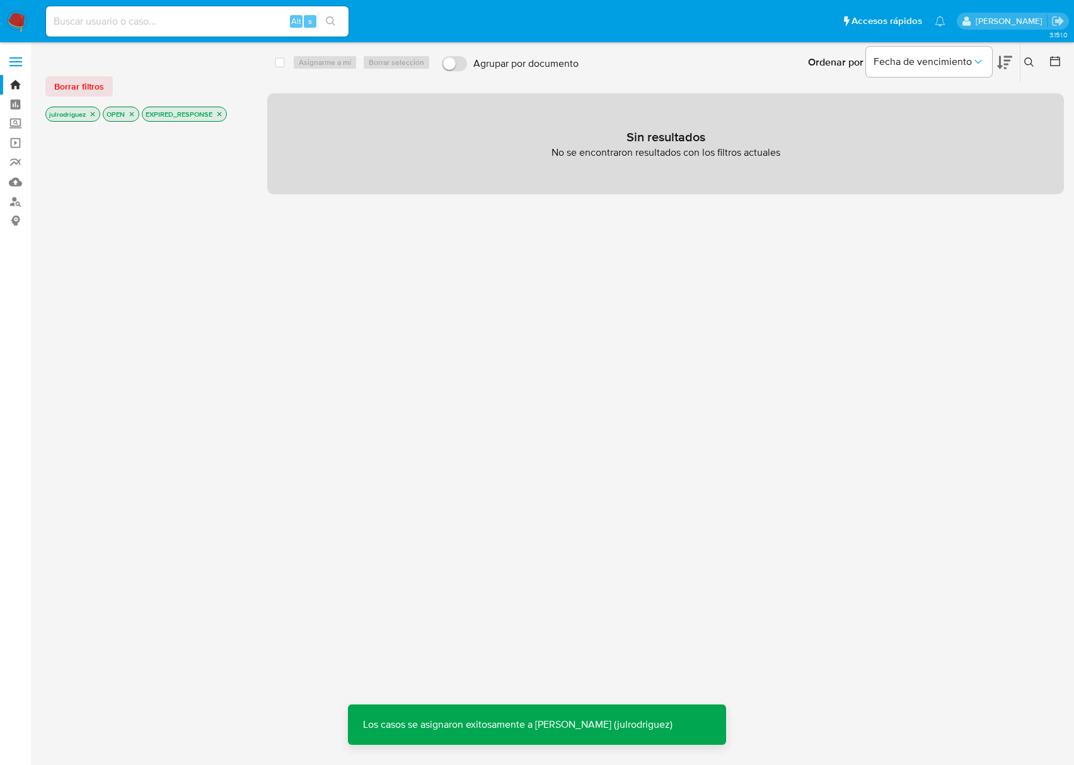
click at [221, 112] on icon "close-filter" at bounding box center [220, 114] width 8 height 8
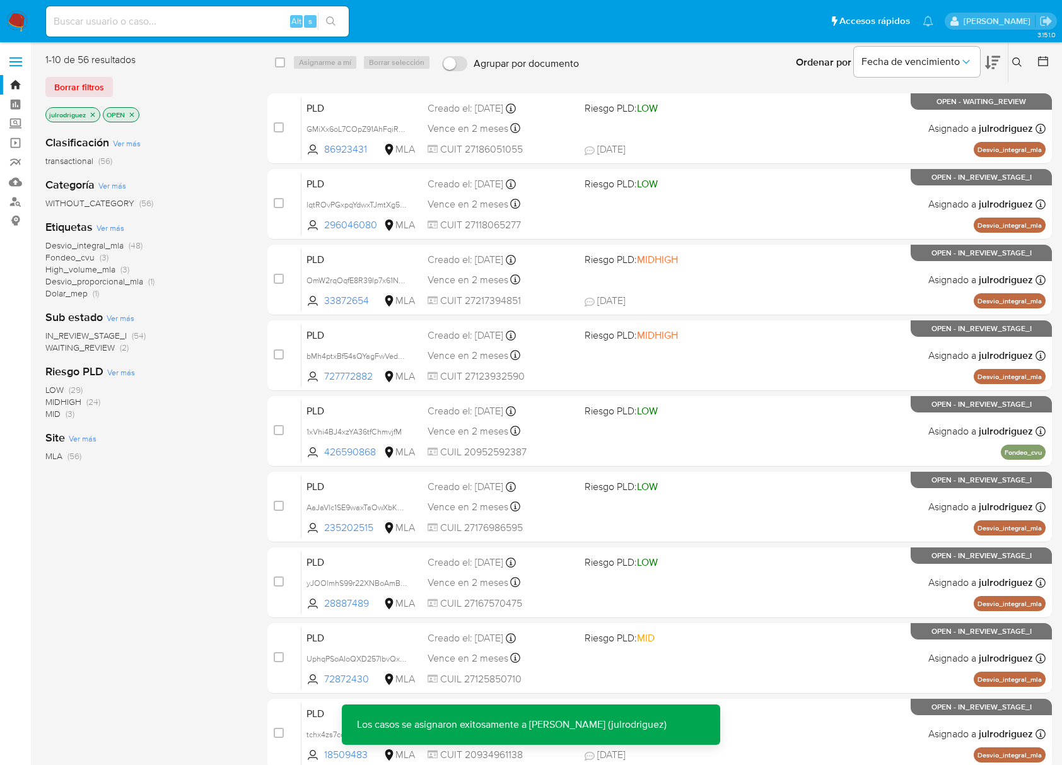
click at [109, 342] on span "WAITING_REVIEW" at bounding box center [79, 347] width 69 height 13
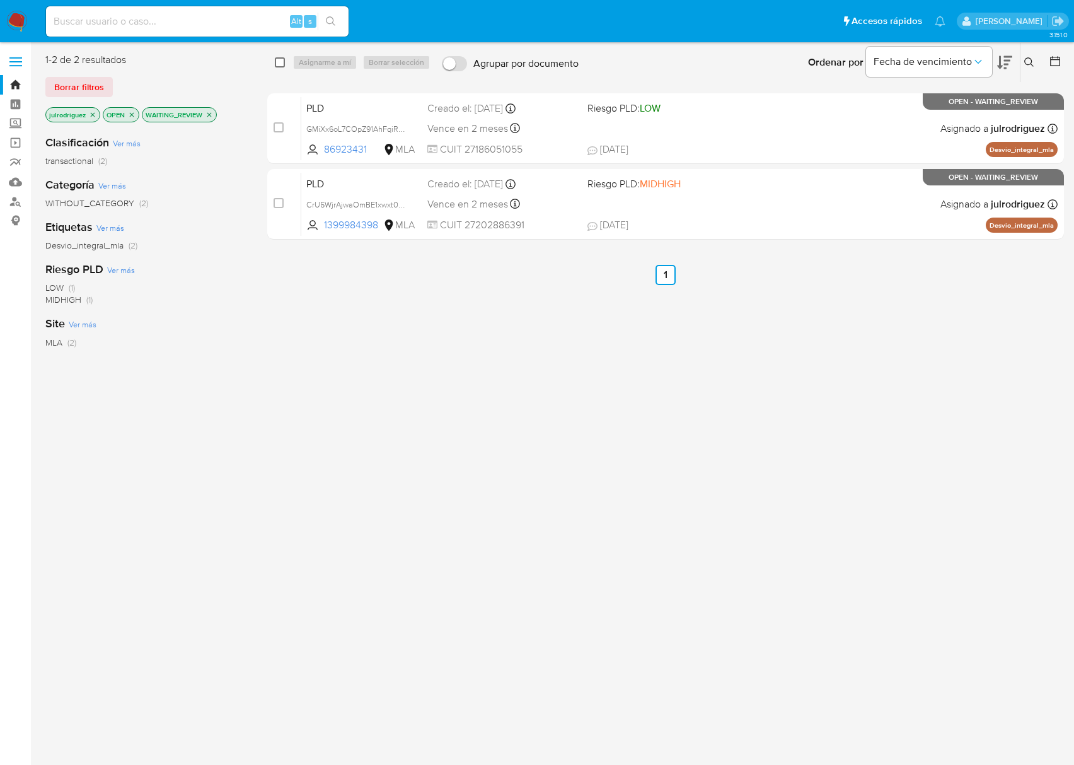
click at [282, 61] on input "checkbox" at bounding box center [280, 62] width 10 height 10
checkbox input "true"
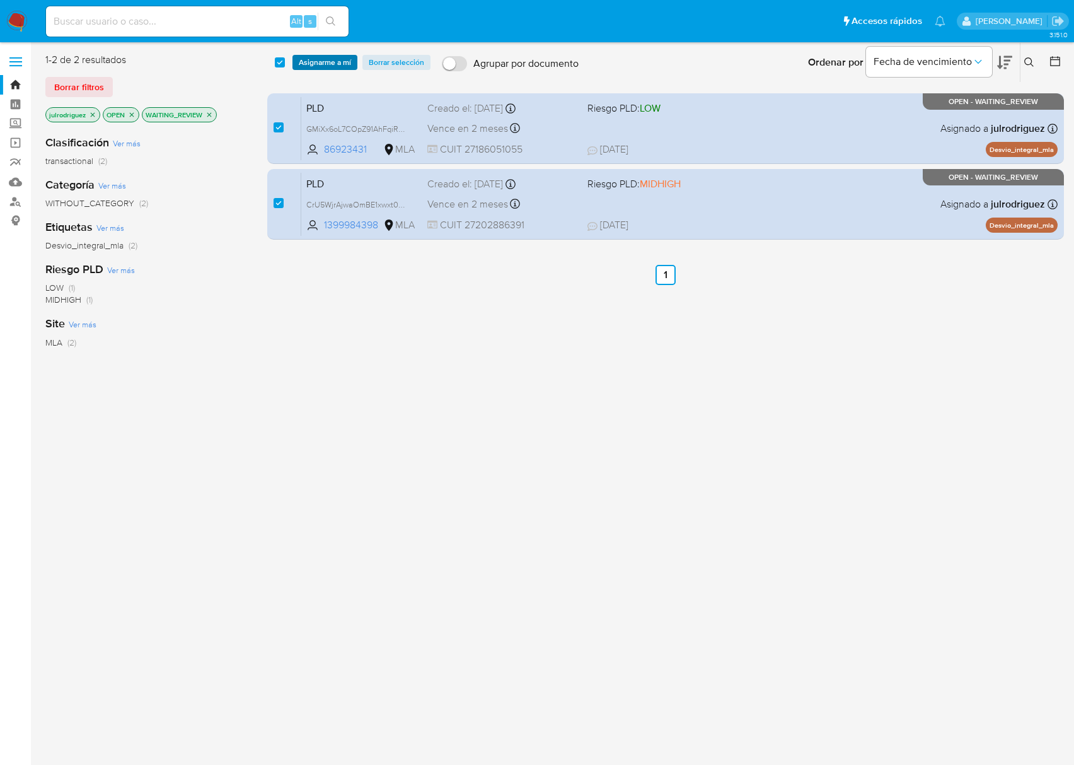
click at [317, 64] on span "Asignarme a mí" at bounding box center [325, 62] width 52 height 13
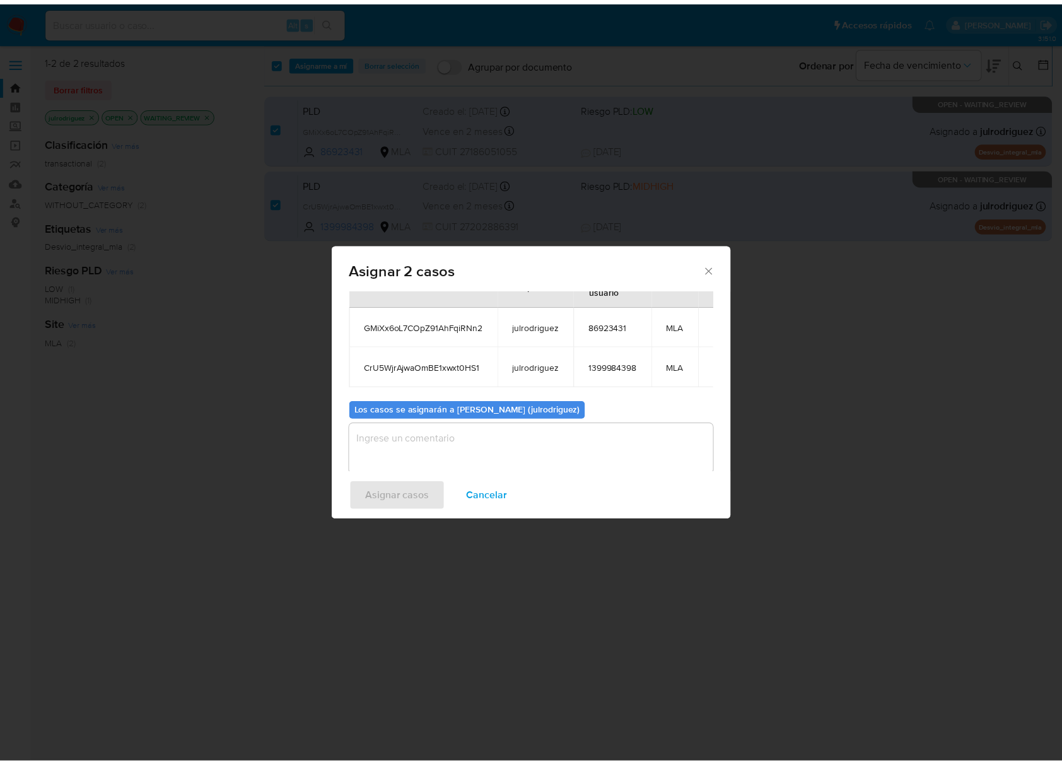
scroll to position [73, 0]
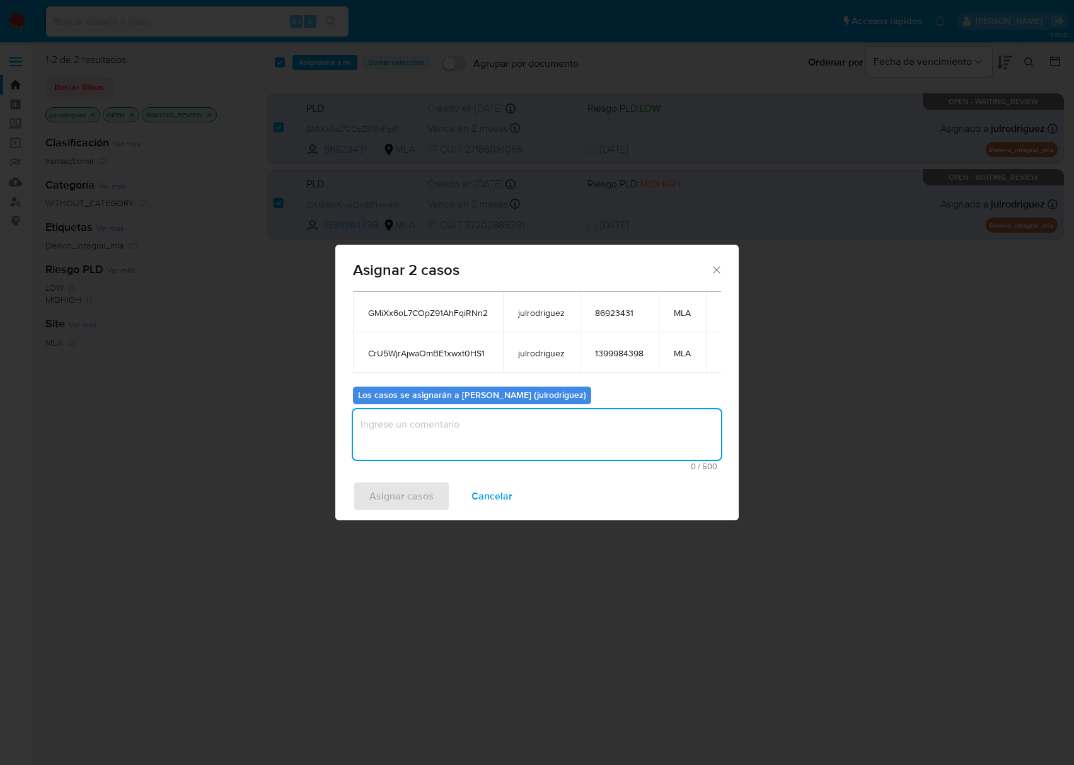
click at [518, 429] on textarea "assign-modal" at bounding box center [537, 434] width 368 height 50
type textarea "."
click at [422, 492] on span "Asignar casos" at bounding box center [401, 496] width 64 height 28
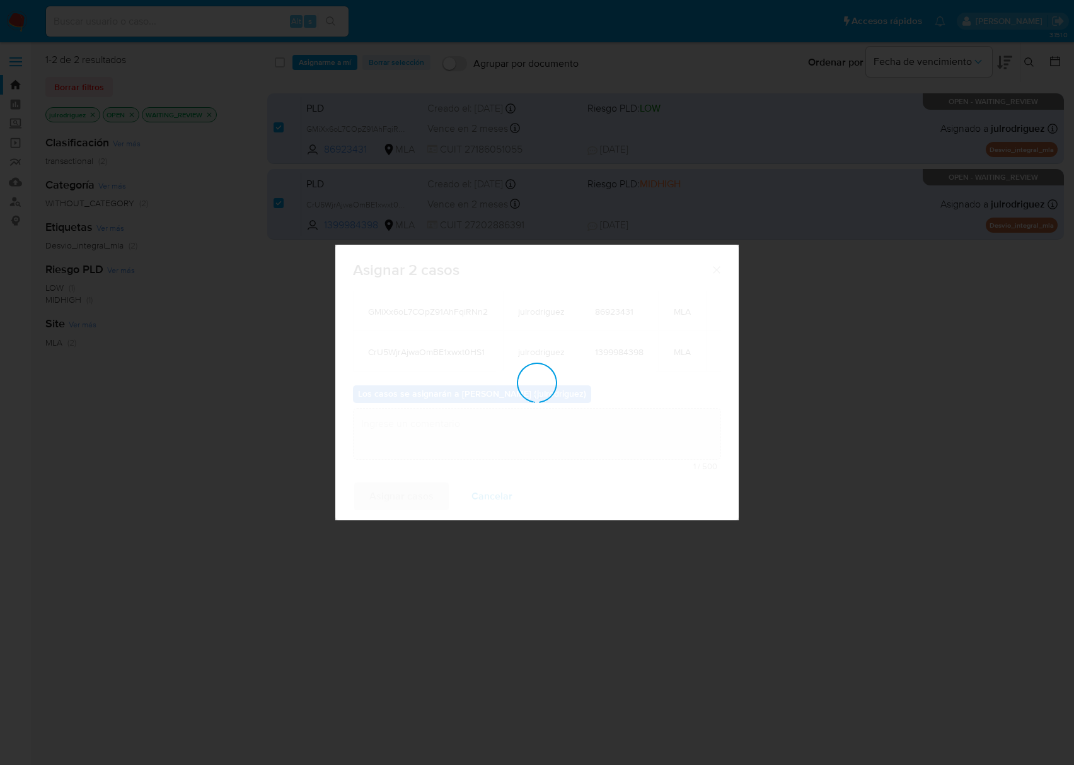
checkbox input "false"
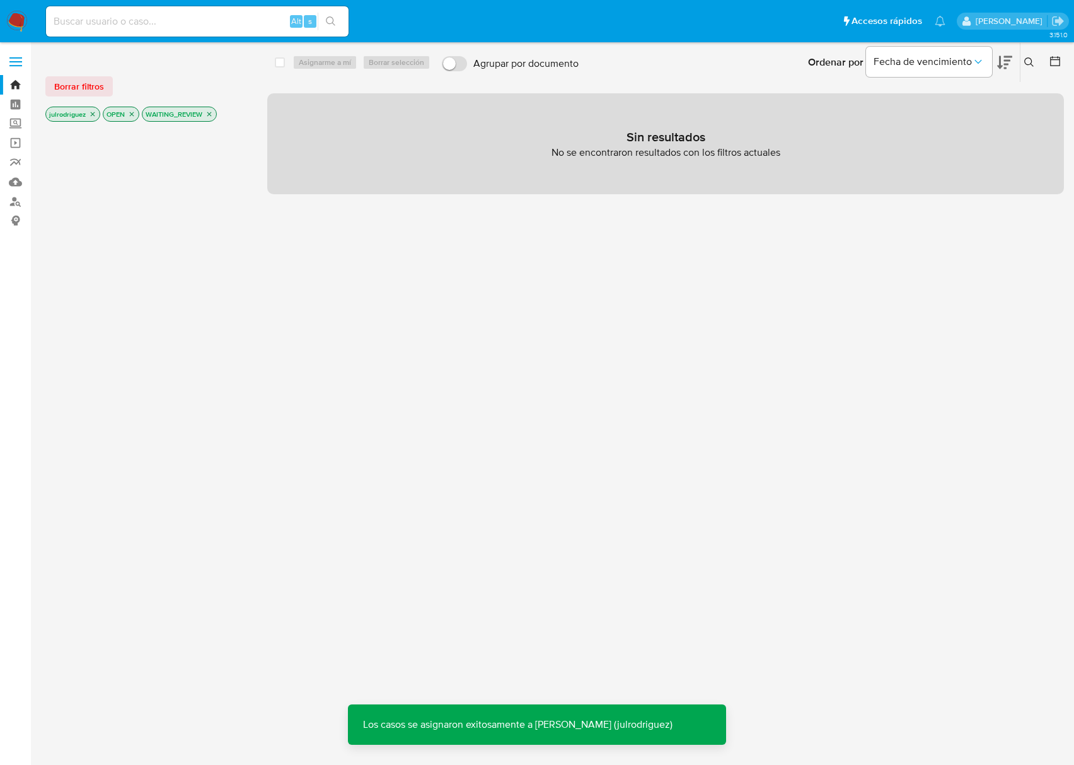
click at [210, 112] on icon "close-filter" at bounding box center [210, 114] width 8 height 8
